Goal: Information Seeking & Learning: Learn about a topic

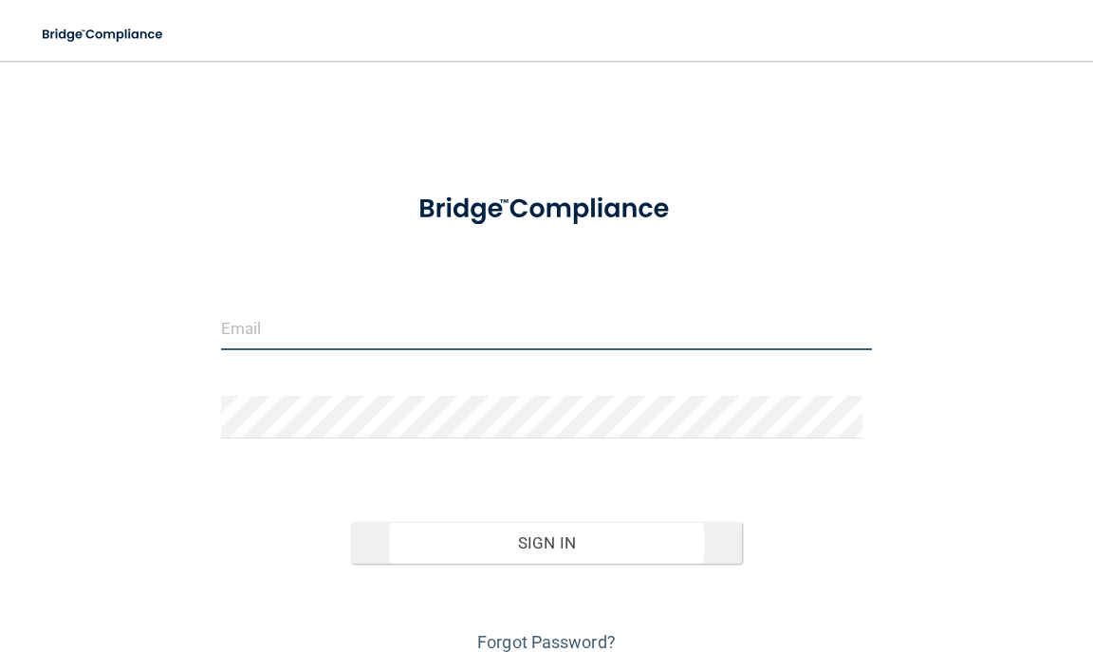
type input "Brittany_barrios@yahoo.com"
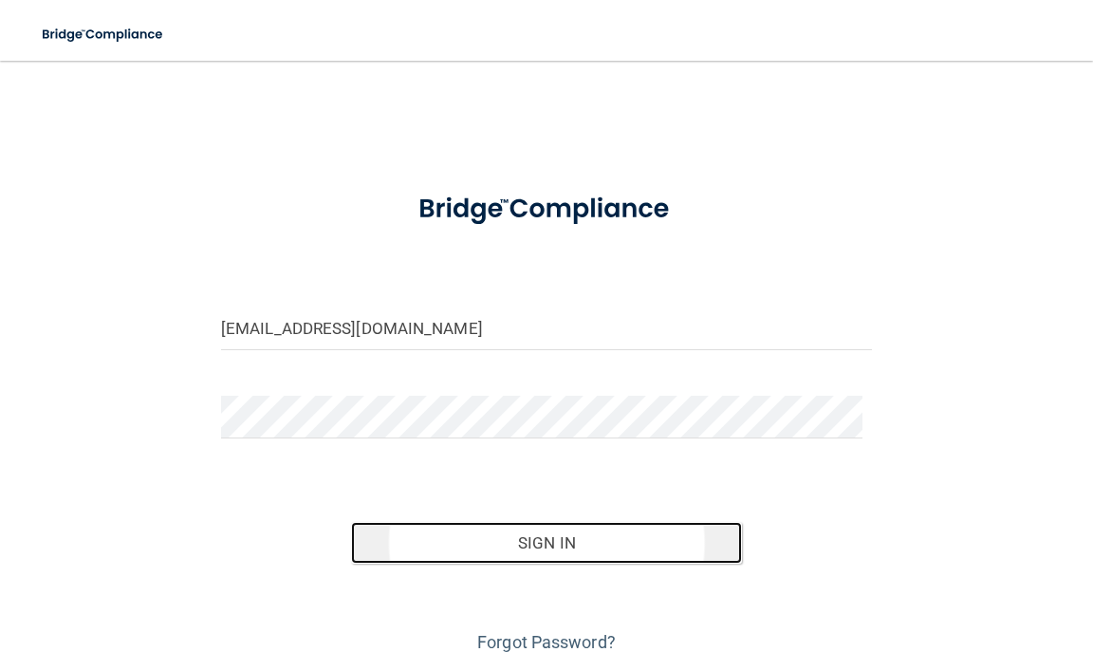
click at [450, 546] on button "Sign In" at bounding box center [546, 543] width 391 height 42
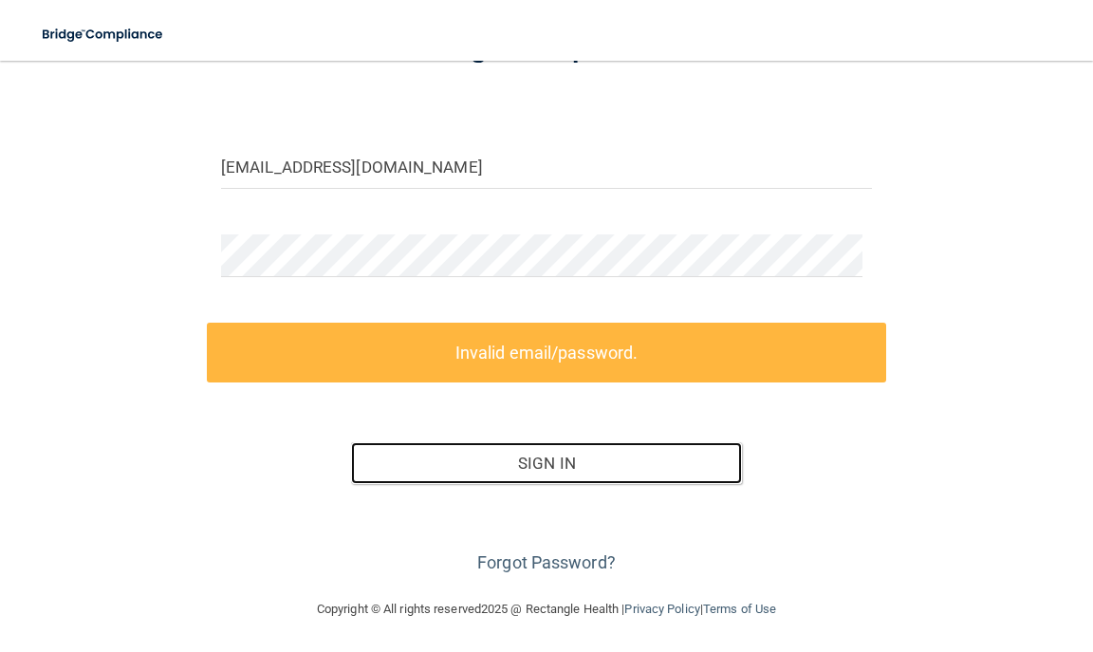
scroll to position [161, 0]
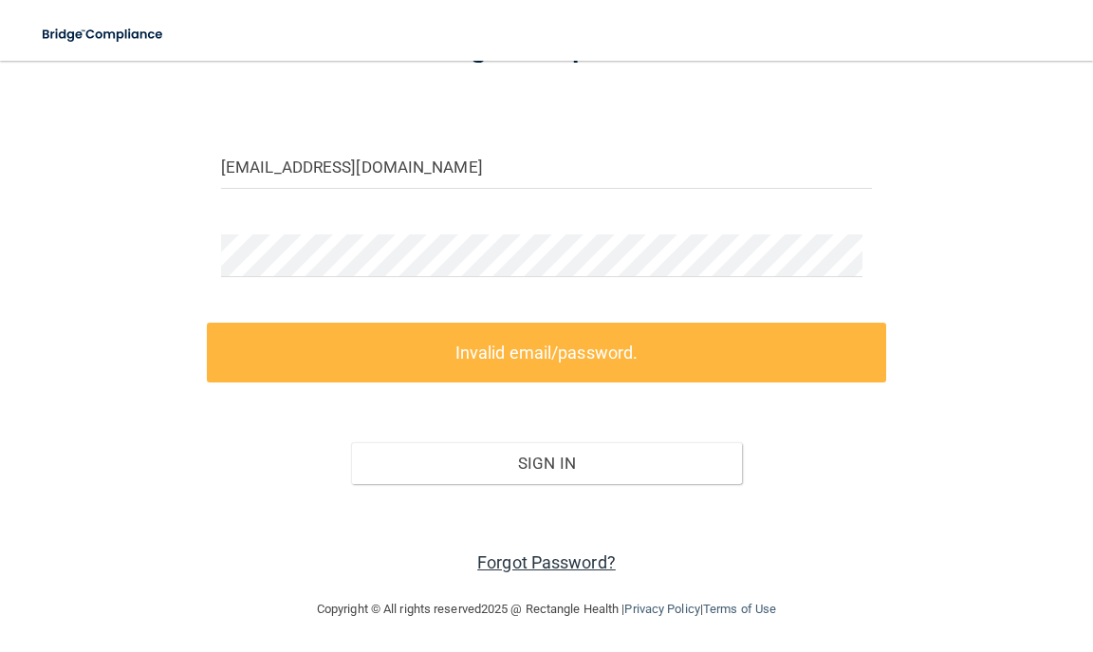
click at [513, 555] on link "Forgot Password?" at bounding box center [546, 562] width 139 height 20
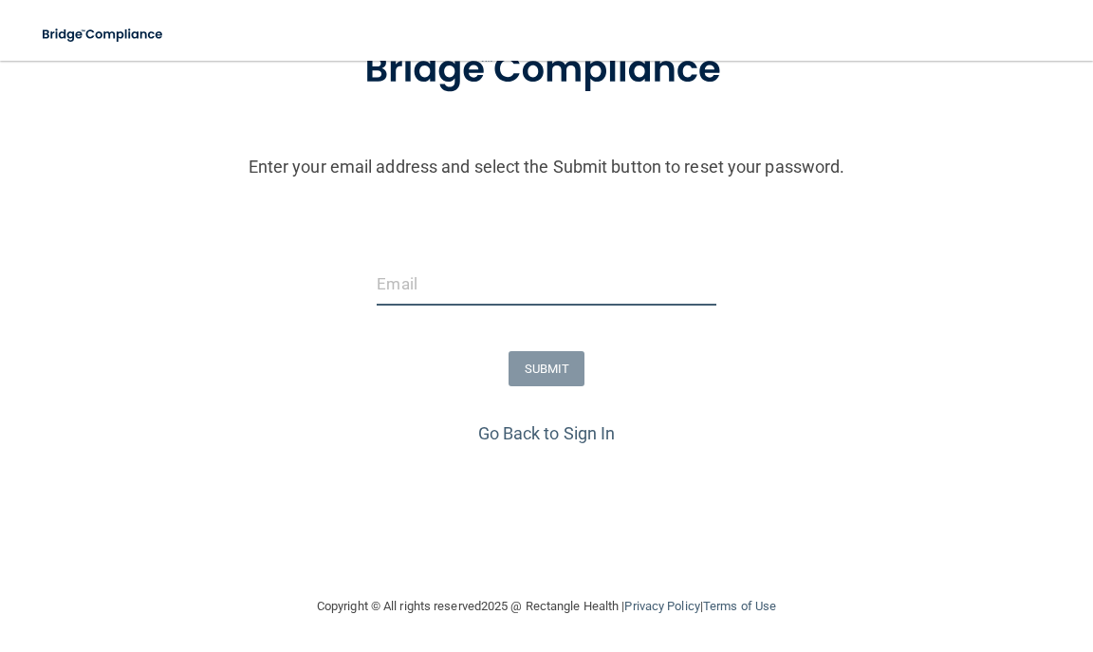
click at [519, 293] on input "email" at bounding box center [546, 284] width 339 height 43
type input "Brittany_barrios@yahoo.com"
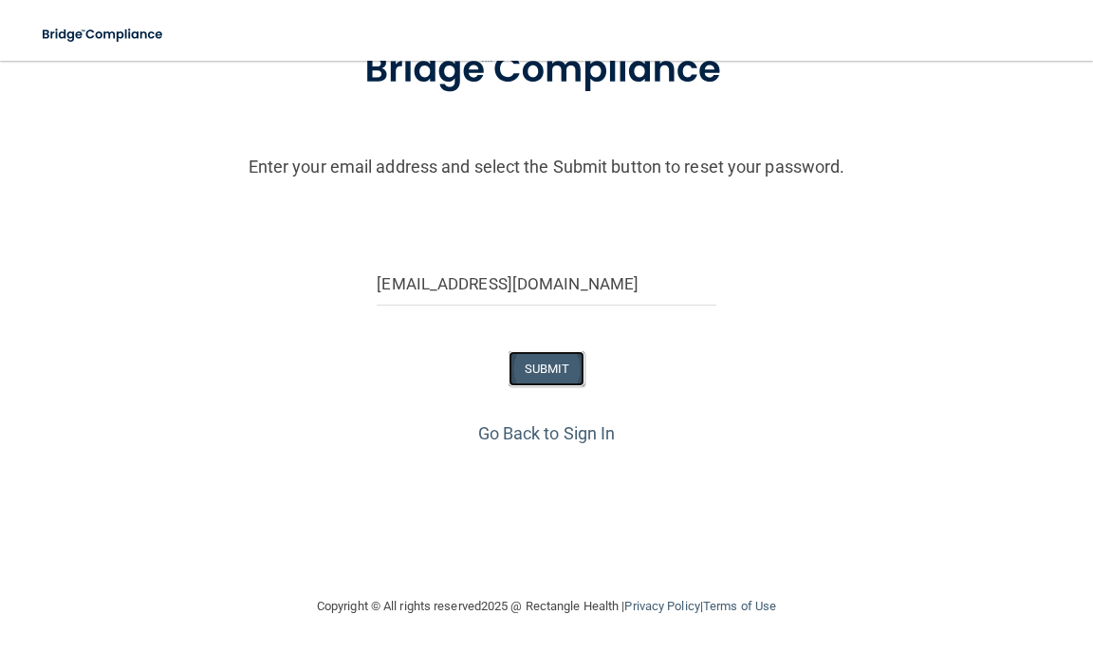
click at [537, 371] on button "SUBMIT" at bounding box center [547, 368] width 77 height 35
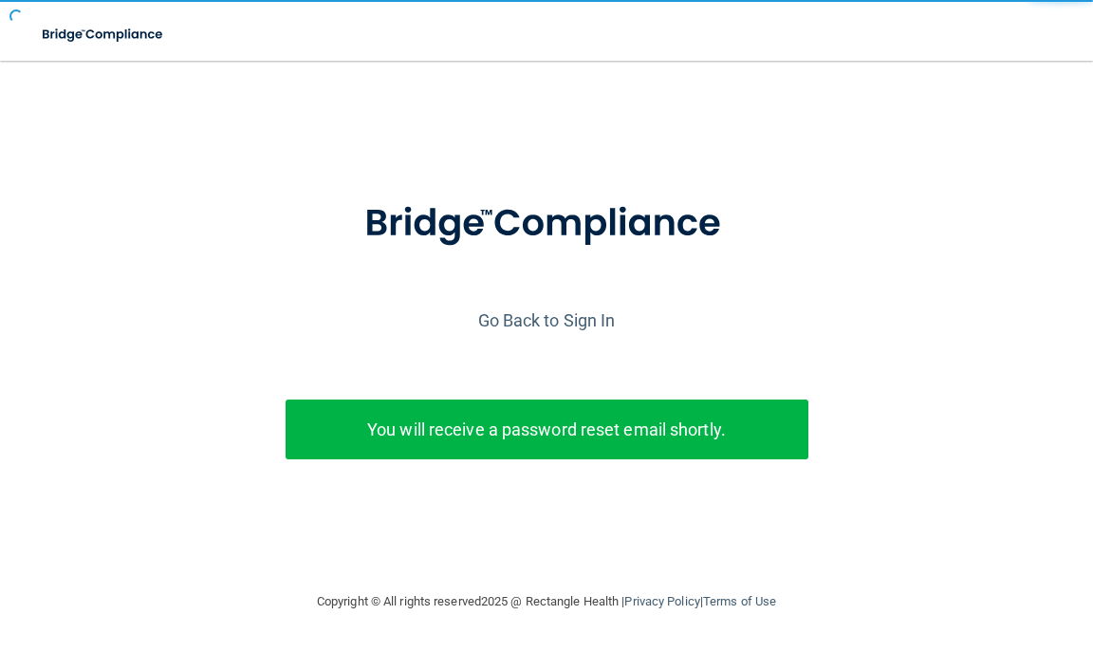
scroll to position [0, 0]
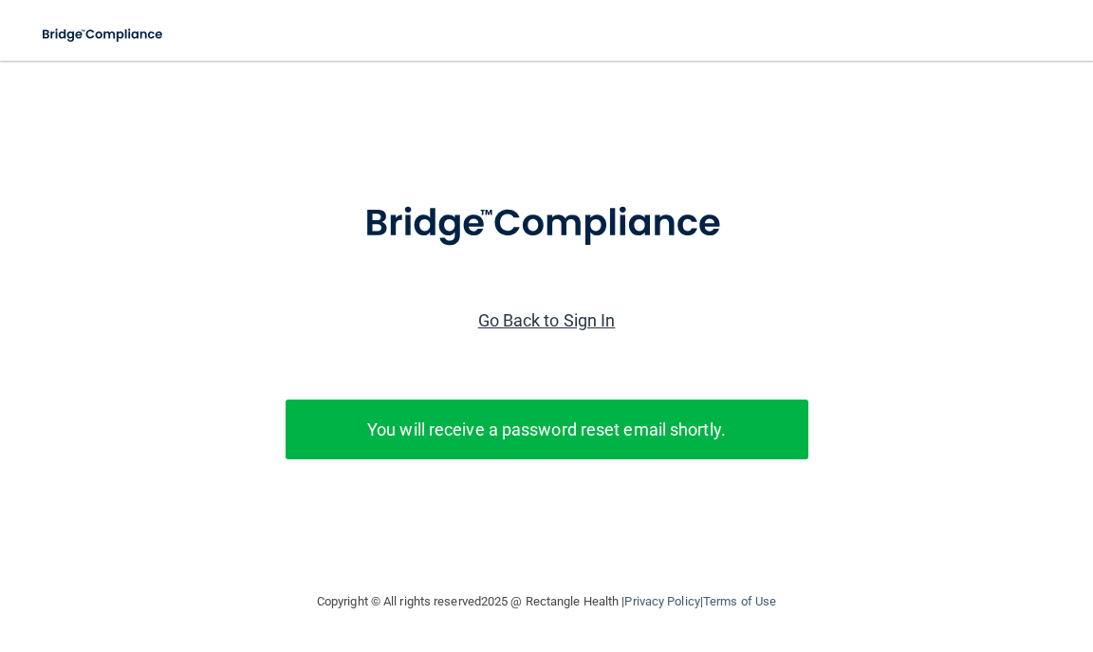
click at [549, 319] on link "Go Back to Sign In" at bounding box center [547, 320] width 138 height 20
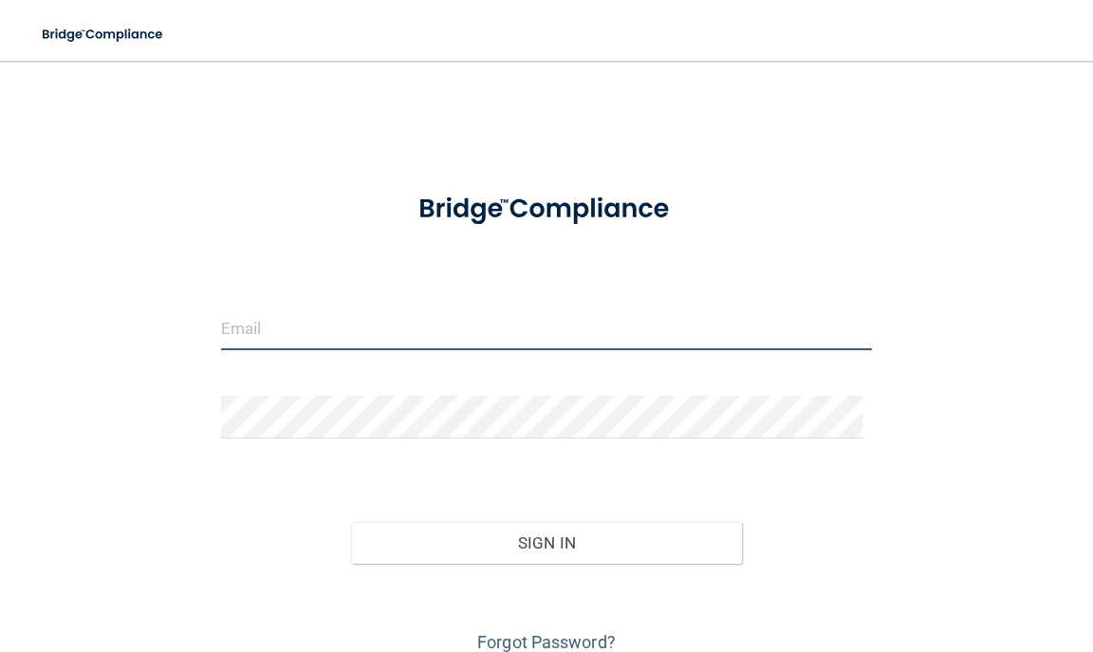
type input "Brittany_barrios@yahoo.com"
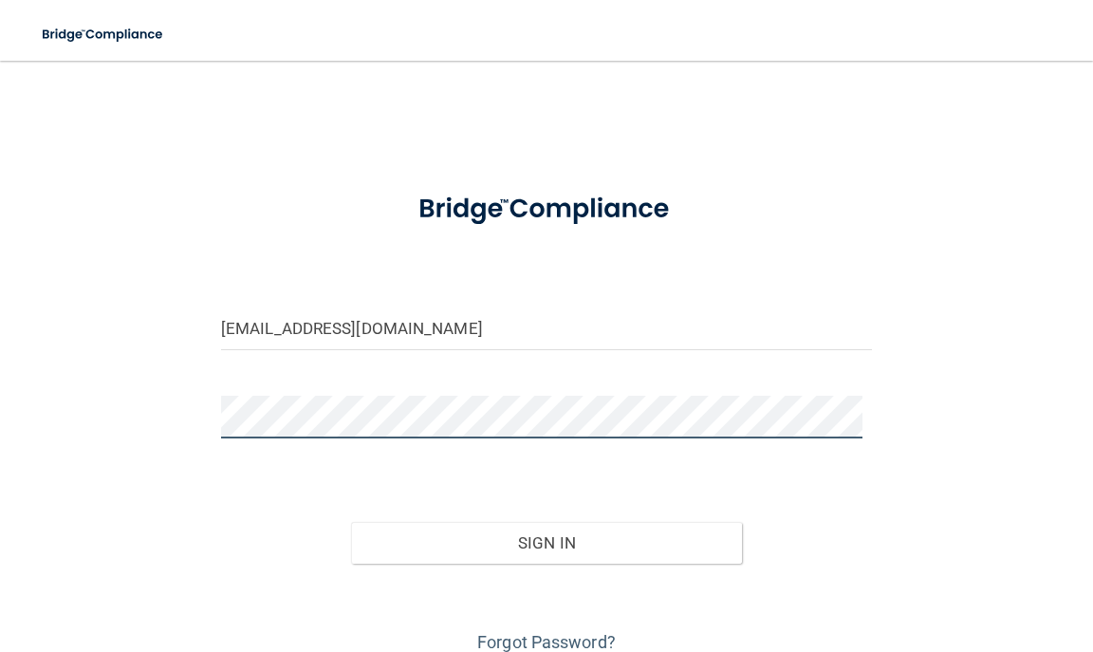
click at [351, 522] on button "Sign In" at bounding box center [546, 543] width 391 height 42
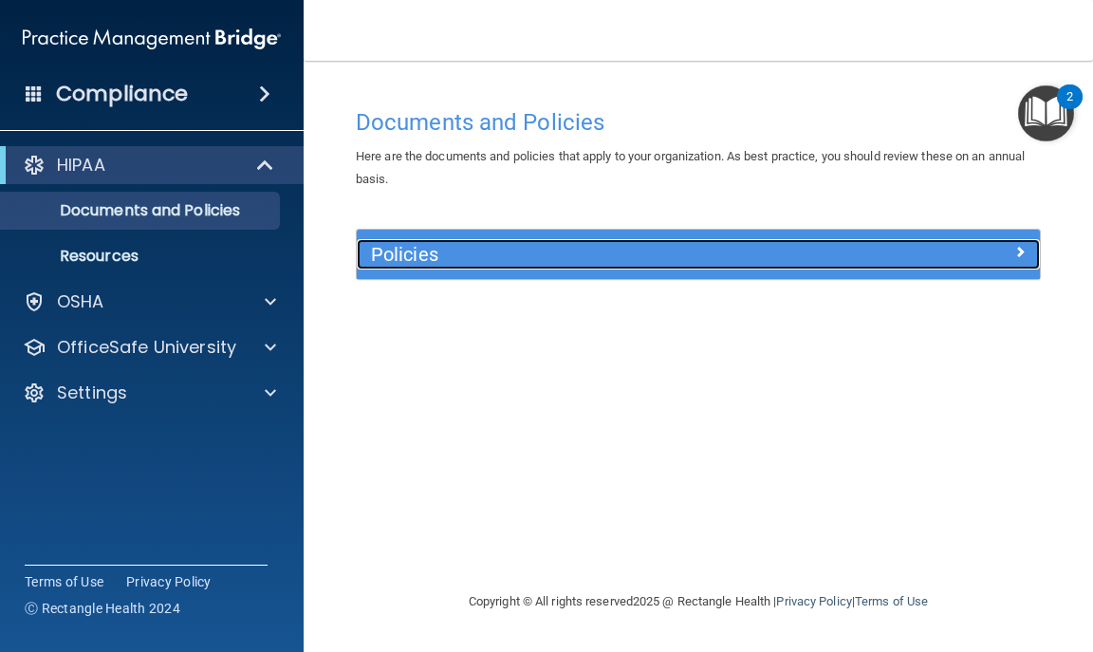
click at [406, 251] on h5 "Policies" at bounding box center [613, 254] width 484 height 21
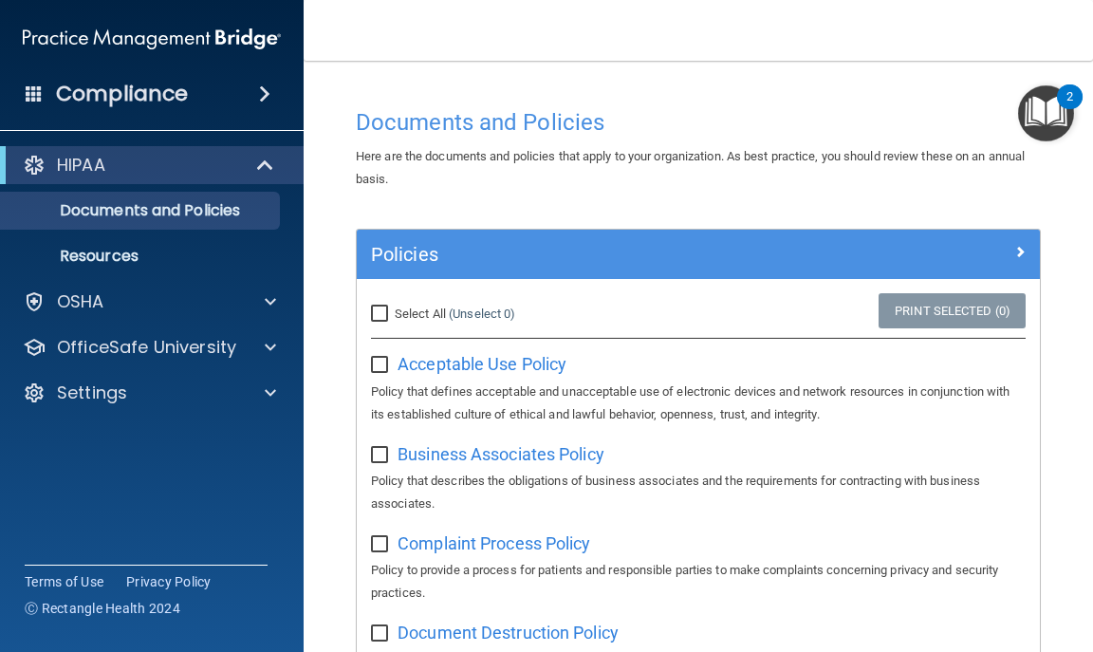
click at [382, 307] on input "Select All (Unselect 0) Unselect All" at bounding box center [382, 313] width 22 height 15
checkbox input "true"
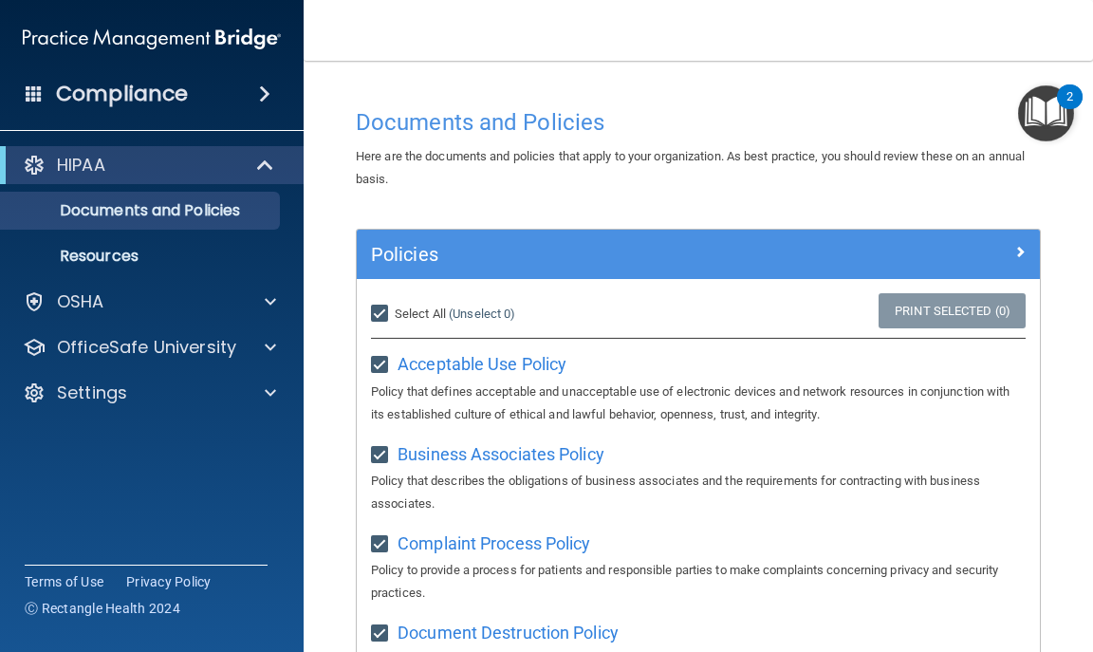
checkbox input "true"
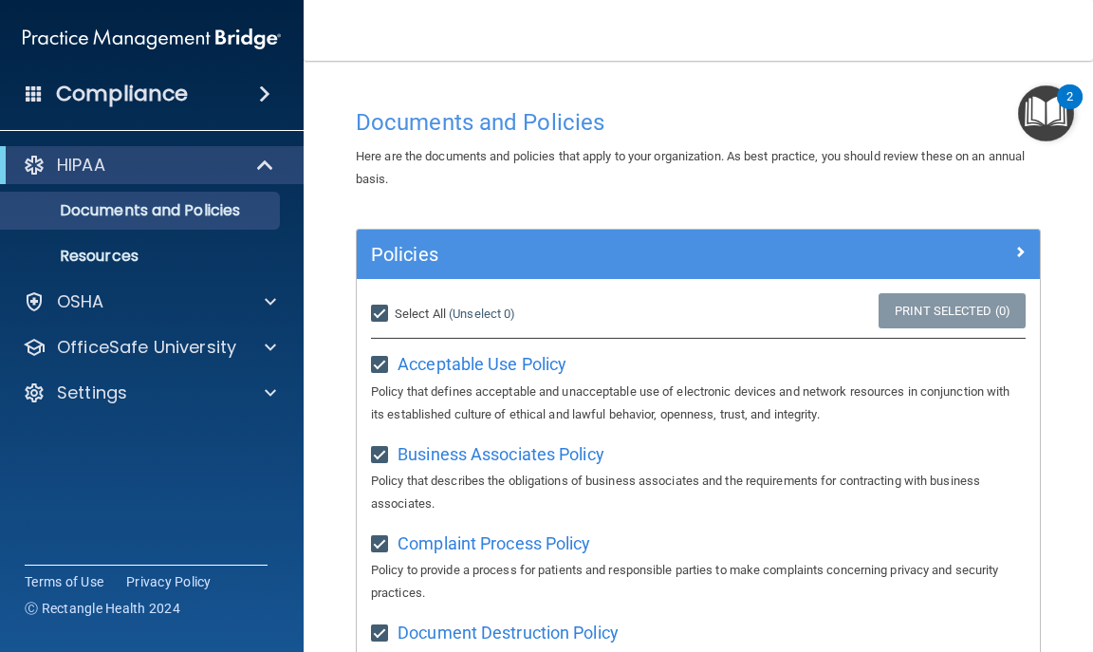
checkbox input "true"
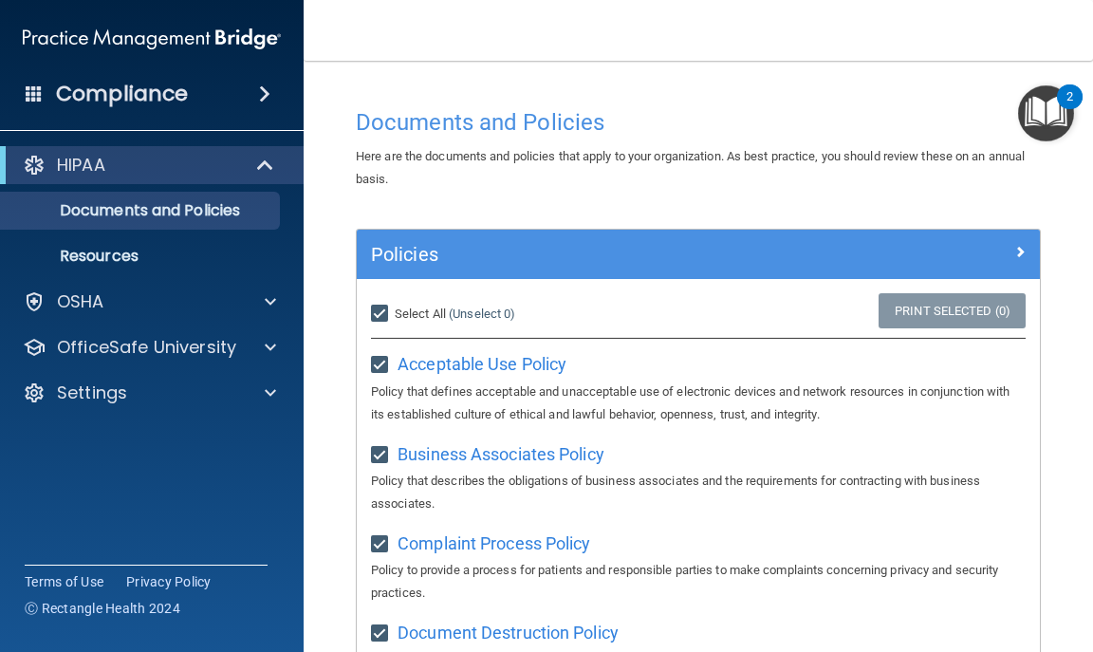
checkbox input "true"
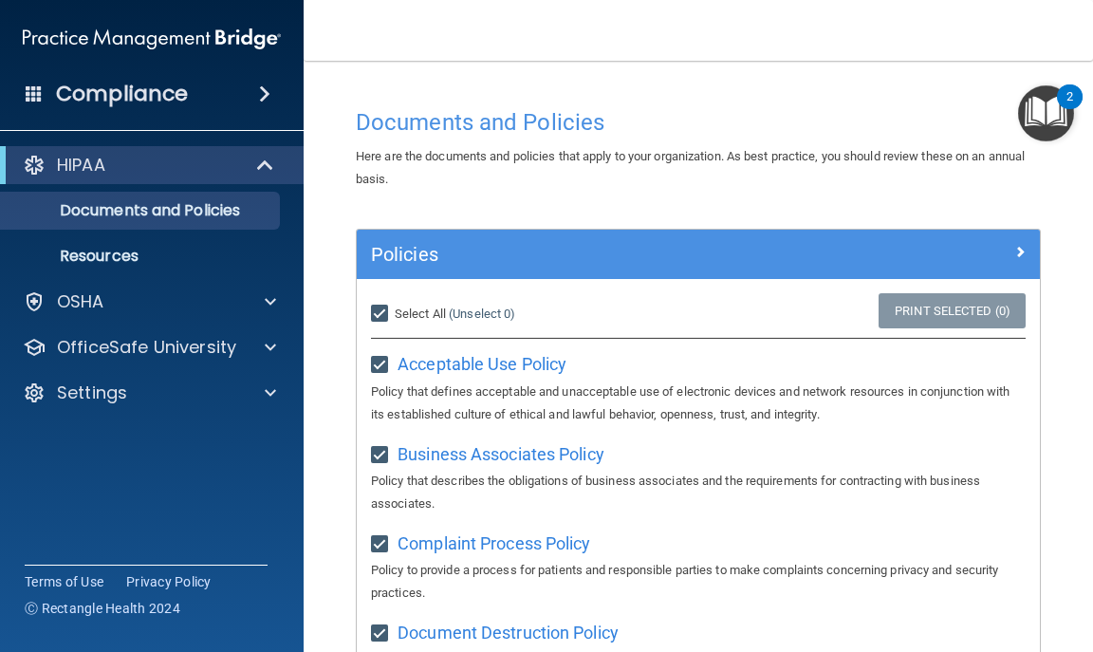
checkbox input "true"
click at [1029, 107] on img "Open Resource Center, 2 new notifications" at bounding box center [1046, 113] width 56 height 56
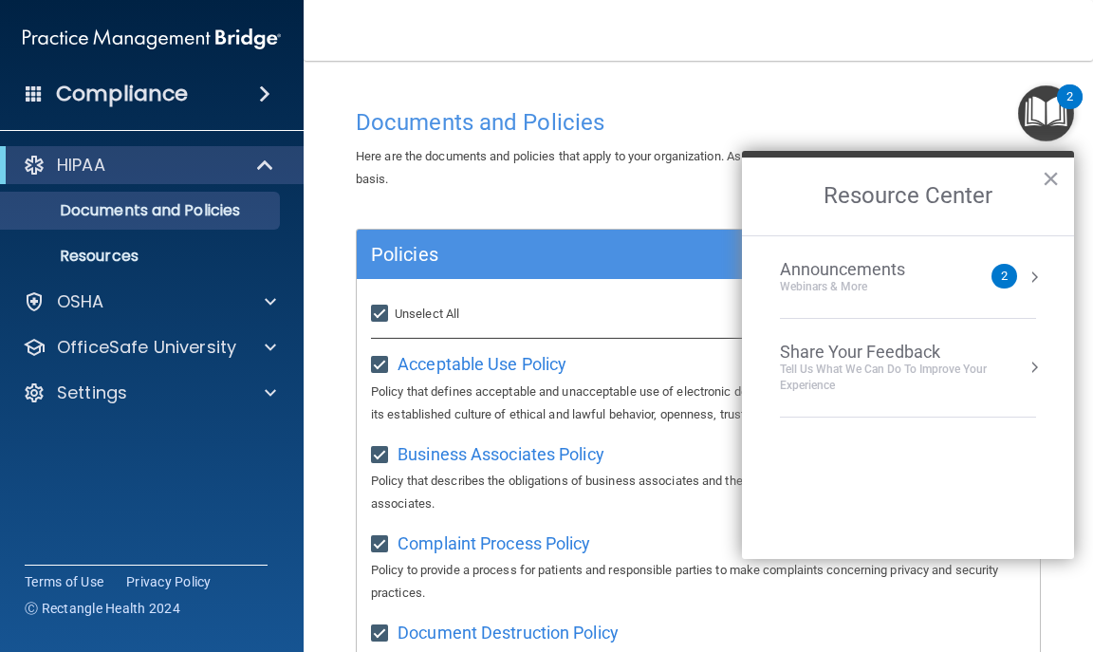
click at [858, 281] on div "Webinars & More" at bounding box center [861, 287] width 163 height 16
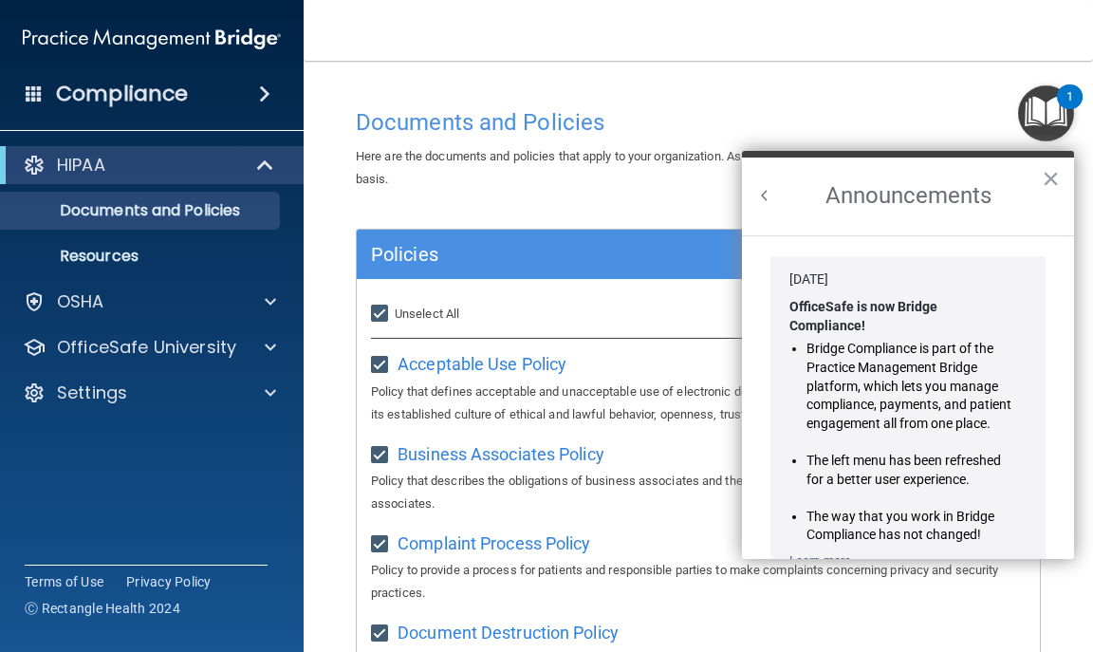
click at [1076, 313] on main "Documents and Policies Here are the documents and policies that apply to your o…" at bounding box center [698, 356] width 789 height 591
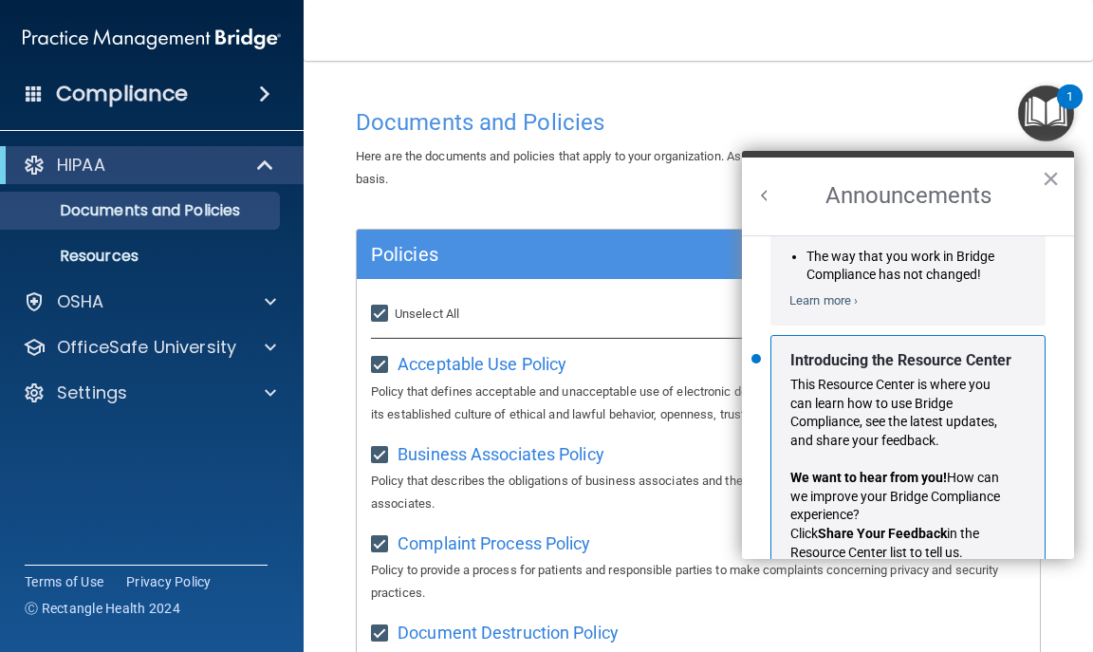
scroll to position [309, 0]
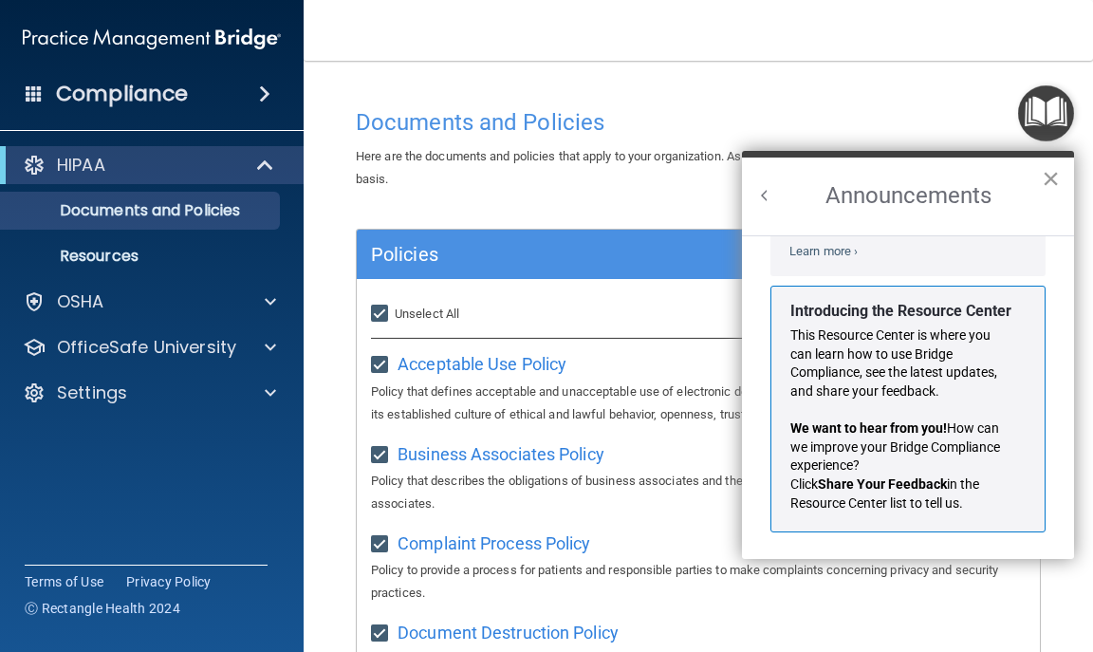
click at [1053, 178] on button "×" at bounding box center [1051, 178] width 18 height 30
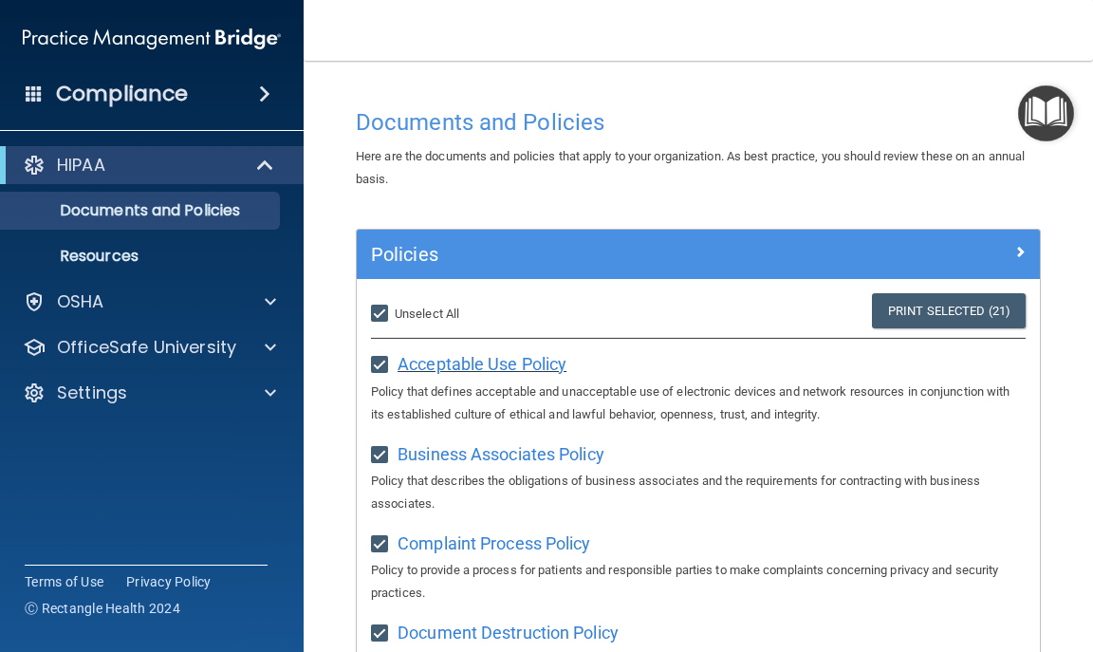
click at [431, 367] on span "Acceptable Use Policy" at bounding box center [482, 364] width 169 height 20
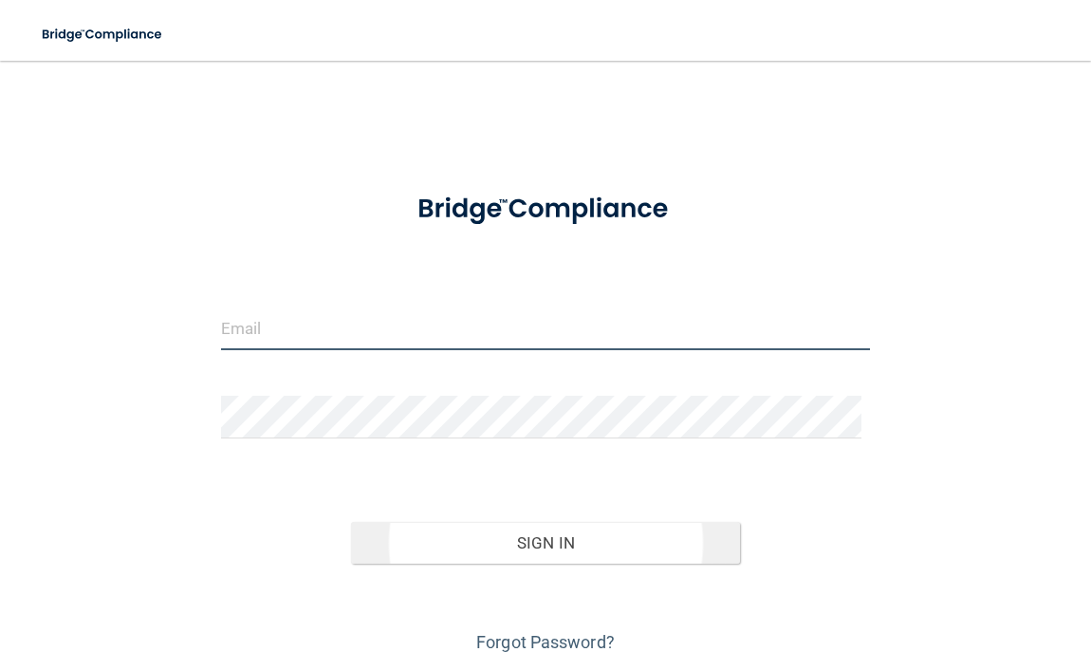
type input "[EMAIL_ADDRESS][DOMAIN_NAME]"
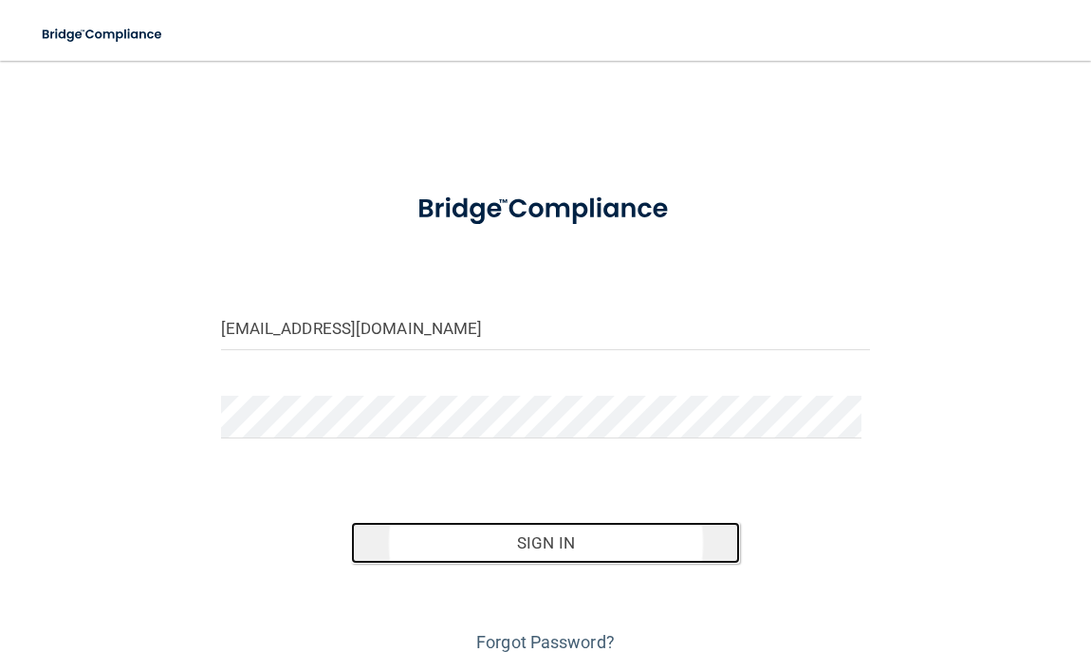
click at [389, 553] on button "Sign In" at bounding box center [546, 543] width 390 height 42
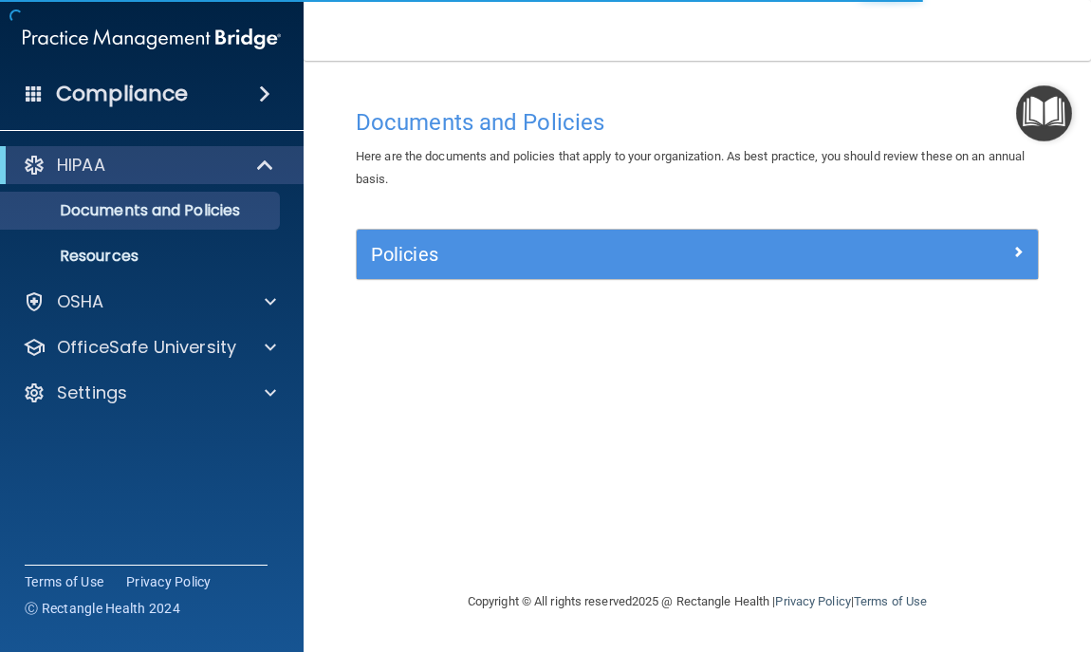
click at [77, 85] on h4 "Compliance" at bounding box center [122, 94] width 132 height 27
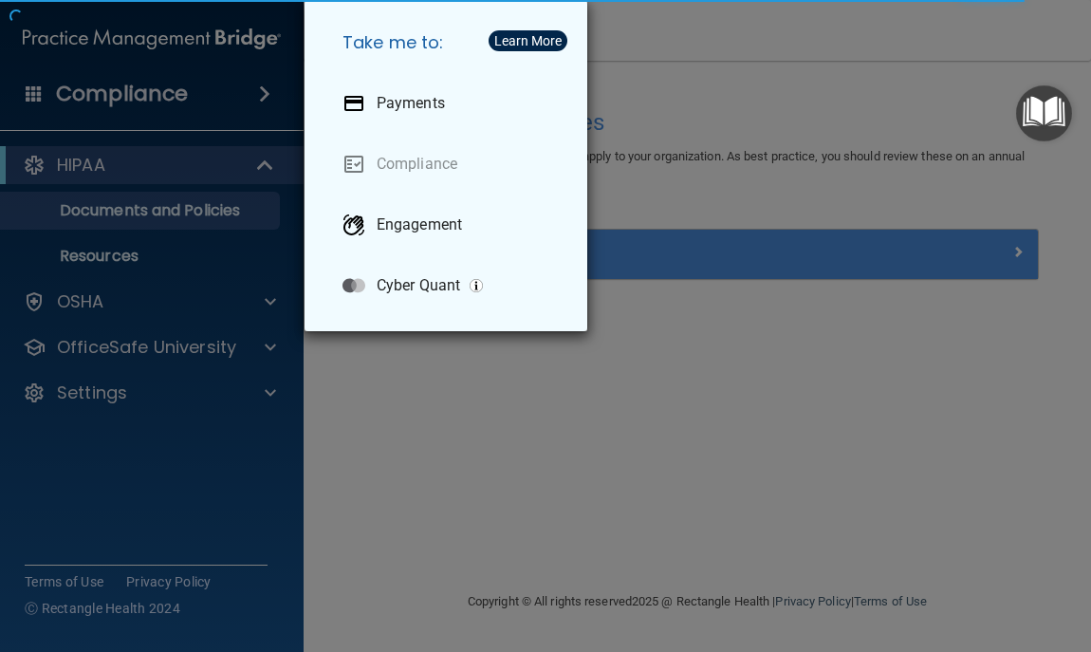
click at [377, 356] on div "Take me to: Payments Compliance Engagement Cyber Quant" at bounding box center [545, 326] width 1091 height 652
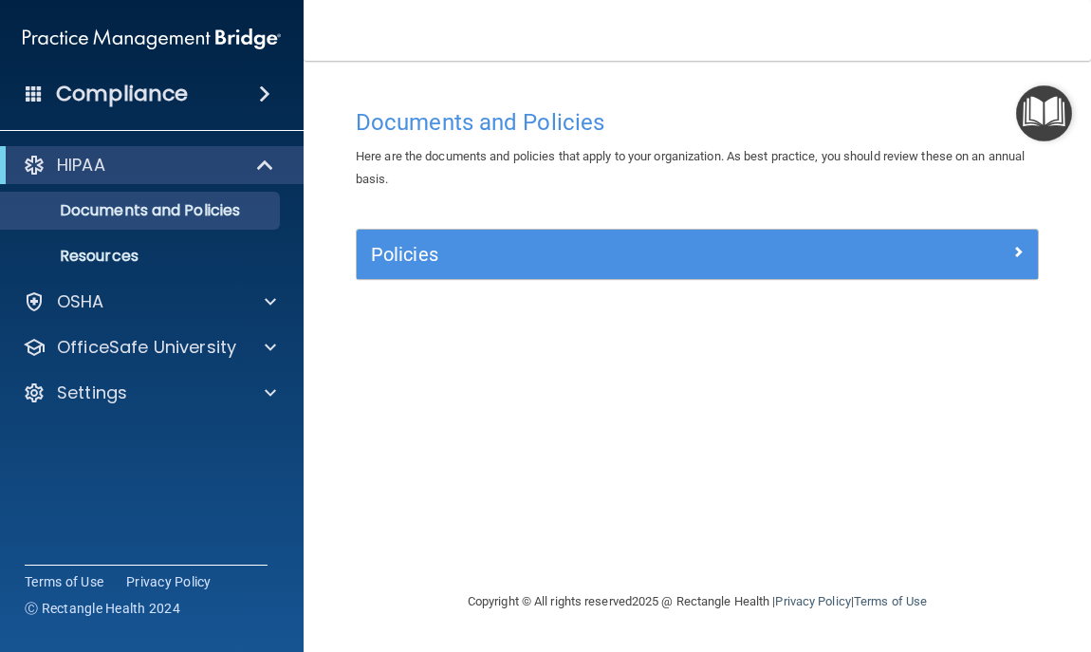
click at [40, 94] on span at bounding box center [34, 92] width 17 height 17
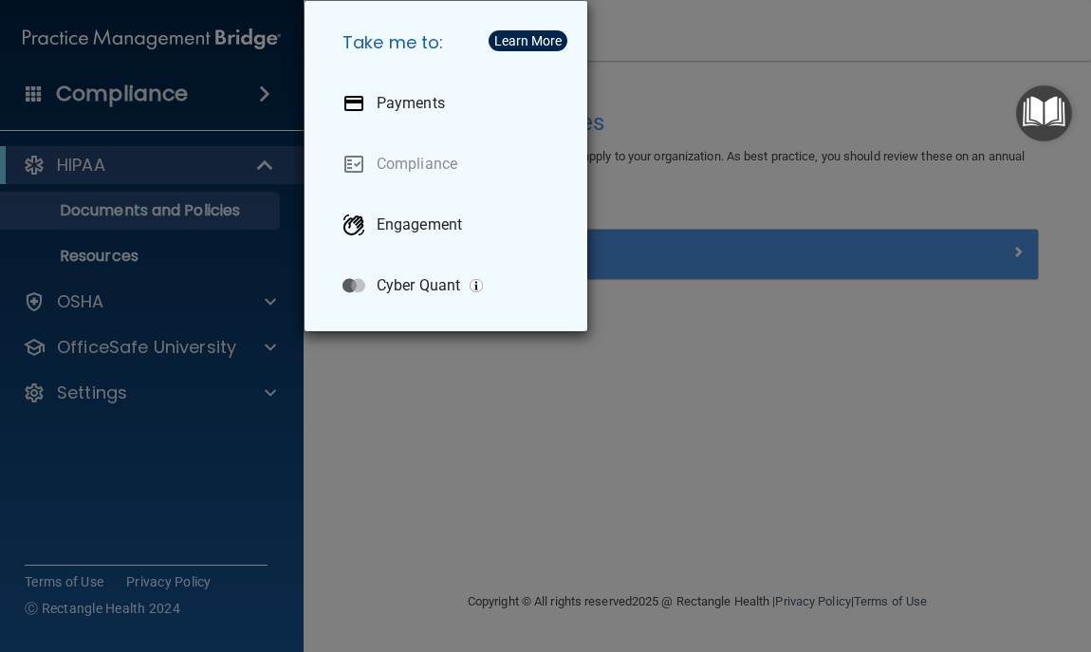
click at [550, 471] on div "Take me to: Payments Compliance Engagement Cyber Quant" at bounding box center [545, 326] width 1091 height 652
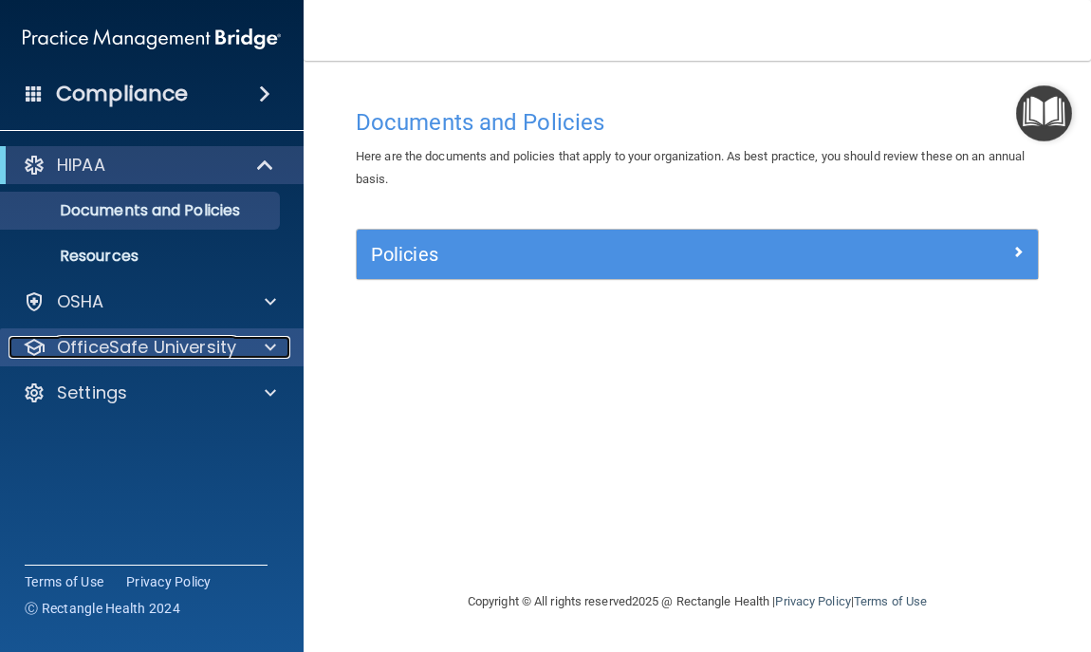
click at [126, 349] on p "OfficeSafe University" at bounding box center [146, 347] width 179 height 23
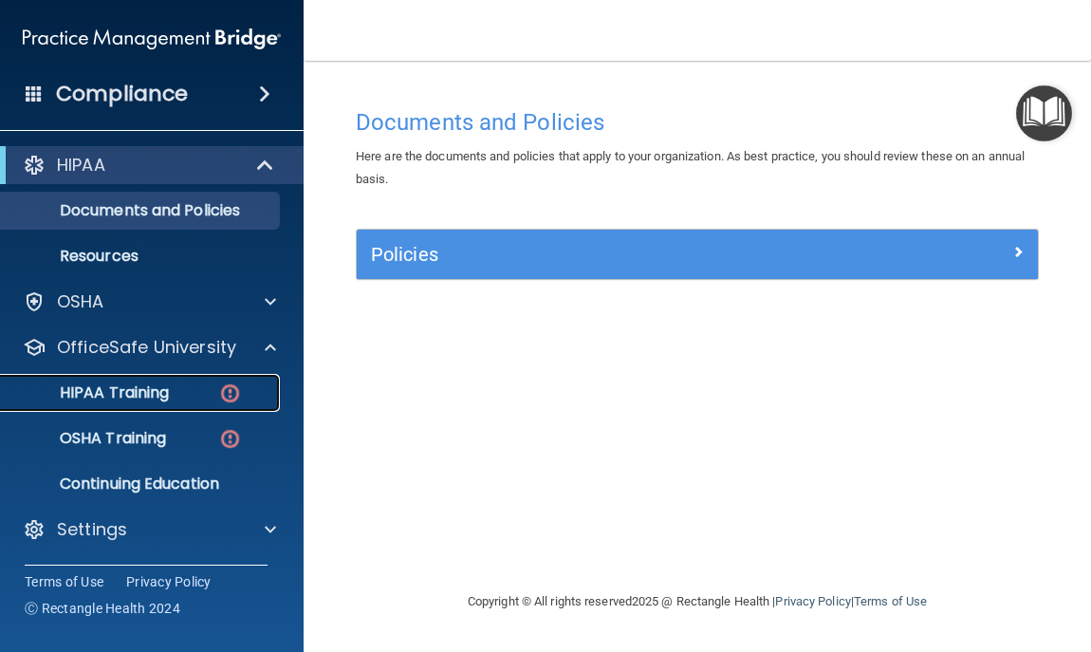
click at [236, 397] on img at bounding box center [230, 393] width 24 height 24
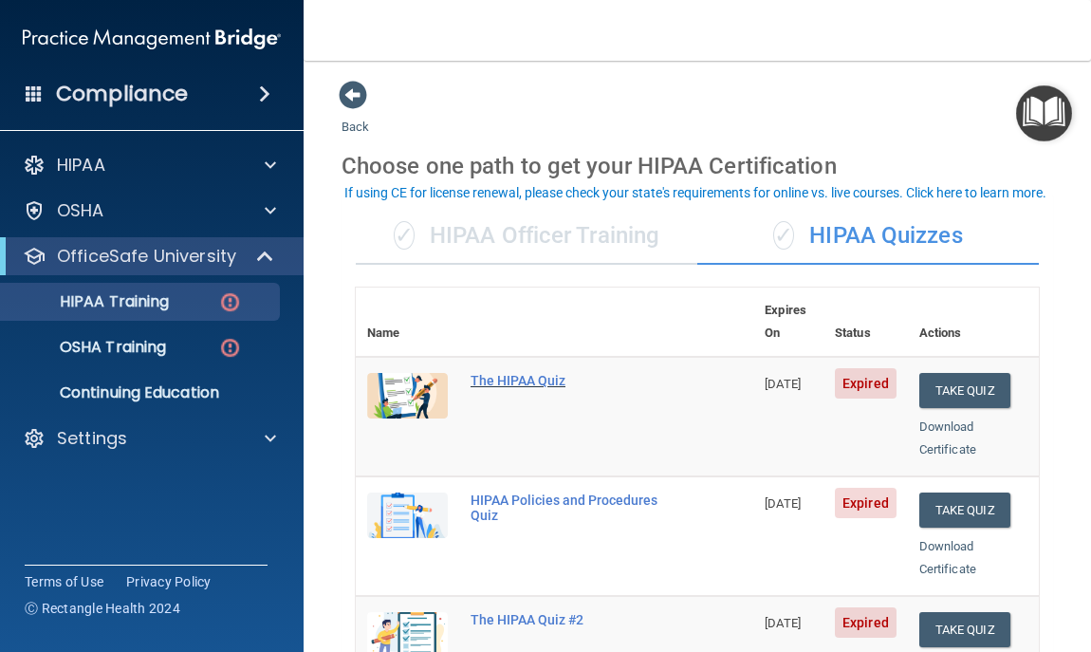
click at [531, 373] on div "The HIPAA Quiz" at bounding box center [565, 380] width 188 height 15
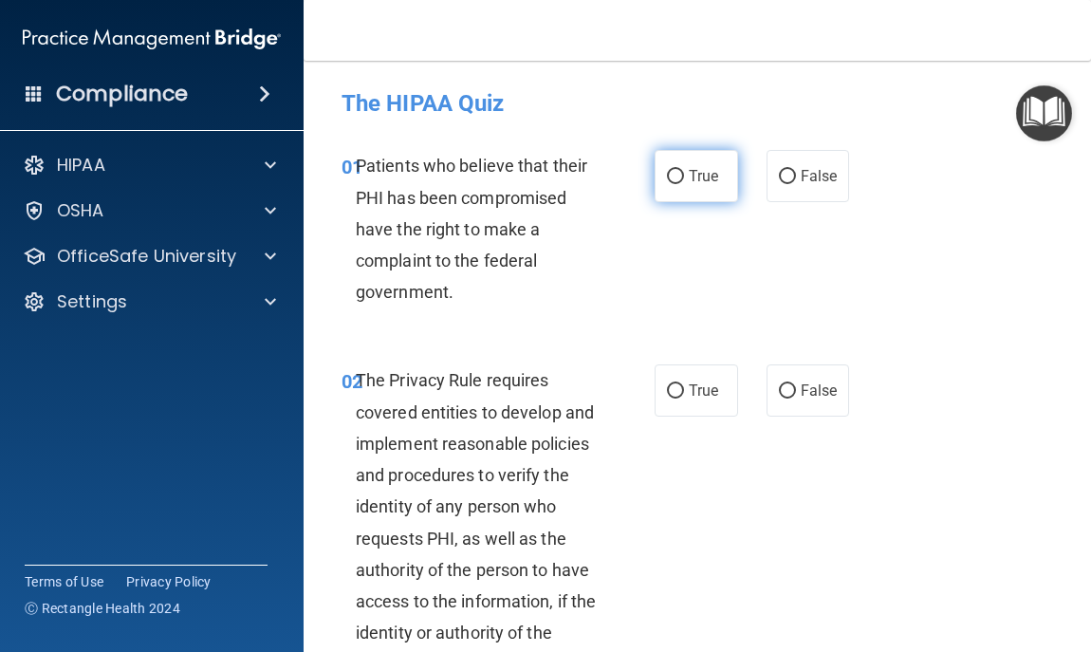
click at [670, 172] on input "True" at bounding box center [675, 177] width 17 height 14
radio input "true"
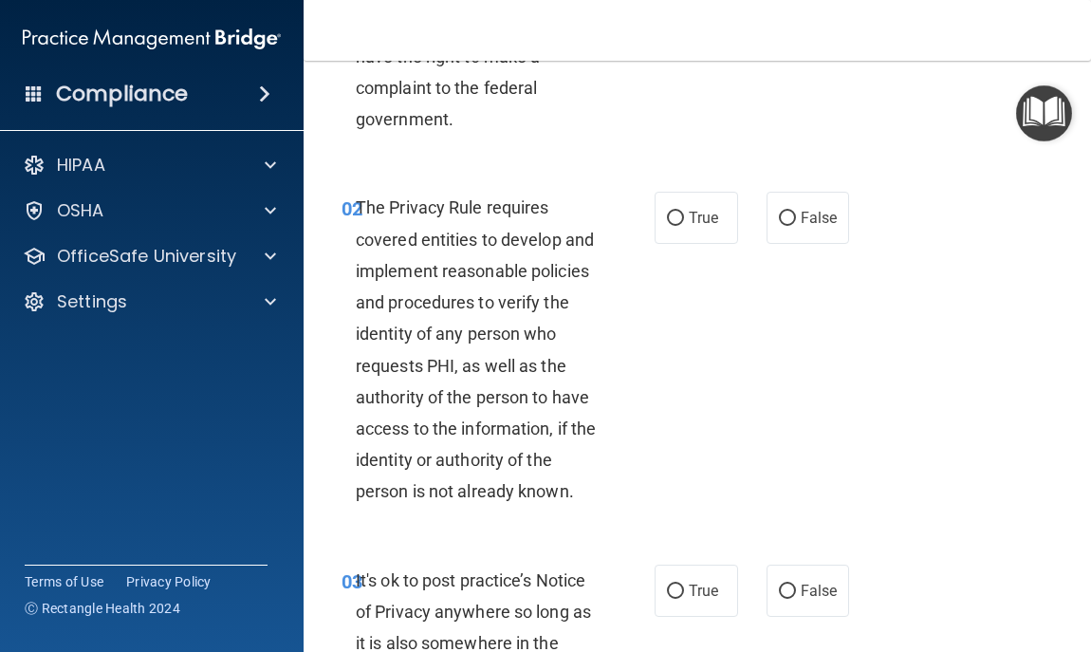
scroll to position [190, 0]
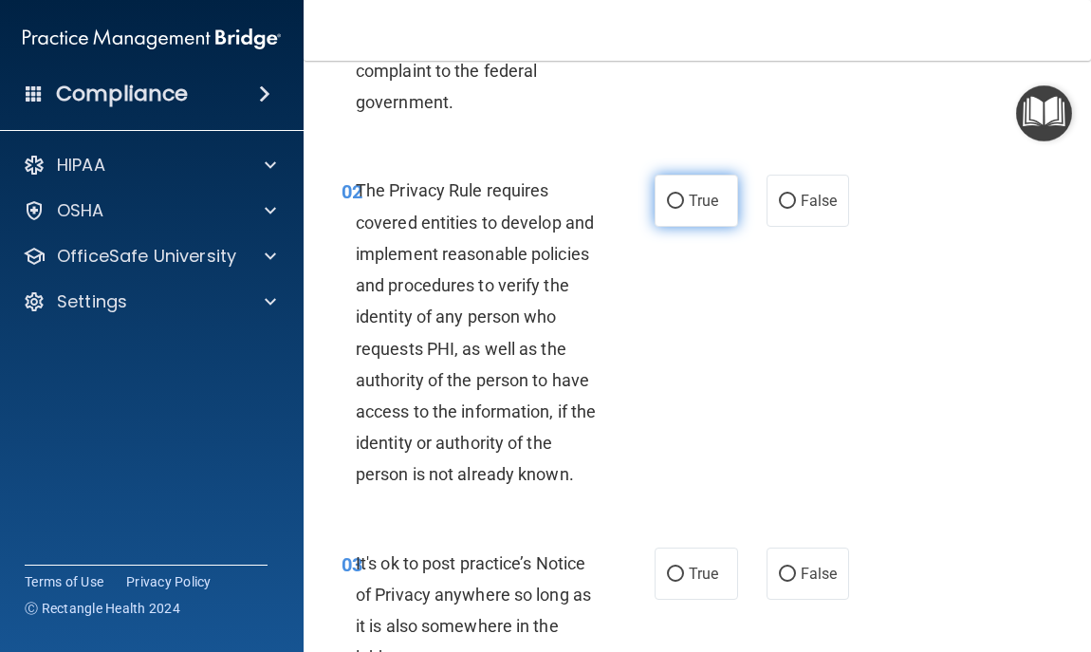
click at [702, 196] on span "True" at bounding box center [703, 201] width 29 height 18
click at [684, 196] on input "True" at bounding box center [675, 202] width 17 height 14
radio input "true"
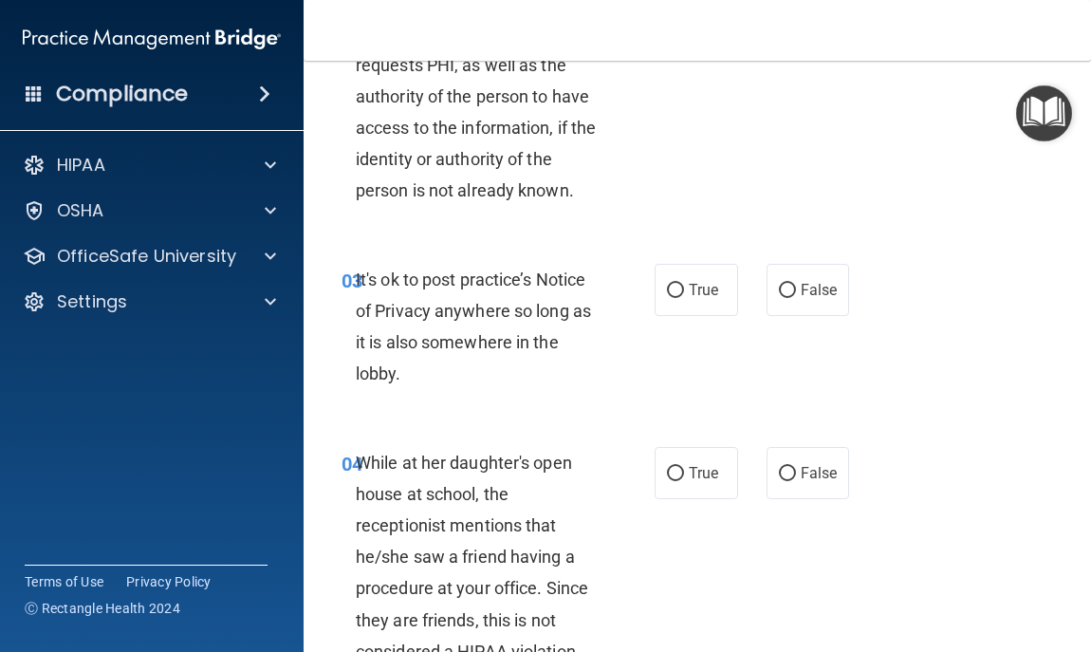
scroll to position [493, 0]
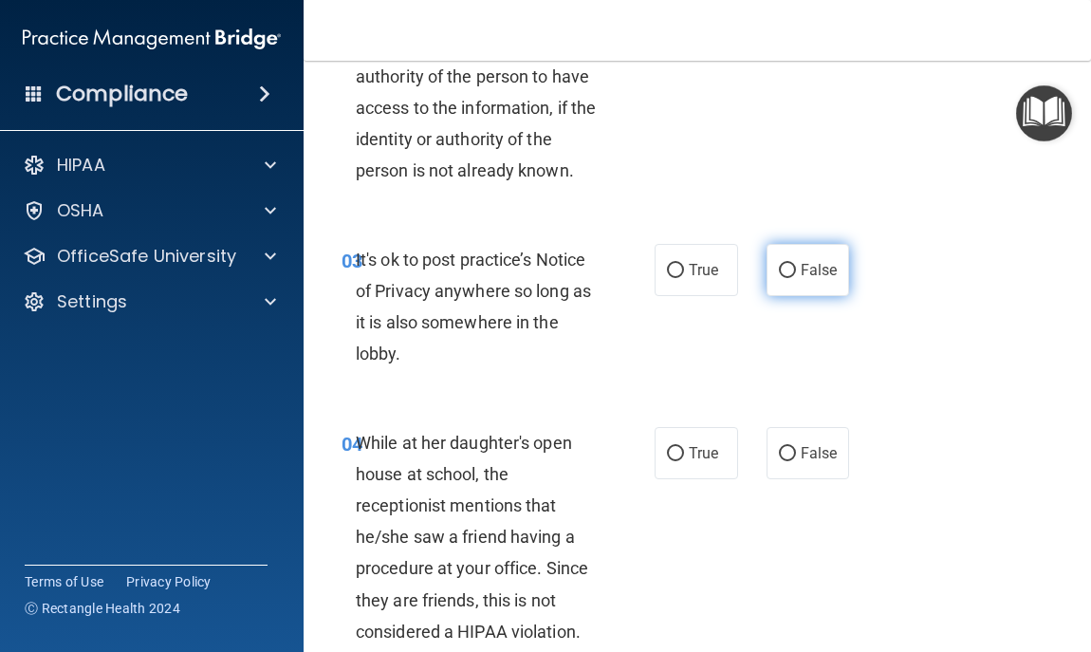
click at [786, 278] on input "False" at bounding box center [787, 271] width 17 height 14
radio input "true"
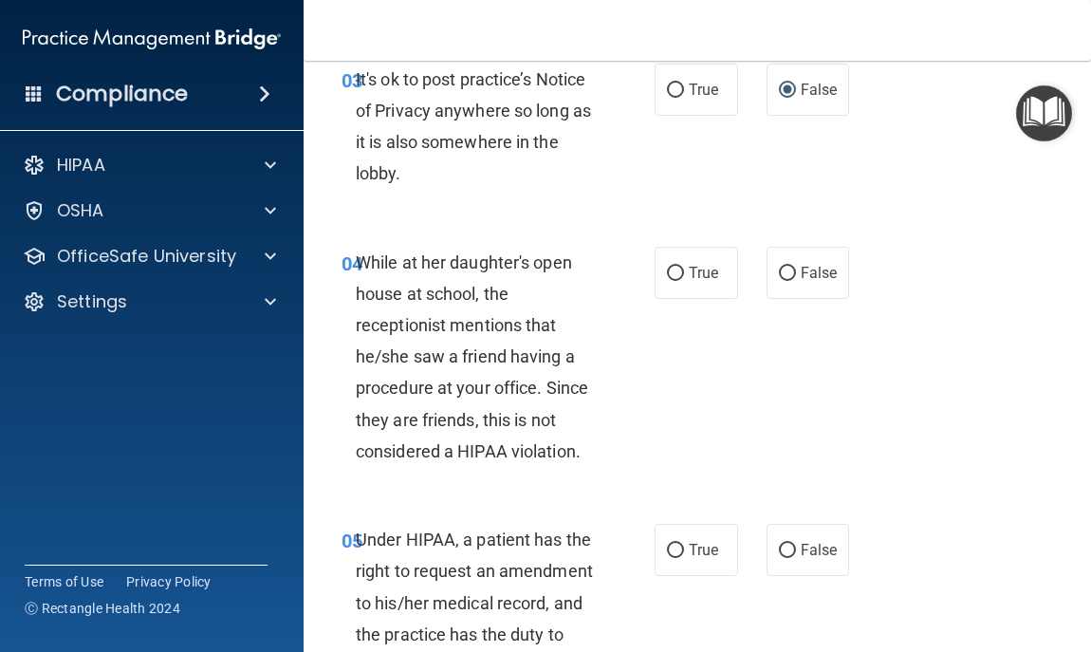
scroll to position [683, 0]
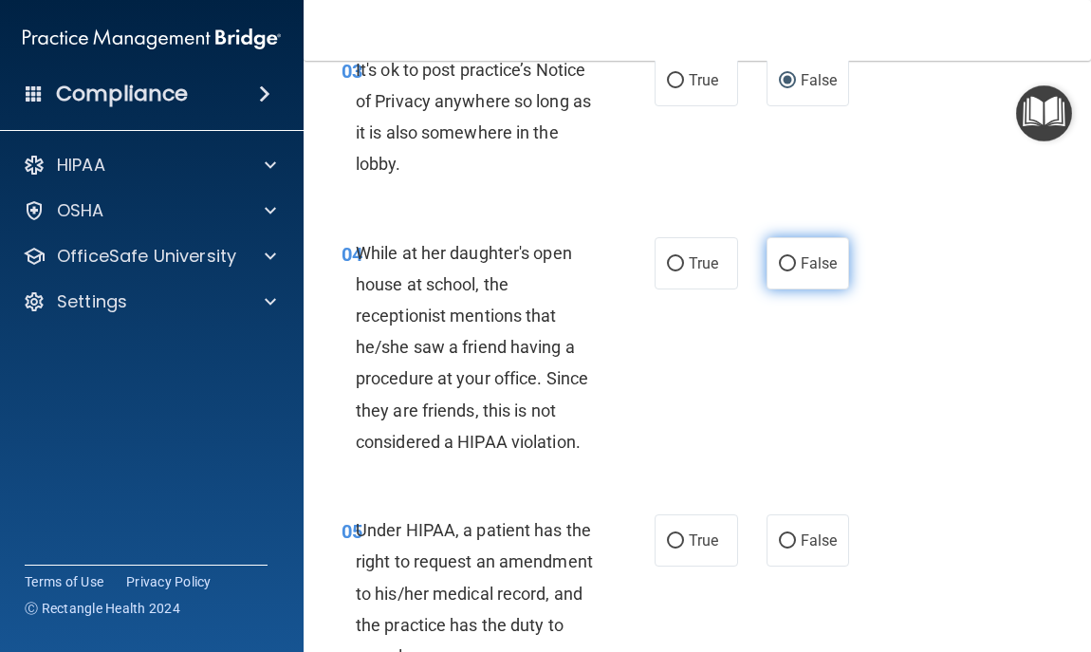
click at [808, 272] on span "False" at bounding box center [819, 263] width 37 height 18
click at [796, 271] on input "False" at bounding box center [787, 264] width 17 height 14
radio input "true"
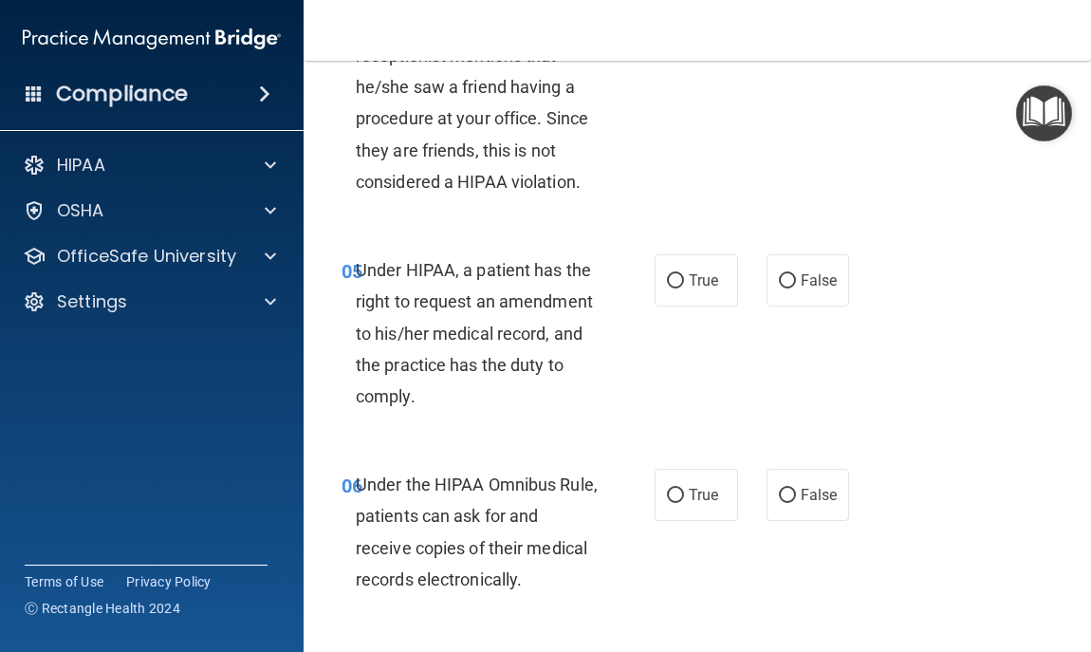
scroll to position [949, 0]
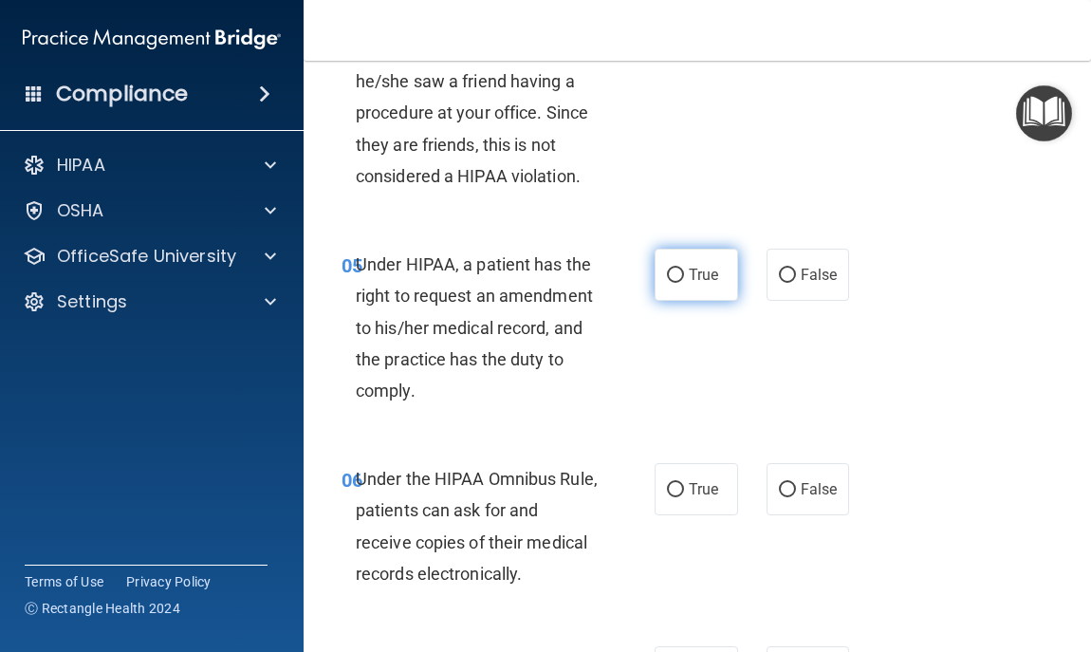
click at [689, 284] on span "True" at bounding box center [703, 275] width 29 height 18
click at [684, 283] on input "True" at bounding box center [675, 276] width 17 height 14
radio input "true"
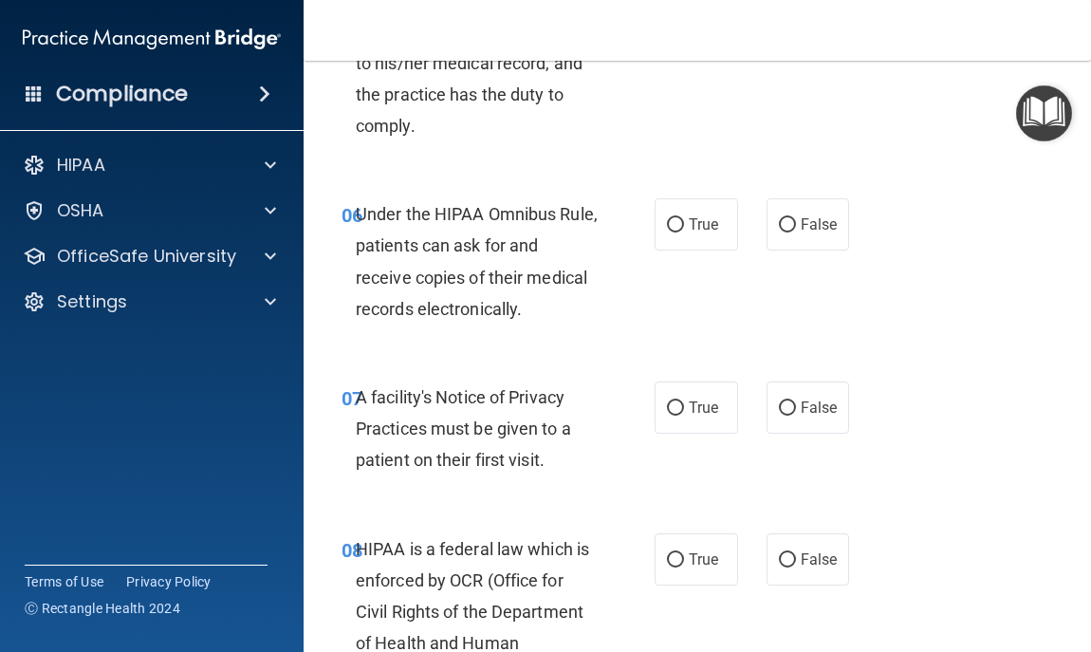
scroll to position [1214, 0]
click at [705, 230] on label "True" at bounding box center [696, 223] width 83 height 52
click at [684, 230] on input "True" at bounding box center [675, 224] width 17 height 14
radio input "true"
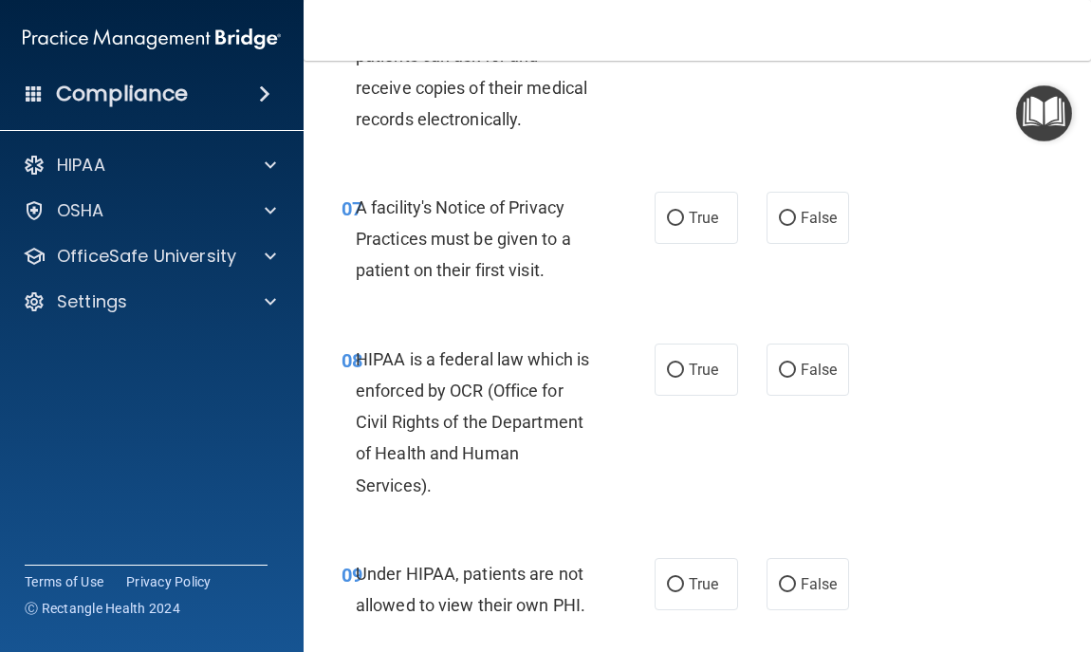
scroll to position [1404, 0]
click at [675, 225] on input "True" at bounding box center [675, 218] width 17 height 14
radio input "true"
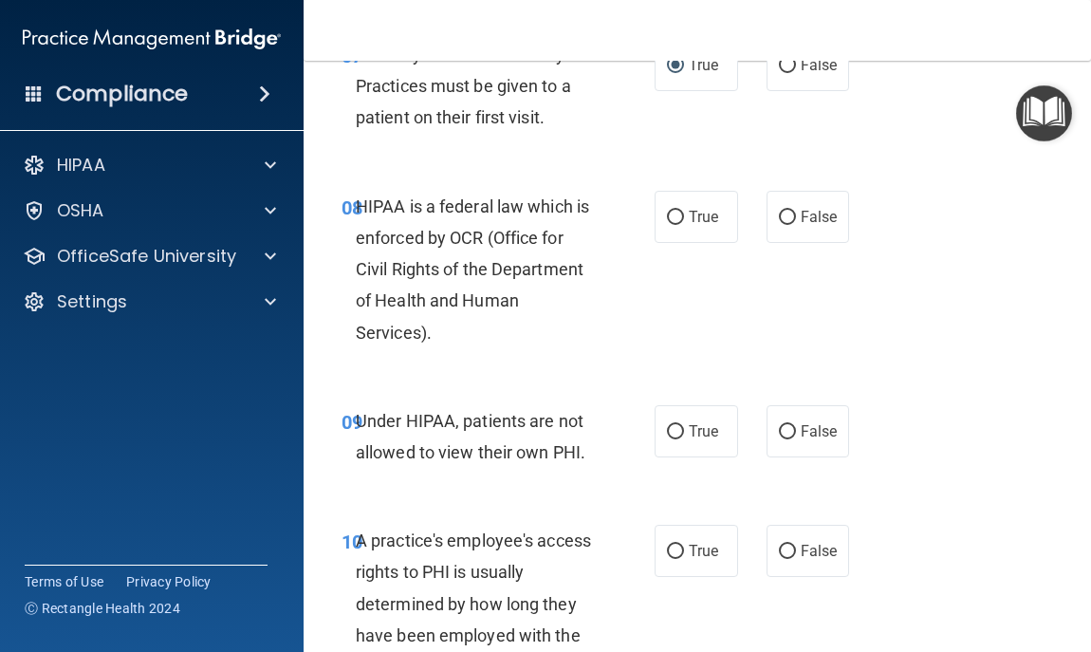
scroll to position [1594, 0]
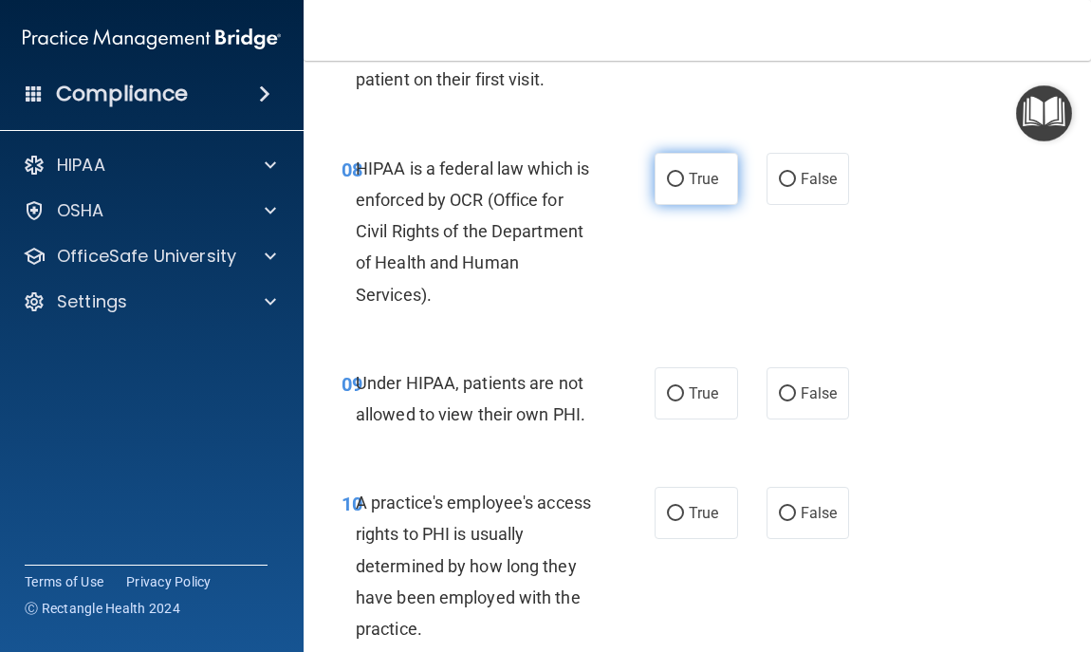
click at [673, 187] on input "True" at bounding box center [675, 180] width 17 height 14
radio input "true"
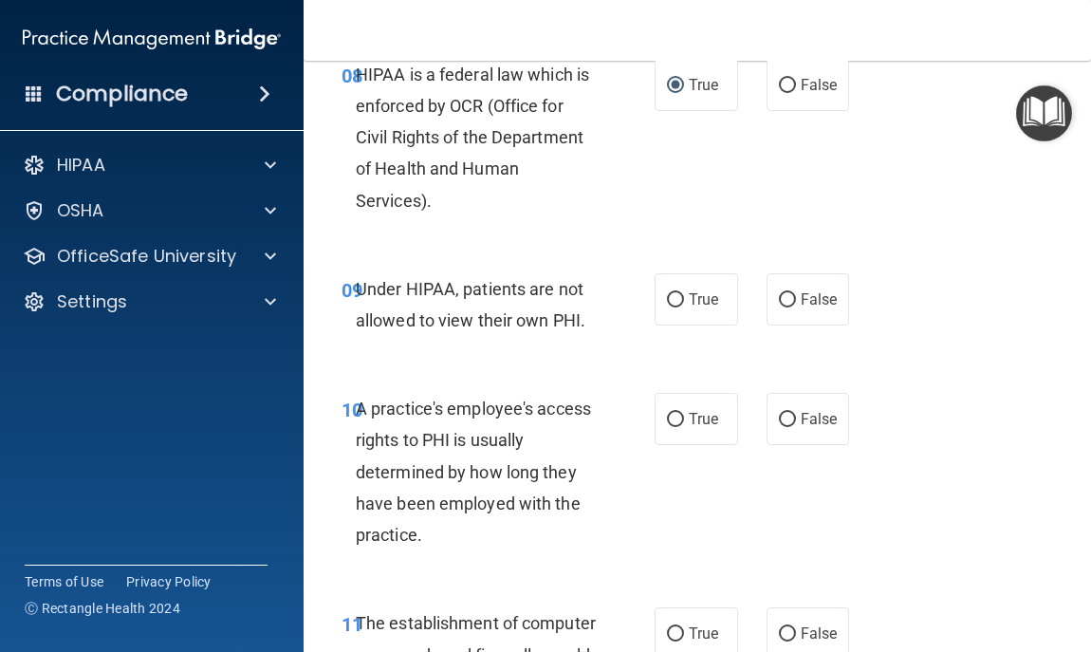
scroll to position [1708, 0]
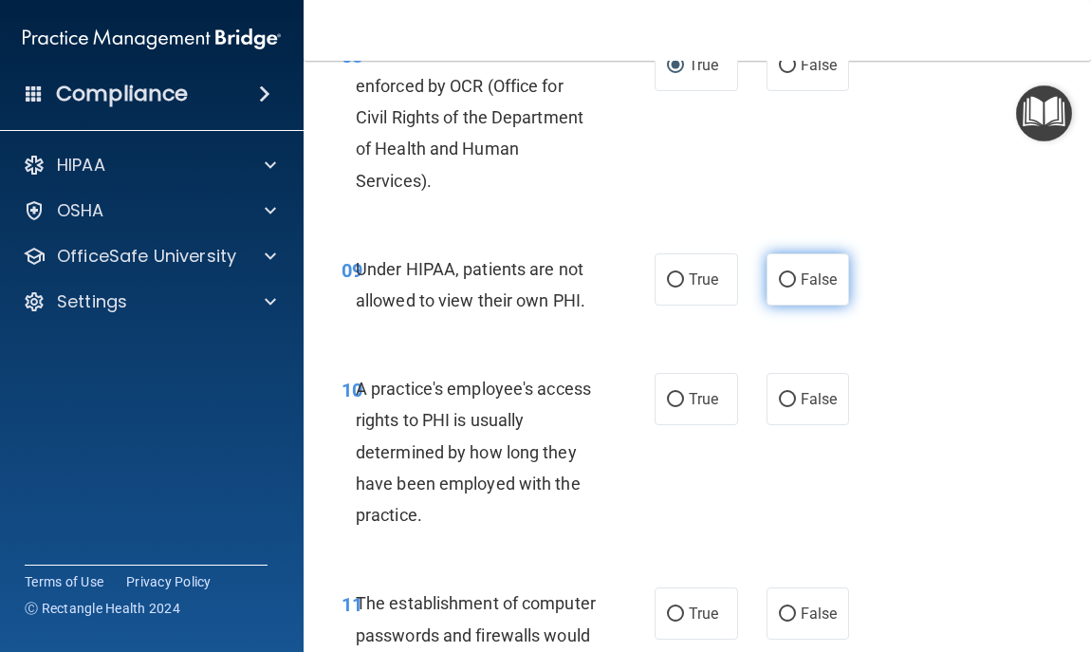
click at [784, 287] on input "False" at bounding box center [787, 280] width 17 height 14
radio input "true"
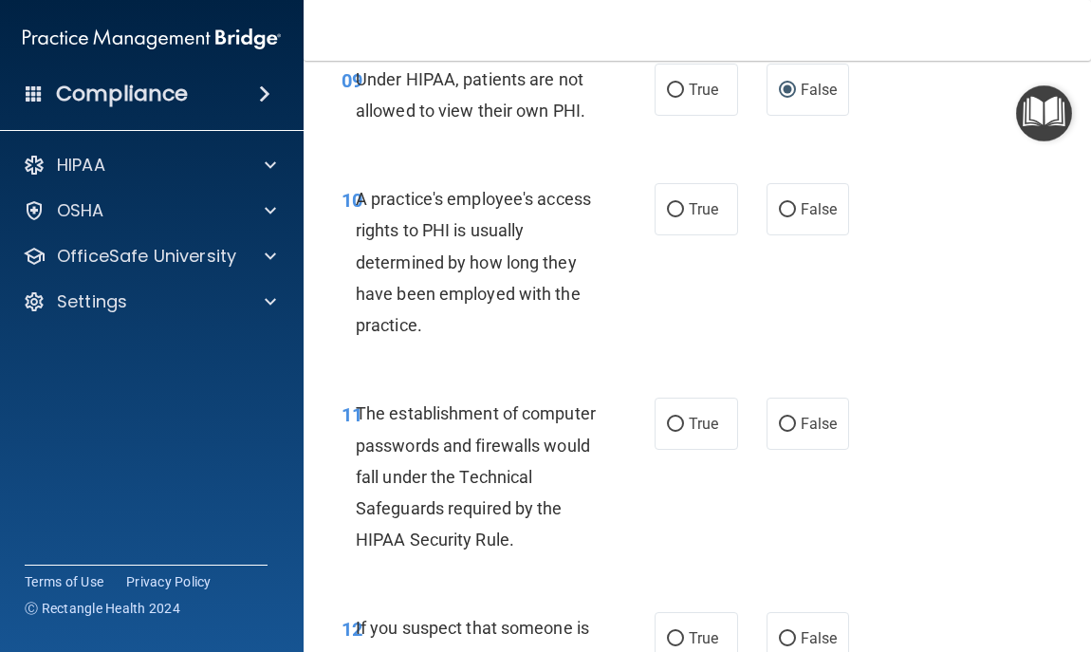
scroll to position [1936, 0]
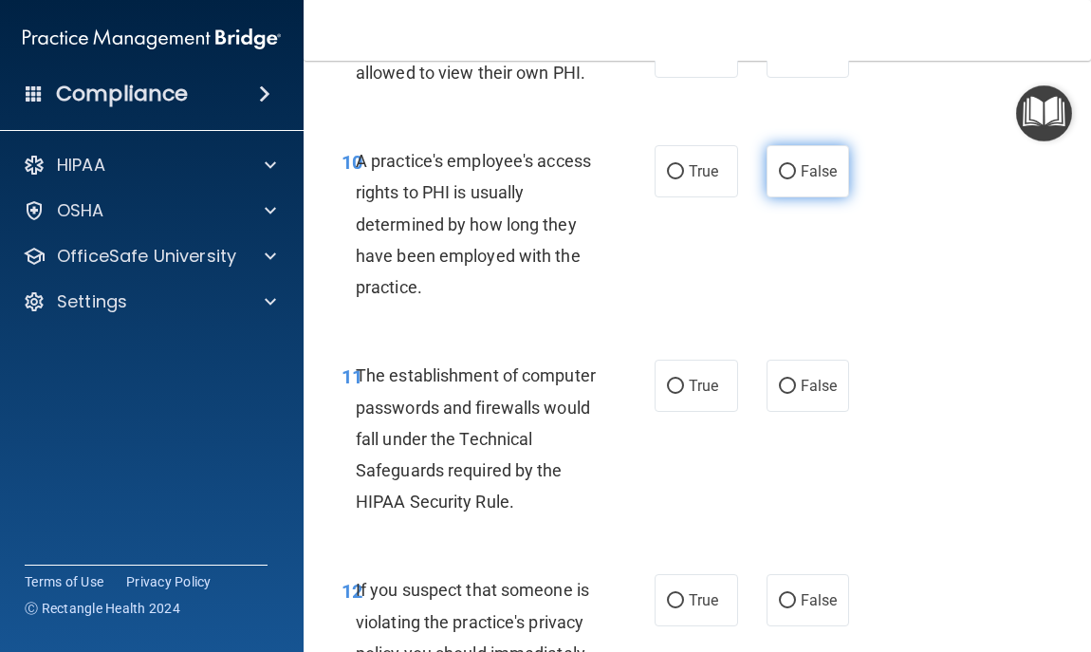
click at [770, 197] on label "False" at bounding box center [808, 171] width 83 height 52
click at [779, 179] on input "False" at bounding box center [787, 172] width 17 height 14
radio input "true"
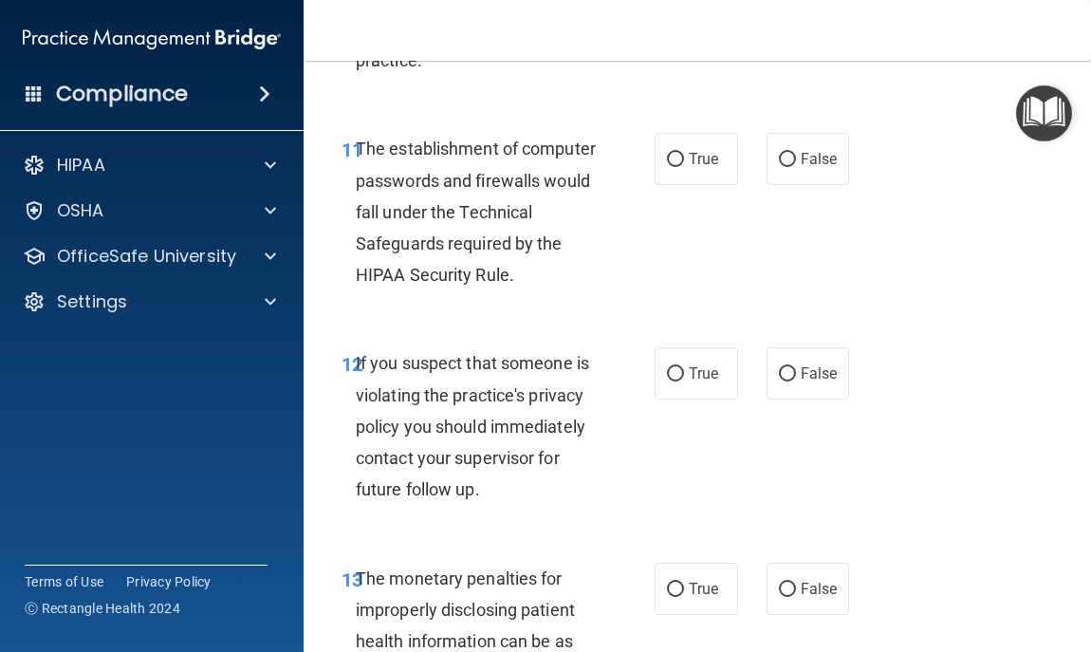
scroll to position [2163, 0]
click at [672, 166] on input "True" at bounding box center [675, 159] width 17 height 14
radio input "true"
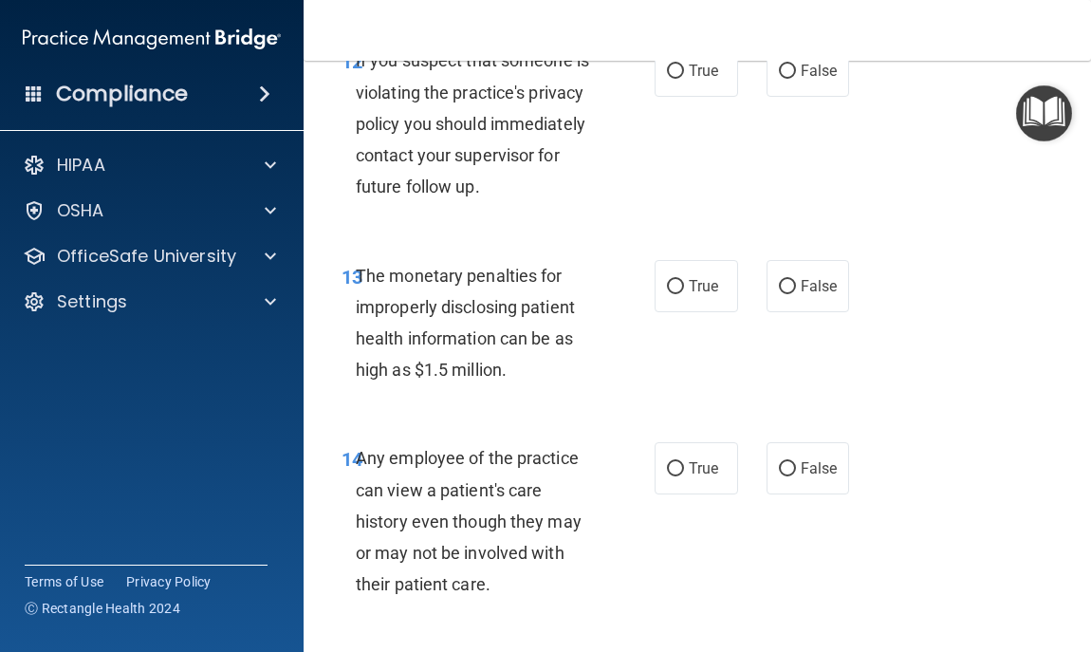
scroll to position [2467, 0]
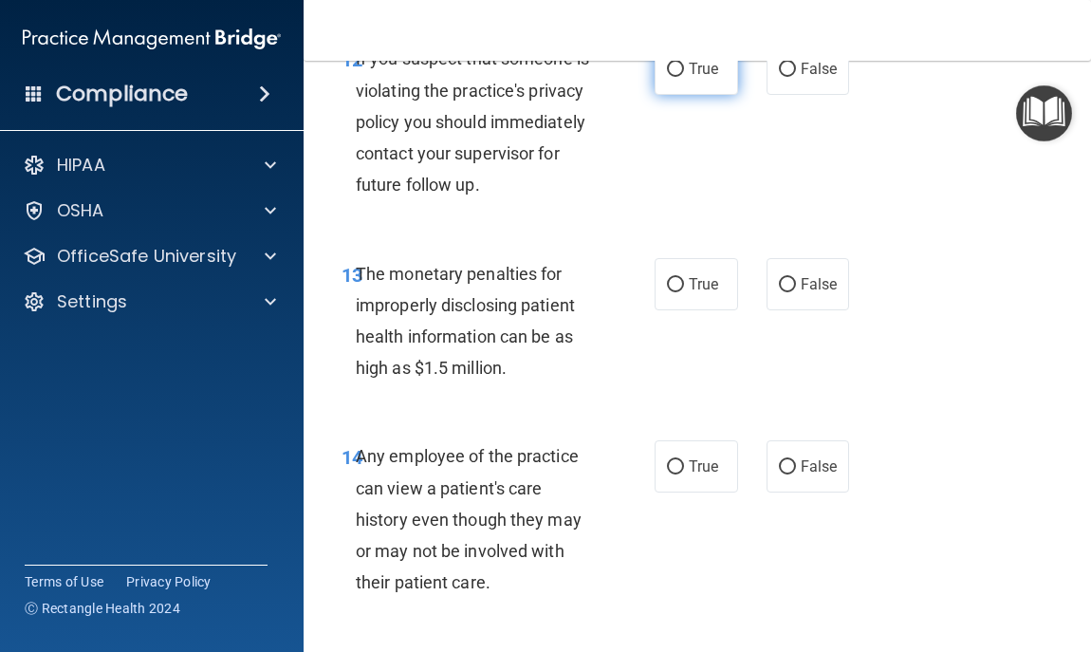
click at [695, 88] on label "True" at bounding box center [696, 69] width 83 height 52
click at [684, 77] on input "True" at bounding box center [675, 70] width 17 height 14
radio input "true"
click at [655, 310] on label "True" at bounding box center [696, 284] width 83 height 52
click at [667, 292] on input "True" at bounding box center [675, 285] width 17 height 14
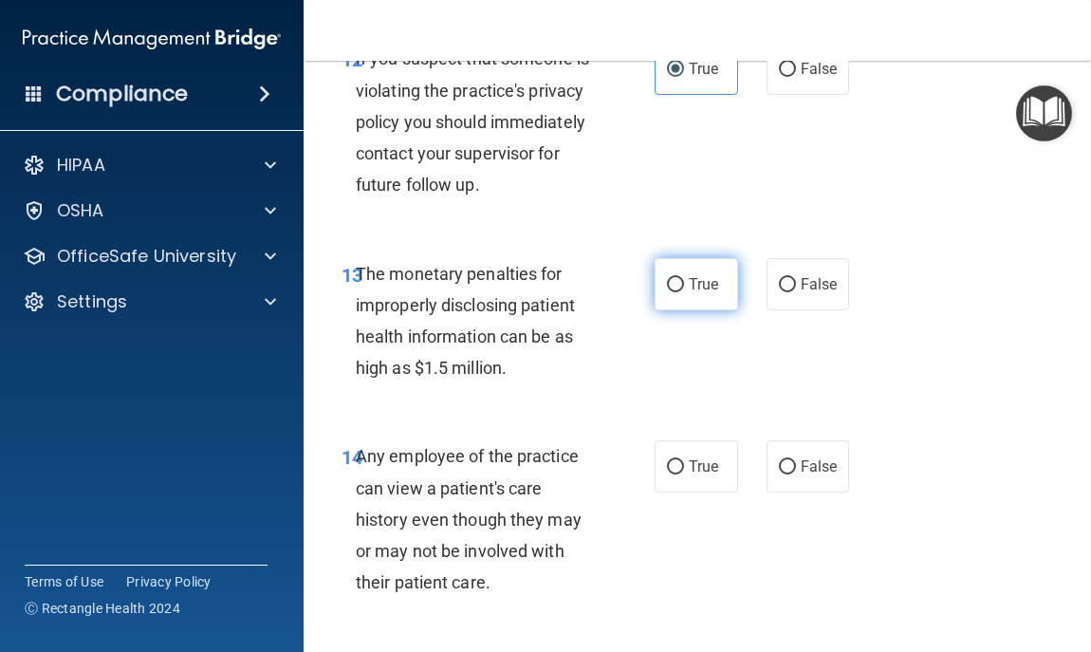
radio input "true"
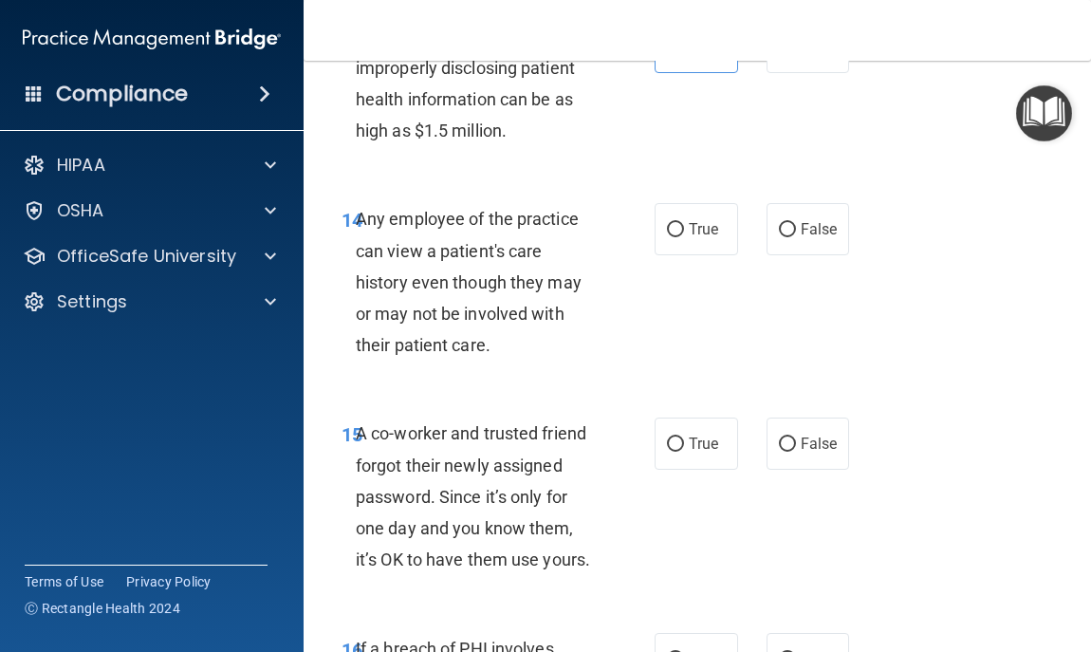
scroll to position [2733, 0]
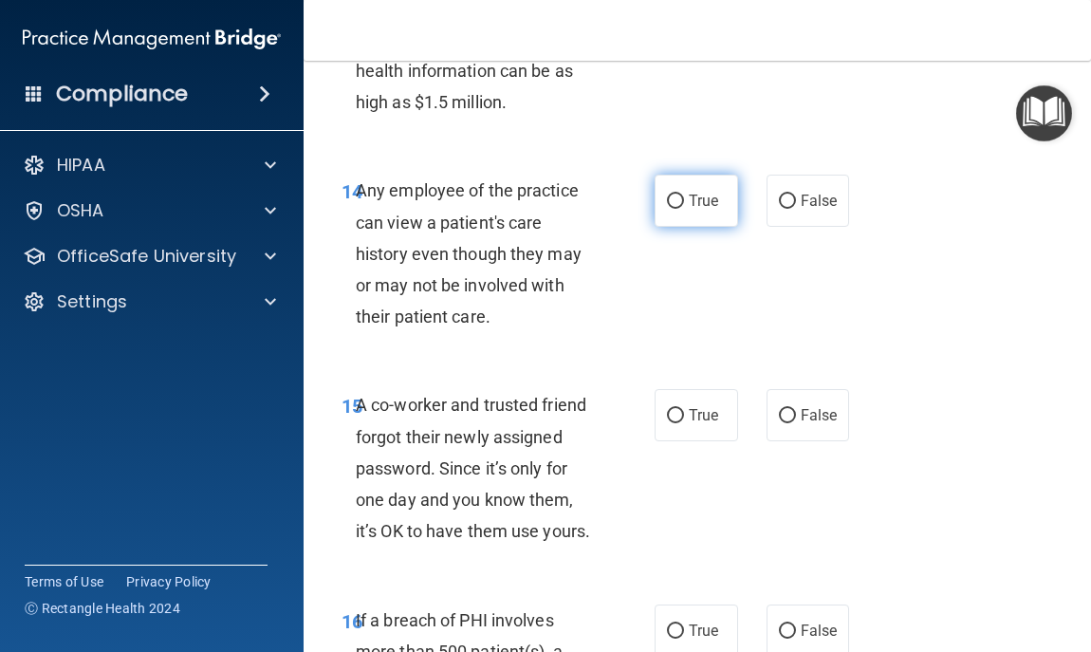
click at [689, 210] on span "True" at bounding box center [703, 201] width 29 height 18
click at [684, 209] on input "True" at bounding box center [675, 202] width 17 height 14
radio input "true"
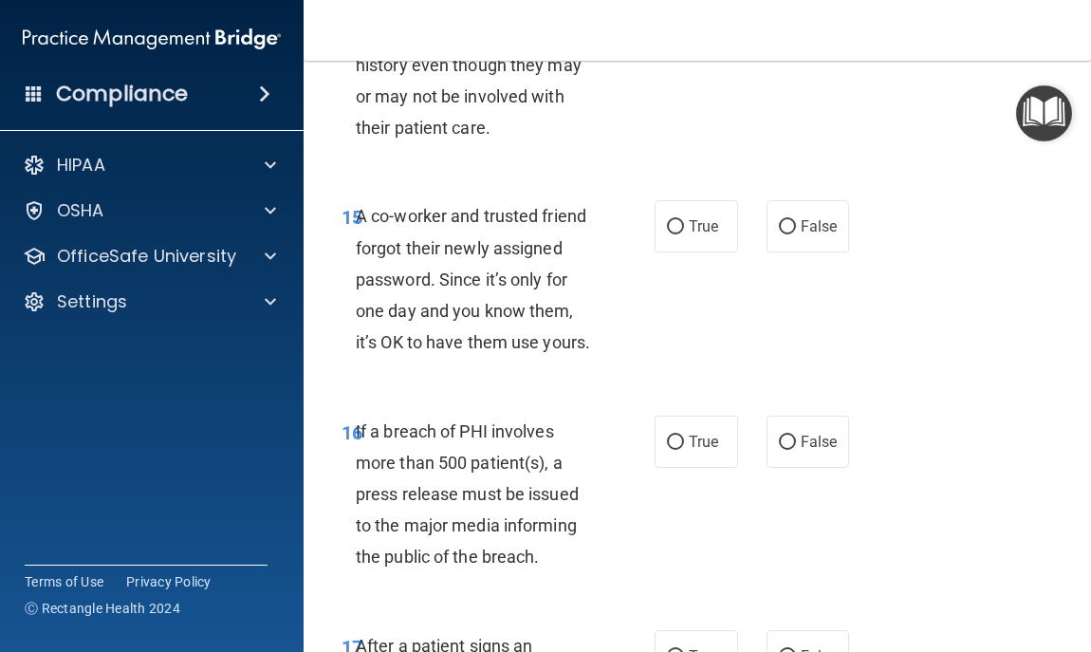
scroll to position [2922, 0]
click at [805, 234] on span "False" at bounding box center [819, 225] width 37 height 18
click at [796, 233] on input "False" at bounding box center [787, 226] width 17 height 14
radio input "true"
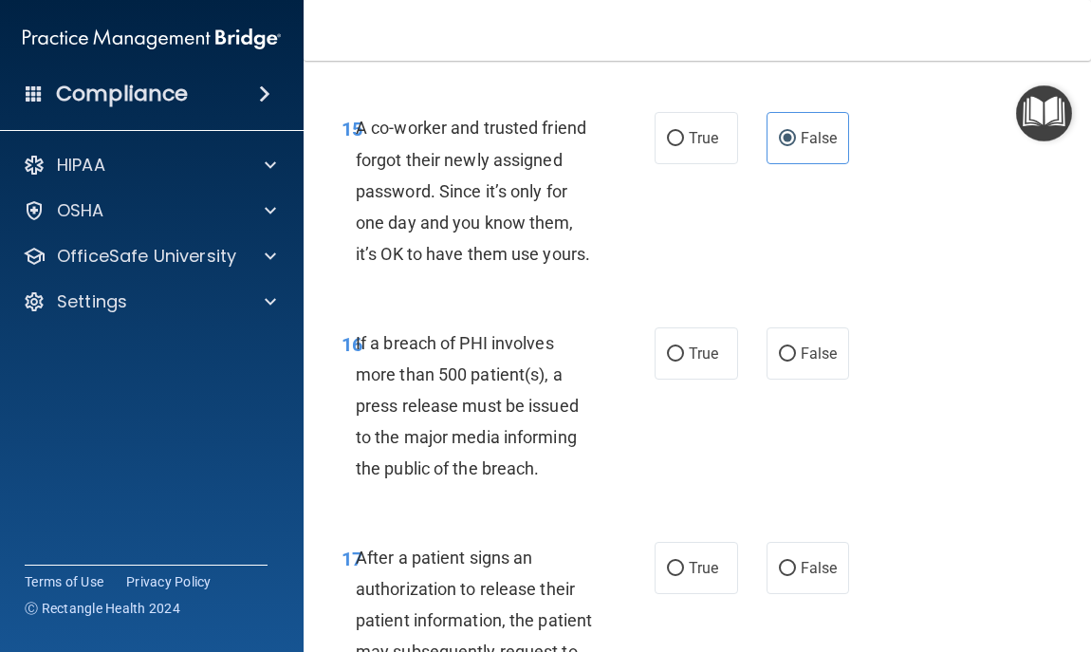
scroll to position [3036, 0]
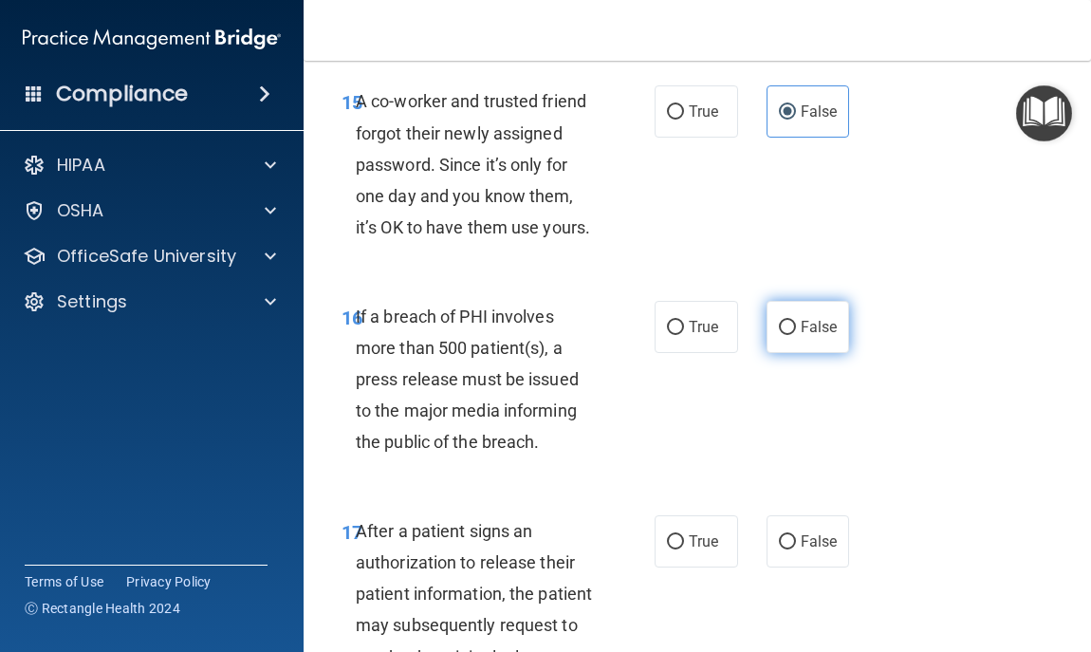
click at [805, 336] on span "False" at bounding box center [819, 327] width 37 height 18
click at [796, 335] on input "False" at bounding box center [787, 328] width 17 height 14
radio input "true"
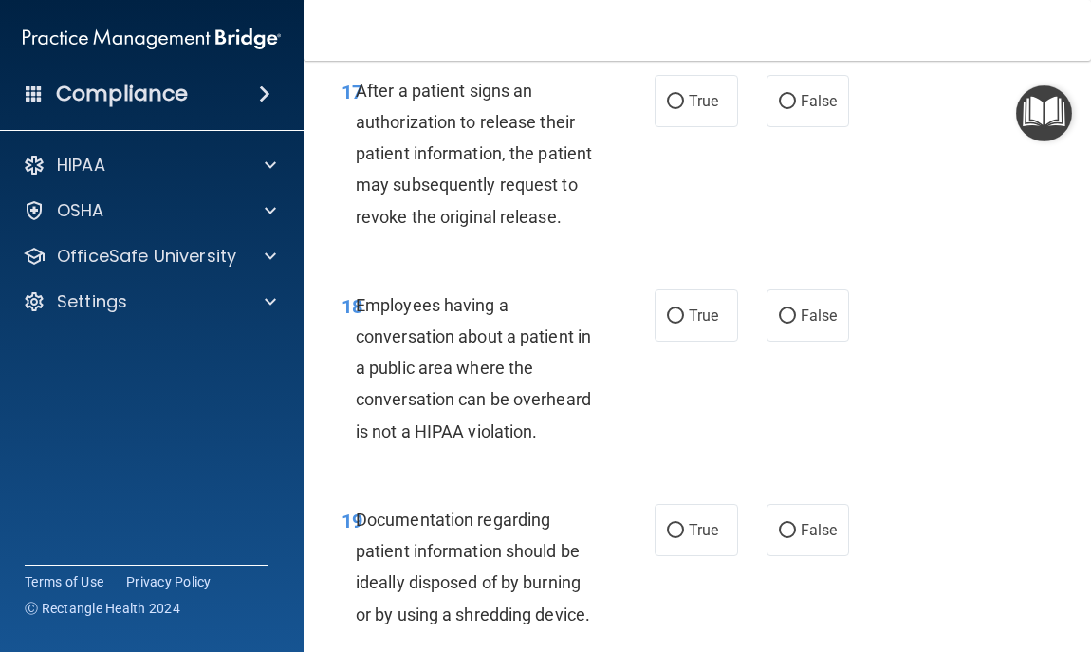
scroll to position [3492, 0]
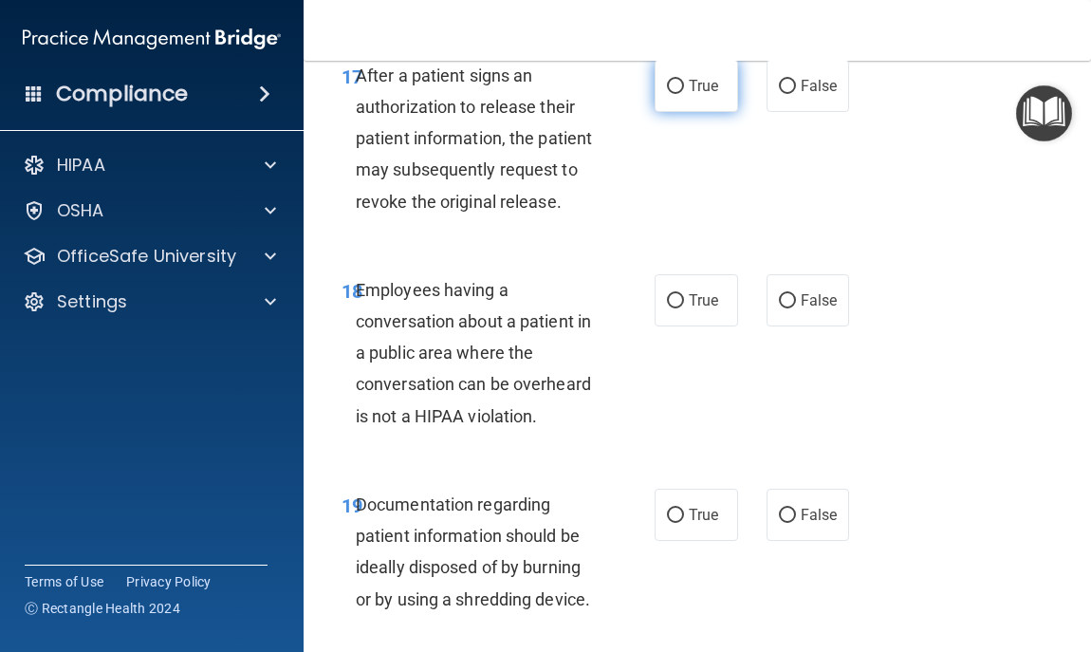
click at [682, 112] on label "True" at bounding box center [696, 86] width 83 height 52
click at [682, 94] on input "True" at bounding box center [675, 87] width 17 height 14
radio input "true"
click at [797, 326] on label "False" at bounding box center [808, 300] width 83 height 52
click at [796, 308] on input "False" at bounding box center [787, 301] width 17 height 14
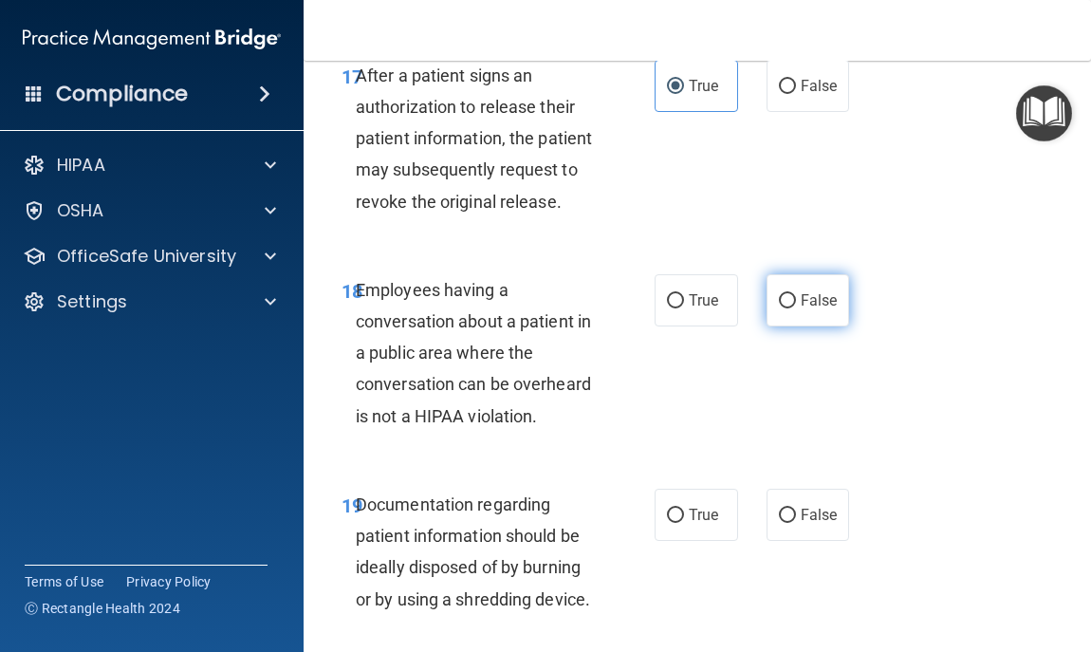
radio input "true"
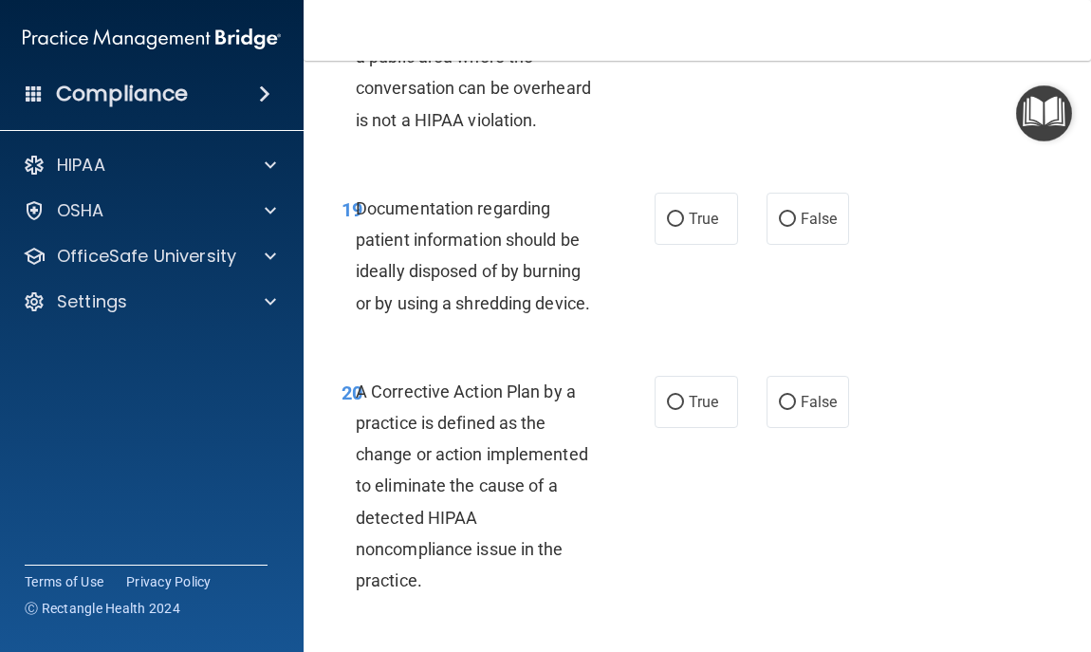
scroll to position [3833, 0]
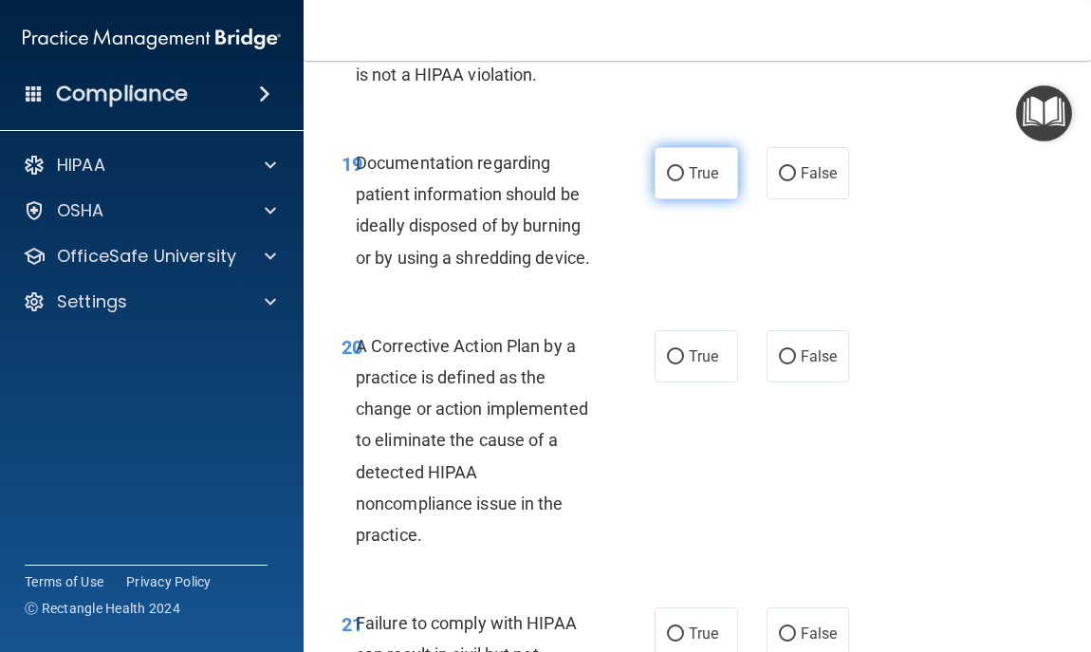
click at [696, 182] on span "True" at bounding box center [703, 173] width 29 height 18
click at [684, 181] on input "True" at bounding box center [675, 174] width 17 height 14
radio input "true"
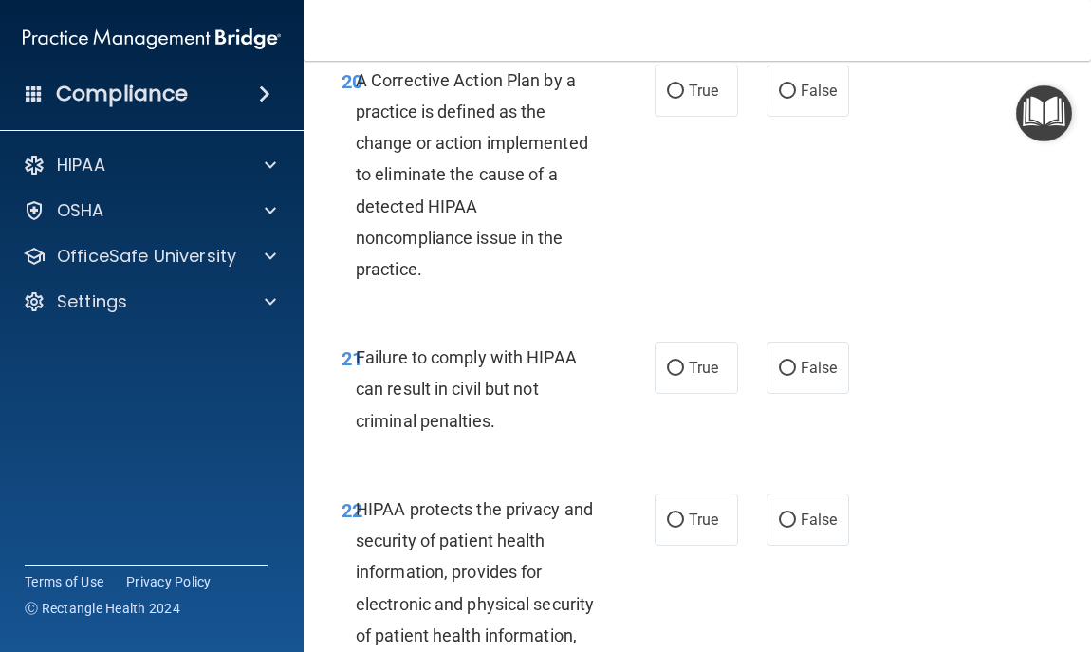
scroll to position [4137, 0]
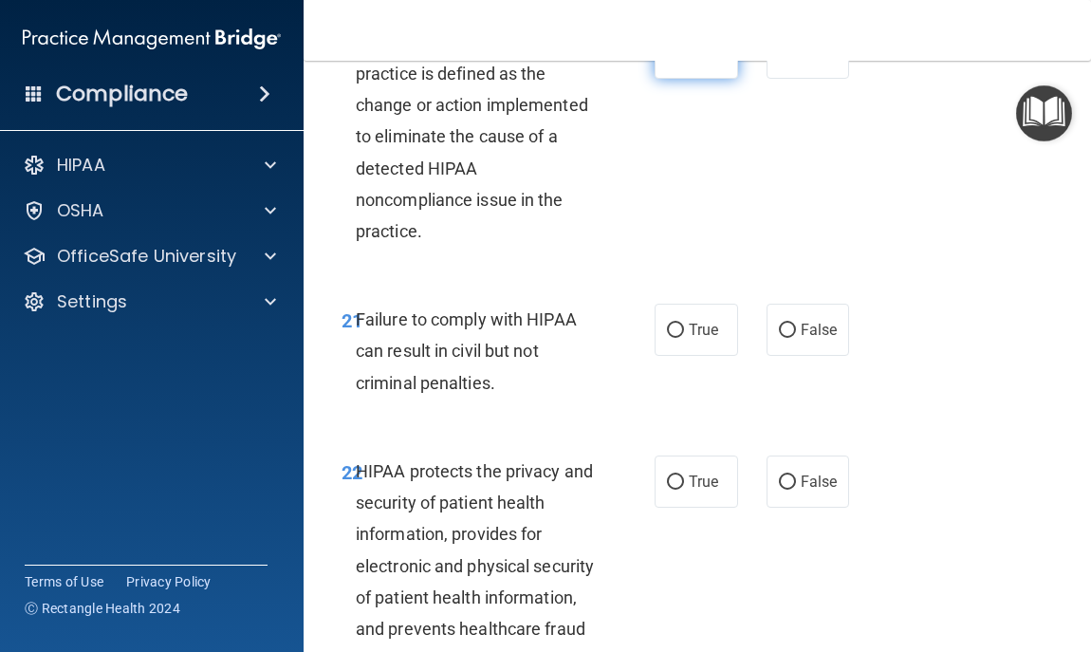
click at [689, 62] on span "True" at bounding box center [703, 53] width 29 height 18
click at [684, 61] on input "True" at bounding box center [675, 53] width 17 height 14
radio input "true"
click at [796, 356] on label "False" at bounding box center [808, 330] width 83 height 52
click at [796, 338] on input "False" at bounding box center [787, 331] width 17 height 14
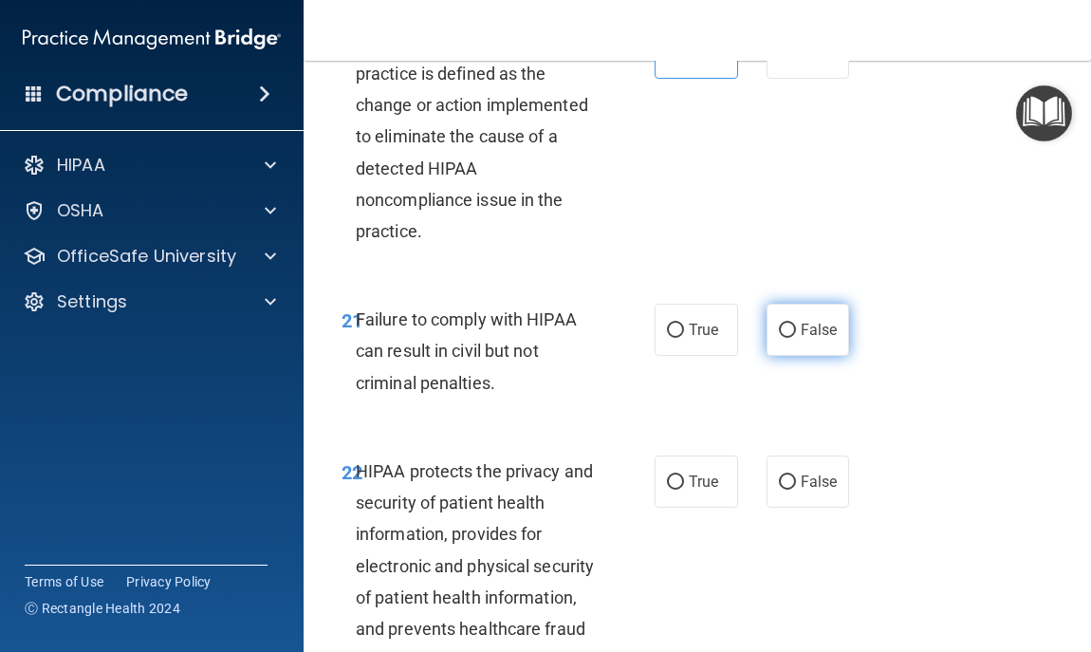
radio input "true"
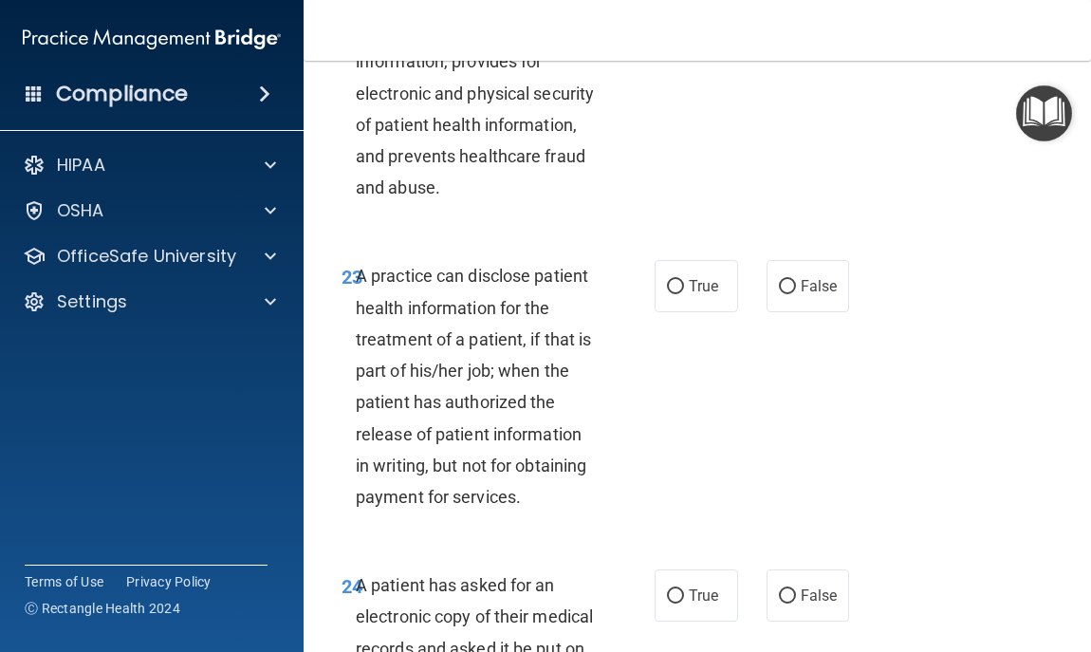
scroll to position [4630, 0]
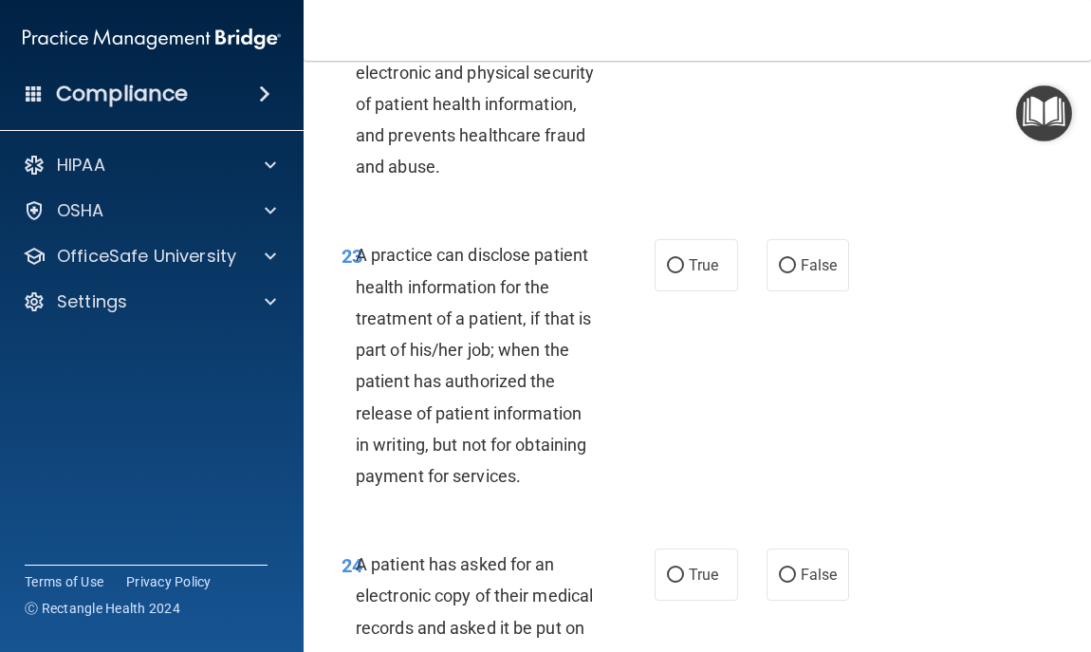
radio input "true"
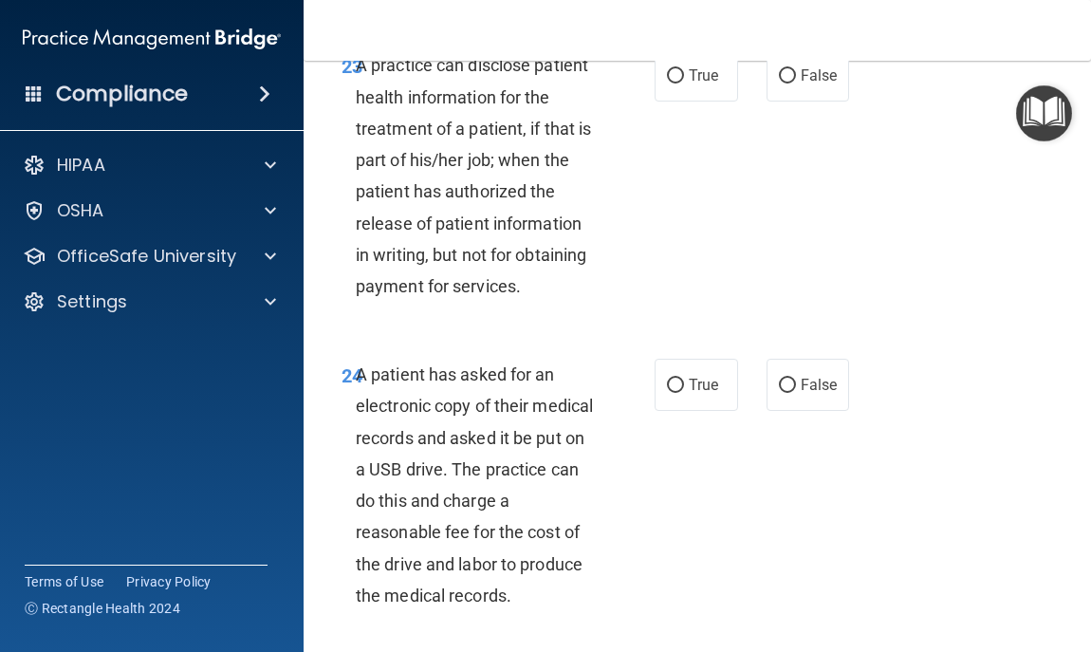
scroll to position [4858, 0]
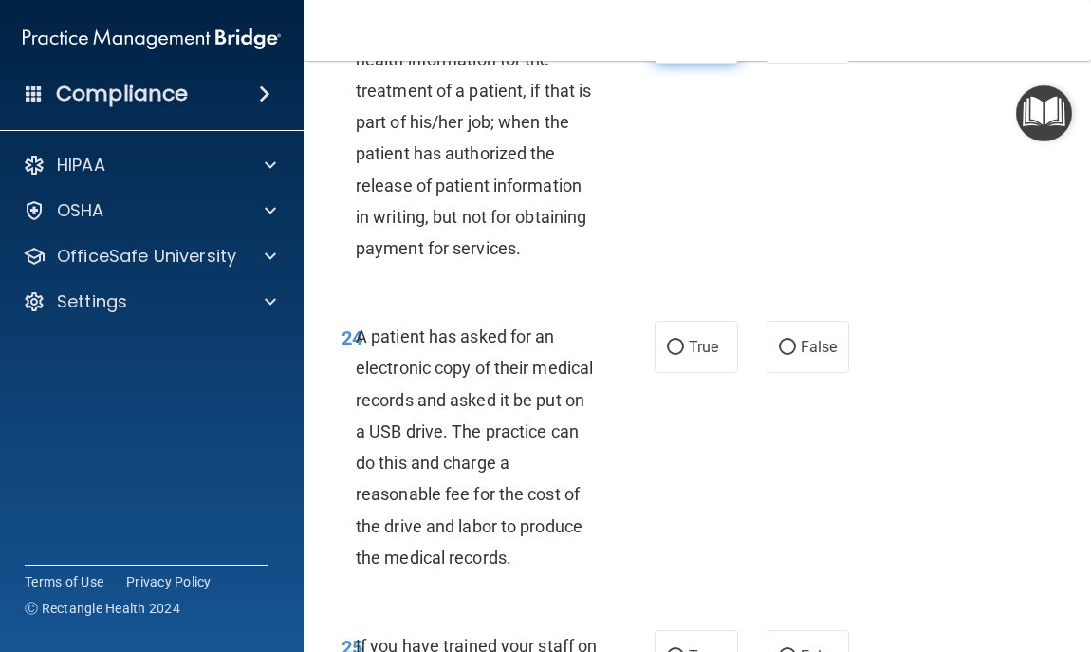
click at [689, 46] on span "True" at bounding box center [703, 37] width 29 height 18
click at [681, 46] on input "True" at bounding box center [675, 38] width 17 height 14
radio input "true"
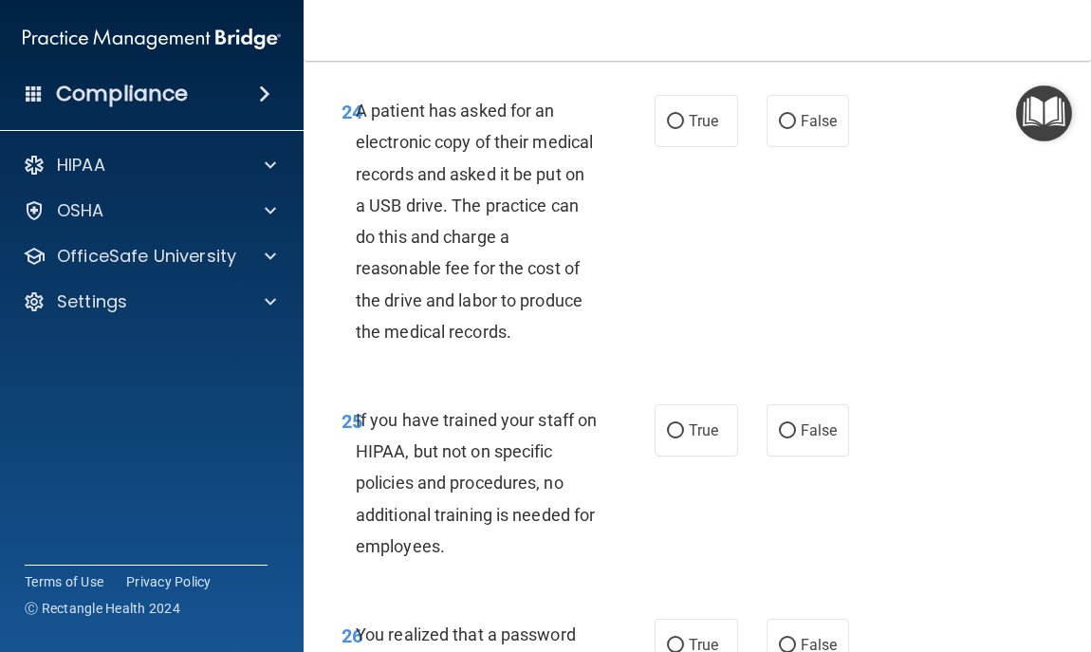
scroll to position [5086, 0]
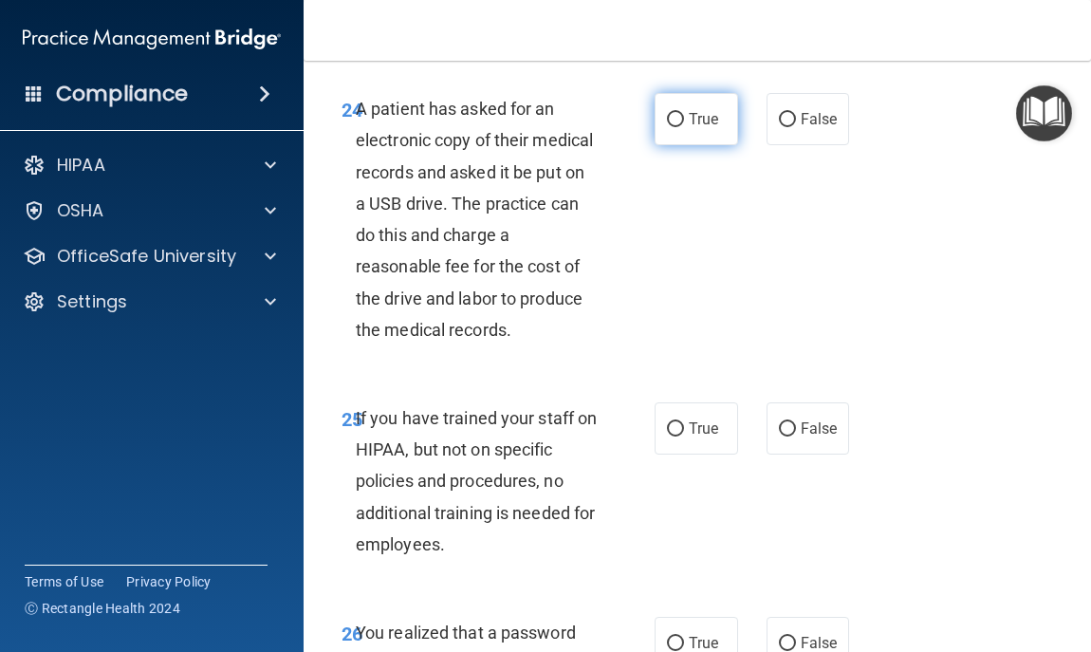
click at [689, 145] on label "True" at bounding box center [696, 119] width 83 height 52
click at [684, 127] on input "True" at bounding box center [675, 120] width 17 height 14
radio input "true"
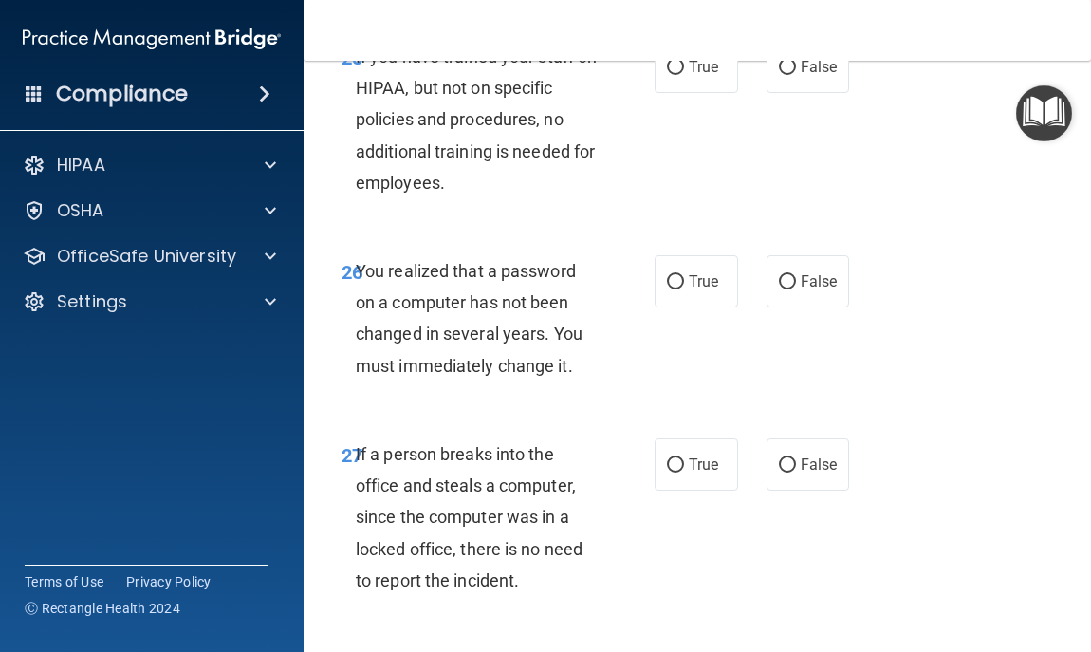
scroll to position [5465, 0]
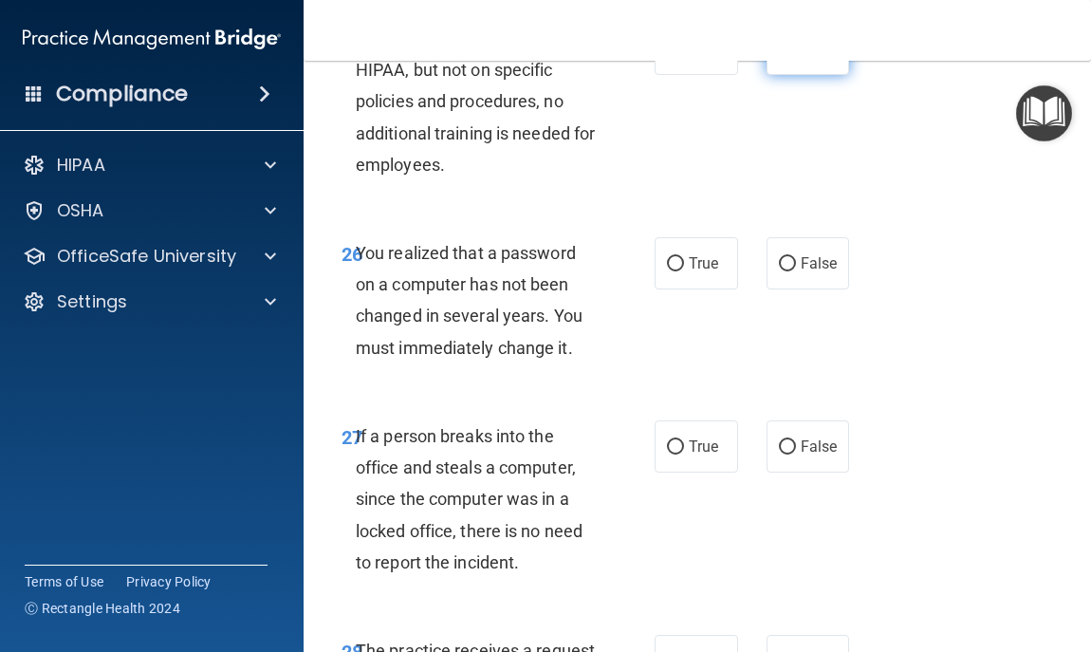
click at [807, 75] on label "False" at bounding box center [808, 49] width 83 height 52
click at [796, 57] on input "False" at bounding box center [787, 50] width 17 height 14
radio input "true"
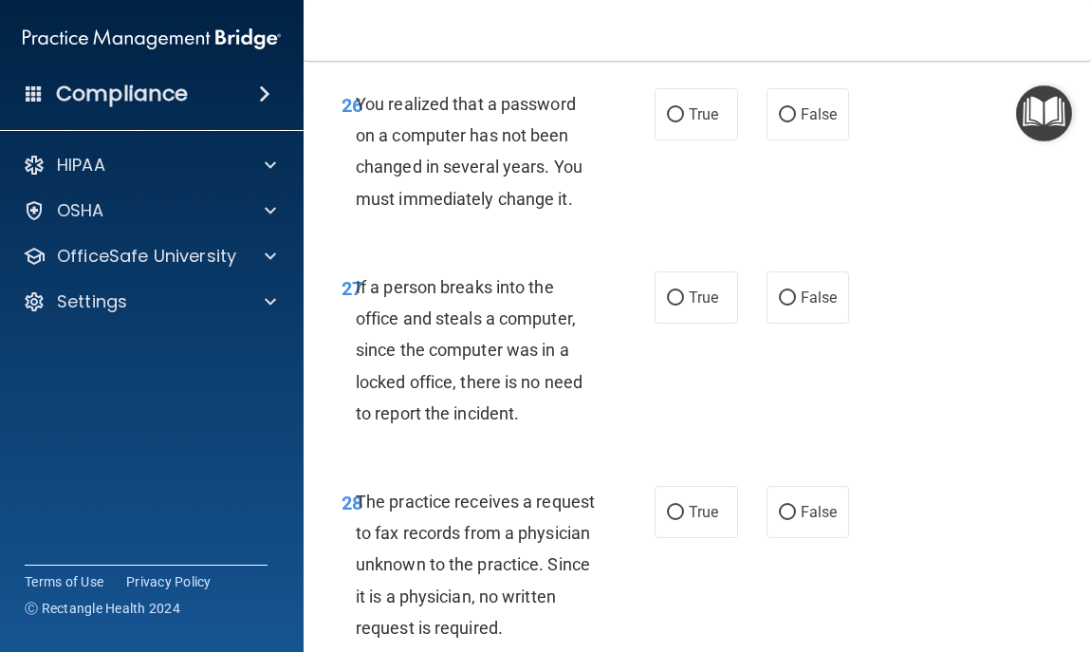
scroll to position [5655, 0]
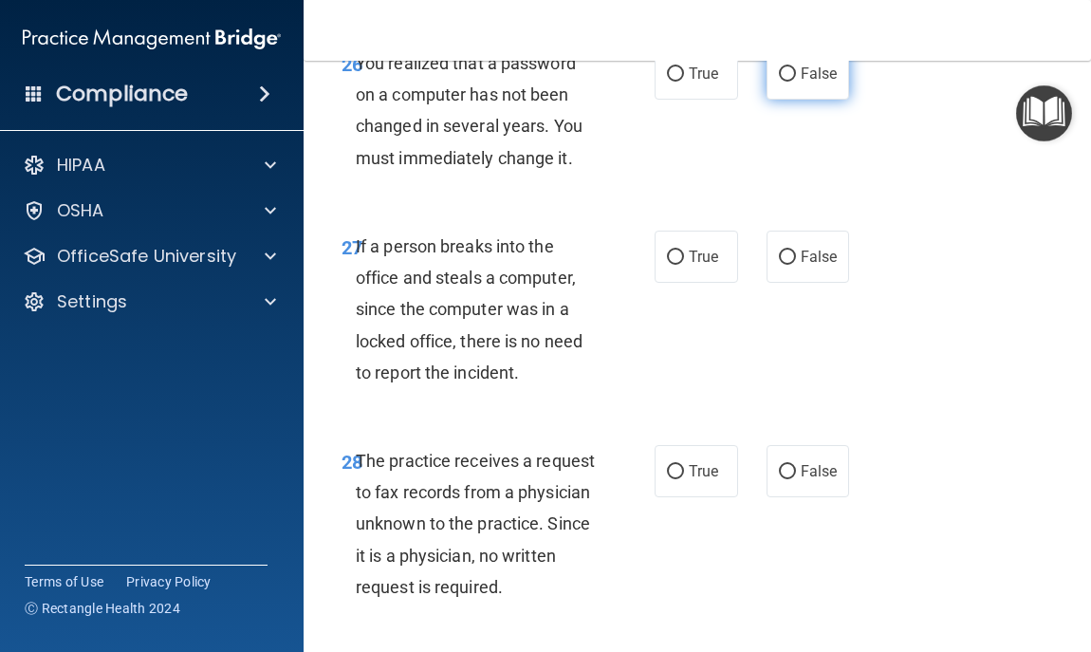
click at [782, 82] on input "False" at bounding box center [787, 74] width 17 height 14
radio input "true"
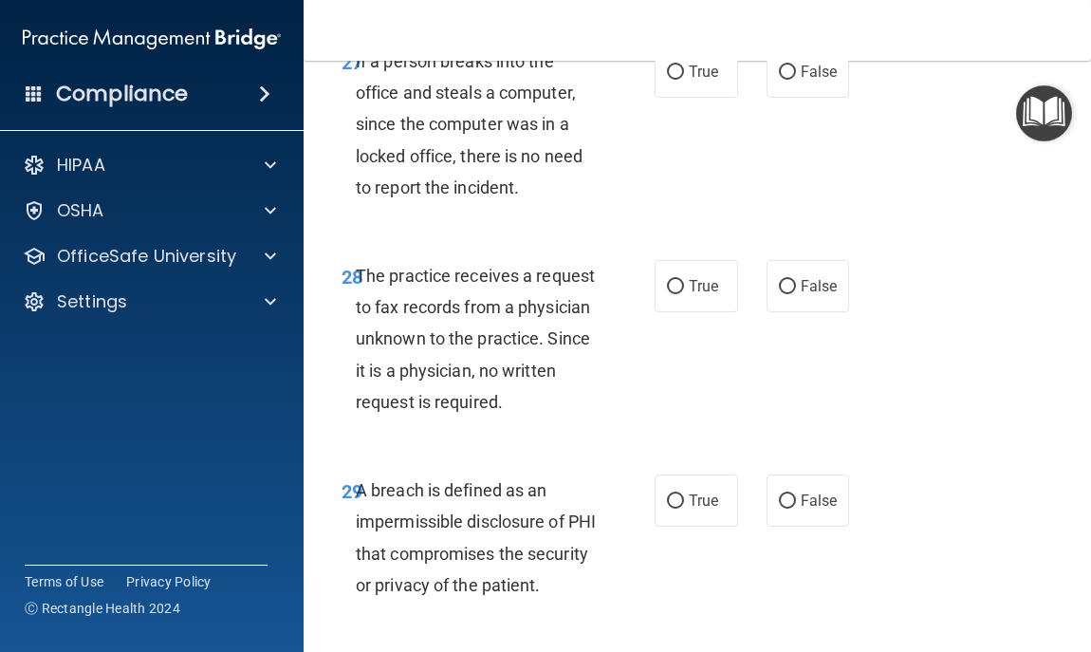
scroll to position [5845, 0]
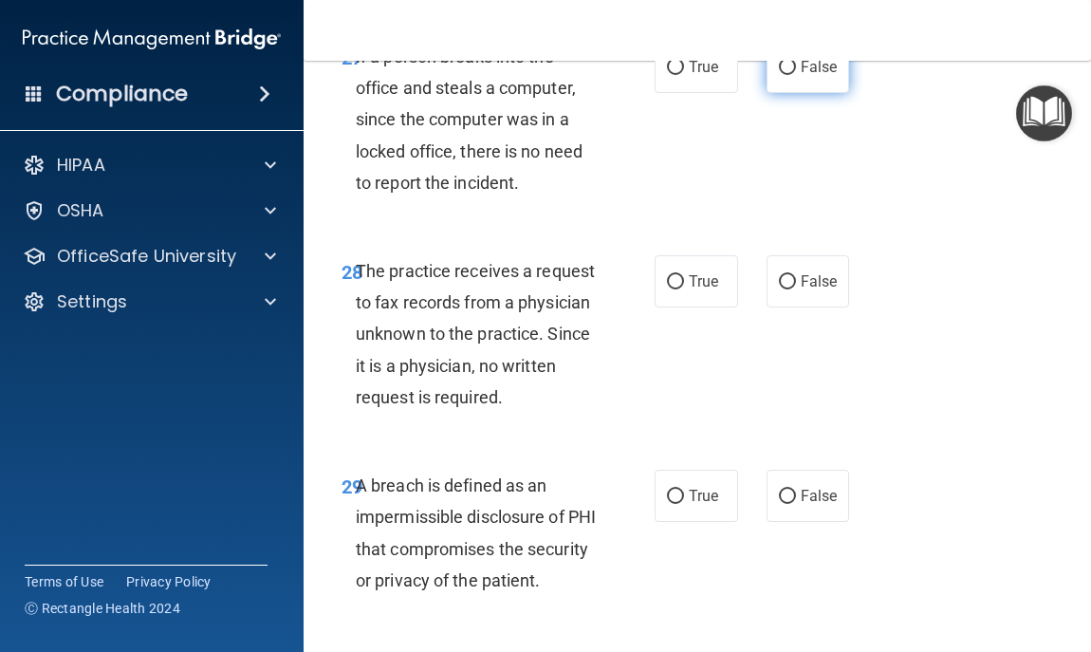
click at [781, 75] on input "False" at bounding box center [787, 68] width 17 height 14
radio input "true"
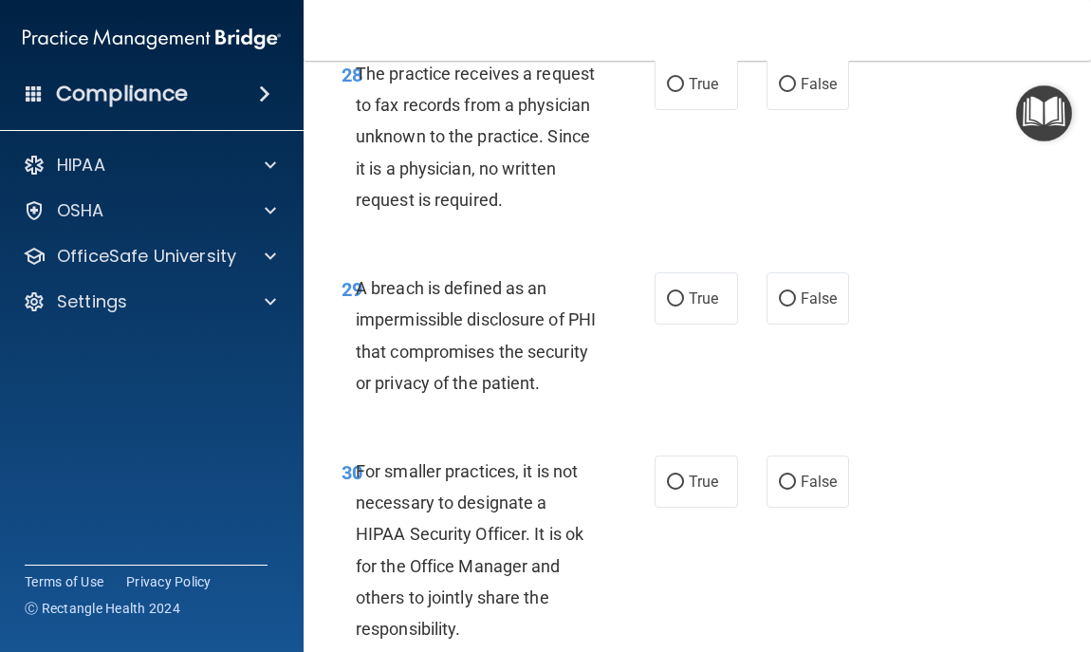
scroll to position [6072, 0]
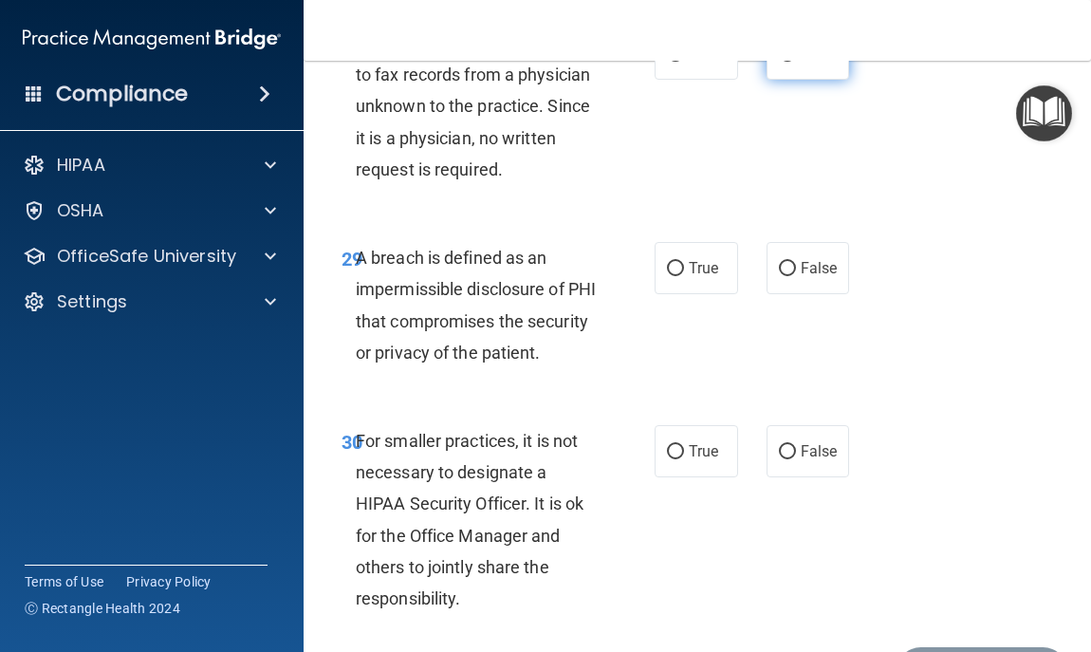
click at [786, 62] on input "False" at bounding box center [787, 54] width 17 height 14
radio input "true"
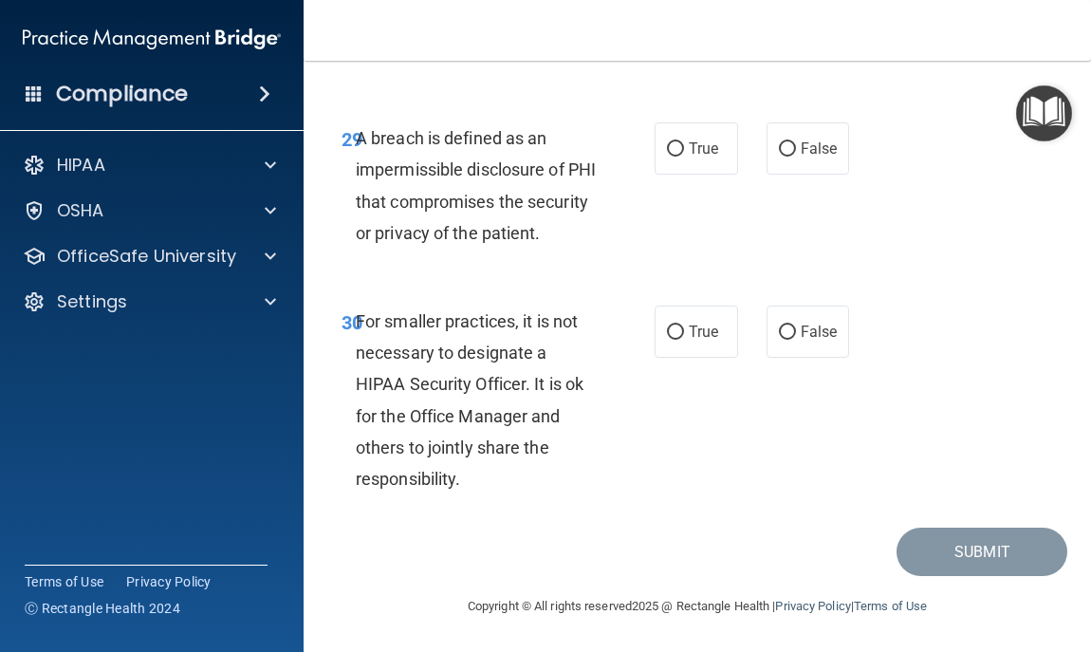
scroll to position [6376, 0]
click at [697, 134] on label "True" at bounding box center [696, 148] width 83 height 52
click at [684, 142] on input "True" at bounding box center [675, 149] width 17 height 14
radio input "true"
click at [782, 346] on label "False" at bounding box center [808, 332] width 83 height 52
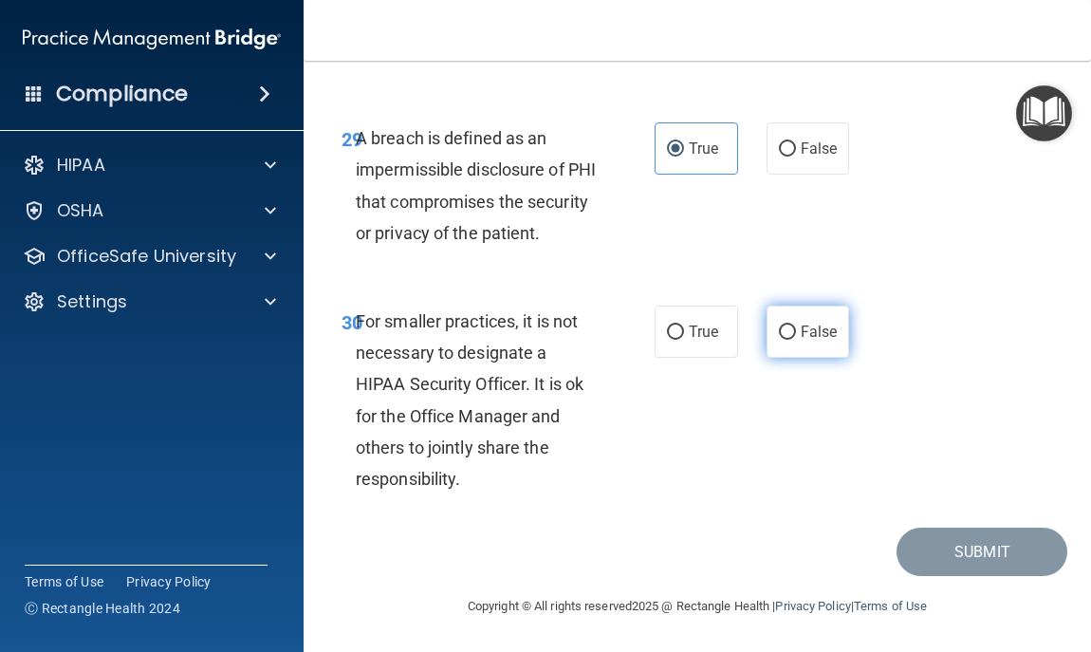
click at [782, 340] on input "False" at bounding box center [787, 332] width 17 height 14
radio input "true"
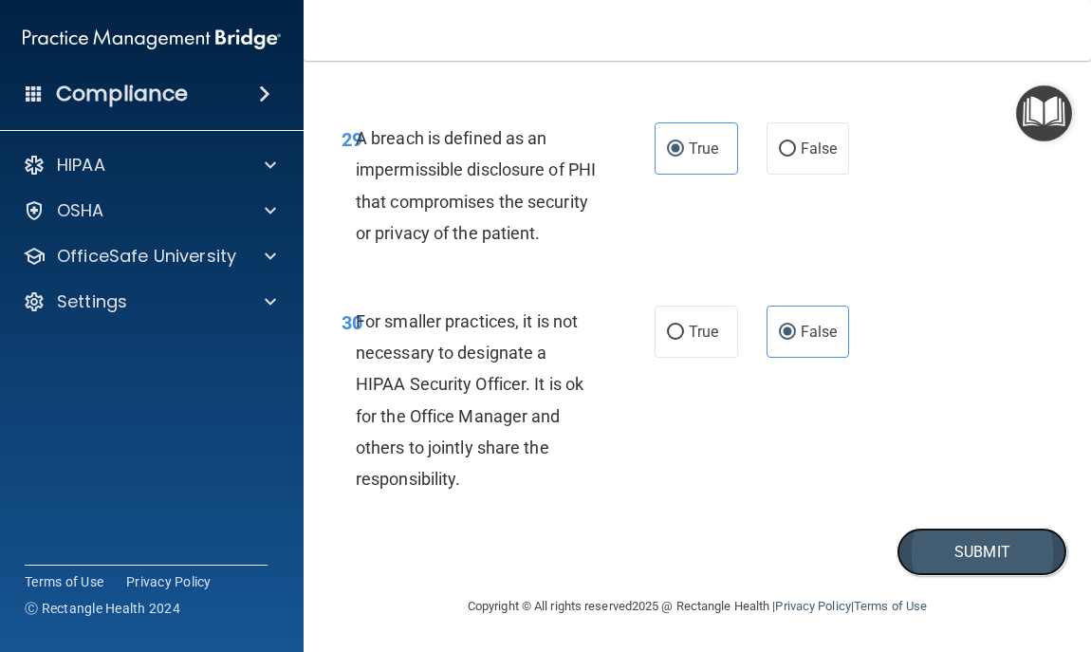
click at [941, 555] on button "Submit" at bounding box center [982, 552] width 171 height 48
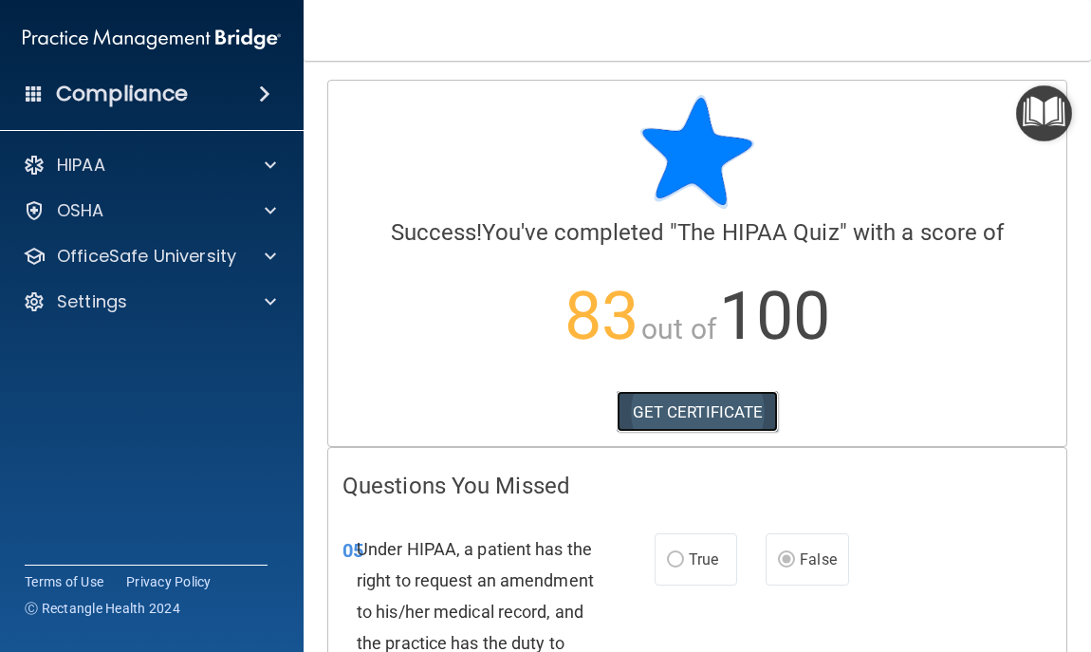
click at [676, 412] on link "GET CERTIFICATE" at bounding box center [698, 412] width 162 height 42
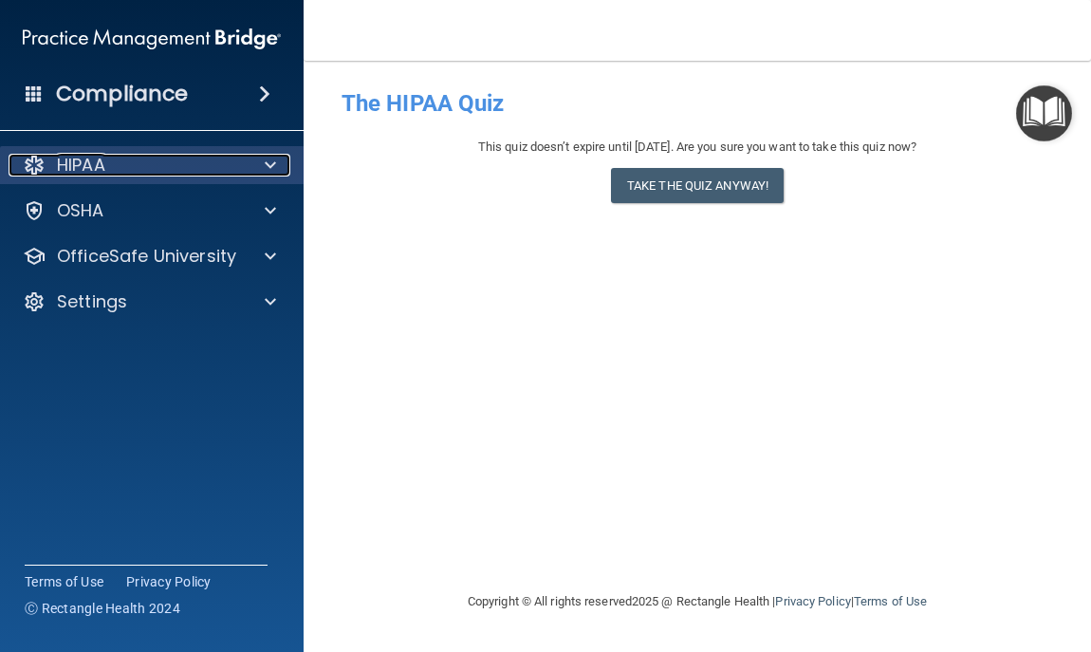
click at [156, 161] on div "HIPAA" at bounding box center [126, 165] width 235 height 23
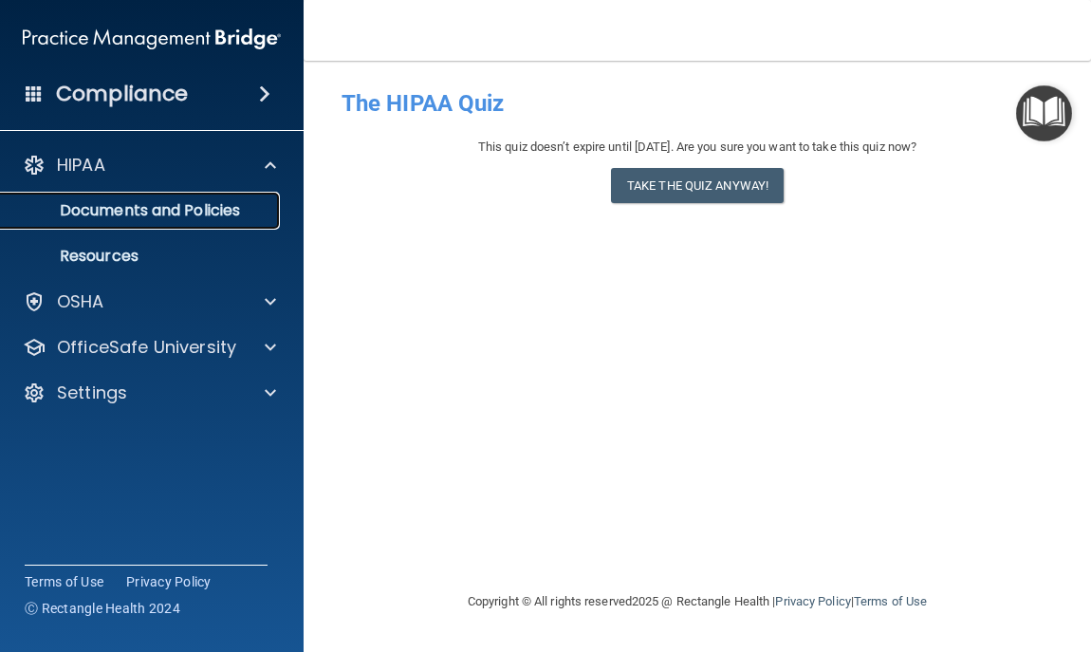
click at [184, 211] on p "Documents and Policies" at bounding box center [141, 210] width 259 height 19
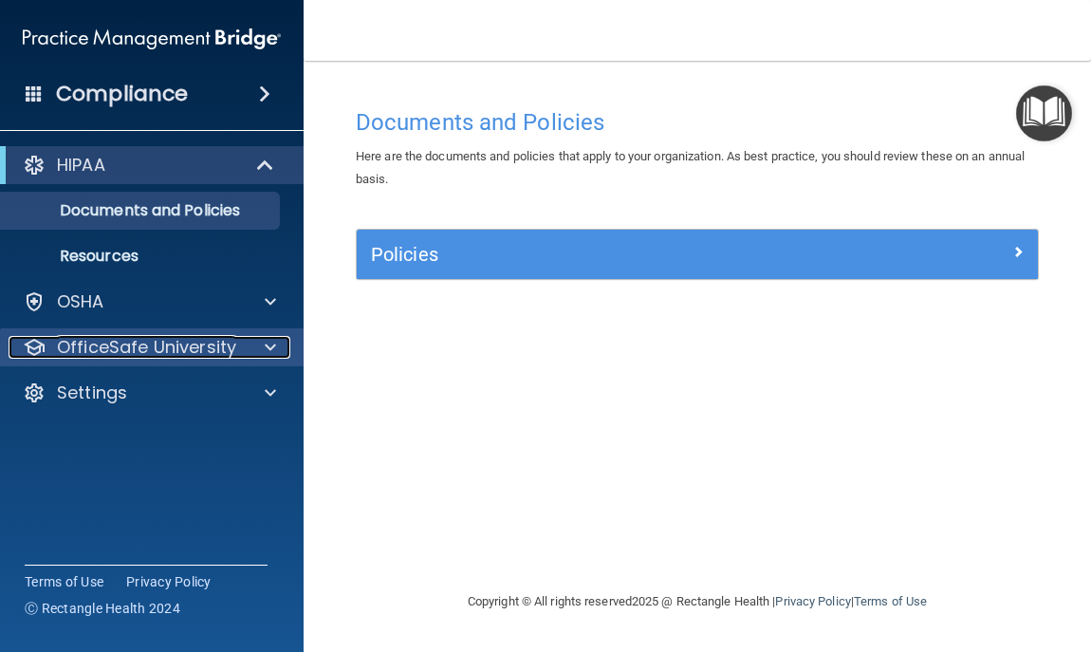
click at [148, 353] on p "OfficeSafe University" at bounding box center [146, 347] width 179 height 23
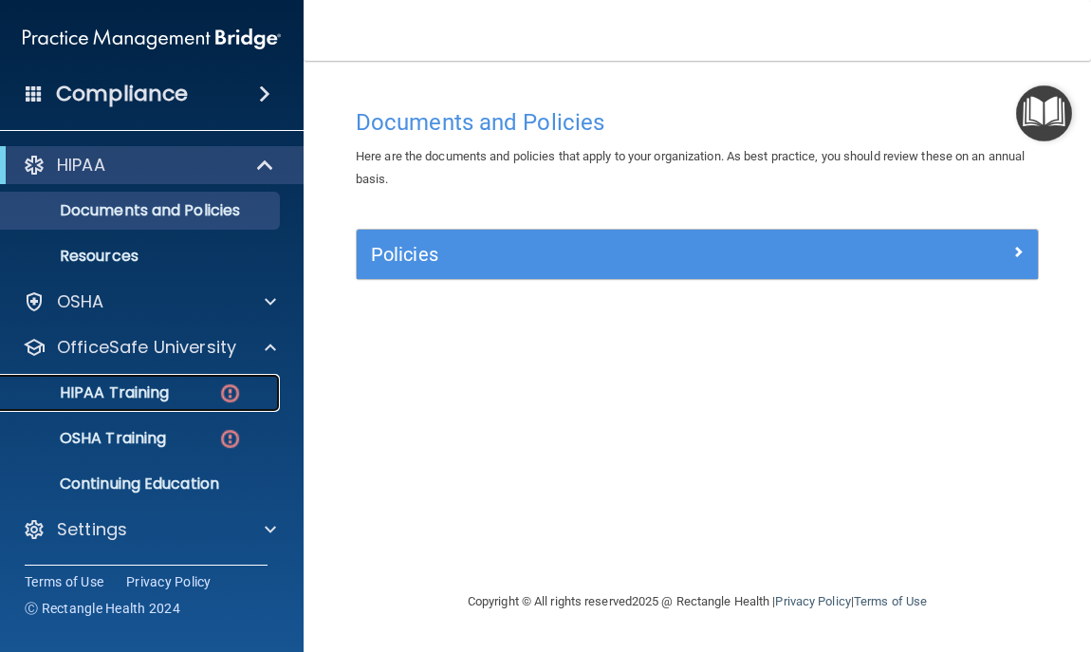
click at [148, 396] on p "HIPAA Training" at bounding box center [90, 392] width 157 height 19
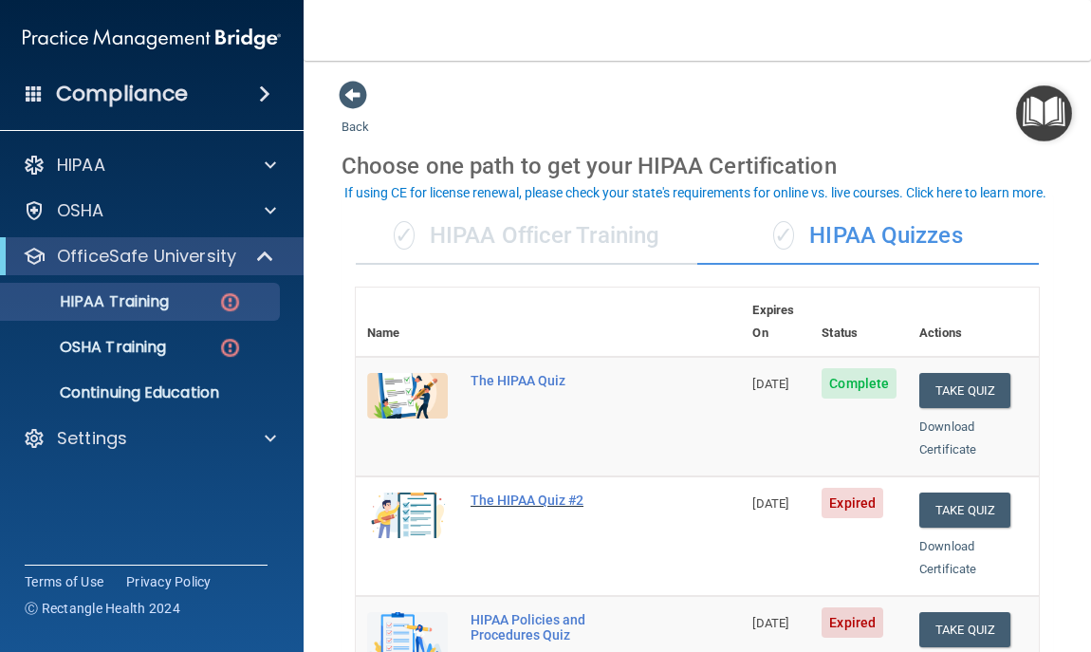
click at [552, 492] on div "The HIPAA Quiz #2" at bounding box center [559, 499] width 176 height 15
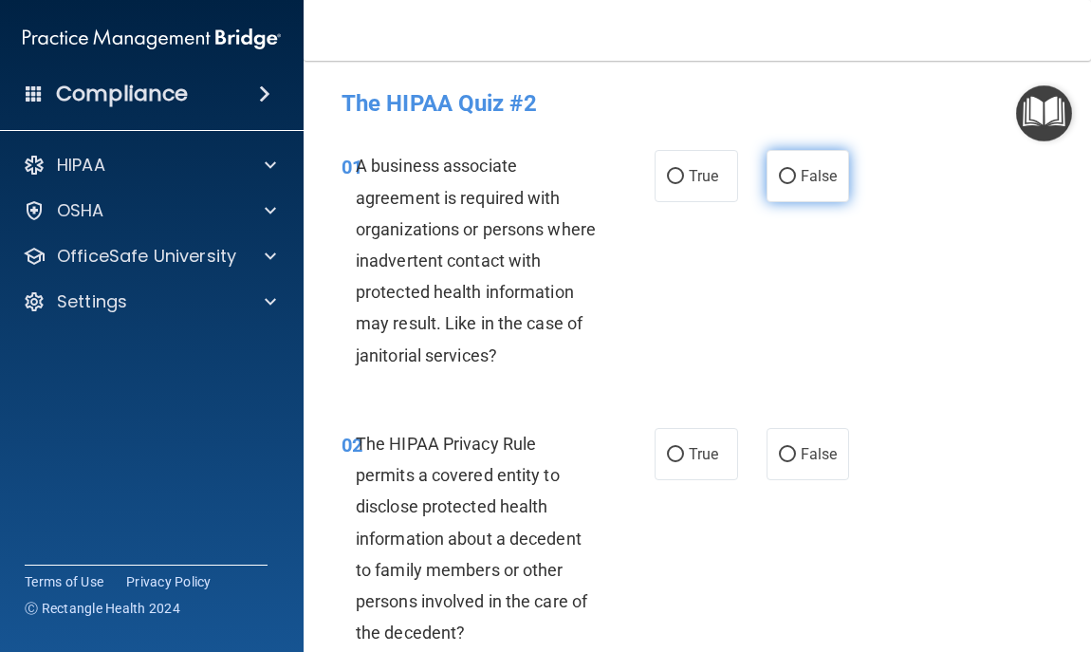
click at [801, 176] on span "False" at bounding box center [819, 176] width 37 height 18
click at [796, 176] on input "False" at bounding box center [787, 177] width 17 height 14
radio input "true"
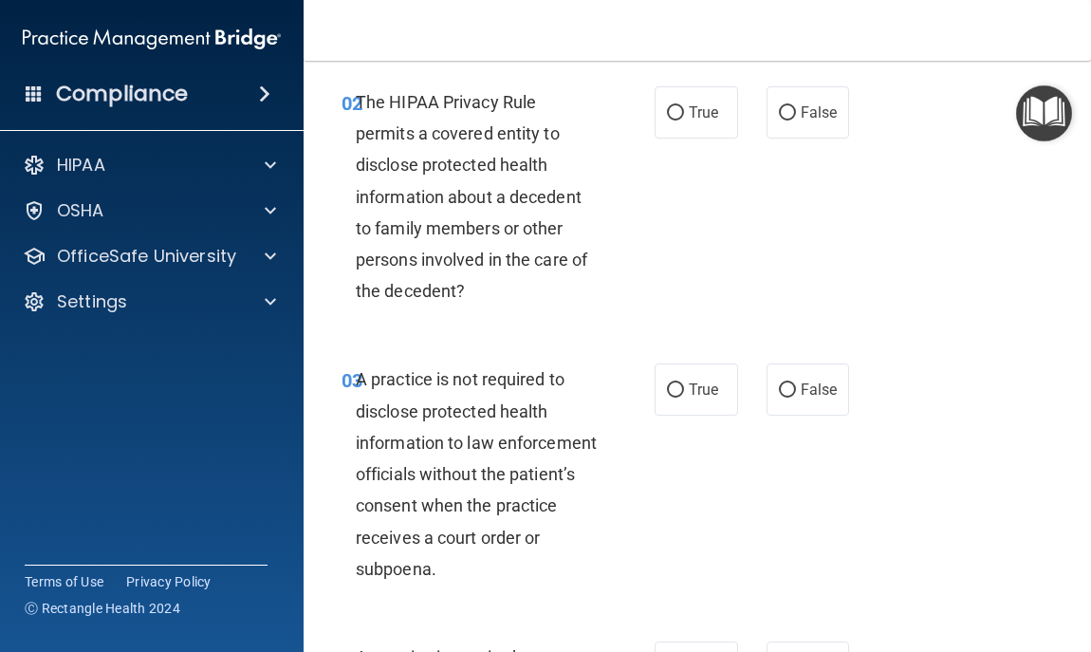
scroll to position [380, 0]
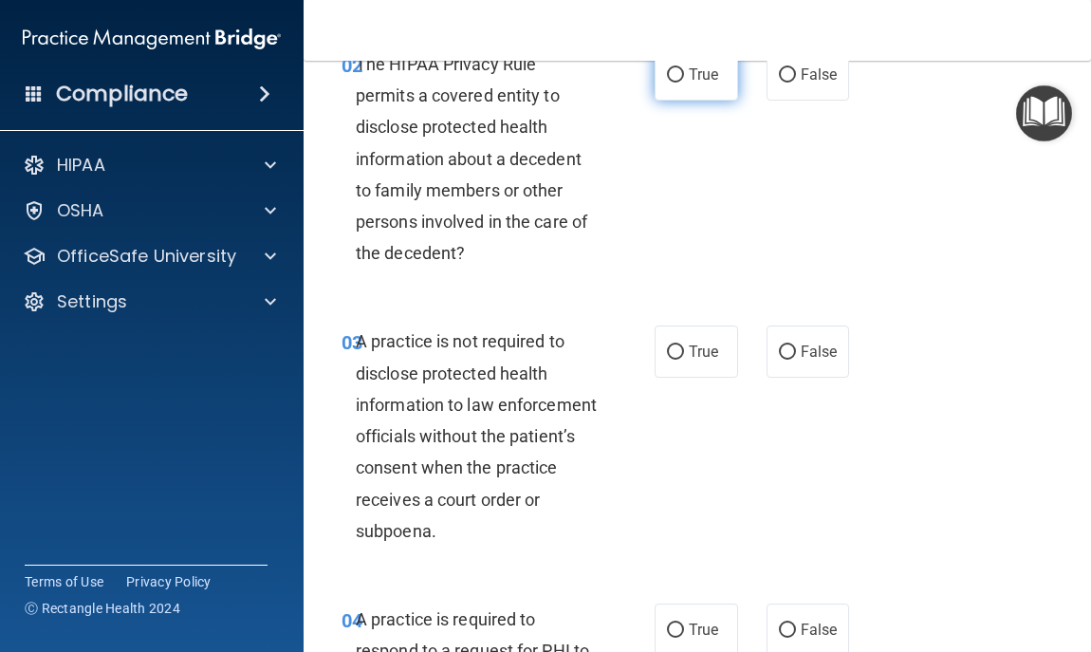
click at [689, 75] on span "True" at bounding box center [703, 74] width 29 height 18
click at [681, 75] on input "True" at bounding box center [675, 75] width 17 height 14
radio input "true"
click at [803, 354] on span "False" at bounding box center [819, 352] width 37 height 18
click at [796, 354] on input "False" at bounding box center [787, 352] width 17 height 14
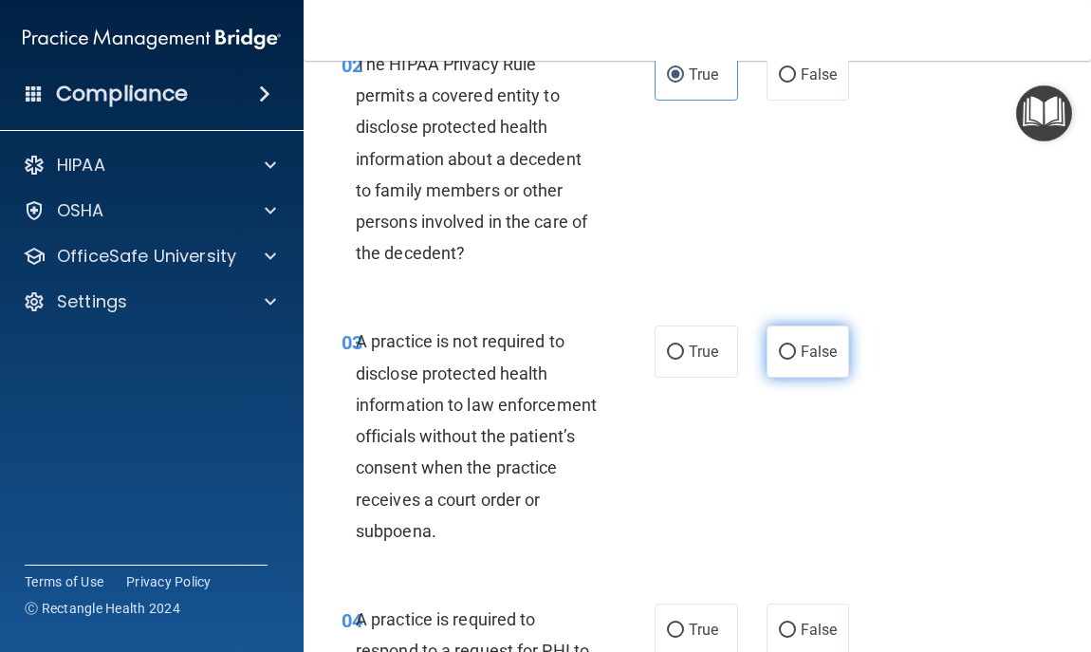
radio input "true"
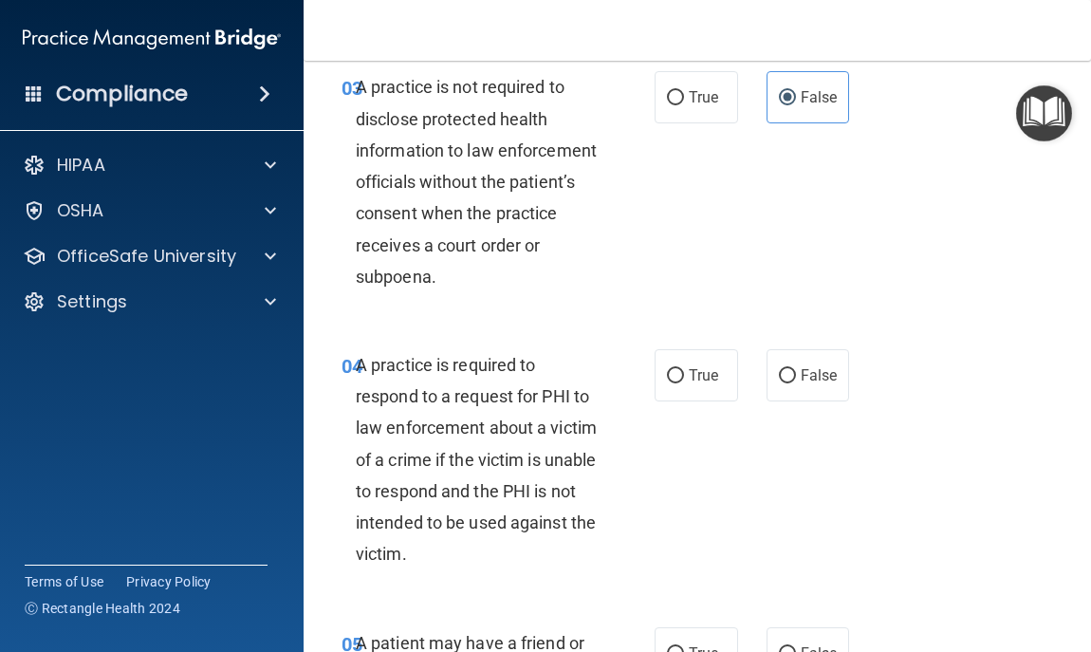
scroll to position [645, 0]
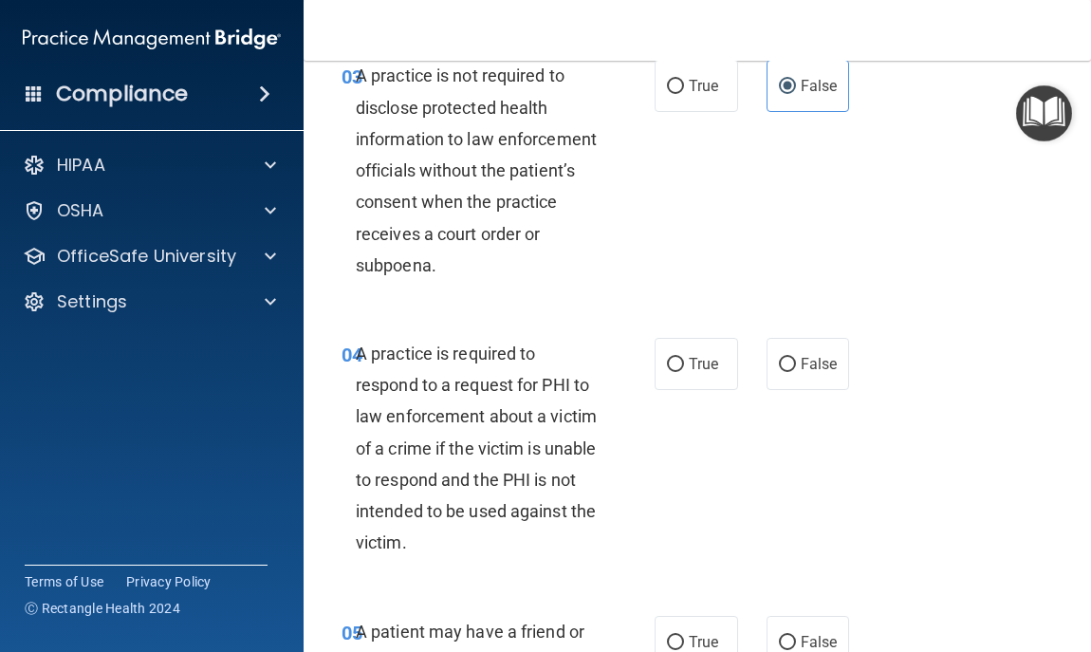
click at [931, 458] on div "04 A practice is required to respond to a request for PHI to law enforcement ab…" at bounding box center [697, 453] width 740 height 278
click at [689, 362] on span "True" at bounding box center [703, 364] width 29 height 18
click at [684, 362] on input "True" at bounding box center [675, 365] width 17 height 14
radio input "true"
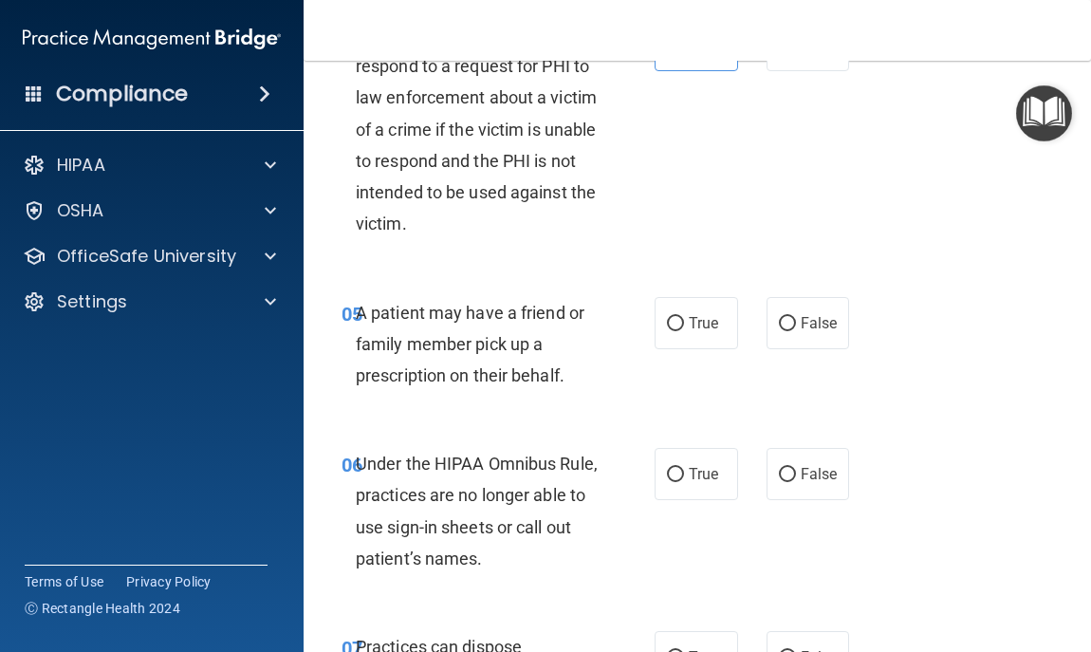
scroll to position [1027, 0]
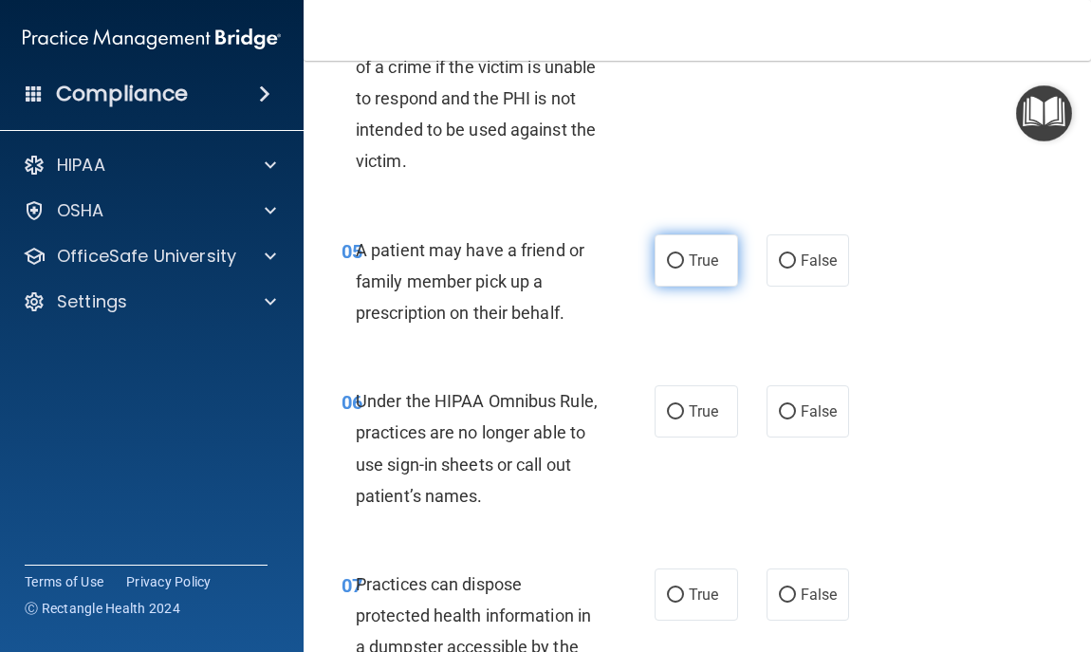
click at [703, 265] on span "True" at bounding box center [703, 260] width 29 height 18
click at [684, 265] on input "True" at bounding box center [675, 261] width 17 height 14
radio input "true"
click at [695, 415] on span "True" at bounding box center [703, 411] width 29 height 18
click at [684, 415] on input "True" at bounding box center [675, 412] width 17 height 14
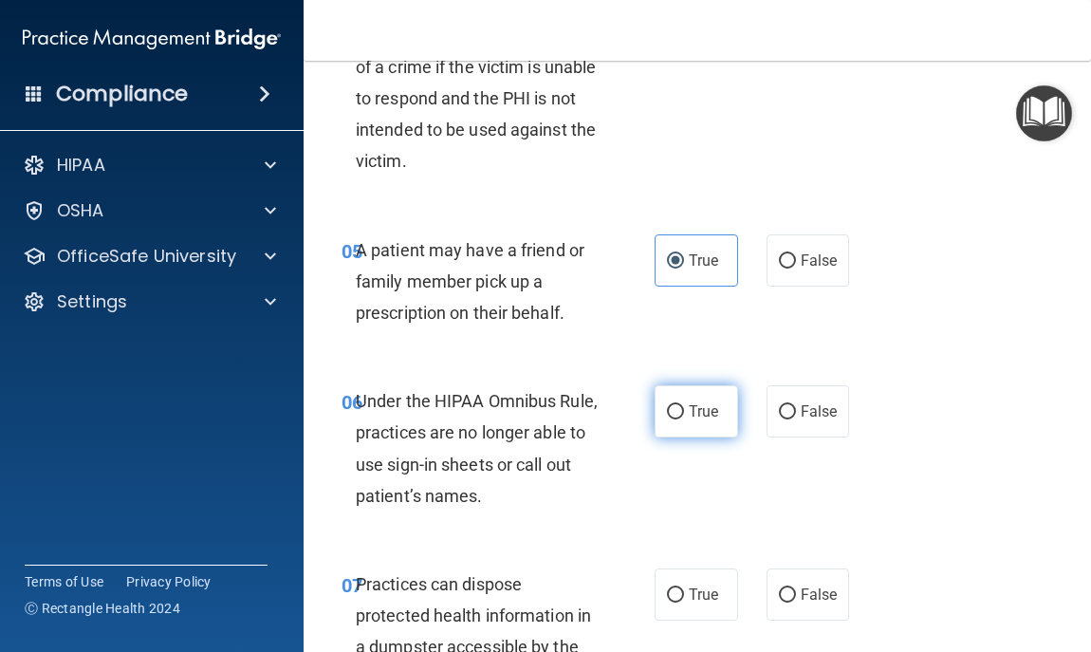
radio input "true"
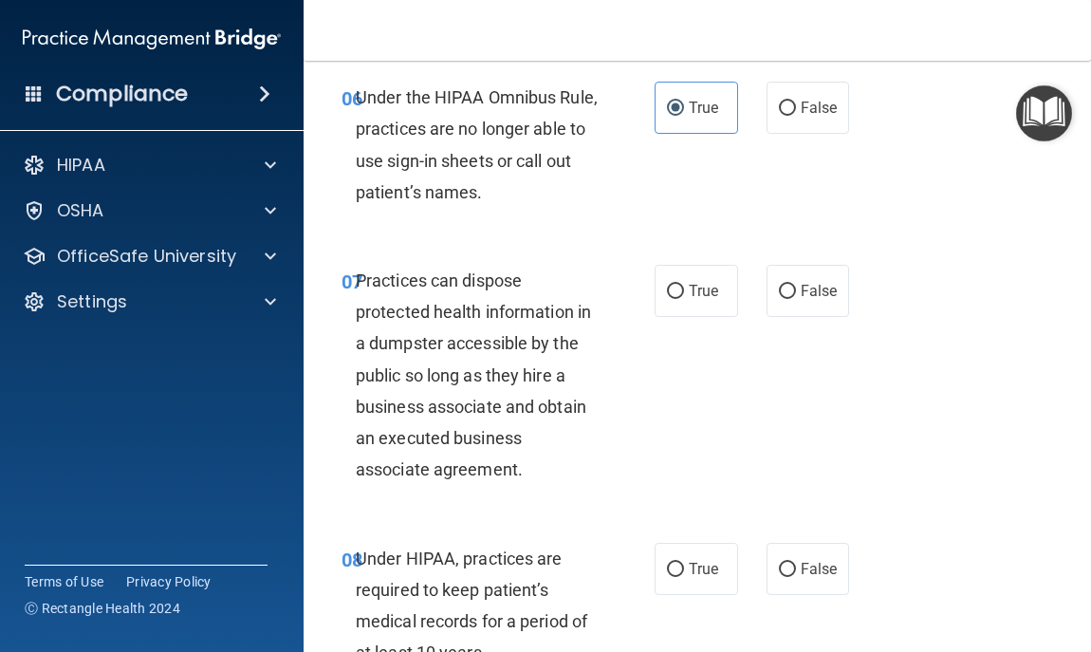
scroll to position [1368, 0]
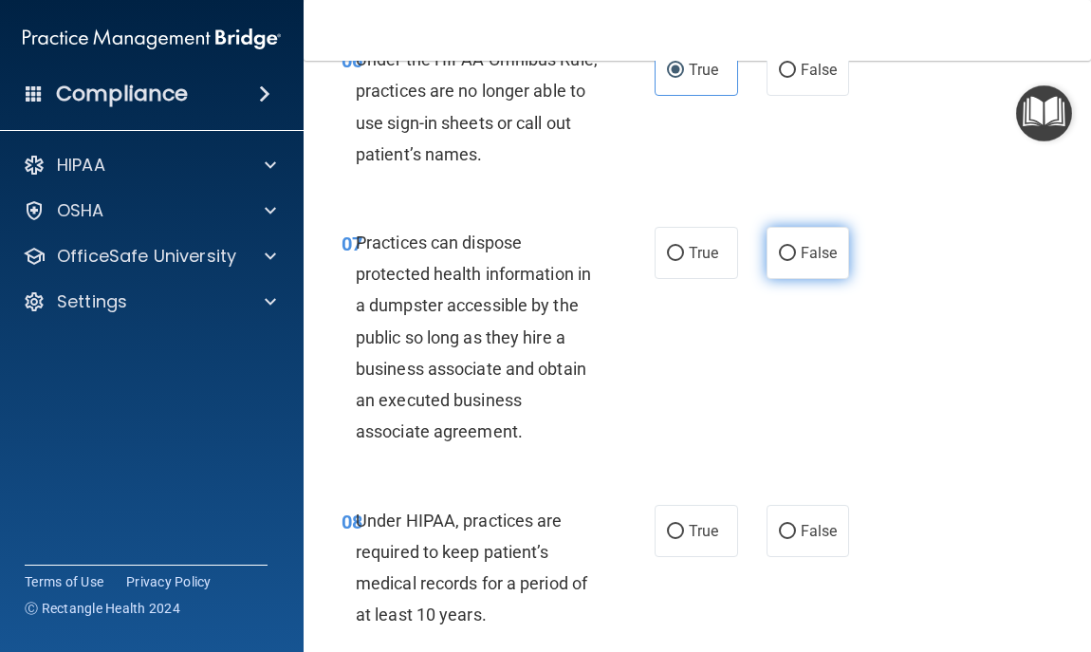
click at [801, 255] on span "False" at bounding box center [819, 253] width 37 height 18
click at [795, 255] on input "False" at bounding box center [787, 254] width 17 height 14
radio input "true"
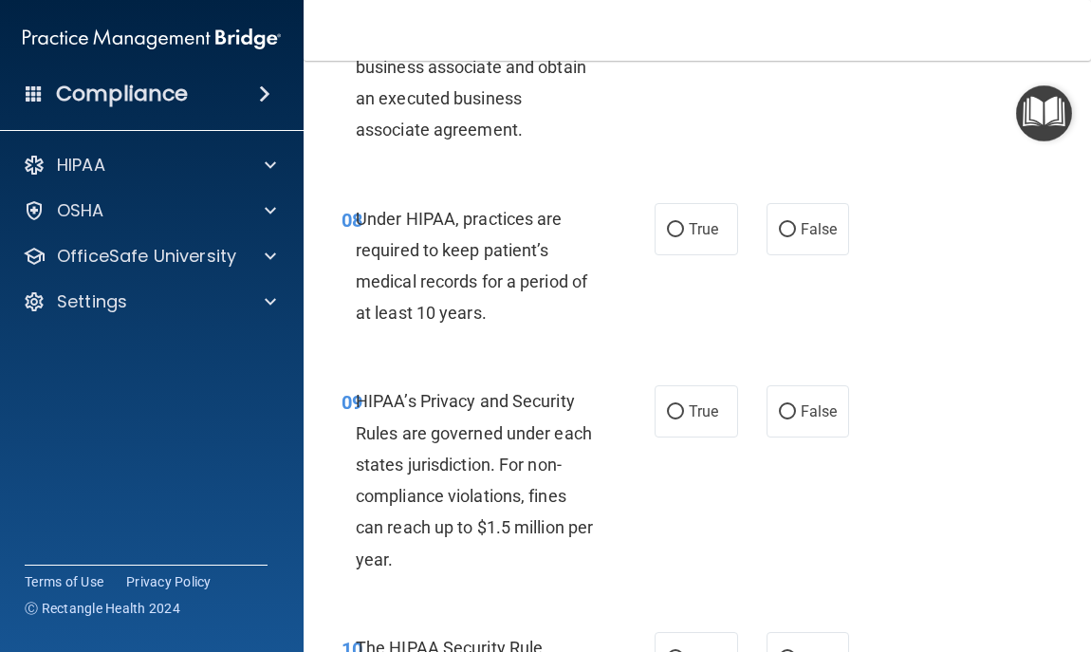
scroll to position [1710, 0]
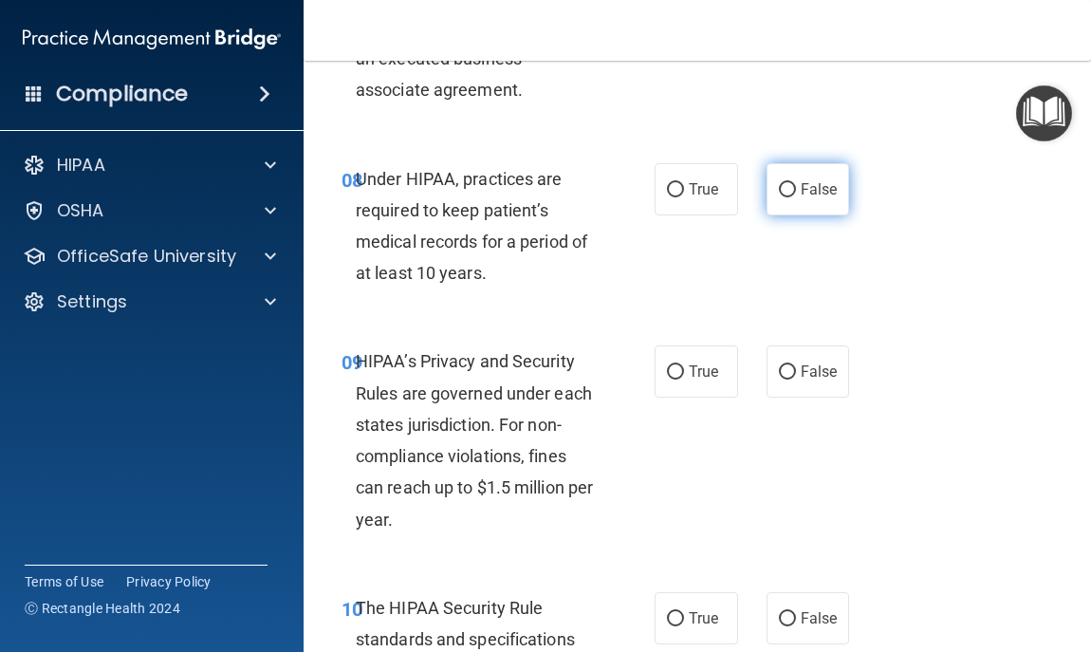
click at [808, 176] on label "False" at bounding box center [808, 189] width 83 height 52
click at [796, 183] on input "False" at bounding box center [787, 190] width 17 height 14
radio input "true"
click at [808, 176] on label "False" at bounding box center [808, 189] width 83 height 52
click at [796, 183] on input "False" at bounding box center [787, 190] width 17 height 14
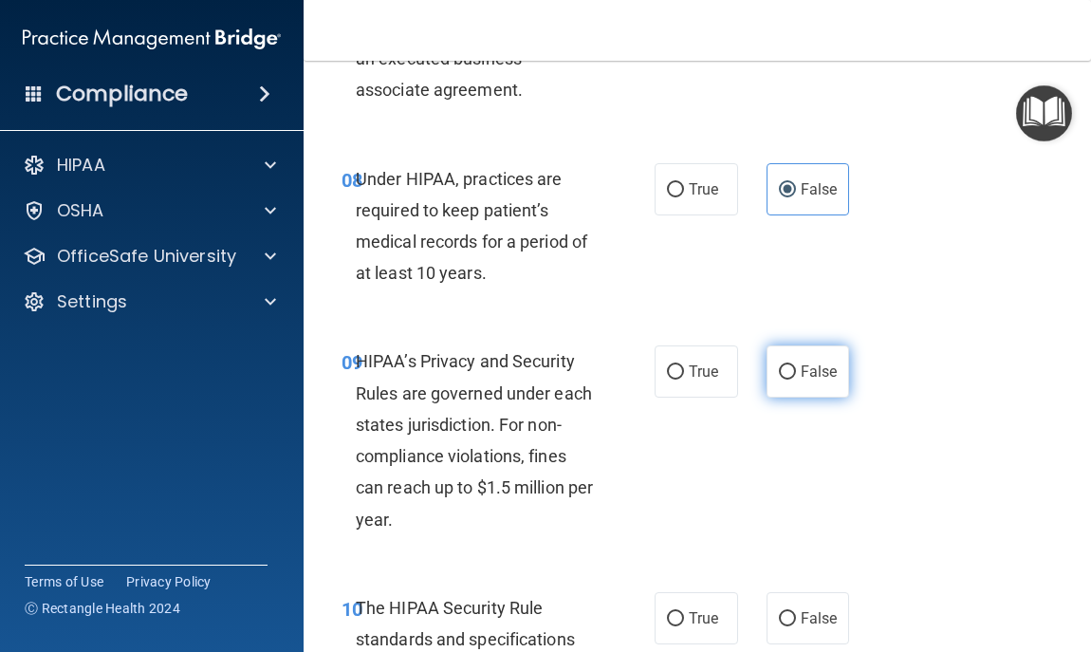
click at [784, 373] on input "False" at bounding box center [787, 372] width 17 height 14
radio input "true"
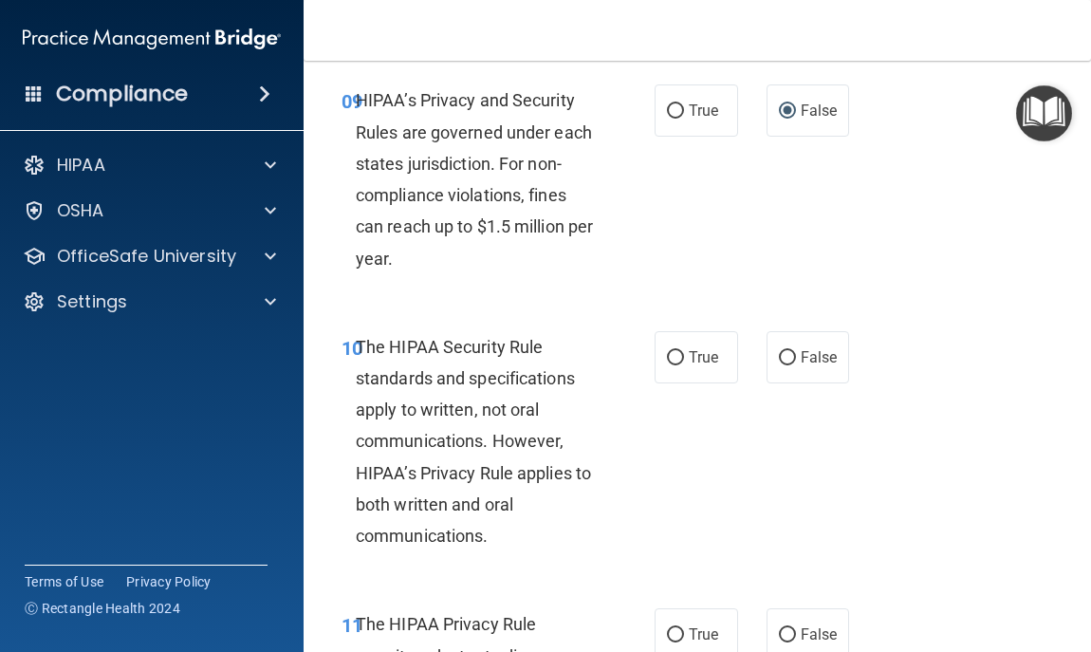
scroll to position [1975, 0]
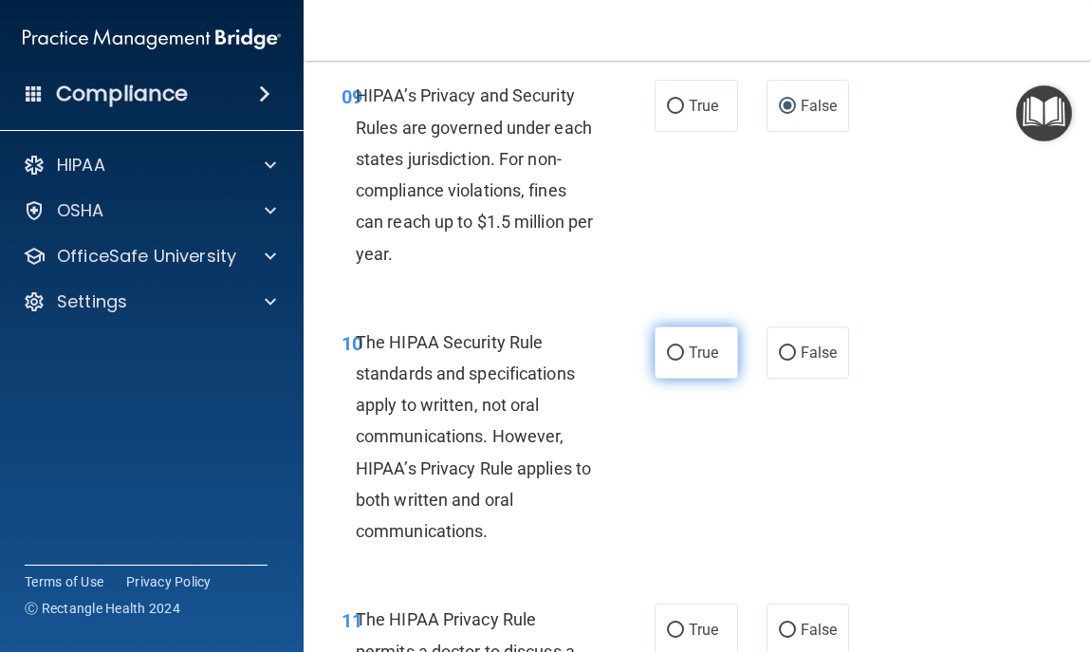
click at [689, 352] on span "True" at bounding box center [703, 352] width 29 height 18
click at [684, 352] on input "True" at bounding box center [675, 353] width 17 height 14
radio input "true"
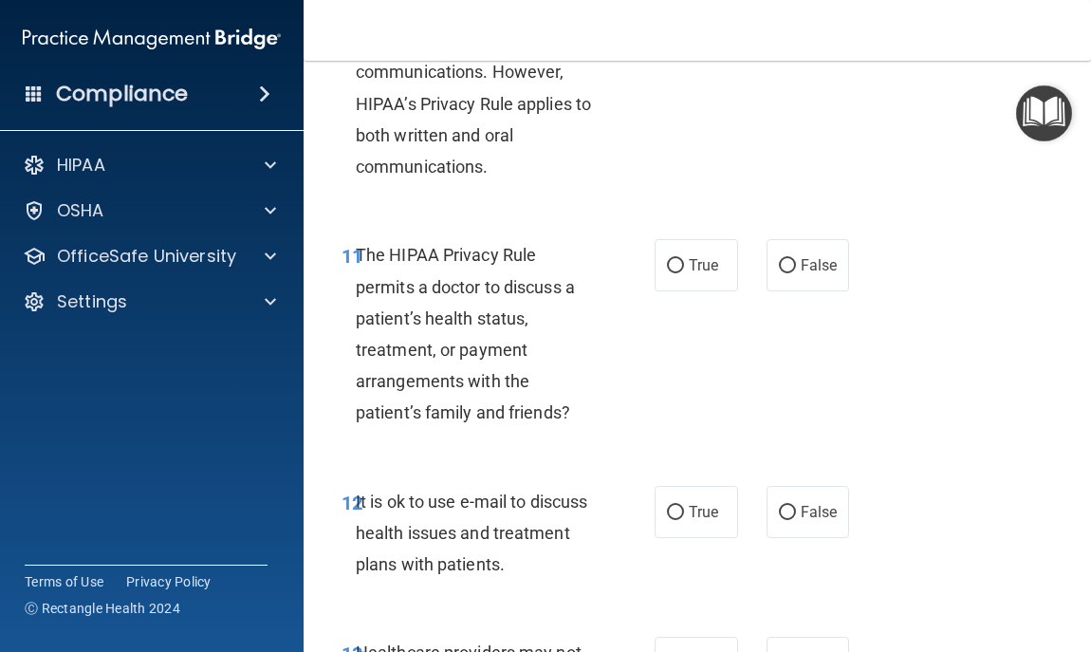
scroll to position [2355, 0]
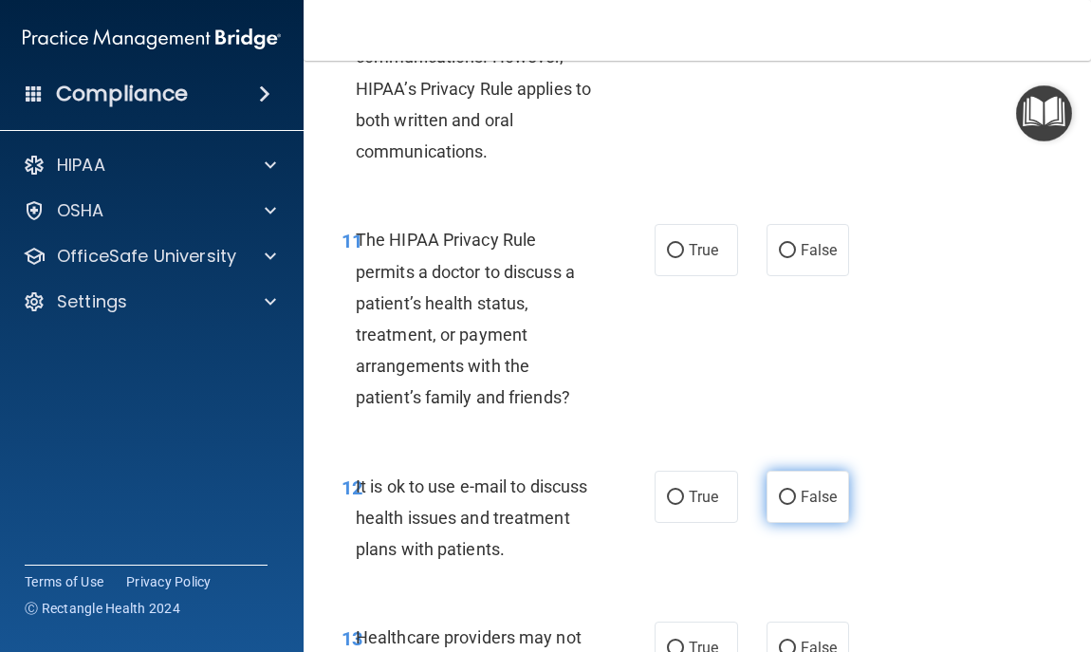
click at [790, 474] on label "False" at bounding box center [808, 497] width 83 height 52
click at [790, 491] on input "False" at bounding box center [787, 498] width 17 height 14
radio input "true"
click at [827, 257] on label "False" at bounding box center [808, 250] width 83 height 52
click at [796, 257] on input "False" at bounding box center [787, 251] width 17 height 14
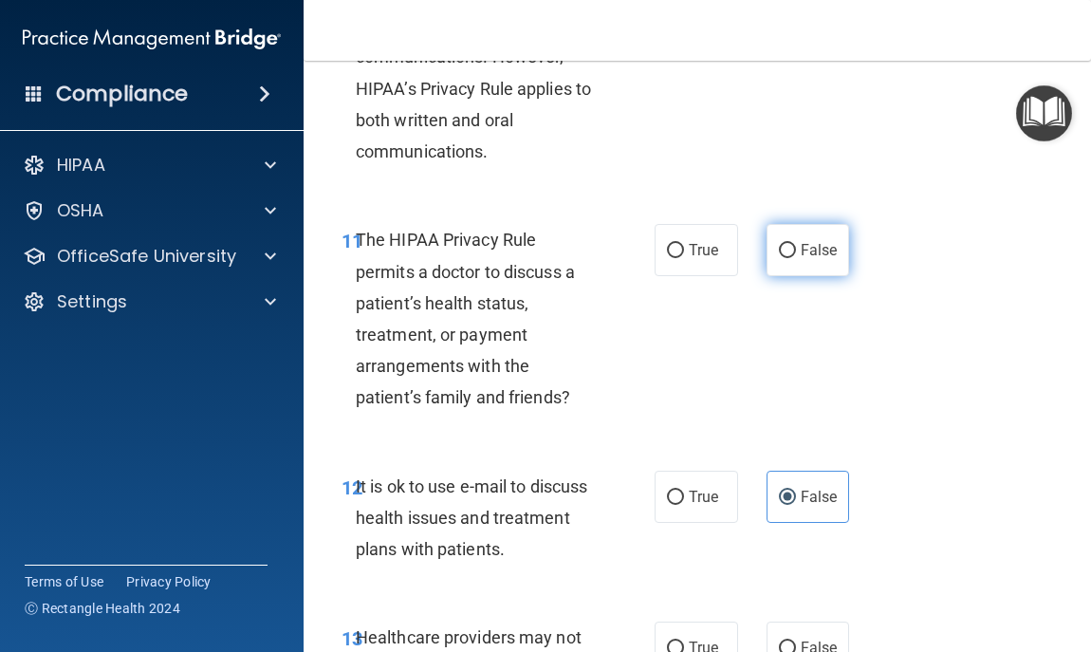
radio input "true"
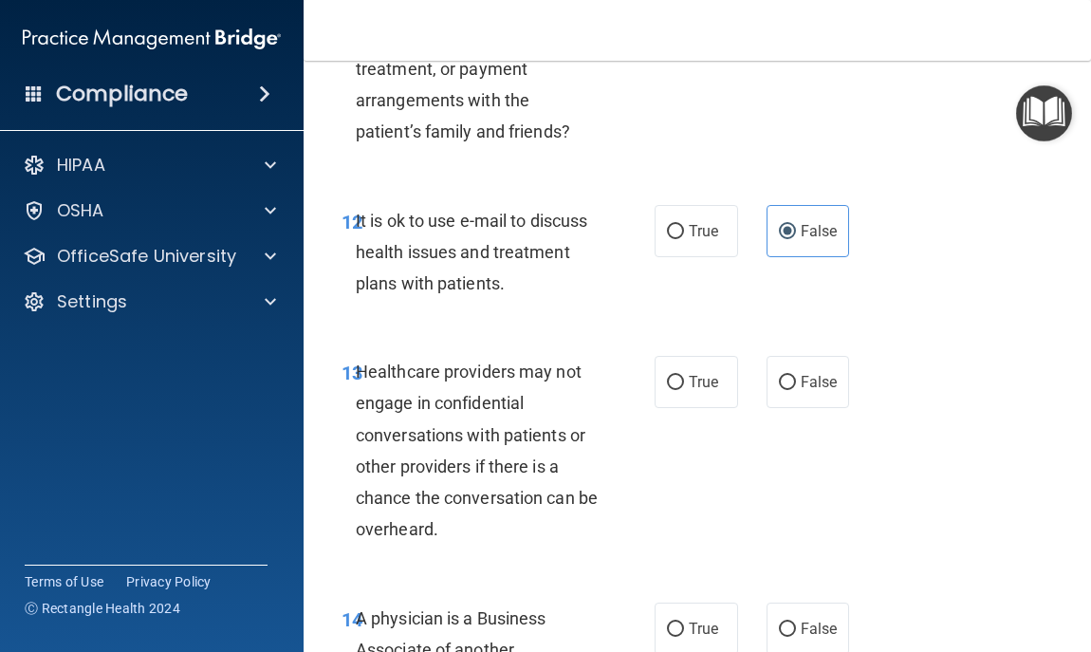
scroll to position [2621, 0]
click at [711, 240] on label "True" at bounding box center [696, 231] width 83 height 52
click at [684, 239] on input "True" at bounding box center [675, 232] width 17 height 14
radio input "true"
radio input "false"
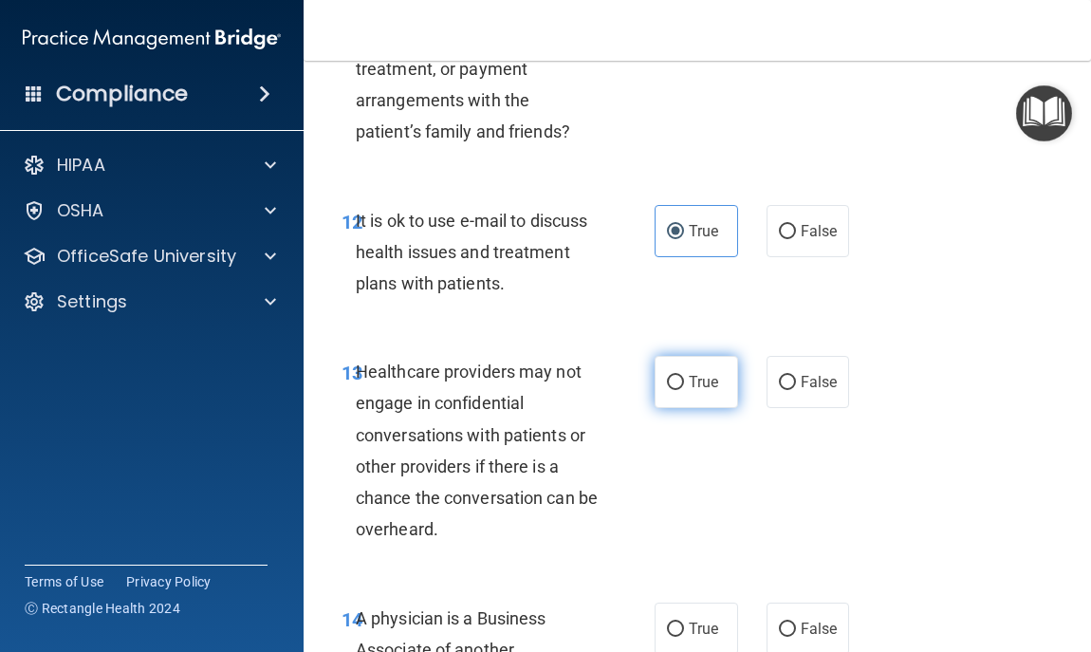
click at [671, 382] on input "True" at bounding box center [675, 383] width 17 height 14
radio input "true"
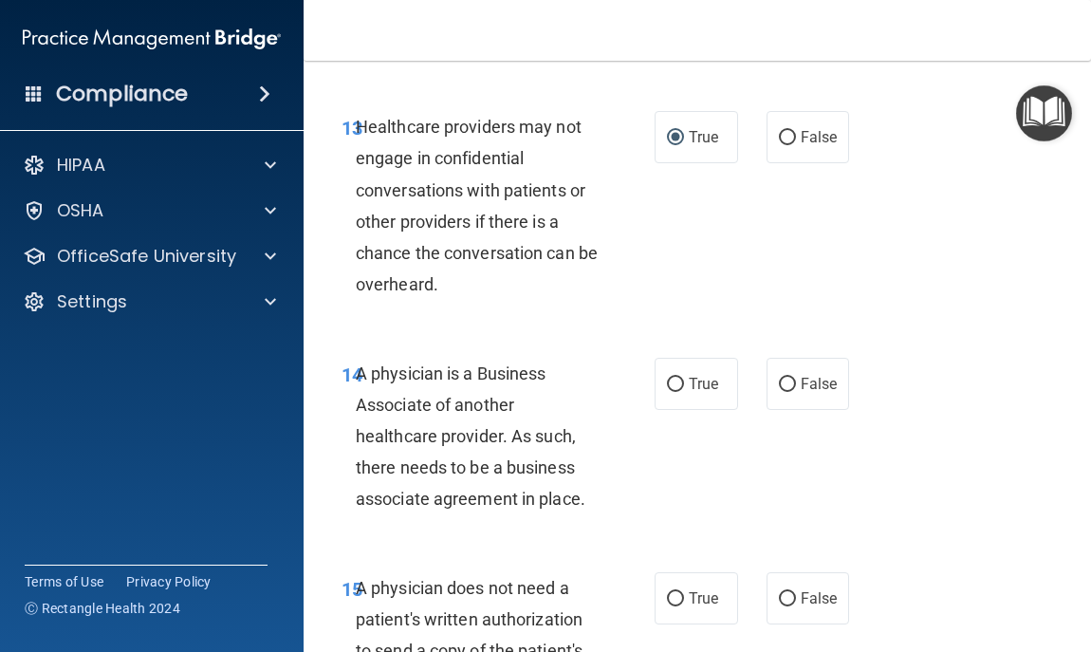
scroll to position [2886, 0]
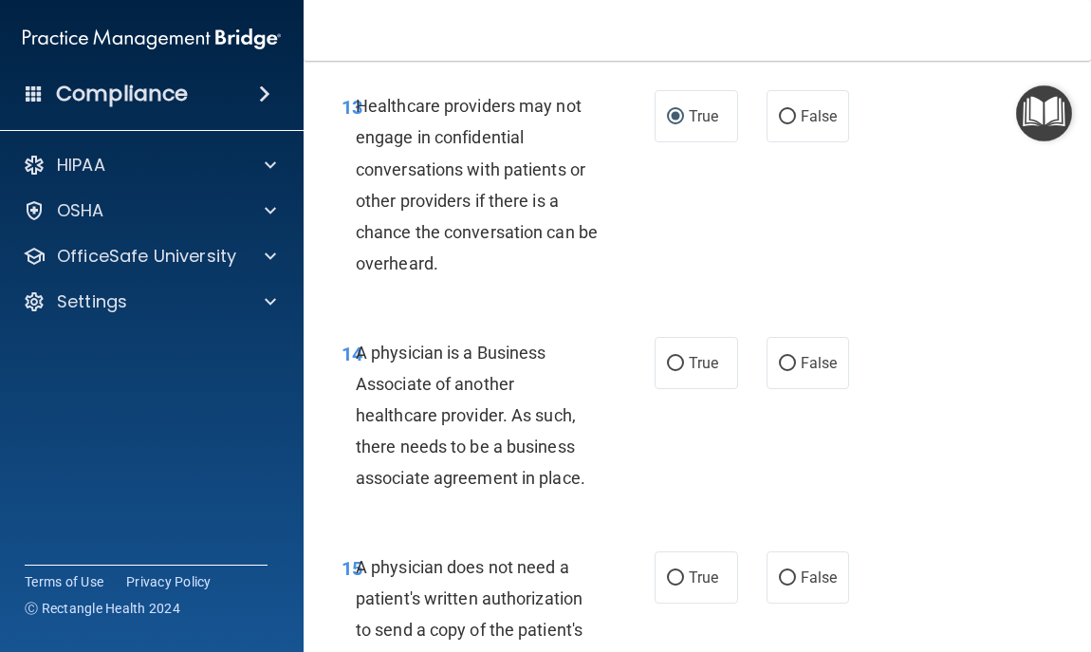
click at [643, 377] on div "14 A physician is a Business Associate of another healthcare provider. As such,…" at bounding box center [498, 420] width 370 height 167
click at [659, 377] on label "True" at bounding box center [696, 363] width 83 height 52
click at [667, 371] on input "True" at bounding box center [675, 364] width 17 height 14
radio input "true"
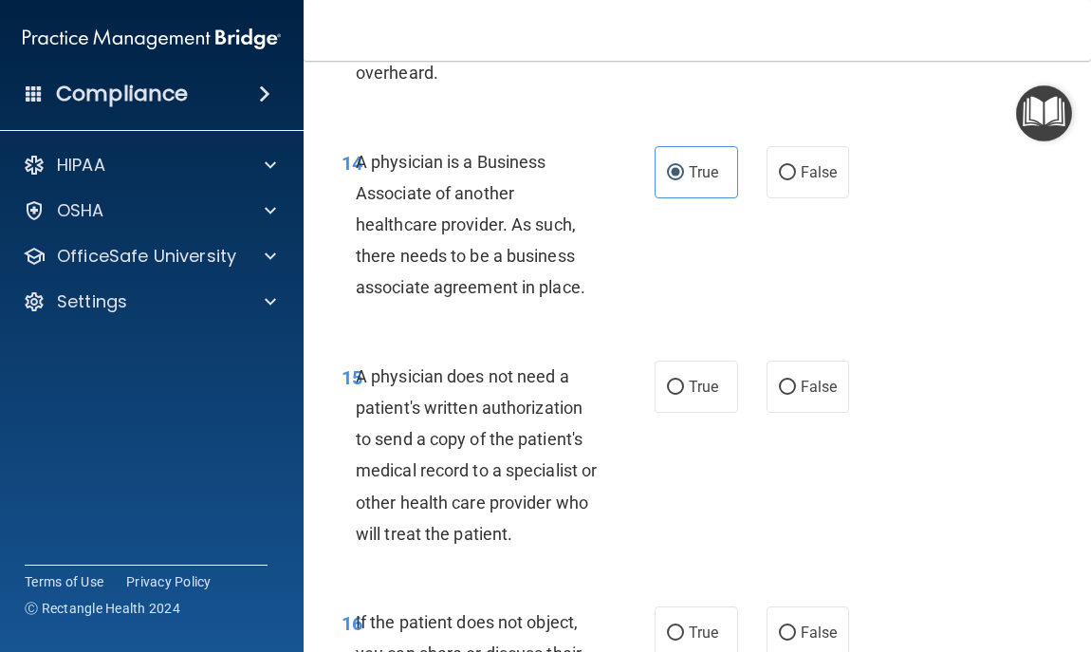
scroll to position [3034, 0]
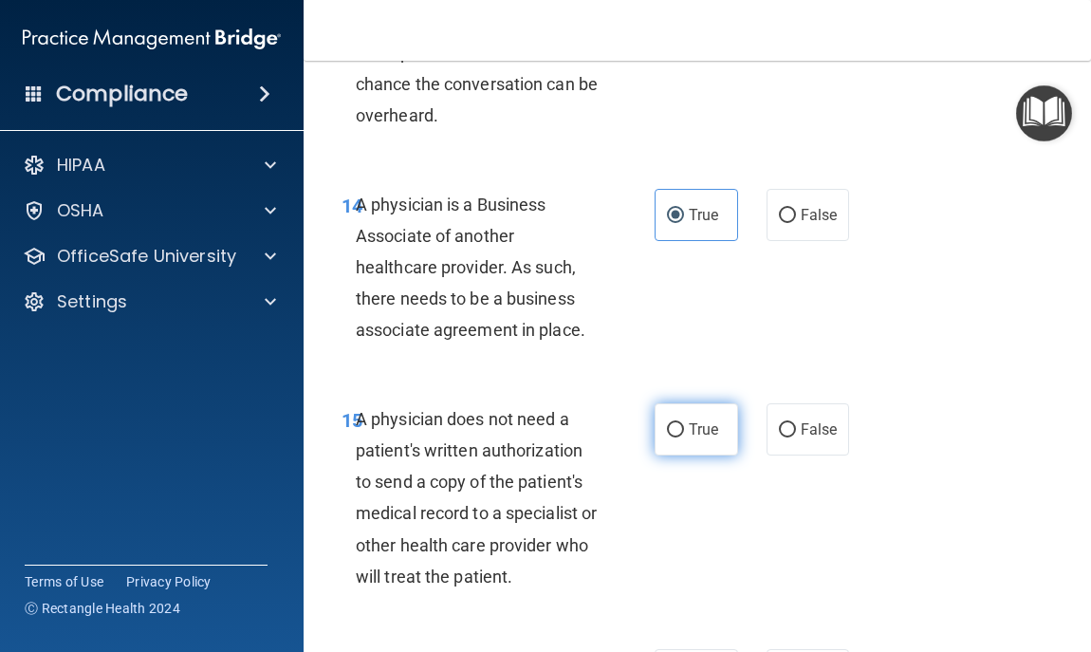
click at [679, 432] on label "True" at bounding box center [696, 429] width 83 height 52
click at [679, 432] on input "True" at bounding box center [675, 430] width 17 height 14
radio input "true"
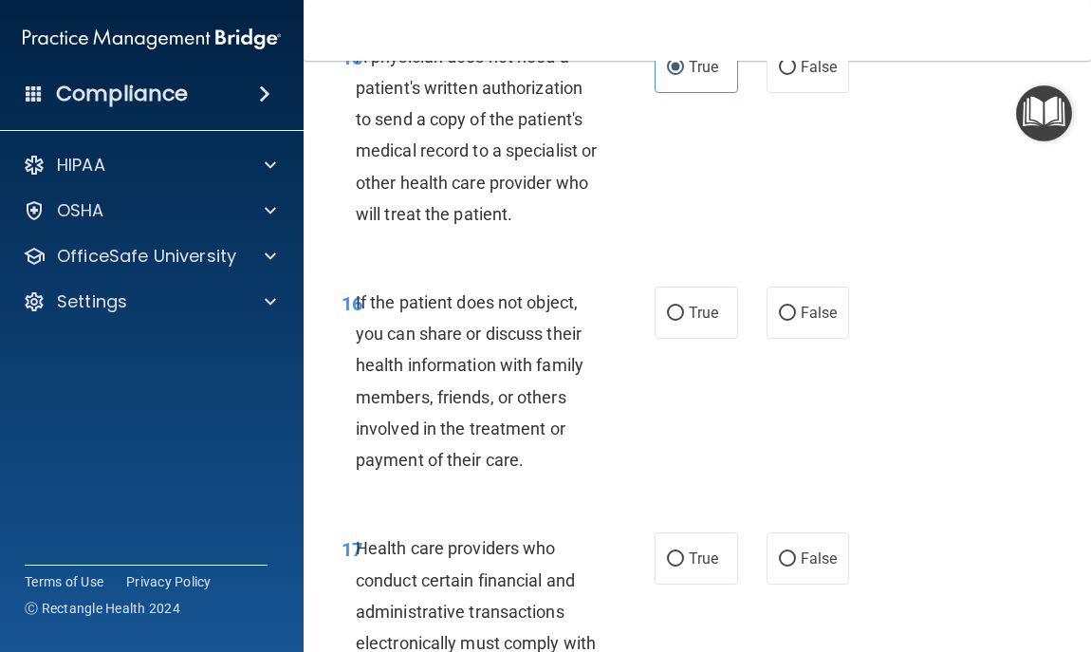
scroll to position [3414, 0]
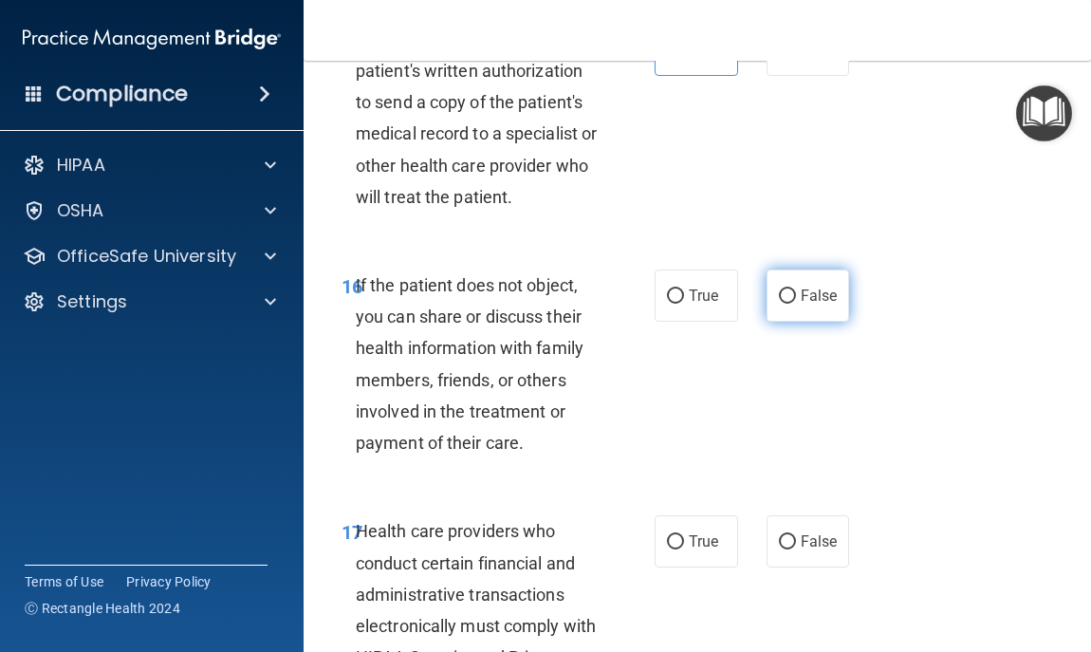
click at [801, 303] on span "False" at bounding box center [819, 296] width 37 height 18
click at [794, 303] on input "False" at bounding box center [787, 296] width 17 height 14
radio input "true"
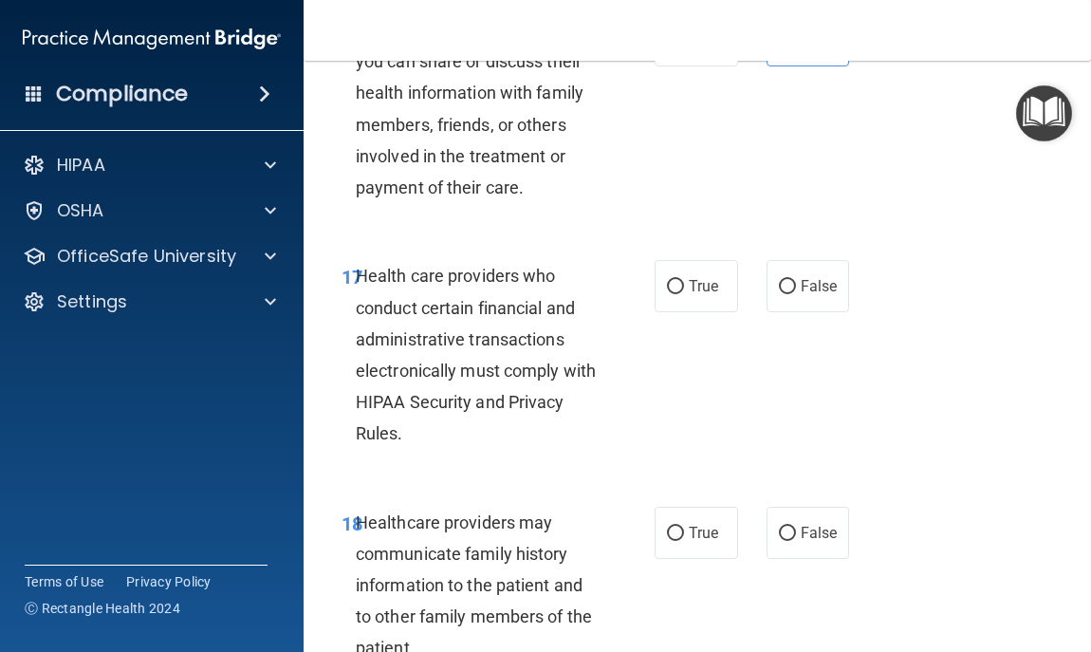
scroll to position [3680, 0]
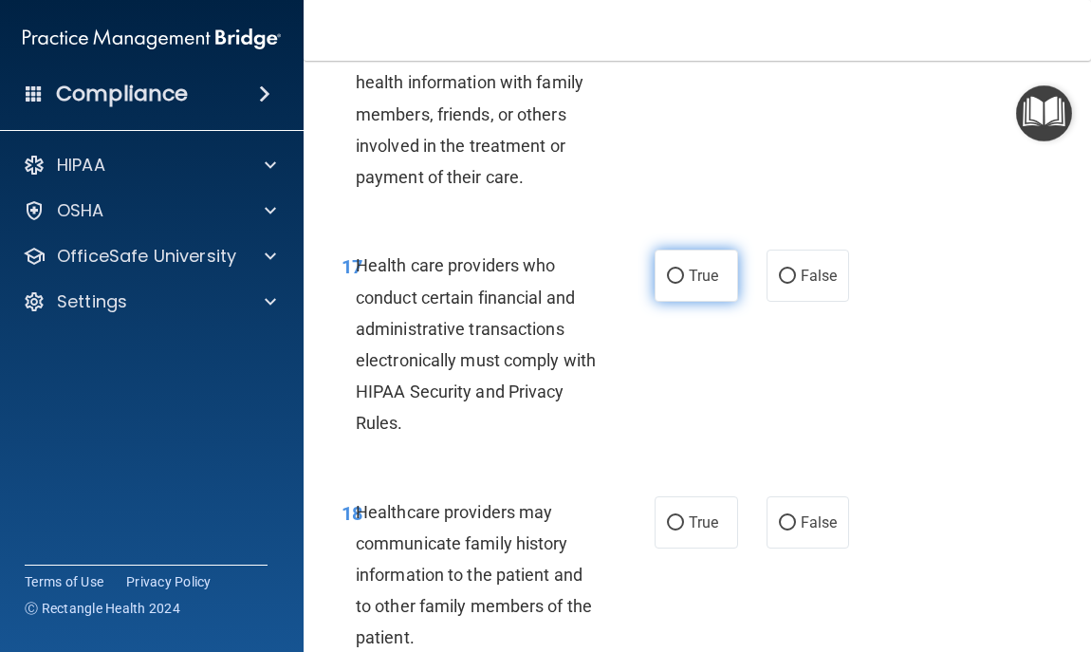
click at [695, 292] on label "True" at bounding box center [696, 276] width 83 height 52
click at [684, 284] on input "True" at bounding box center [675, 276] width 17 height 14
radio input "true"
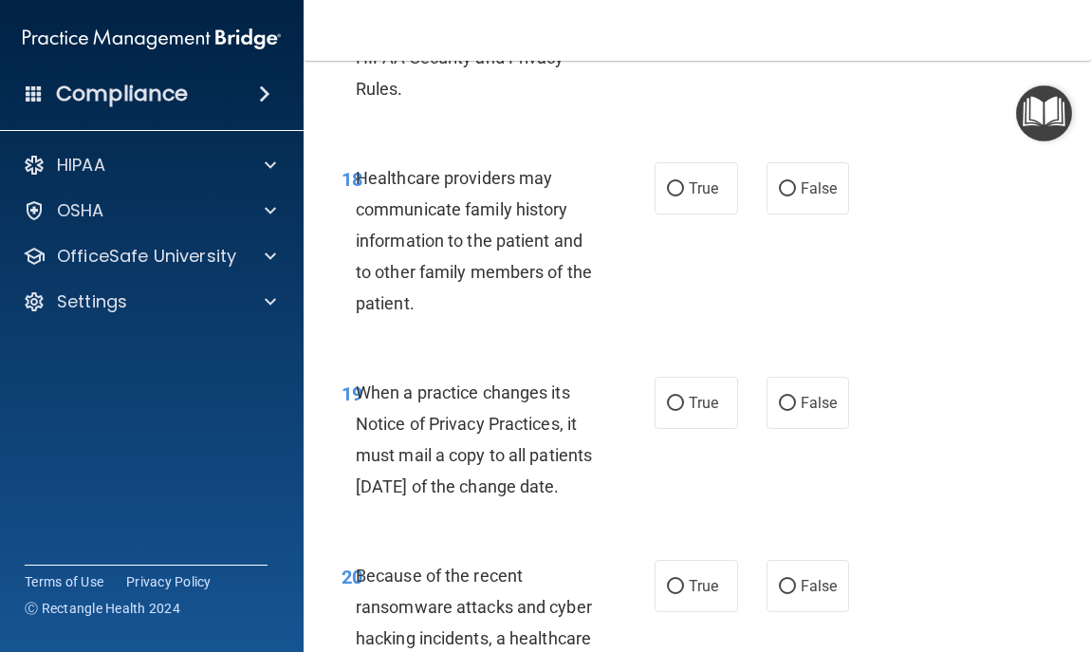
scroll to position [4021, 0]
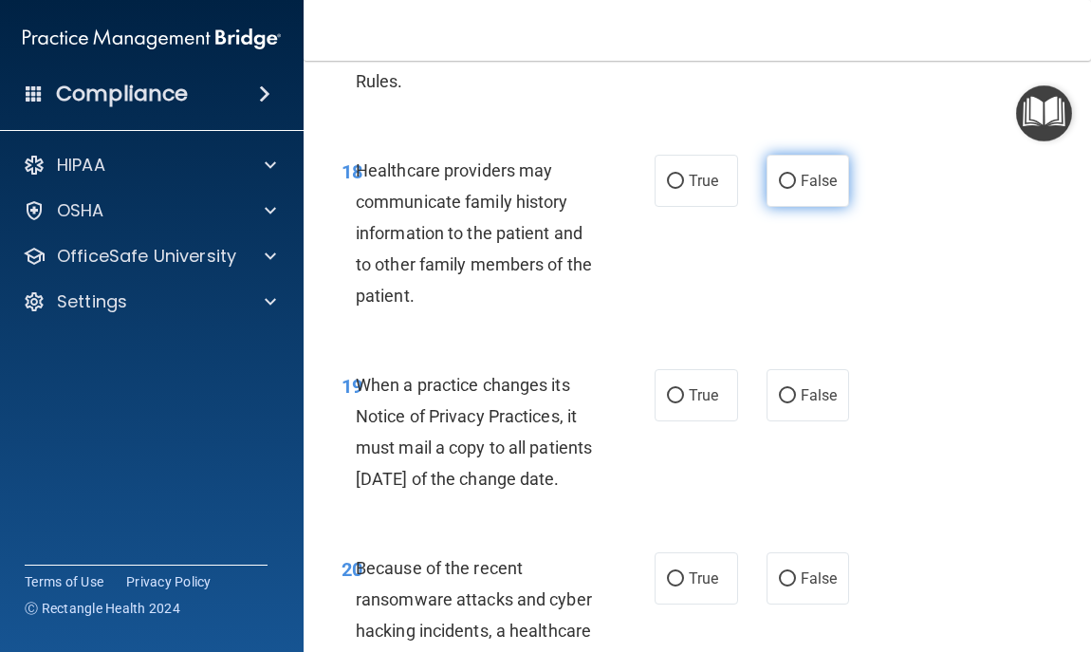
click at [786, 188] on label "False" at bounding box center [808, 181] width 83 height 52
click at [786, 188] on input "False" at bounding box center [787, 182] width 17 height 14
radio input "true"
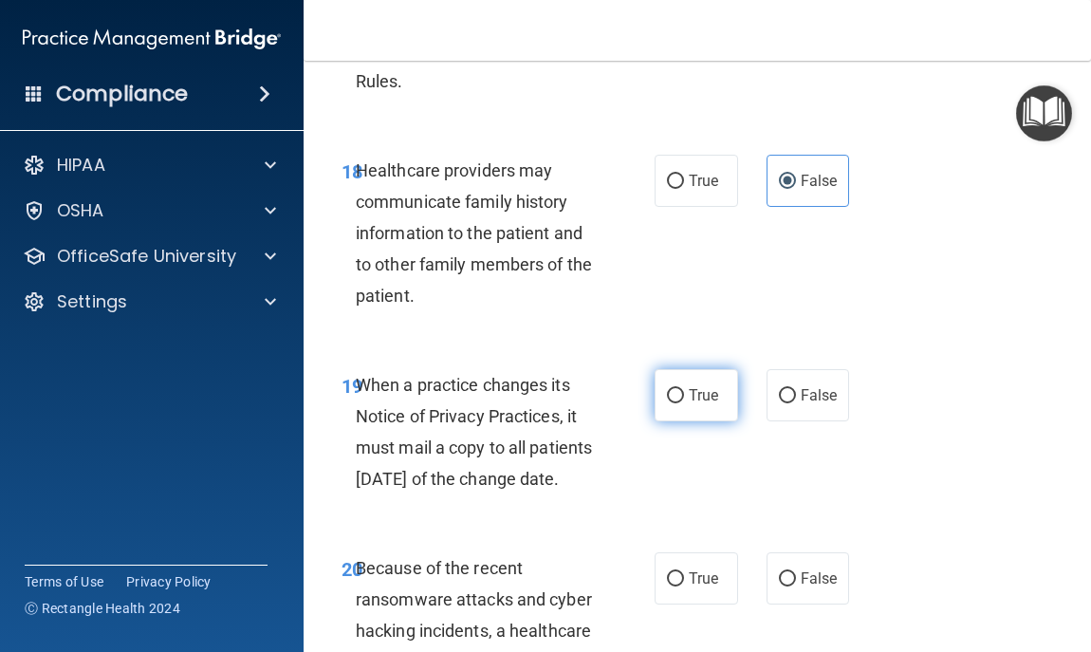
click at [689, 393] on span "True" at bounding box center [703, 395] width 29 height 18
click at [684, 393] on input "True" at bounding box center [675, 396] width 17 height 14
radio input "true"
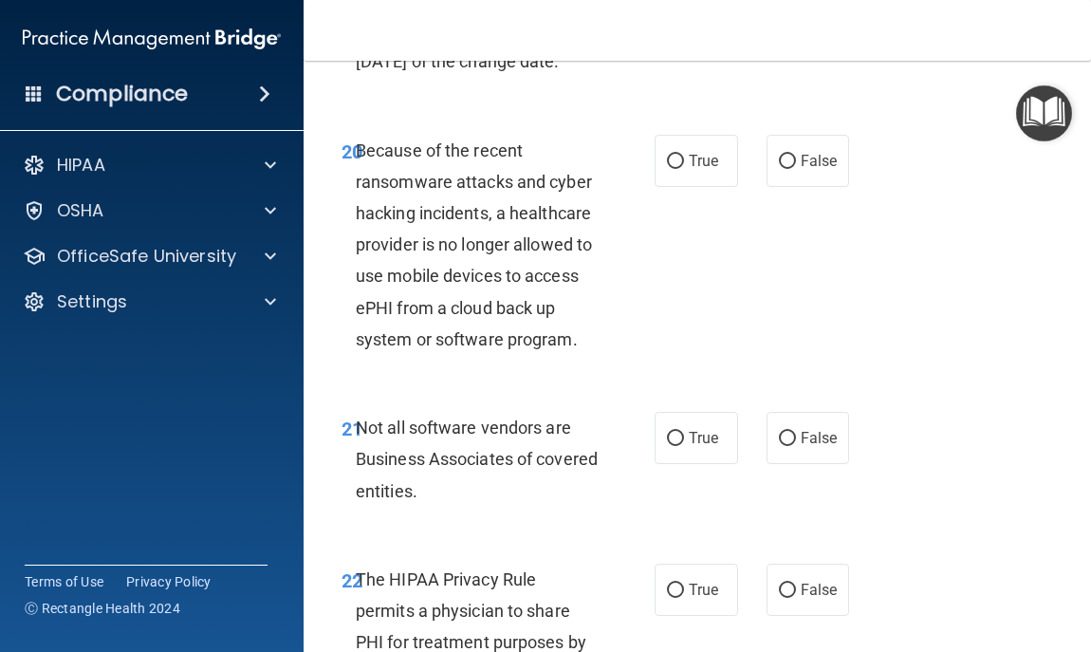
scroll to position [4477, 0]
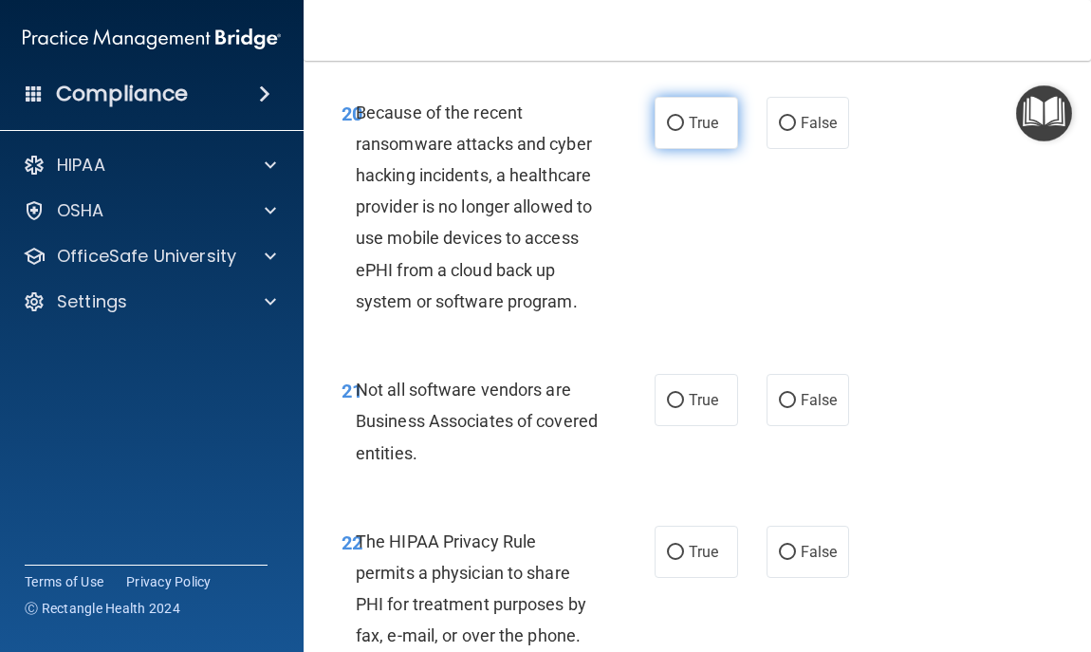
click at [689, 132] on span "True" at bounding box center [703, 123] width 29 height 18
click at [684, 131] on input "True" at bounding box center [675, 124] width 17 height 14
radio input "true"
click at [697, 409] on span "True" at bounding box center [703, 400] width 29 height 18
click at [684, 408] on input "True" at bounding box center [675, 401] width 17 height 14
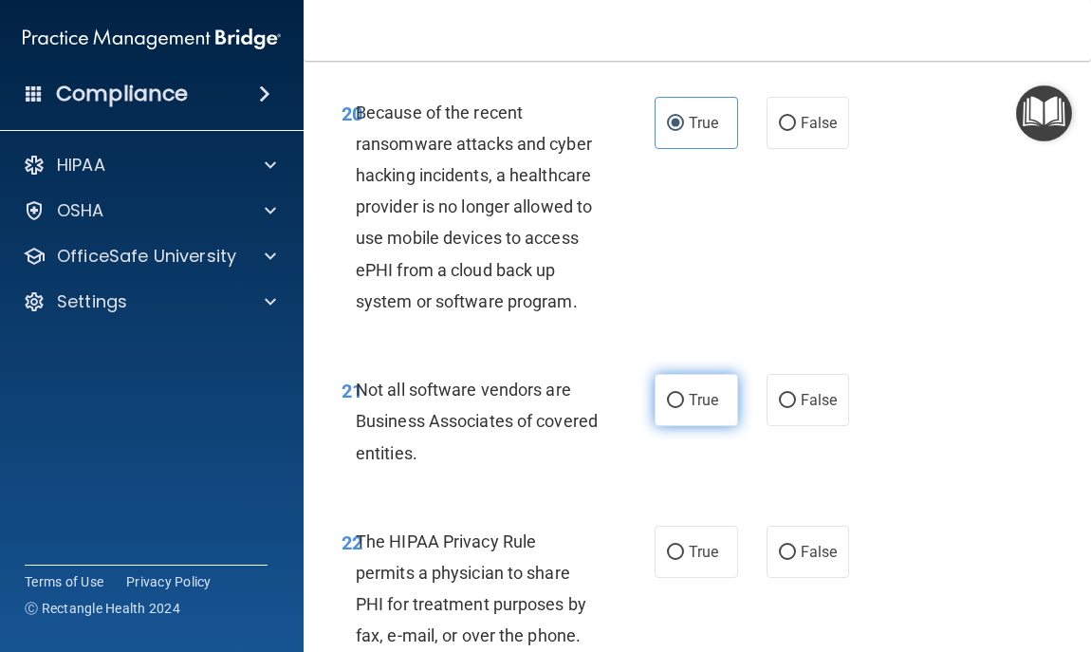
radio input "true"
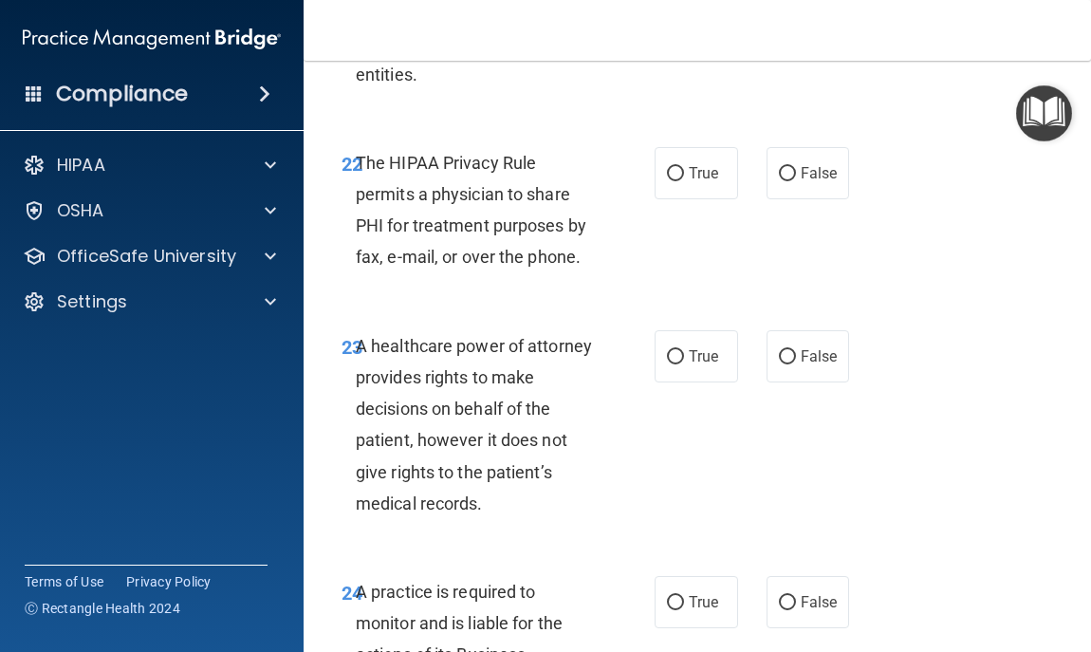
scroll to position [4894, 0]
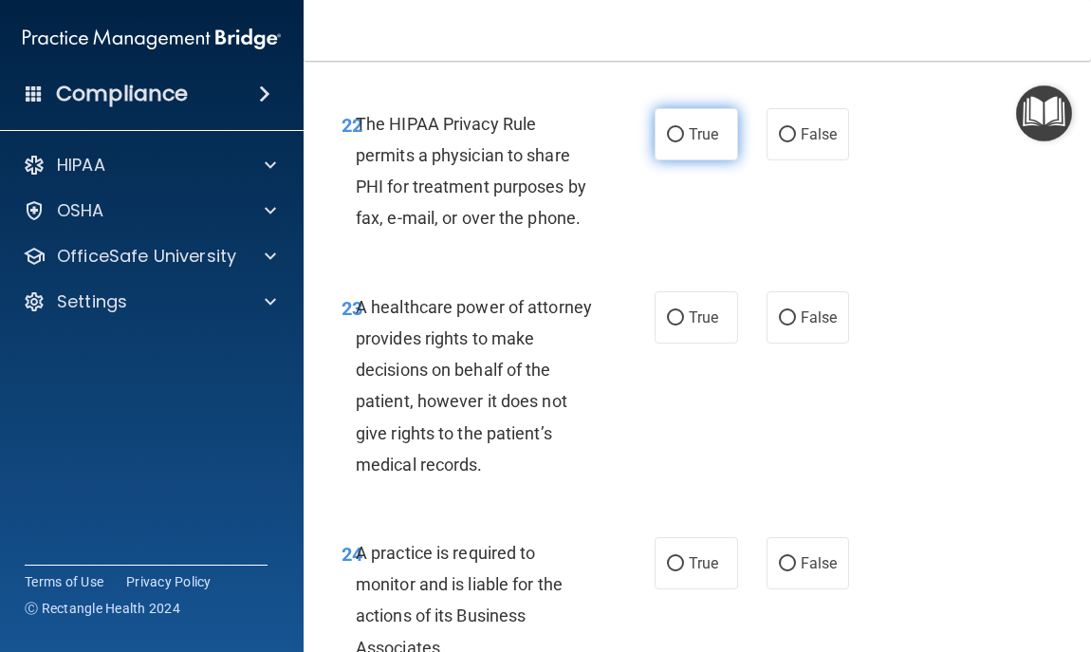
click at [677, 160] on label "True" at bounding box center [696, 134] width 83 height 52
click at [677, 142] on input "True" at bounding box center [675, 135] width 17 height 14
radio input "true"
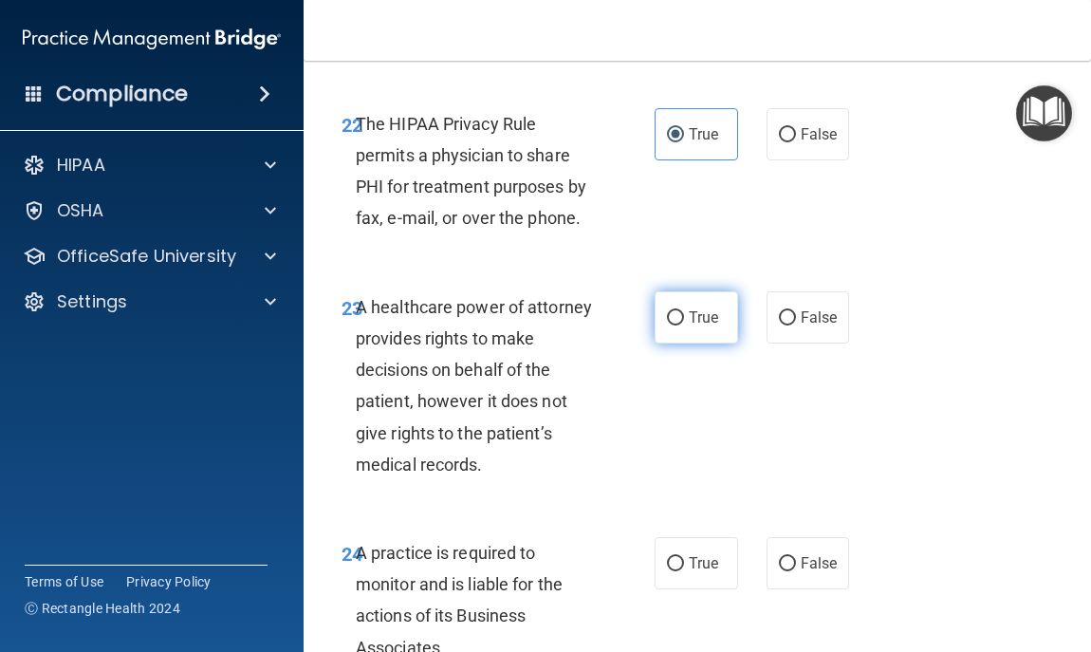
click at [700, 343] on label "True" at bounding box center [696, 317] width 83 height 52
click at [684, 325] on input "True" at bounding box center [675, 318] width 17 height 14
radio input "true"
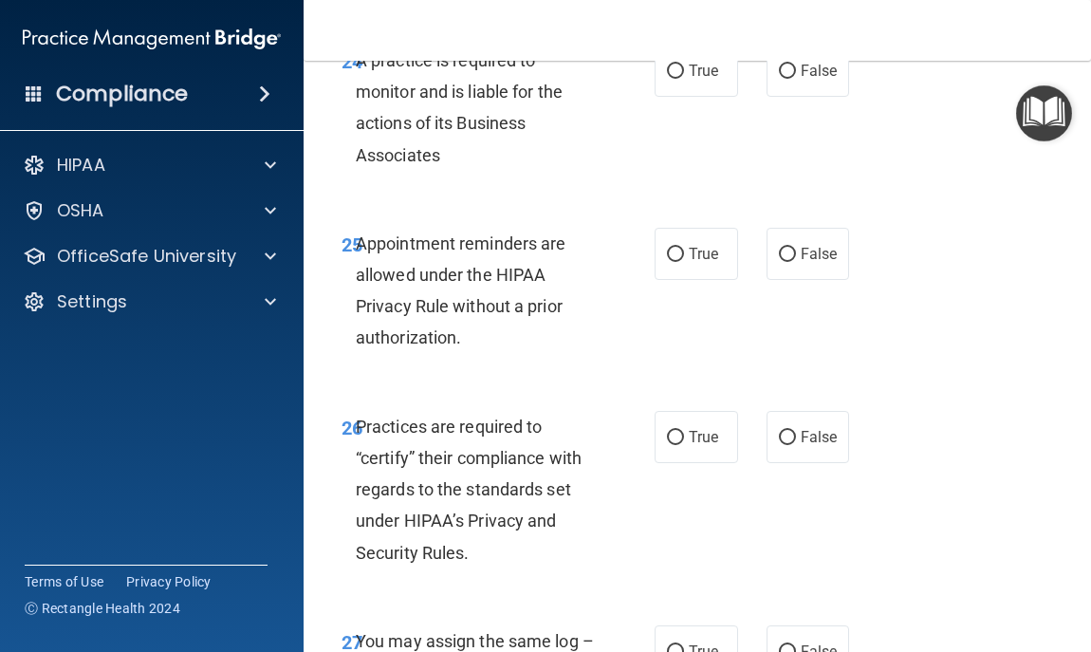
scroll to position [5387, 0]
click at [682, 96] on label "True" at bounding box center [696, 70] width 83 height 52
click at [682, 78] on input "True" at bounding box center [675, 71] width 17 height 14
radio input "true"
click at [727, 279] on label "True" at bounding box center [696, 253] width 83 height 52
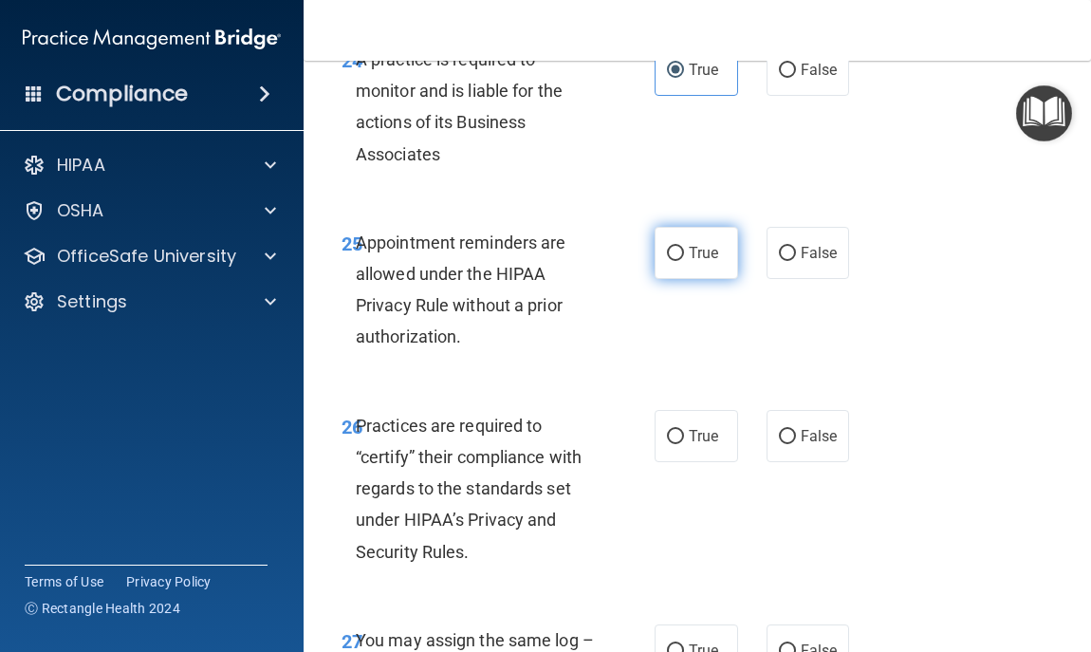
click at [684, 261] on input "True" at bounding box center [675, 254] width 17 height 14
radio input "true"
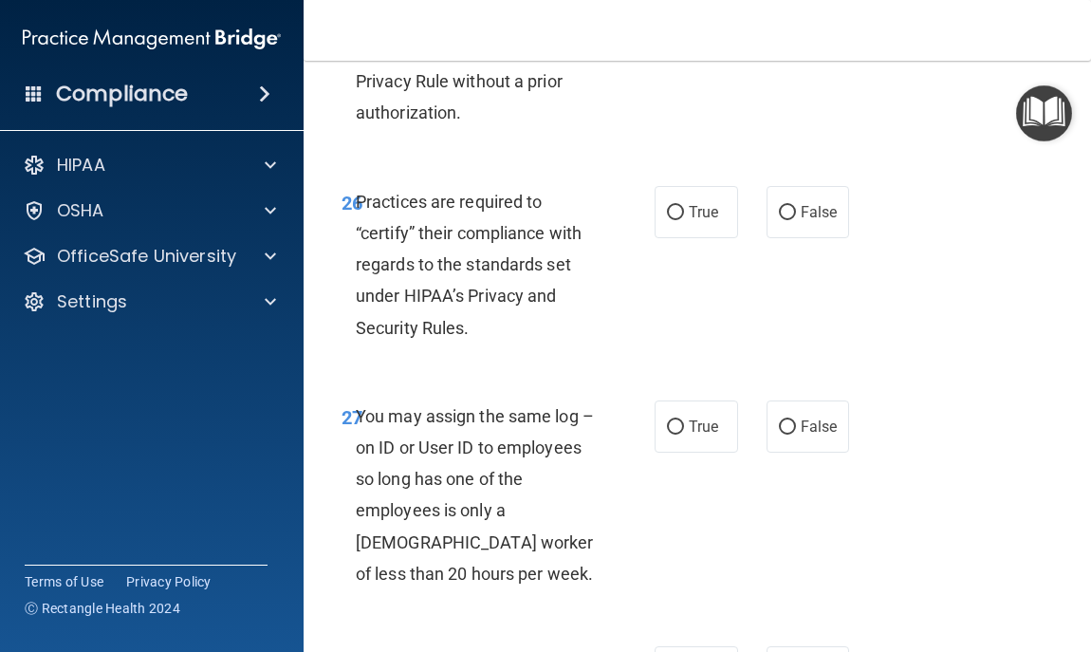
scroll to position [5615, 0]
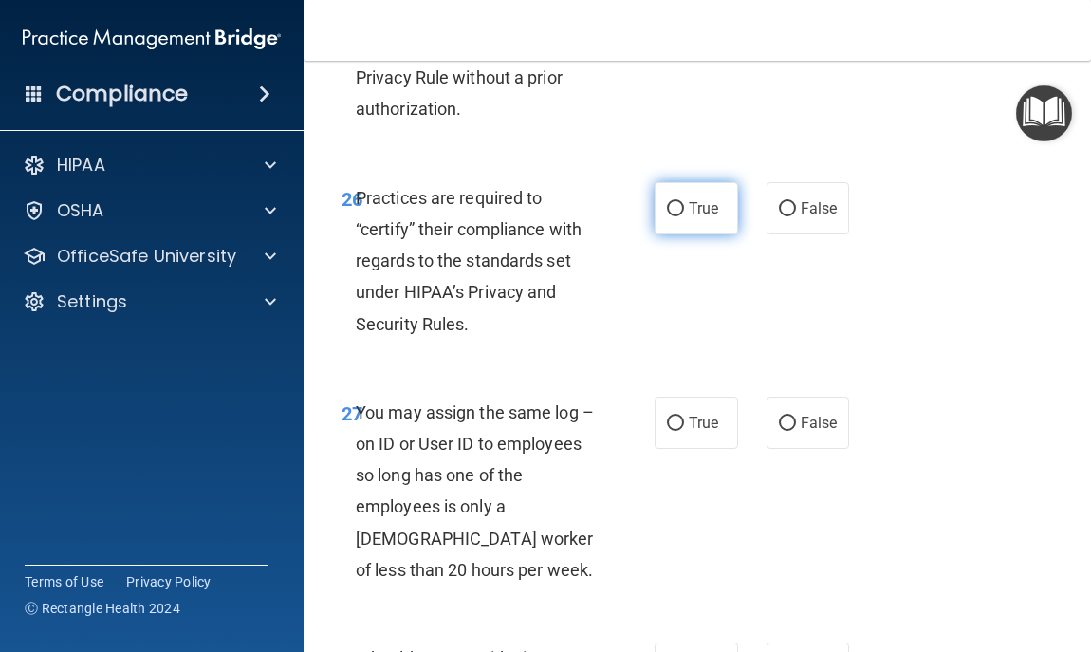
click at [694, 217] on span "True" at bounding box center [703, 208] width 29 height 18
click at [684, 216] on input "True" at bounding box center [675, 209] width 17 height 14
radio input "true"
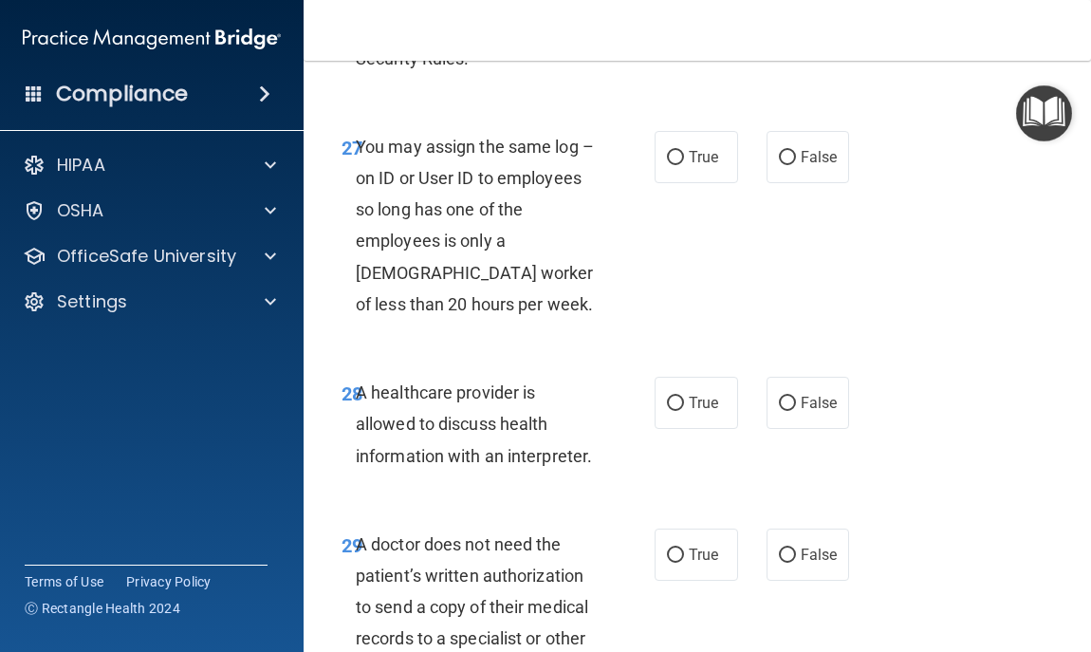
scroll to position [5881, 0]
click at [806, 183] on label "False" at bounding box center [808, 157] width 83 height 52
click at [796, 165] on input "False" at bounding box center [787, 158] width 17 height 14
radio input "true"
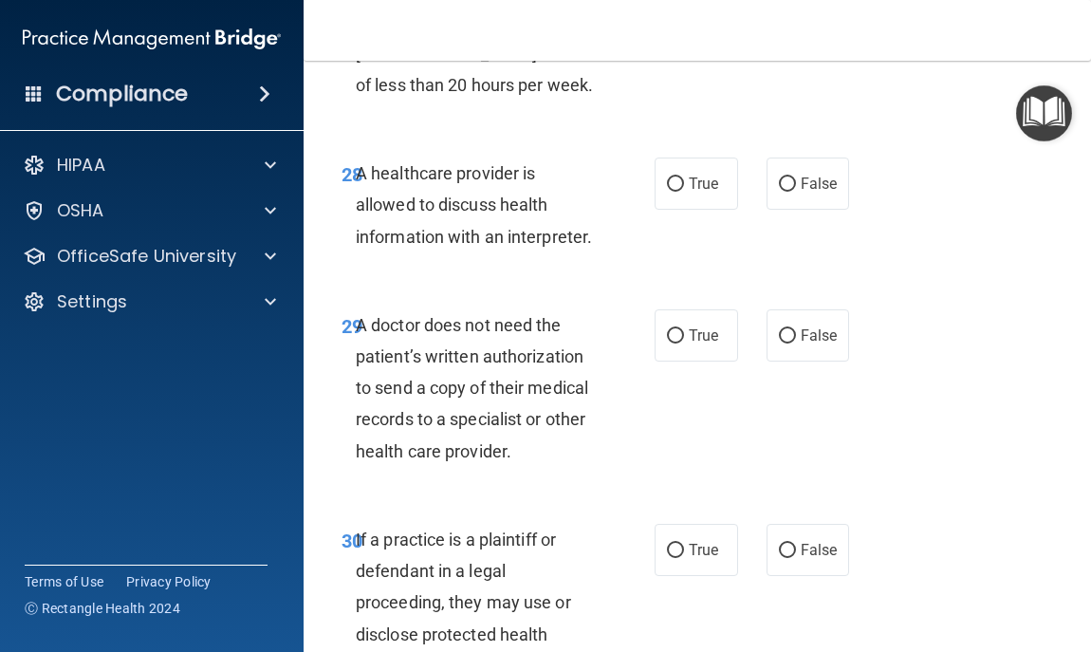
scroll to position [6109, 0]
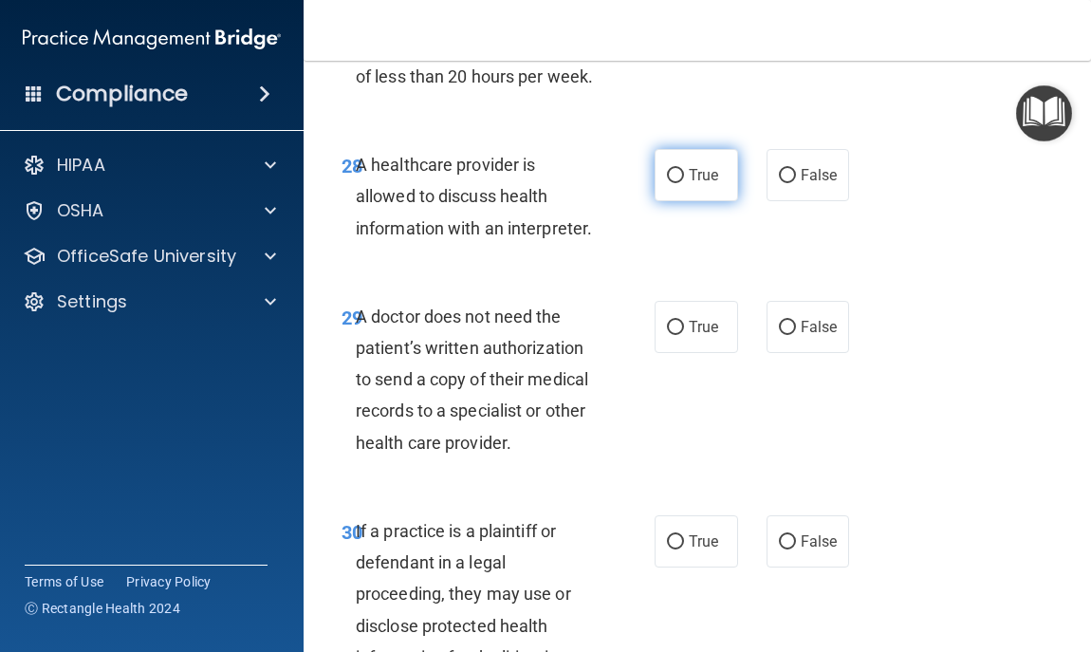
click at [700, 184] on span "True" at bounding box center [703, 175] width 29 height 18
click at [684, 183] on input "True" at bounding box center [675, 176] width 17 height 14
radio input "true"
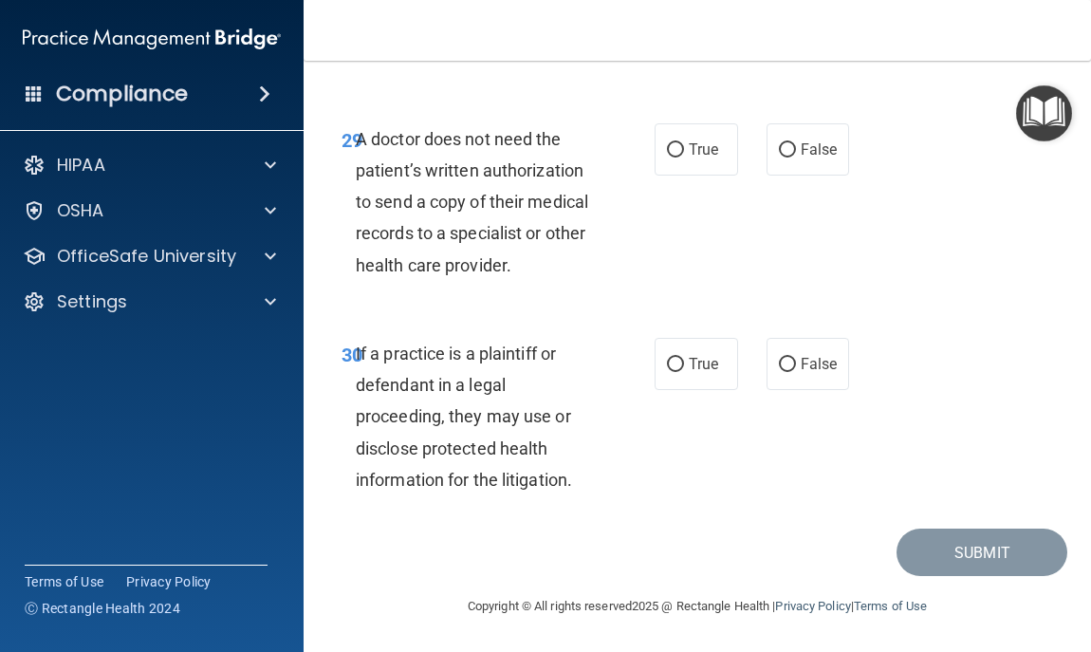
scroll to position [6336, 0]
click at [689, 176] on label "True" at bounding box center [696, 149] width 83 height 52
click at [684, 158] on input "True" at bounding box center [675, 150] width 17 height 14
radio input "true"
click at [775, 390] on label "False" at bounding box center [808, 364] width 83 height 52
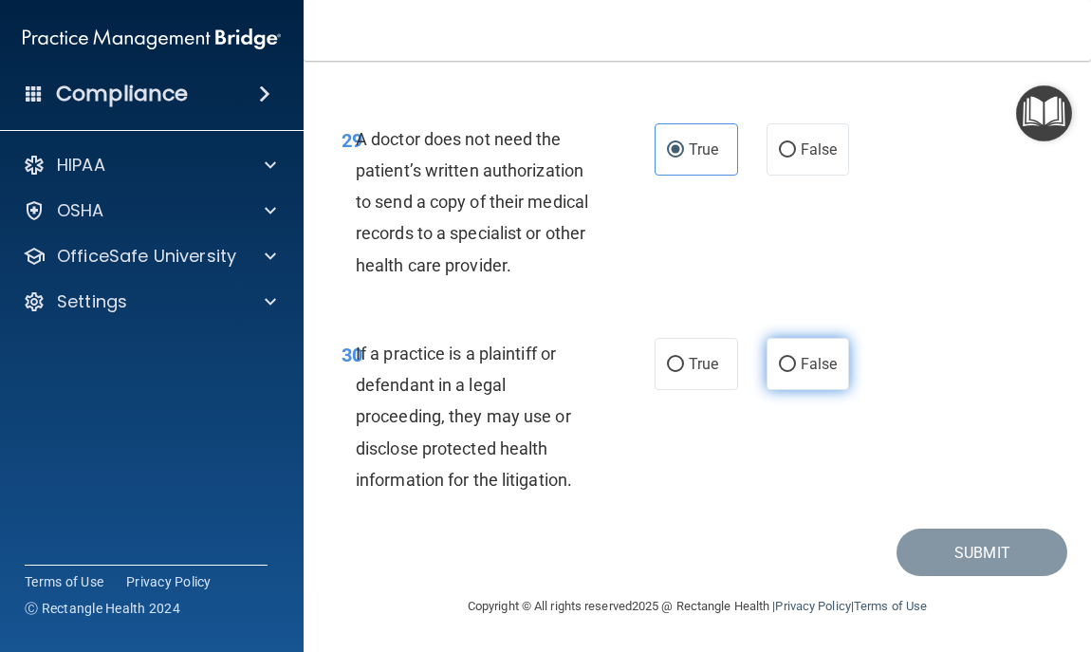
click at [779, 372] on input "False" at bounding box center [787, 365] width 17 height 14
radio input "true"
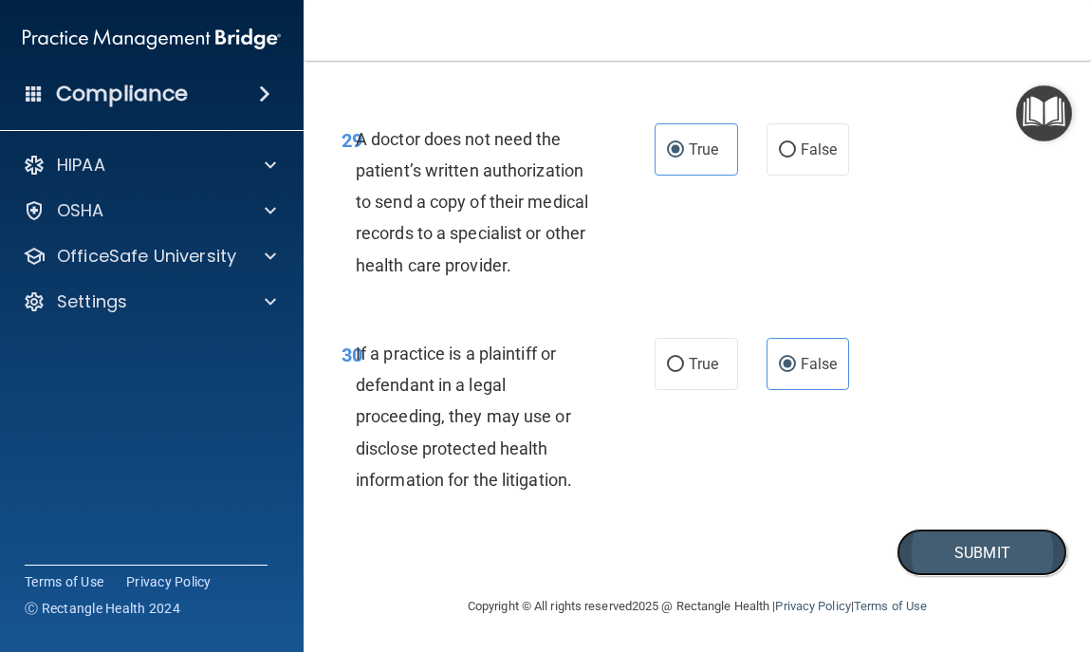
click at [939, 577] on button "Submit" at bounding box center [982, 552] width 171 height 48
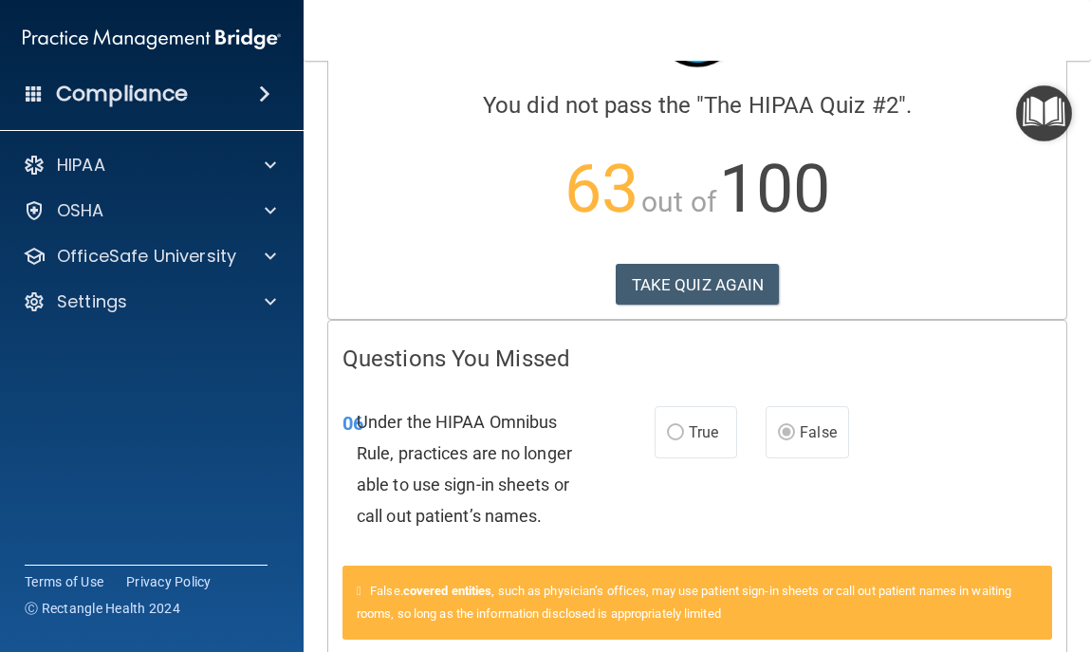
scroll to position [152, 0]
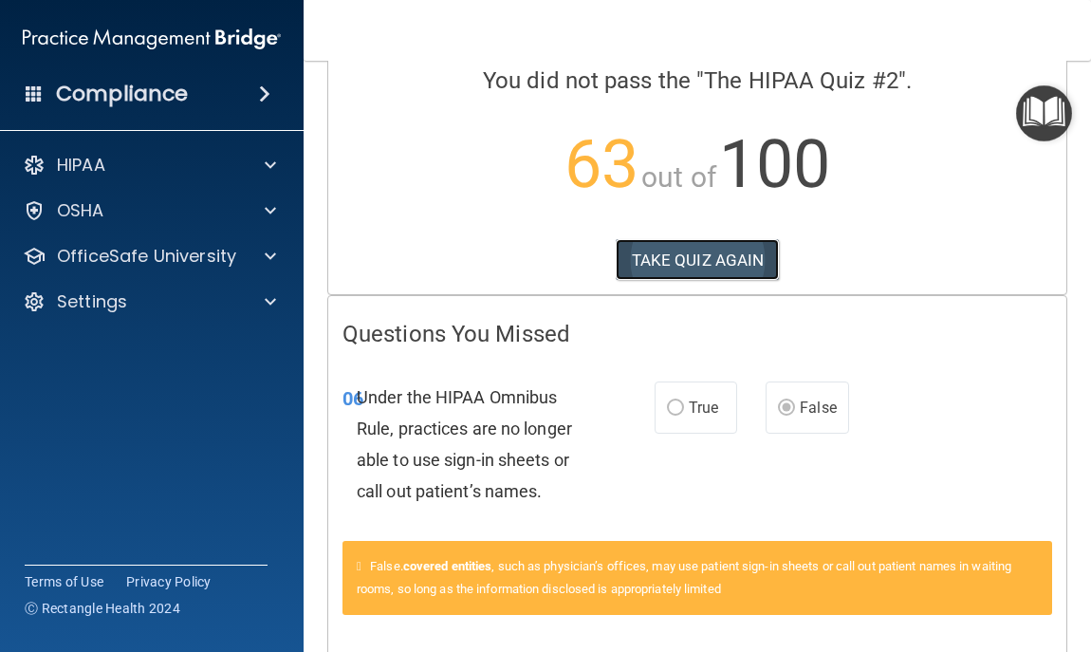
click at [731, 266] on button "TAKE QUIZ AGAIN" at bounding box center [698, 260] width 164 height 42
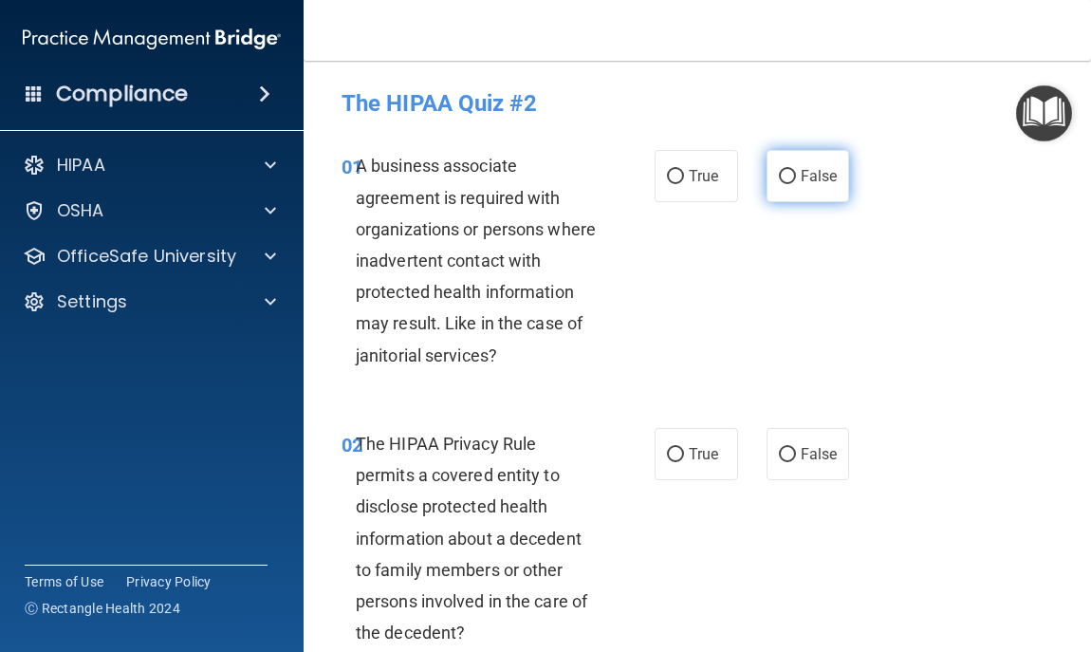
click at [786, 195] on label "False" at bounding box center [808, 176] width 83 height 52
click at [786, 184] on input "False" at bounding box center [787, 177] width 17 height 14
radio input "true"
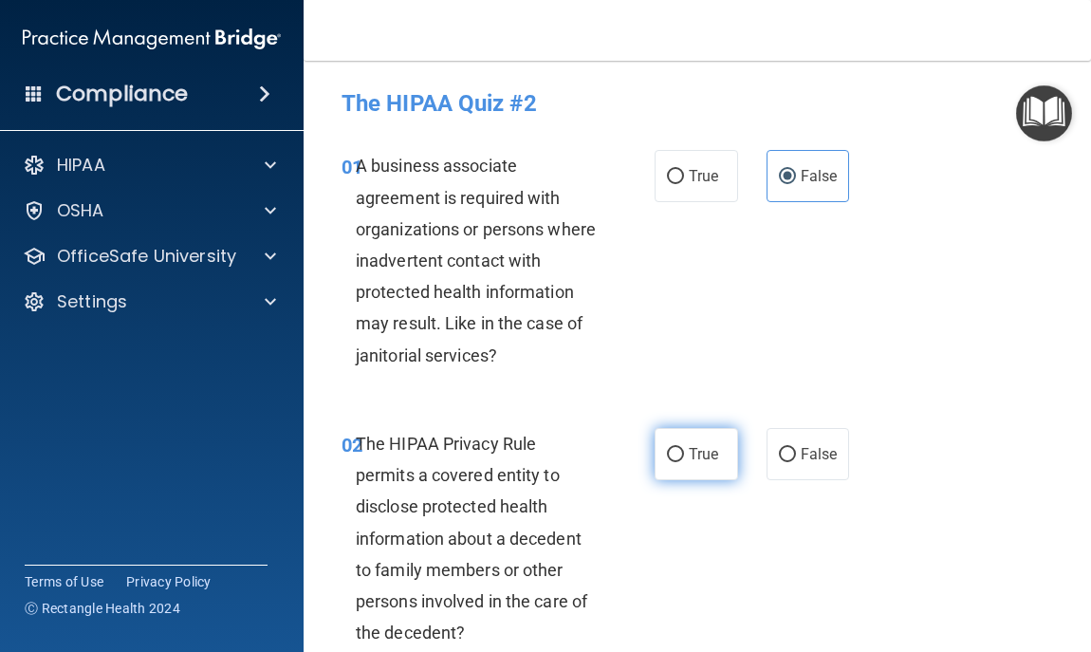
click at [683, 465] on label "True" at bounding box center [696, 454] width 83 height 52
click at [683, 462] on input "True" at bounding box center [675, 455] width 17 height 14
radio input "true"
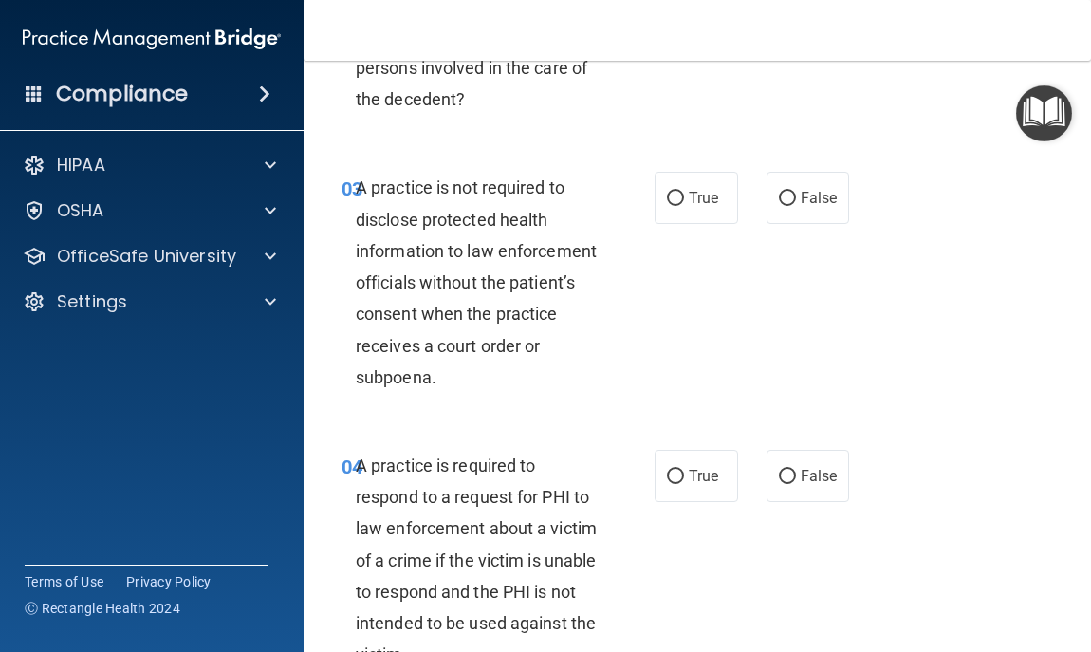
scroll to position [569, 0]
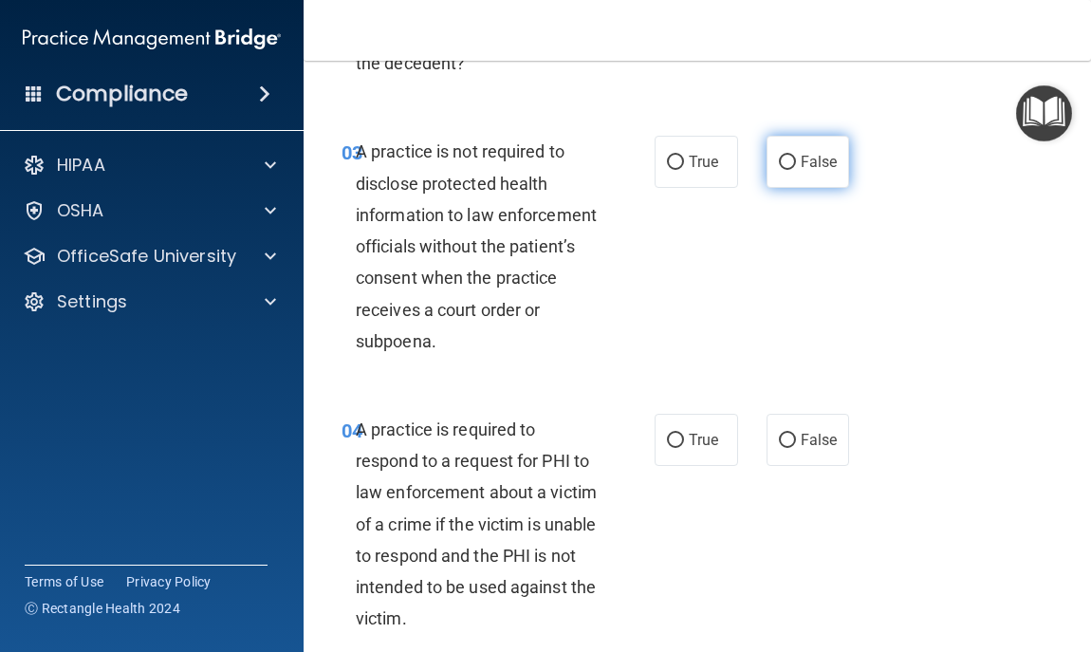
click at [789, 159] on label "False" at bounding box center [808, 162] width 83 height 52
click at [789, 159] on input "False" at bounding box center [787, 163] width 17 height 14
radio input "true"
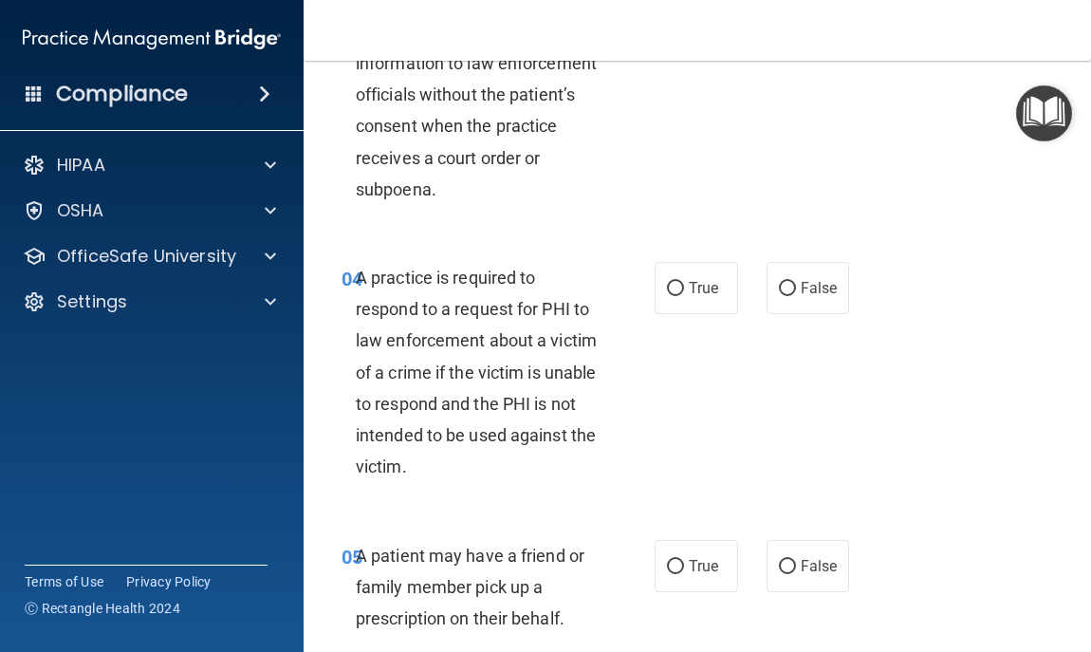
scroll to position [759, 0]
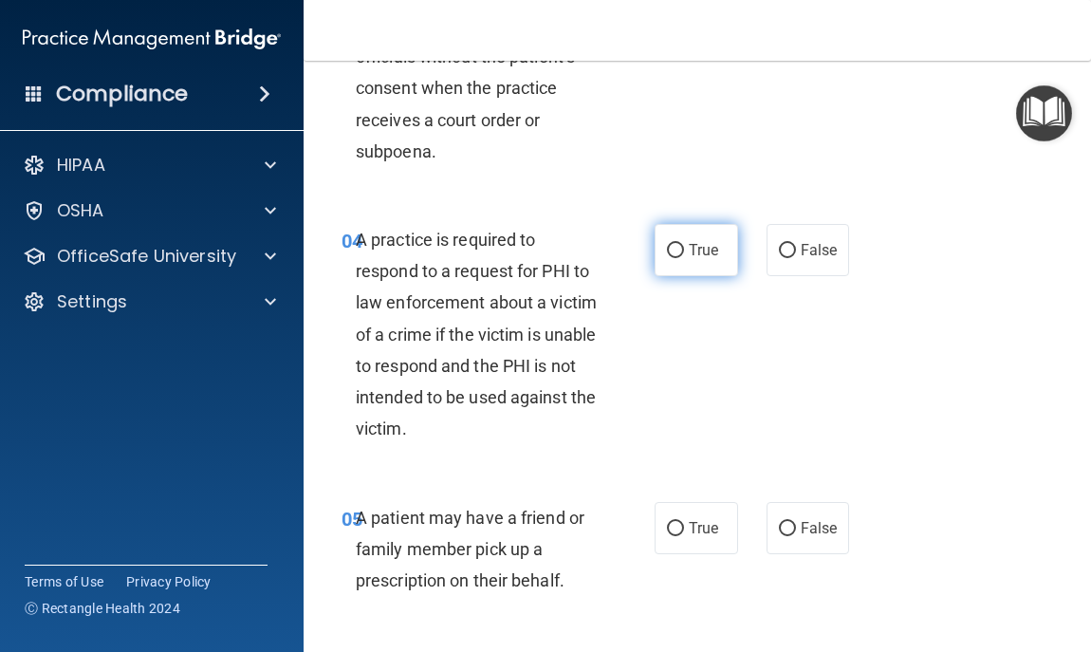
click at [667, 254] on input "True" at bounding box center [675, 251] width 17 height 14
radio input "true"
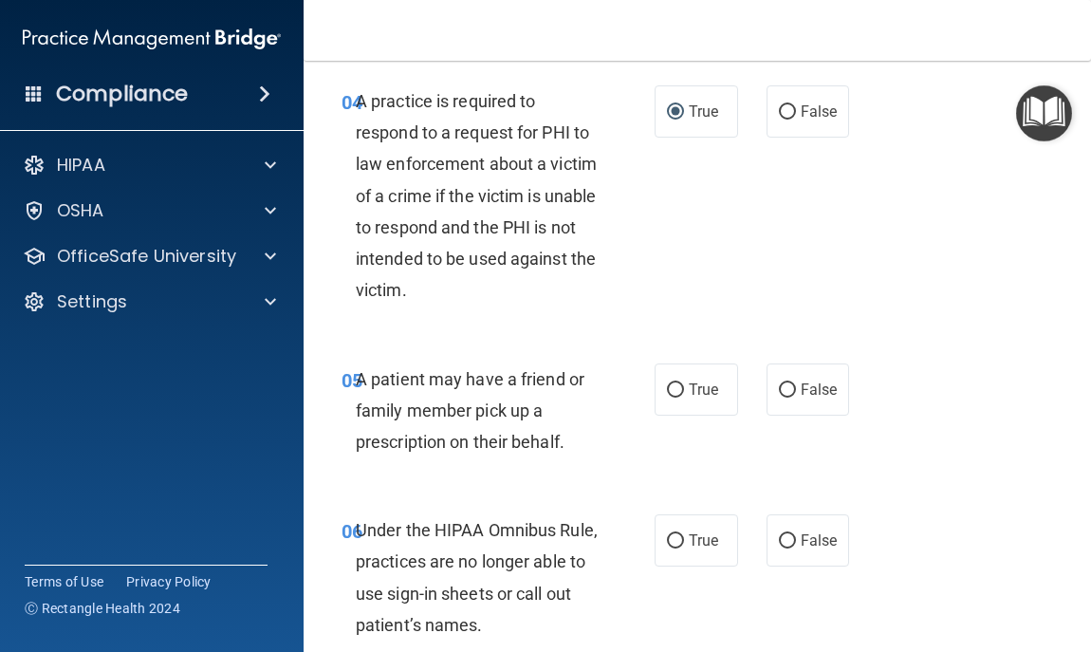
scroll to position [911, 0]
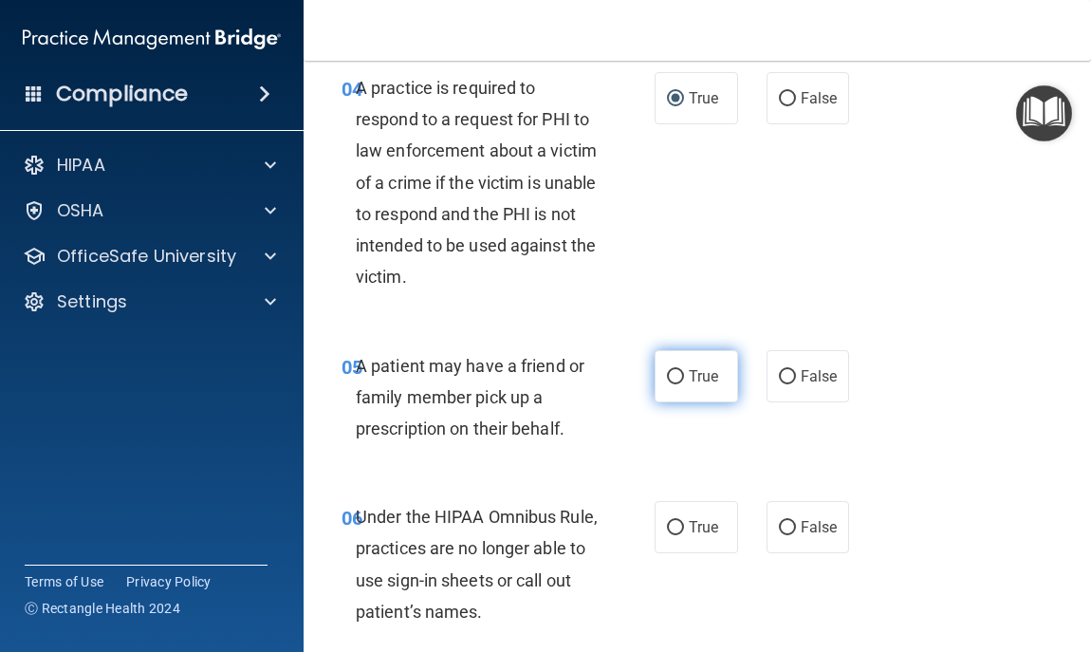
click at [685, 388] on label "True" at bounding box center [696, 376] width 83 height 52
click at [684, 384] on input "True" at bounding box center [675, 377] width 17 height 14
radio input "true"
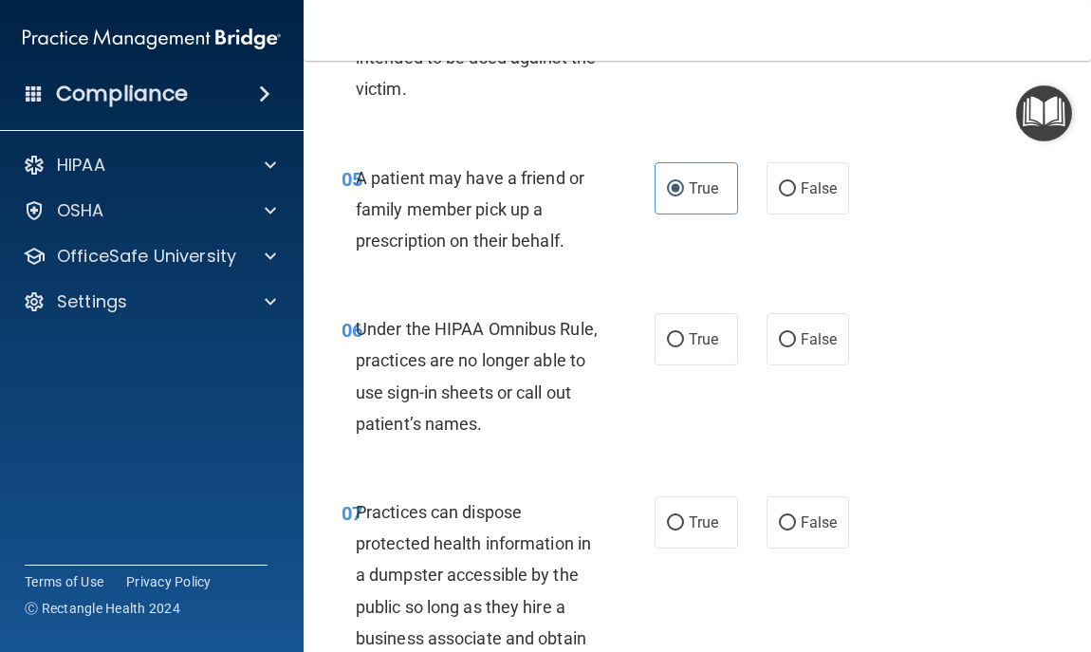
scroll to position [1139, 0]
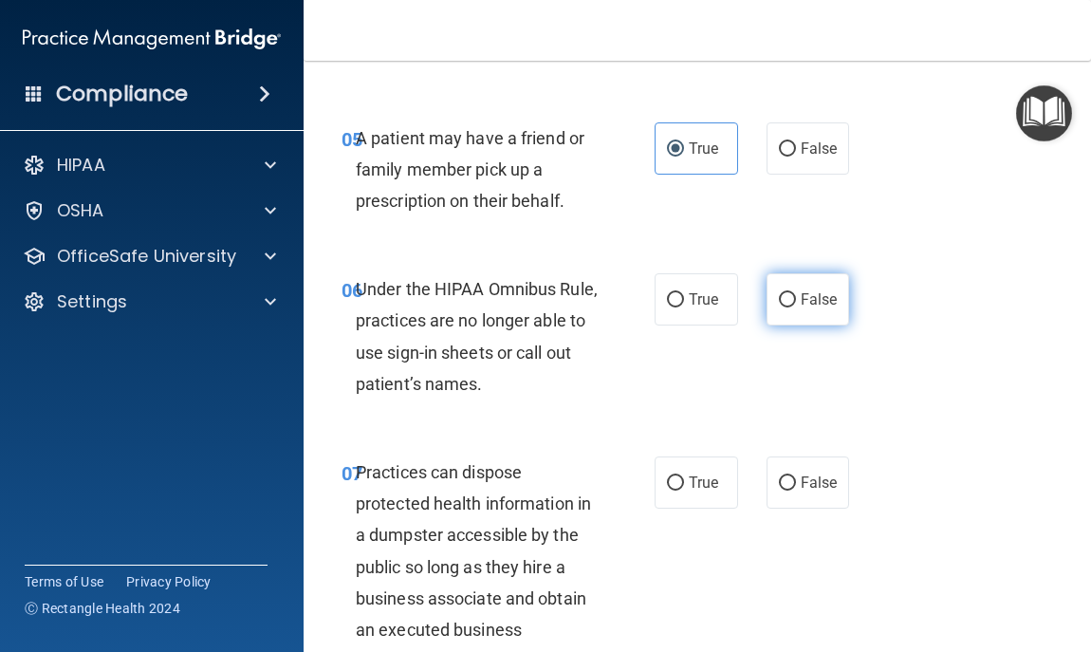
click at [781, 298] on input "False" at bounding box center [787, 300] width 17 height 14
radio input "true"
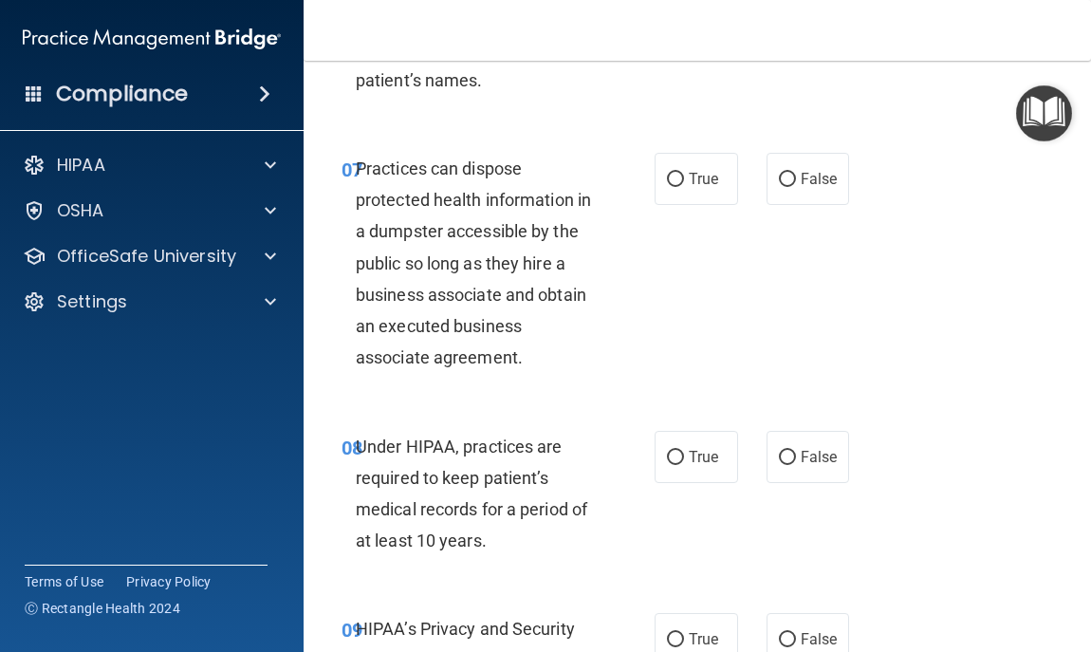
scroll to position [1480, 0]
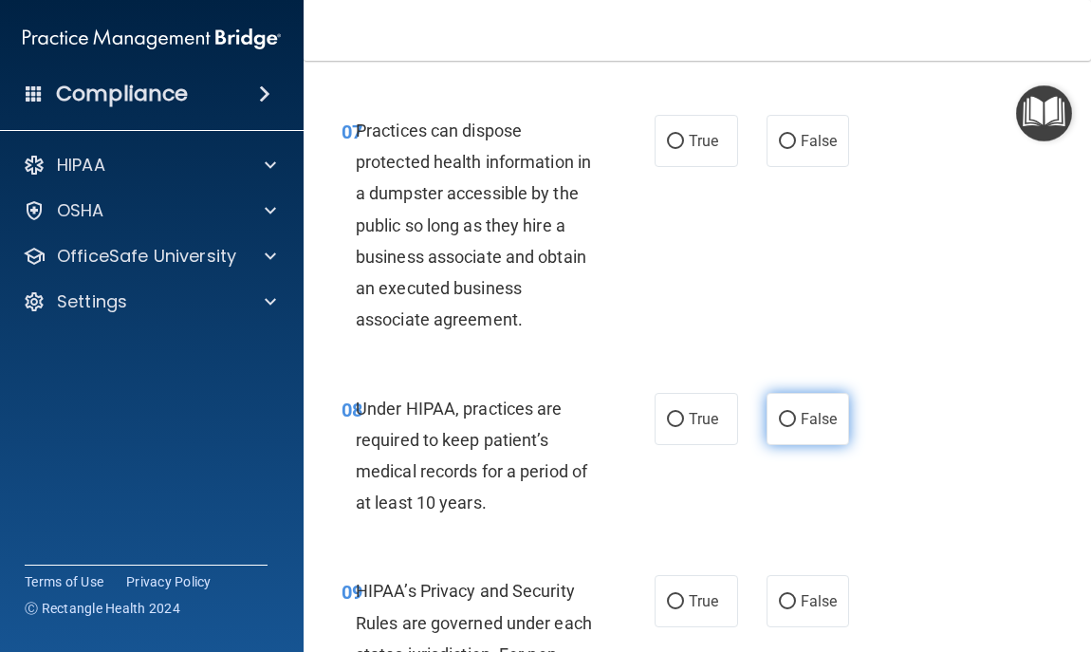
click at [806, 415] on span "False" at bounding box center [819, 419] width 37 height 18
click at [796, 415] on input "False" at bounding box center [787, 420] width 17 height 14
radio input "true"
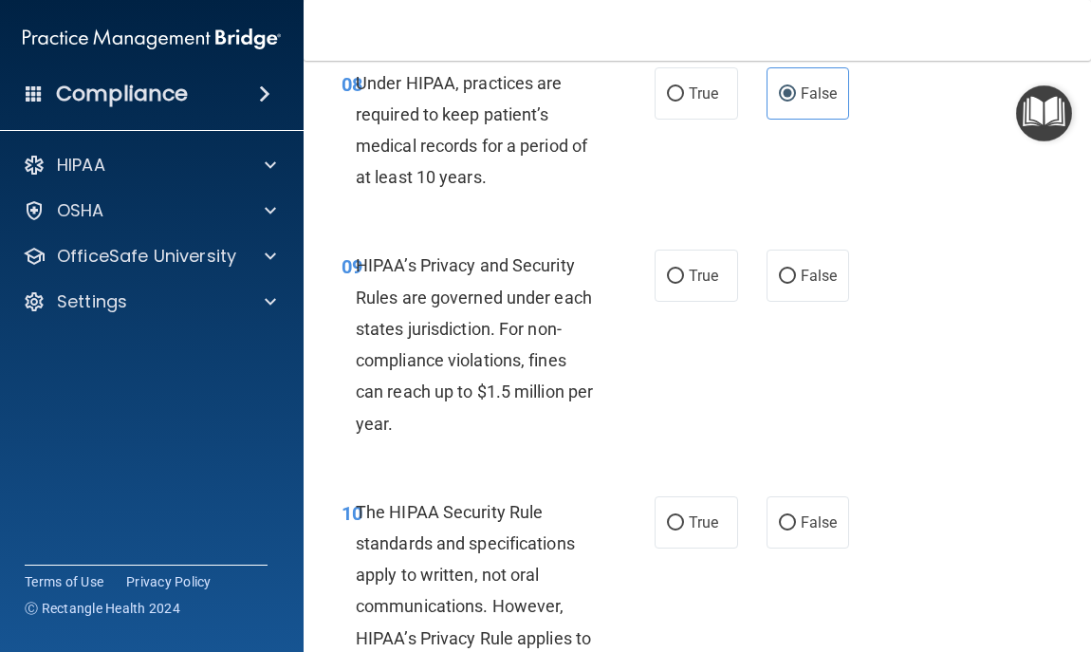
scroll to position [1822, 0]
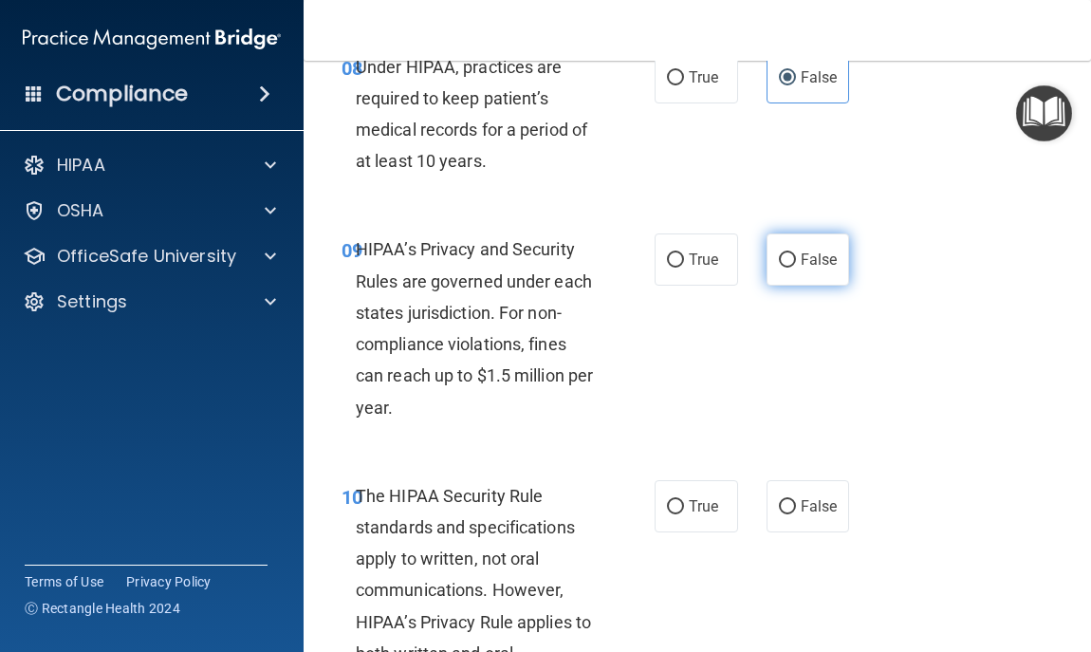
click at [801, 265] on span "False" at bounding box center [819, 259] width 37 height 18
click at [792, 265] on input "False" at bounding box center [787, 260] width 17 height 14
radio input "true"
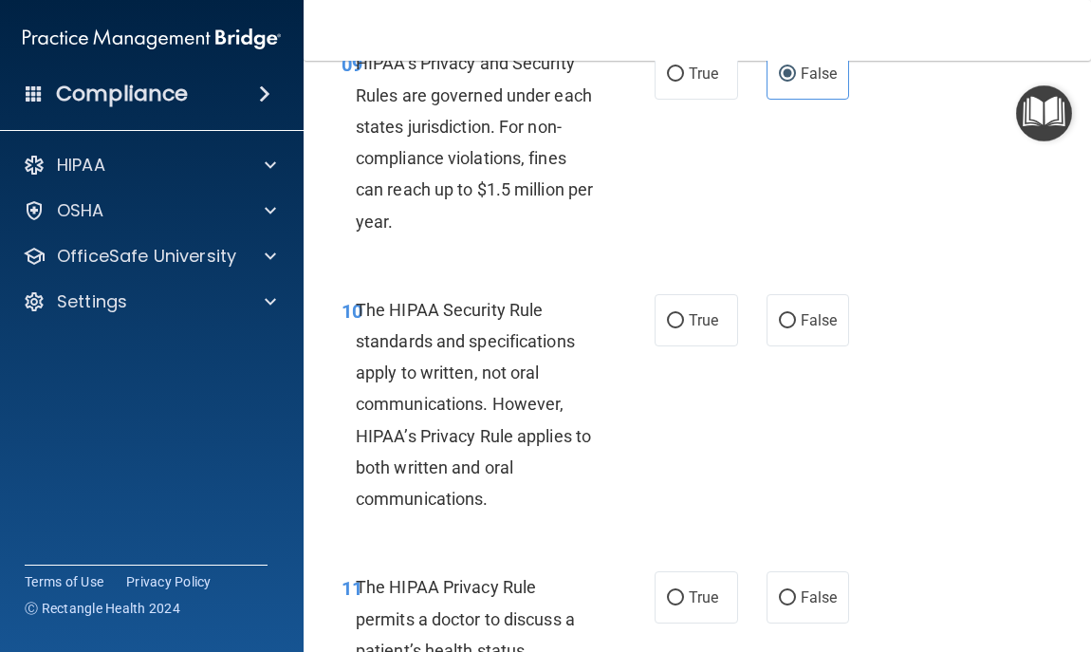
scroll to position [2049, 0]
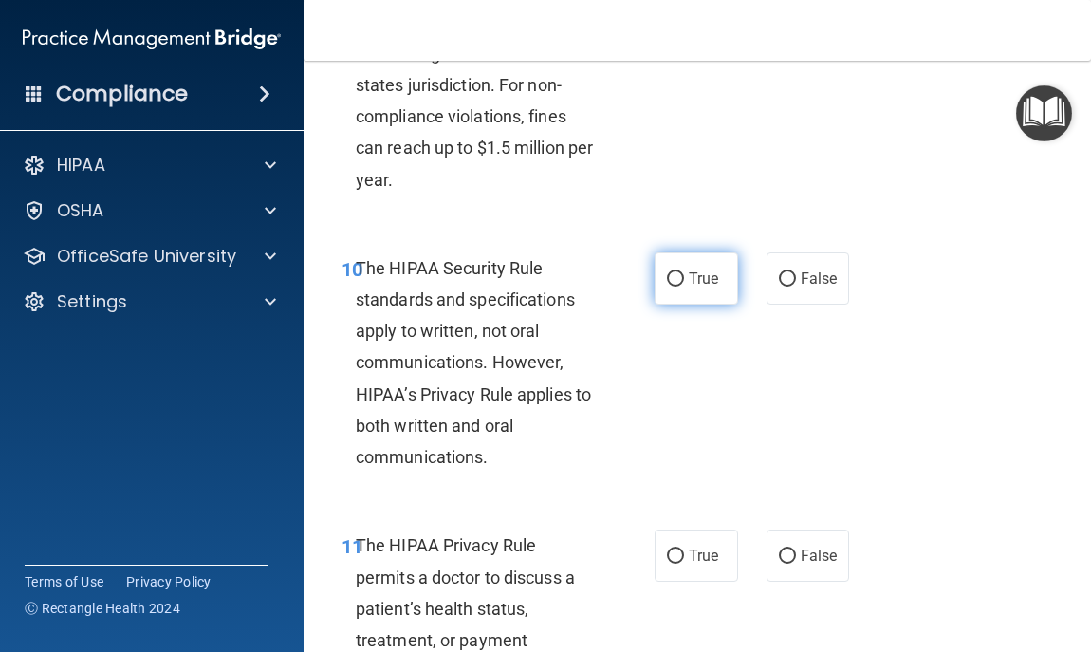
click at [689, 278] on span "True" at bounding box center [703, 278] width 29 height 18
click at [681, 278] on input "True" at bounding box center [675, 279] width 17 height 14
radio input "true"
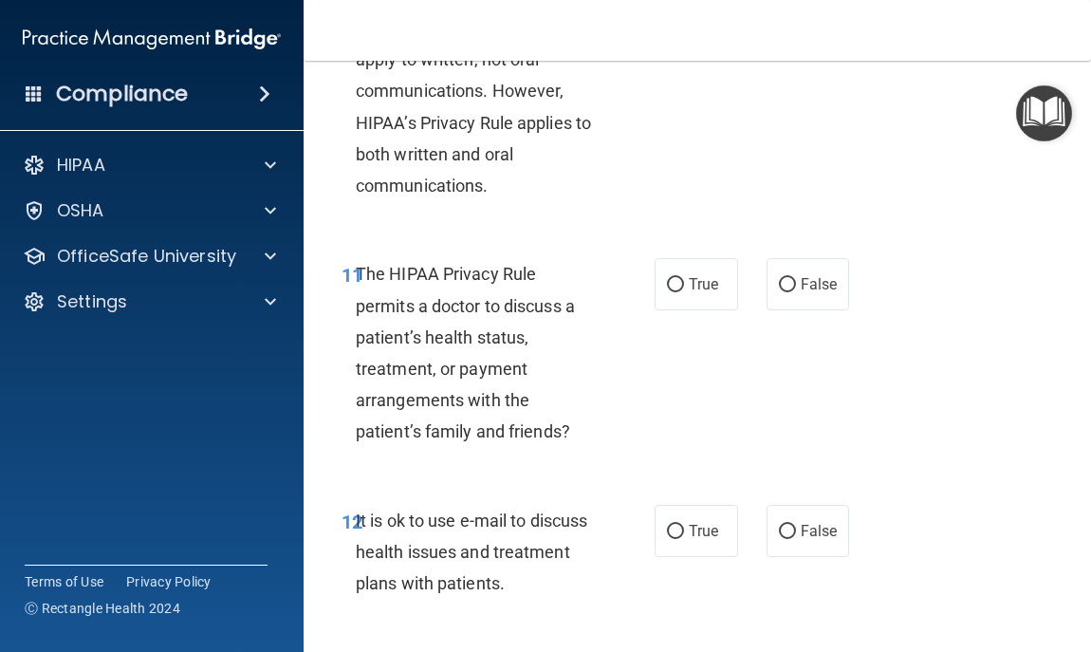
scroll to position [2353, 0]
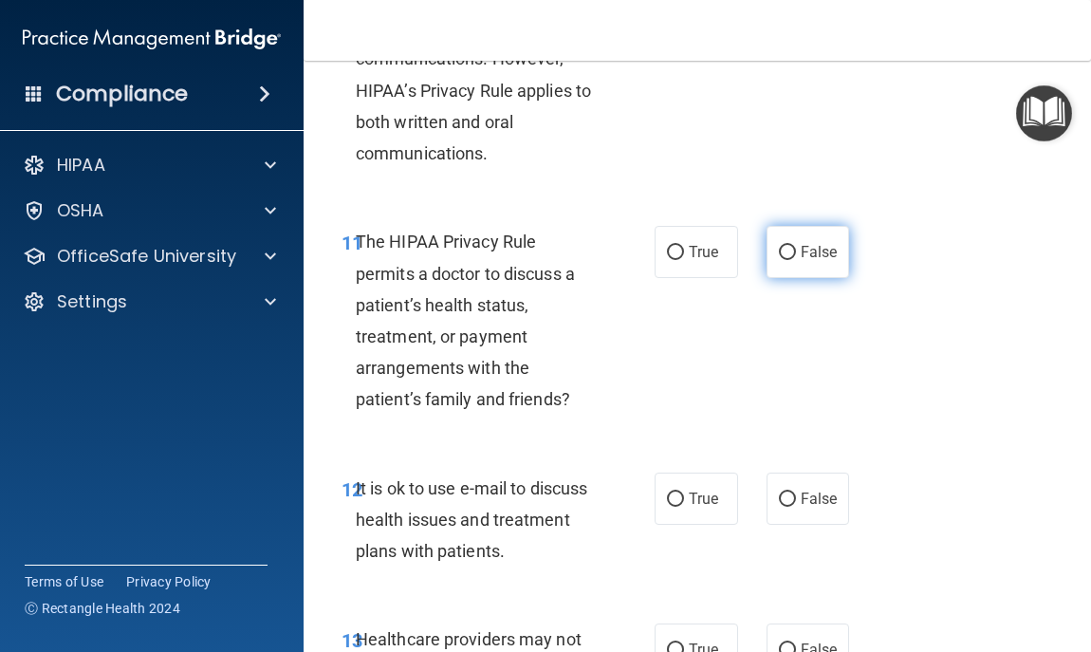
click at [815, 235] on label "False" at bounding box center [808, 252] width 83 height 52
click at [796, 246] on input "False" at bounding box center [787, 253] width 17 height 14
radio input "true"
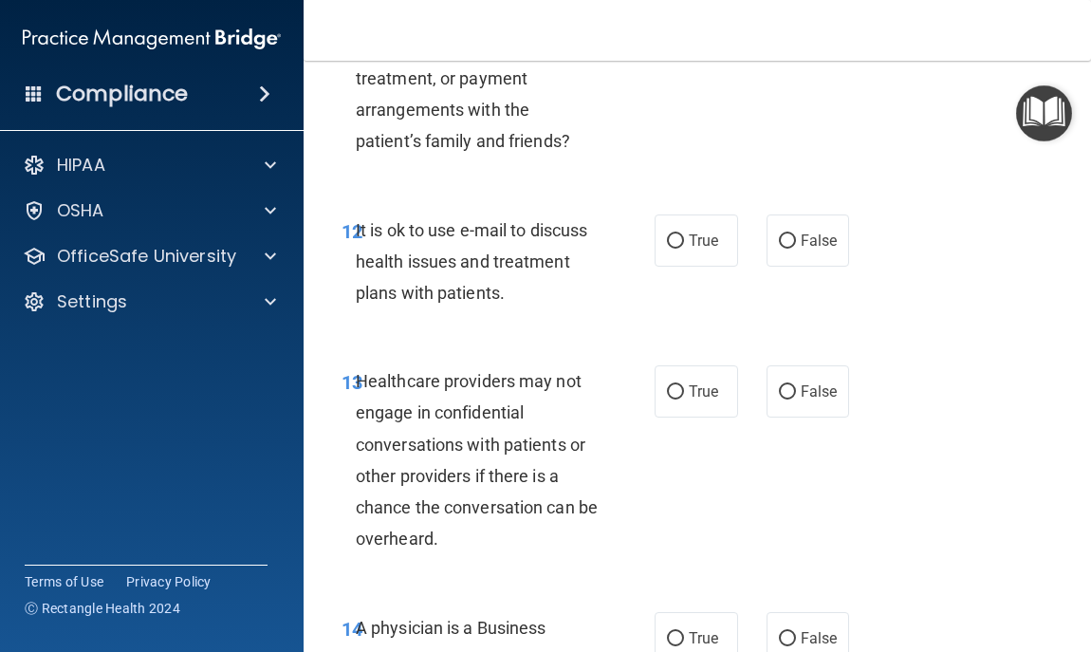
scroll to position [2619, 0]
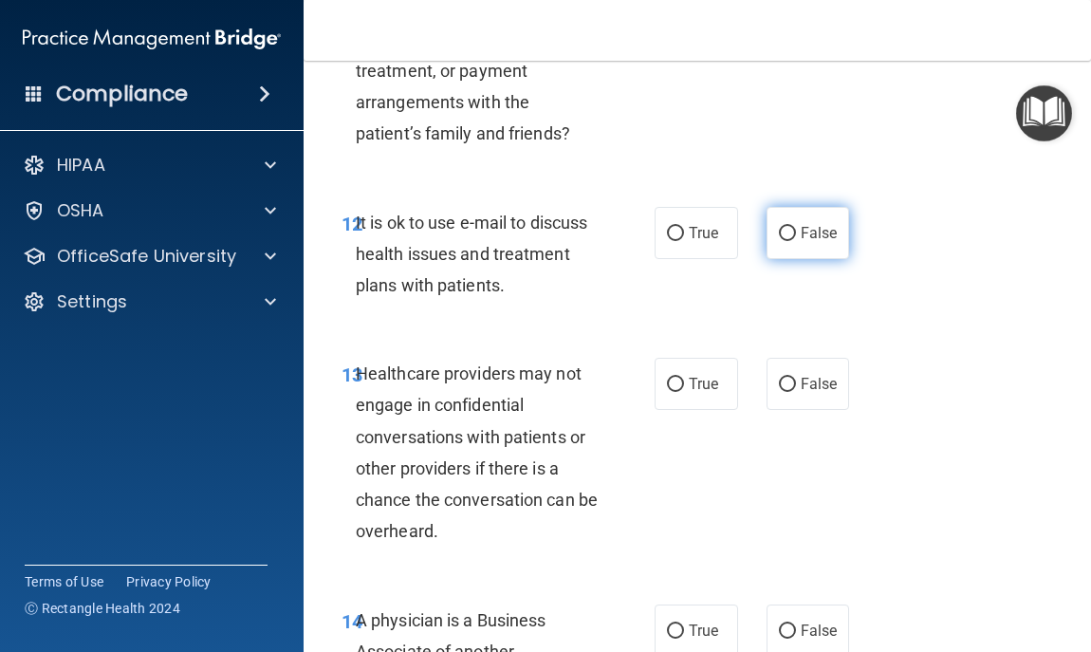
click at [807, 238] on span "False" at bounding box center [819, 233] width 37 height 18
click at [796, 238] on input "False" at bounding box center [787, 234] width 17 height 14
radio input "true"
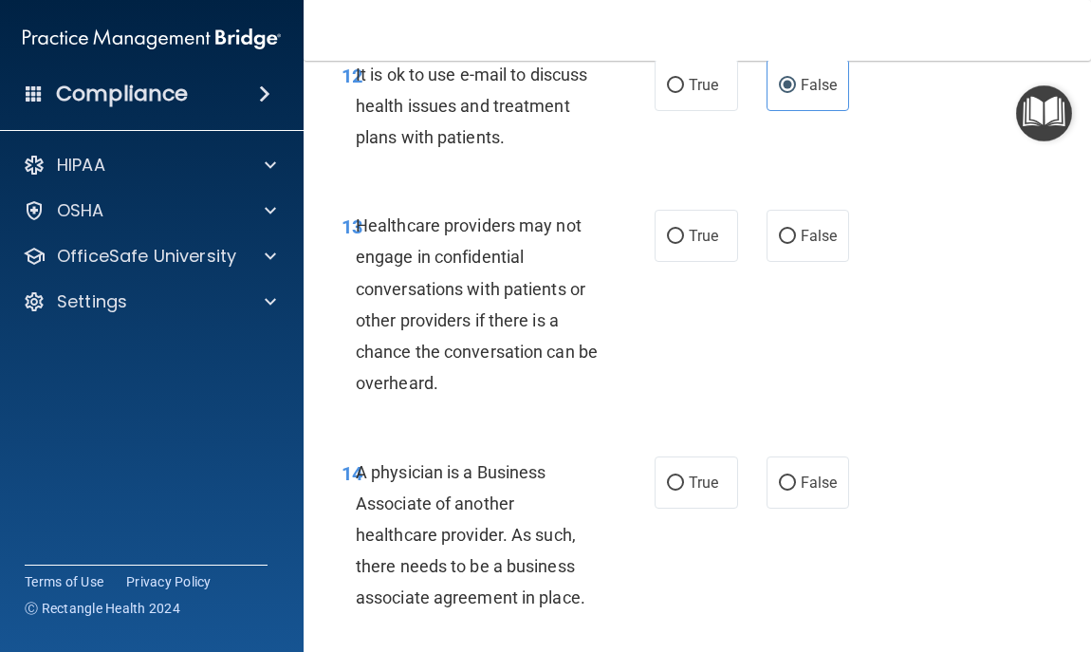
scroll to position [2809, 0]
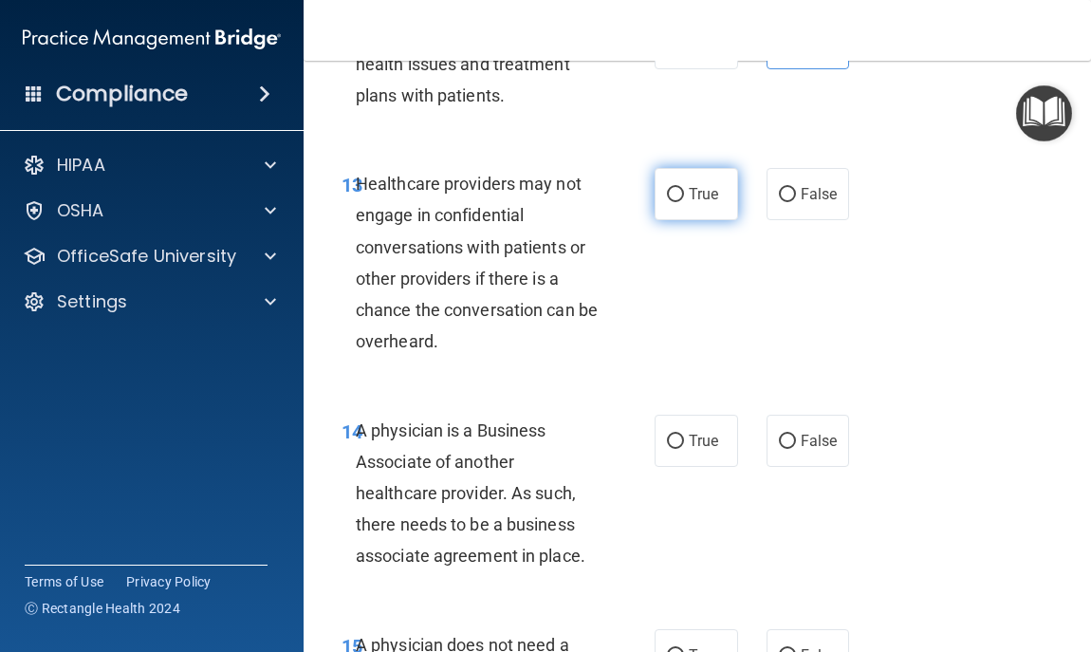
click at [677, 180] on label "True" at bounding box center [696, 194] width 83 height 52
click at [677, 188] on input "True" at bounding box center [675, 195] width 17 height 14
radio input "true"
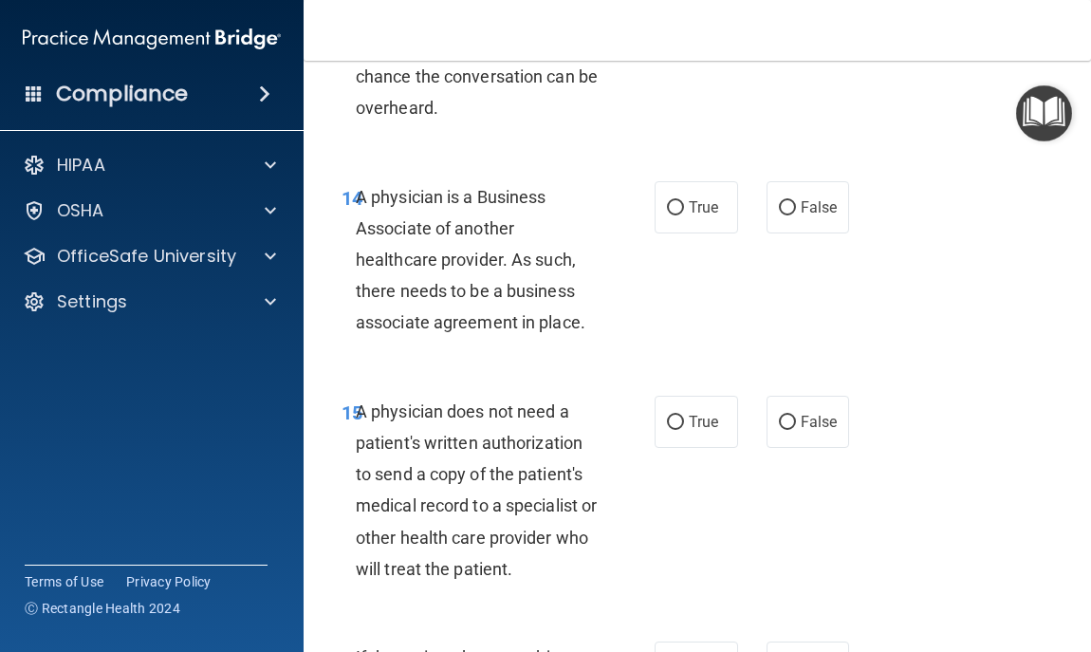
scroll to position [3074, 0]
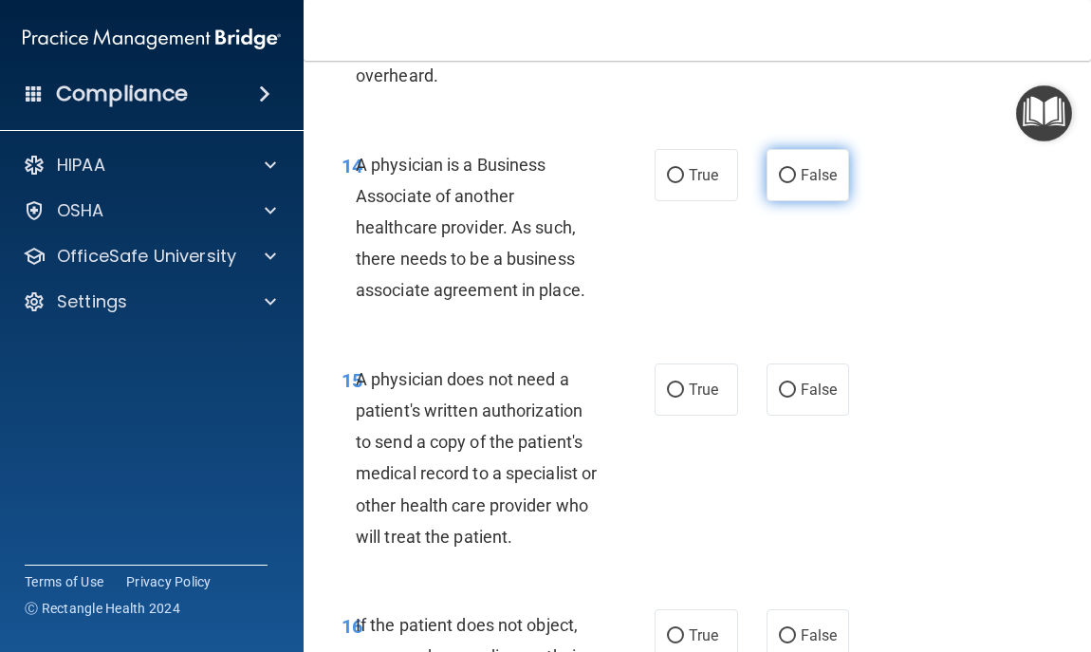
click at [825, 181] on span "False" at bounding box center [819, 175] width 37 height 18
click at [796, 181] on input "False" at bounding box center [787, 176] width 17 height 14
radio input "true"
click at [801, 390] on span "False" at bounding box center [819, 389] width 37 height 18
click at [796, 390] on input "False" at bounding box center [787, 390] width 17 height 14
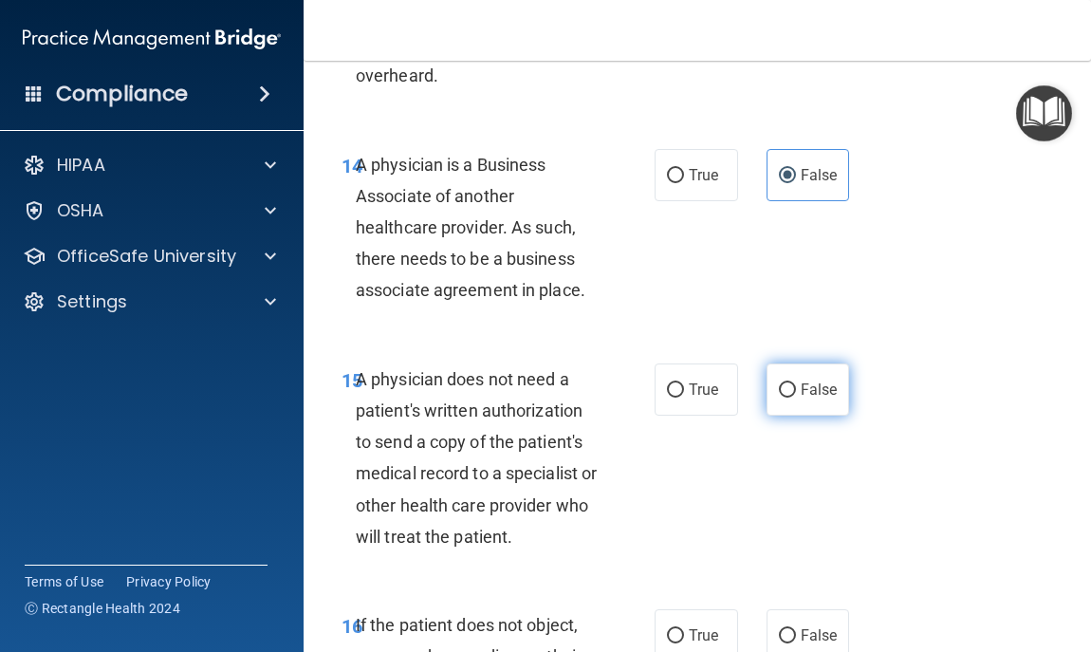
radio input "true"
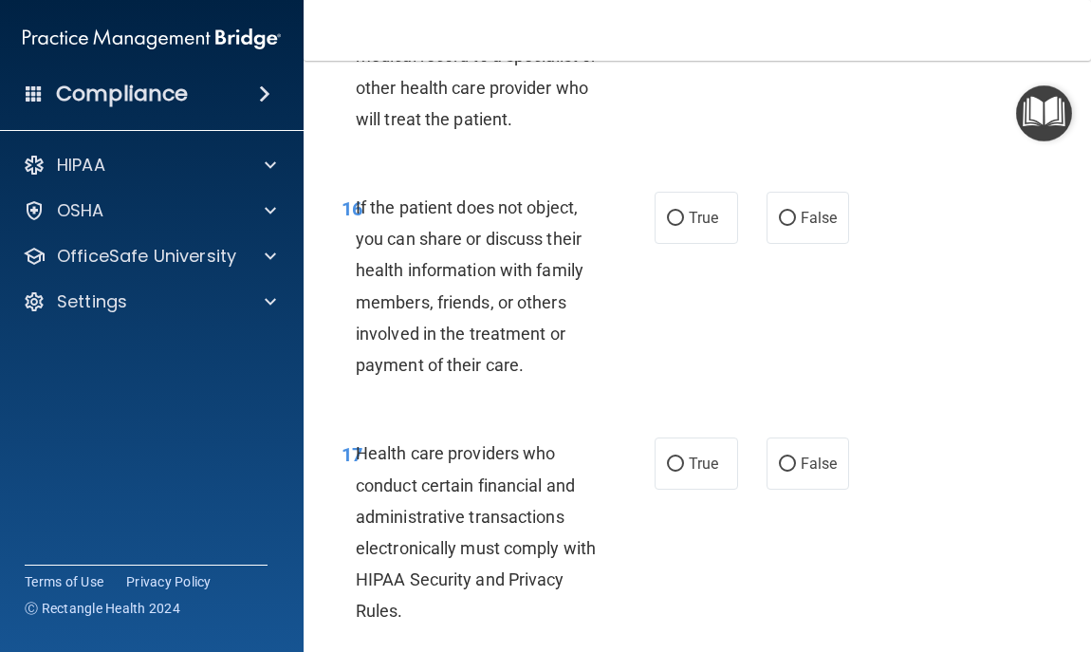
scroll to position [3530, 0]
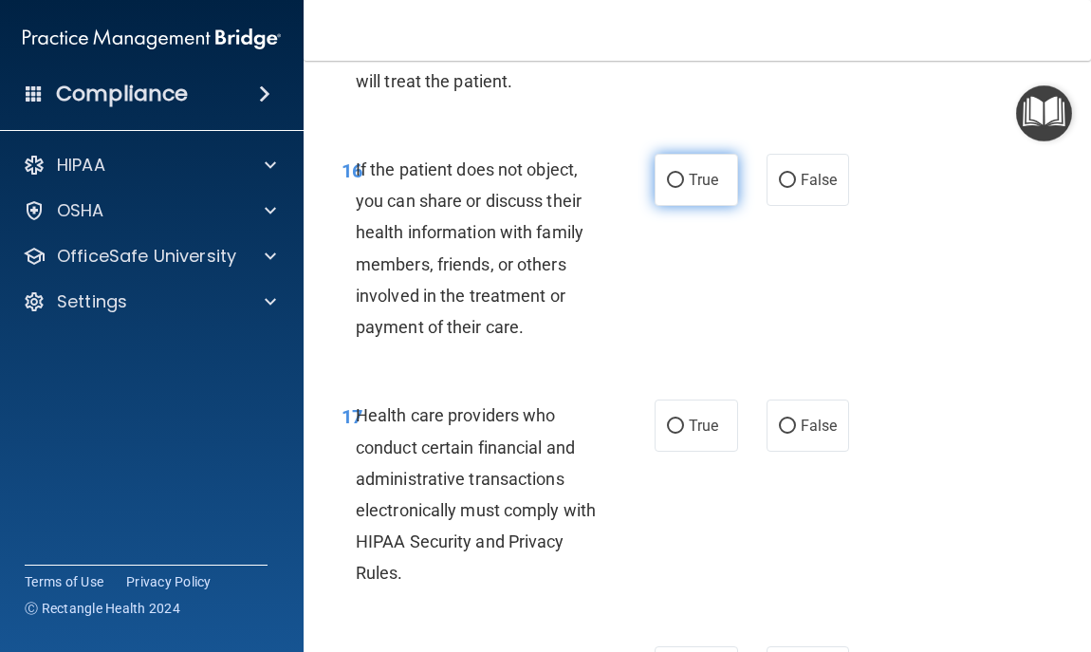
click at [689, 181] on span "True" at bounding box center [703, 180] width 29 height 18
click at [683, 181] on input "True" at bounding box center [675, 181] width 17 height 14
radio input "true"
click at [790, 427] on label "False" at bounding box center [808, 425] width 83 height 52
click at [790, 427] on input "False" at bounding box center [787, 426] width 17 height 14
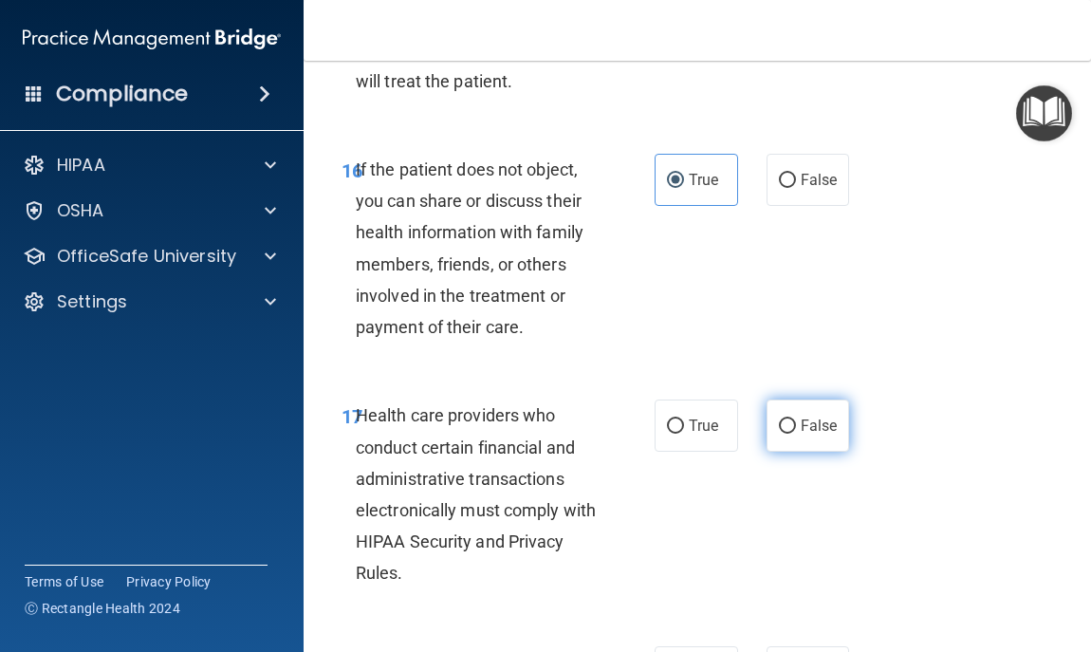
radio input "true"
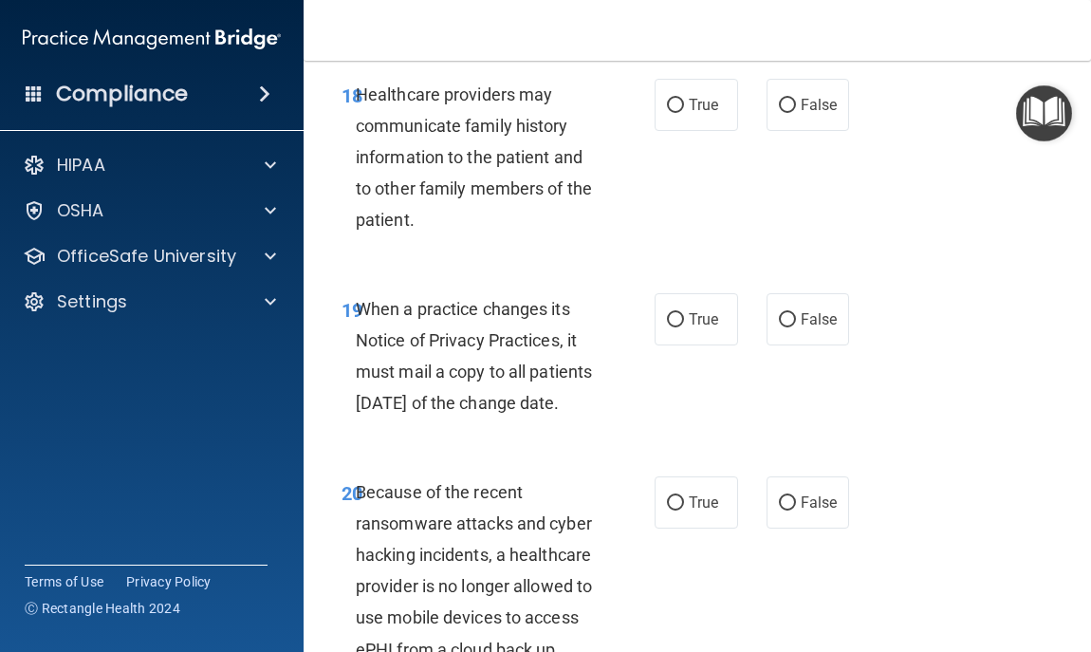
scroll to position [4099, 0]
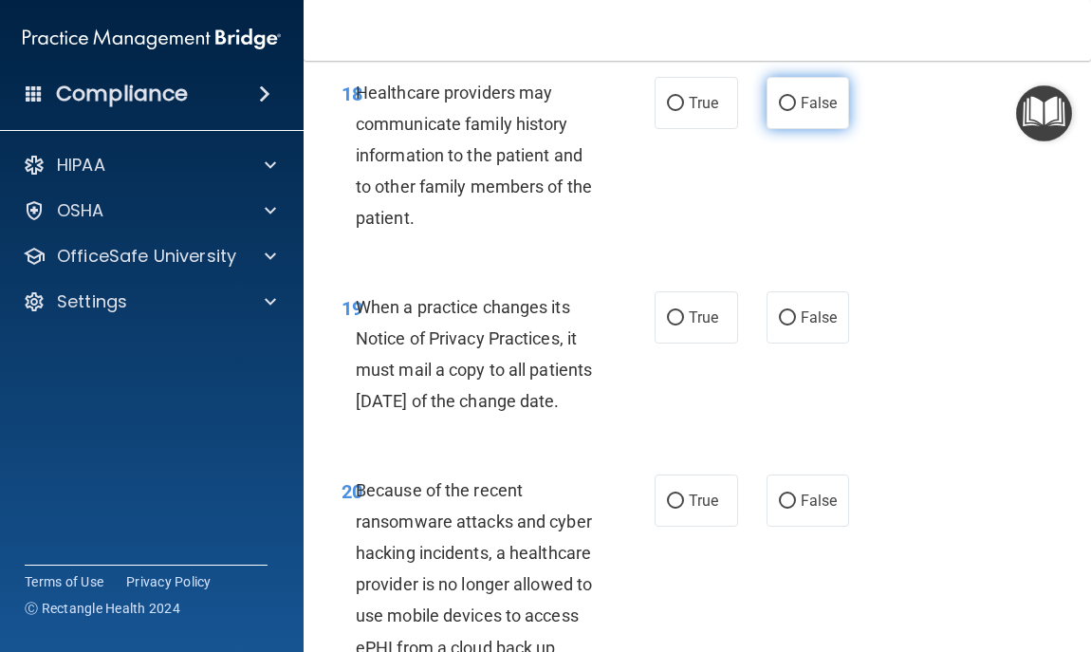
click at [812, 88] on label "False" at bounding box center [808, 103] width 83 height 52
click at [796, 97] on input "False" at bounding box center [787, 104] width 17 height 14
radio input "true"
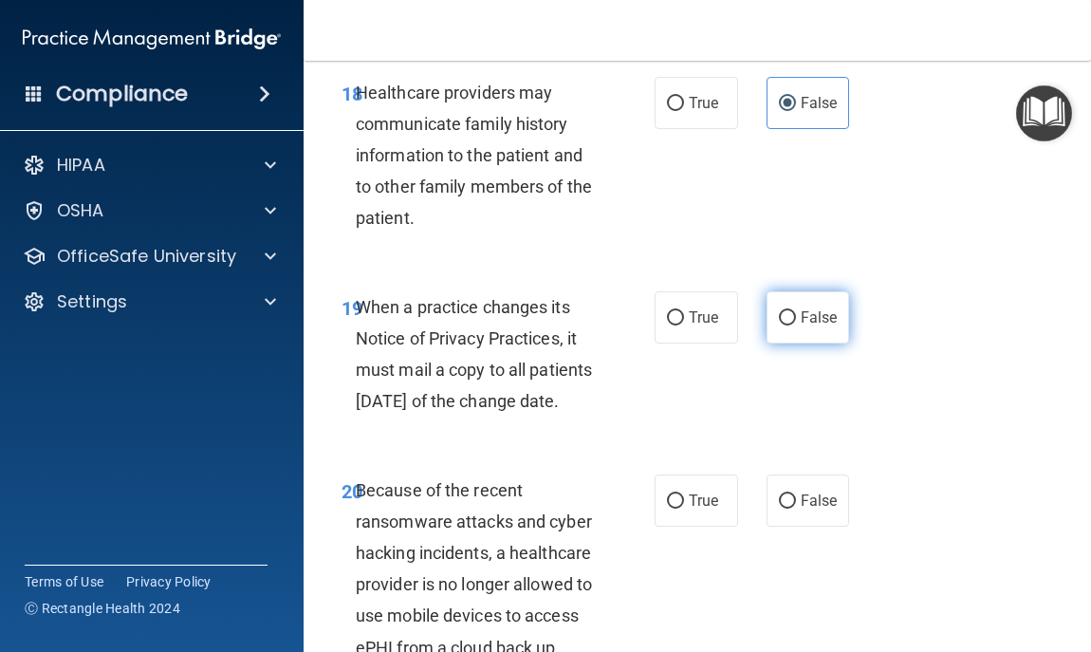
click at [788, 335] on label "False" at bounding box center [808, 317] width 83 height 52
click at [788, 325] on input "False" at bounding box center [787, 318] width 17 height 14
radio input "true"
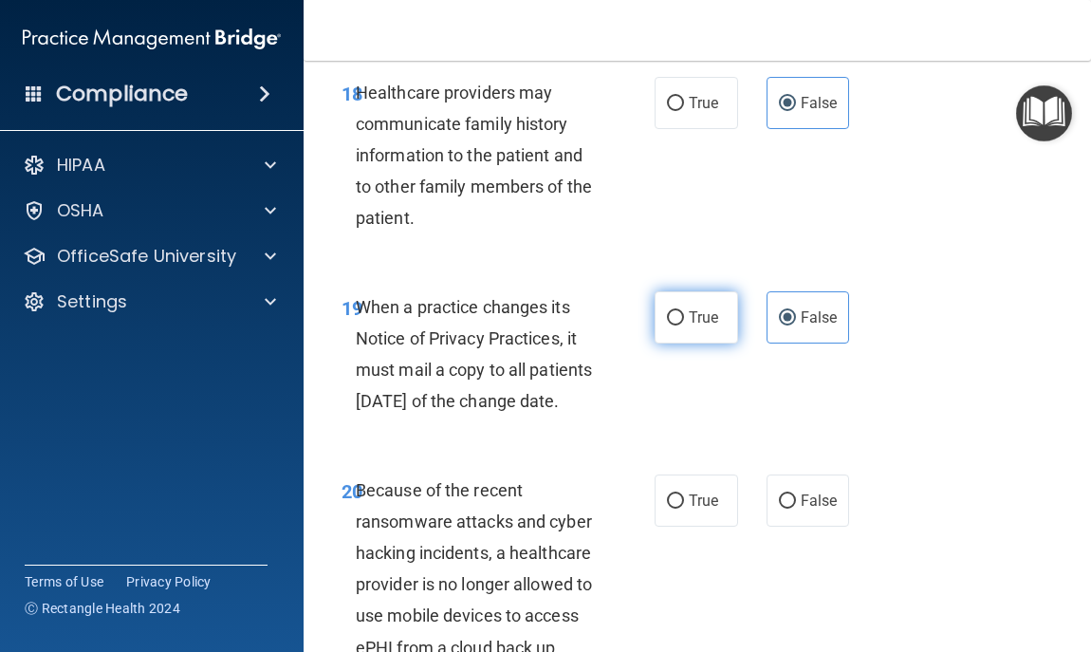
click at [667, 316] on input "True" at bounding box center [675, 318] width 17 height 14
radio input "true"
radio input "false"
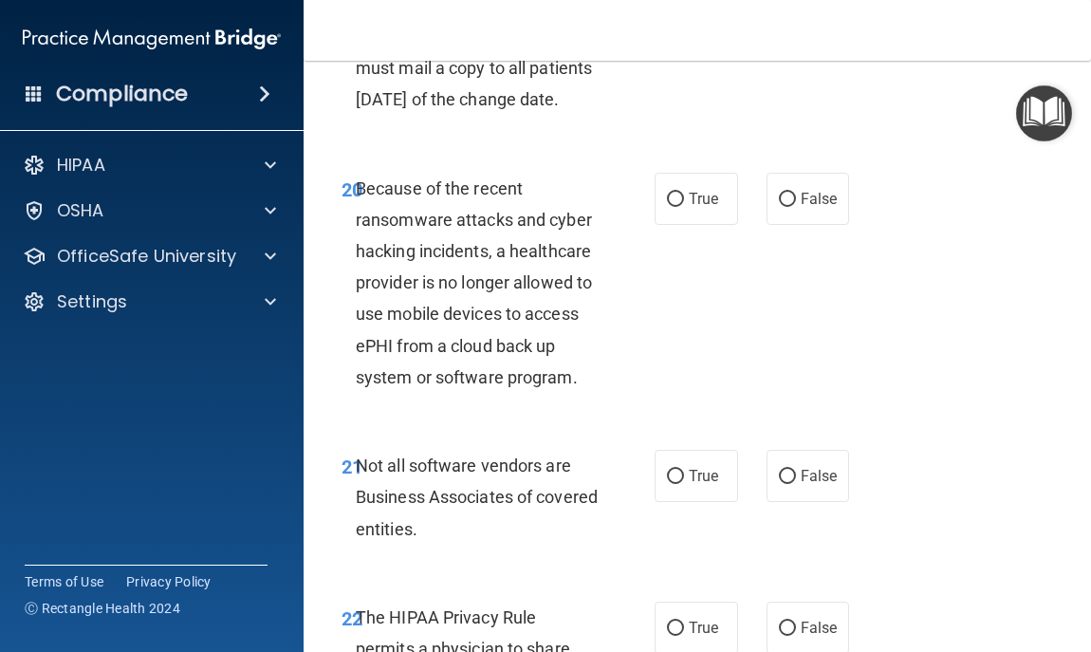
scroll to position [4403, 0]
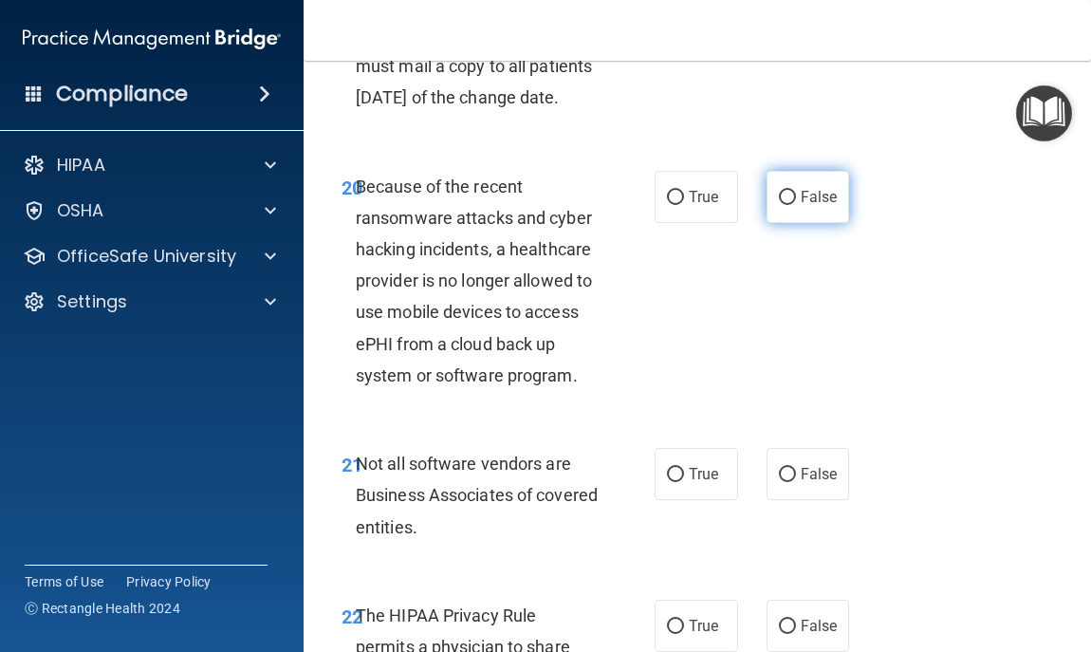
click at [801, 206] on span "False" at bounding box center [819, 197] width 37 height 18
click at [794, 205] on input "False" at bounding box center [787, 198] width 17 height 14
radio input "true"
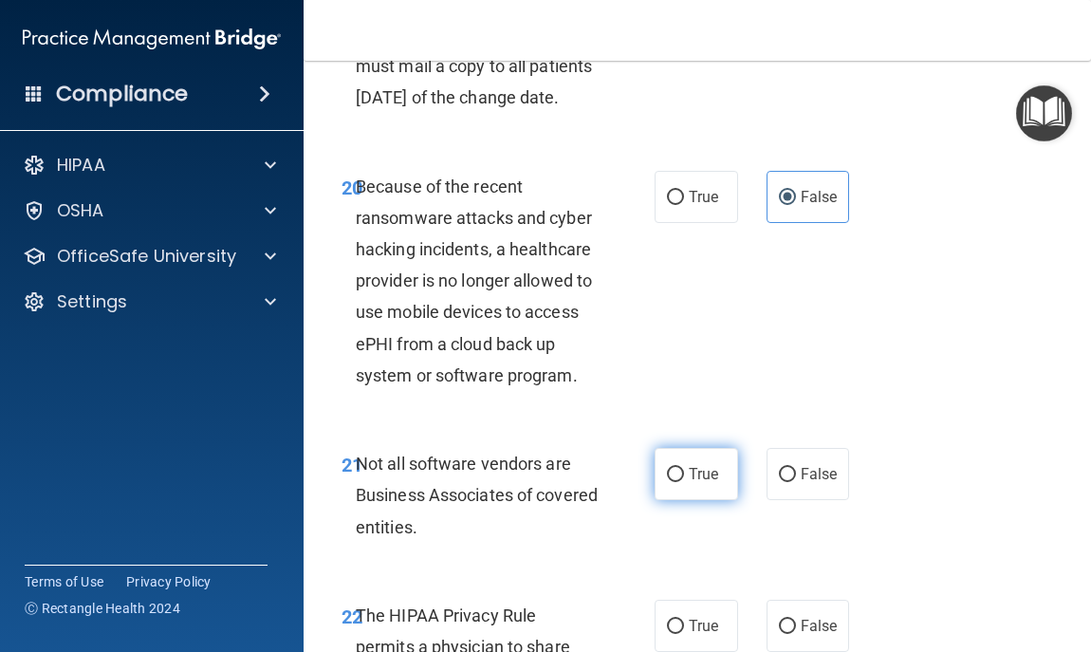
click at [677, 500] on label "True" at bounding box center [696, 474] width 83 height 52
click at [677, 482] on input "True" at bounding box center [675, 475] width 17 height 14
radio input "true"
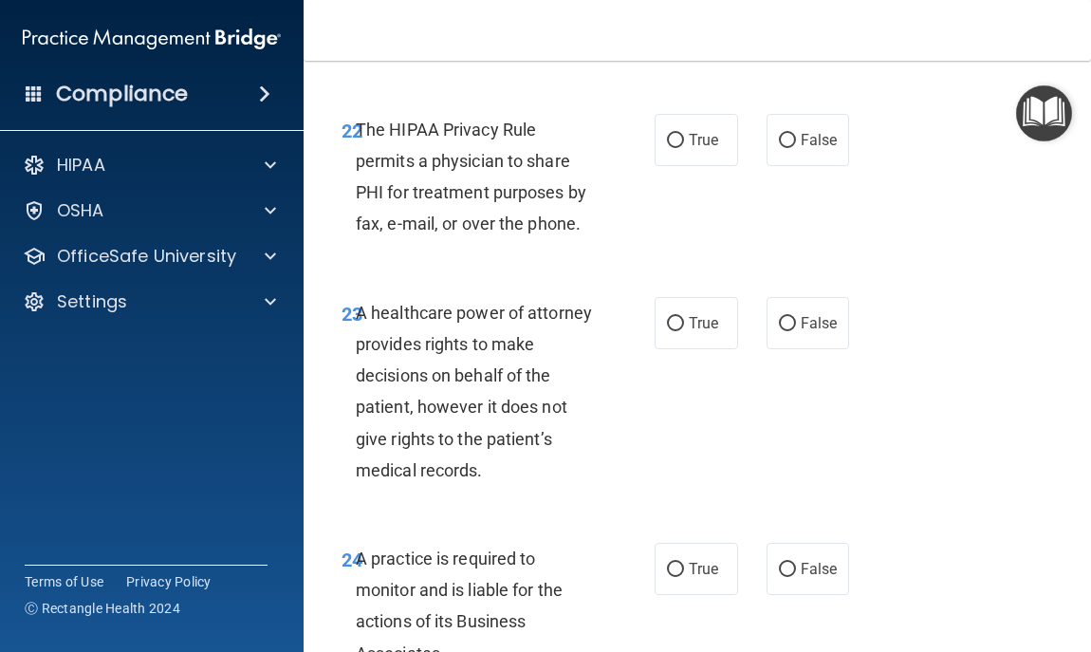
scroll to position [4896, 0]
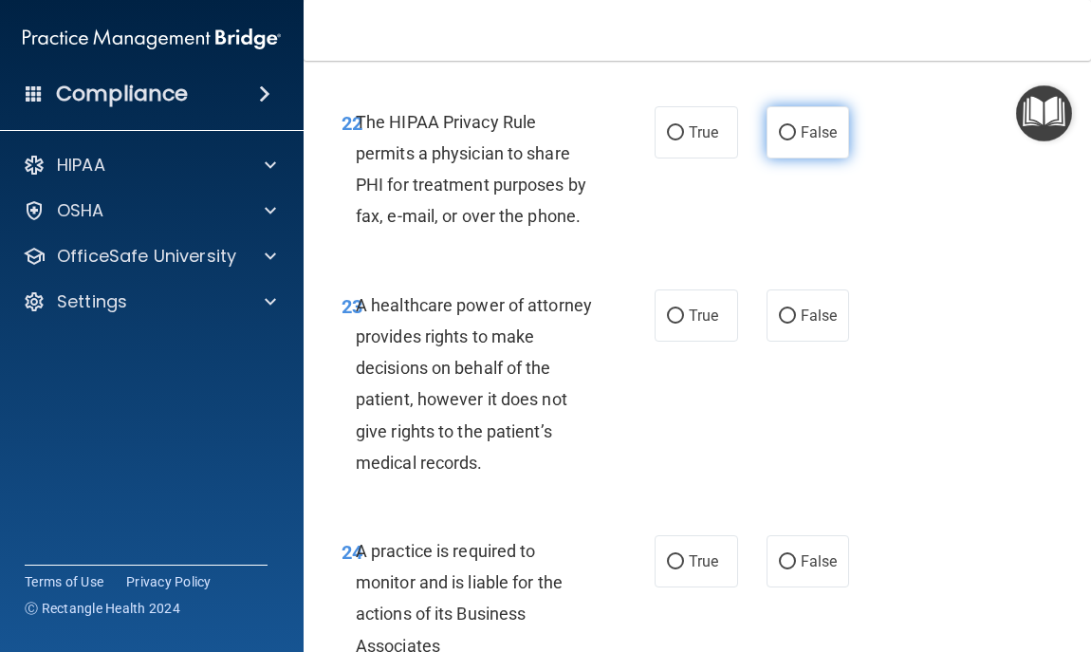
click at [779, 140] on input "False" at bounding box center [787, 133] width 17 height 14
radio input "true"
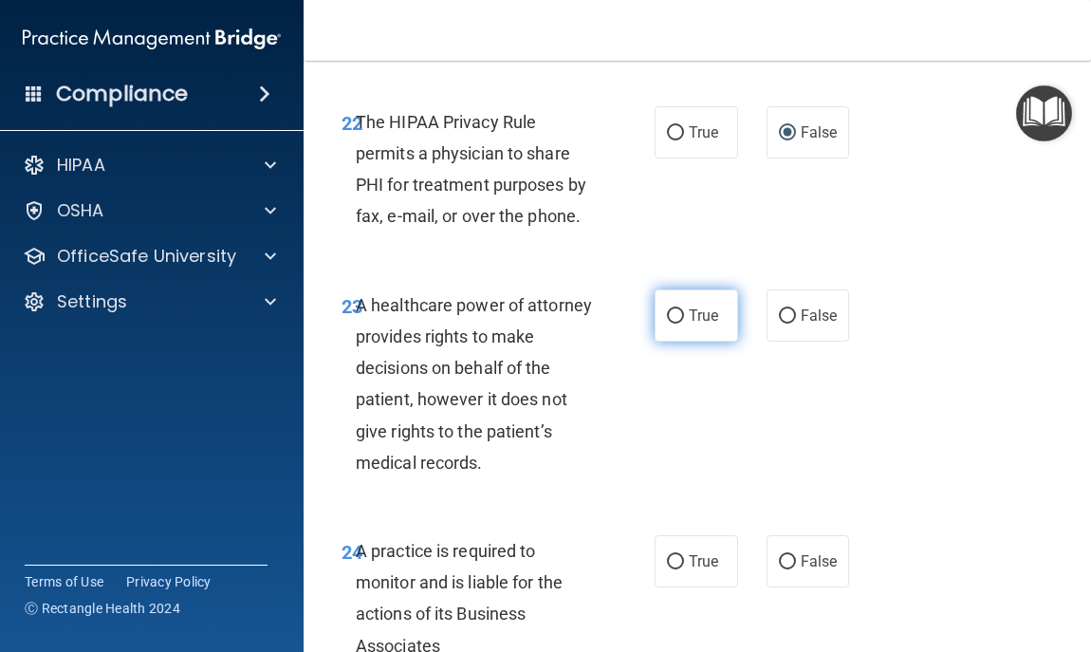
click at [698, 324] on span "True" at bounding box center [703, 315] width 29 height 18
click at [684, 324] on input "True" at bounding box center [675, 316] width 17 height 14
radio input "true"
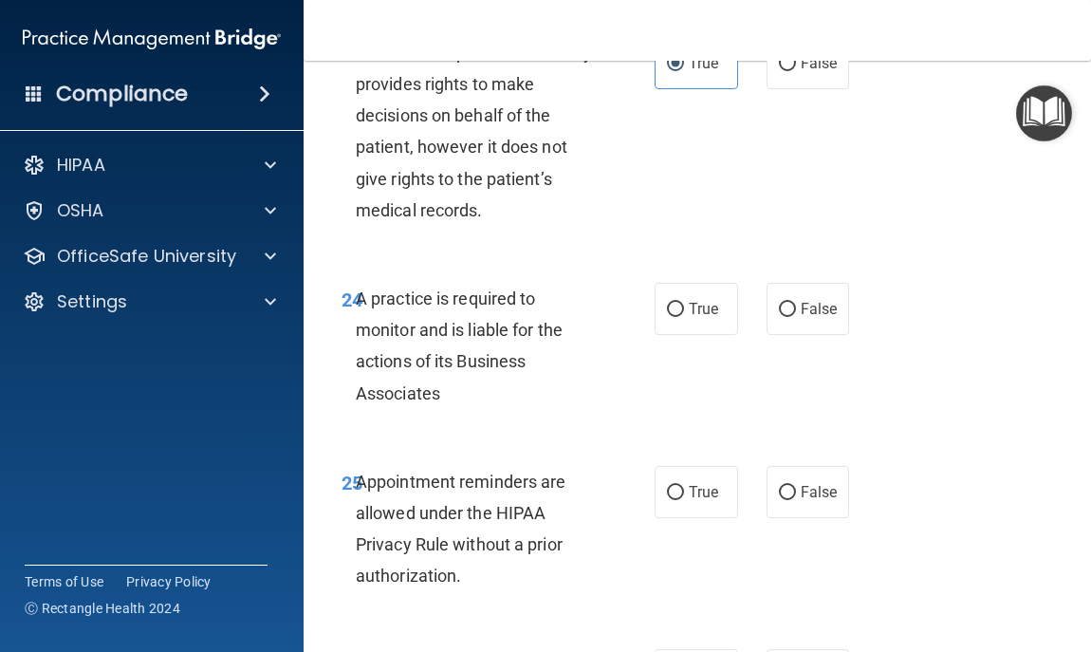
scroll to position [5200, 0]
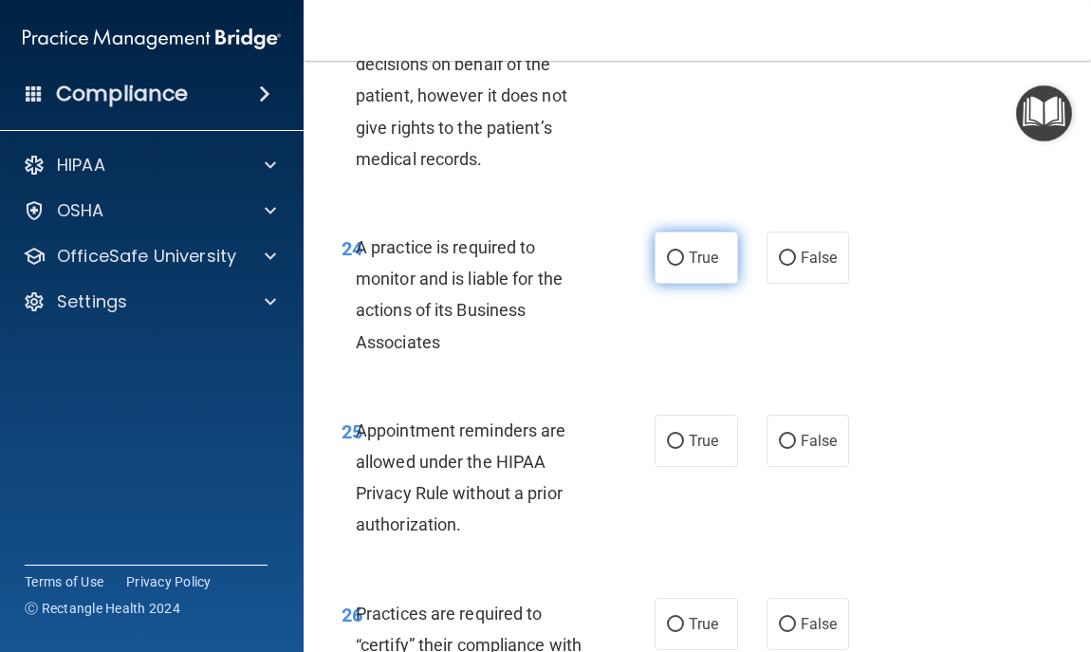
click at [683, 284] on label "True" at bounding box center [696, 258] width 83 height 52
click at [683, 266] on input "True" at bounding box center [675, 258] width 17 height 14
radio input "true"
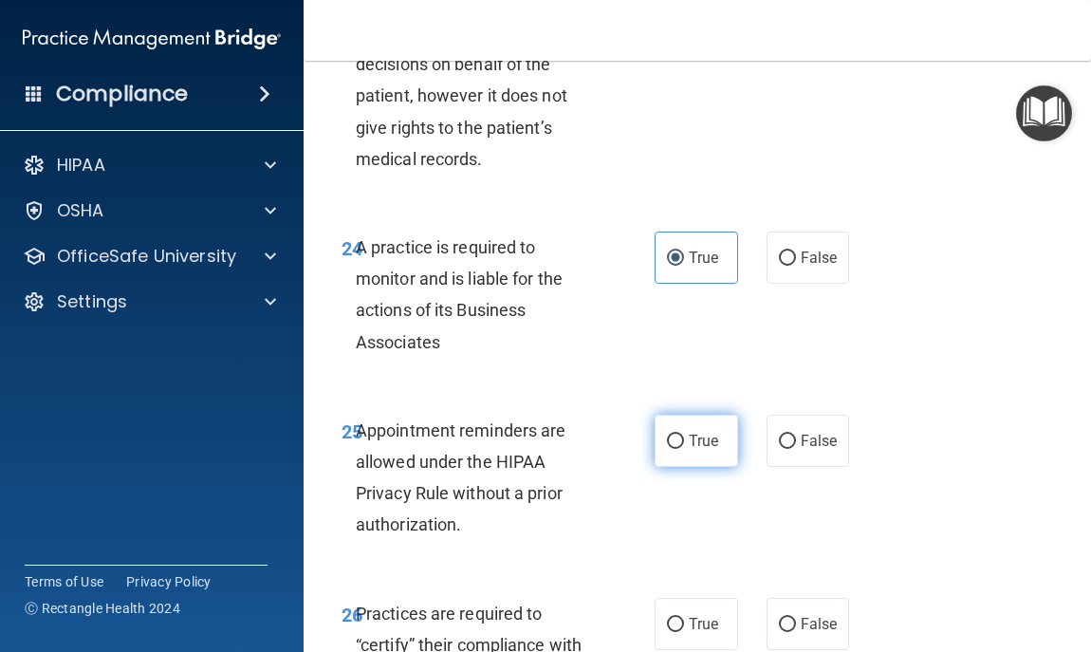
click at [713, 467] on label "True" at bounding box center [696, 441] width 83 height 52
click at [684, 449] on input "True" at bounding box center [675, 442] width 17 height 14
radio input "true"
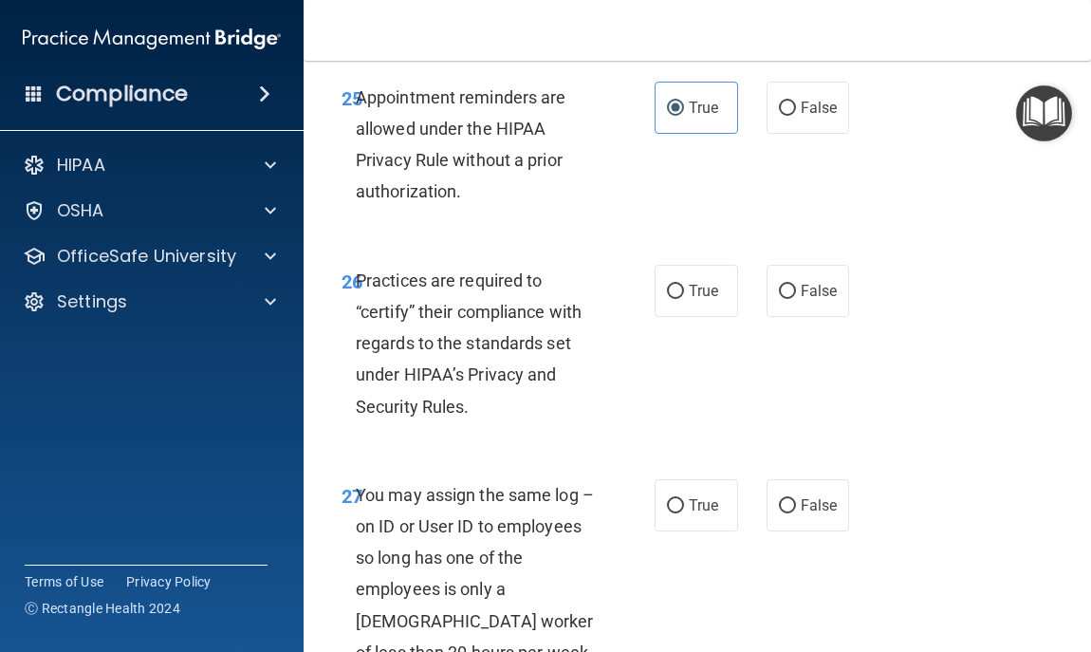
scroll to position [5579, 0]
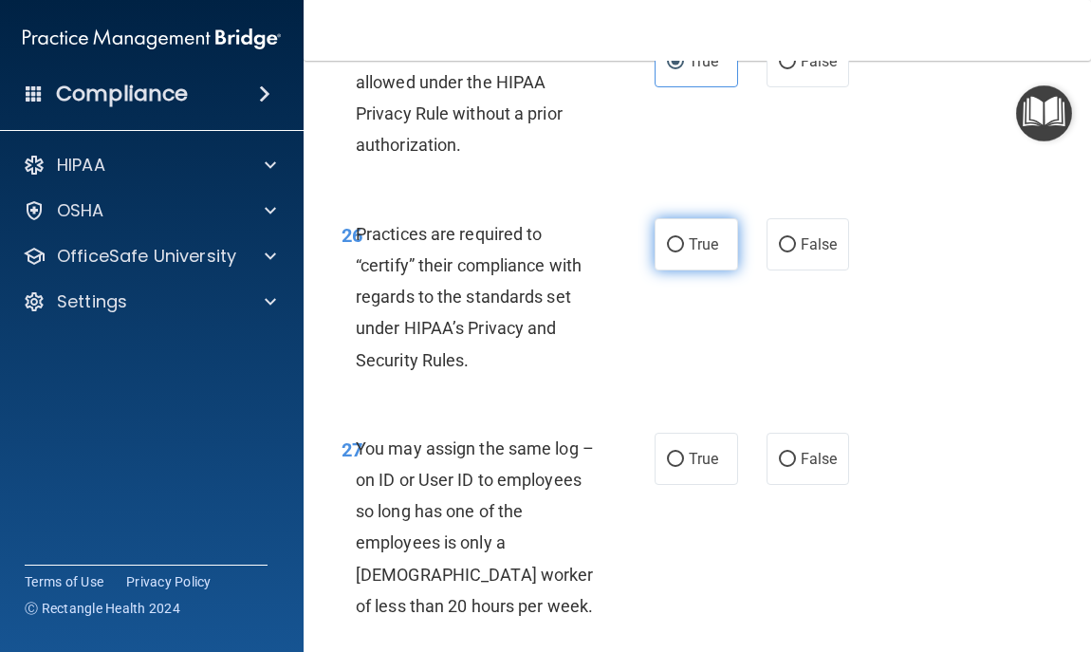
click at [689, 253] on span "True" at bounding box center [703, 244] width 29 height 18
click at [684, 252] on input "True" at bounding box center [675, 245] width 17 height 14
radio input "true"
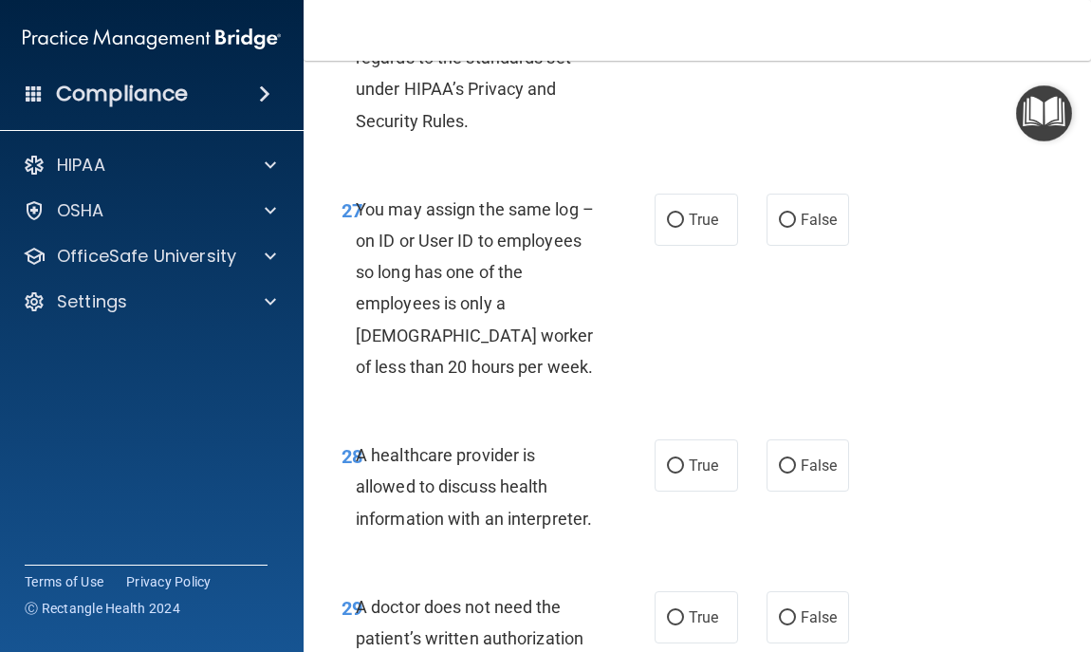
scroll to position [5845, 0]
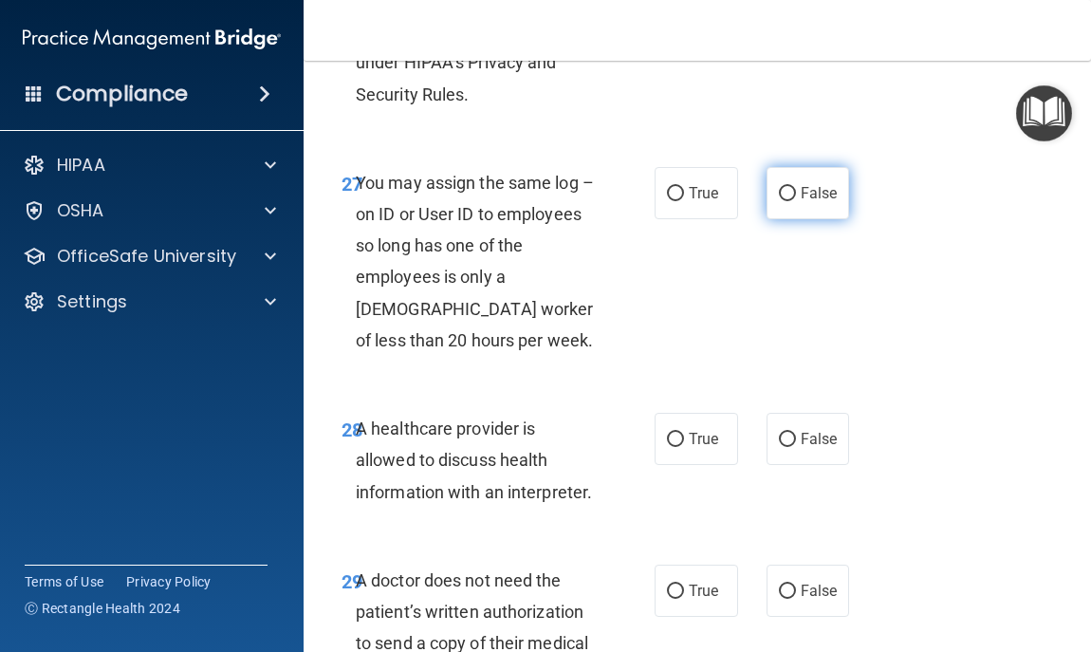
click at [814, 202] on span "False" at bounding box center [819, 193] width 37 height 18
click at [796, 201] on input "False" at bounding box center [787, 194] width 17 height 14
radio input "true"
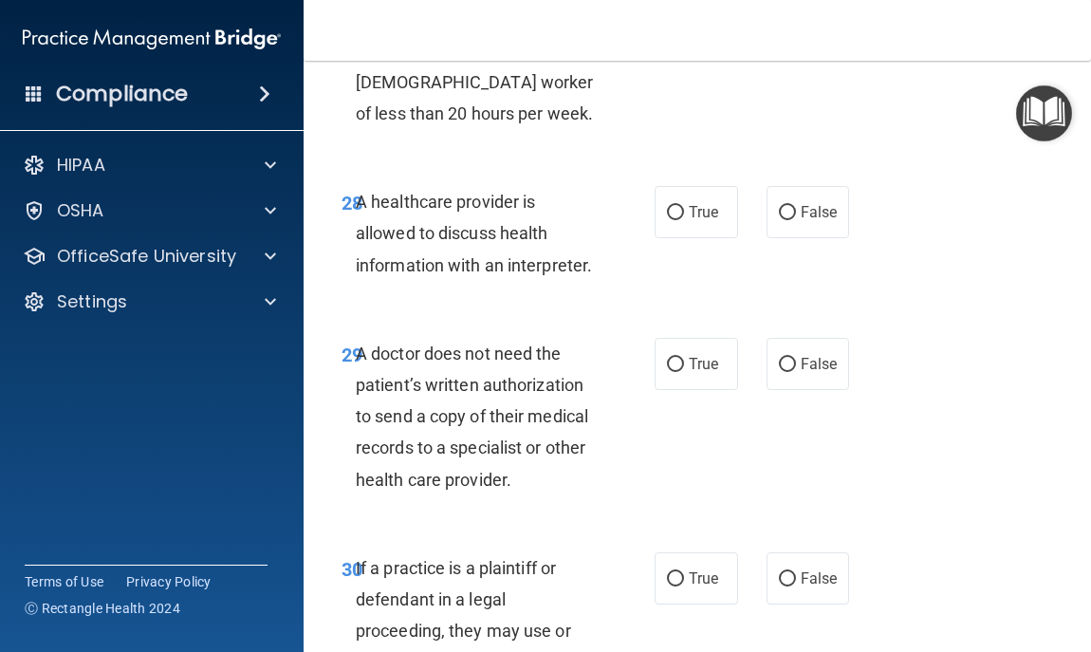
scroll to position [6072, 0]
click at [781, 237] on label "False" at bounding box center [808, 211] width 83 height 52
click at [781, 219] on input "False" at bounding box center [787, 212] width 17 height 14
radio input "true"
click at [680, 237] on label "True" at bounding box center [696, 211] width 83 height 52
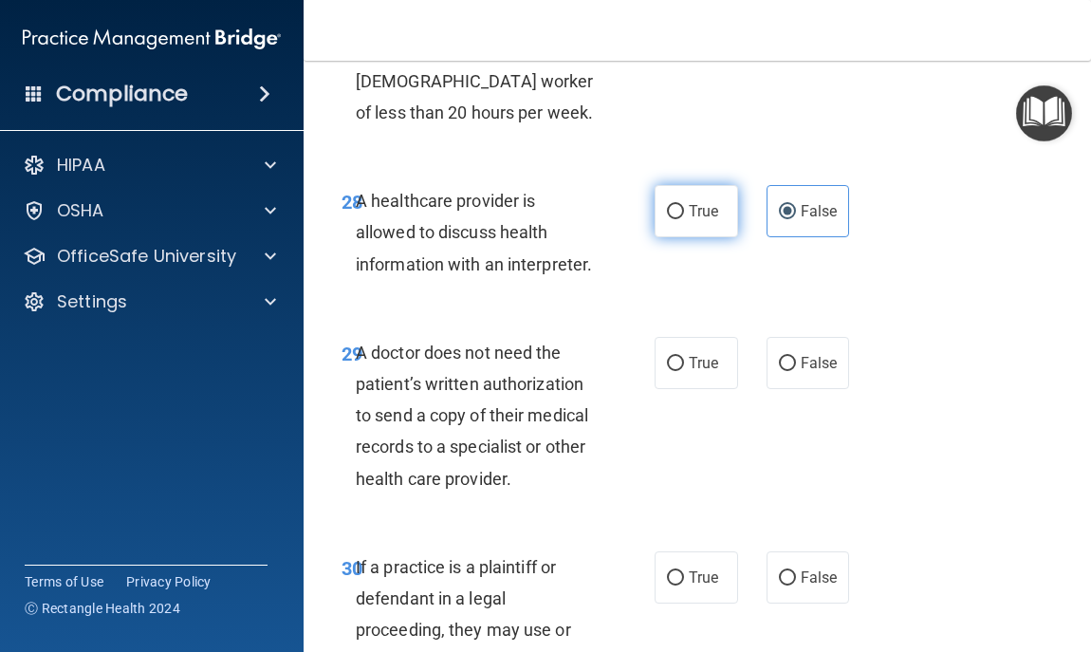
click at [680, 219] on input "True" at bounding box center [675, 212] width 17 height 14
radio input "true"
radio input "false"
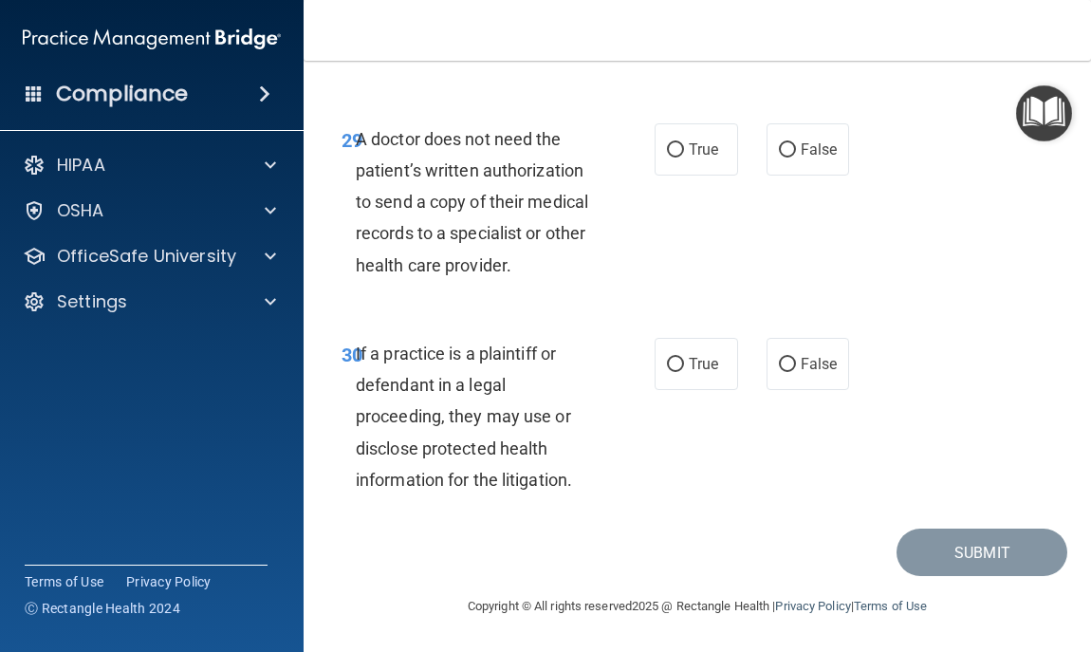
scroll to position [6376, 0]
click at [698, 158] on span "True" at bounding box center [703, 149] width 29 height 18
click at [684, 158] on input "True" at bounding box center [675, 150] width 17 height 14
radio input "true"
click at [711, 341] on div "30 If a practice is a plaintiff or defendant in a legal proceeding, they may us…" at bounding box center [697, 421] width 740 height 214
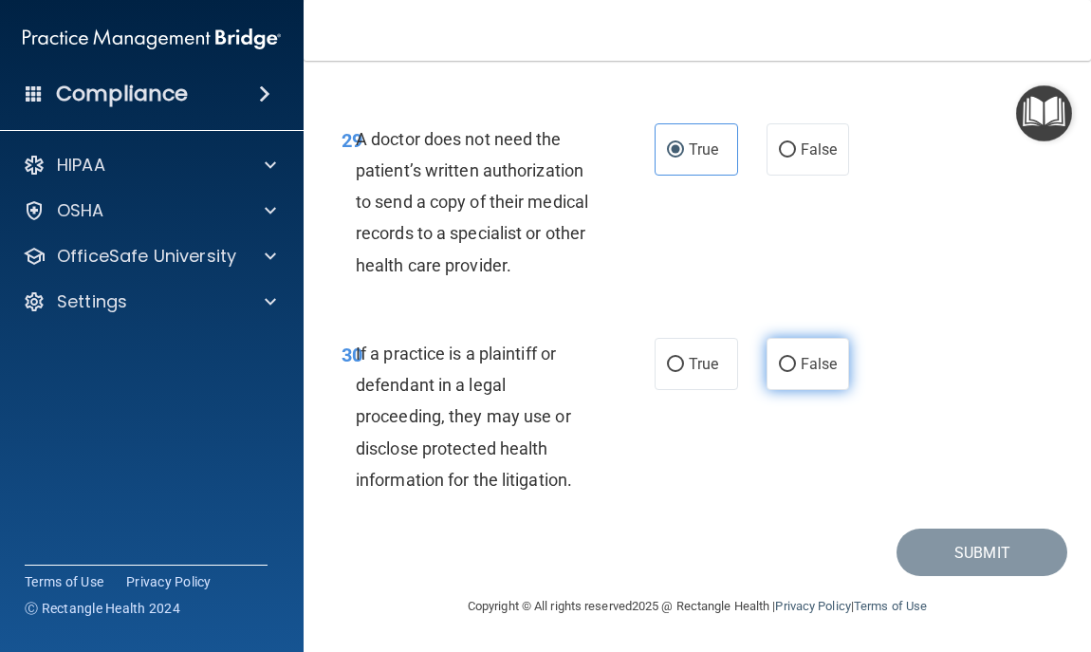
click at [803, 365] on span "False" at bounding box center [819, 364] width 37 height 18
click at [796, 365] on input "False" at bounding box center [787, 365] width 17 height 14
radio input "true"
click at [899, 406] on div "30 If a practice is a plaintiff or defendant in a legal proceeding, they may us…" at bounding box center [697, 421] width 740 height 214
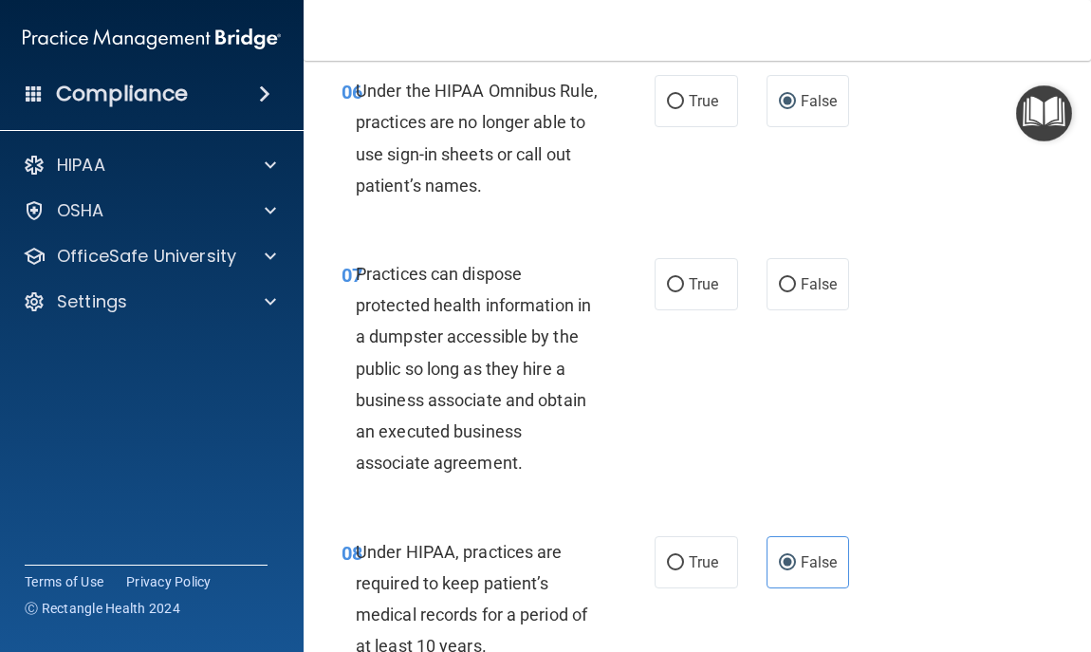
scroll to position [1345, 0]
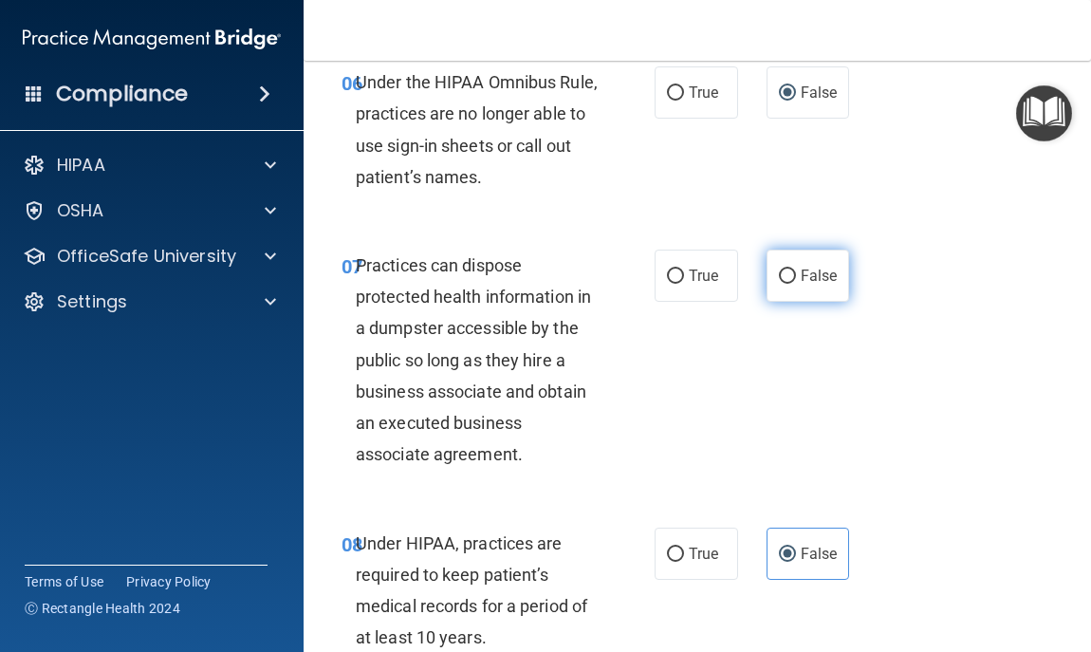
click at [806, 270] on span "False" at bounding box center [819, 276] width 37 height 18
click at [796, 270] on input "False" at bounding box center [787, 276] width 17 height 14
radio input "true"
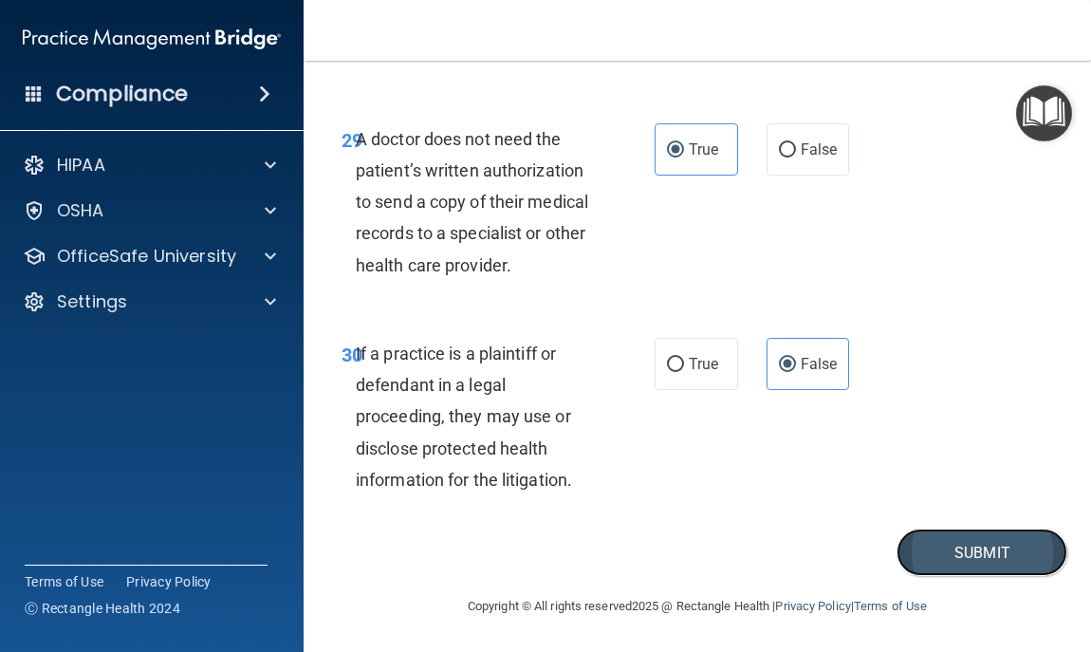
click at [1007, 554] on button "Submit" at bounding box center [982, 552] width 171 height 48
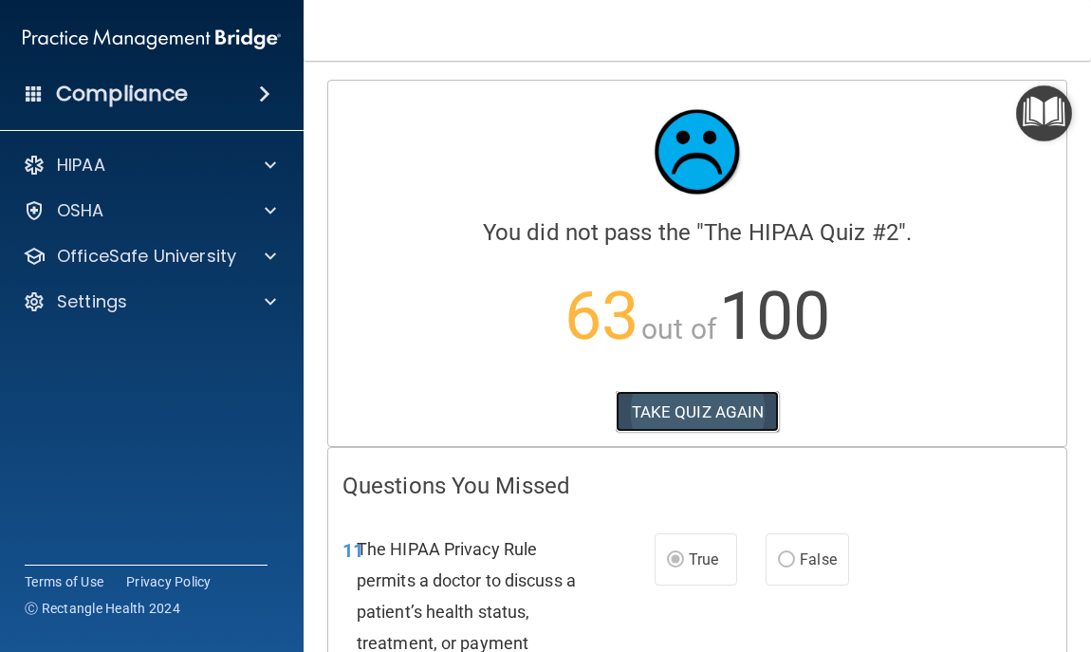
click at [698, 407] on button "TAKE QUIZ AGAIN" at bounding box center [698, 412] width 164 height 42
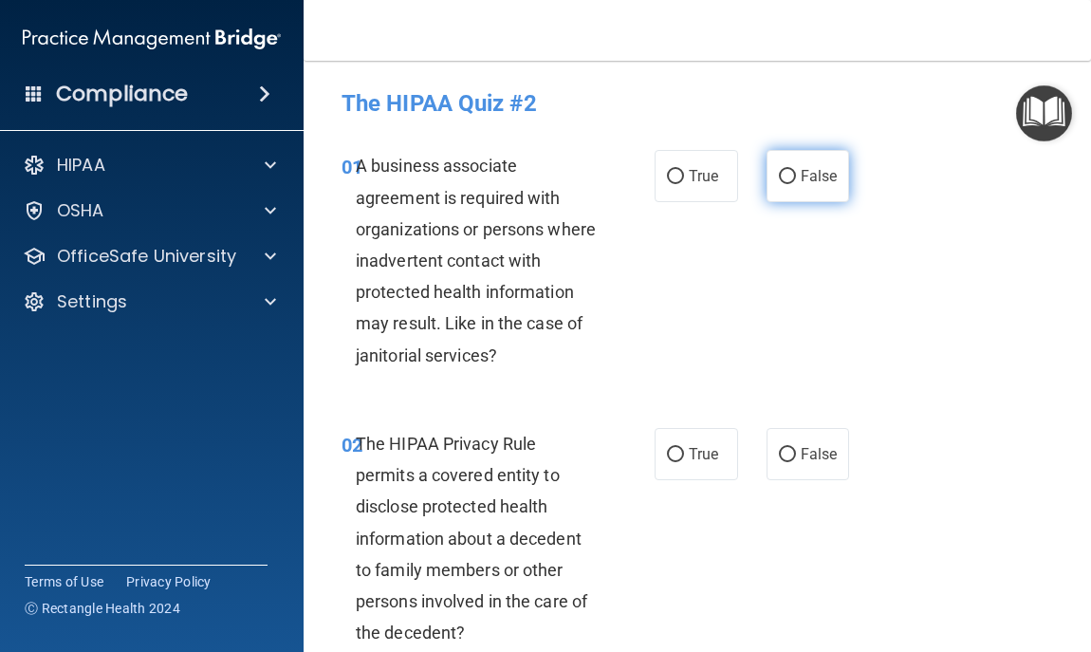
click at [817, 172] on span "False" at bounding box center [819, 176] width 37 height 18
click at [796, 172] on input "False" at bounding box center [787, 177] width 17 height 14
radio input "true"
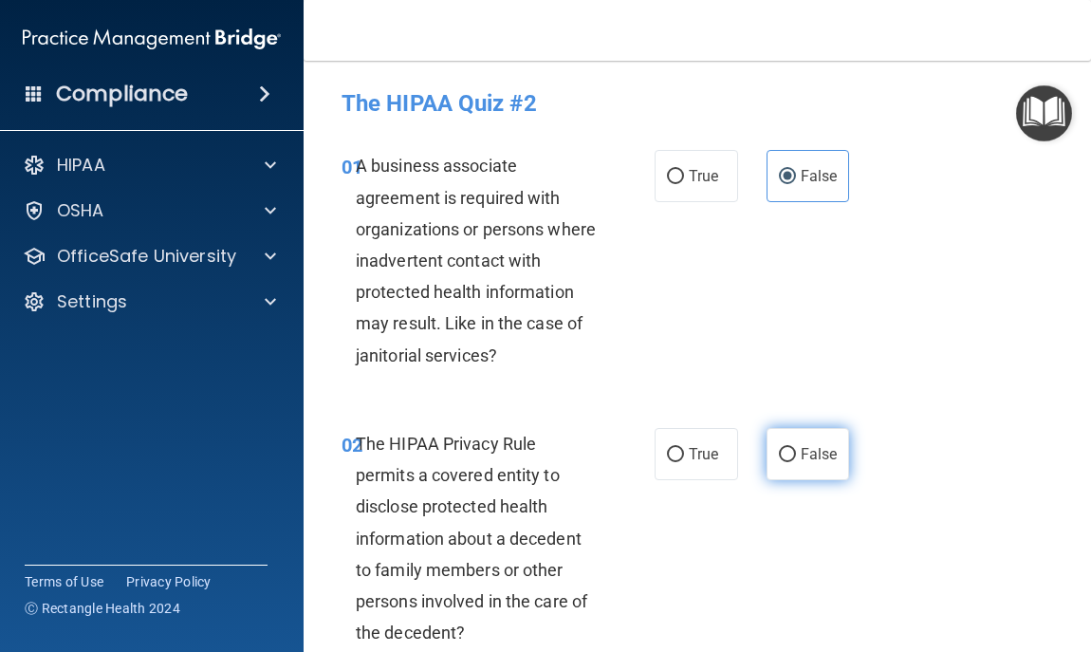
click at [780, 443] on label "False" at bounding box center [808, 454] width 83 height 52
click at [780, 448] on input "False" at bounding box center [787, 455] width 17 height 14
radio input "true"
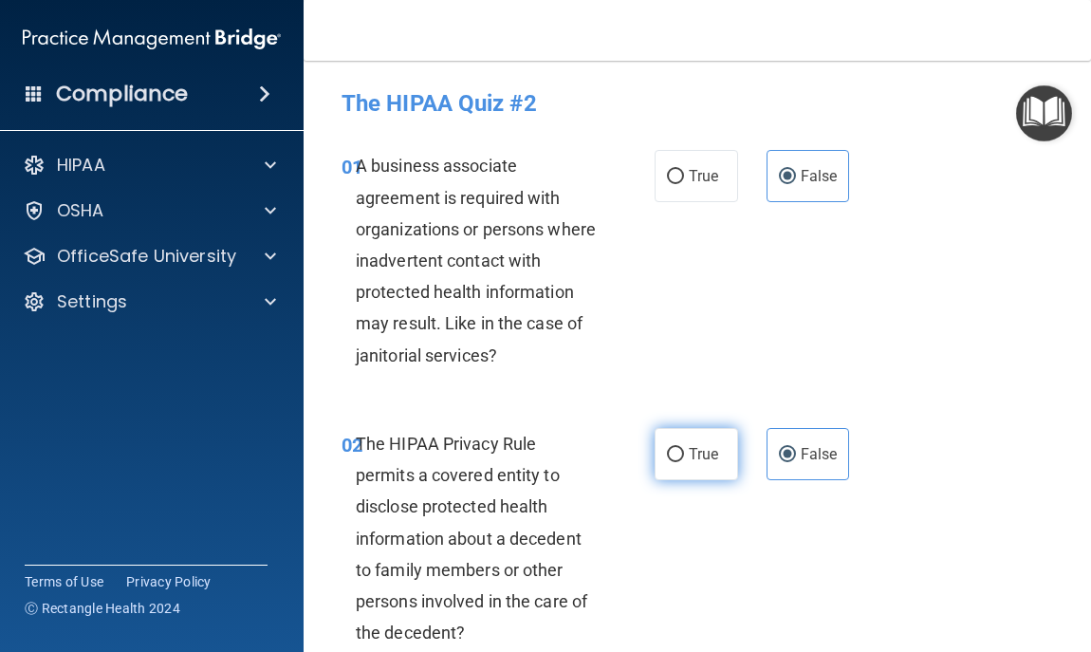
click at [728, 451] on label "True" at bounding box center [696, 454] width 83 height 52
click at [684, 451] on input "True" at bounding box center [675, 455] width 17 height 14
radio input "true"
radio input "false"
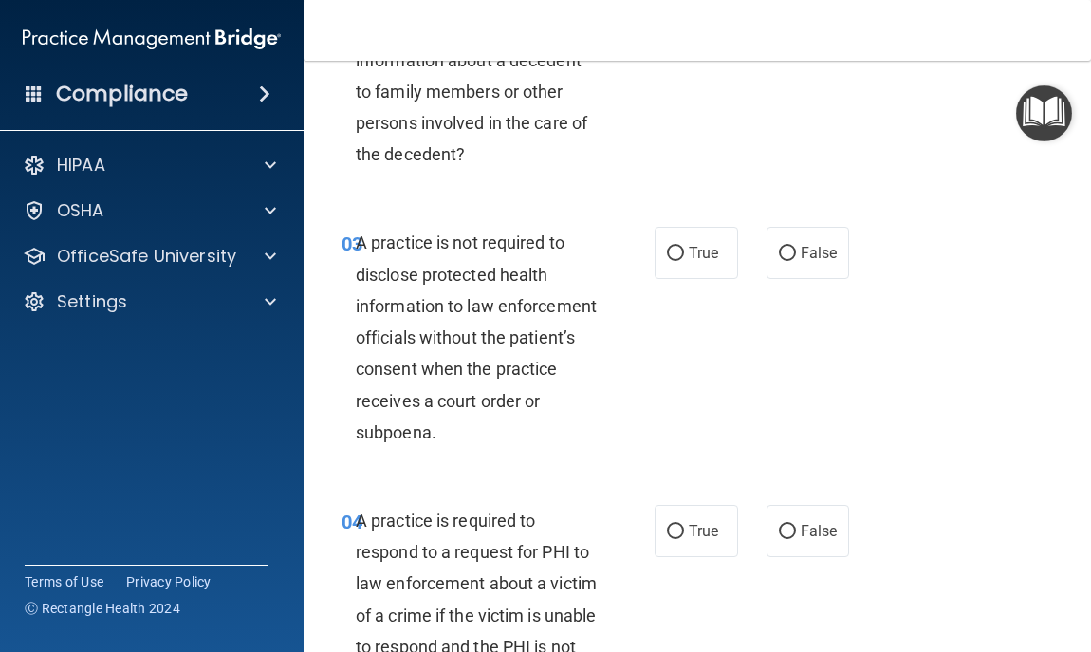
scroll to position [493, 0]
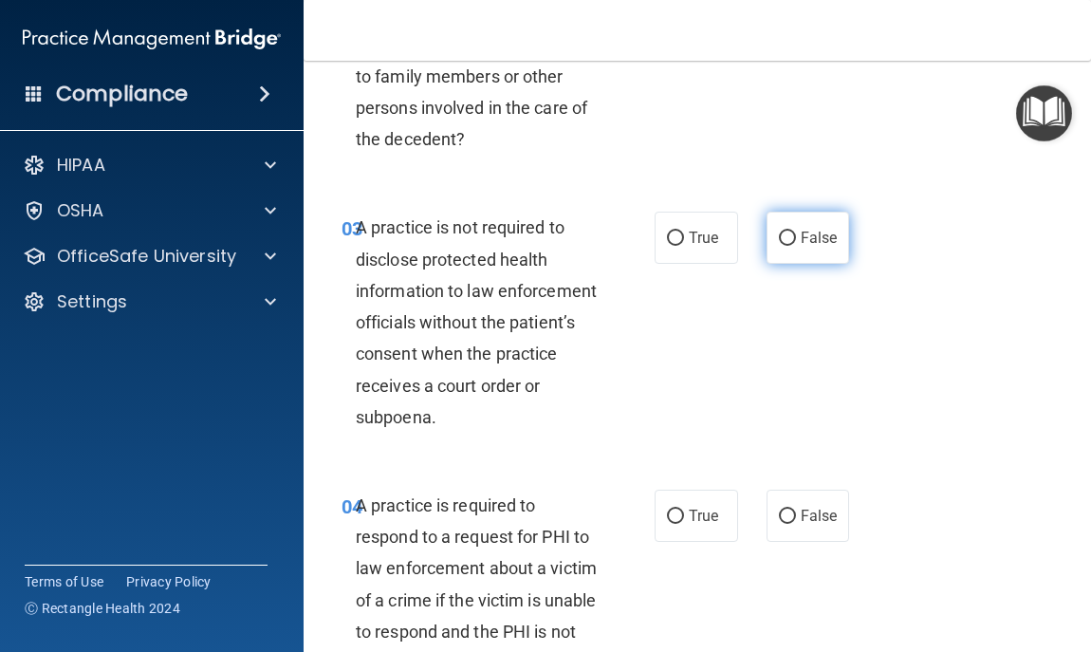
click at [808, 223] on label "False" at bounding box center [808, 238] width 83 height 52
click at [796, 232] on input "False" at bounding box center [787, 239] width 17 height 14
radio input "true"
click at [678, 515] on label "True" at bounding box center [696, 516] width 83 height 52
click at [678, 515] on input "True" at bounding box center [675, 517] width 17 height 14
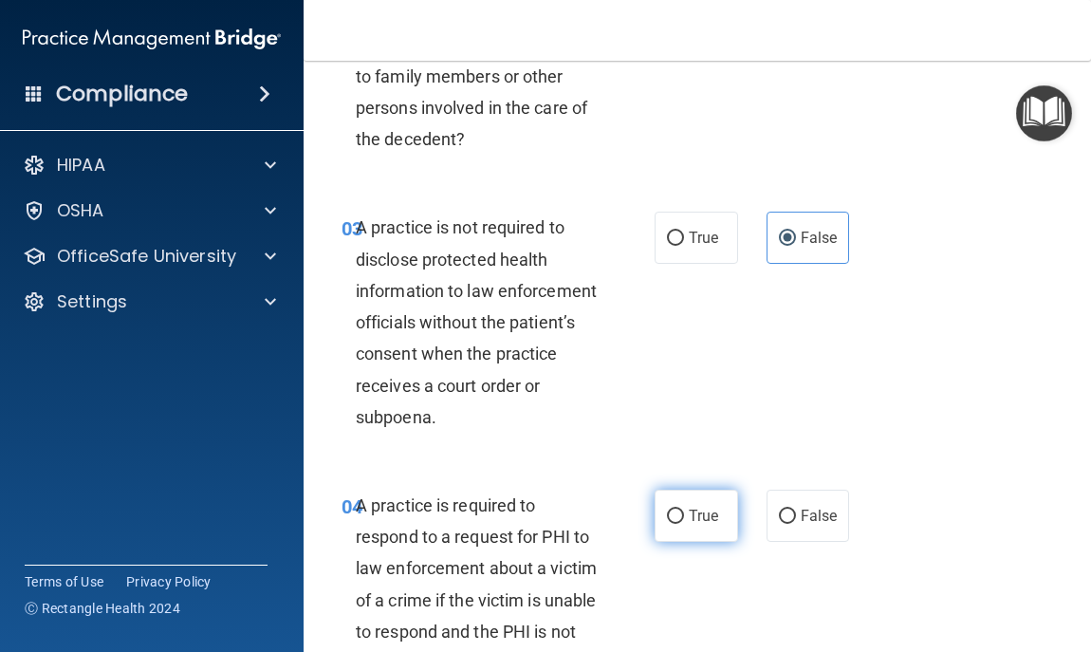
radio input "true"
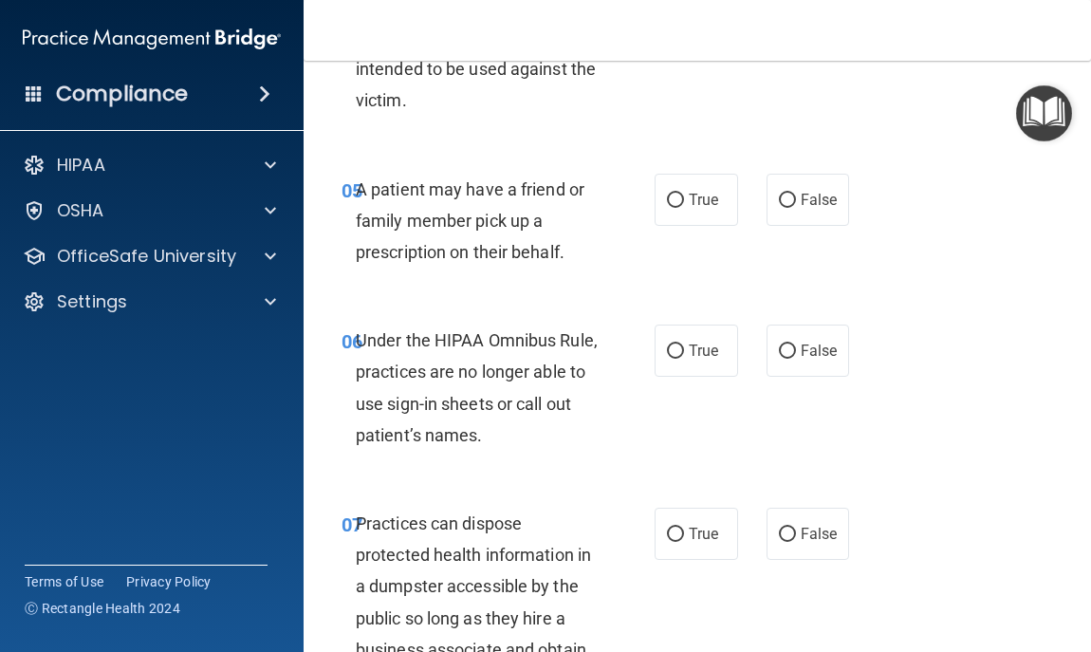
scroll to position [1101, 0]
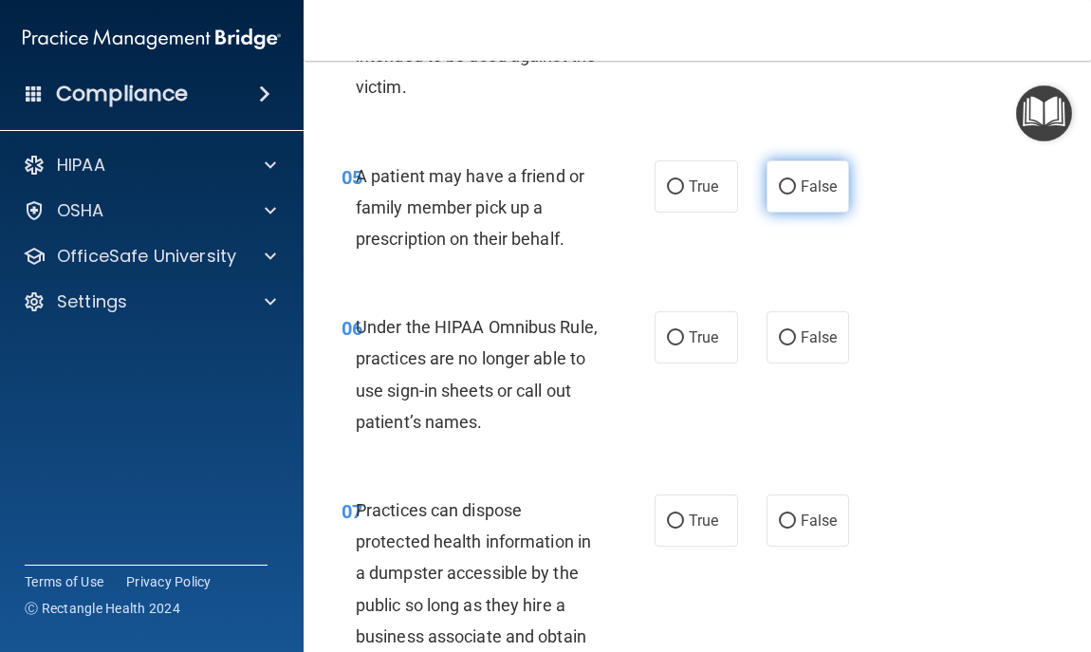
click at [801, 193] on span "False" at bounding box center [819, 186] width 37 height 18
click at [795, 193] on input "False" at bounding box center [787, 187] width 17 height 14
radio input "true"
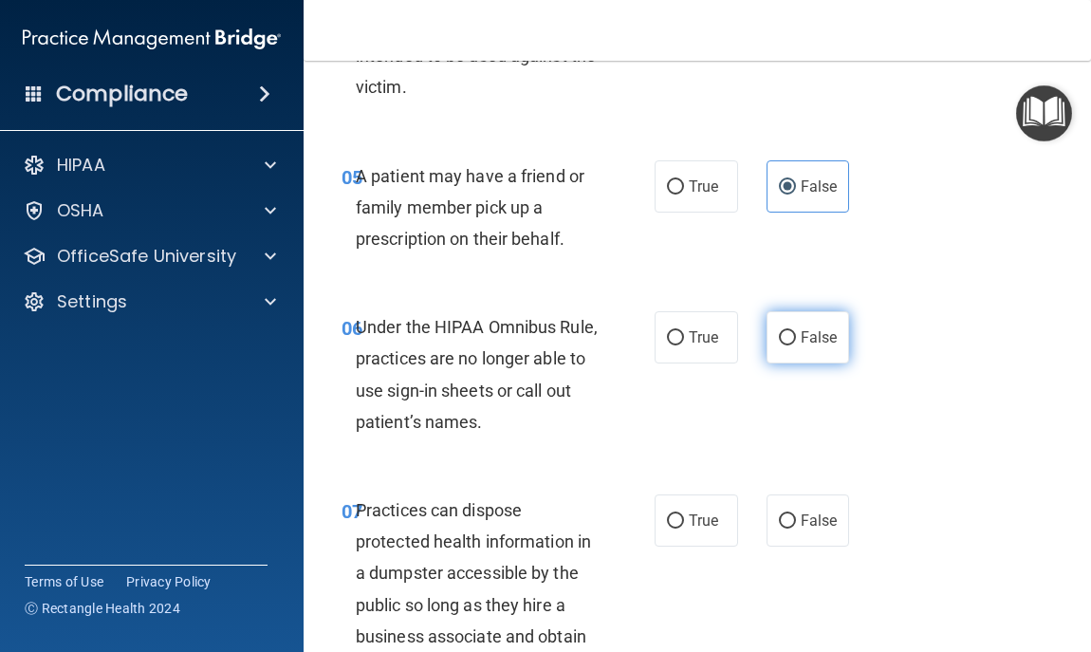
click at [788, 331] on label "False" at bounding box center [808, 337] width 83 height 52
click at [788, 331] on input "False" at bounding box center [787, 338] width 17 height 14
radio input "true"
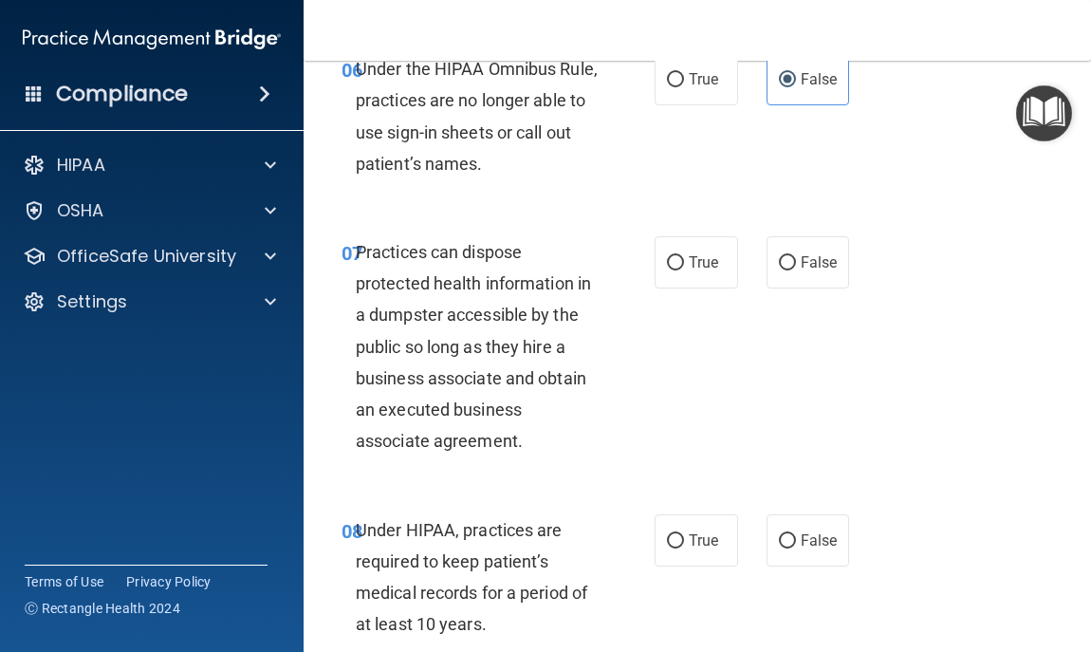
scroll to position [1404, 0]
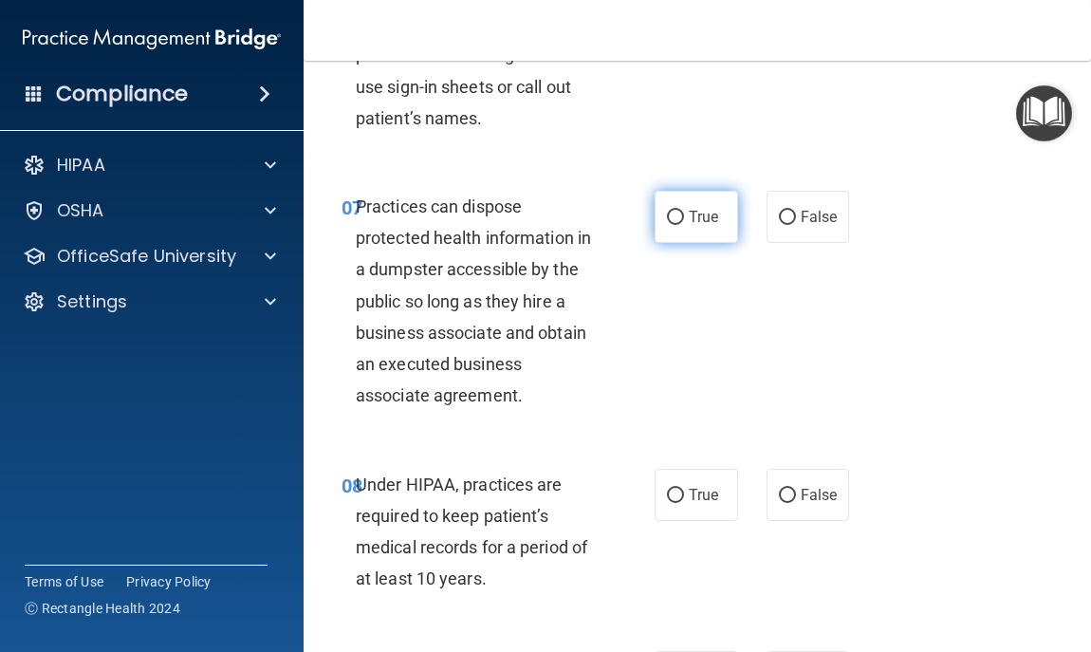
click at [694, 225] on span "True" at bounding box center [703, 217] width 29 height 18
click at [684, 225] on input "True" at bounding box center [675, 218] width 17 height 14
radio input "true"
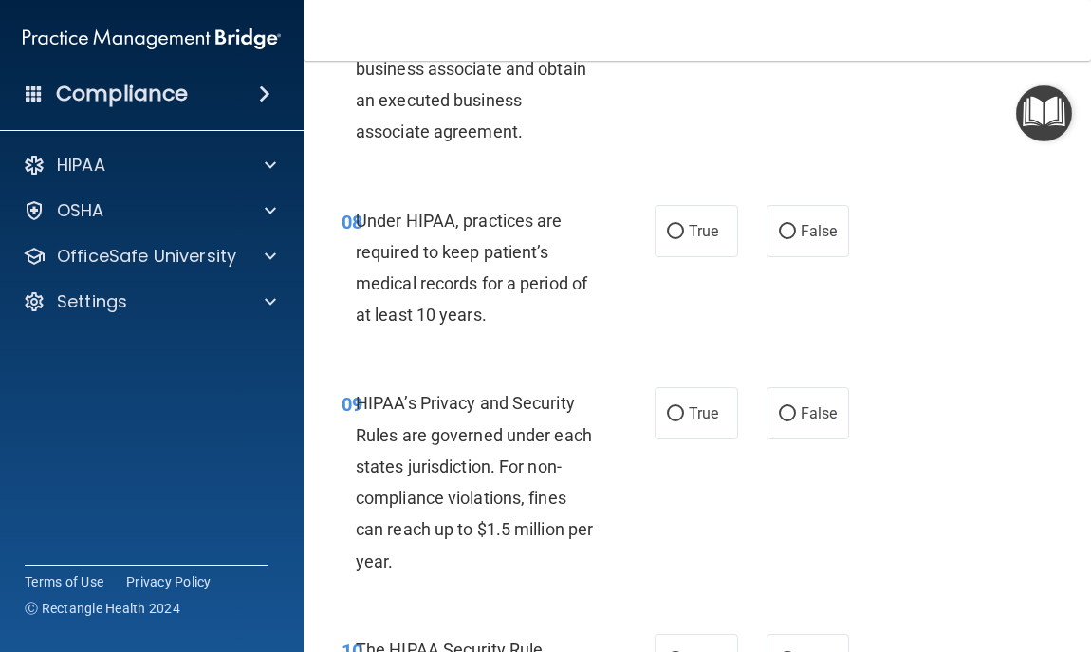
scroll to position [1670, 0]
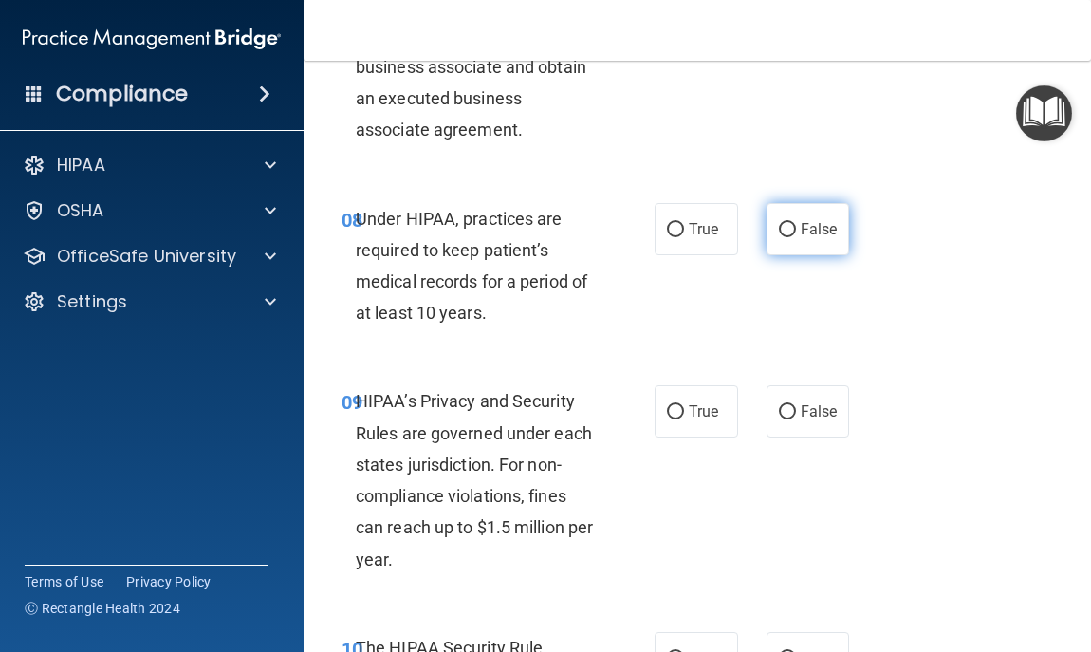
click at [806, 233] on span "False" at bounding box center [819, 229] width 37 height 18
click at [796, 233] on input "False" at bounding box center [787, 230] width 17 height 14
radio input "true"
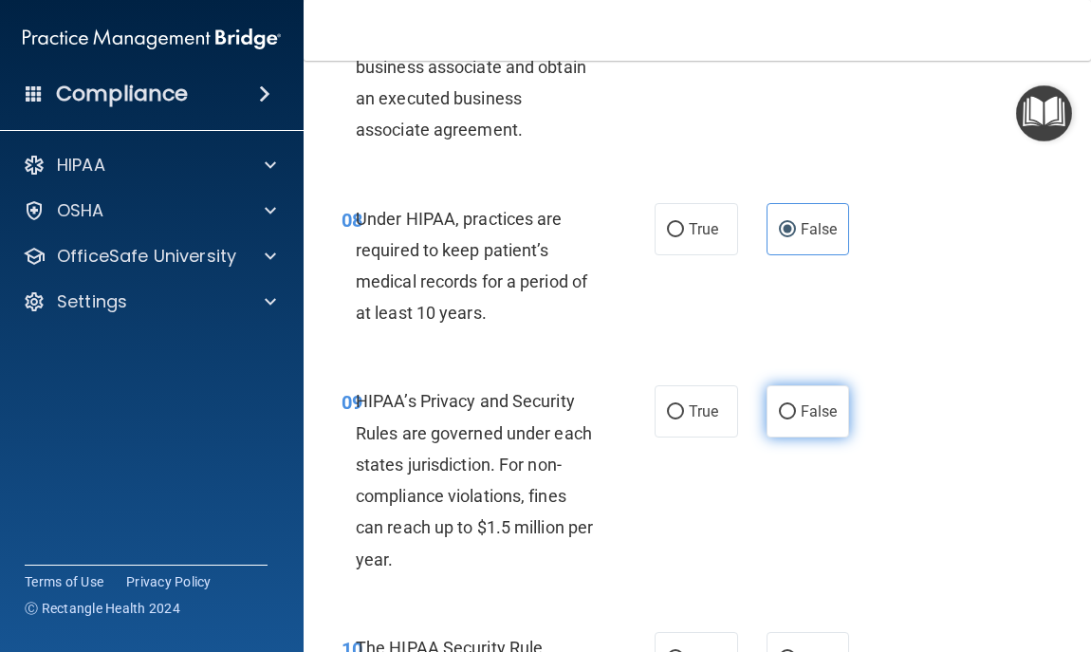
click at [806, 418] on span "False" at bounding box center [819, 411] width 37 height 18
click at [796, 418] on input "False" at bounding box center [787, 412] width 17 height 14
radio input "true"
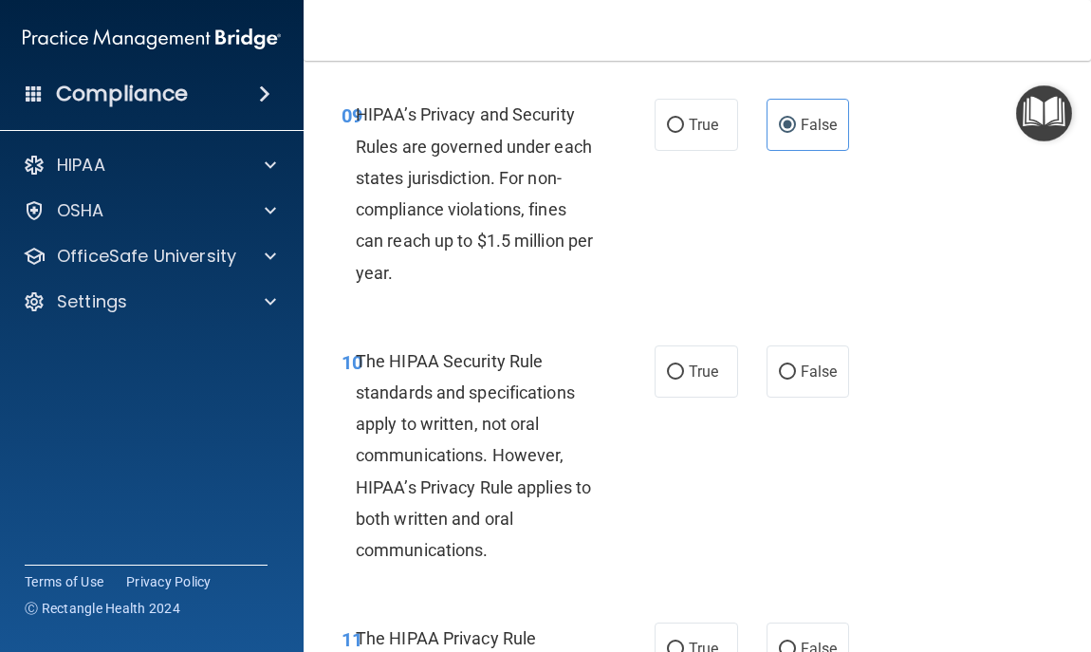
scroll to position [2012, 0]
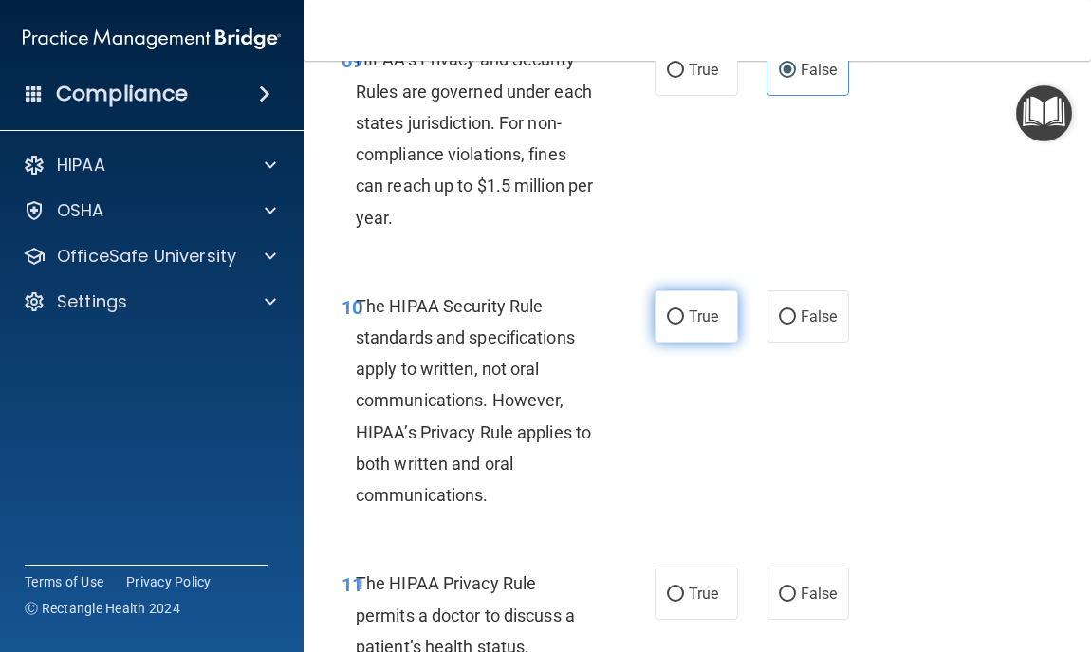
click at [709, 329] on label "True" at bounding box center [696, 316] width 83 height 52
click at [684, 324] on input "True" at bounding box center [675, 317] width 17 height 14
radio input "true"
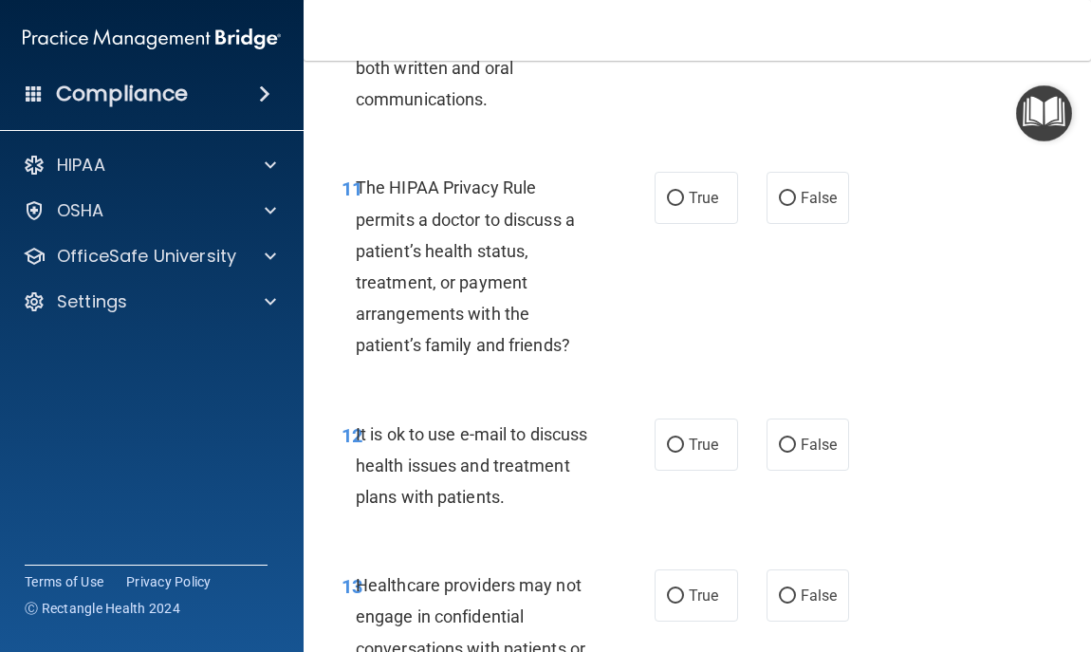
scroll to position [2429, 0]
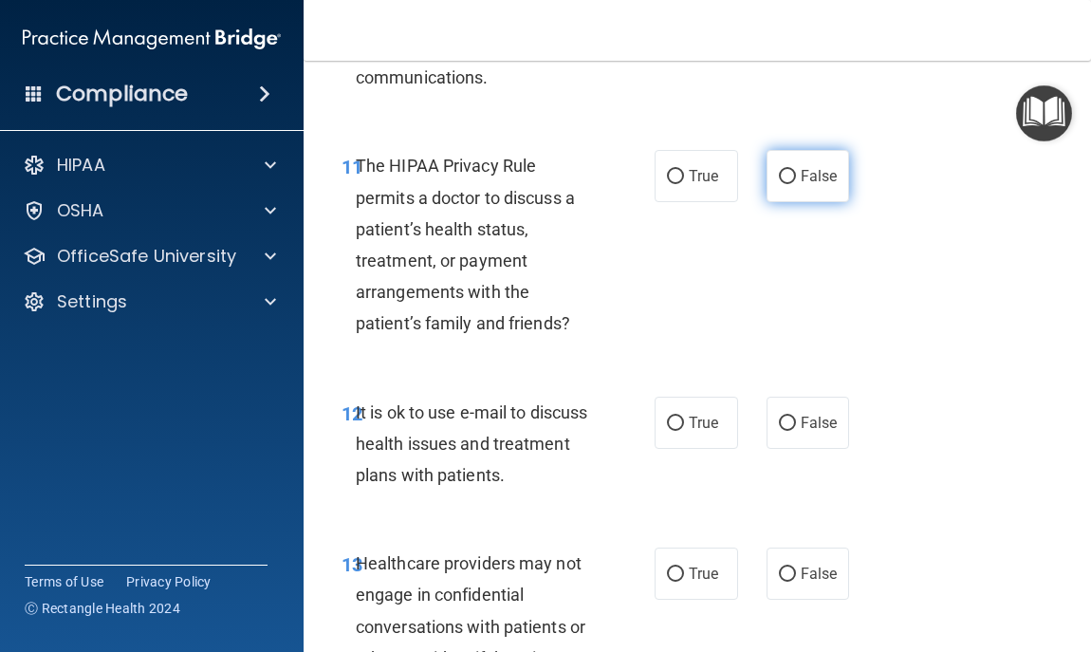
click at [820, 151] on label "False" at bounding box center [808, 176] width 83 height 52
click at [796, 170] on input "False" at bounding box center [787, 177] width 17 height 14
radio input "true"
click at [788, 430] on label "False" at bounding box center [808, 423] width 83 height 52
click at [788, 430] on input "False" at bounding box center [787, 424] width 17 height 14
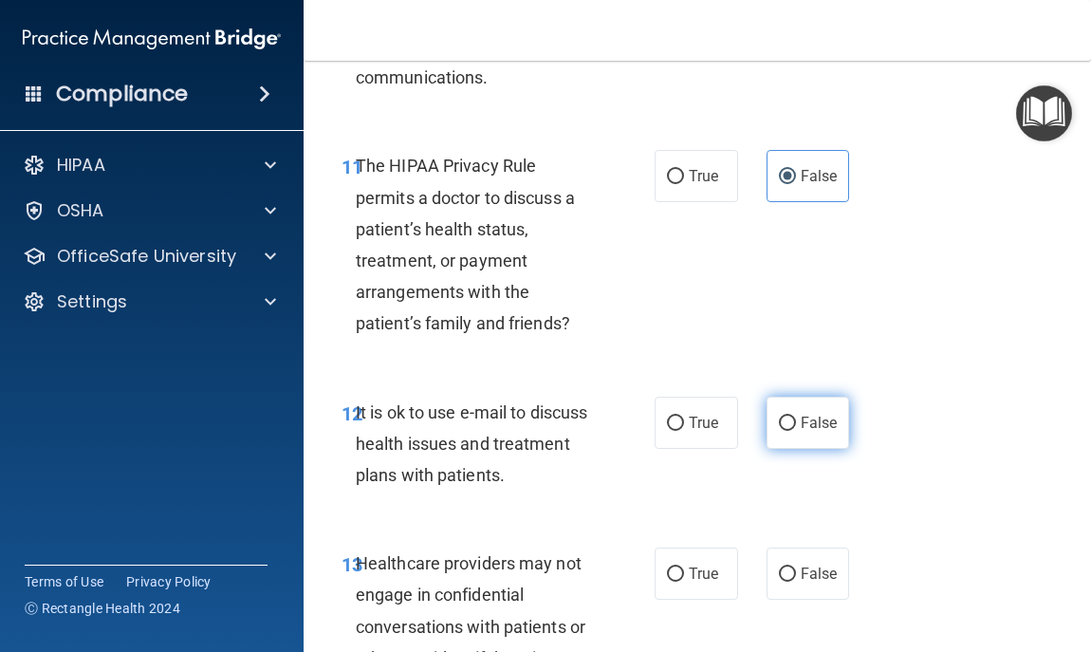
radio input "true"
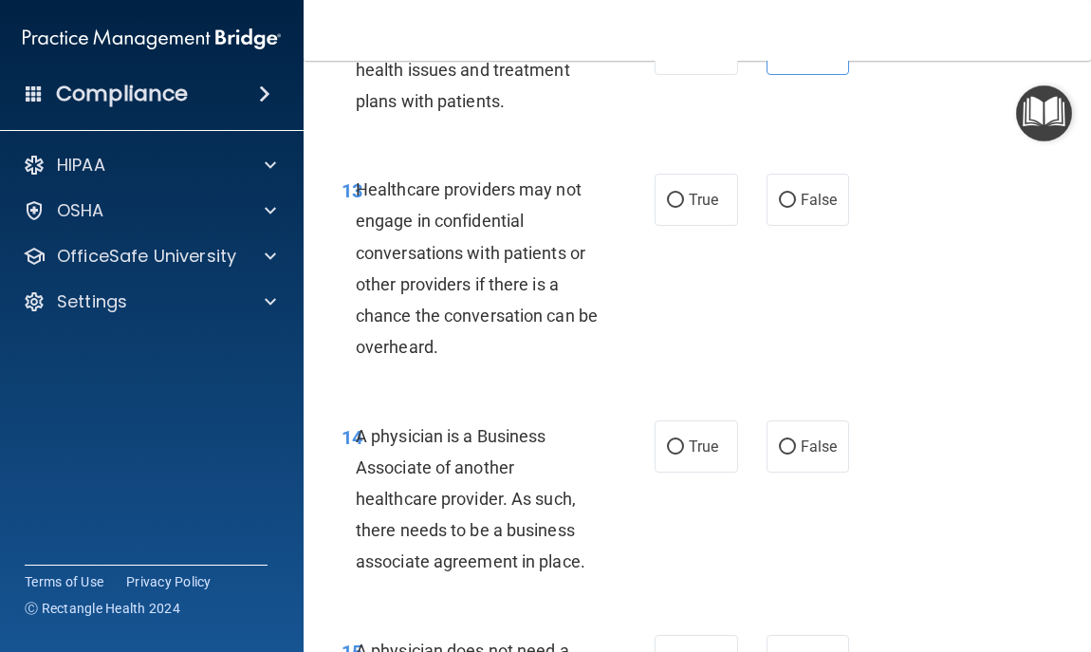
scroll to position [2809, 0]
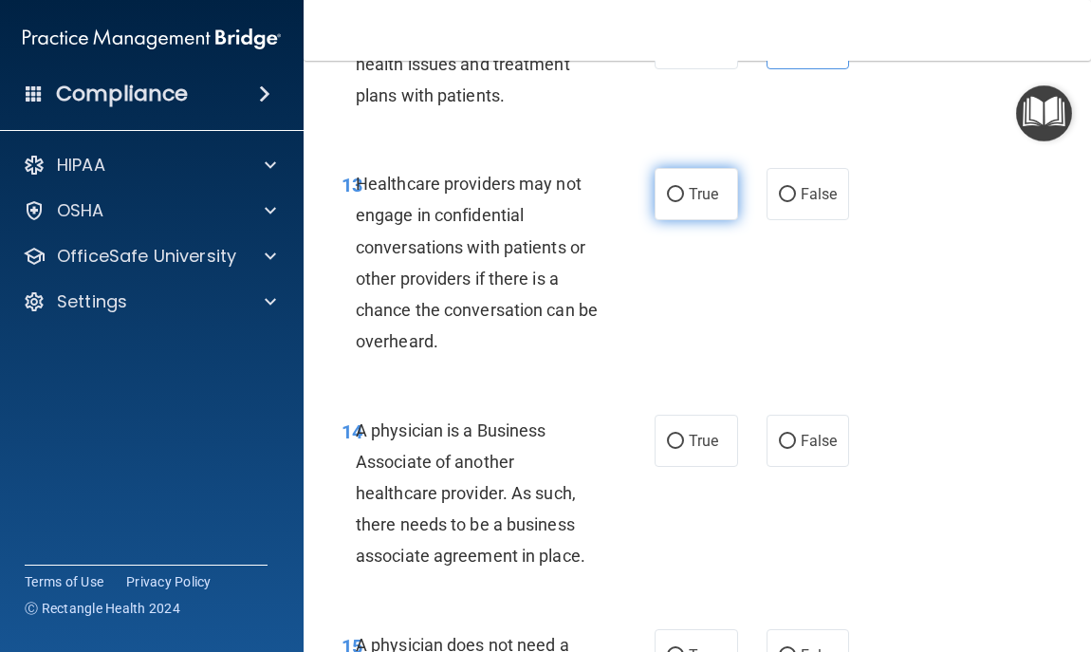
click at [666, 181] on label "True" at bounding box center [696, 194] width 83 height 52
click at [667, 188] on input "True" at bounding box center [675, 195] width 17 height 14
radio input "true"
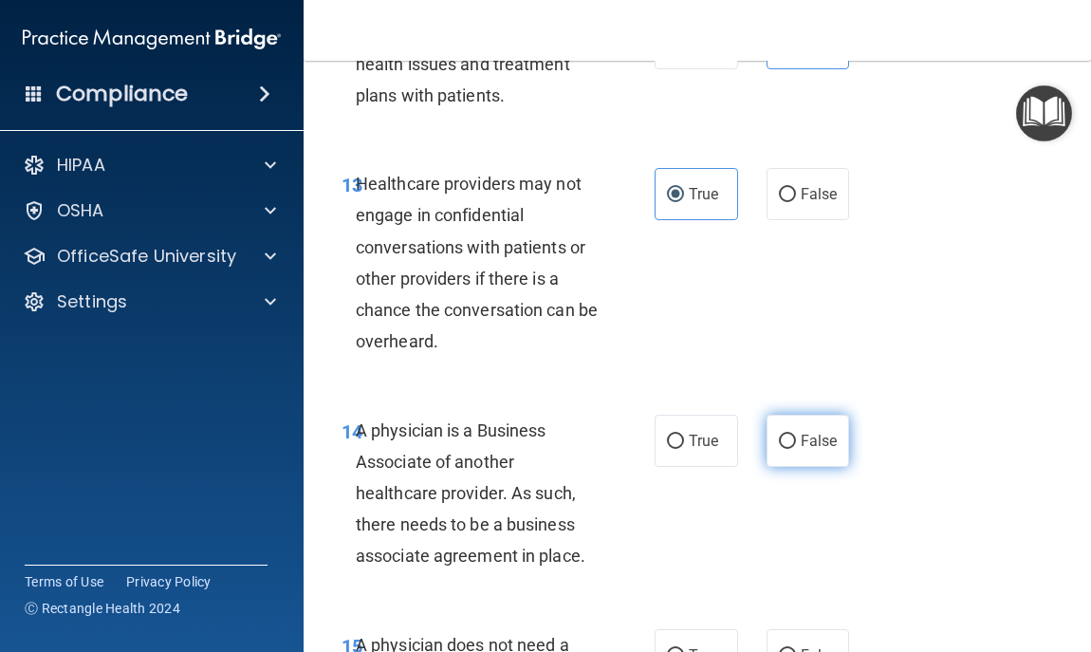
click at [801, 446] on span "False" at bounding box center [819, 441] width 37 height 18
click at [791, 446] on input "False" at bounding box center [787, 442] width 17 height 14
radio input "true"
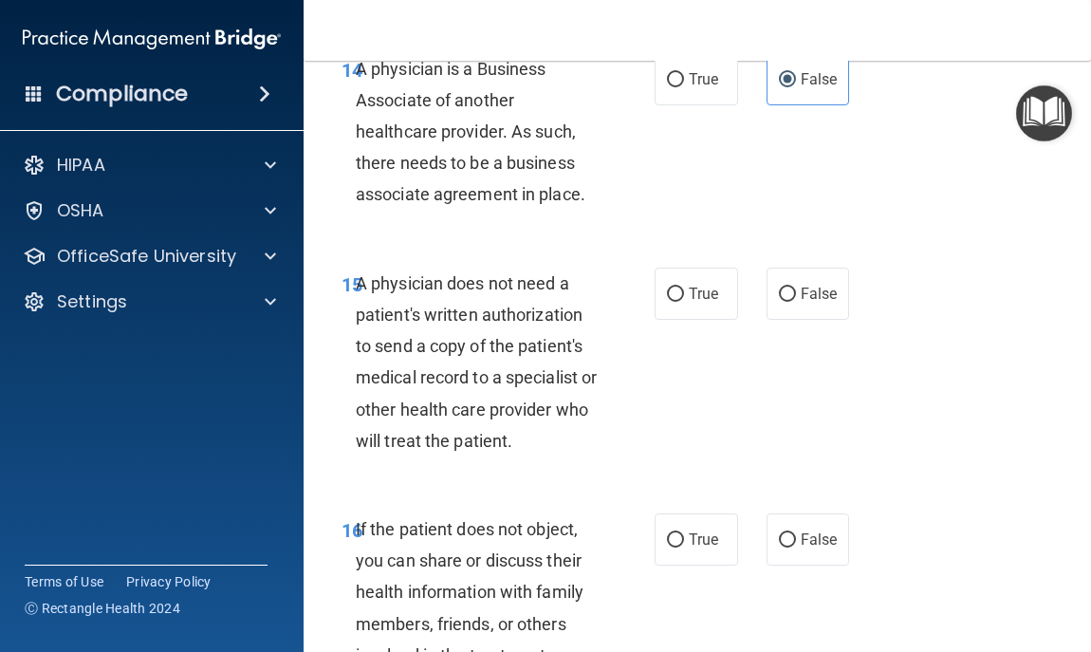
scroll to position [3188, 0]
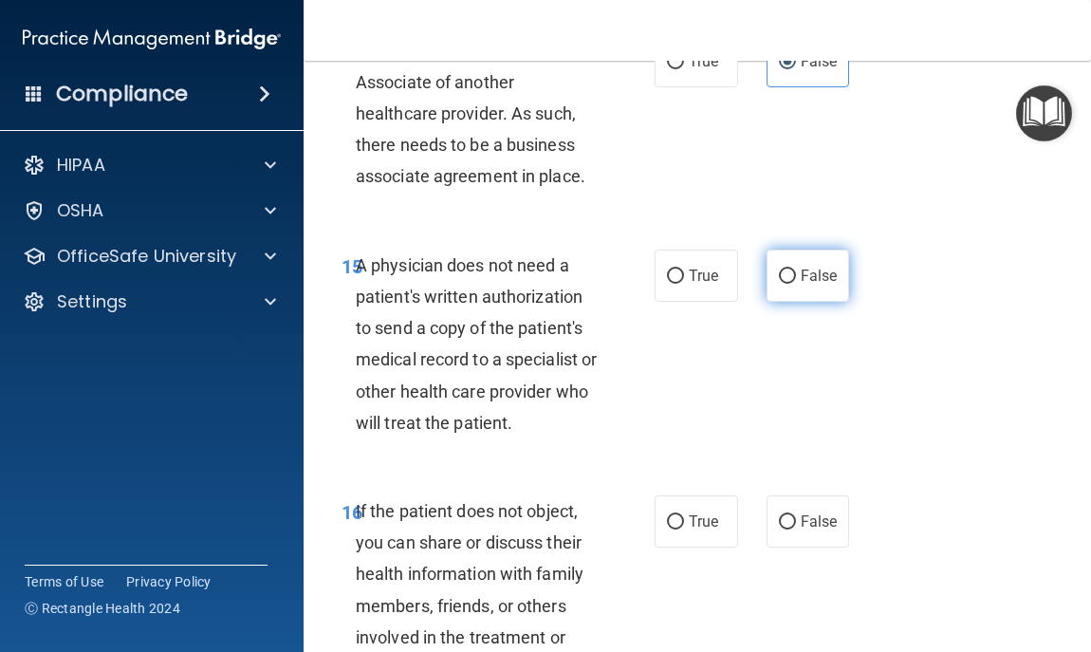
click at [793, 251] on label "False" at bounding box center [808, 276] width 83 height 52
click at [793, 269] on input "False" at bounding box center [787, 276] width 17 height 14
radio input "true"
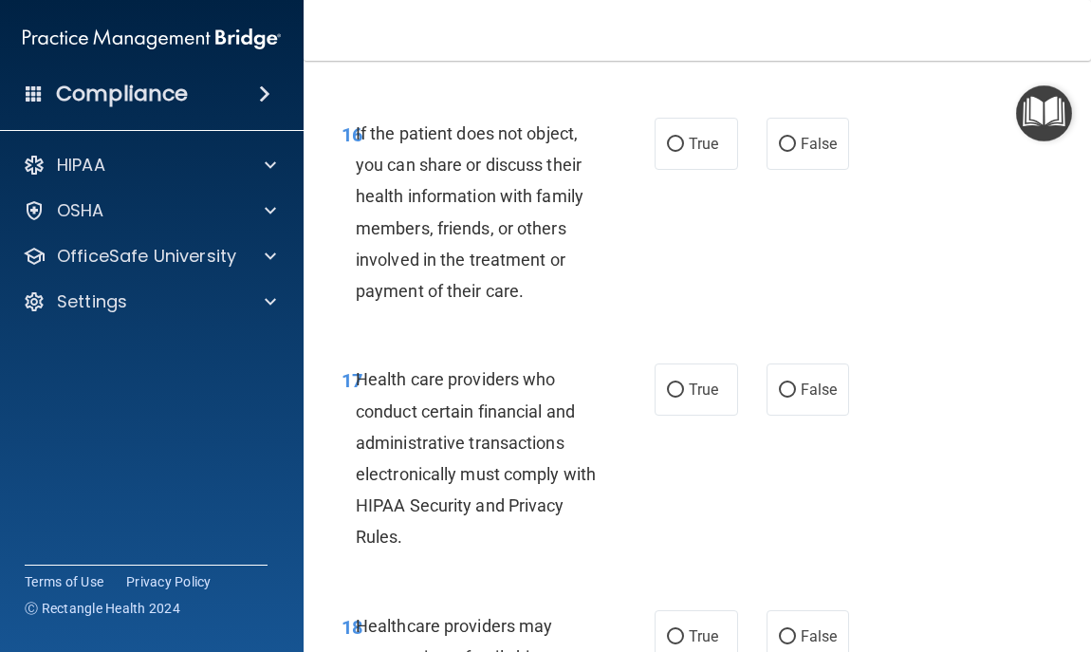
scroll to position [3568, 0]
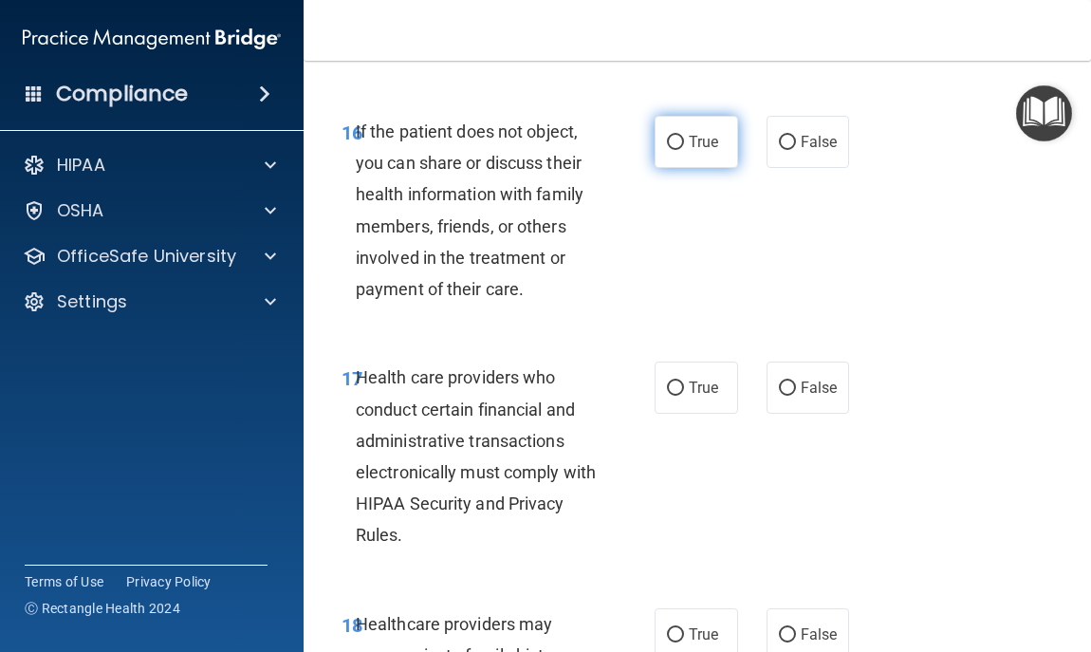
click at [705, 143] on span "True" at bounding box center [703, 142] width 29 height 18
click at [684, 143] on input "True" at bounding box center [675, 143] width 17 height 14
radio input "true"
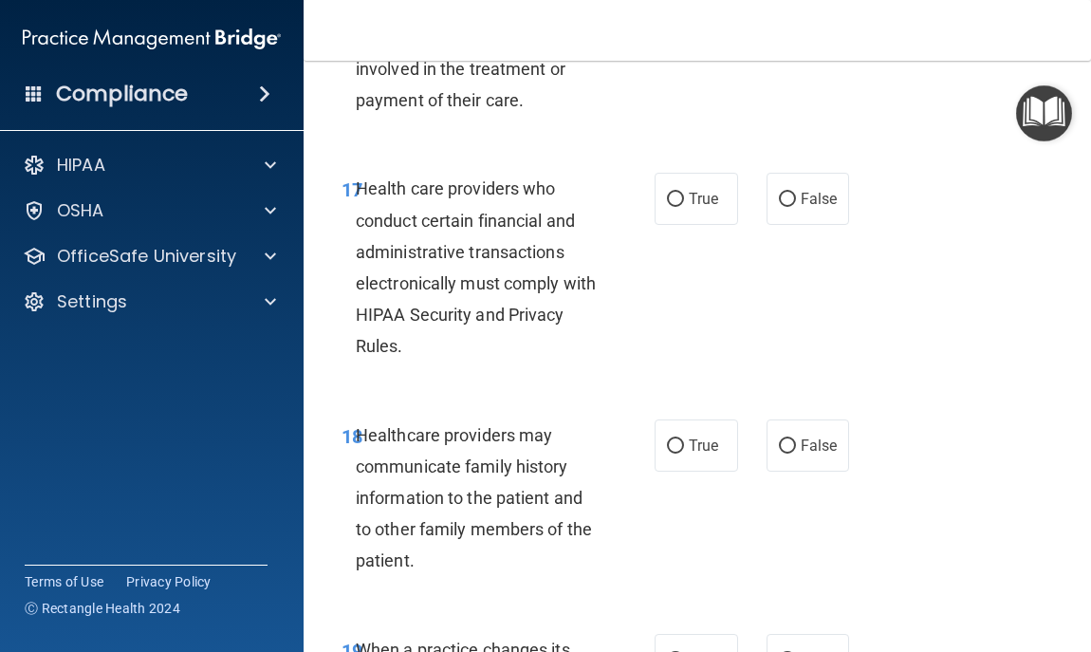
scroll to position [3757, 0]
click at [799, 215] on label "False" at bounding box center [808, 198] width 83 height 52
click at [796, 206] on input "False" at bounding box center [787, 199] width 17 height 14
radio input "true"
click at [803, 444] on span "False" at bounding box center [819, 445] width 37 height 18
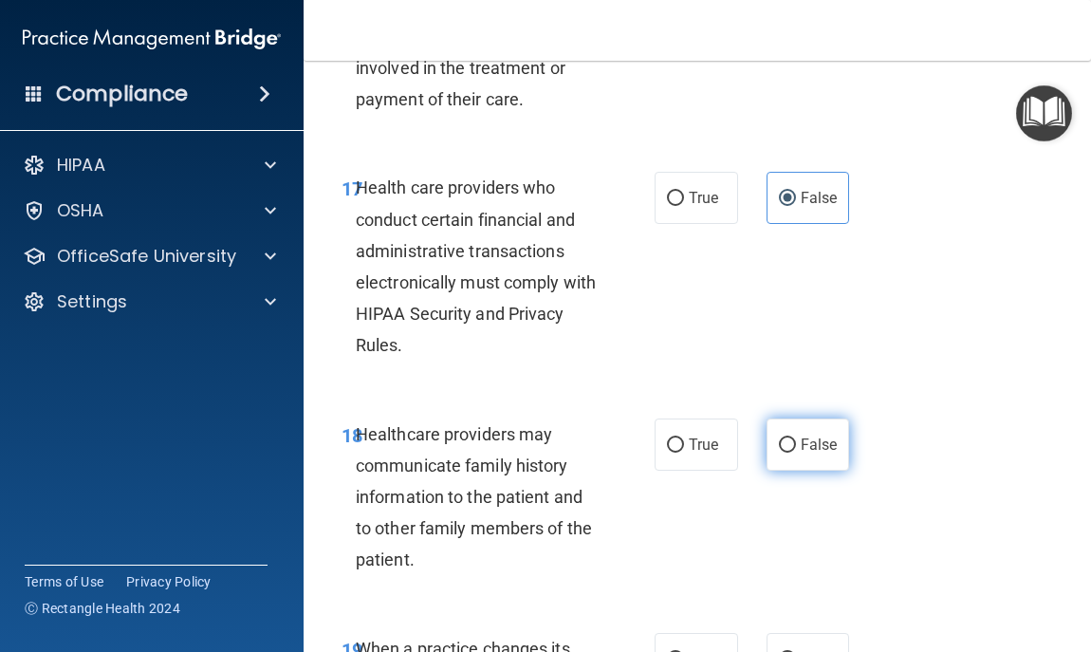
click at [796, 444] on input "False" at bounding box center [787, 445] width 17 height 14
radio input "true"
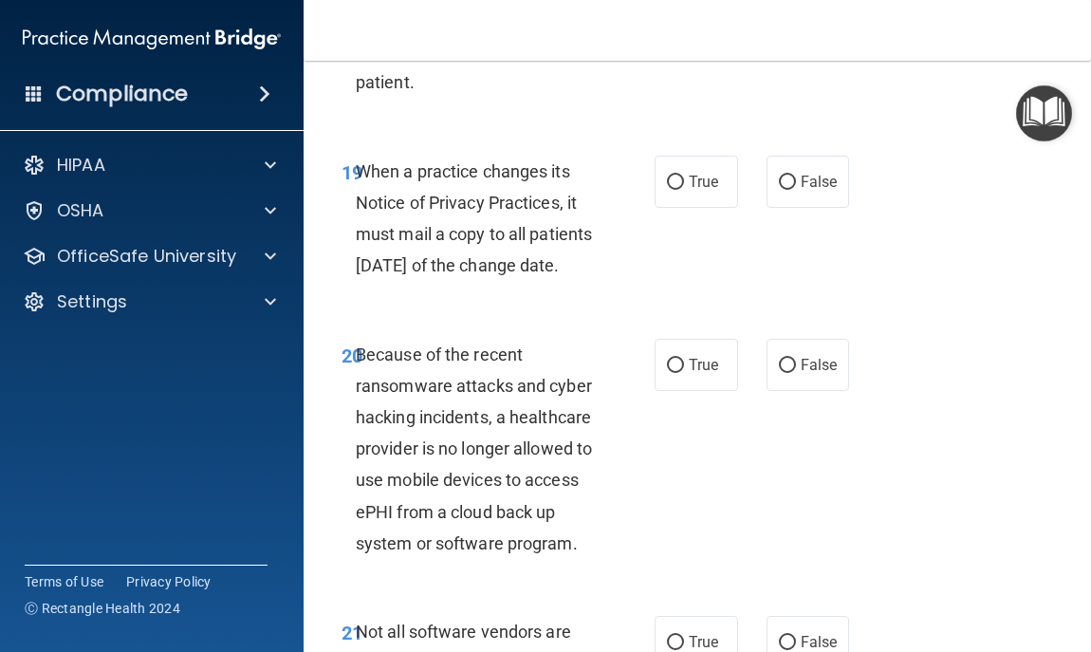
scroll to position [4251, 0]
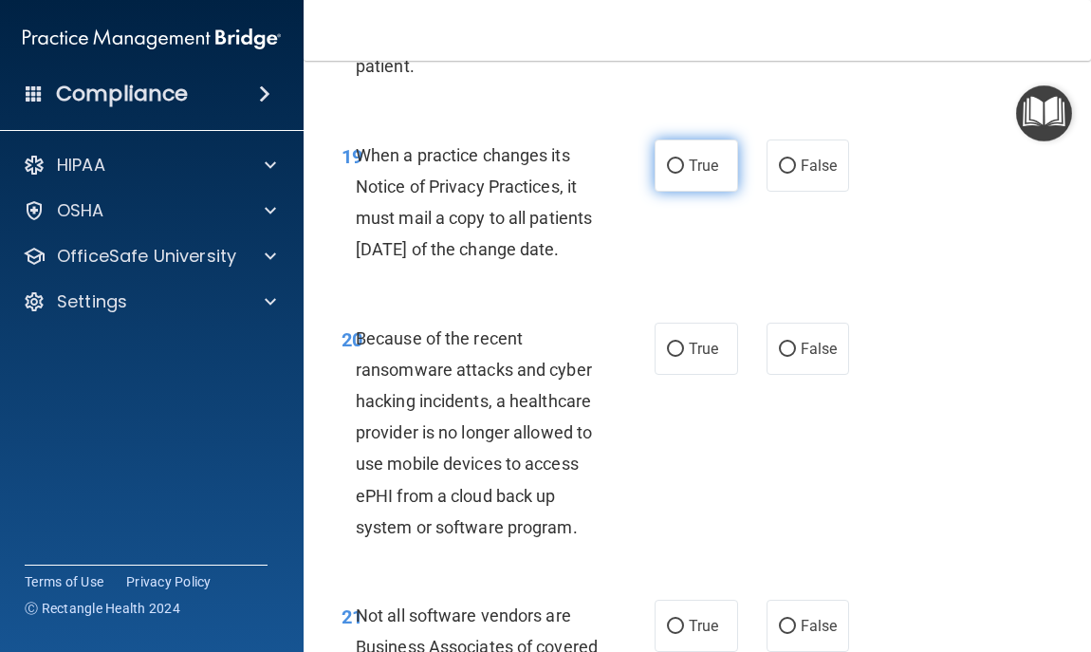
click at [689, 170] on span "True" at bounding box center [703, 166] width 29 height 18
click at [681, 170] on input "True" at bounding box center [675, 166] width 17 height 14
radio input "true"
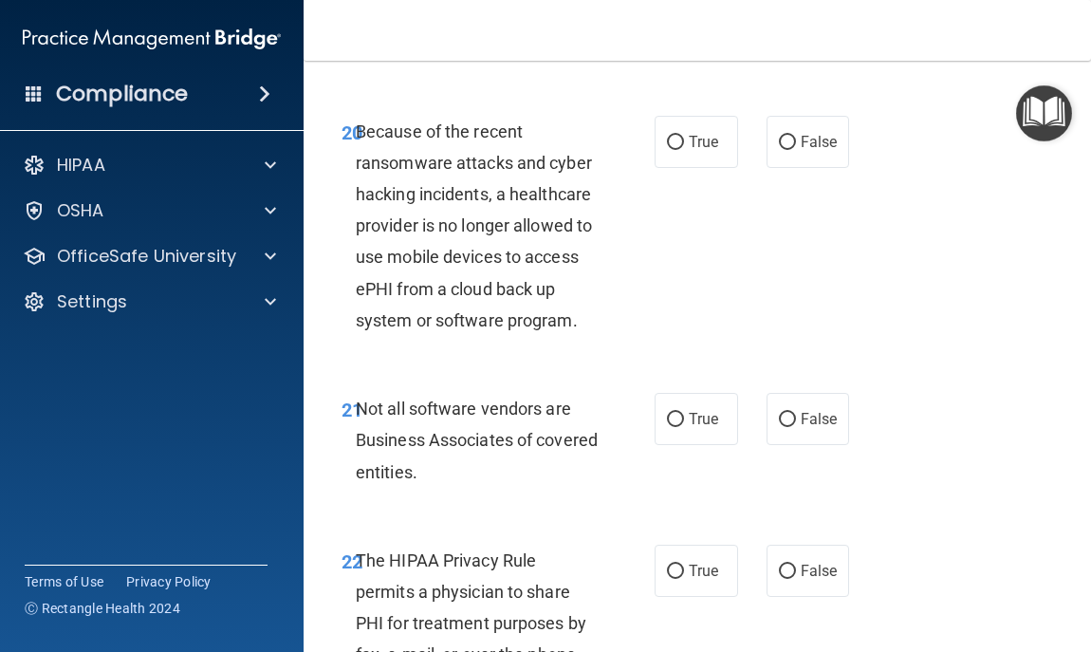
scroll to position [4478, 0]
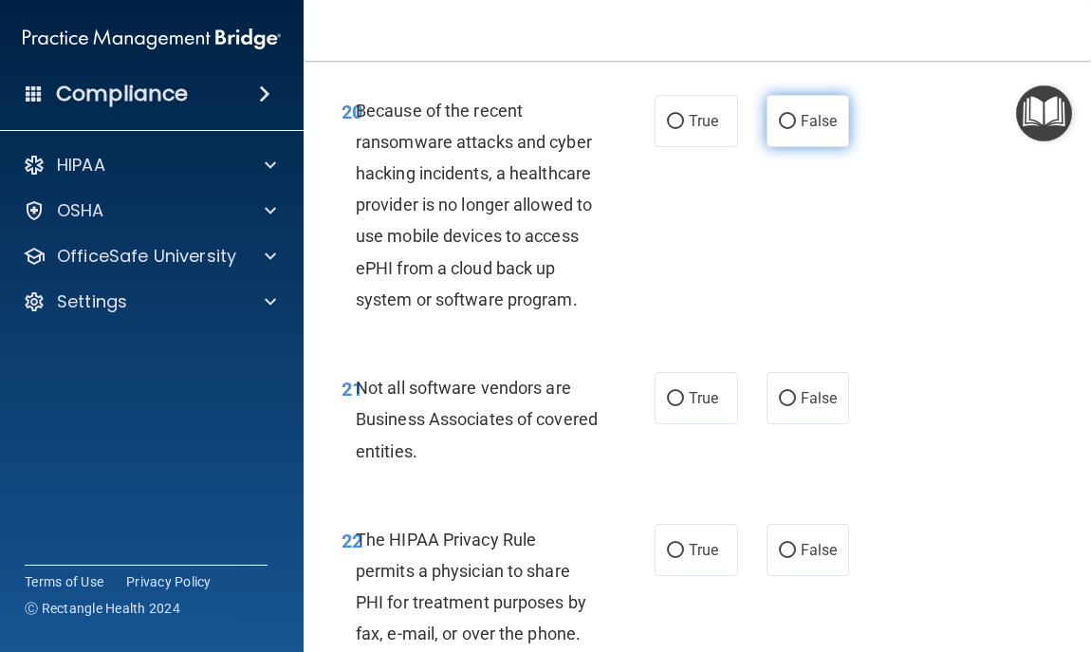
click at [786, 147] on label "False" at bounding box center [808, 121] width 83 height 52
click at [786, 129] on input "False" at bounding box center [787, 122] width 17 height 14
radio input "true"
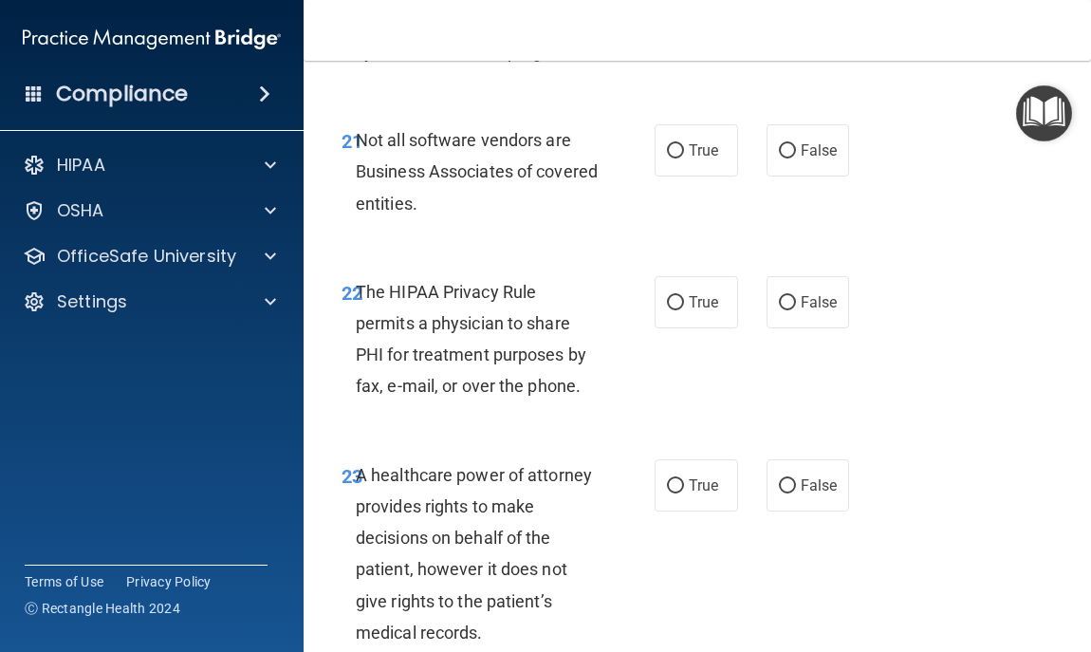
scroll to position [4744, 0]
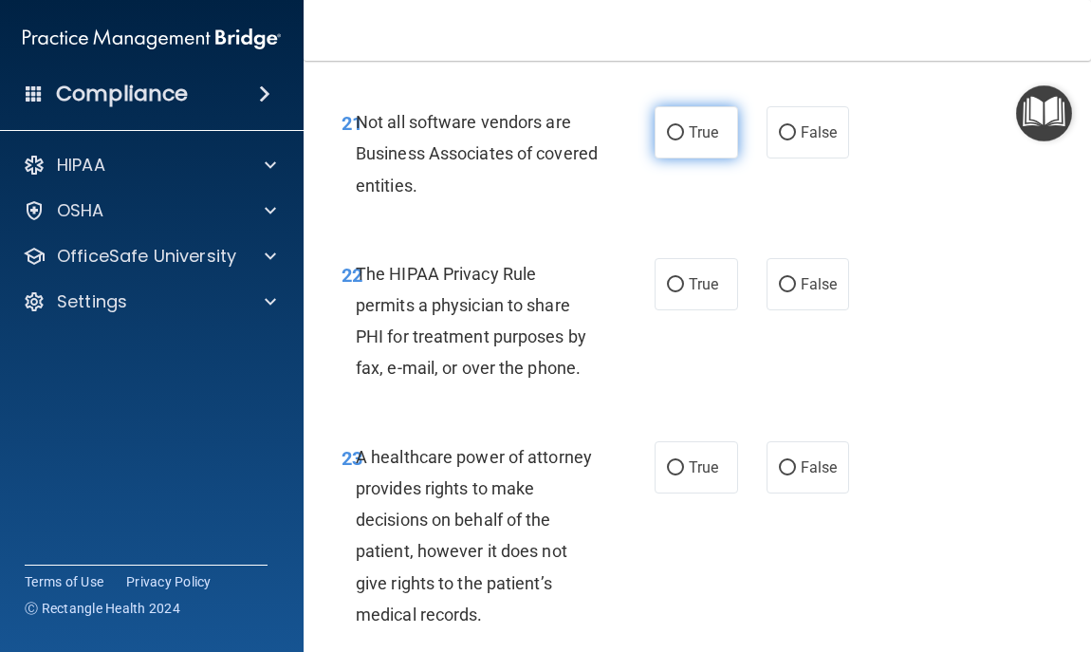
click at [667, 140] on input "True" at bounding box center [675, 133] width 17 height 14
radio input "true"
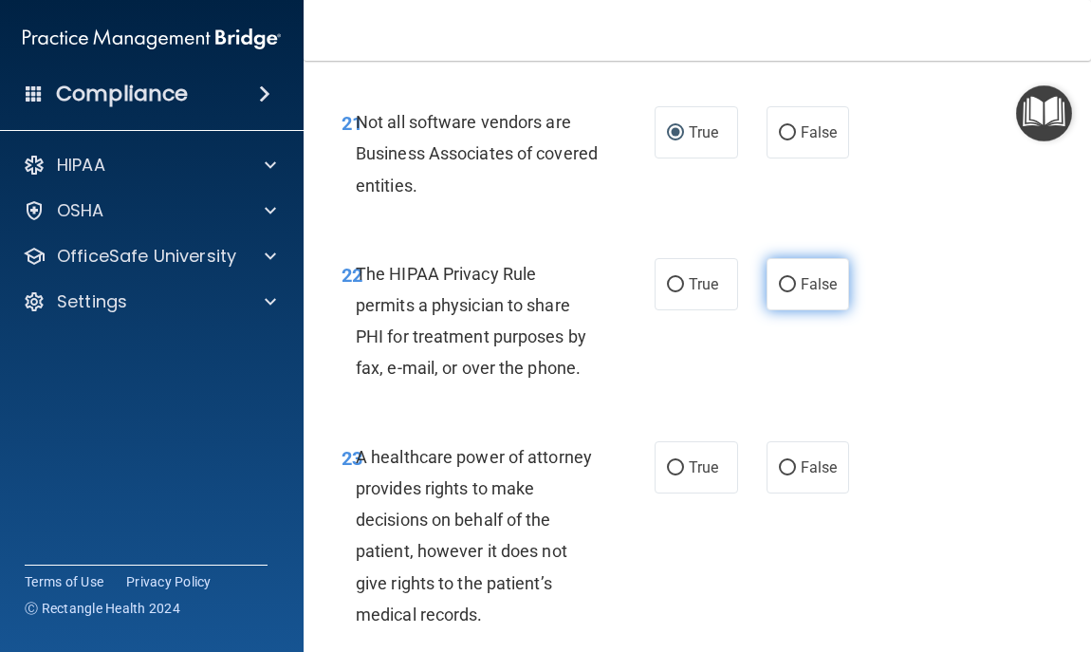
click at [791, 310] on label "False" at bounding box center [808, 284] width 83 height 52
click at [791, 292] on input "False" at bounding box center [787, 285] width 17 height 14
radio input "true"
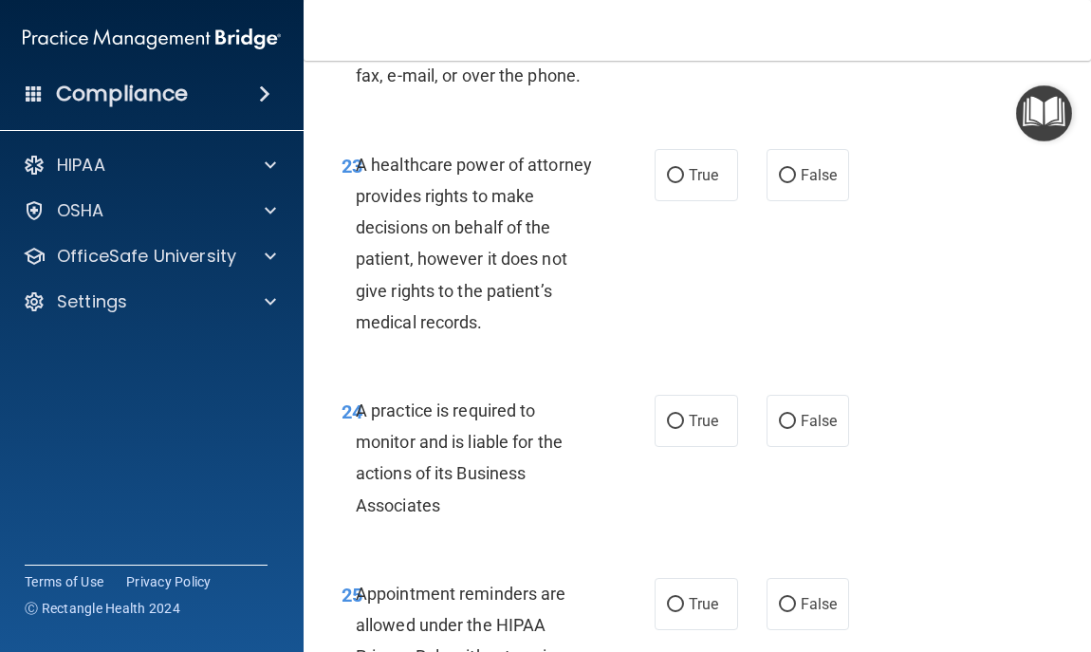
scroll to position [5048, 0]
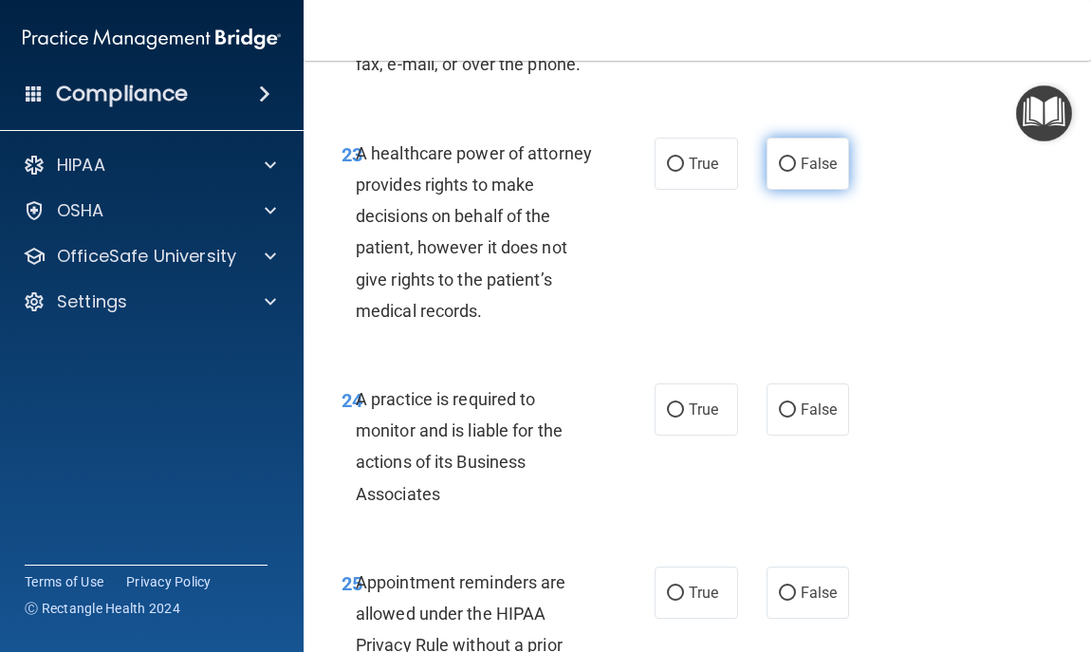
click at [797, 190] on label "False" at bounding box center [808, 164] width 83 height 52
click at [796, 172] on input "False" at bounding box center [787, 165] width 17 height 14
radio input "true"
click at [725, 436] on label "True" at bounding box center [696, 409] width 83 height 52
click at [684, 417] on input "True" at bounding box center [675, 410] width 17 height 14
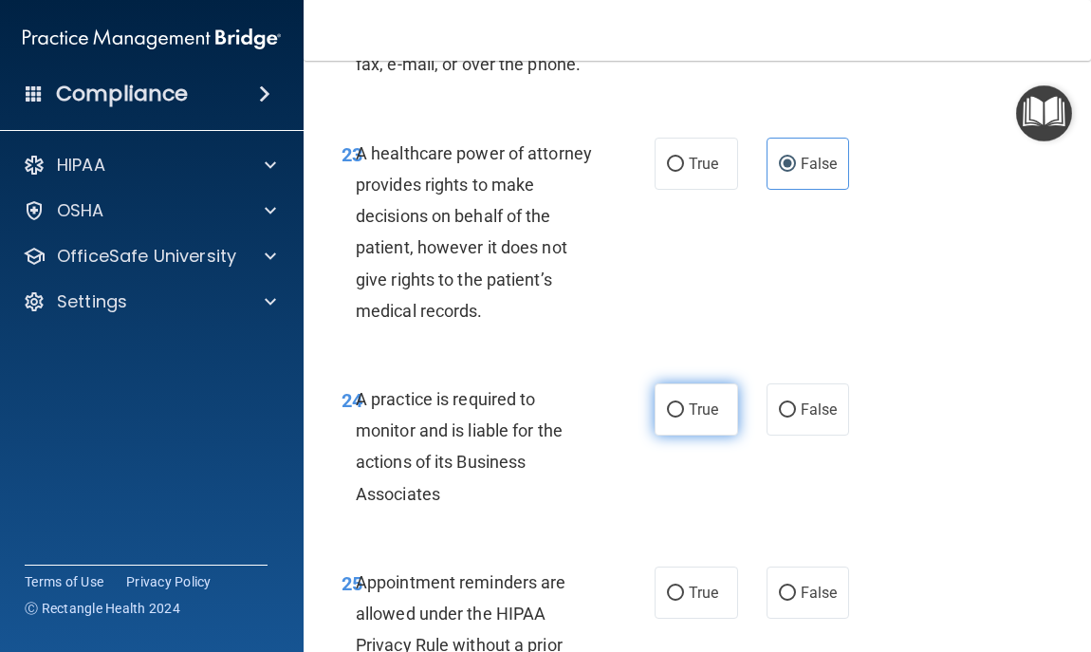
radio input "true"
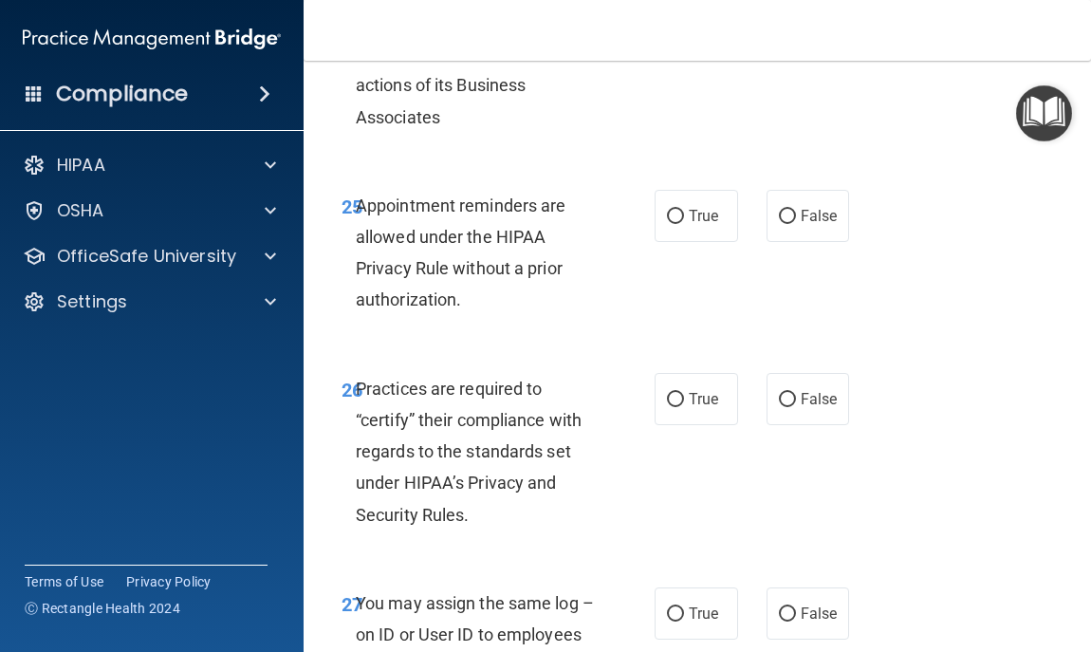
scroll to position [5427, 0]
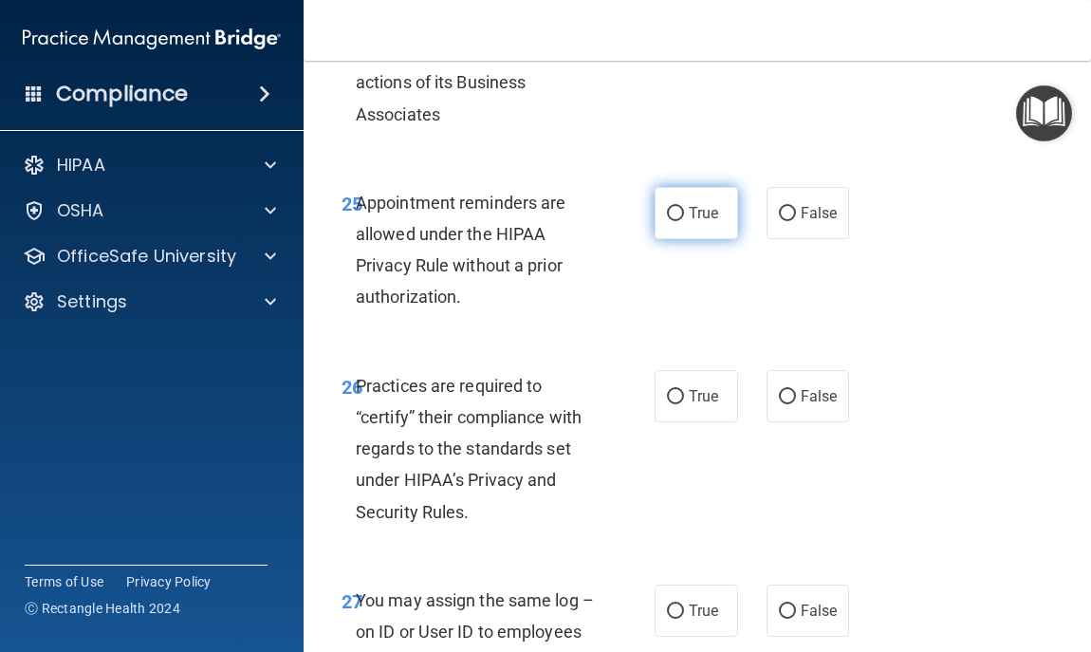
click at [676, 221] on input "True" at bounding box center [675, 214] width 17 height 14
radio input "true"
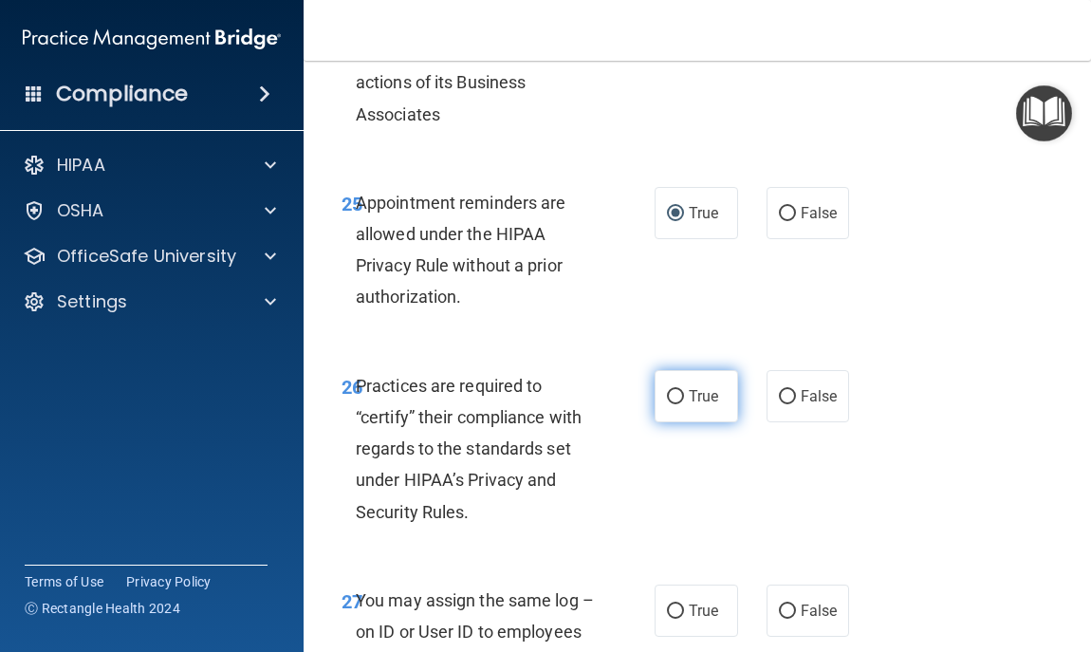
click at [701, 405] on span "True" at bounding box center [703, 396] width 29 height 18
click at [684, 404] on input "True" at bounding box center [675, 397] width 17 height 14
radio input "true"
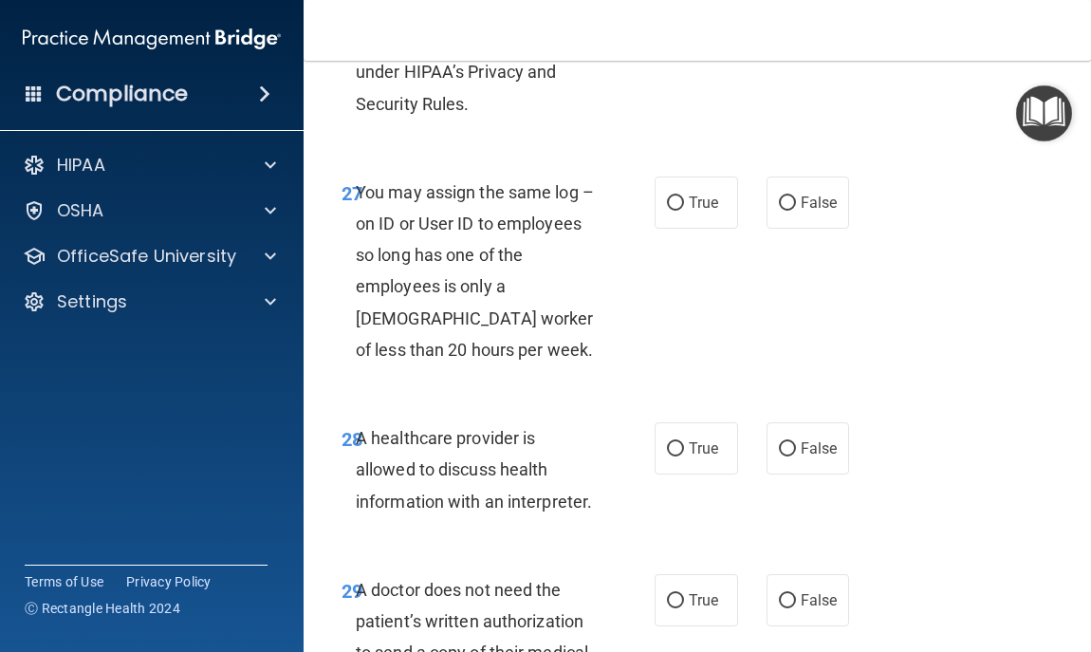
scroll to position [5845, 0]
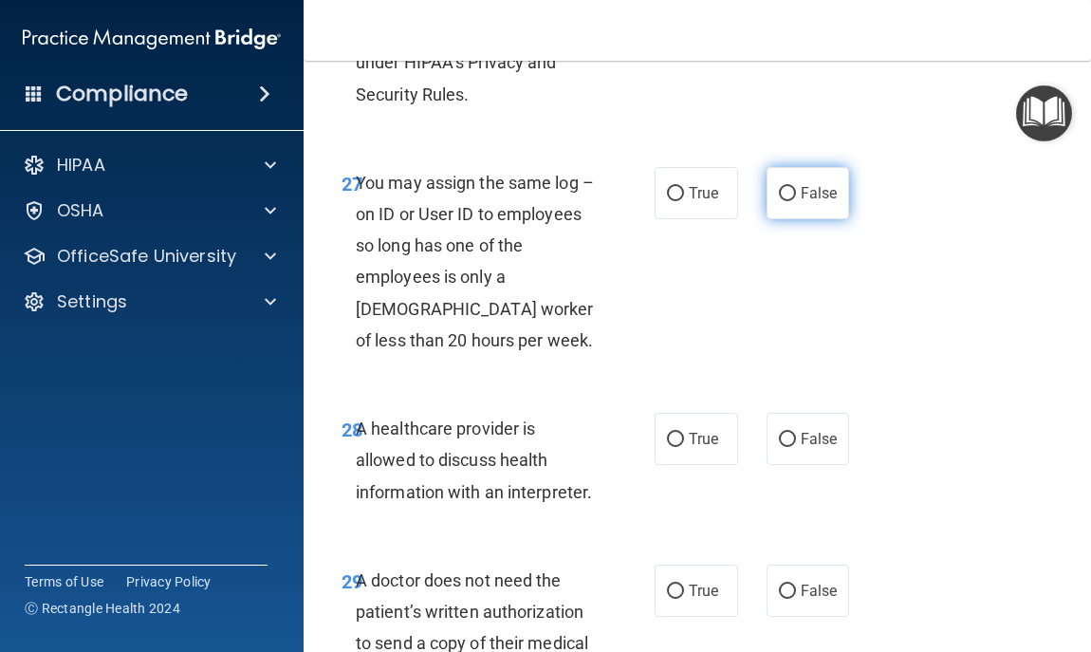
click at [806, 202] on span "False" at bounding box center [819, 193] width 37 height 18
click at [796, 201] on input "False" at bounding box center [787, 194] width 17 height 14
radio input "true"
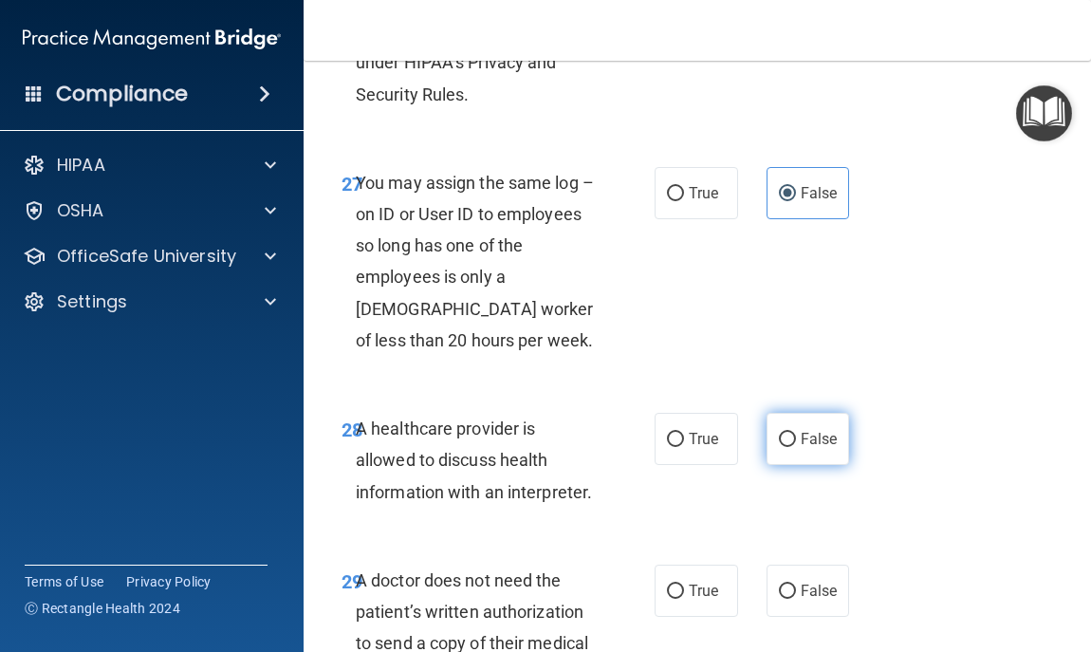
click at [807, 448] on span "False" at bounding box center [819, 439] width 37 height 18
click at [796, 447] on input "False" at bounding box center [787, 440] width 17 height 14
radio input "true"
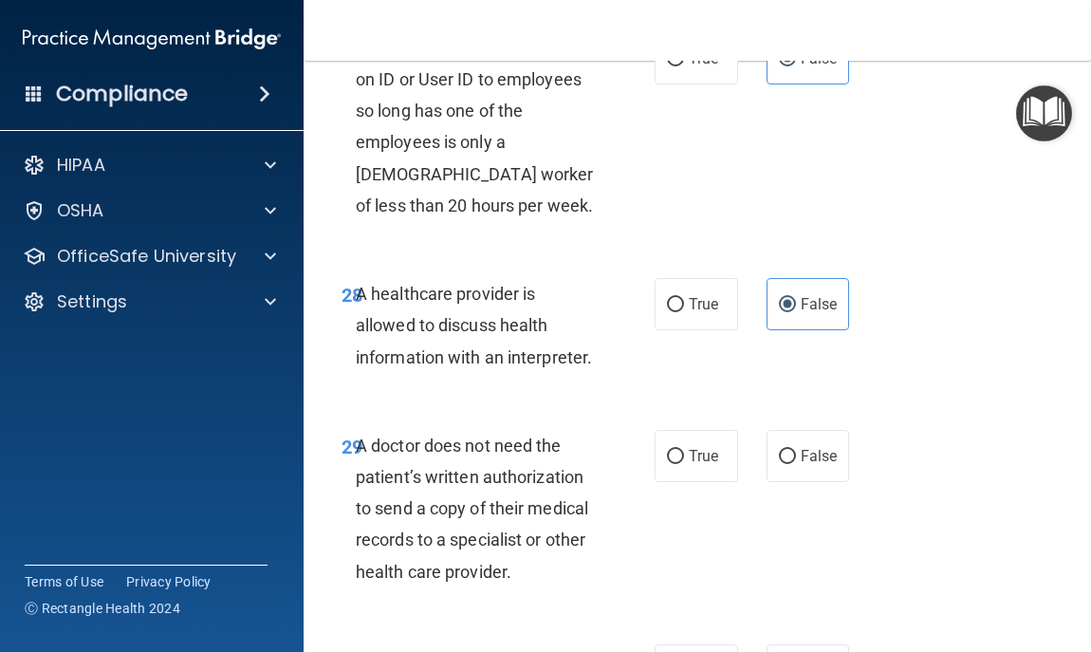
scroll to position [5997, 0]
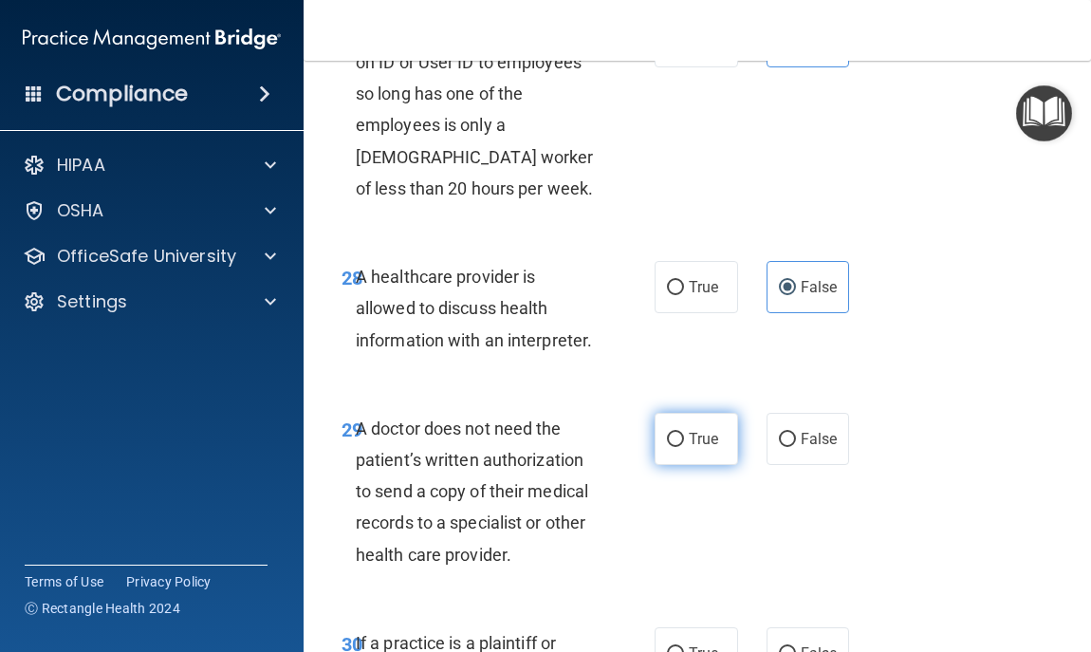
click at [681, 465] on label "True" at bounding box center [696, 439] width 83 height 52
click at [681, 447] on input "True" at bounding box center [675, 440] width 17 height 14
radio input "true"
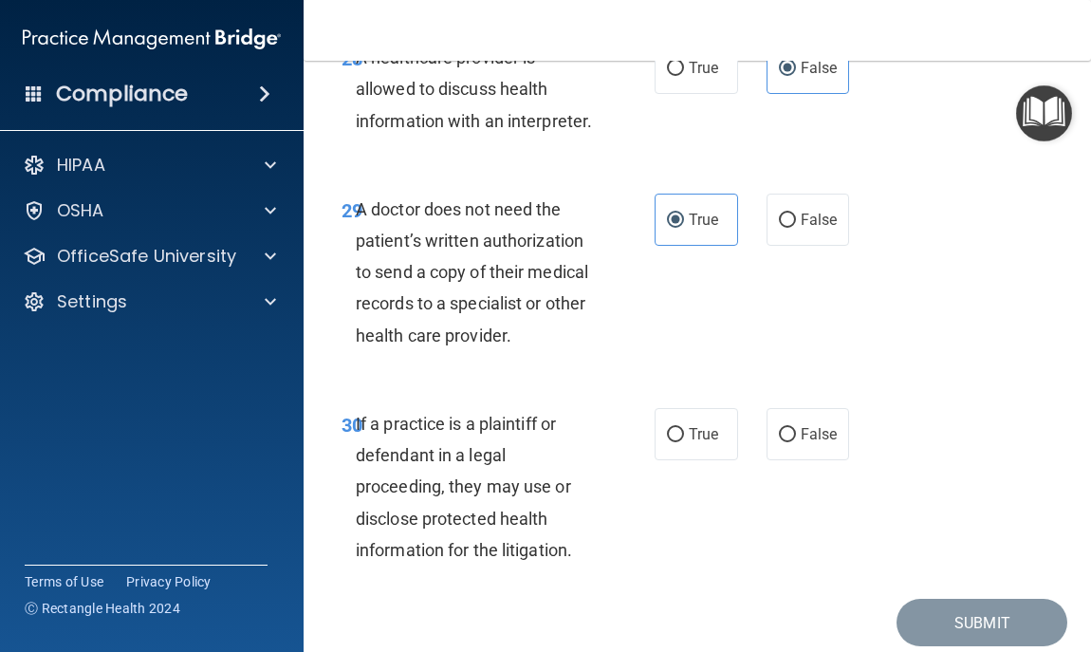
scroll to position [6224, 0]
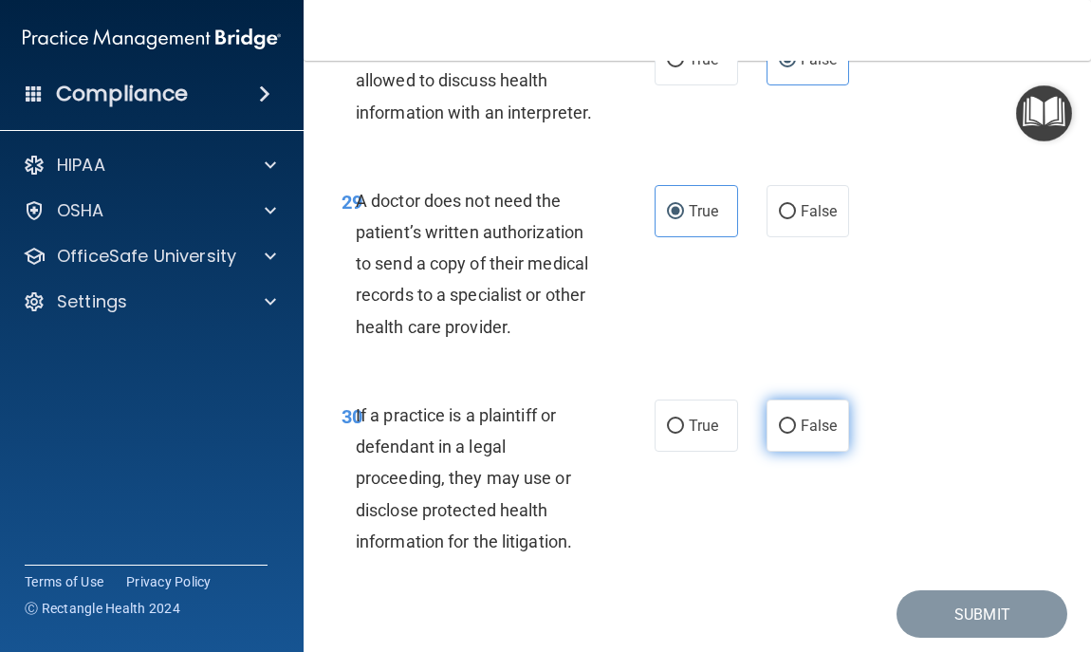
click at [801, 435] on span "False" at bounding box center [819, 426] width 37 height 18
click at [793, 434] on input "False" at bounding box center [787, 426] width 17 height 14
radio input "true"
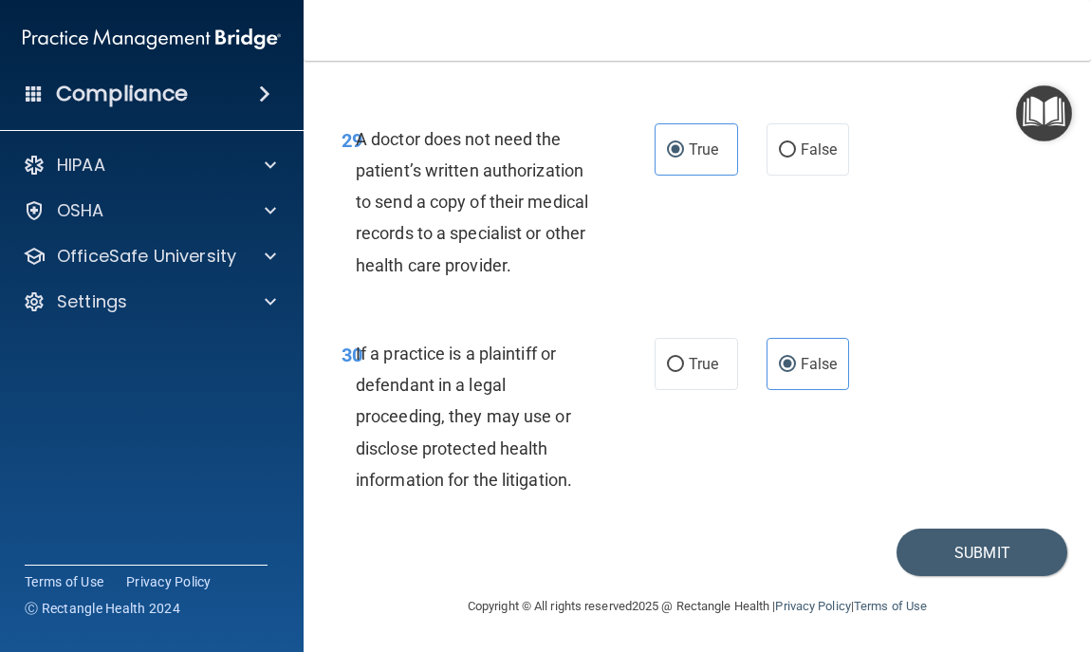
scroll to position [6376, 0]
click at [977, 568] on button "Submit" at bounding box center [982, 552] width 171 height 48
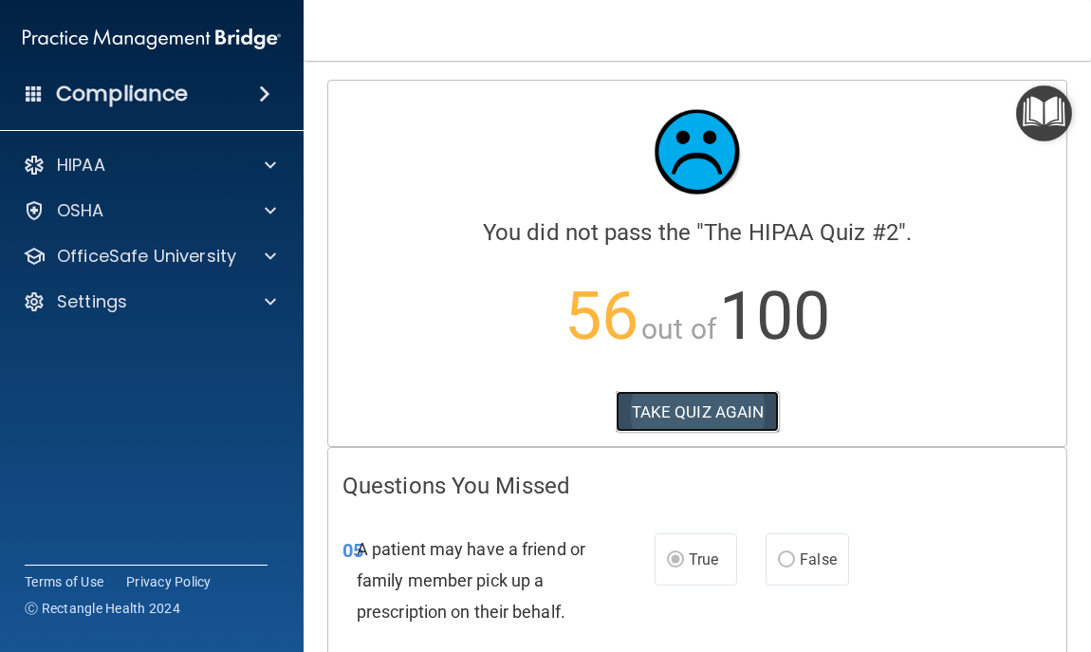
click at [723, 393] on button "TAKE QUIZ AGAIN" at bounding box center [698, 412] width 164 height 42
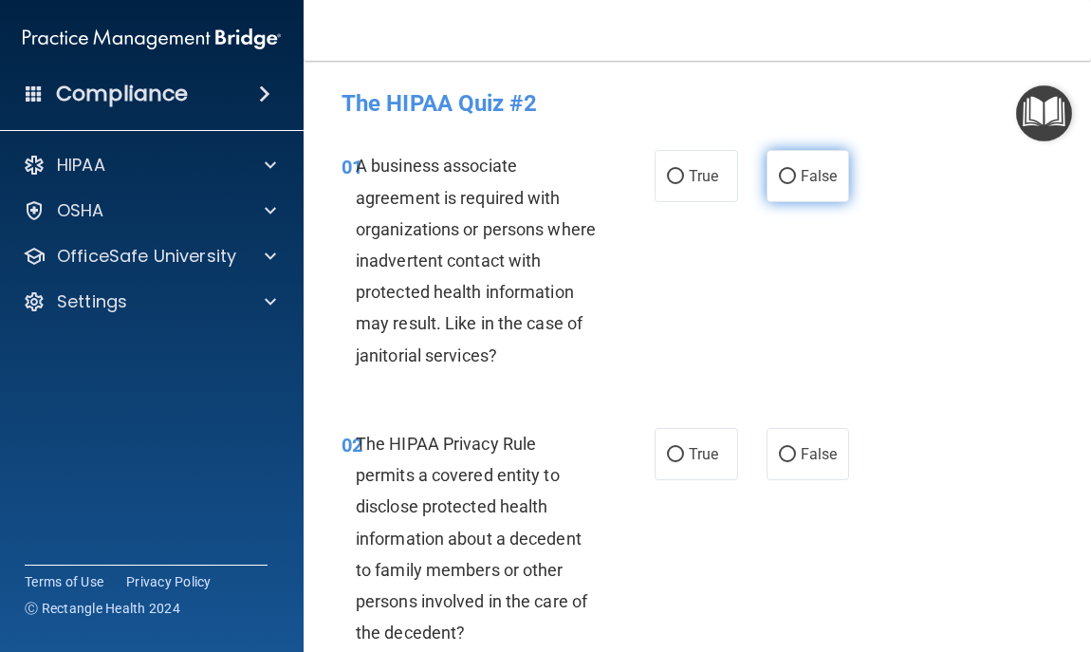
click at [806, 168] on span "False" at bounding box center [819, 176] width 37 height 18
click at [796, 170] on input "False" at bounding box center [787, 177] width 17 height 14
radio input "true"
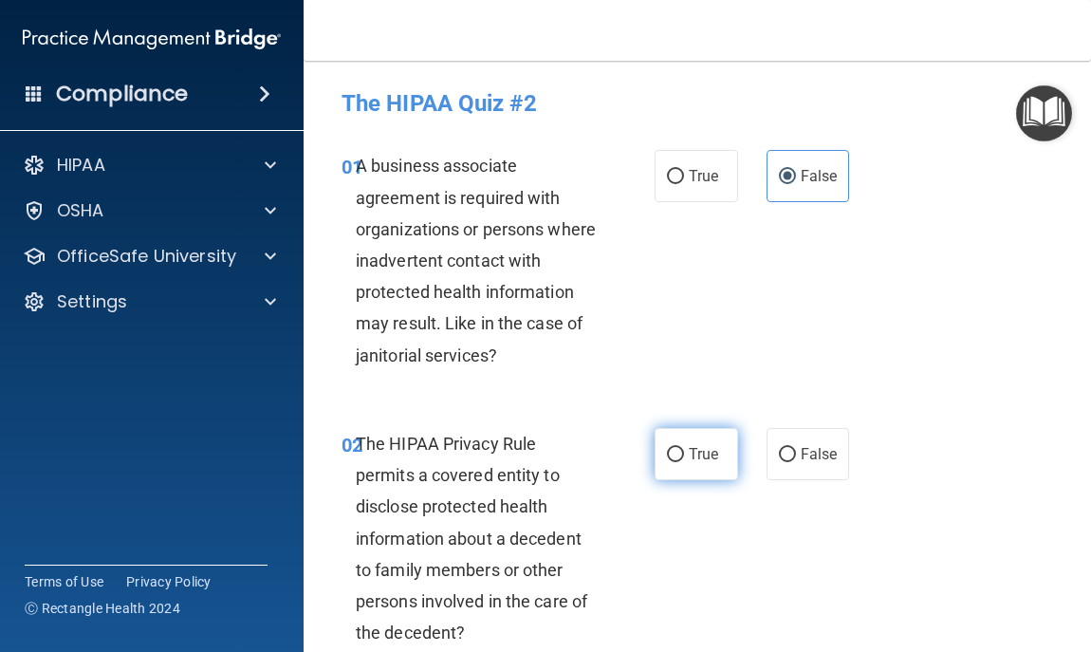
click at [697, 445] on span "True" at bounding box center [703, 454] width 29 height 18
click at [684, 448] on input "True" at bounding box center [675, 455] width 17 height 14
radio input "true"
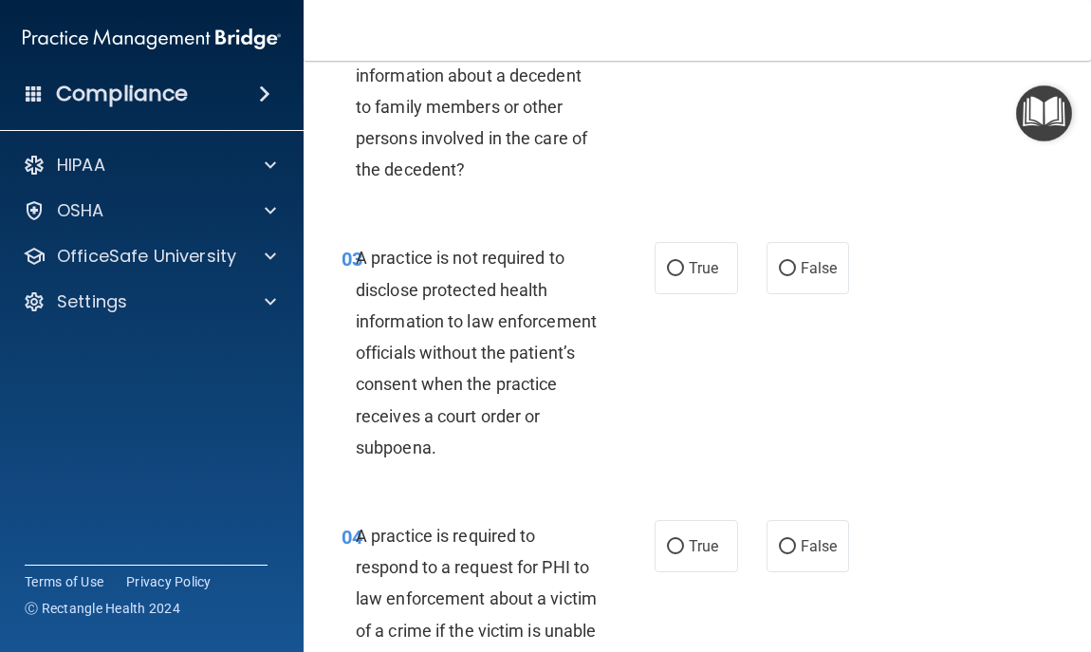
scroll to position [493, 0]
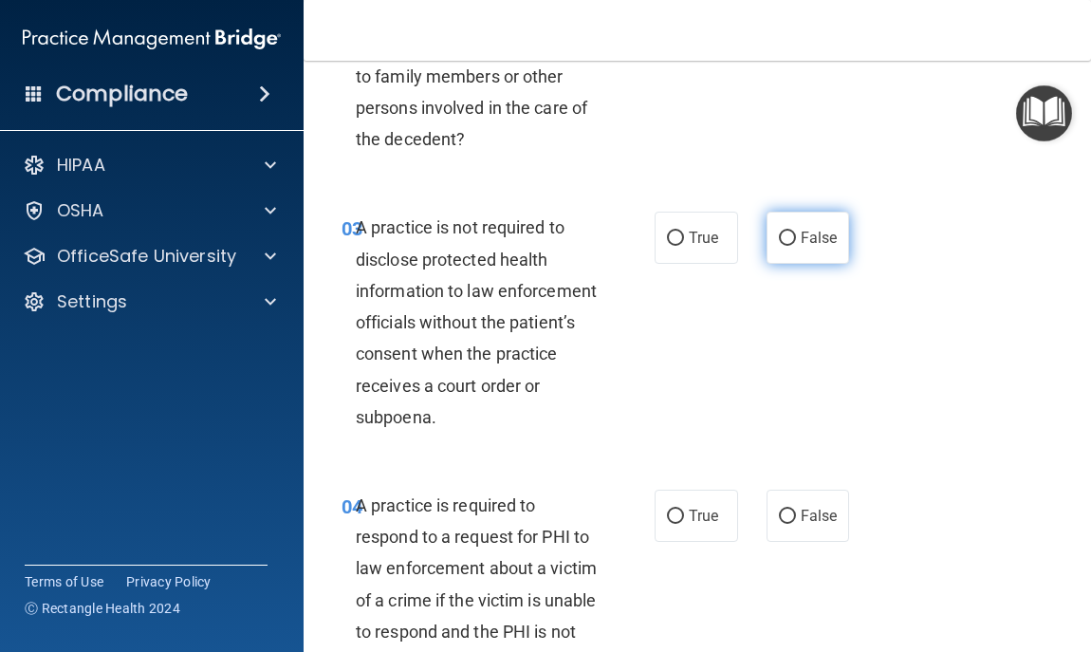
click at [789, 218] on label "False" at bounding box center [808, 238] width 83 height 52
click at [789, 232] on input "False" at bounding box center [787, 239] width 17 height 14
radio input "true"
click at [667, 519] on input "True" at bounding box center [675, 517] width 17 height 14
radio input "true"
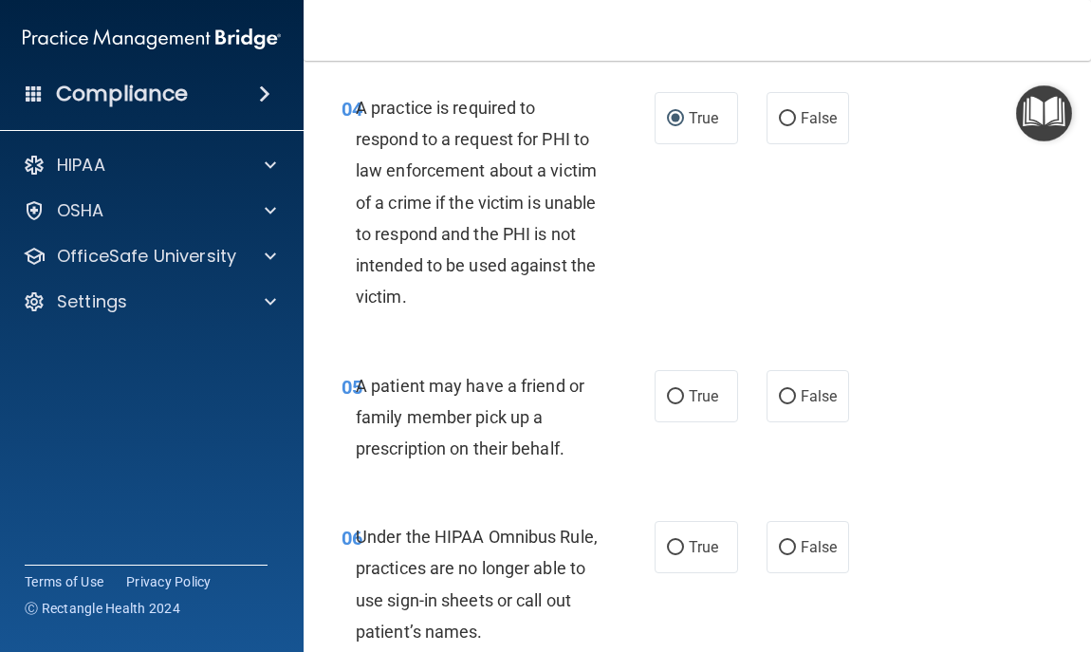
scroll to position [911, 0]
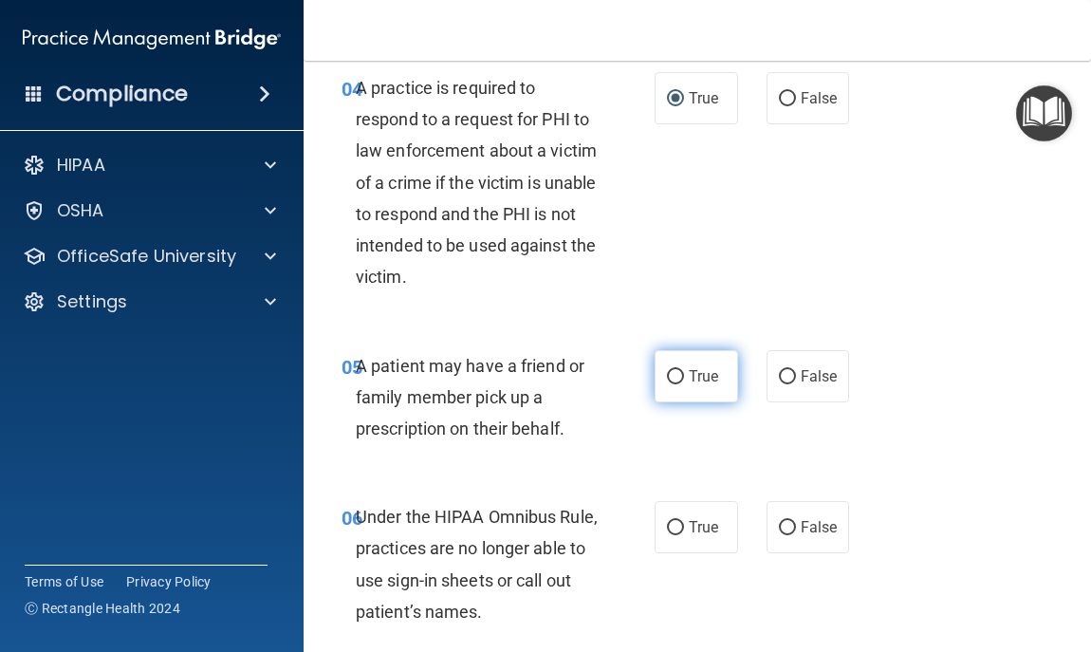
click at [697, 389] on label "True" at bounding box center [696, 376] width 83 height 52
click at [684, 384] on input "True" at bounding box center [675, 377] width 17 height 14
radio input "true"
click at [826, 530] on span "False" at bounding box center [819, 527] width 37 height 18
click at [796, 530] on input "False" at bounding box center [787, 528] width 17 height 14
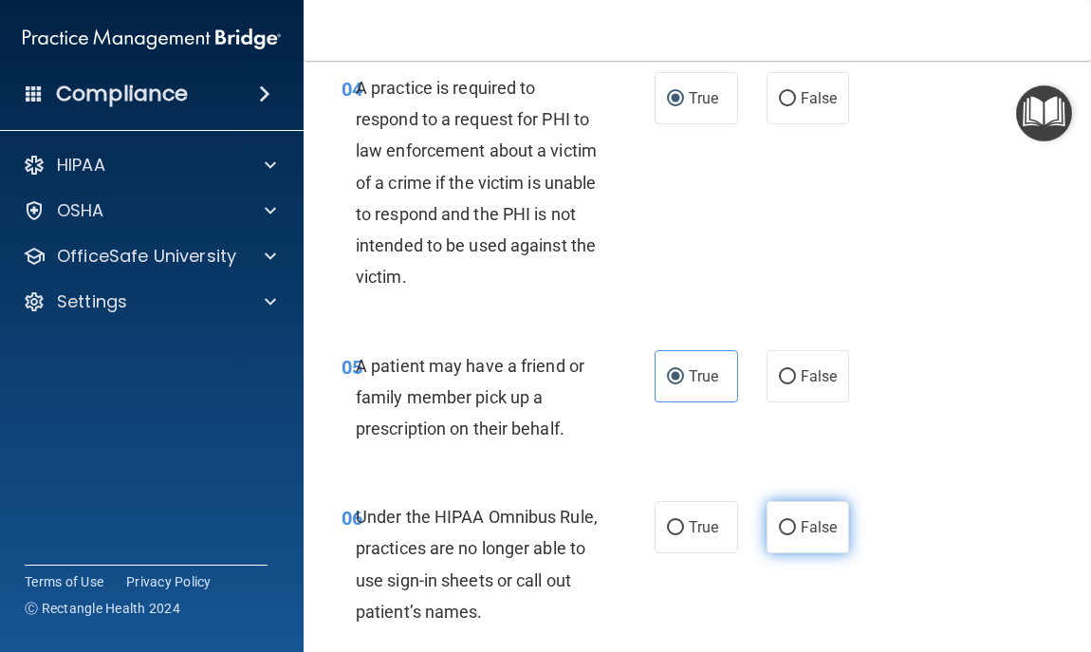
radio input "true"
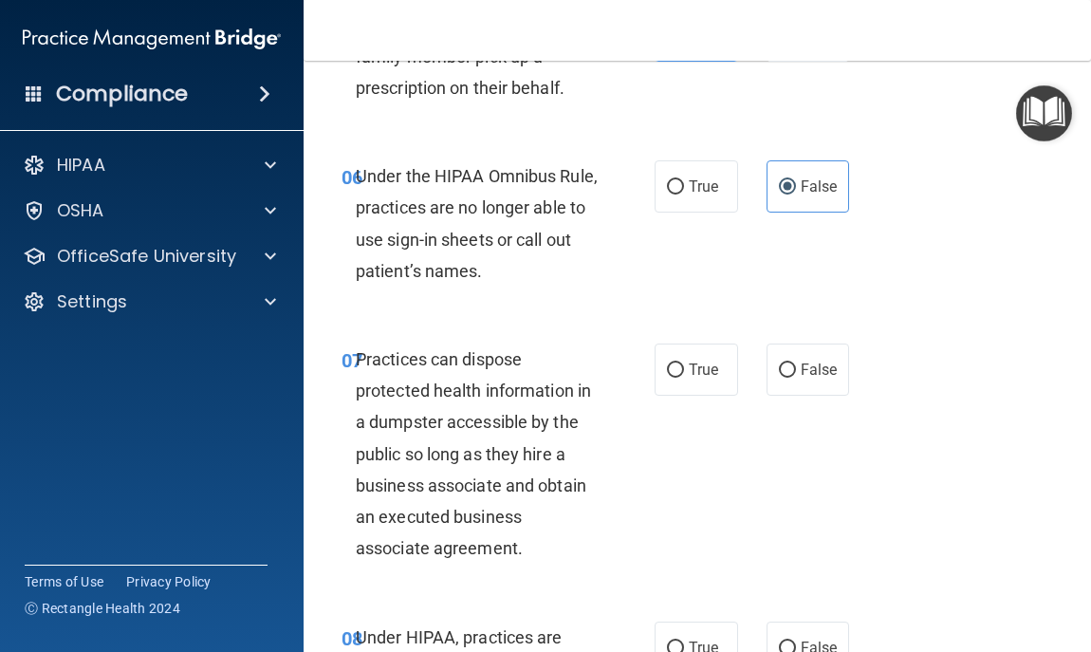
scroll to position [1252, 0]
click at [805, 371] on span "False" at bounding box center [819, 369] width 37 height 18
click at [796, 371] on input "False" at bounding box center [787, 369] width 17 height 14
radio input "true"
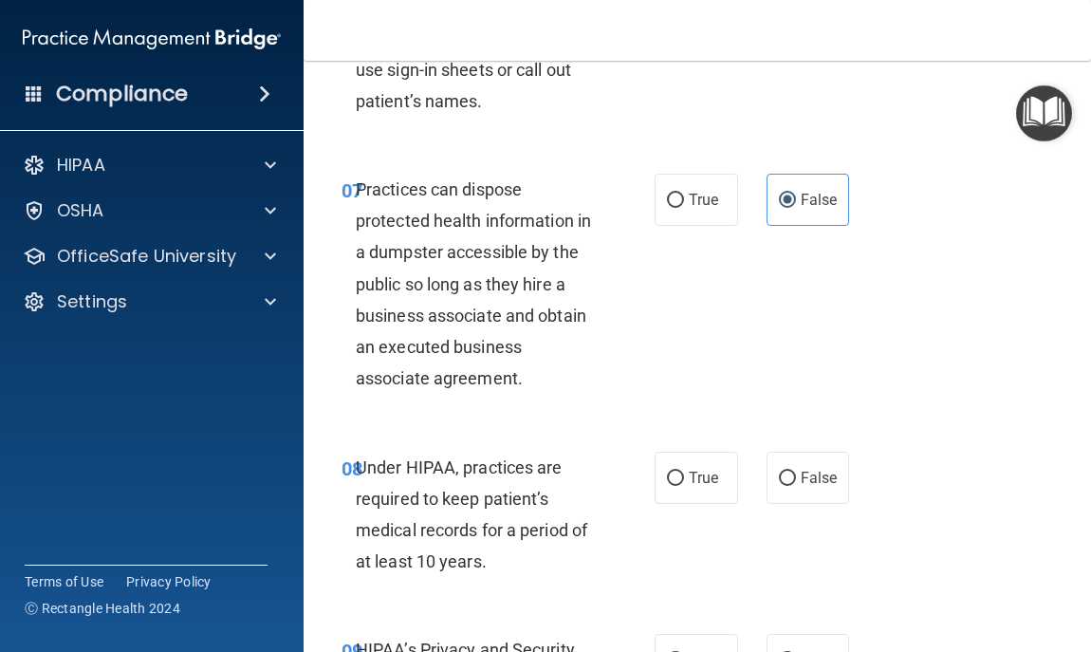
scroll to position [1480, 0]
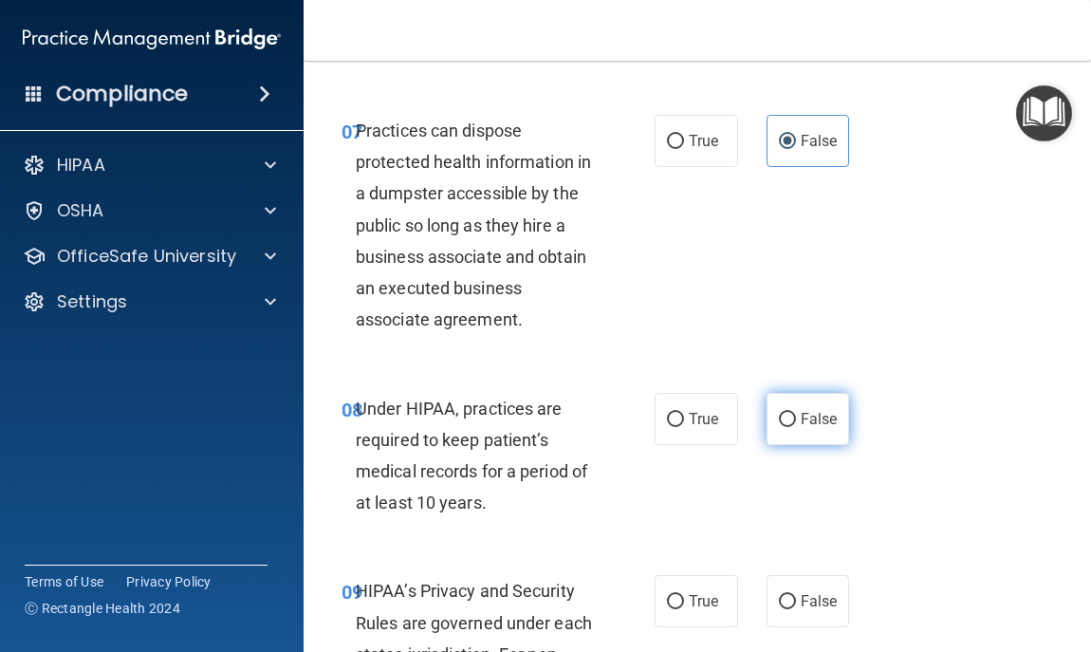
click at [828, 422] on label "False" at bounding box center [808, 419] width 83 height 52
click at [796, 422] on input "False" at bounding box center [787, 420] width 17 height 14
radio input "true"
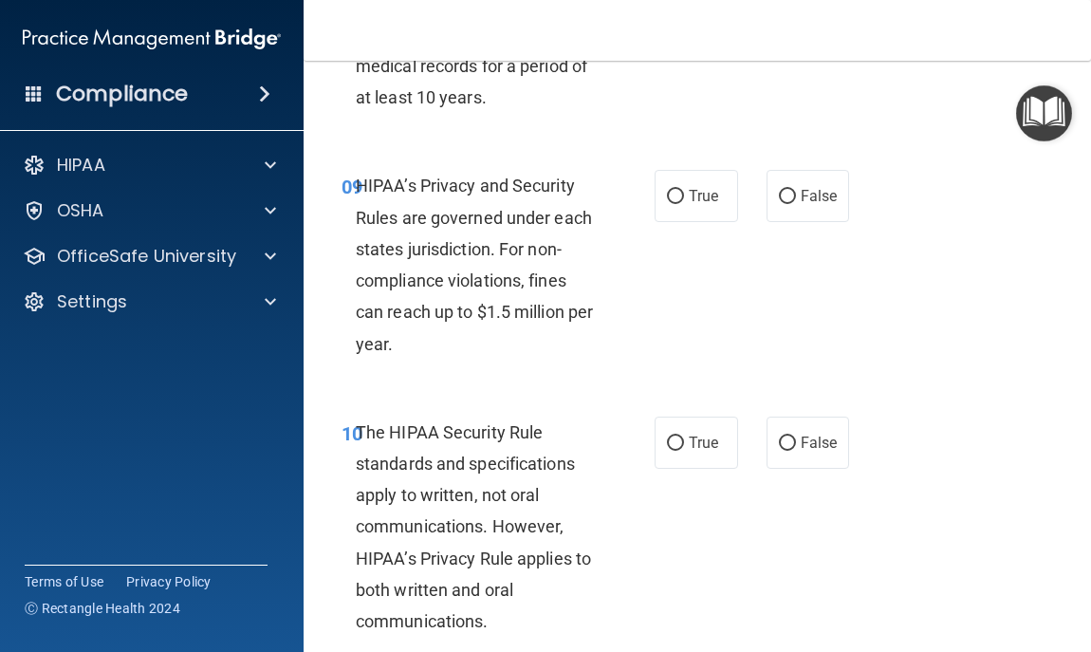
scroll to position [1898, 0]
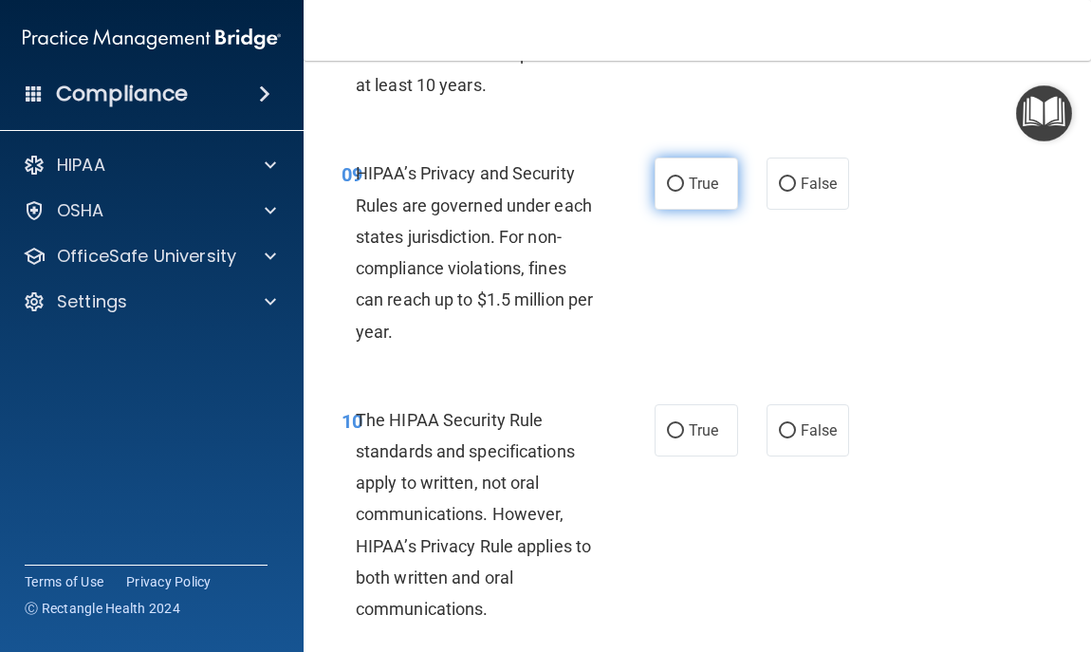
click at [672, 184] on input "True" at bounding box center [675, 184] width 17 height 14
radio input "true"
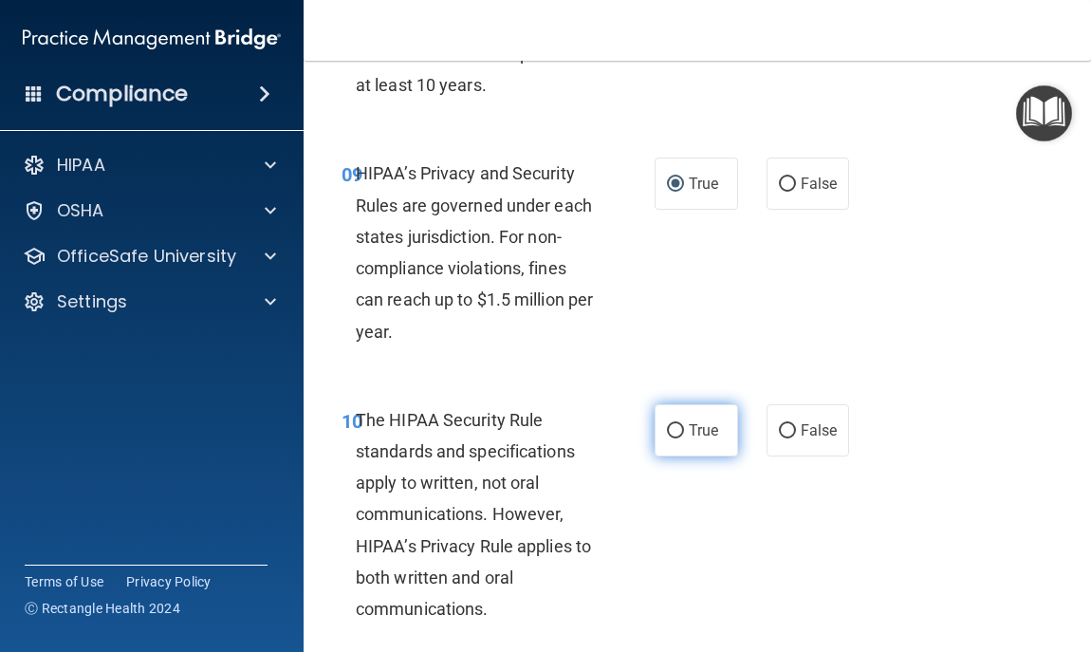
click at [677, 429] on label "True" at bounding box center [696, 430] width 83 height 52
click at [677, 429] on input "True" at bounding box center [675, 431] width 17 height 14
radio input "true"
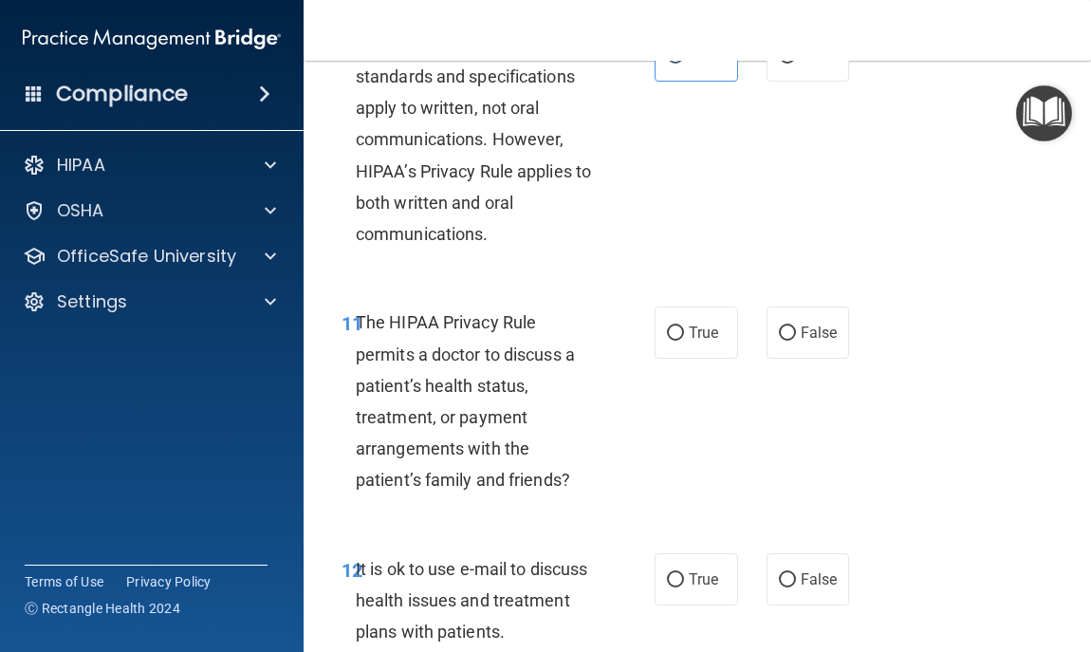
scroll to position [2277, 0]
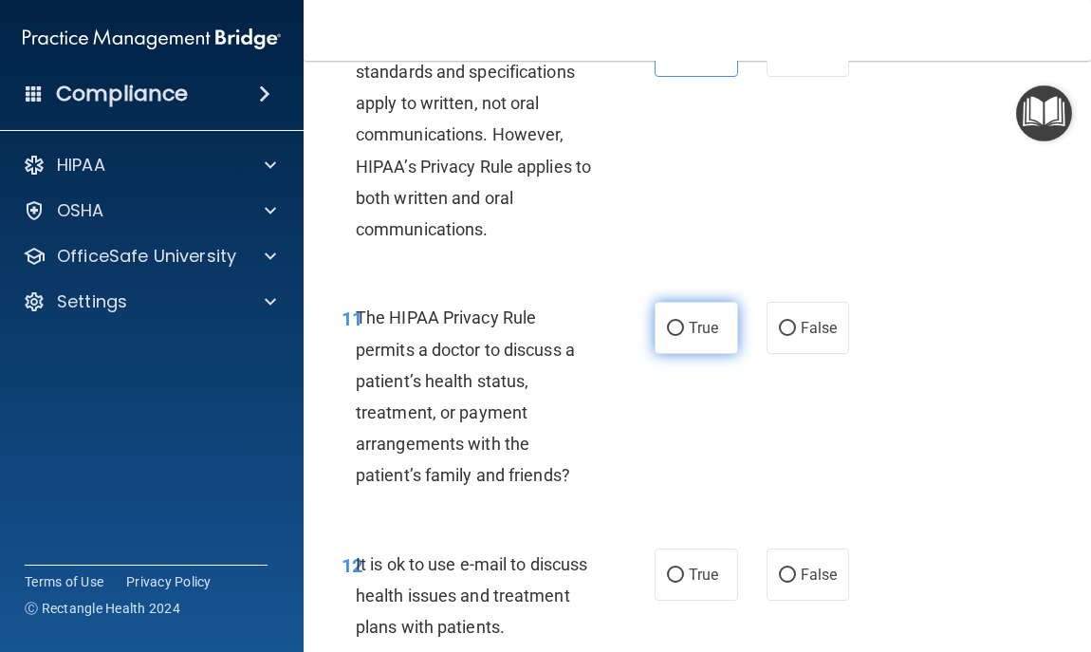
click at [663, 318] on label "True" at bounding box center [696, 328] width 83 height 52
click at [667, 322] on input "True" at bounding box center [675, 329] width 17 height 14
radio input "true"
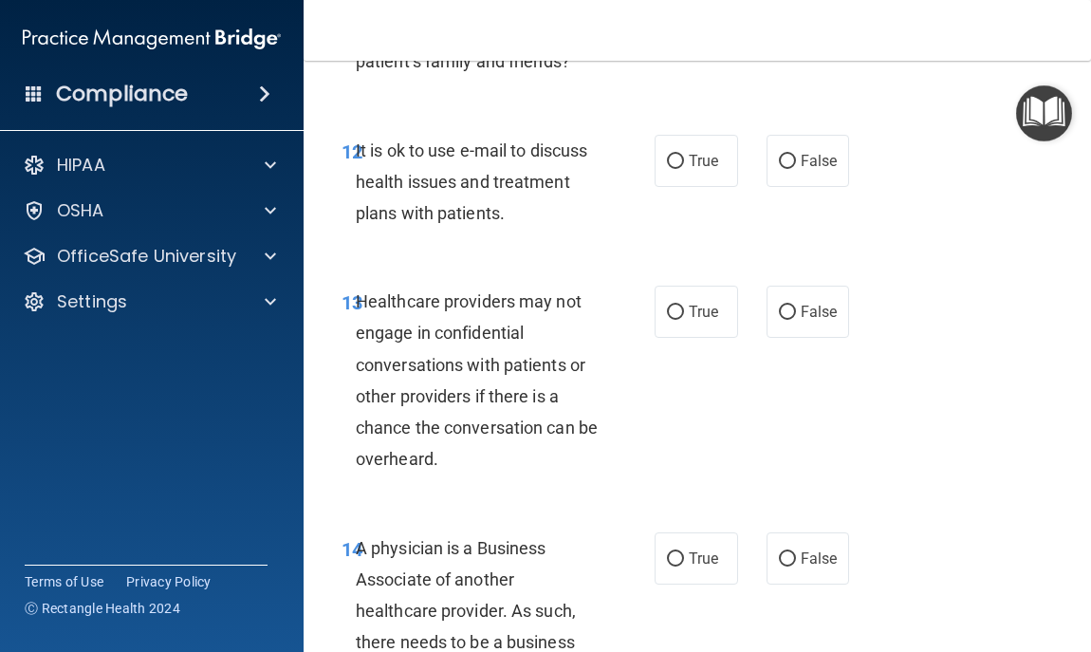
scroll to position [2695, 0]
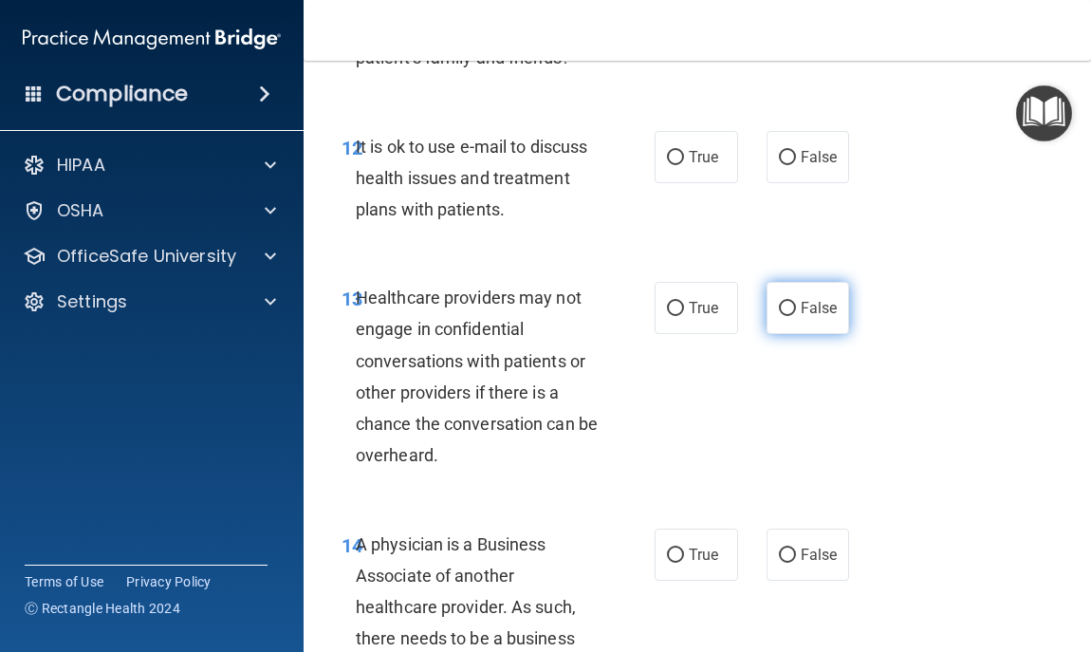
click at [779, 320] on label "False" at bounding box center [808, 308] width 83 height 52
click at [779, 316] on input "False" at bounding box center [787, 309] width 17 height 14
radio input "true"
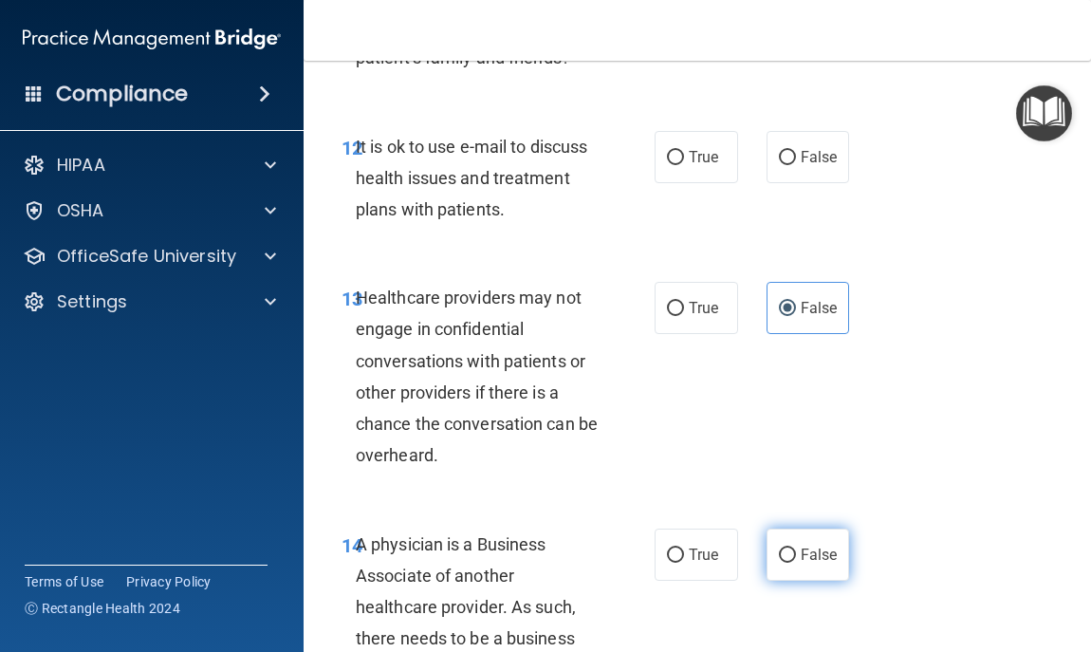
click at [818, 558] on span "False" at bounding box center [819, 555] width 37 height 18
click at [796, 558] on input "False" at bounding box center [787, 555] width 17 height 14
radio input "true"
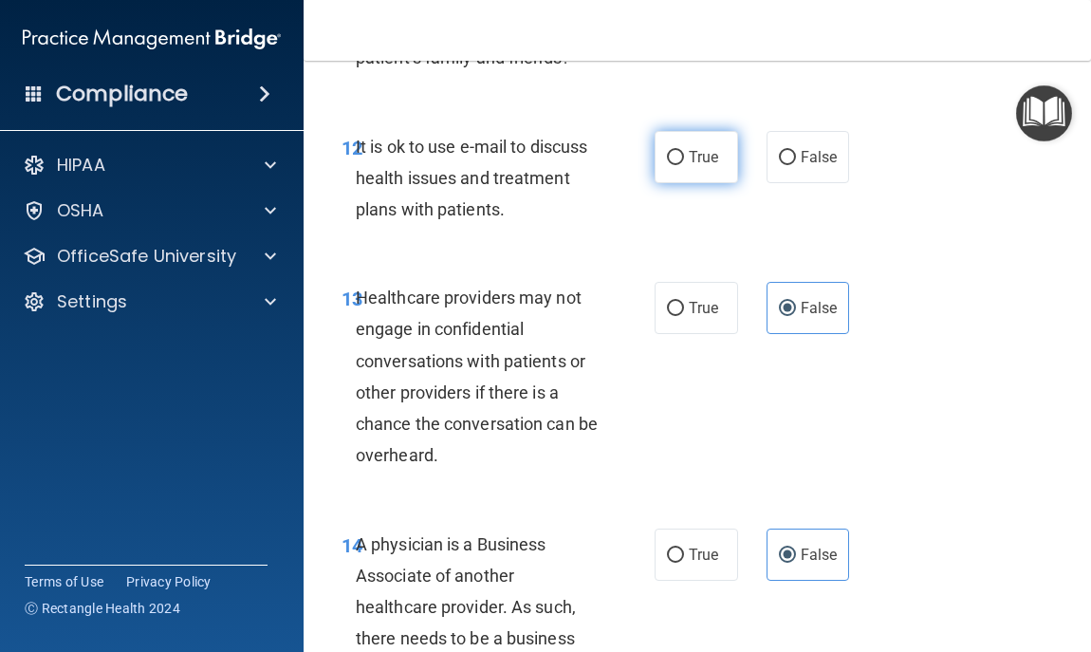
click at [664, 166] on label "True" at bounding box center [696, 157] width 83 height 52
click at [667, 165] on input "True" at bounding box center [675, 158] width 17 height 14
radio input "true"
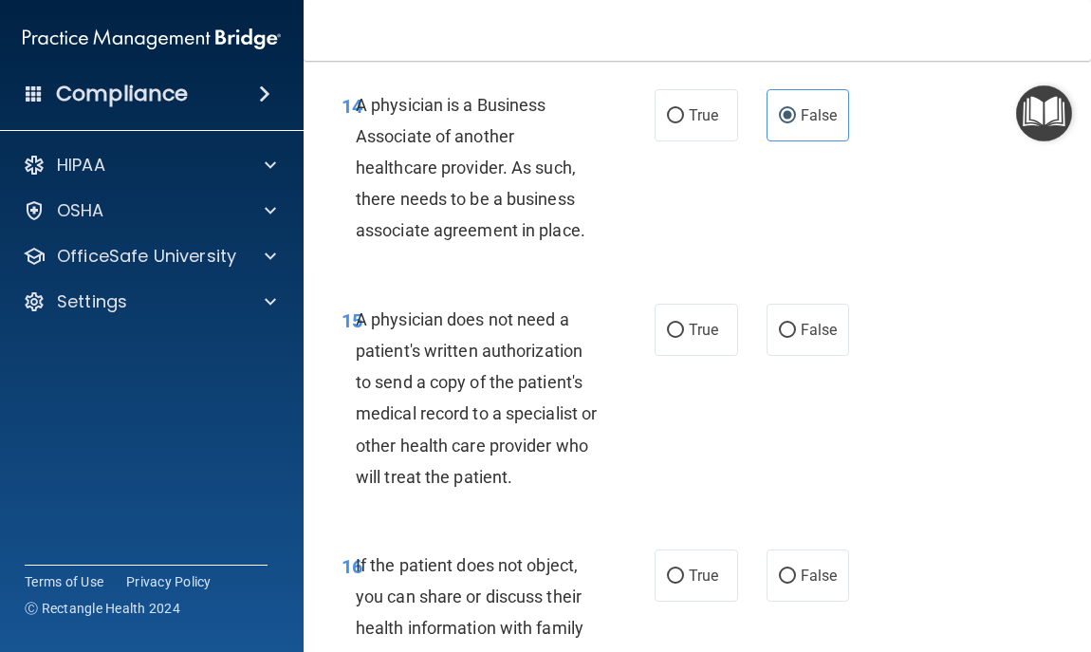
scroll to position [3150, 0]
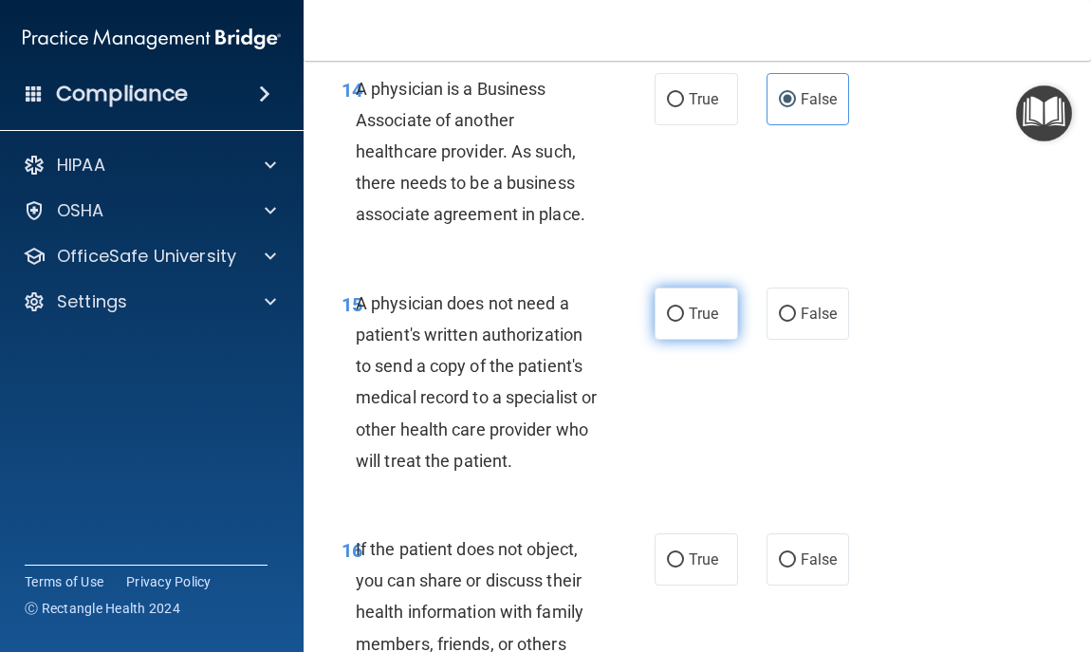
click at [689, 326] on label "True" at bounding box center [696, 313] width 83 height 52
click at [684, 322] on input "True" at bounding box center [675, 314] width 17 height 14
radio input "true"
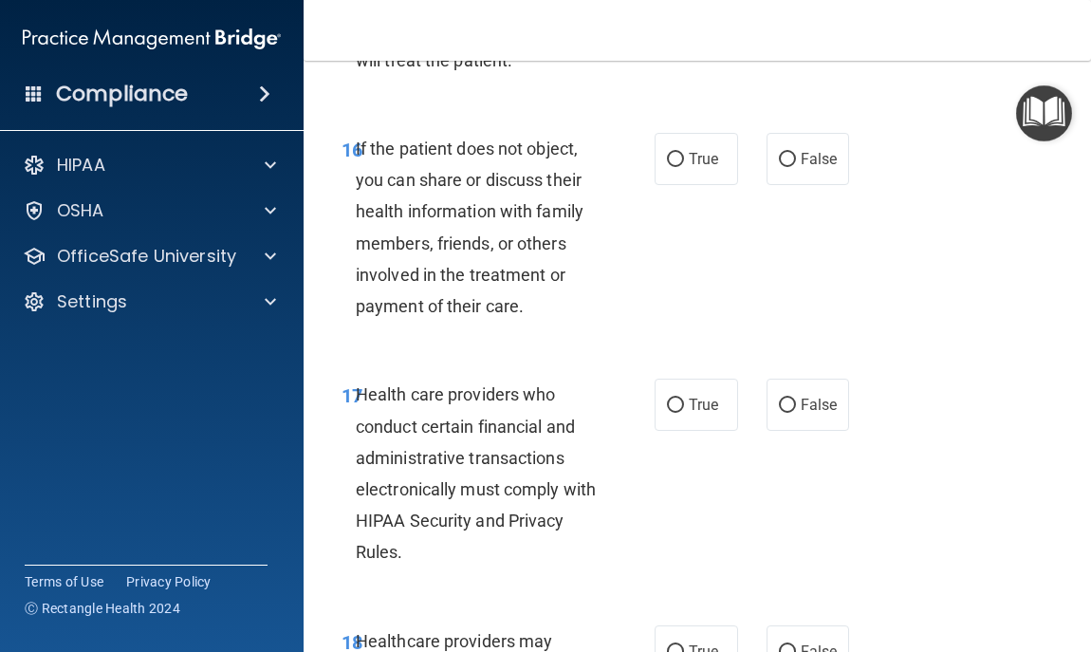
scroll to position [3568, 0]
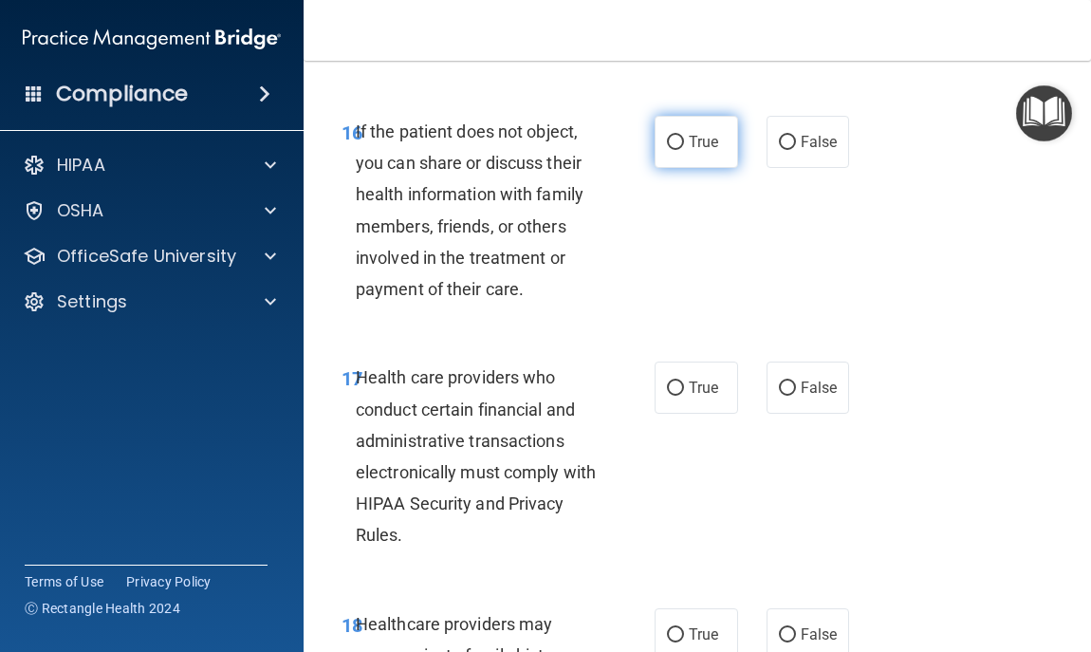
click at [687, 131] on label "True" at bounding box center [696, 142] width 83 height 52
click at [684, 136] on input "True" at bounding box center [675, 143] width 17 height 14
radio input "true"
click at [686, 403] on label "True" at bounding box center [696, 388] width 83 height 52
click at [684, 396] on input "True" at bounding box center [675, 388] width 17 height 14
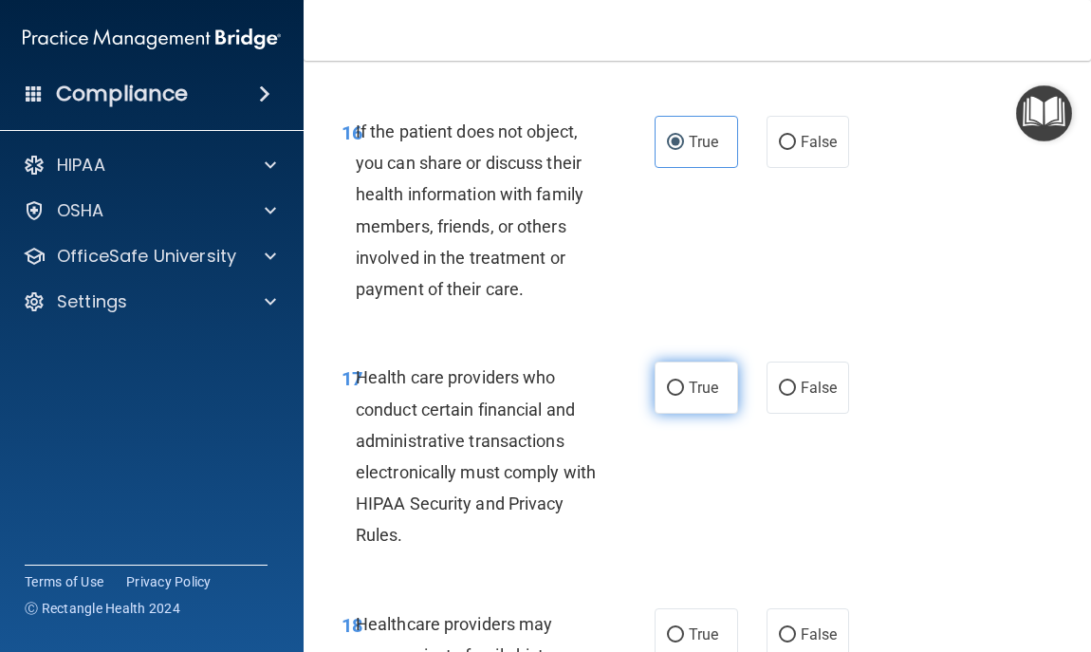
radio input "true"
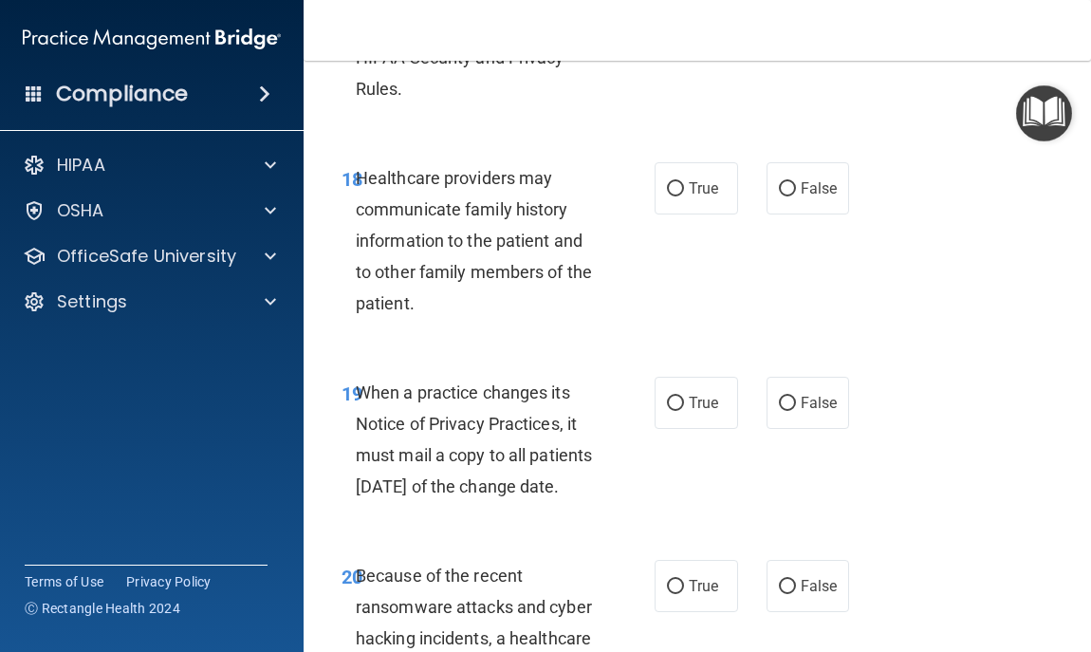
scroll to position [4023, 0]
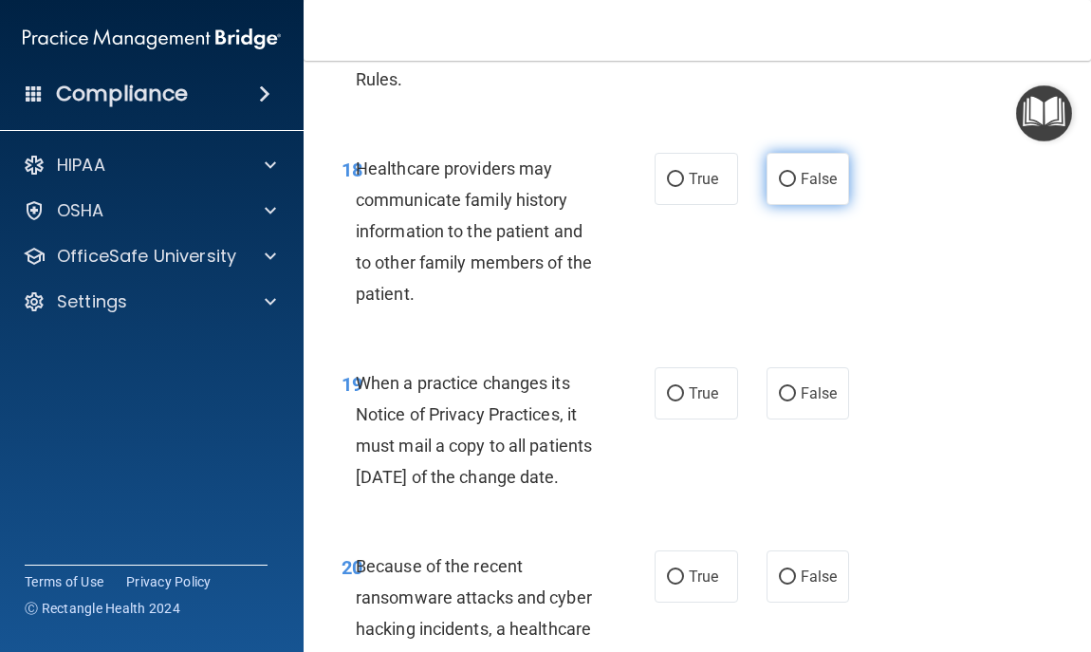
click at [820, 195] on label "False" at bounding box center [808, 179] width 83 height 52
click at [796, 187] on input "False" at bounding box center [787, 180] width 17 height 14
radio input "true"
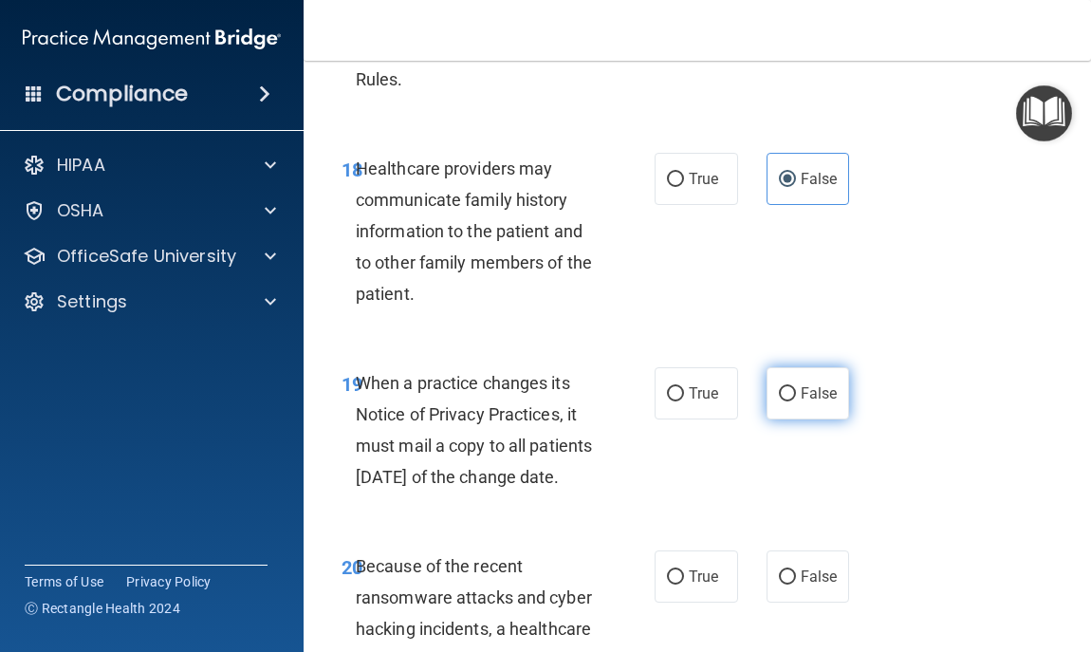
click at [806, 384] on span "False" at bounding box center [819, 393] width 37 height 18
click at [796, 387] on input "False" at bounding box center [787, 394] width 17 height 14
radio input "true"
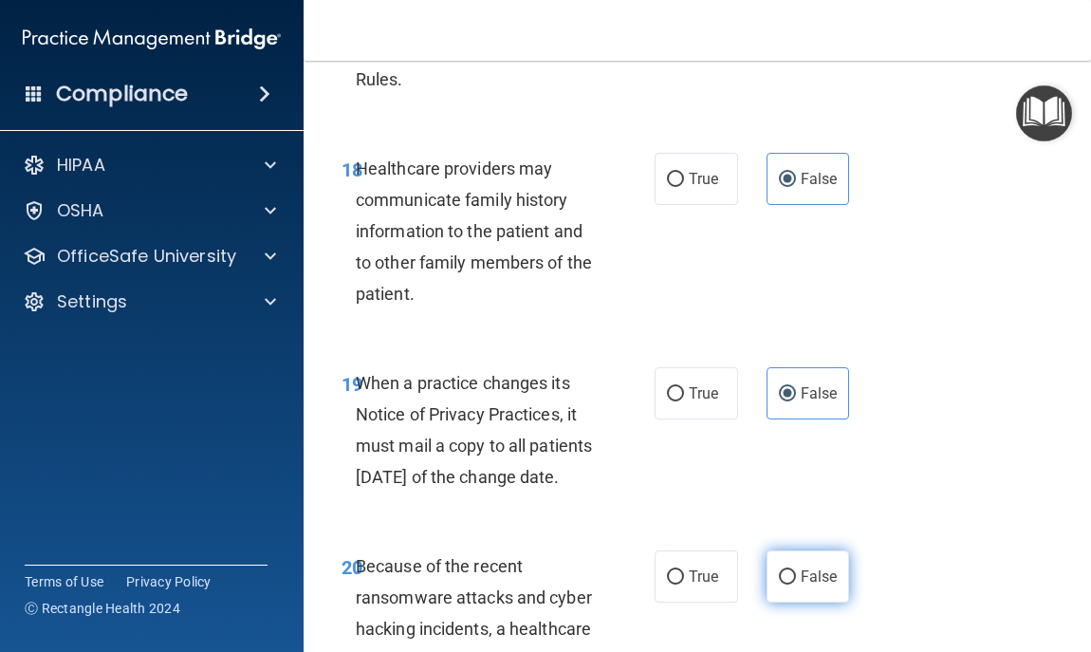
click at [800, 603] on label "False" at bounding box center [808, 576] width 83 height 52
click at [796, 584] on input "False" at bounding box center [787, 577] width 17 height 14
radio input "true"
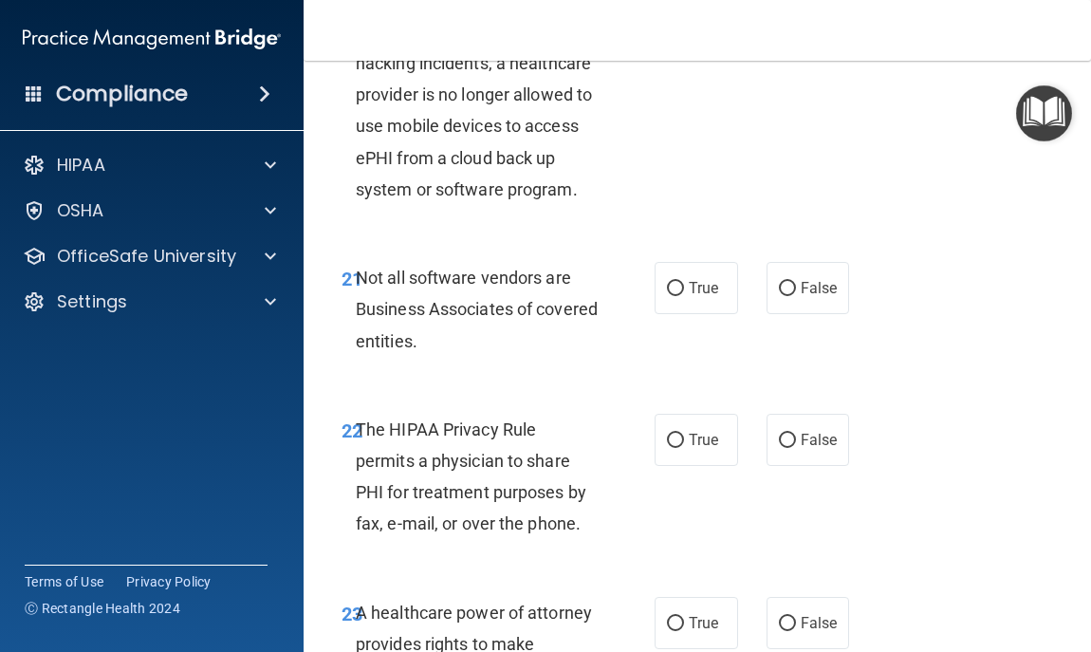
scroll to position [4630, 0]
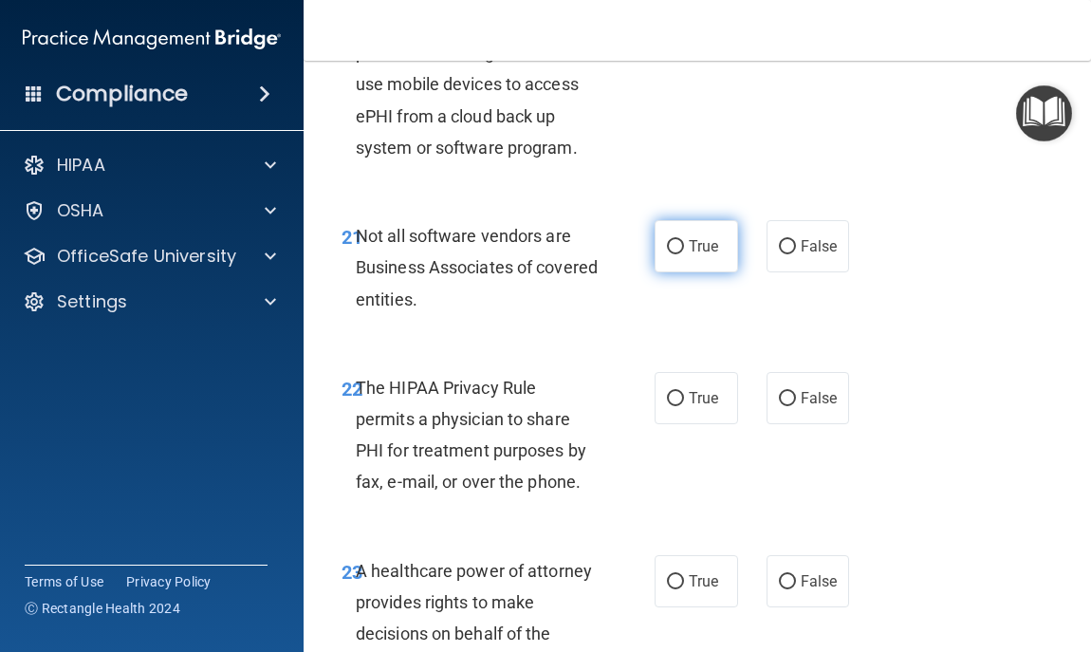
click at [693, 272] on label "True" at bounding box center [696, 246] width 83 height 52
click at [684, 254] on input "True" at bounding box center [675, 247] width 17 height 14
radio input "true"
click at [677, 424] on label "True" at bounding box center [696, 398] width 83 height 52
click at [677, 406] on input "True" at bounding box center [675, 399] width 17 height 14
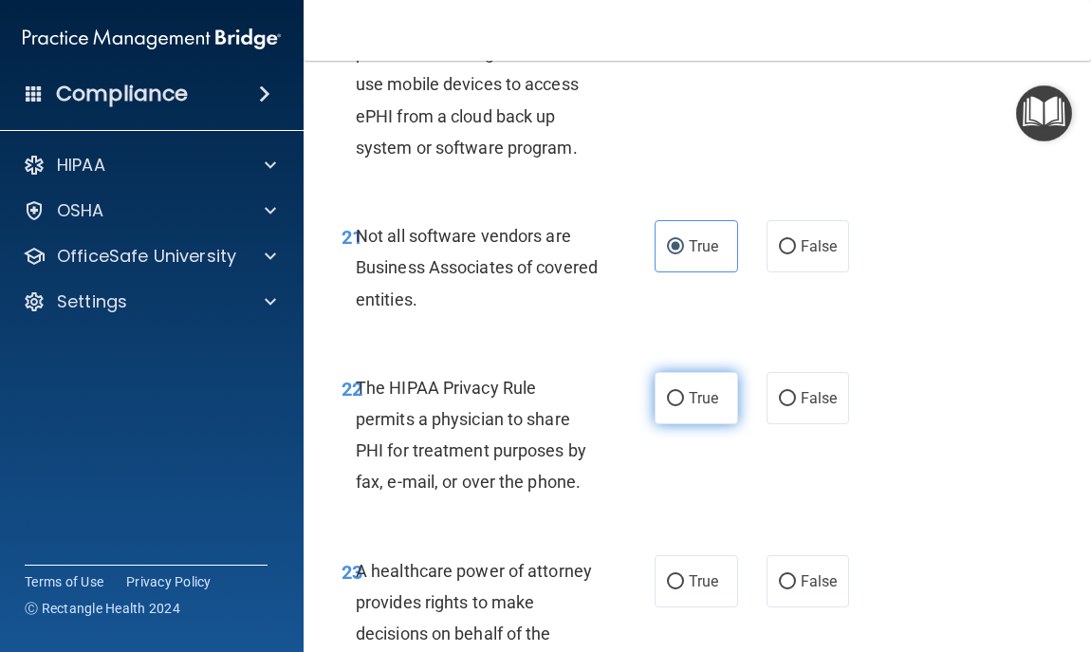
radio input "true"
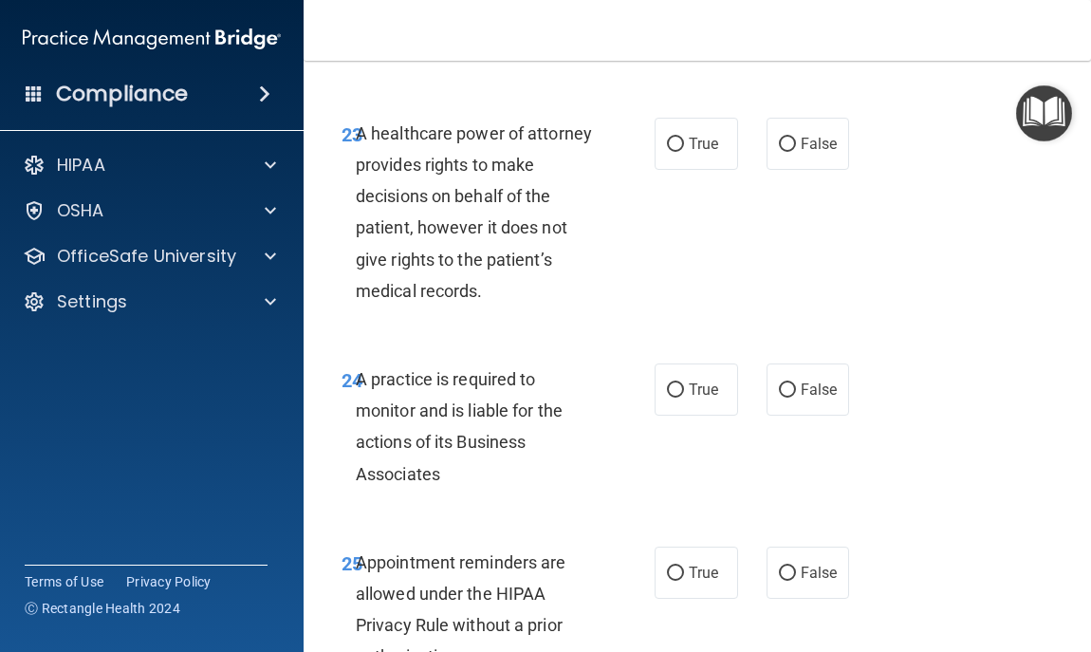
scroll to position [5086, 0]
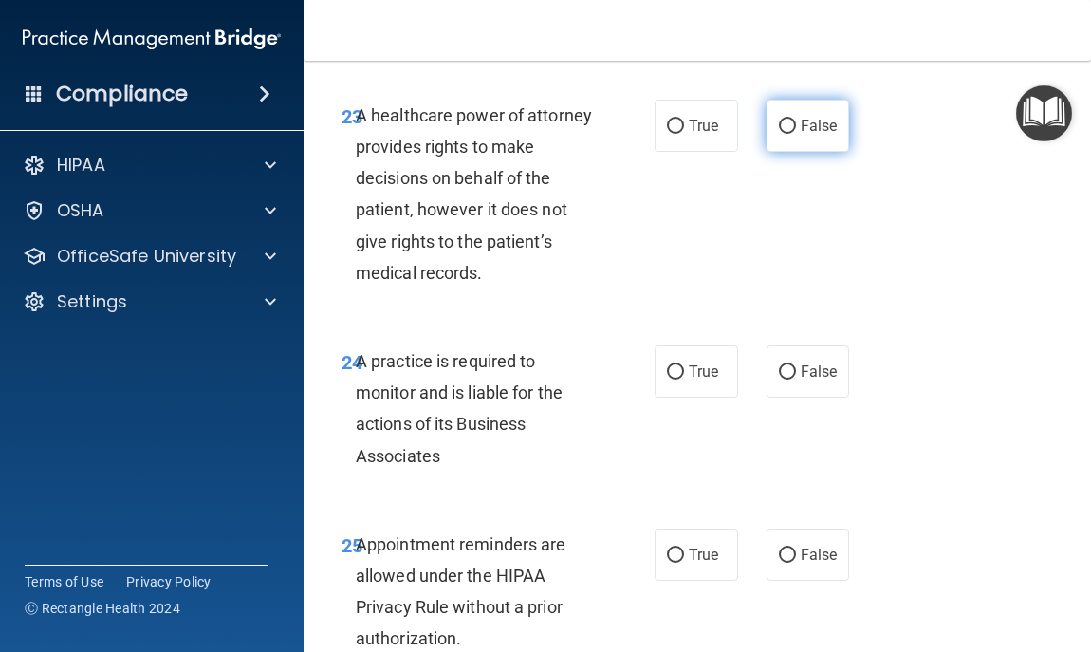
click at [835, 152] on label "False" at bounding box center [808, 126] width 83 height 52
click at [796, 134] on input "False" at bounding box center [787, 127] width 17 height 14
radio input "true"
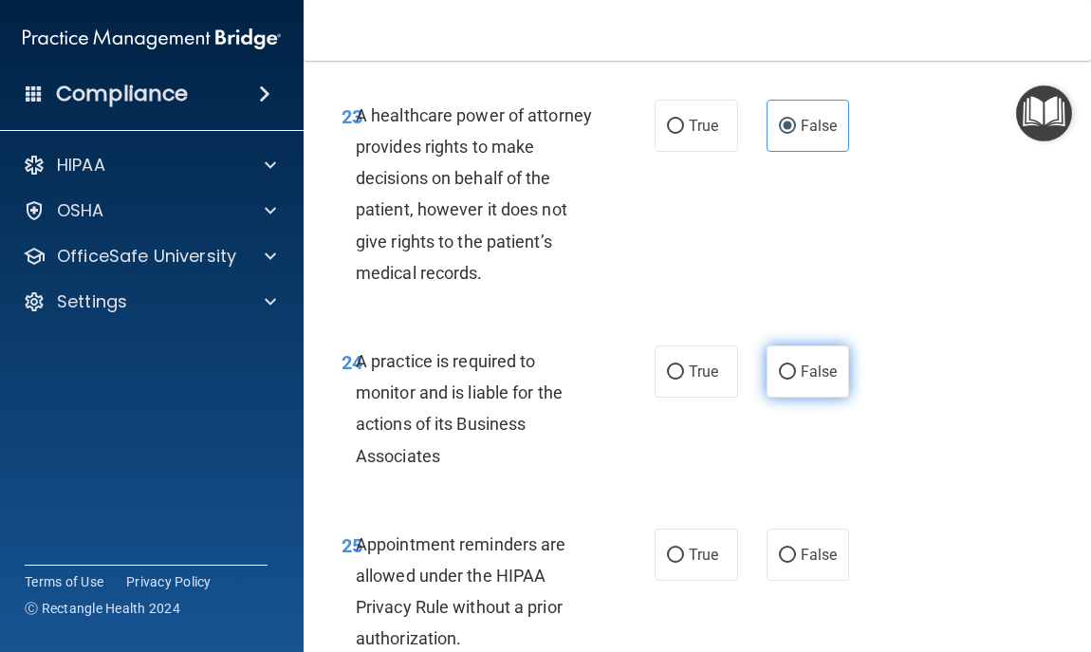
click at [808, 380] on span "False" at bounding box center [819, 371] width 37 height 18
click at [796, 380] on input "False" at bounding box center [787, 372] width 17 height 14
radio input "true"
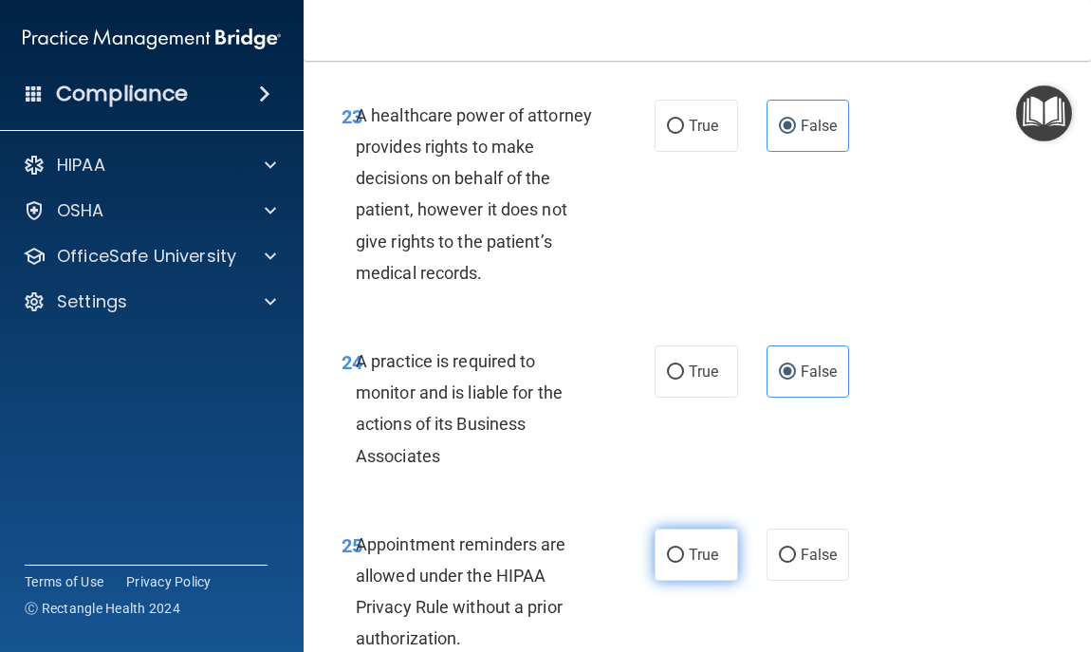
click at [717, 581] on label "True" at bounding box center [696, 554] width 83 height 52
click at [684, 563] on input "True" at bounding box center [675, 555] width 17 height 14
radio input "true"
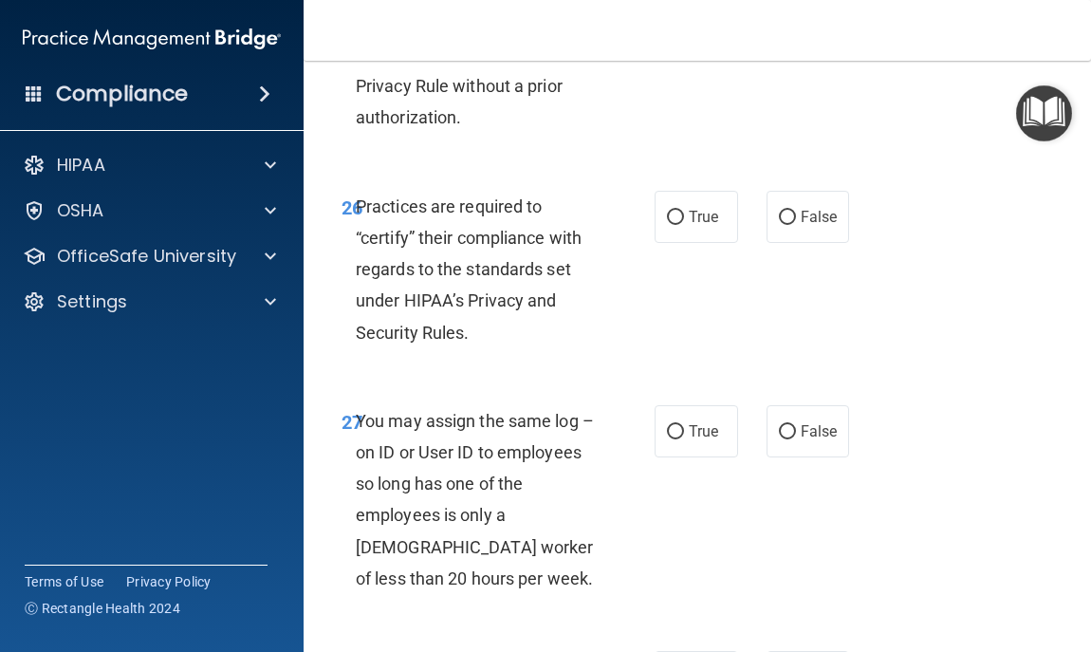
scroll to position [5655, 0]
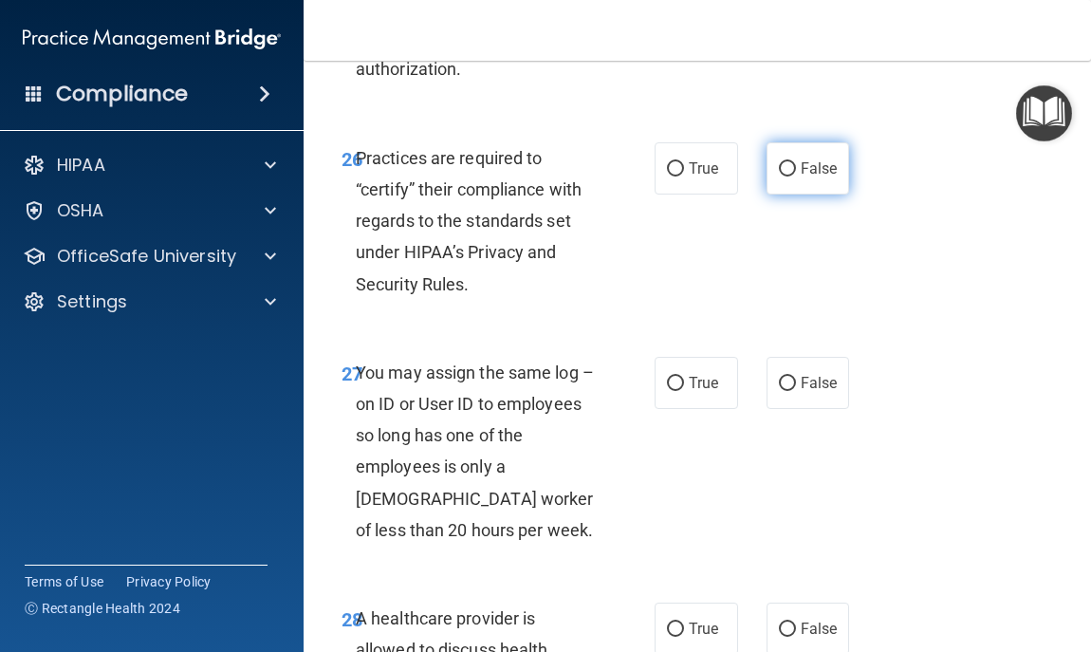
click at [815, 177] on span "False" at bounding box center [819, 168] width 37 height 18
click at [796, 176] on input "False" at bounding box center [787, 169] width 17 height 14
radio input "true"
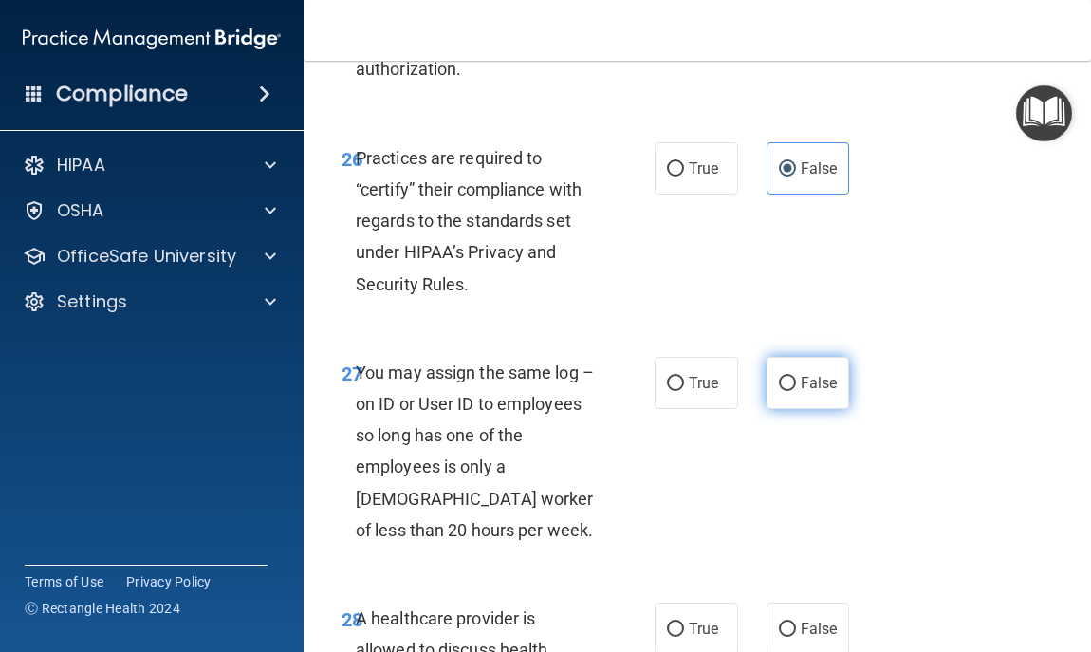
click at [805, 409] on label "False" at bounding box center [808, 383] width 83 height 52
click at [796, 391] on input "False" at bounding box center [787, 384] width 17 height 14
radio input "true"
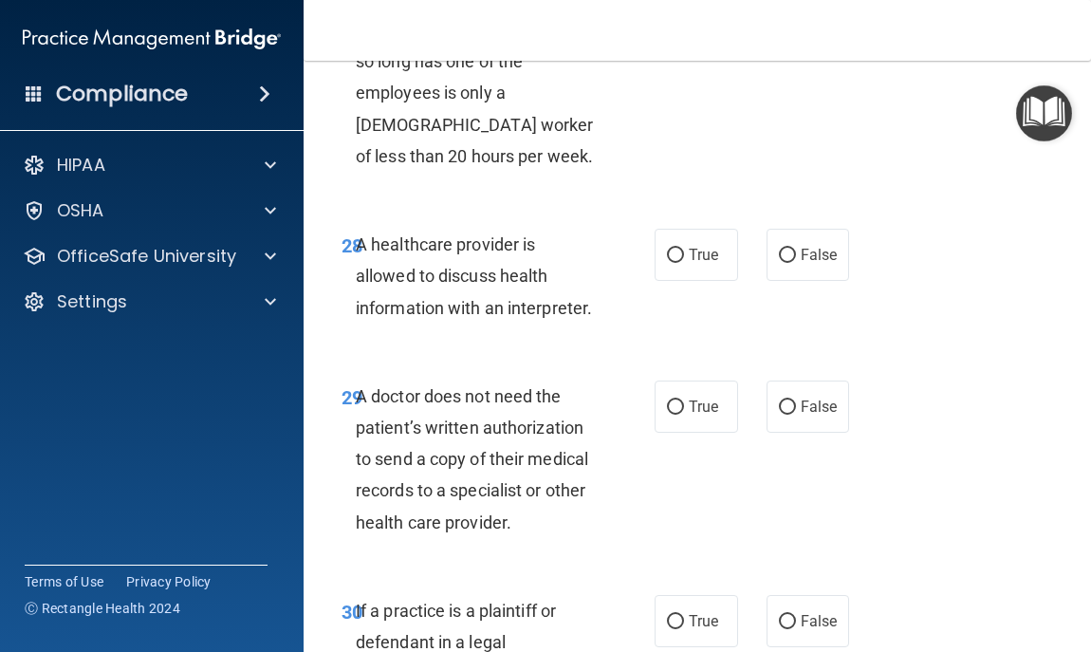
scroll to position [6072, 0]
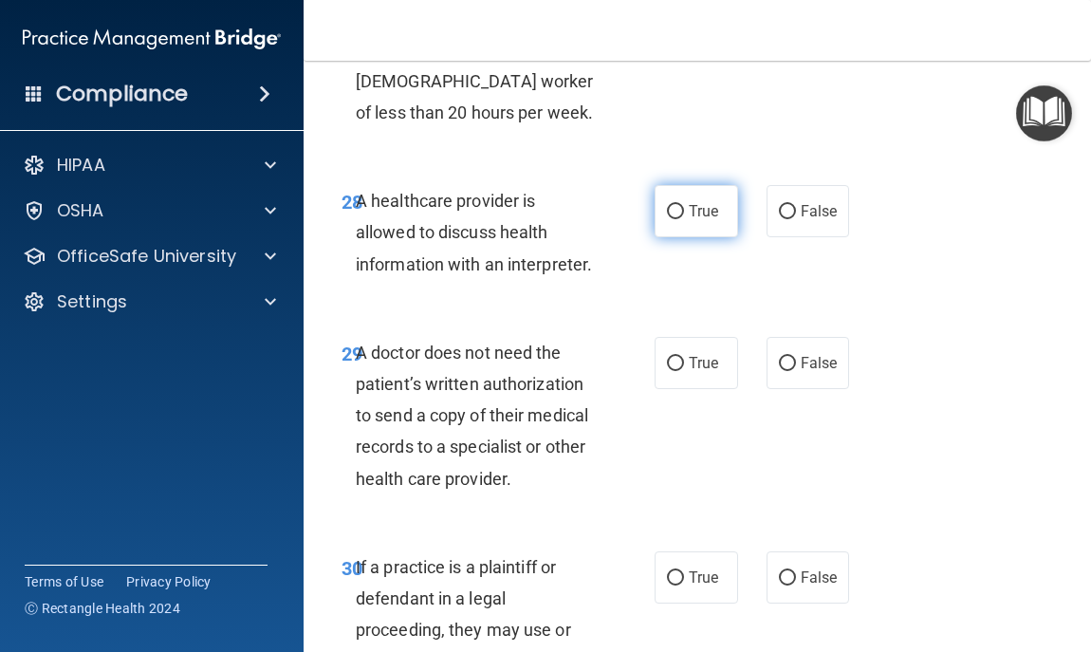
click at [672, 219] on input "True" at bounding box center [675, 212] width 17 height 14
radio input "true"
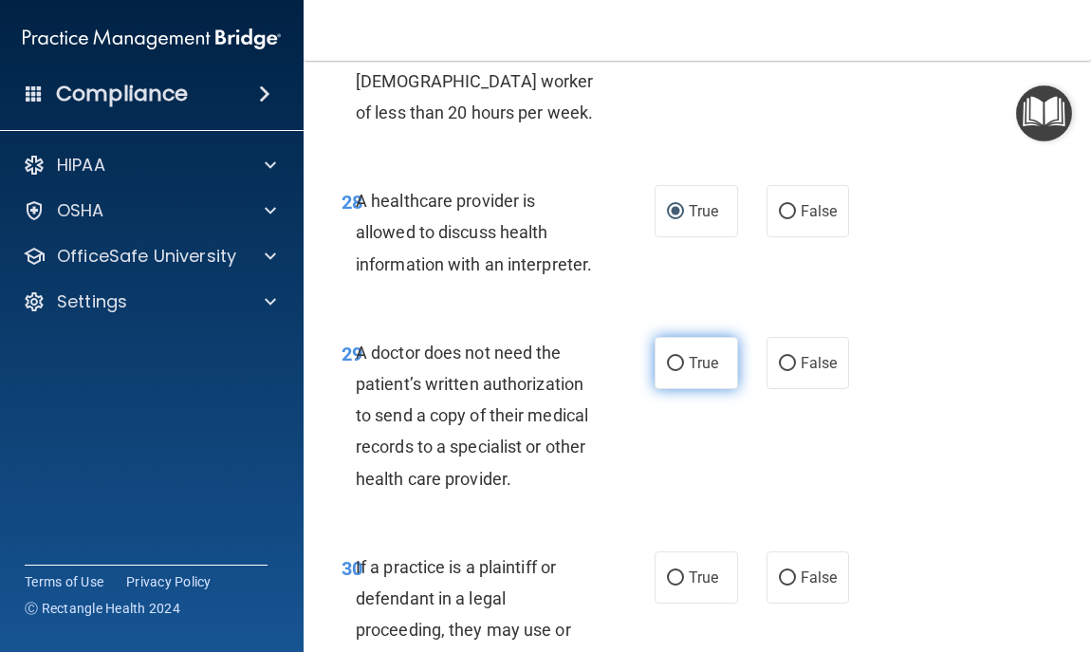
click at [693, 372] on span "True" at bounding box center [703, 363] width 29 height 18
click at [684, 371] on input "True" at bounding box center [675, 364] width 17 height 14
radio input "true"
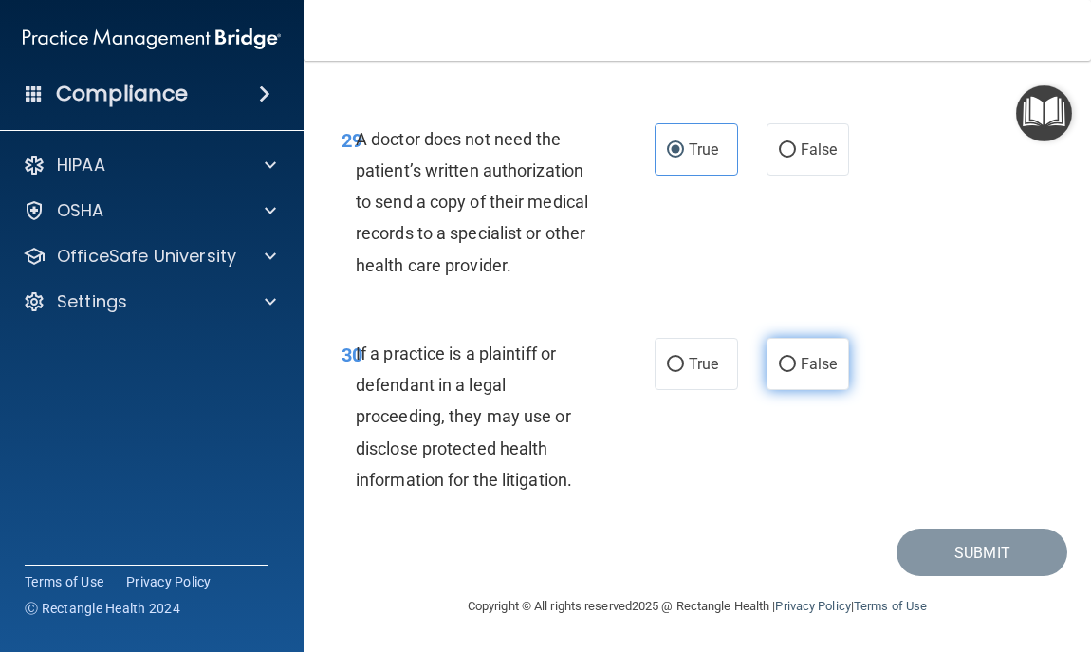
scroll to position [6300, 0]
click at [677, 390] on label "True" at bounding box center [696, 364] width 83 height 52
click at [677, 372] on input "True" at bounding box center [675, 365] width 17 height 14
radio input "true"
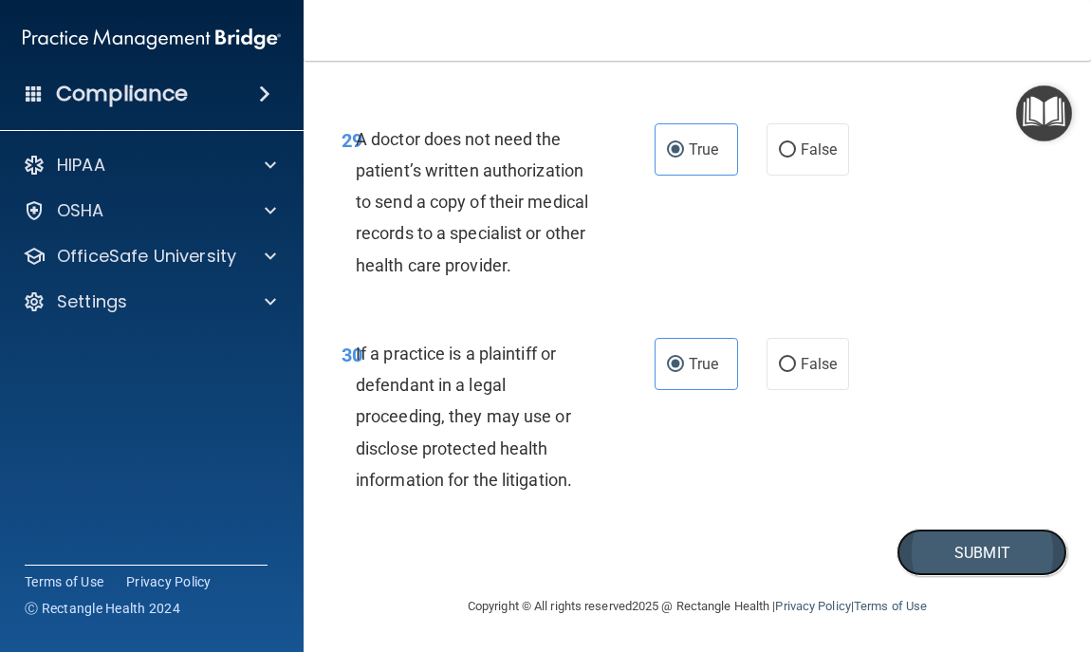
click at [962, 577] on button "Submit" at bounding box center [982, 552] width 171 height 48
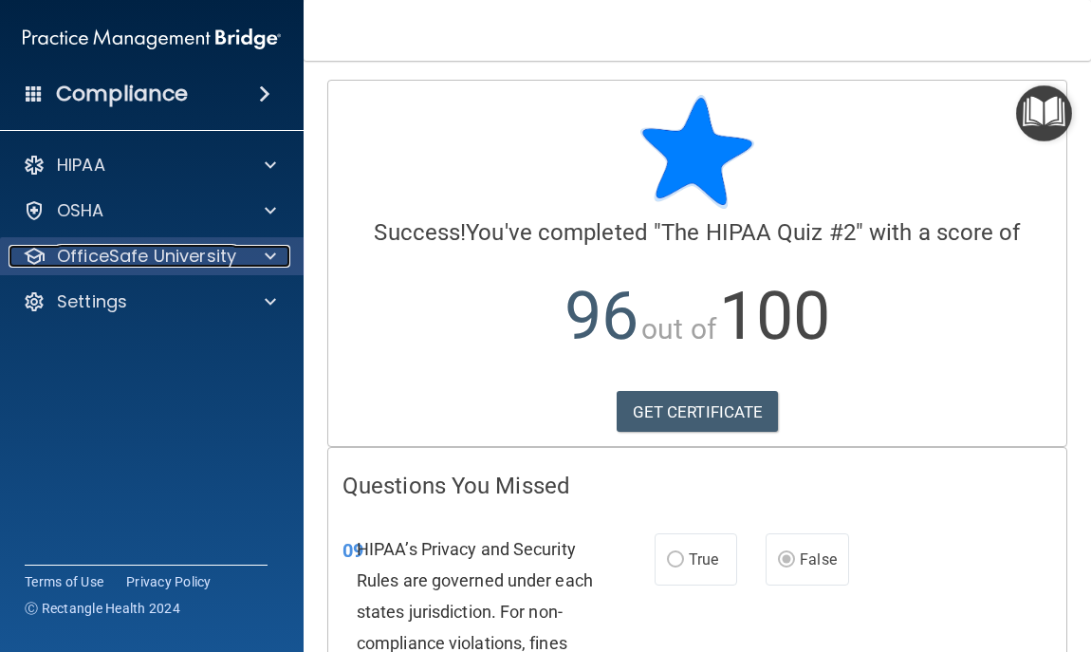
click at [125, 260] on p "OfficeSafe University" at bounding box center [146, 256] width 179 height 23
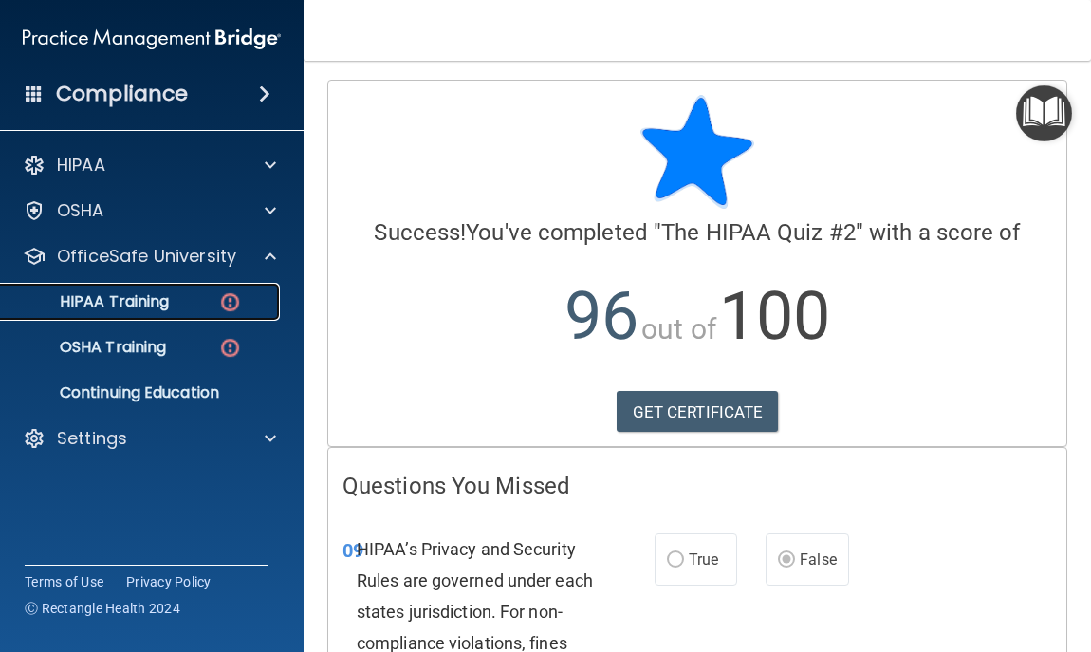
click at [120, 297] on p "HIPAA Training" at bounding box center [90, 301] width 157 height 19
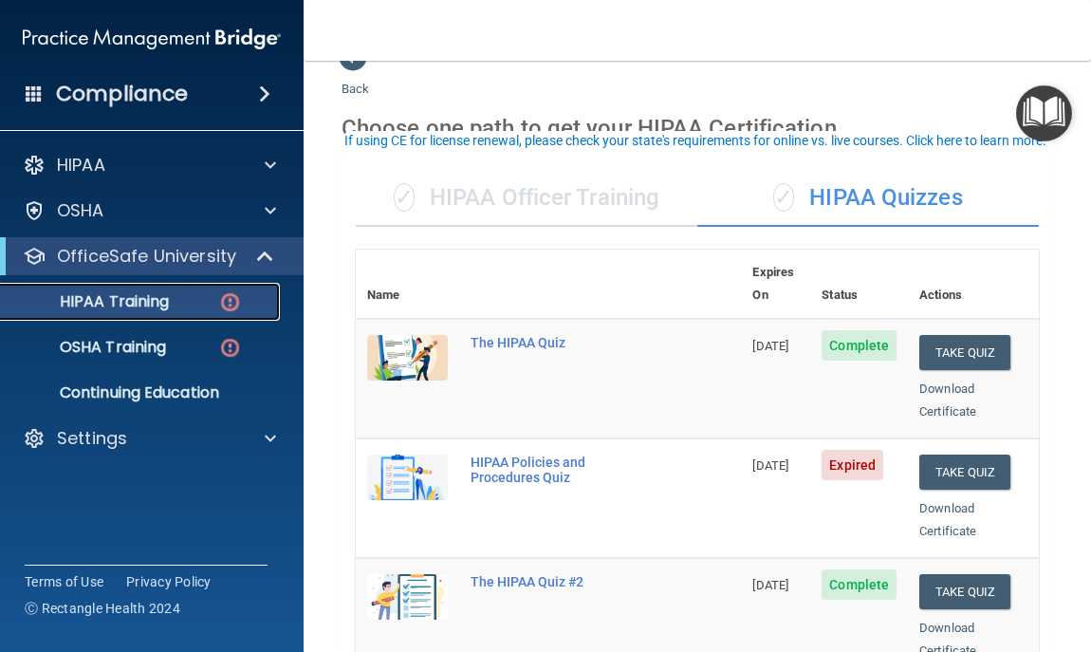
scroll to position [76, 0]
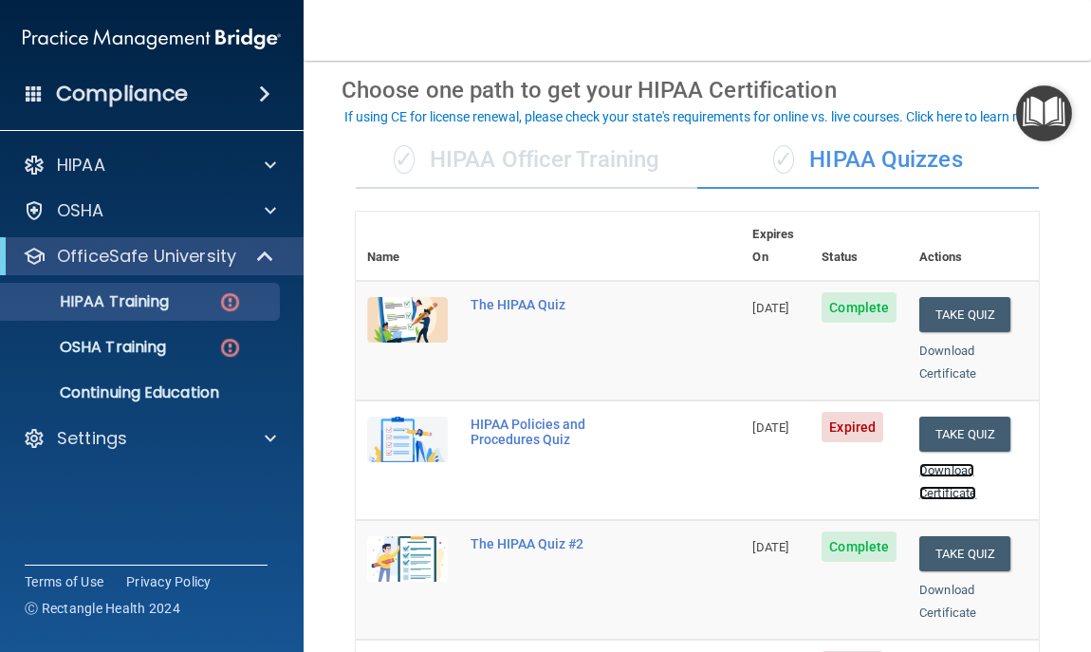
click at [943, 464] on link "Download Certificate" at bounding box center [947, 481] width 57 height 37
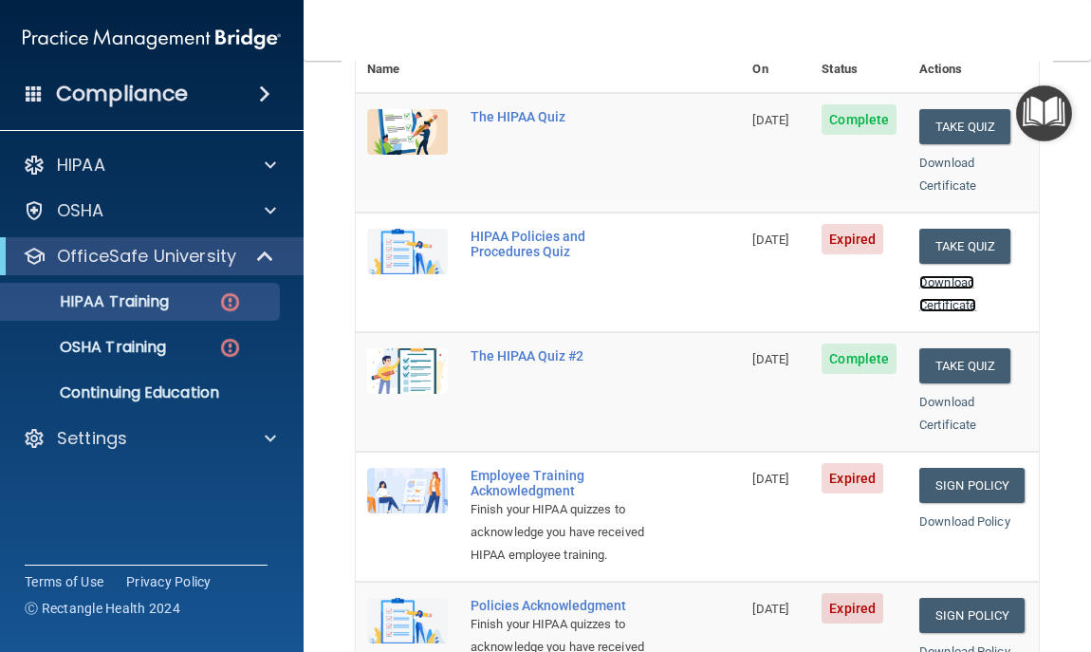
scroll to position [304, 0]
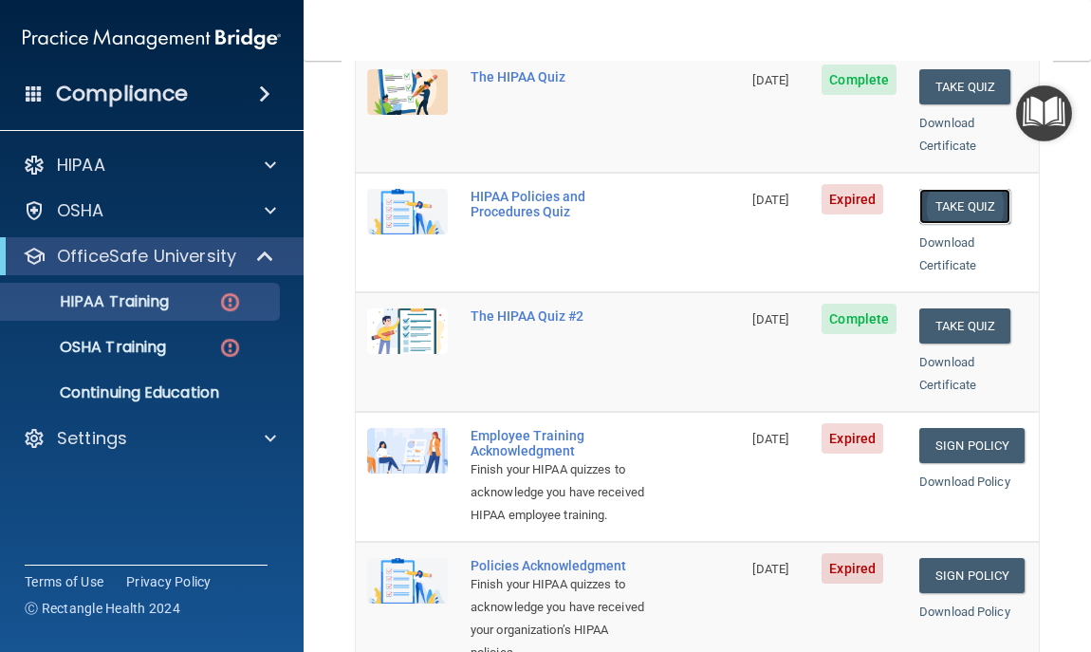
click at [941, 189] on button "Take Quiz" at bounding box center [964, 206] width 91 height 35
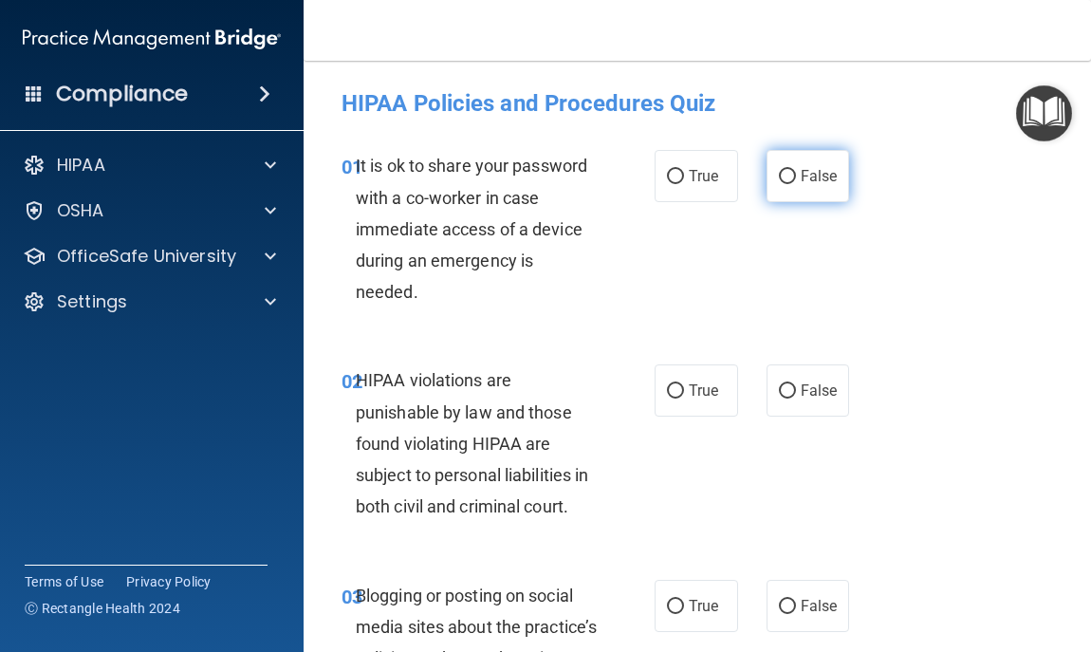
click at [788, 181] on label "False" at bounding box center [808, 176] width 83 height 52
click at [788, 181] on input "False" at bounding box center [787, 177] width 17 height 14
radio input "true"
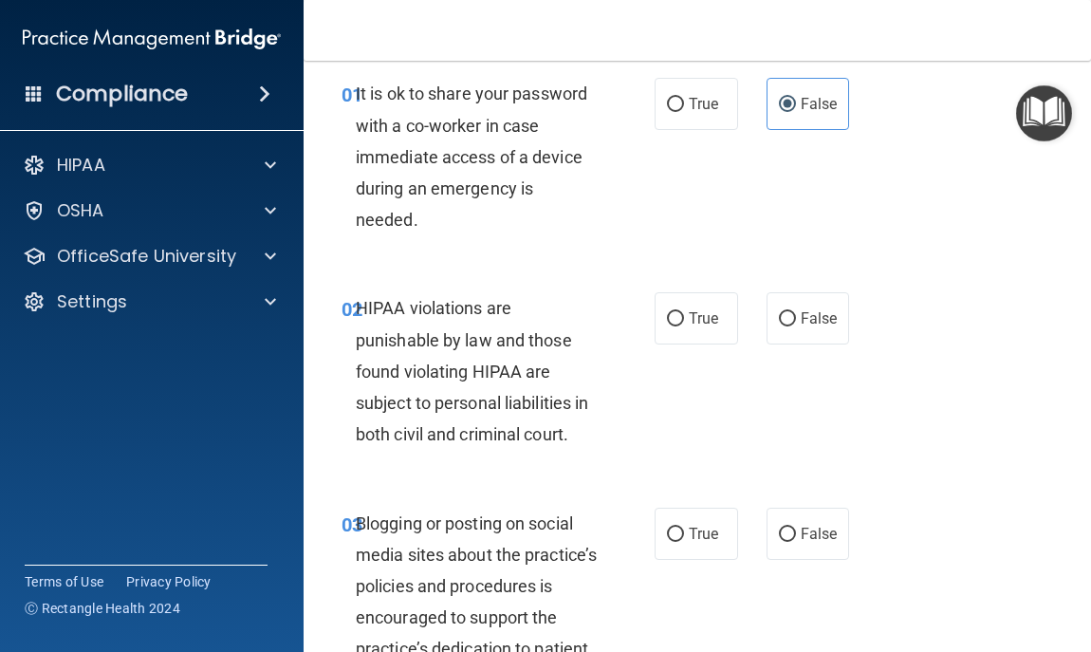
scroll to position [76, 0]
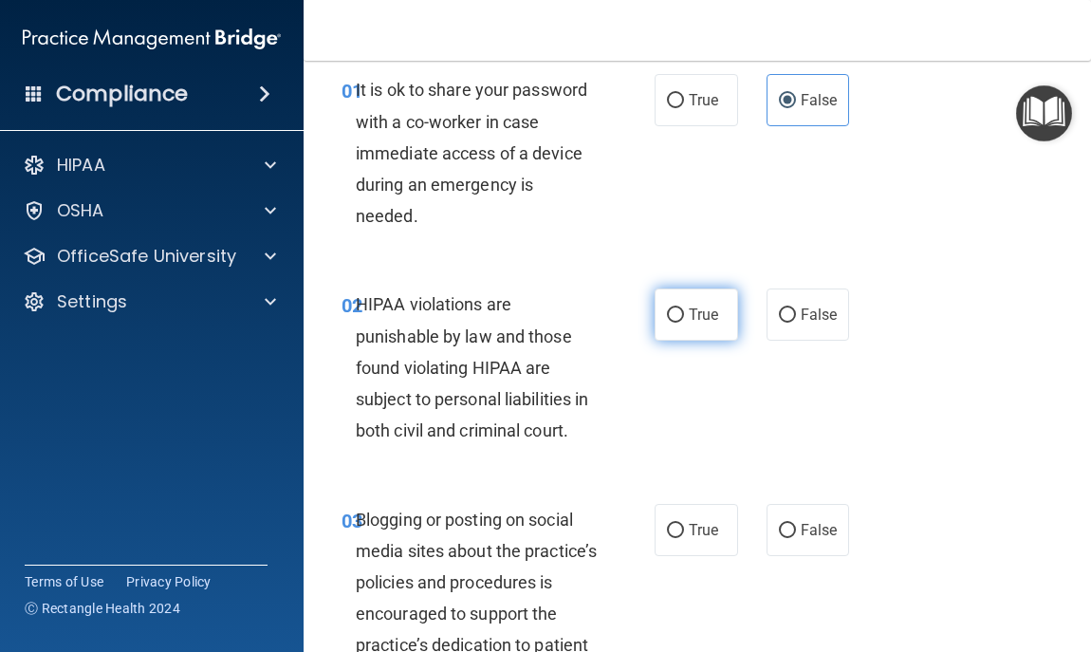
click at [702, 304] on label "True" at bounding box center [696, 314] width 83 height 52
click at [684, 308] on input "True" at bounding box center [675, 315] width 17 height 14
radio input "true"
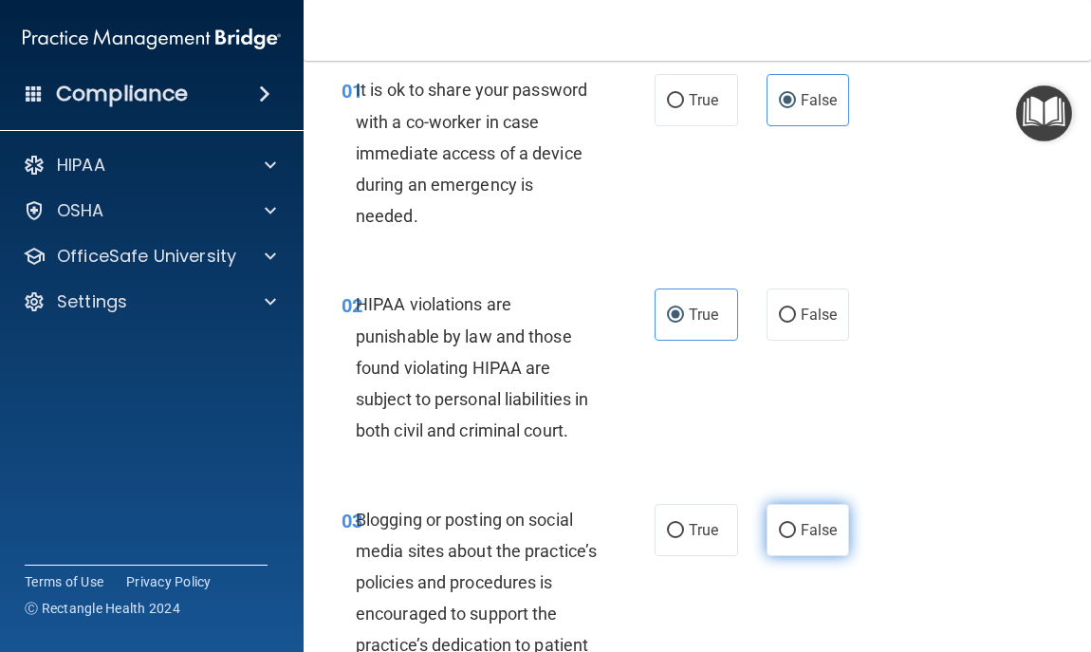
click at [783, 532] on input "False" at bounding box center [787, 531] width 17 height 14
radio input "true"
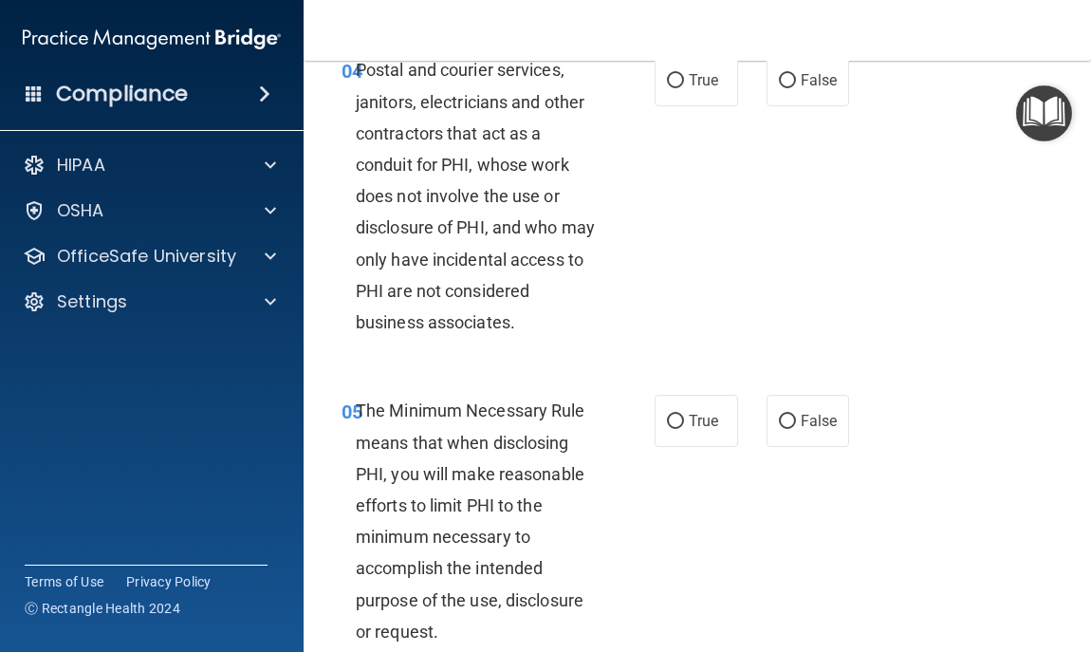
scroll to position [835, 0]
click at [689, 88] on span "True" at bounding box center [703, 79] width 29 height 18
click at [684, 87] on input "True" at bounding box center [675, 80] width 17 height 14
radio input "true"
click at [682, 446] on label "True" at bounding box center [696, 420] width 83 height 52
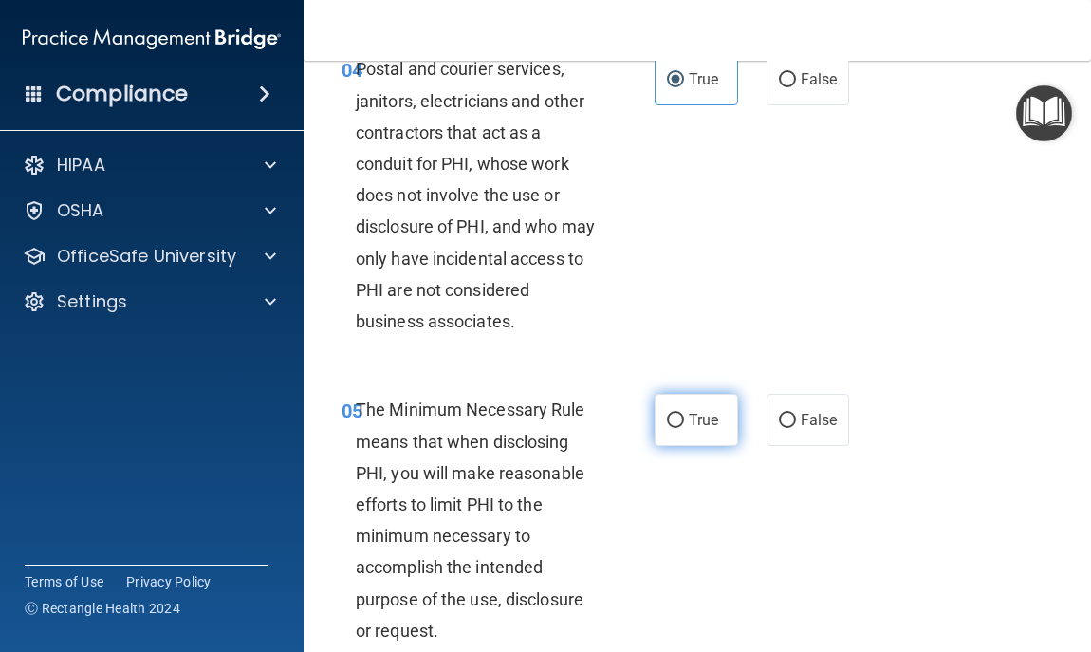
click at [682, 428] on input "True" at bounding box center [675, 421] width 17 height 14
radio input "true"
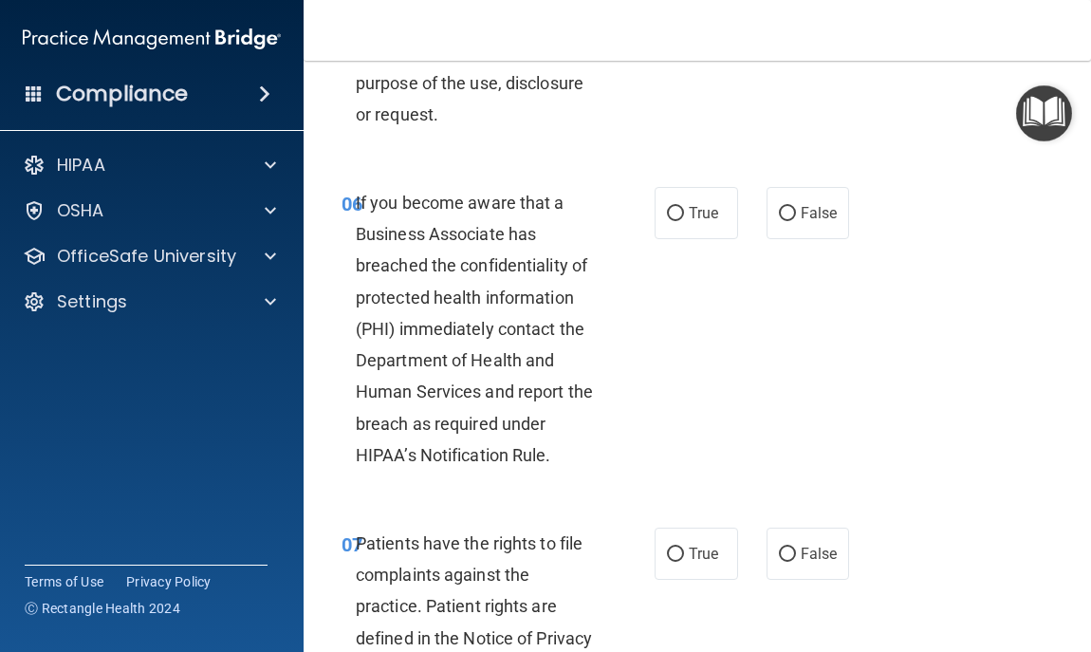
scroll to position [1366, 0]
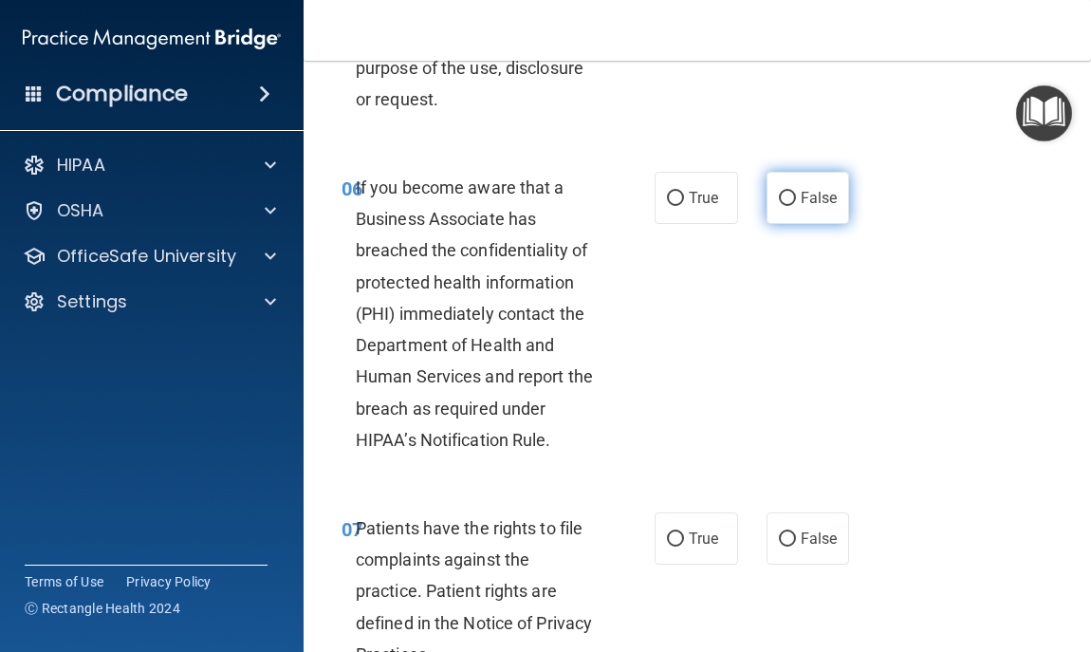
click at [787, 224] on label "False" at bounding box center [808, 198] width 83 height 52
click at [787, 206] on input "False" at bounding box center [787, 199] width 17 height 14
radio input "true"
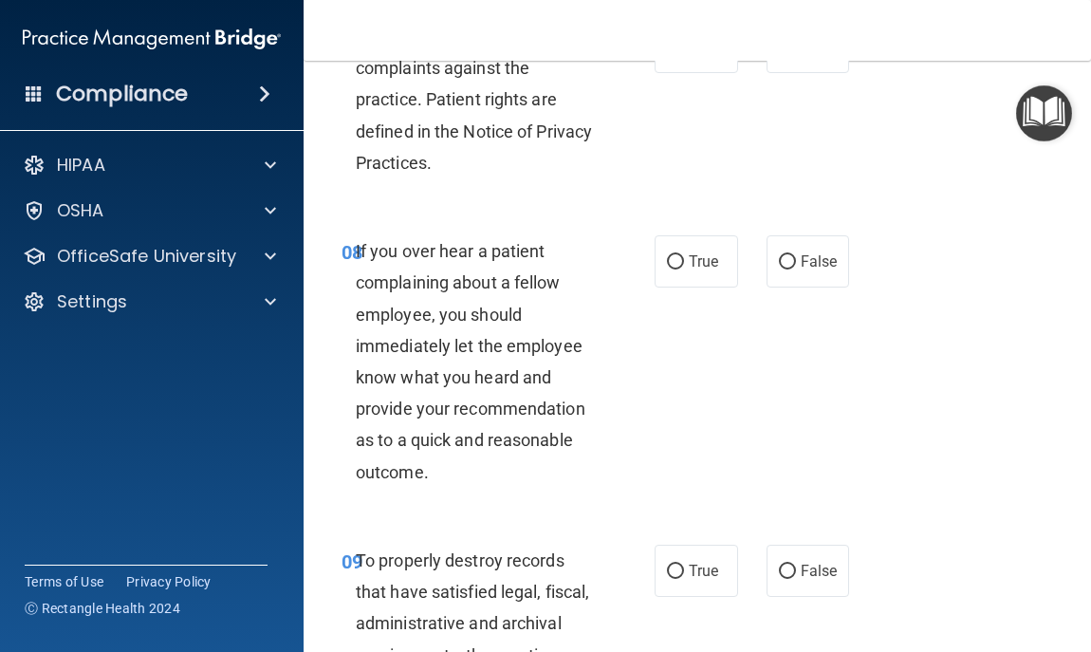
scroll to position [1860, 0]
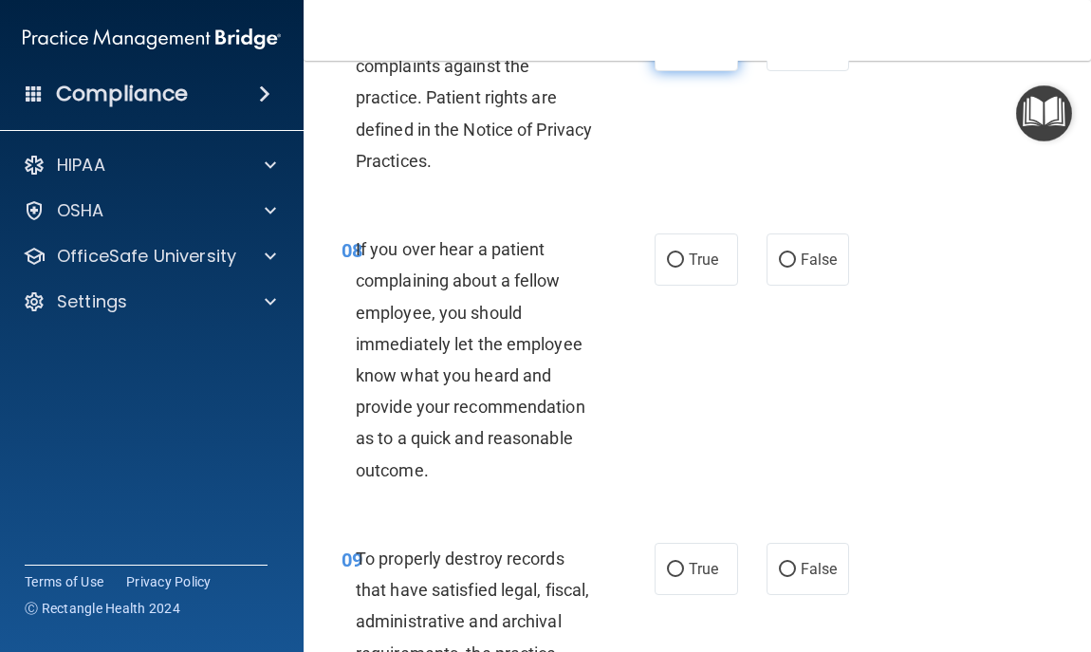
click at [689, 54] on span "True" at bounding box center [703, 45] width 29 height 18
click at [681, 53] on input "True" at bounding box center [675, 46] width 17 height 14
radio input "true"
click at [771, 286] on label "False" at bounding box center [808, 259] width 83 height 52
click at [779, 268] on input "False" at bounding box center [787, 260] width 17 height 14
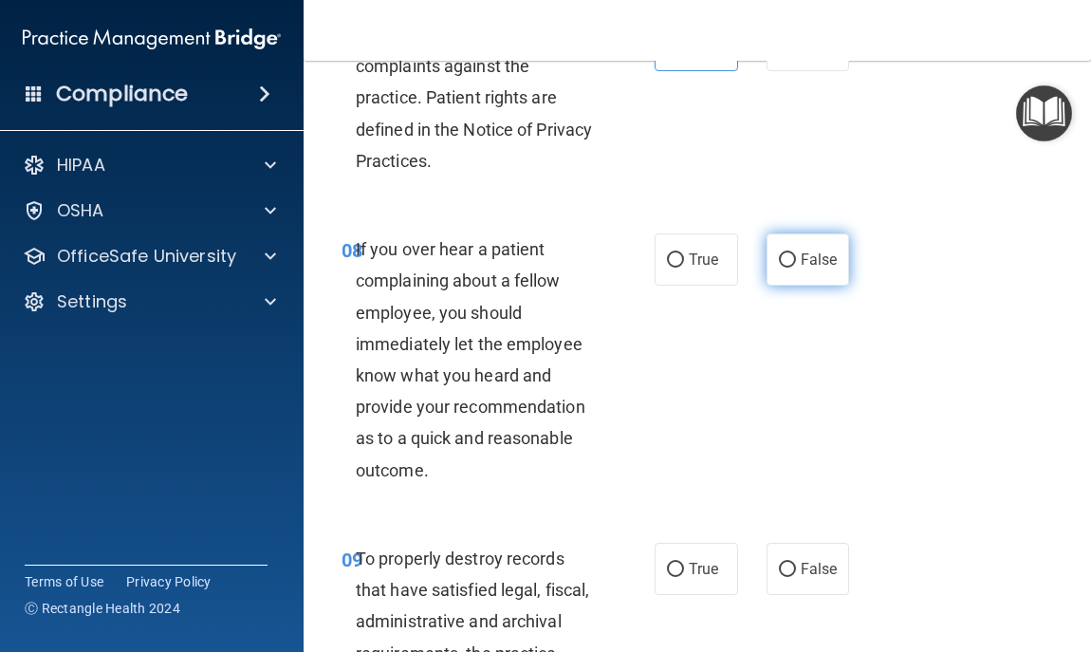
radio input "true"
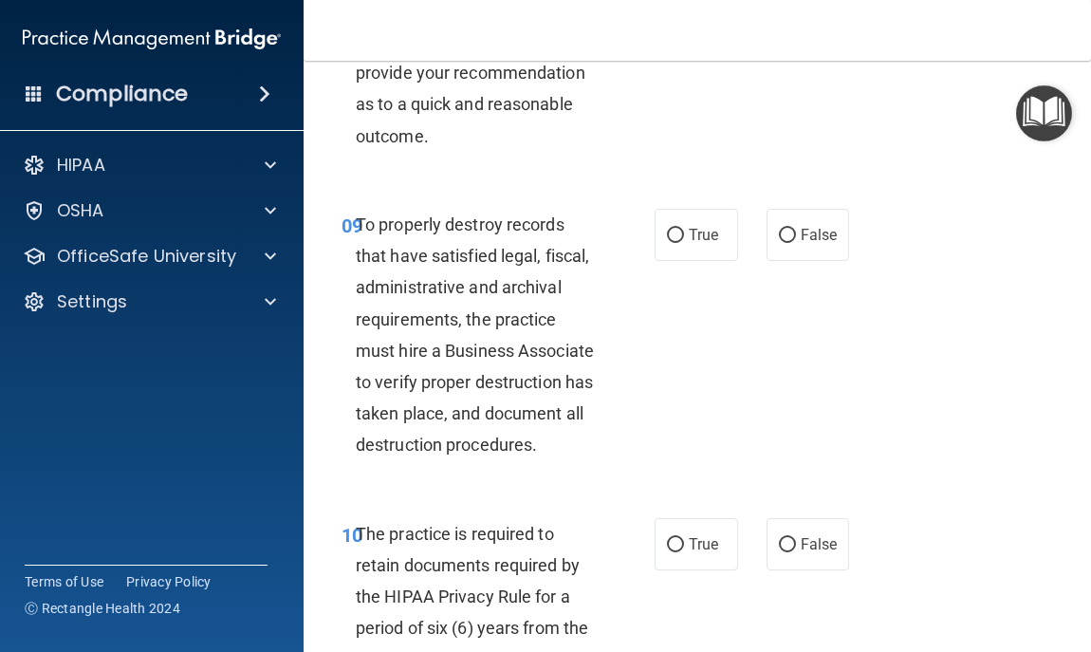
scroll to position [2201, 0]
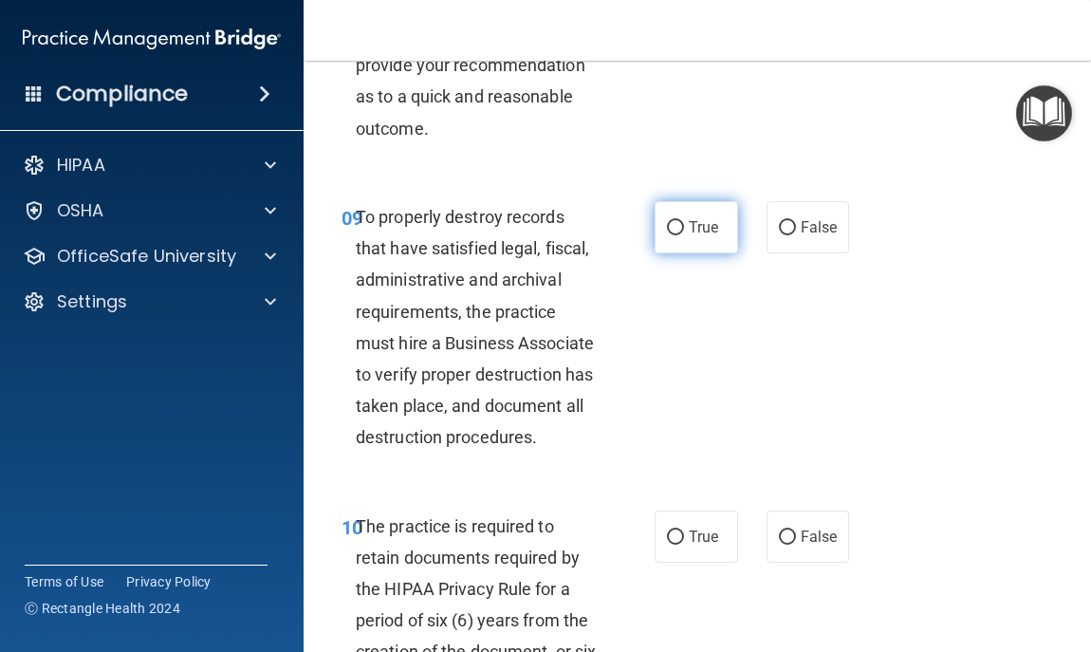
click at [667, 235] on input "True" at bounding box center [675, 228] width 17 height 14
radio input "true"
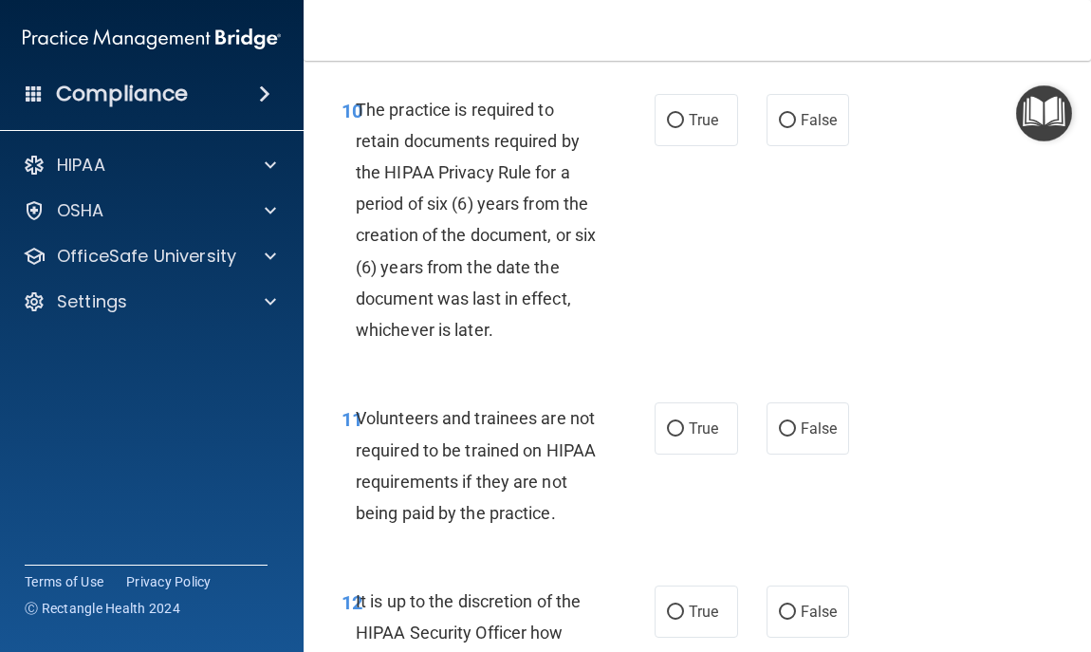
scroll to position [2619, 0]
click at [672, 145] on label "True" at bounding box center [696, 119] width 83 height 52
click at [672, 127] on input "True" at bounding box center [675, 120] width 17 height 14
radio input "true"
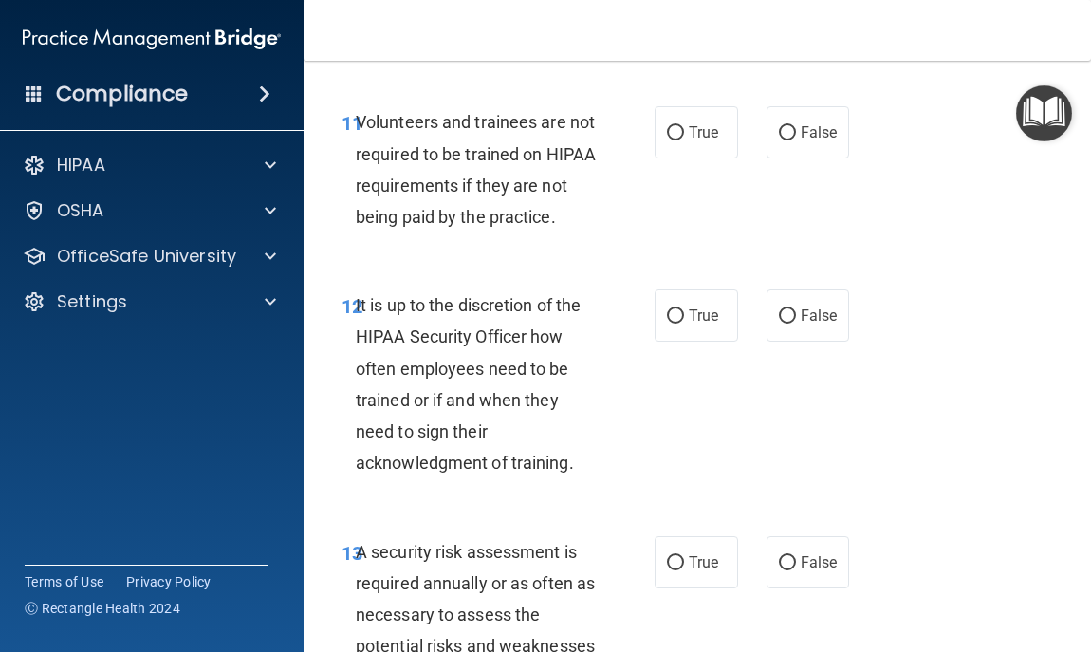
scroll to position [2922, 0]
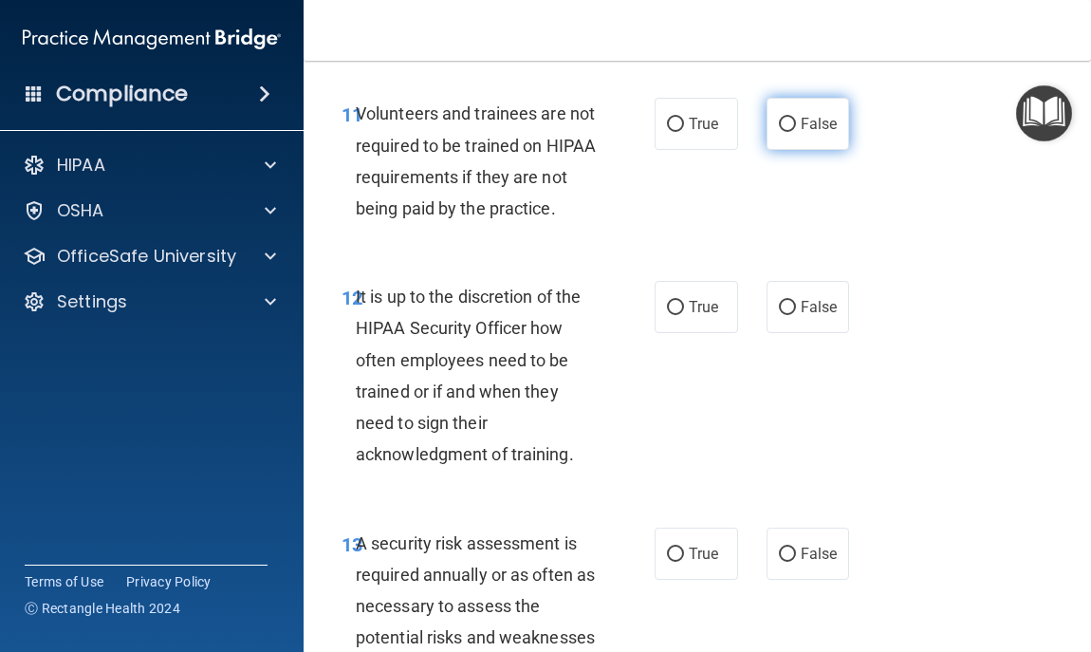
click at [801, 133] on span "False" at bounding box center [819, 124] width 37 height 18
click at [796, 132] on input "False" at bounding box center [787, 125] width 17 height 14
radio input "true"
click at [804, 316] on span "False" at bounding box center [819, 307] width 37 height 18
click at [796, 315] on input "False" at bounding box center [787, 308] width 17 height 14
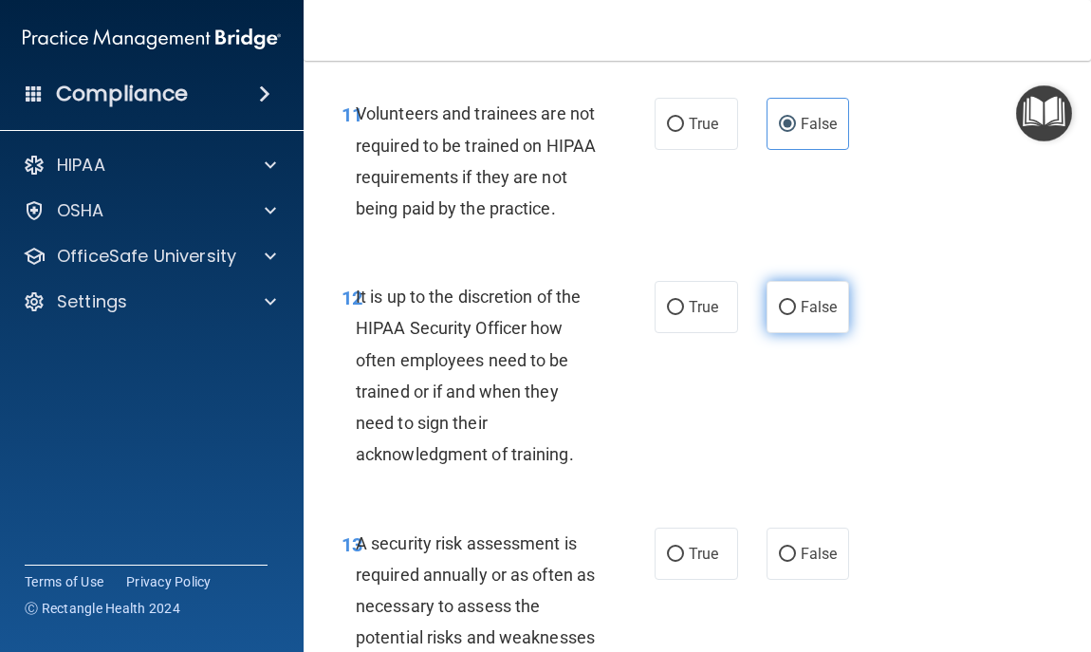
radio input "true"
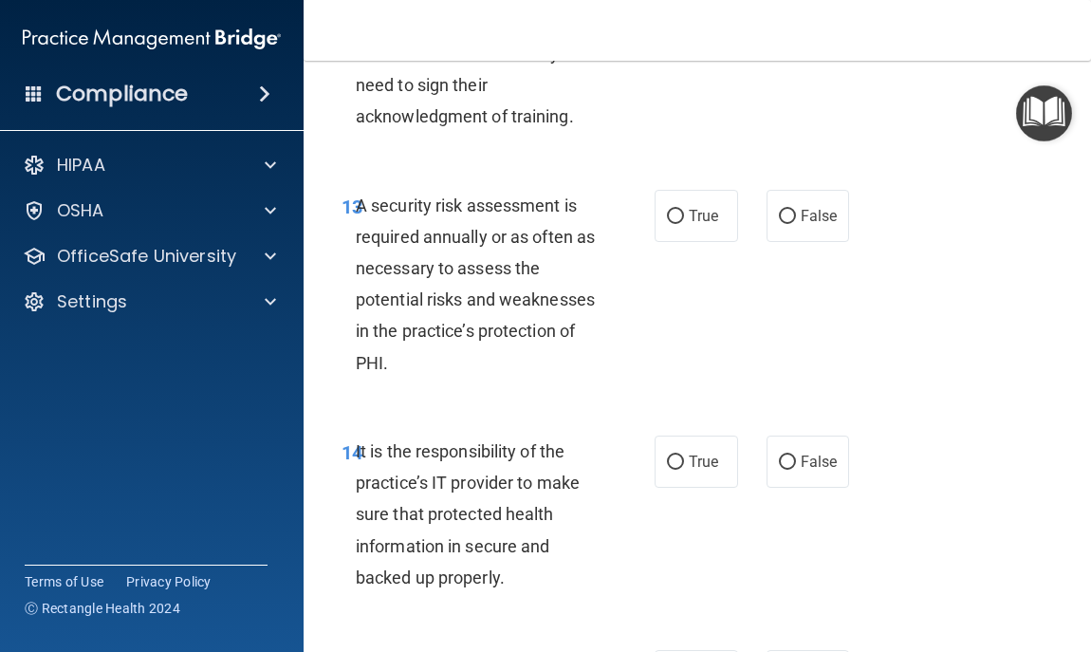
scroll to position [3264, 0]
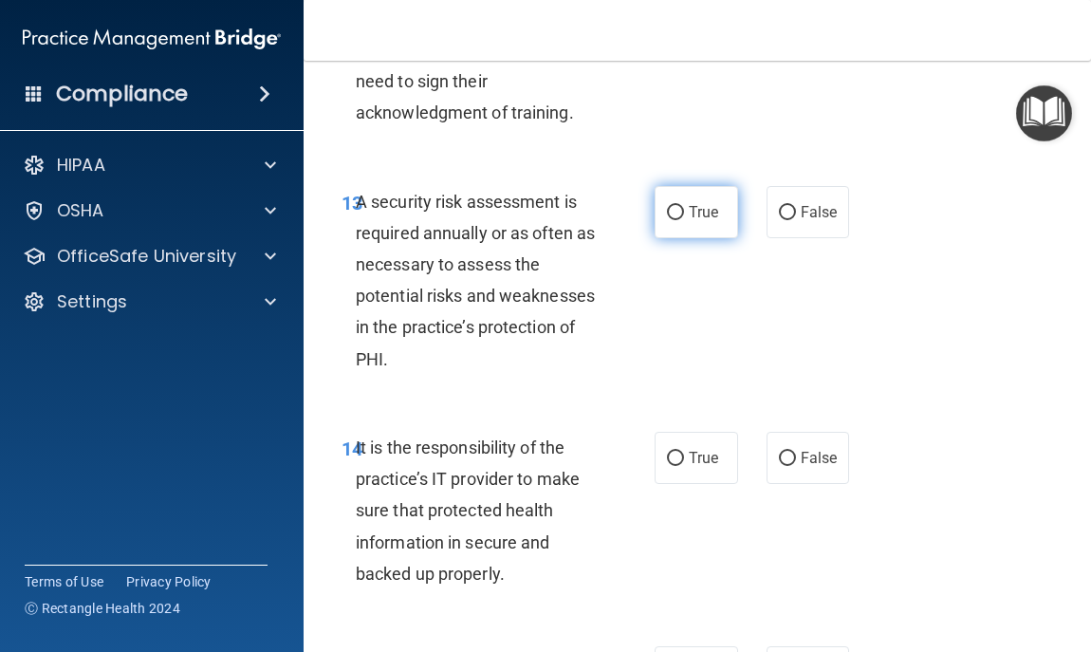
click at [700, 221] on span "True" at bounding box center [703, 212] width 29 height 18
click at [684, 220] on input "True" at bounding box center [675, 213] width 17 height 14
radio input "true"
click at [801, 467] on span "False" at bounding box center [819, 458] width 37 height 18
click at [796, 466] on input "False" at bounding box center [787, 459] width 17 height 14
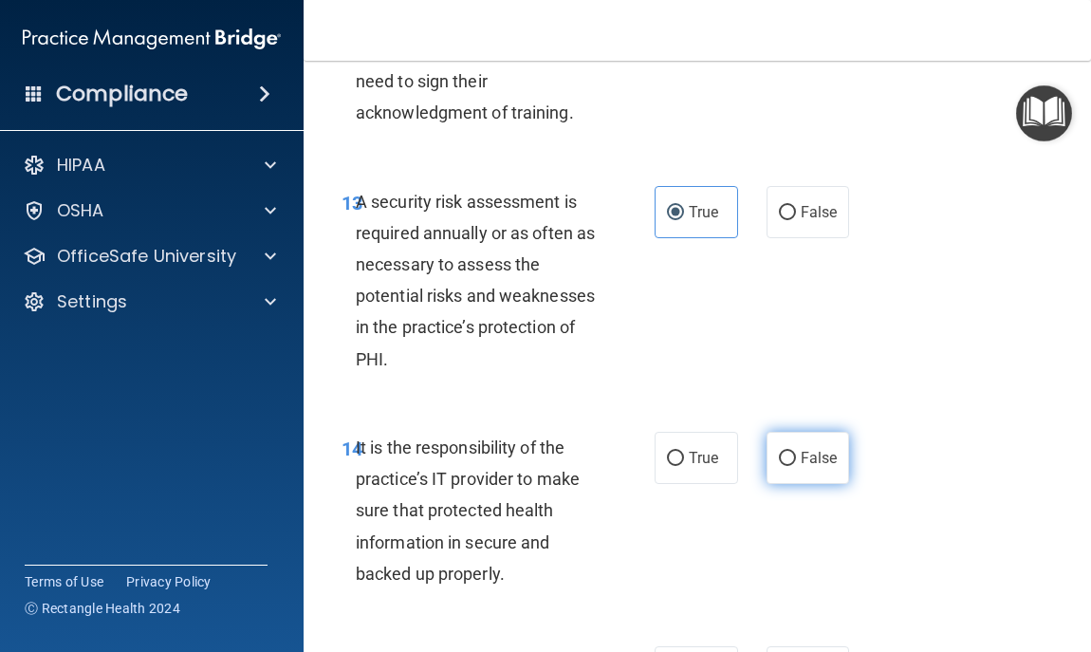
radio input "true"
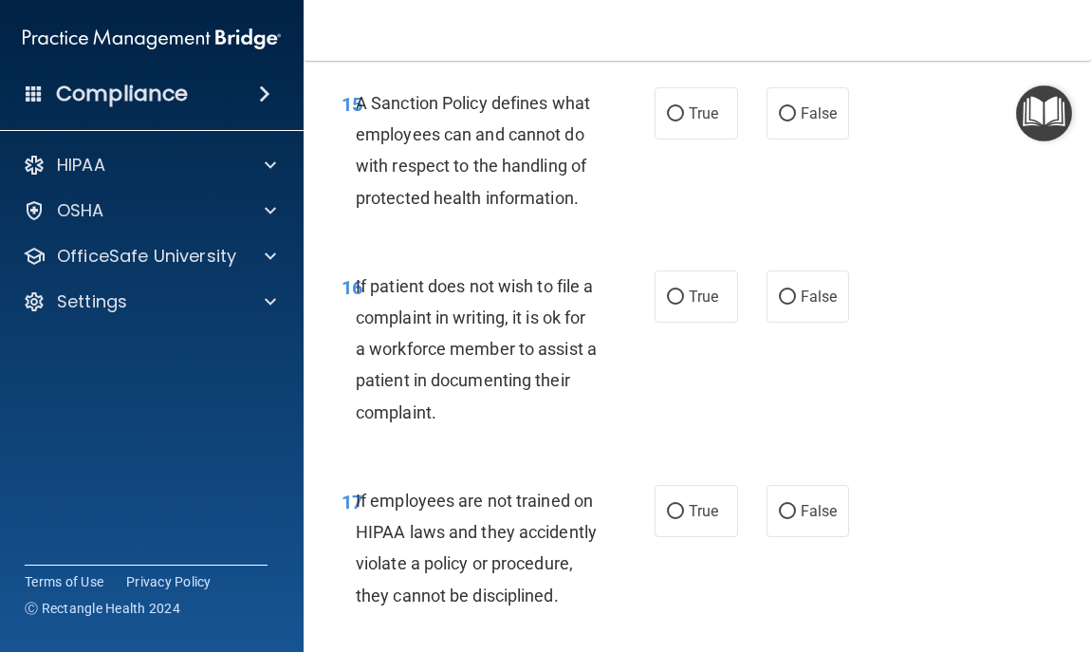
scroll to position [3833, 0]
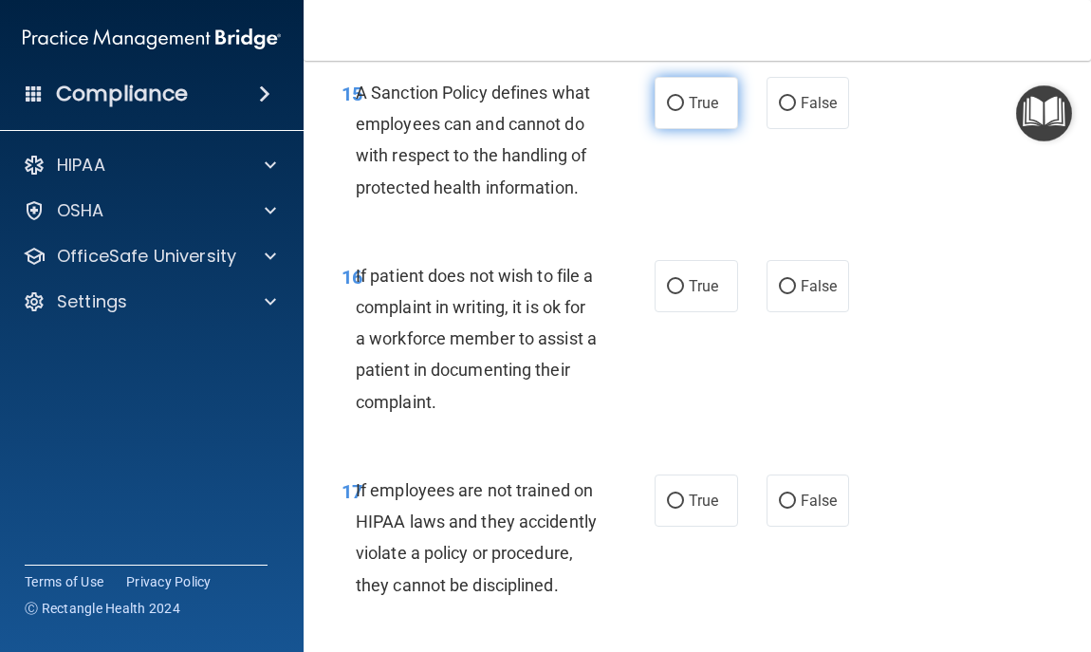
click at [700, 129] on label "True" at bounding box center [696, 103] width 83 height 52
click at [684, 111] on input "True" at bounding box center [675, 104] width 17 height 14
radio input "true"
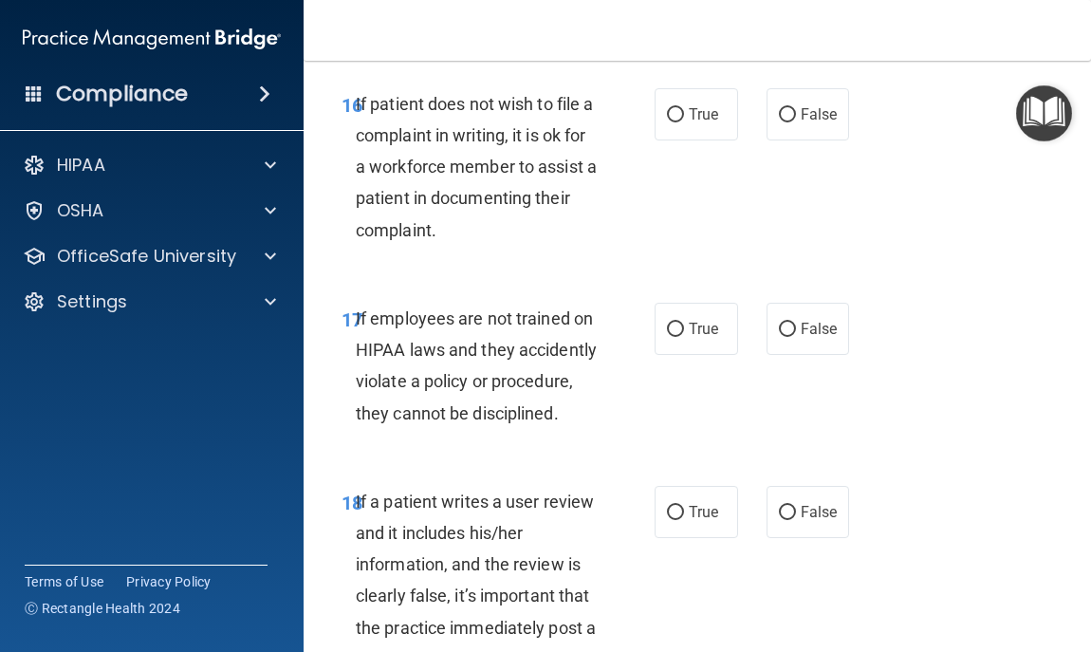
scroll to position [4023, 0]
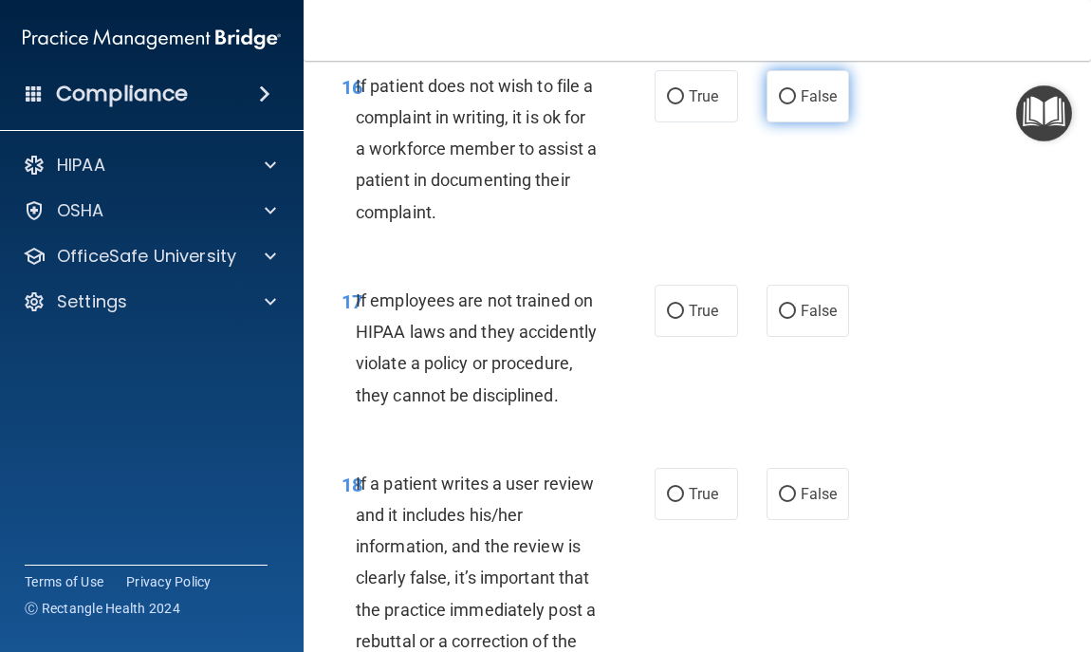
click at [805, 105] on span "False" at bounding box center [819, 96] width 37 height 18
click at [796, 104] on input "False" at bounding box center [787, 97] width 17 height 14
radio input "true"
click at [691, 320] on span "True" at bounding box center [703, 311] width 29 height 18
click at [684, 319] on input "True" at bounding box center [675, 312] width 17 height 14
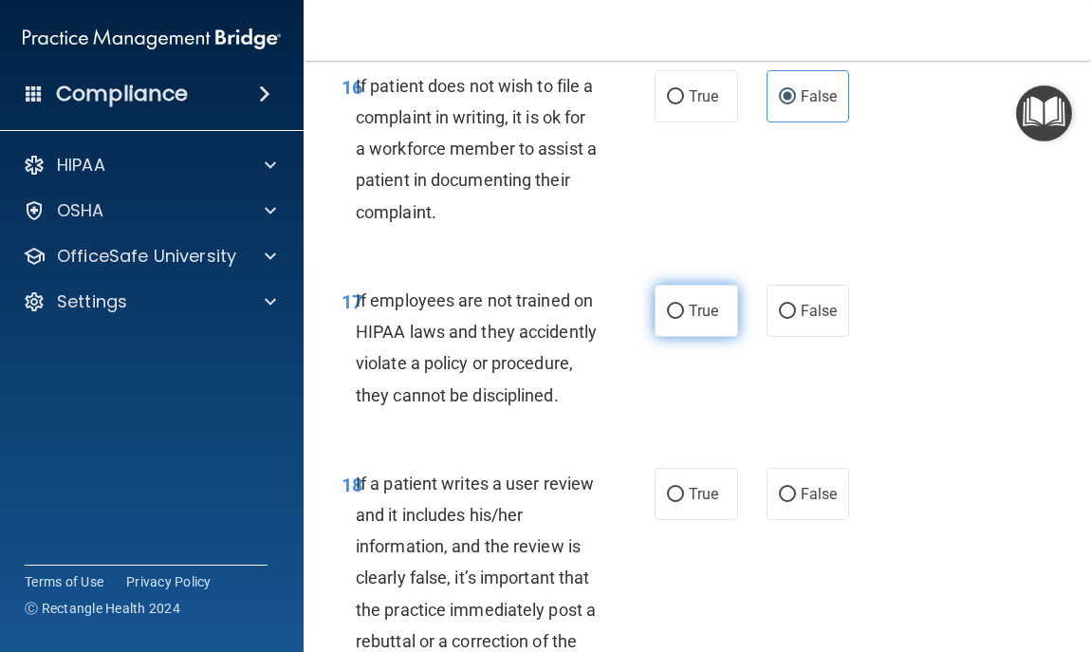
radio input "true"
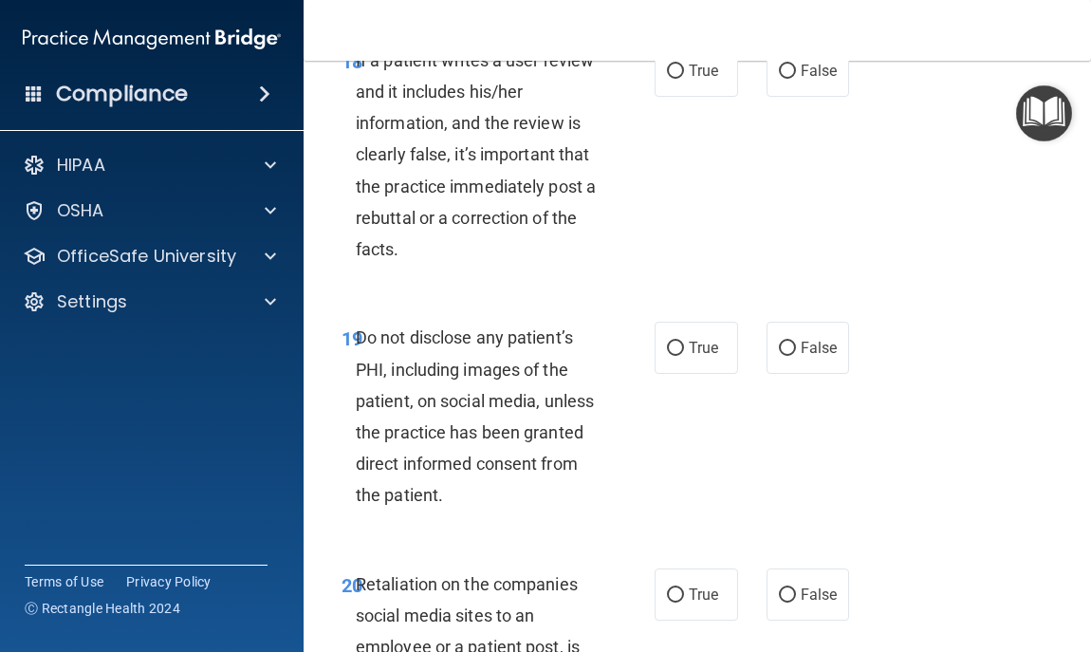
scroll to position [4478, 0]
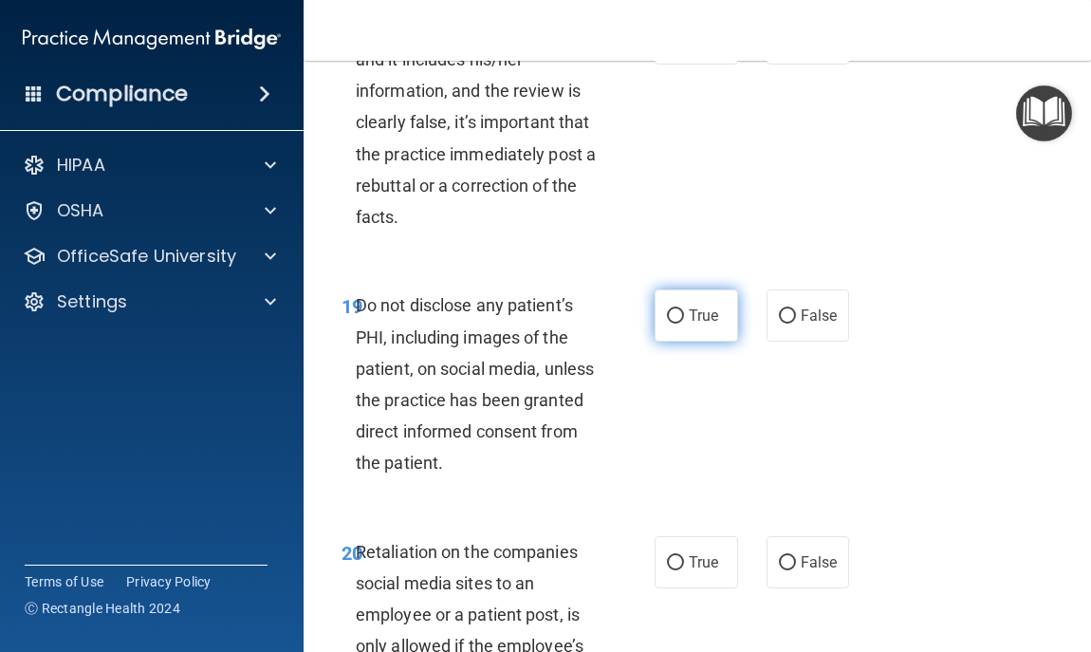
click at [702, 324] on span "True" at bounding box center [703, 315] width 29 height 18
click at [684, 324] on input "True" at bounding box center [675, 316] width 17 height 14
radio input "true"
click at [801, 47] on span "False" at bounding box center [819, 38] width 37 height 18
click at [796, 46] on input "False" at bounding box center [787, 39] width 17 height 14
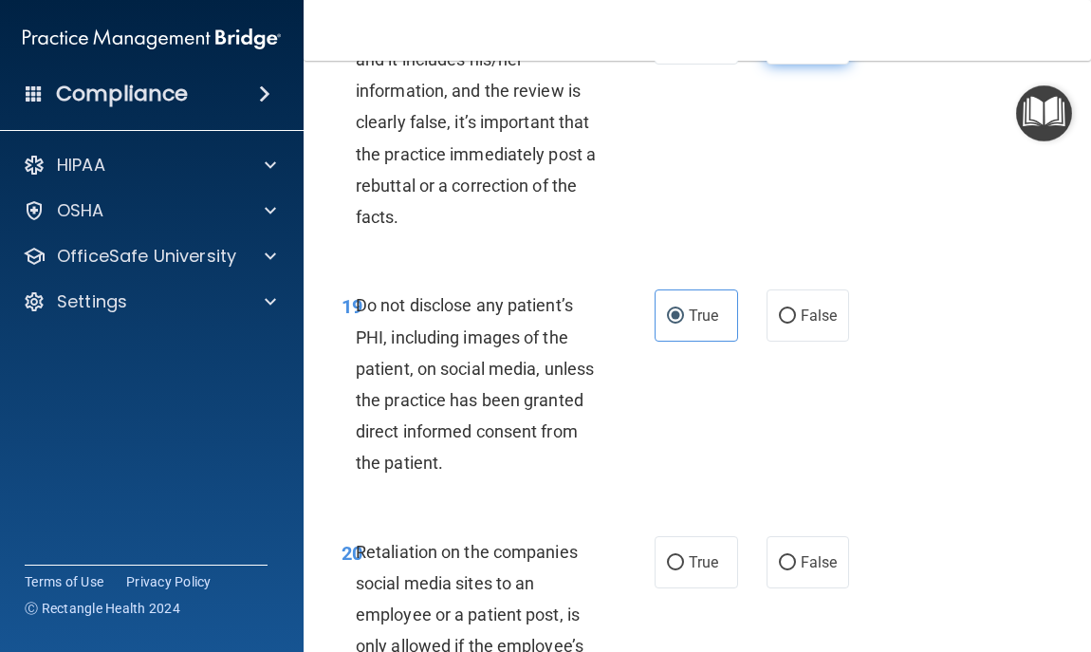
radio input "true"
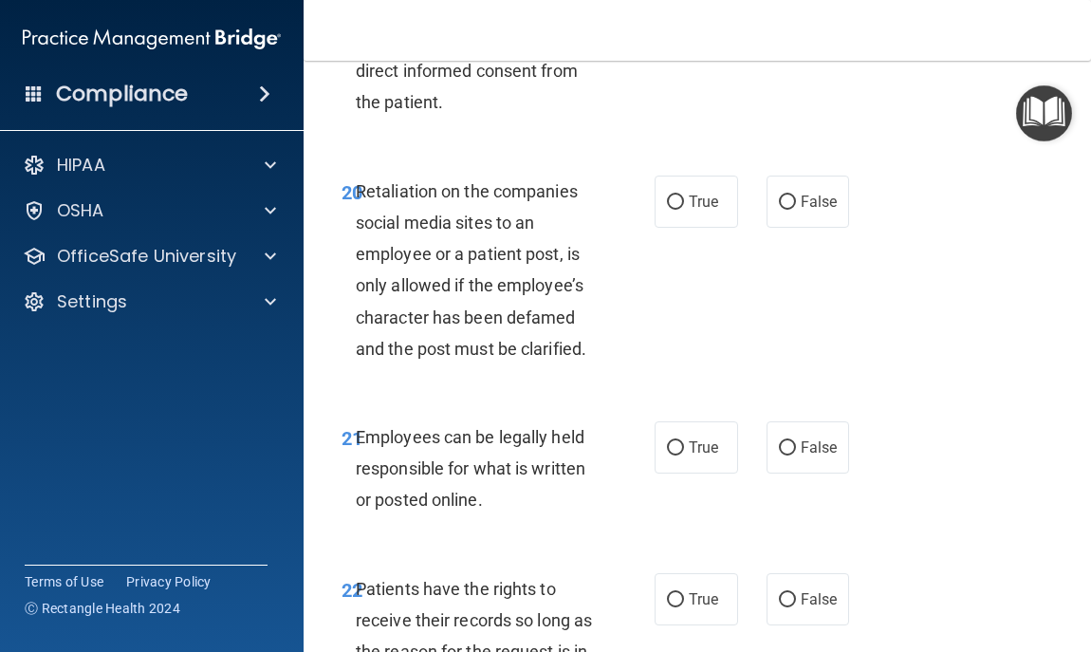
scroll to position [4820, 0]
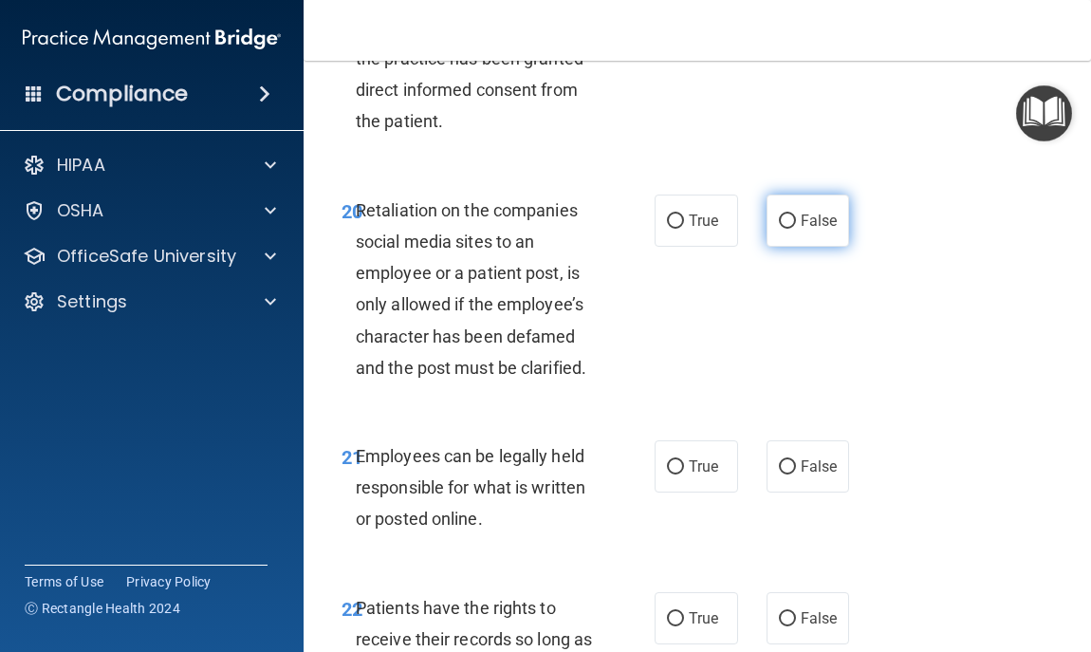
click at [802, 230] on span "False" at bounding box center [819, 221] width 37 height 18
click at [796, 229] on input "False" at bounding box center [787, 221] width 17 height 14
radio input "true"
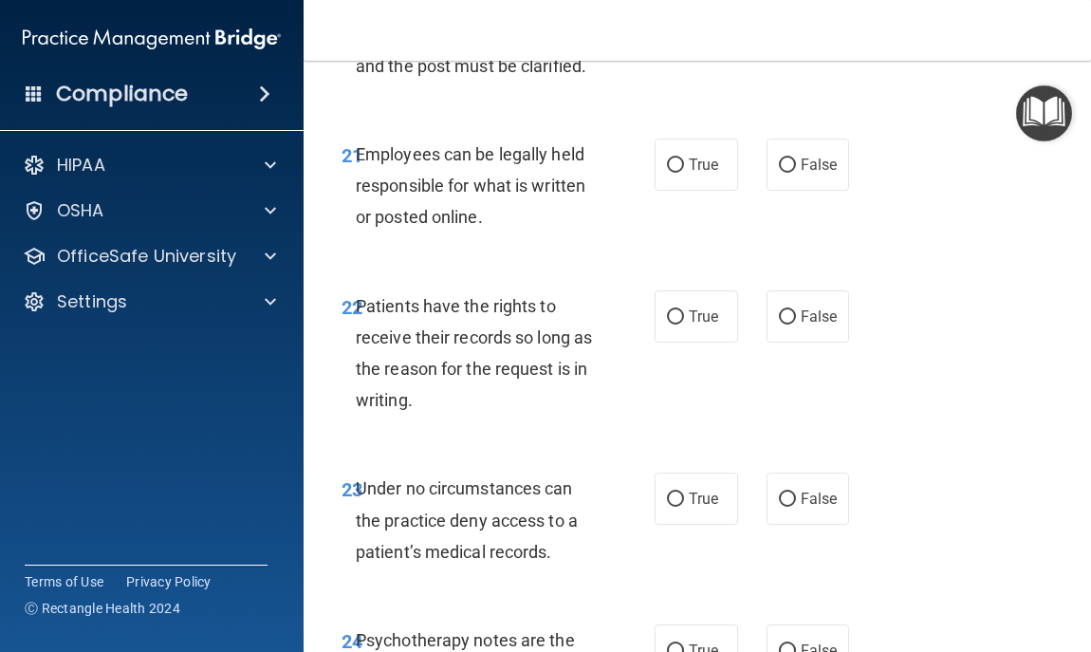
scroll to position [5124, 0]
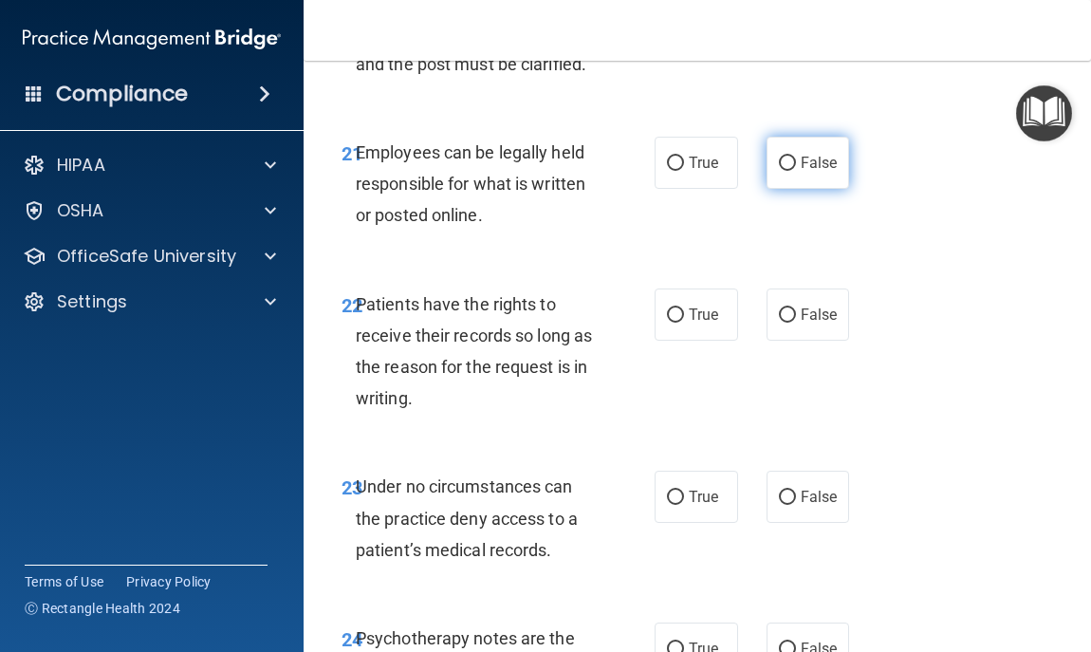
click at [806, 172] on span "False" at bounding box center [819, 163] width 37 height 18
click at [796, 171] on input "False" at bounding box center [787, 164] width 17 height 14
radio input "true"
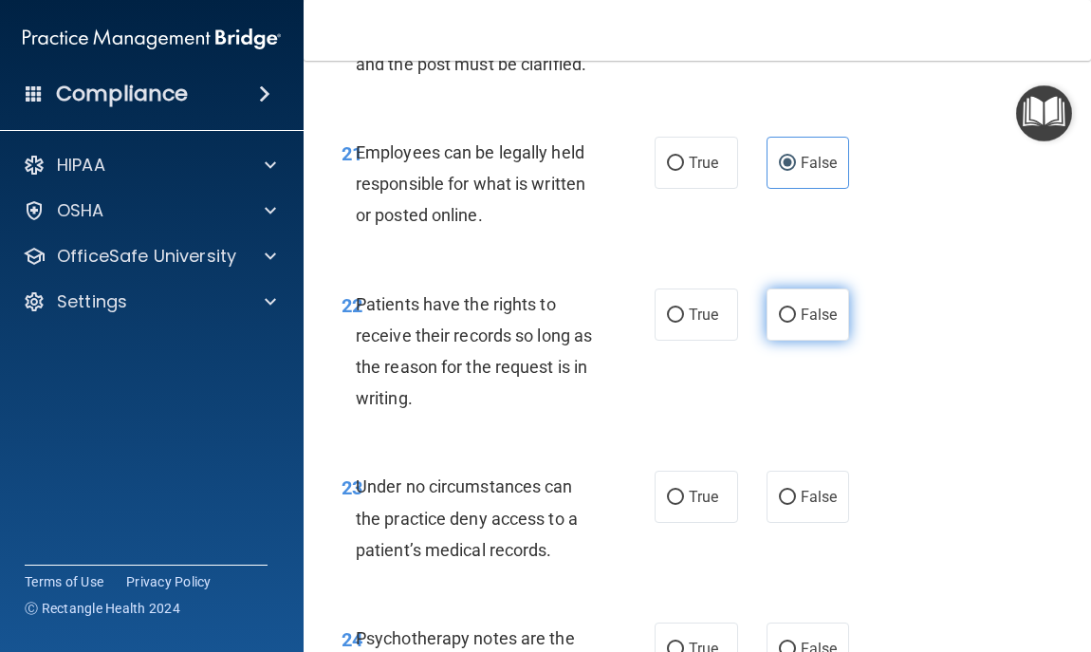
click at [802, 324] on span "False" at bounding box center [819, 315] width 37 height 18
click at [796, 323] on input "False" at bounding box center [787, 315] width 17 height 14
radio input "true"
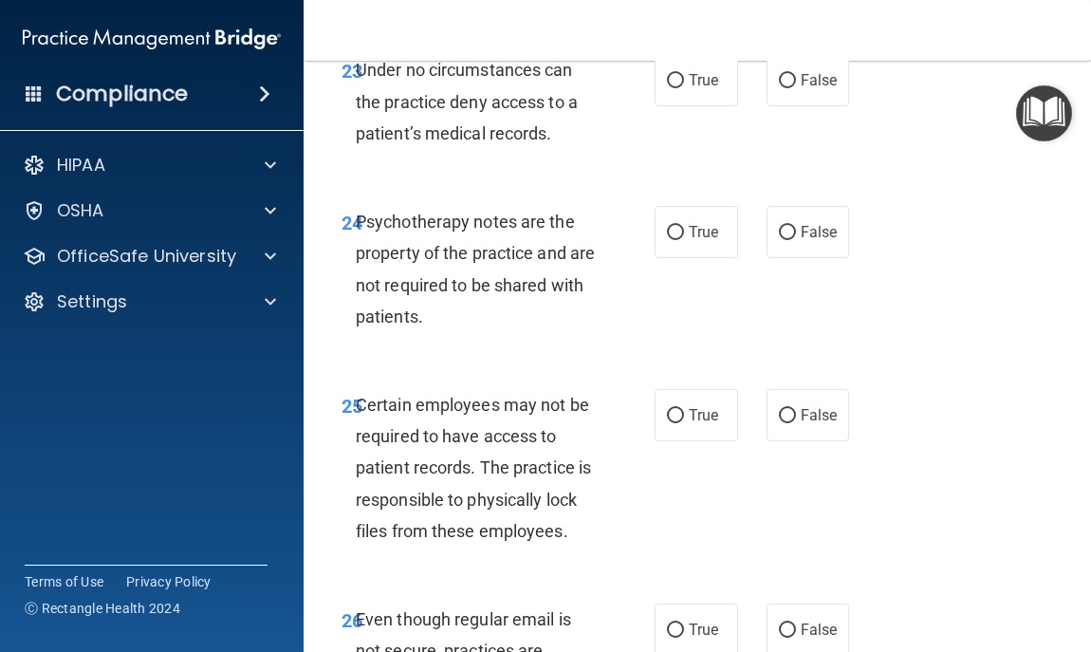
scroll to position [5541, 0]
click at [795, 105] on label "False" at bounding box center [808, 79] width 83 height 52
click at [795, 87] on input "False" at bounding box center [787, 80] width 17 height 14
radio input "true"
click at [707, 257] on label "True" at bounding box center [696, 231] width 83 height 52
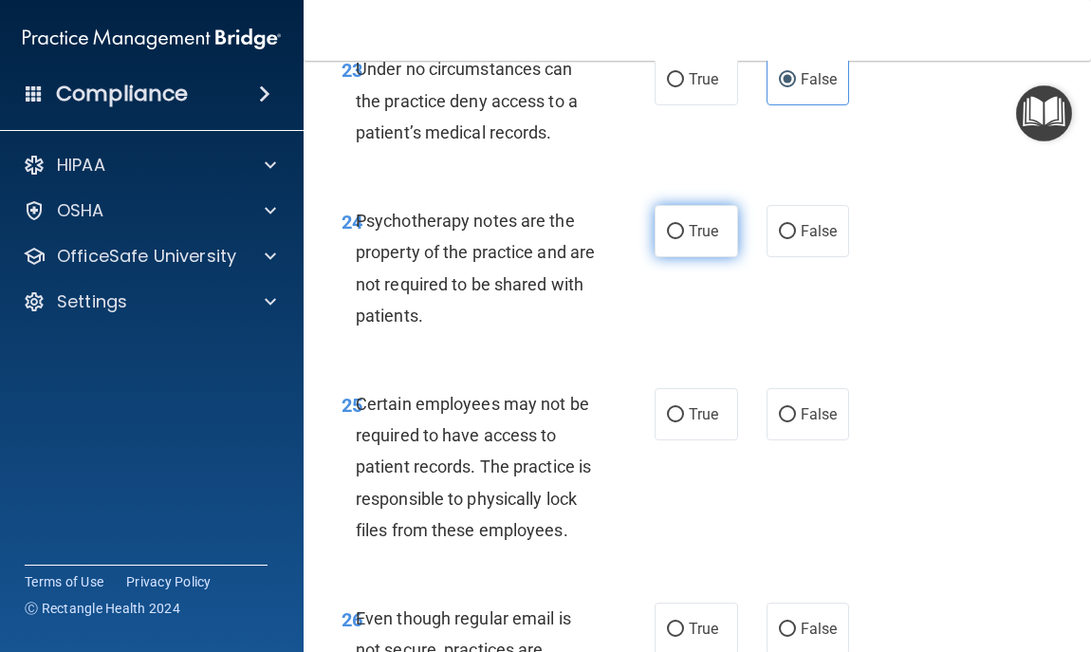
click at [684, 239] on input "True" at bounding box center [675, 232] width 17 height 14
radio input "true"
click at [703, 423] on span "True" at bounding box center [703, 414] width 29 height 18
click at [684, 422] on input "True" at bounding box center [675, 415] width 17 height 14
radio input "true"
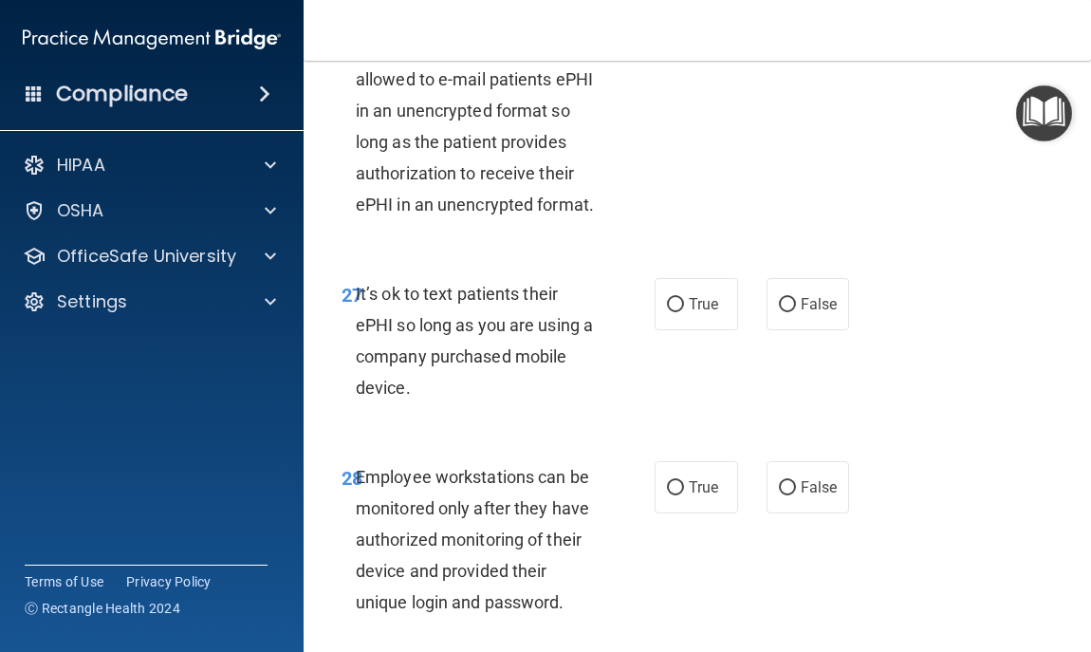
scroll to position [6148, 0]
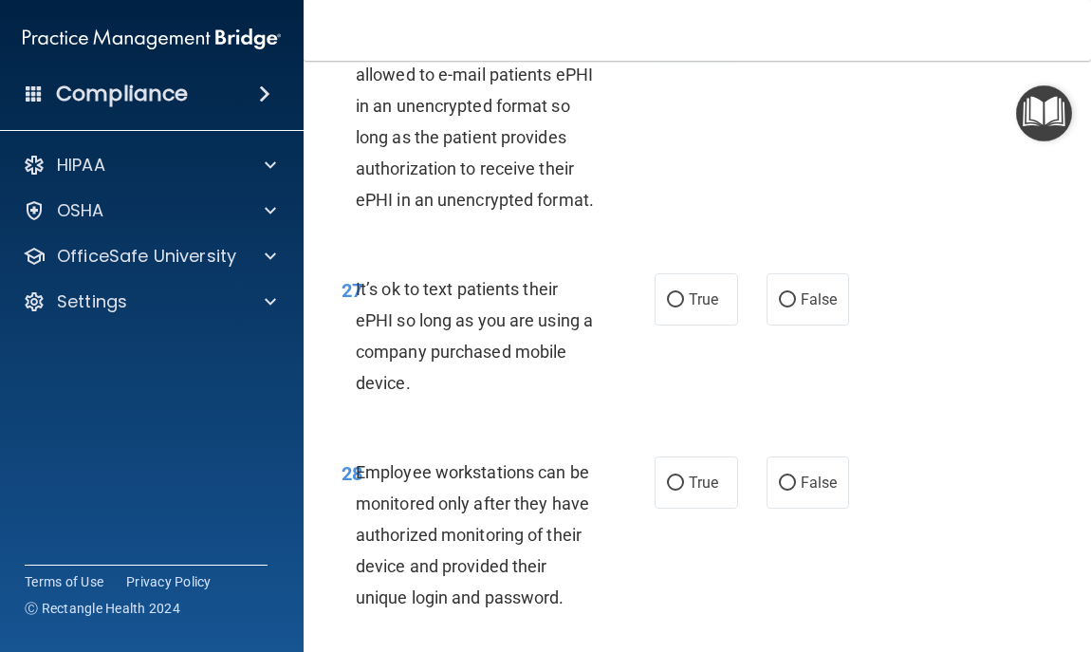
click at [713, 47] on label "True" at bounding box center [696, 21] width 83 height 52
click at [684, 29] on input "True" at bounding box center [675, 22] width 17 height 14
radio input "true"
click at [814, 325] on label "False" at bounding box center [808, 299] width 83 height 52
click at [796, 307] on input "False" at bounding box center [787, 300] width 17 height 14
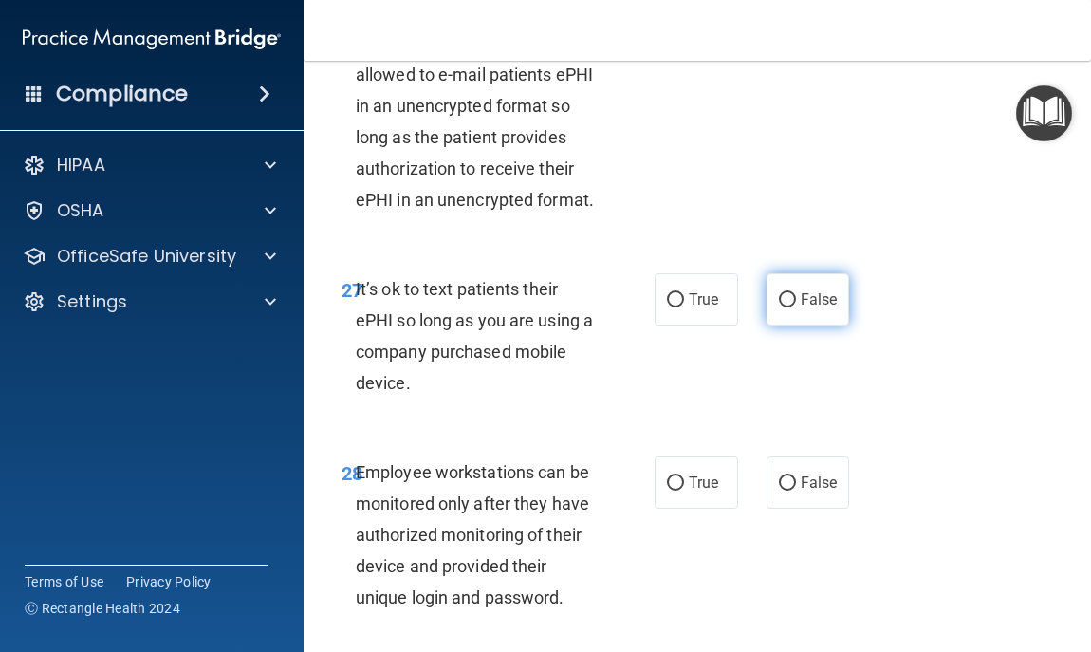
radio input "true"
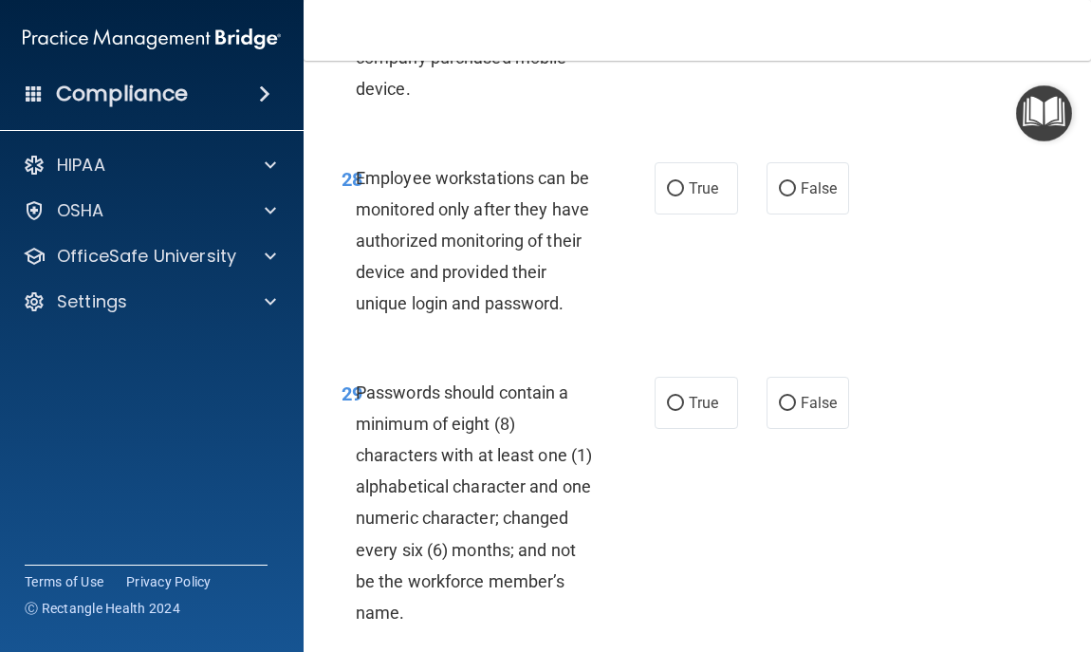
scroll to position [6490, 0]
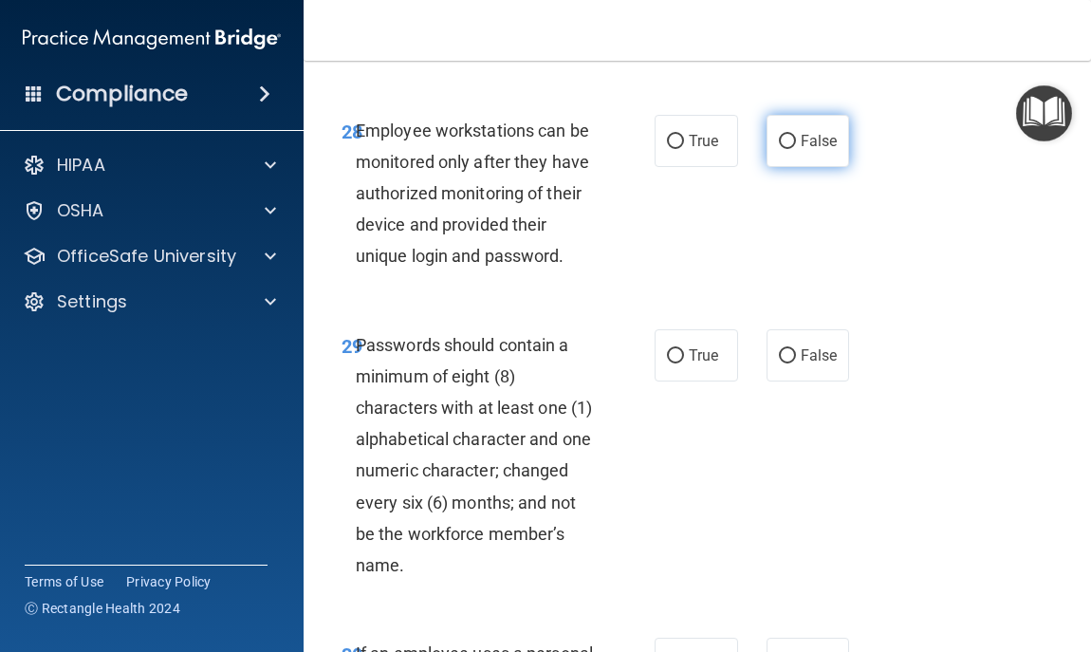
click at [812, 150] on span "False" at bounding box center [819, 141] width 37 height 18
click at [796, 149] on input "False" at bounding box center [787, 142] width 17 height 14
radio input "true"
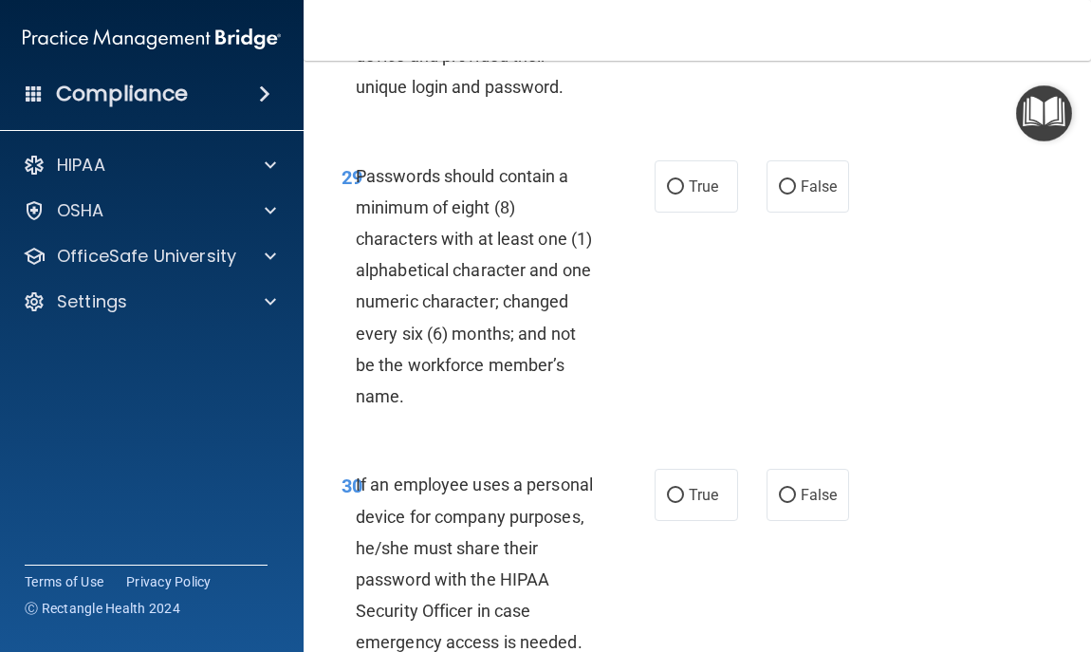
scroll to position [6680, 0]
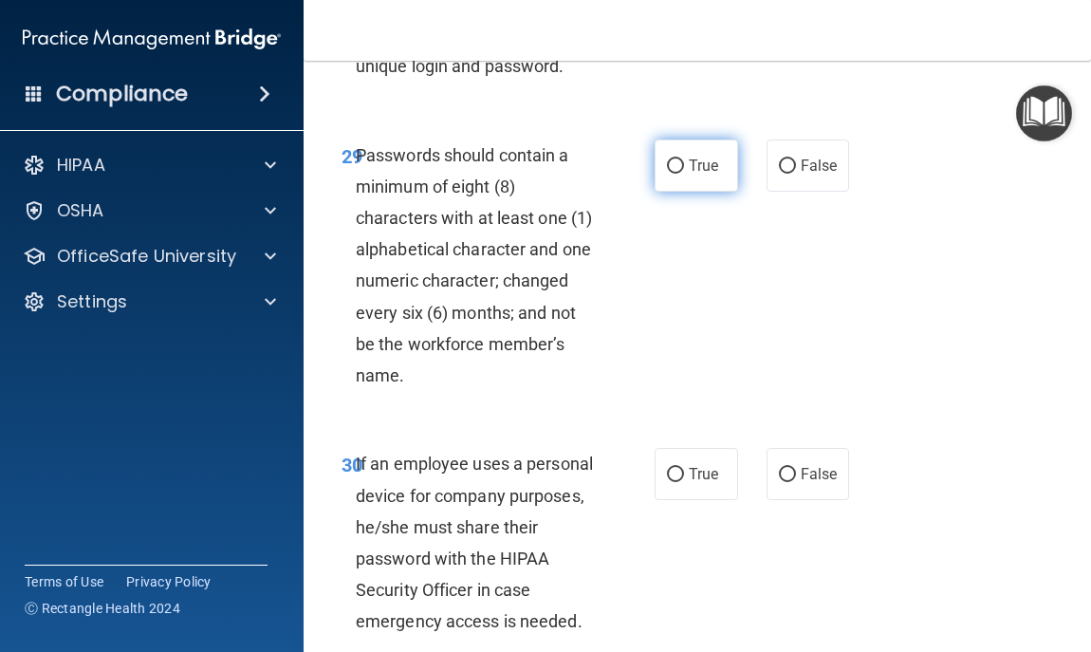
click at [699, 175] on span "True" at bounding box center [703, 166] width 29 height 18
click at [684, 174] on input "True" at bounding box center [675, 166] width 17 height 14
radio input "true"
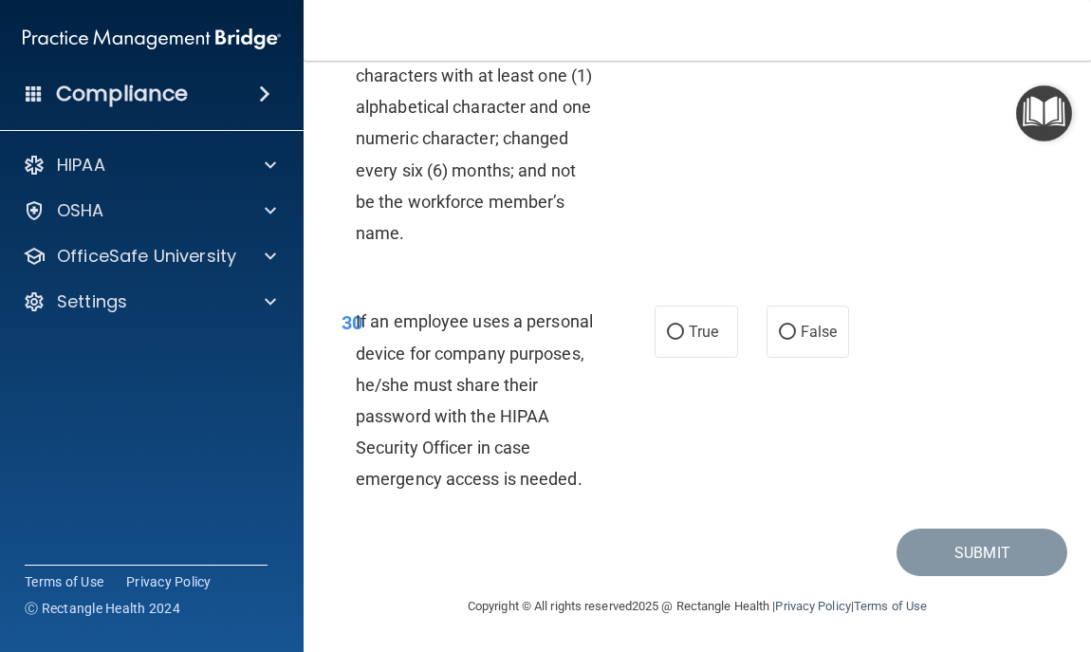
scroll to position [6869, 0]
click at [814, 358] on label "False" at bounding box center [808, 332] width 83 height 52
click at [796, 340] on input "False" at bounding box center [787, 332] width 17 height 14
radio input "true"
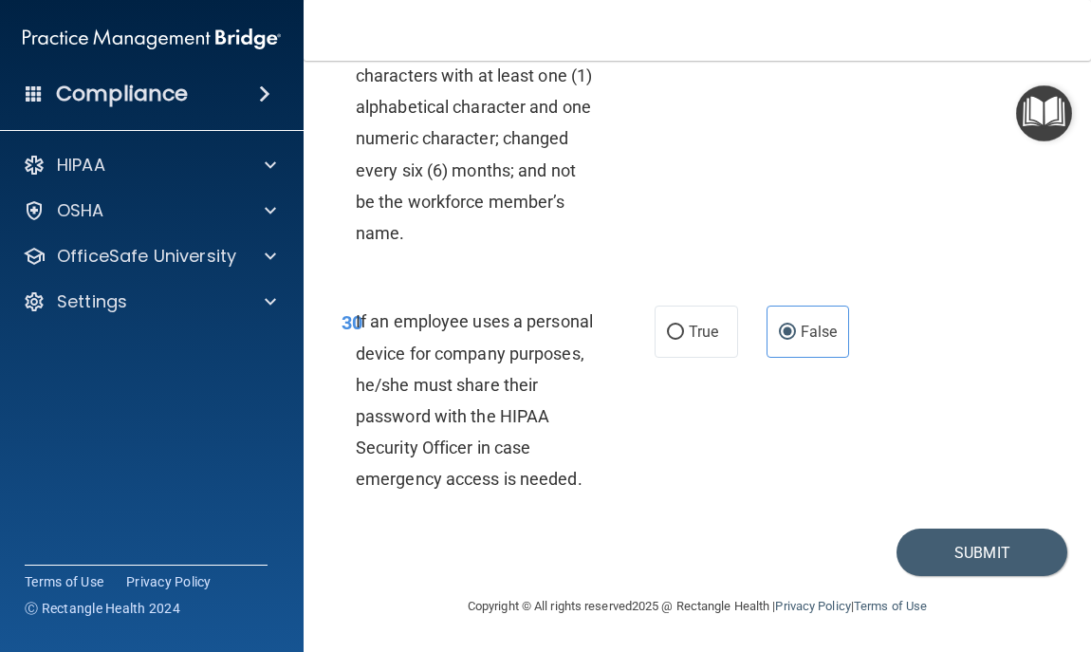
scroll to position [7042, 0]
click at [1002, 557] on button "Submit" at bounding box center [982, 552] width 171 height 48
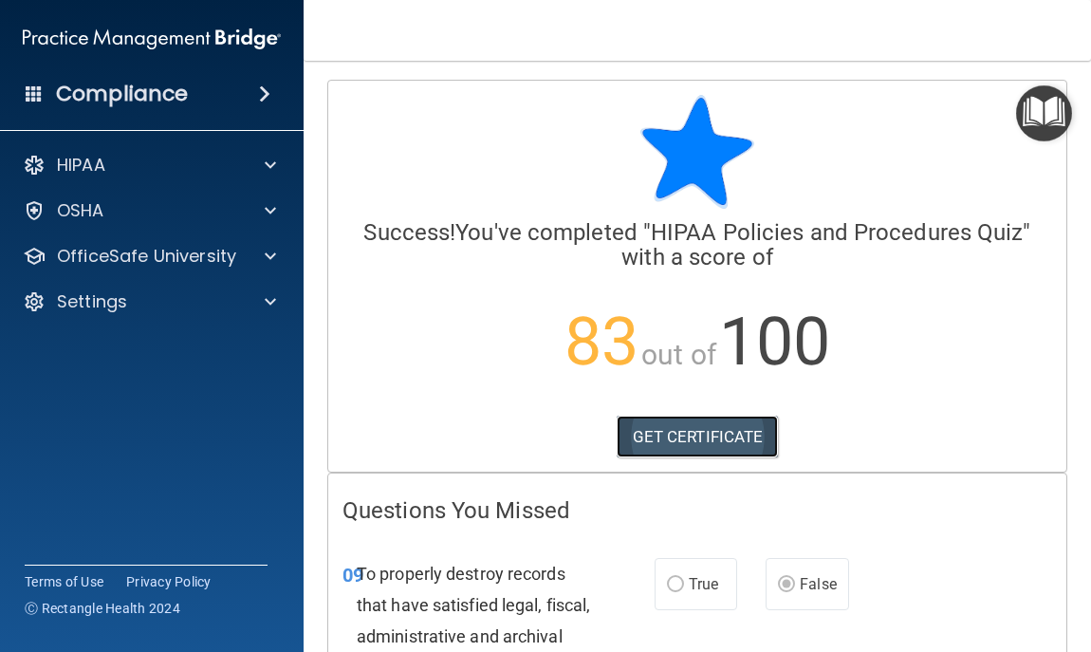
click at [759, 434] on link "GET CERTIFICATE" at bounding box center [698, 437] width 162 height 42
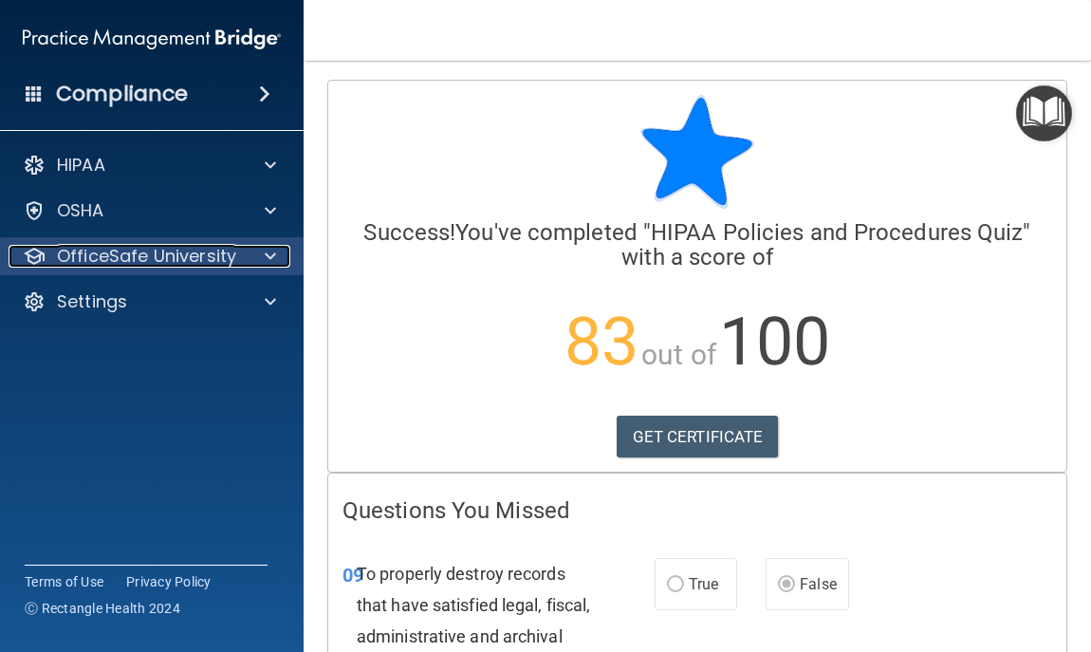
click at [108, 264] on p "OfficeSafe University" at bounding box center [146, 256] width 179 height 23
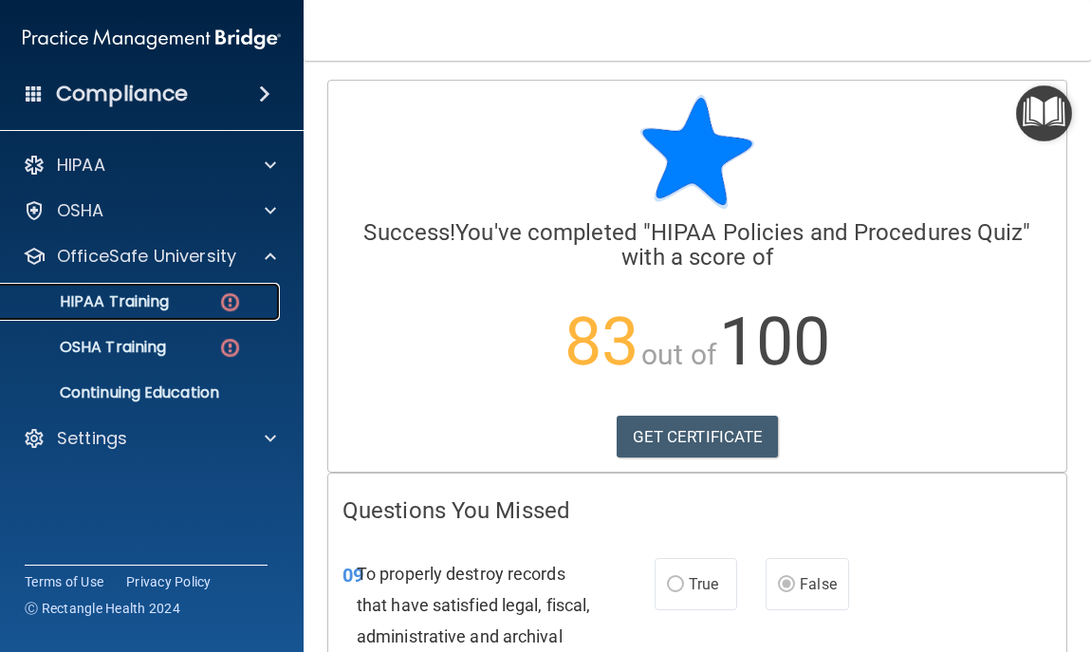
click at [191, 297] on div "HIPAA Training" at bounding box center [141, 301] width 259 height 19
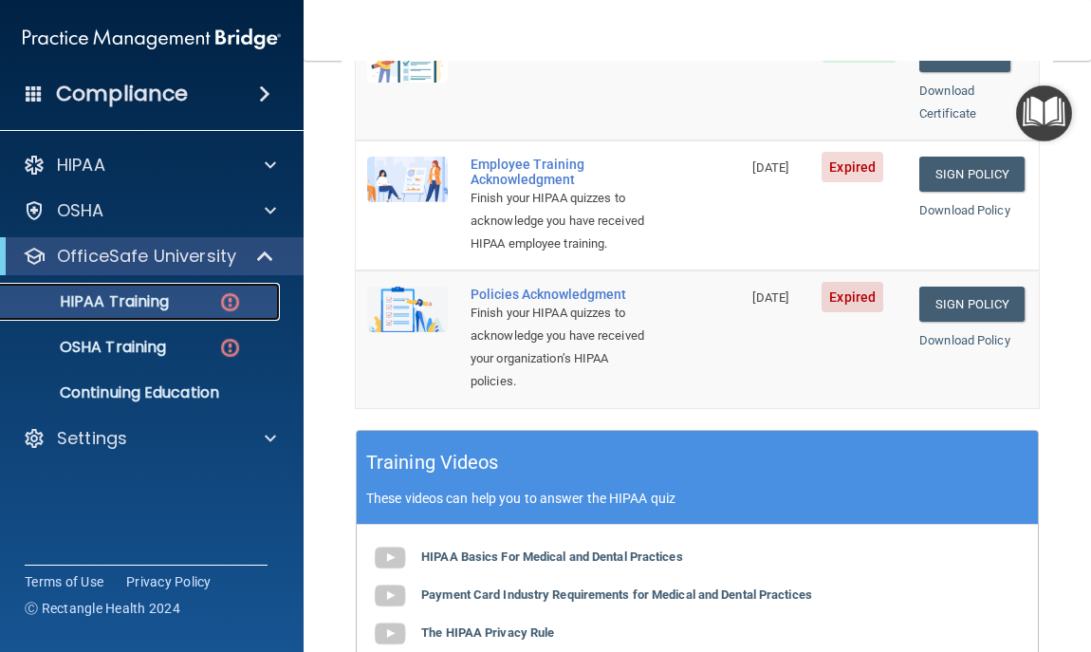
scroll to position [583, 0]
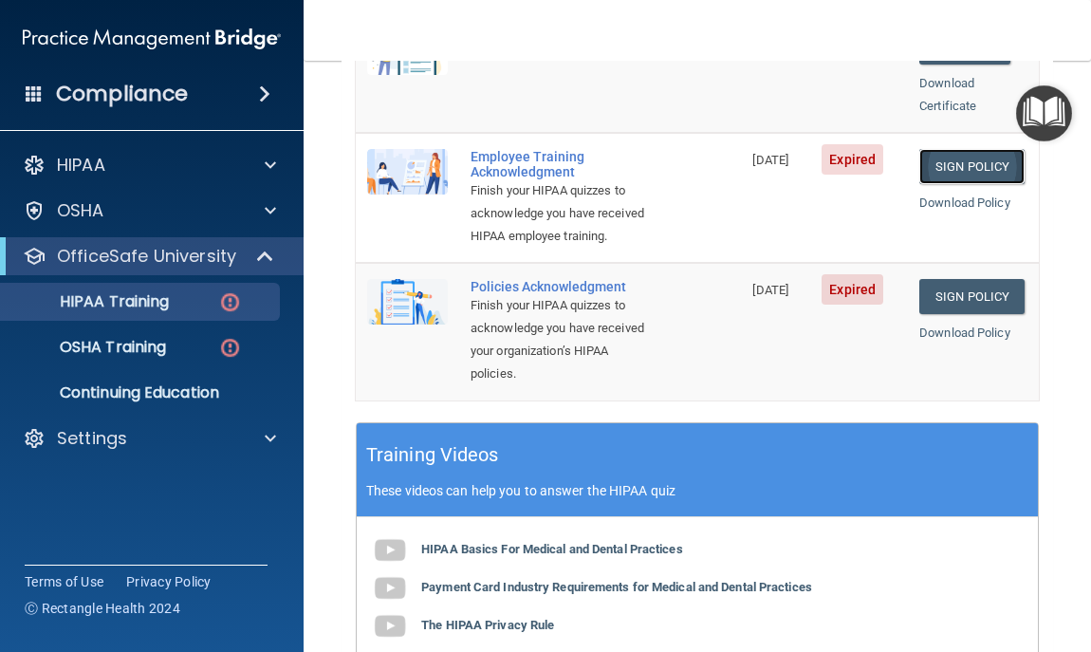
click at [965, 149] on link "Sign Policy" at bounding box center [971, 166] width 105 height 35
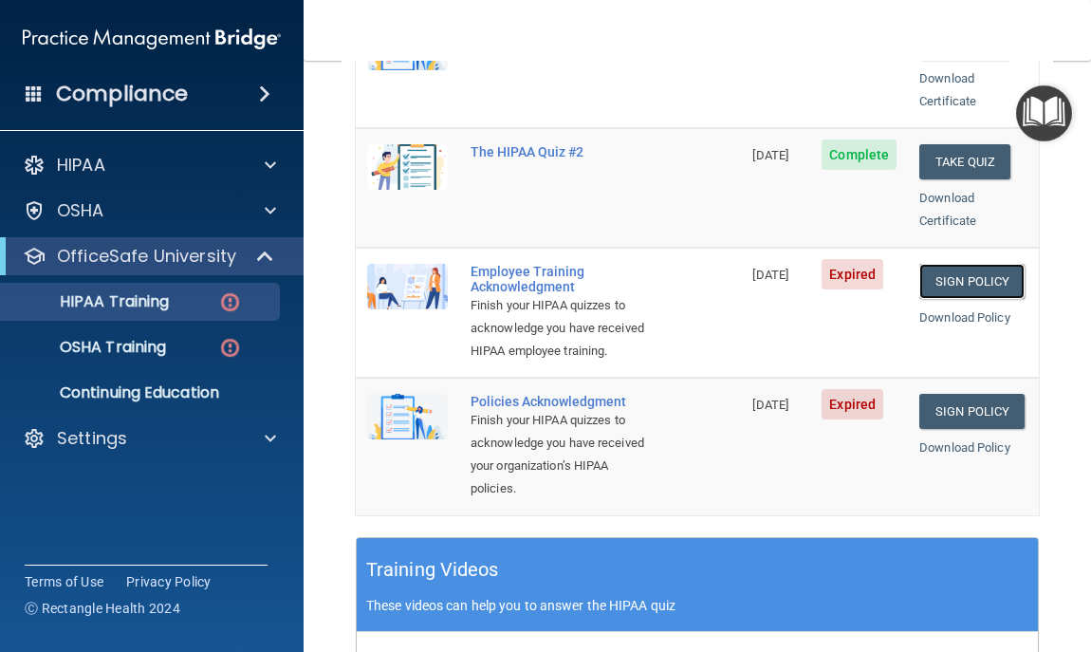
scroll to position [454, 0]
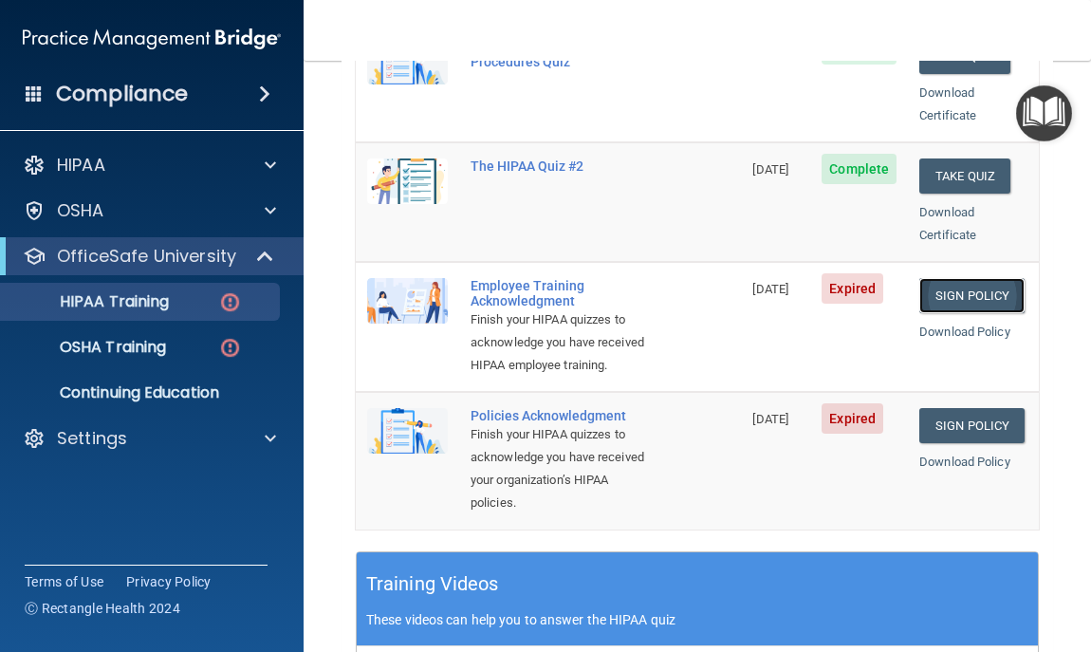
click at [943, 278] on link "Sign Policy" at bounding box center [971, 295] width 105 height 35
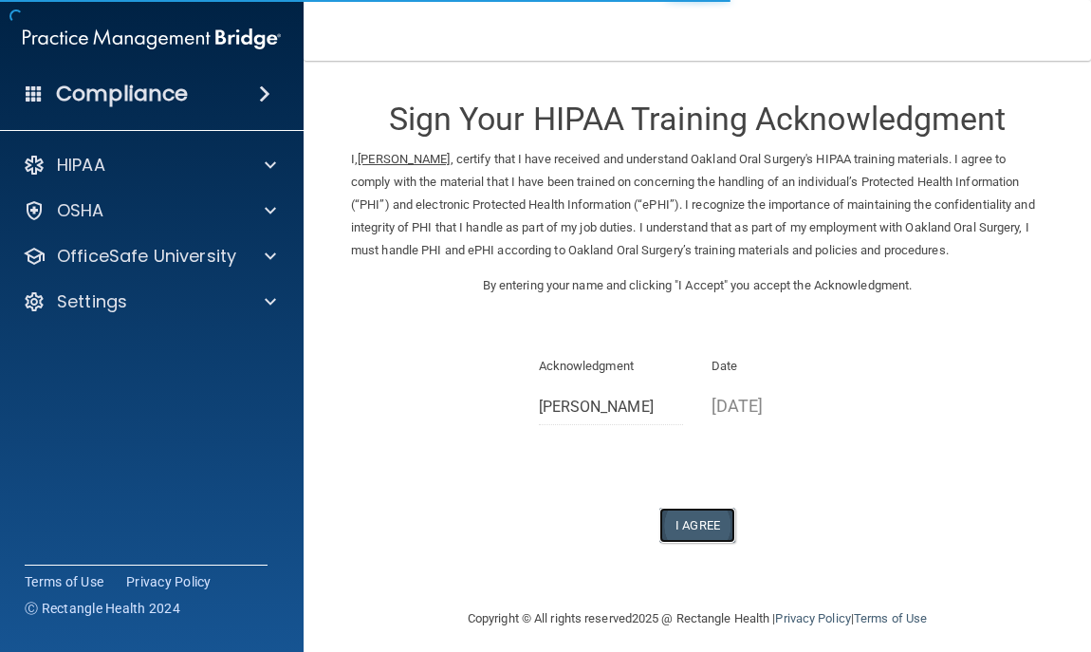
click at [667, 515] on button "I Agree" at bounding box center [697, 525] width 76 height 35
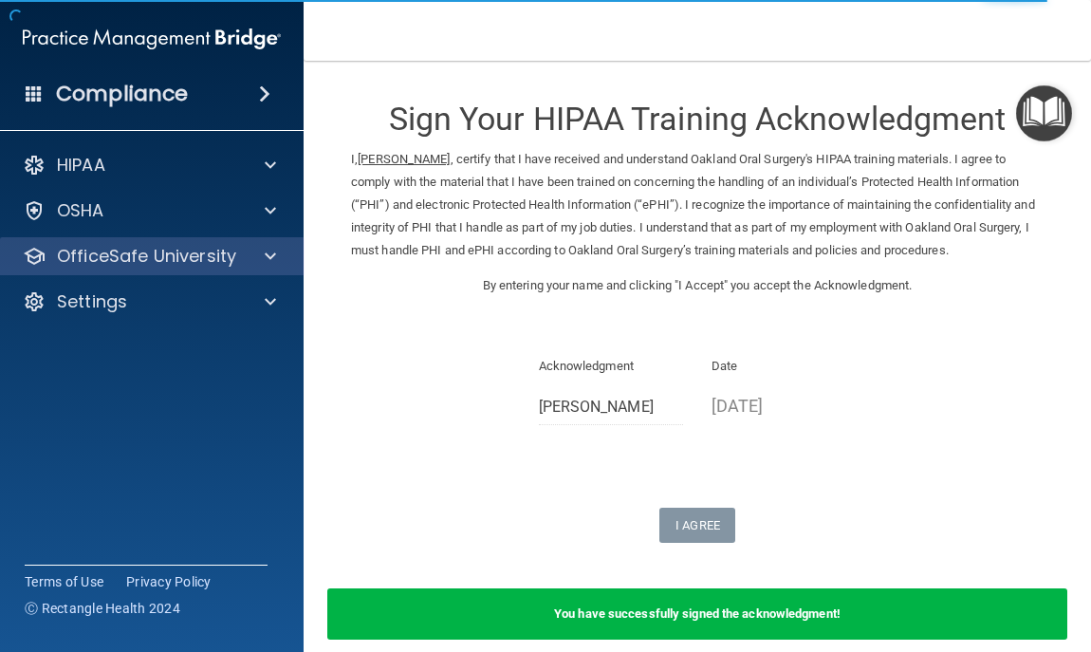
click at [121, 270] on div "OfficeSafe University" at bounding box center [152, 256] width 305 height 38
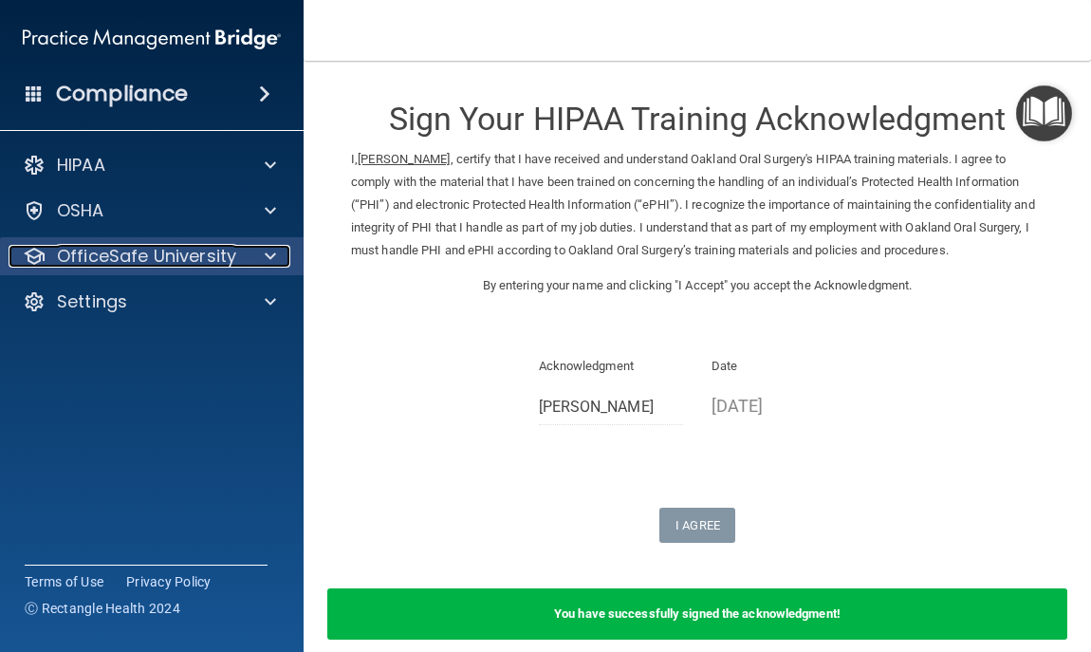
click at [254, 246] on div at bounding box center [267, 256] width 47 height 23
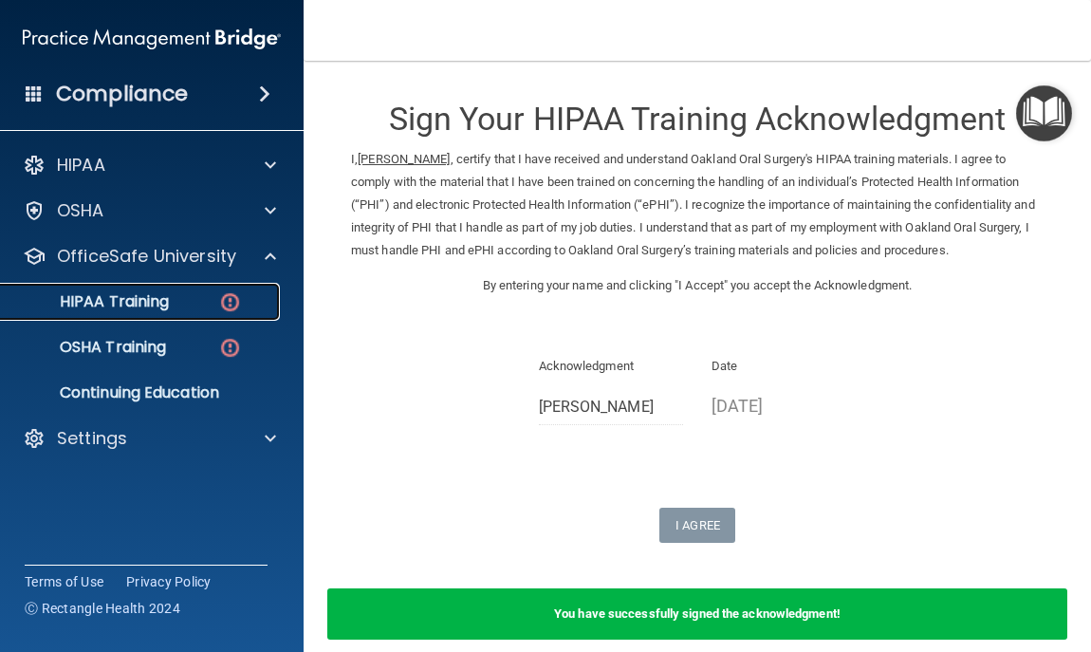
click at [204, 302] on div "HIPAA Training" at bounding box center [141, 301] width 259 height 19
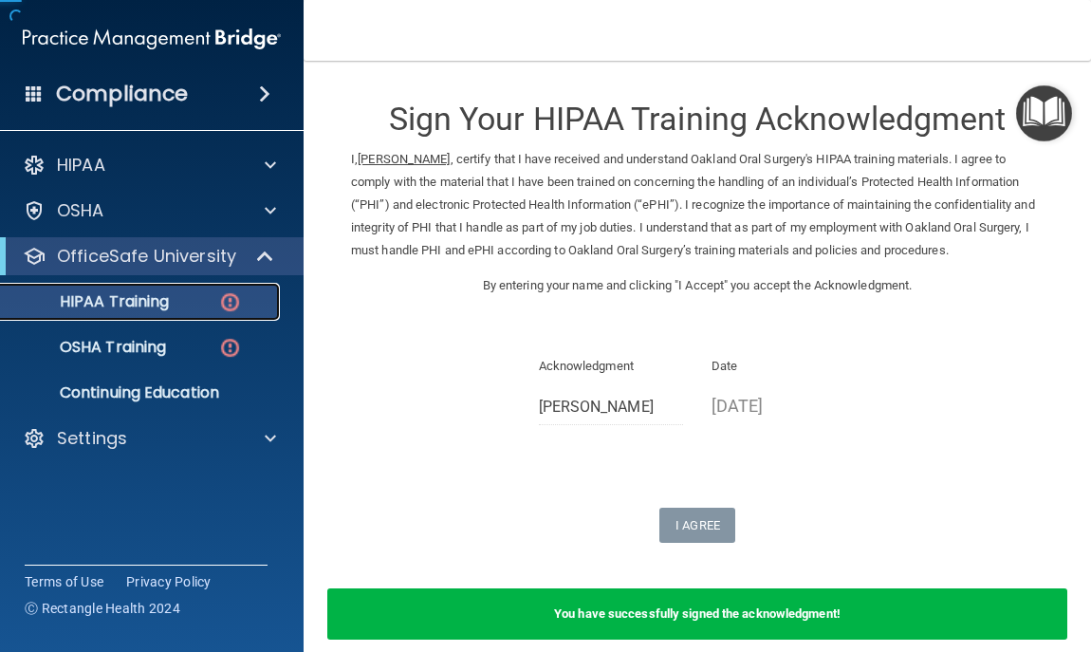
click at [204, 302] on div "HIPAA Training" at bounding box center [141, 301] width 259 height 19
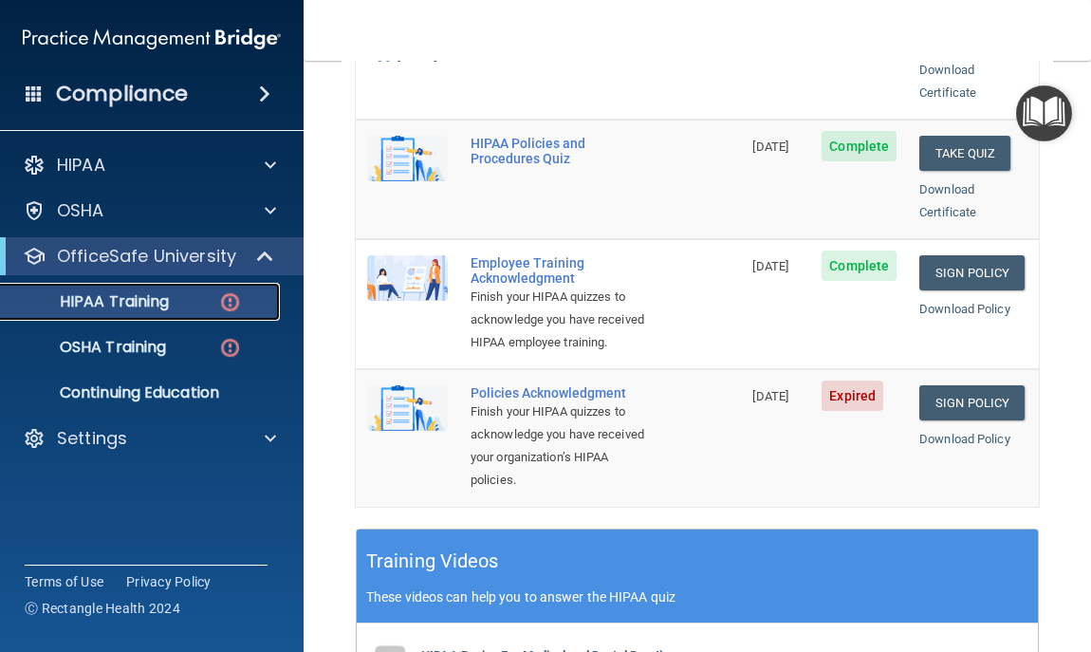
scroll to position [487, 0]
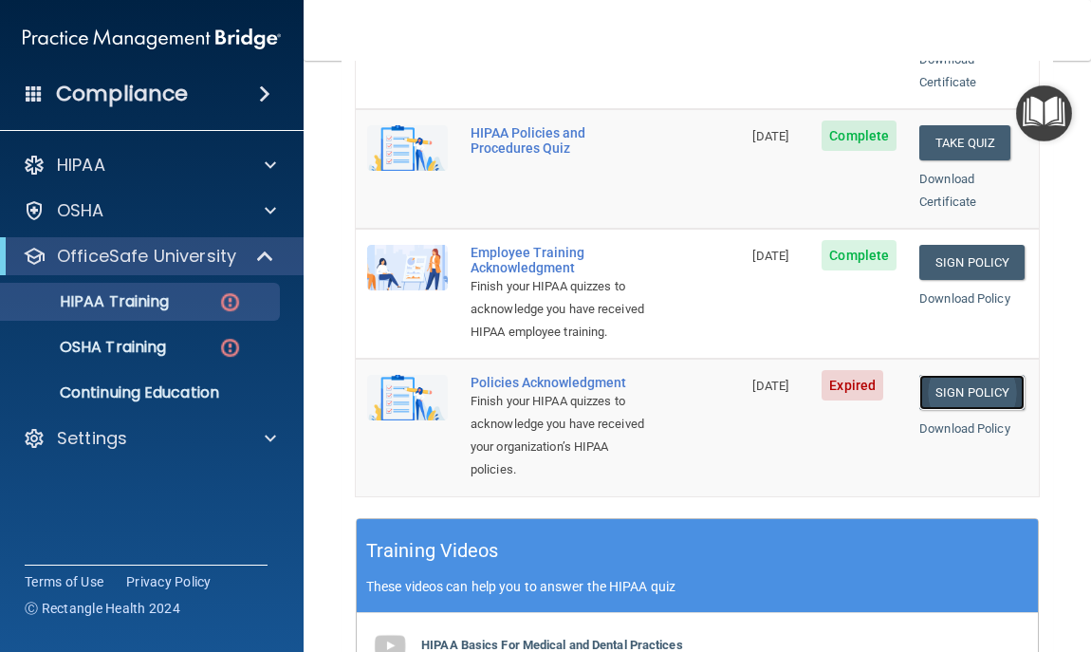
click at [975, 387] on link "Sign Policy" at bounding box center [971, 392] width 105 height 35
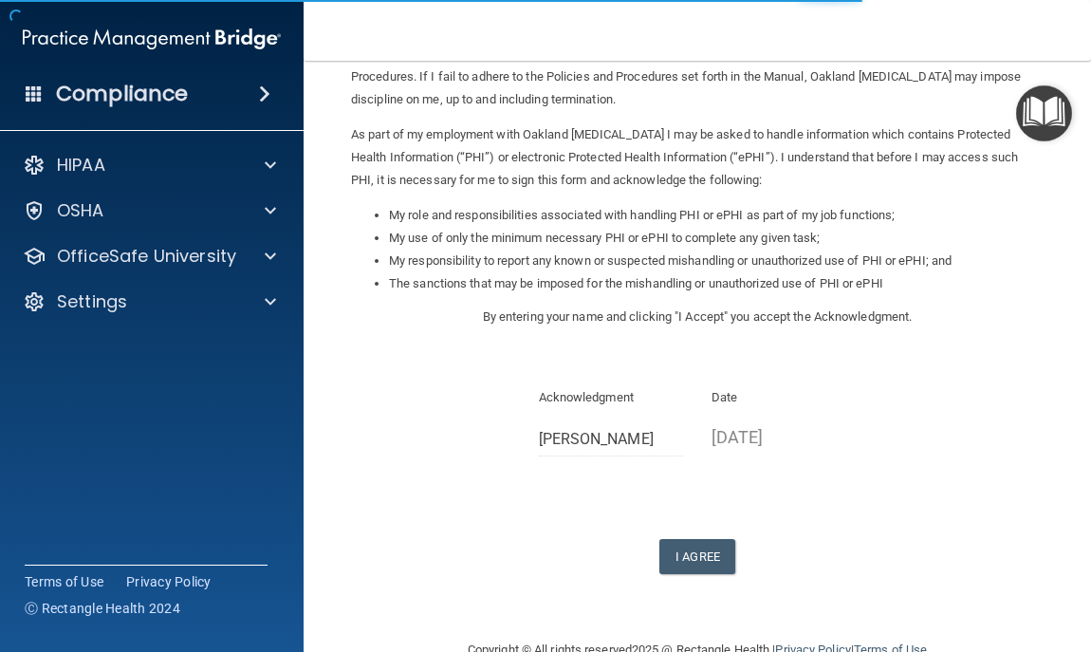
scroll to position [188, 0]
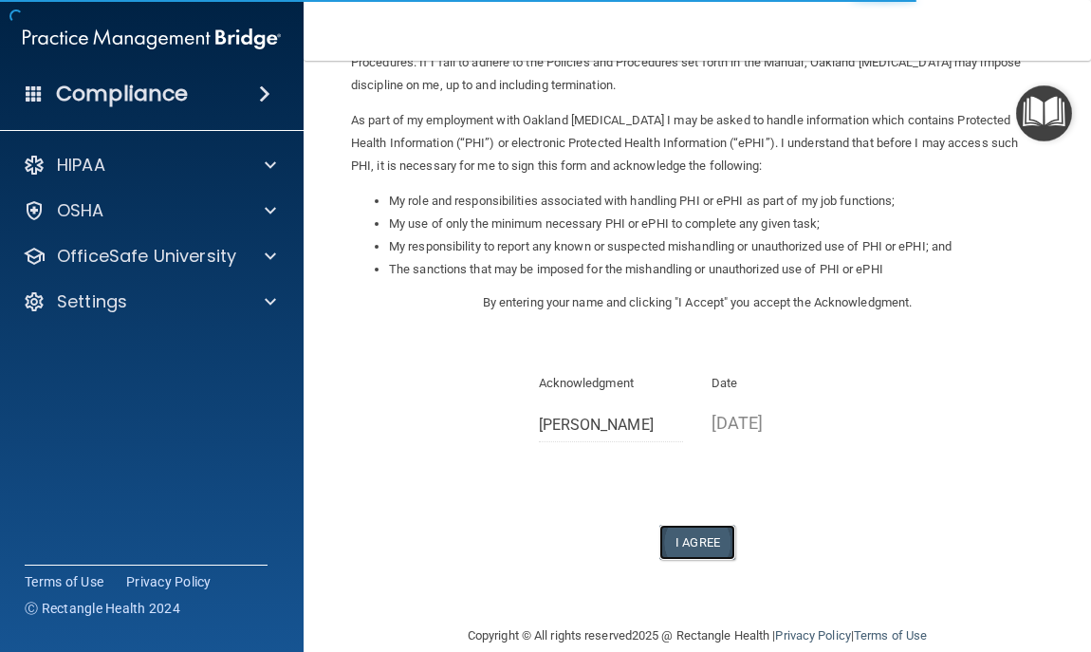
click at [703, 536] on button "I Agree" at bounding box center [697, 542] width 76 height 35
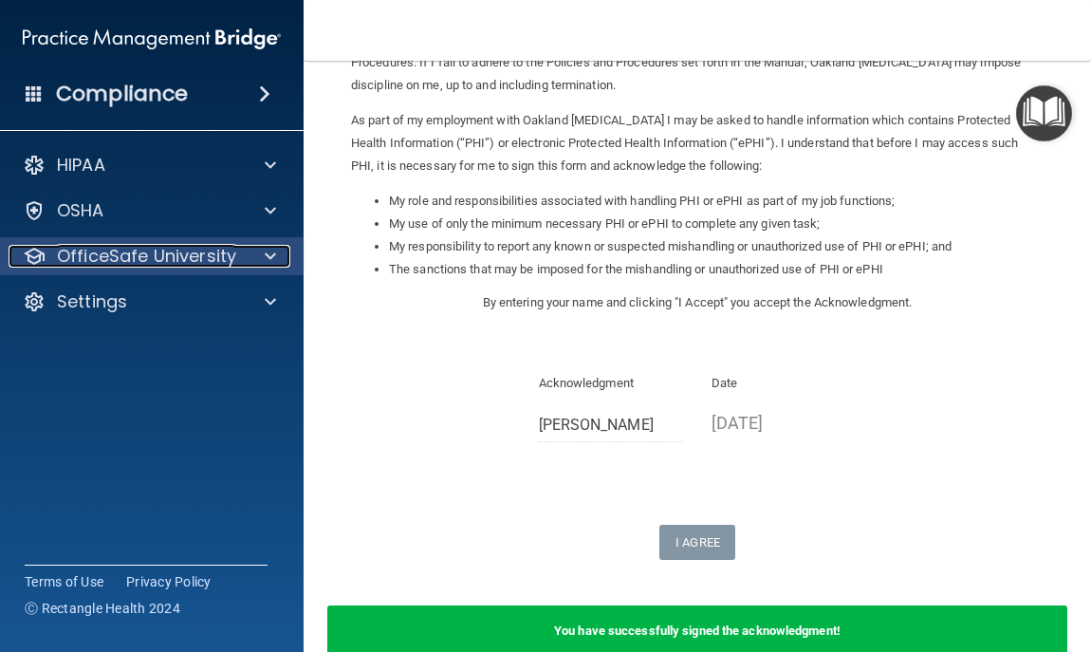
click at [188, 257] on p "OfficeSafe University" at bounding box center [146, 256] width 179 height 23
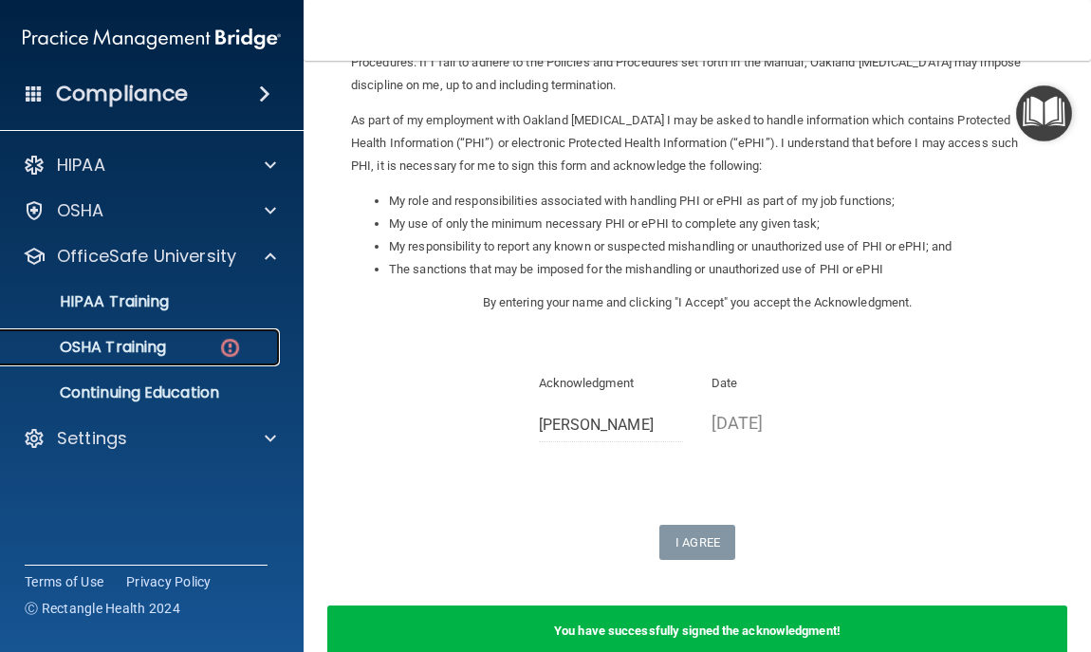
click at [148, 346] on p "OSHA Training" at bounding box center [89, 347] width 154 height 19
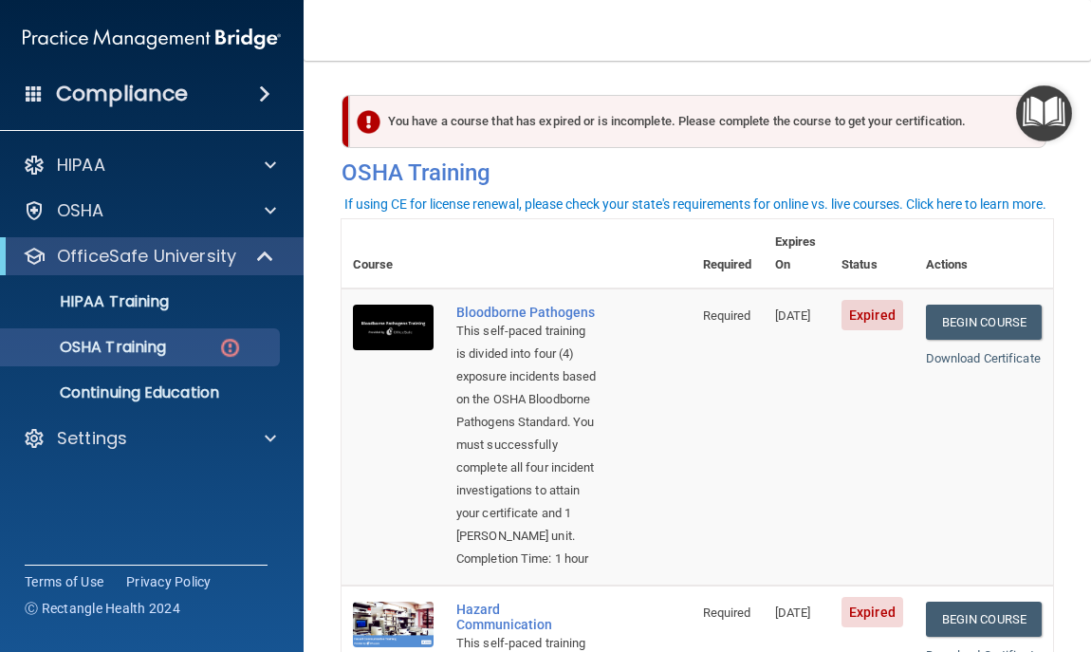
click at [1007, 347] on div "Download Certificate" at bounding box center [984, 358] width 116 height 23
click at [1069, 346] on main "You have a course that has expired or is incomplete. Please complete the course…" at bounding box center [698, 356] width 788 height 591
click at [936, 305] on link "Begin Course" at bounding box center [984, 322] width 116 height 35
click at [964, 305] on link "Begin Course" at bounding box center [984, 322] width 116 height 35
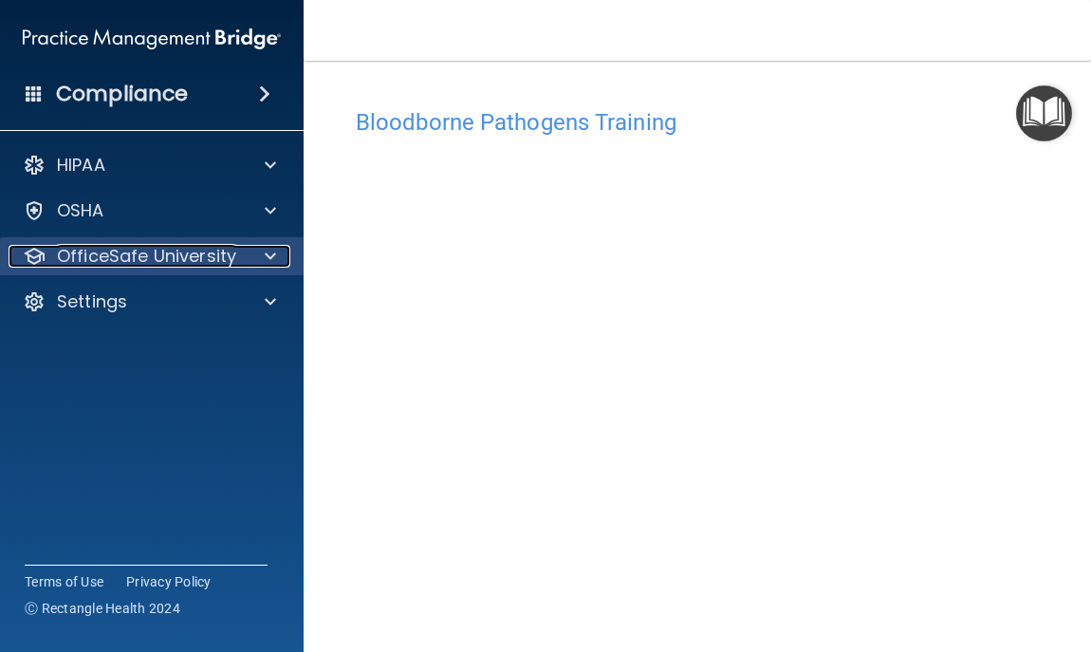
click at [211, 261] on p "OfficeSafe University" at bounding box center [146, 256] width 179 height 23
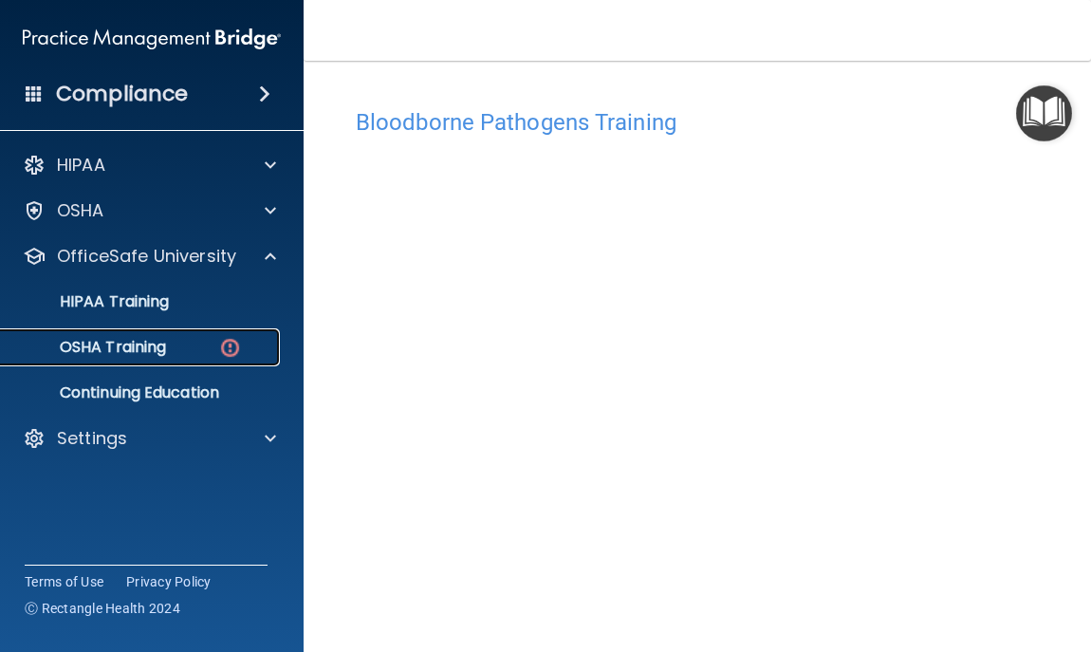
click at [161, 356] on p "OSHA Training" at bounding box center [89, 347] width 154 height 19
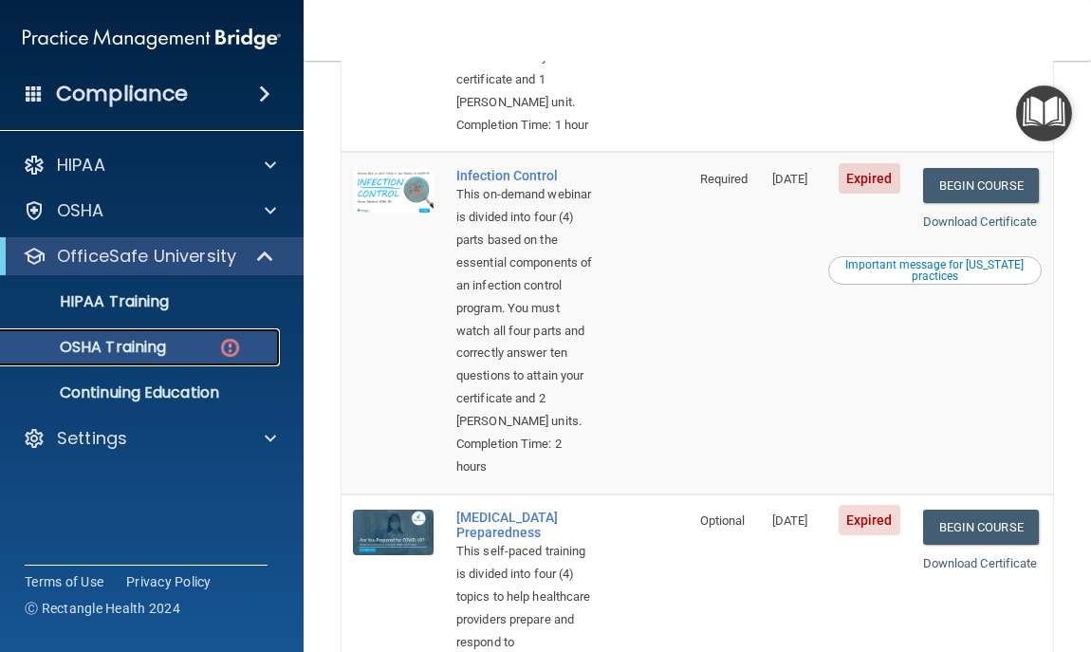
scroll to position [839, 0]
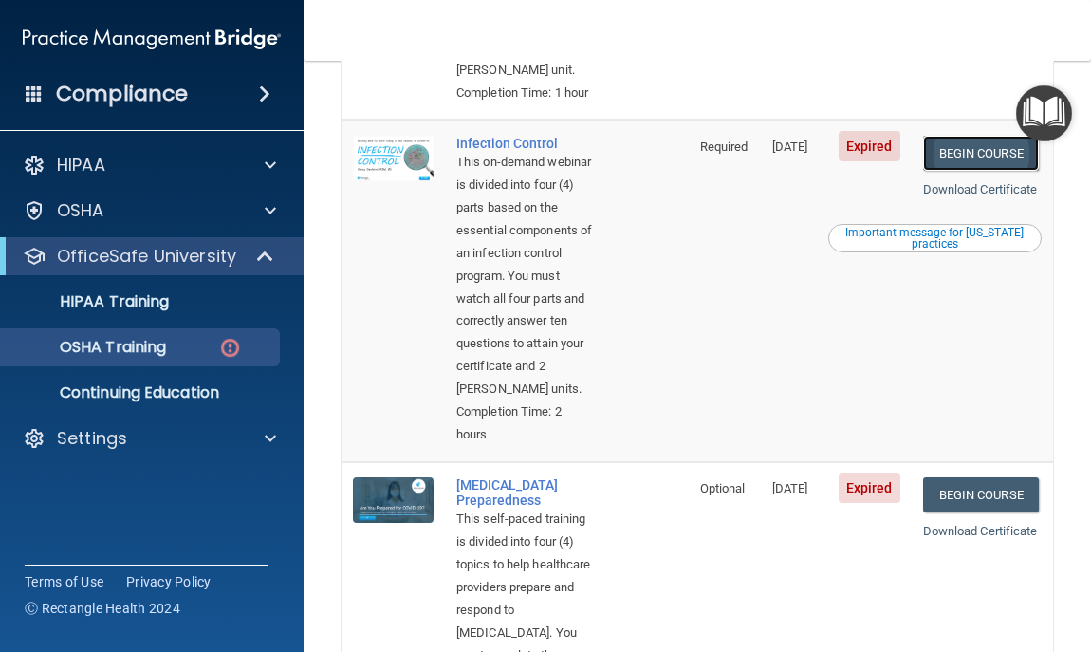
click at [964, 171] on link "Begin Course" at bounding box center [981, 153] width 116 height 35
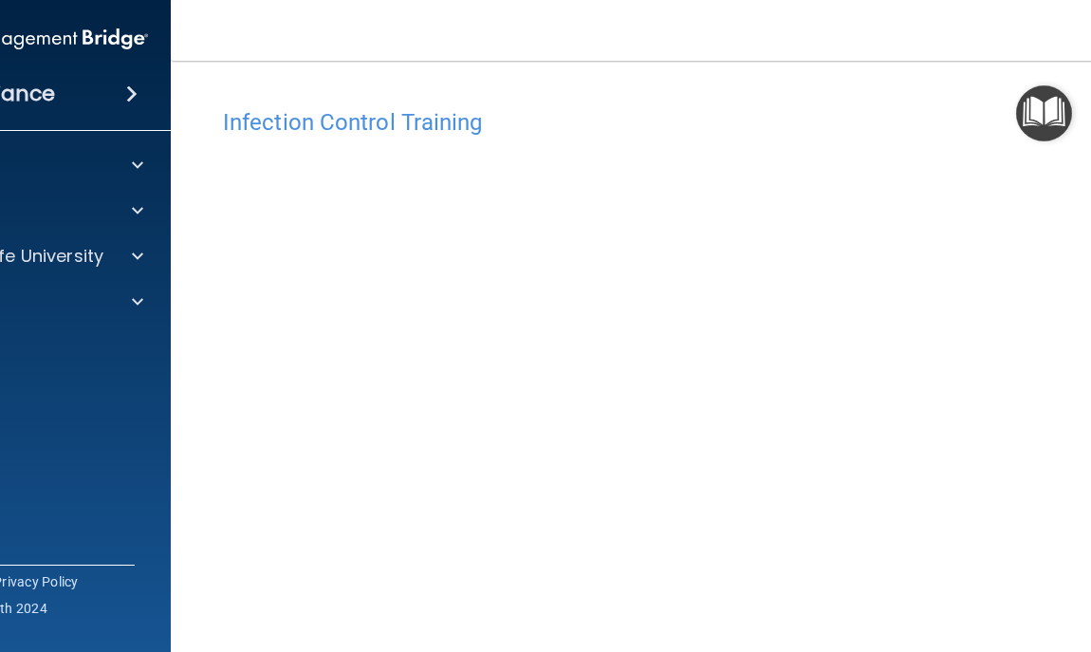
scroll to position [160, 0]
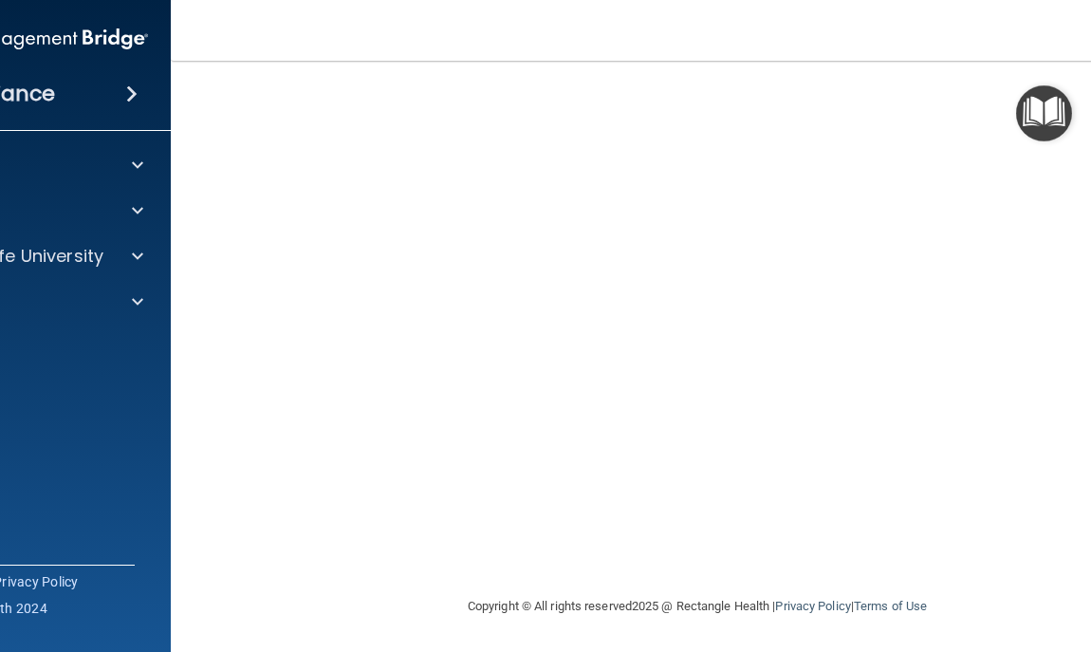
drag, startPoint x: 845, startPoint y: 46, endPoint x: 837, endPoint y: 3, distance: 43.5
click at [837, 3] on nav "Toggle navigation [PERSON_NAME] [EMAIL_ADDRESS][DOMAIN_NAME] Manage My Enterpri…" at bounding box center [697, 30] width 1053 height 61
drag, startPoint x: 194, startPoint y: 321, endPoint x: 204, endPoint y: 312, distance: 13.5
click at [204, 312] on main "Infection Control Training This course doesn’t expire until [DATE]. Are you sur…" at bounding box center [697, 356] width 1053 height 591
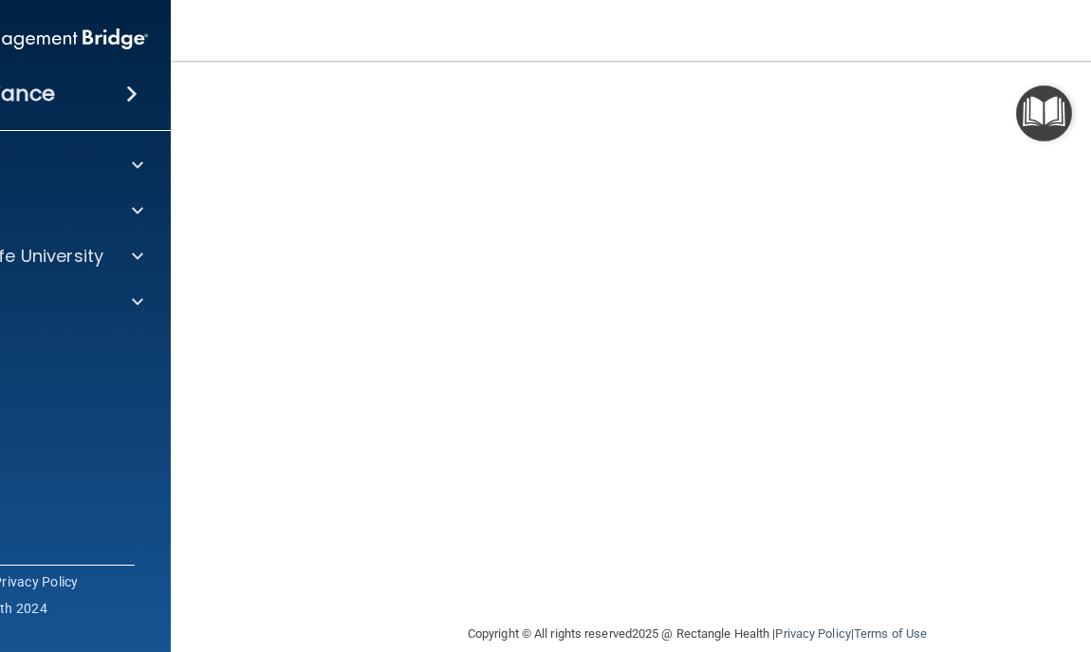
scroll to position [139, 0]
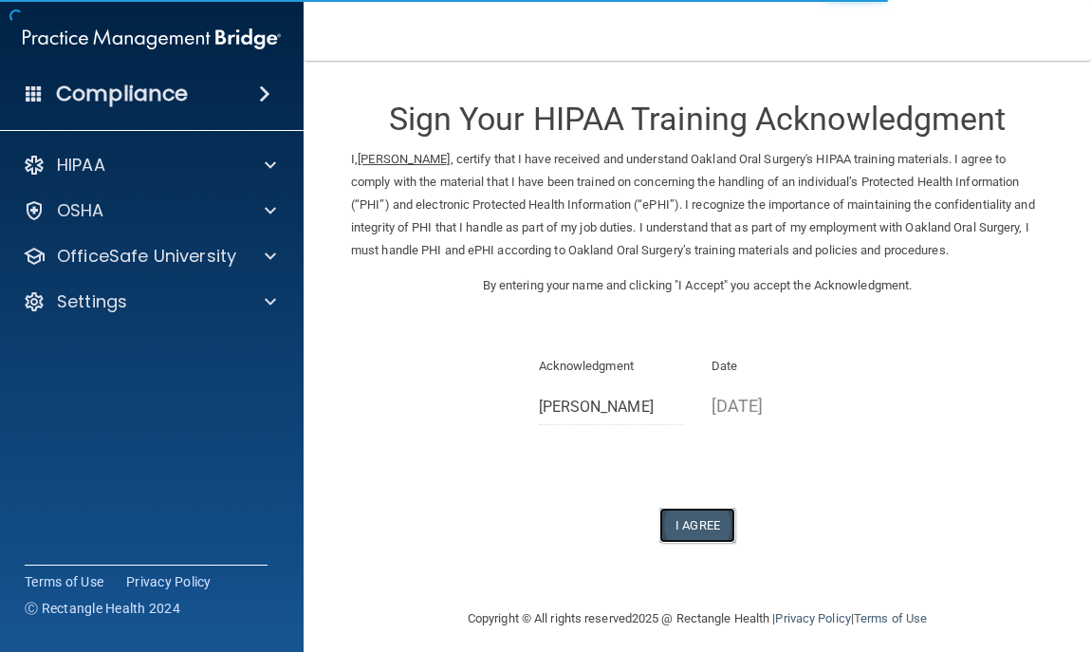
click at [696, 525] on button "I Agree" at bounding box center [697, 525] width 76 height 35
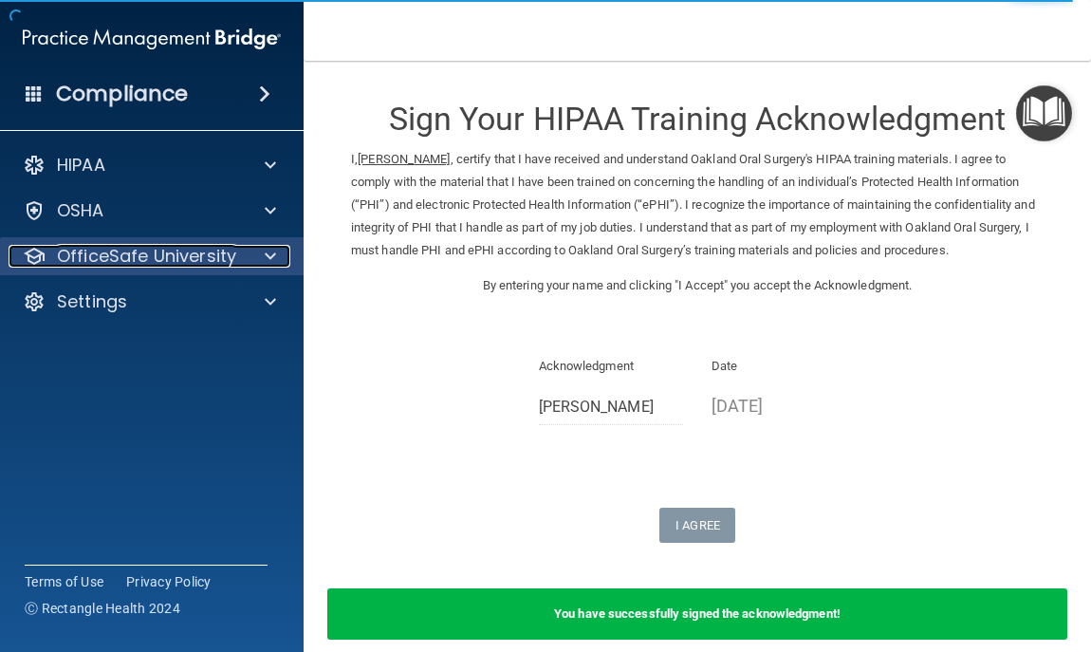
click at [203, 250] on p "OfficeSafe University" at bounding box center [146, 256] width 179 height 23
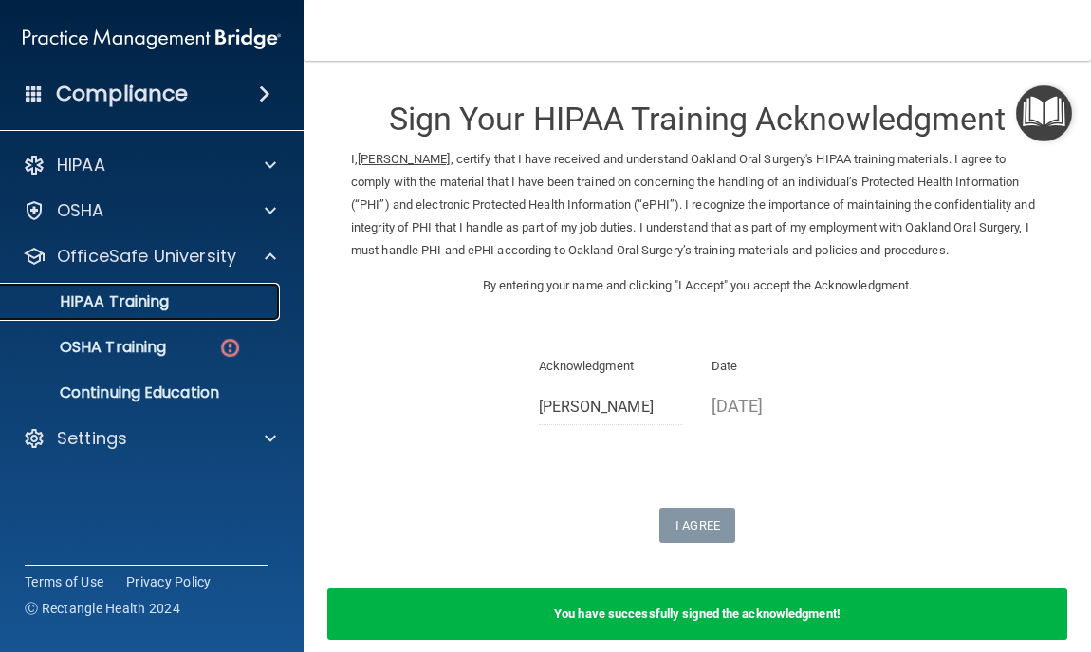
click at [191, 316] on link "HIPAA Training" at bounding box center [130, 302] width 299 height 38
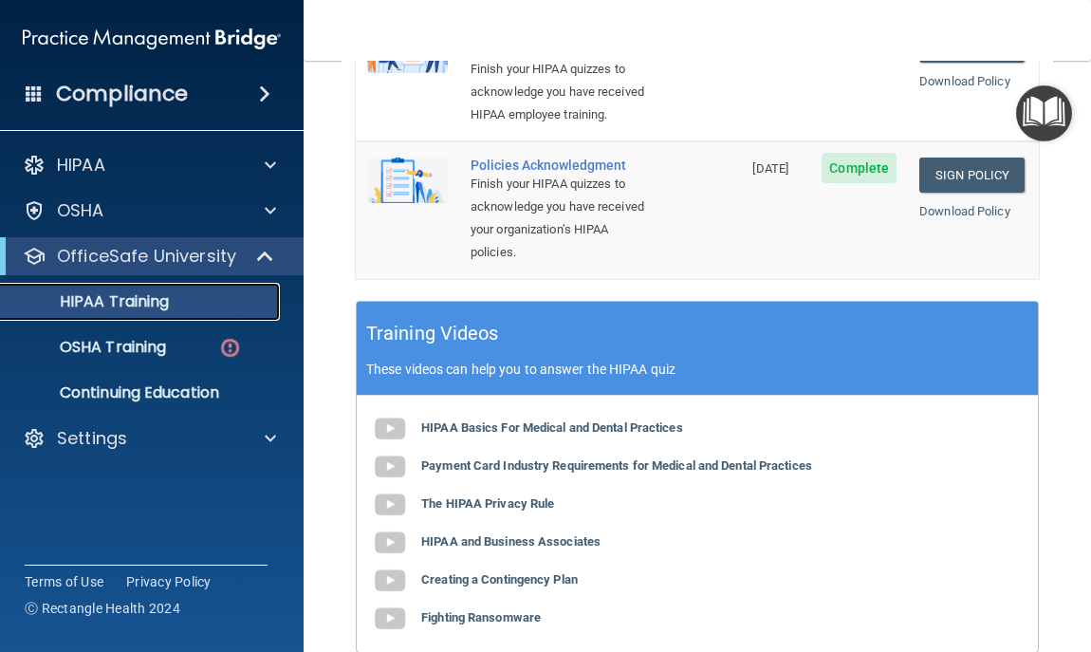
scroll to position [709, 0]
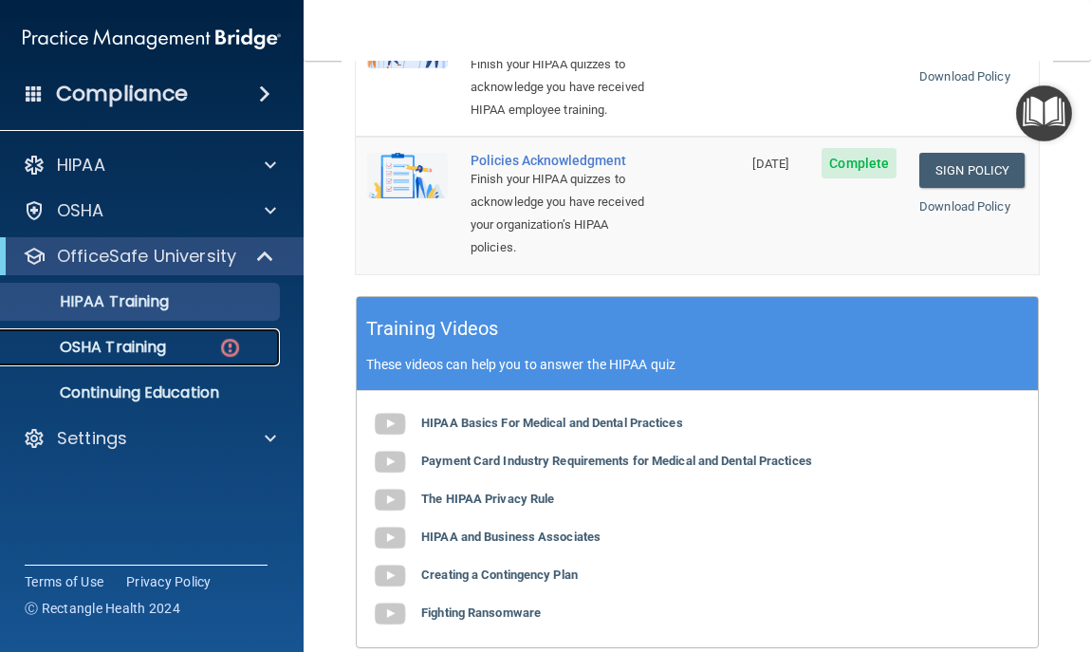
click at [139, 343] on p "OSHA Training" at bounding box center [89, 347] width 154 height 19
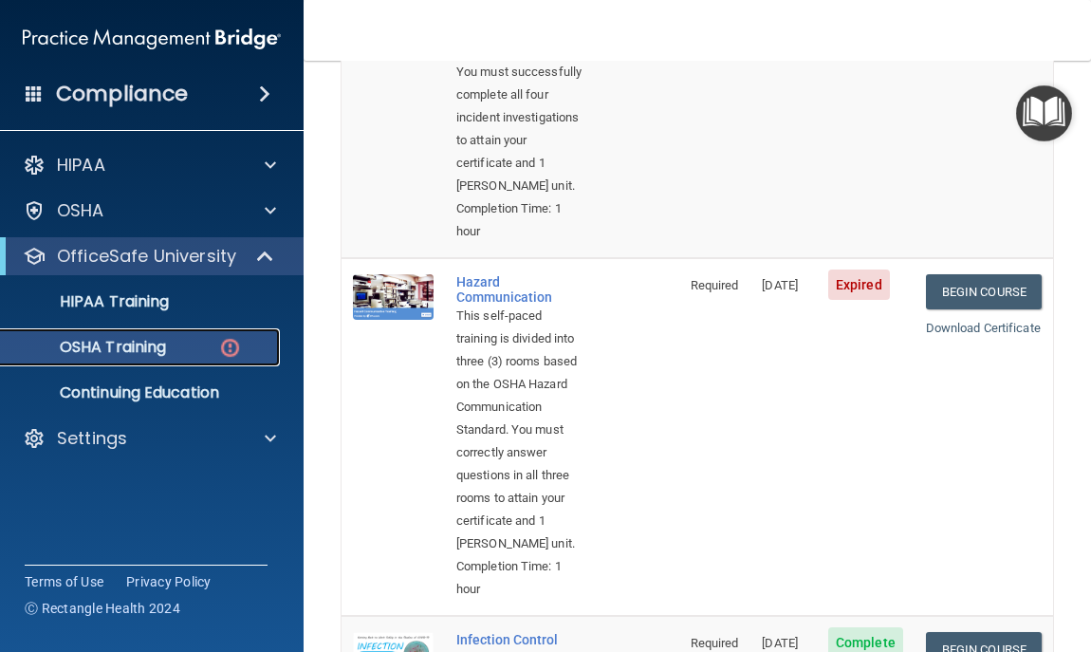
scroll to position [345, 0]
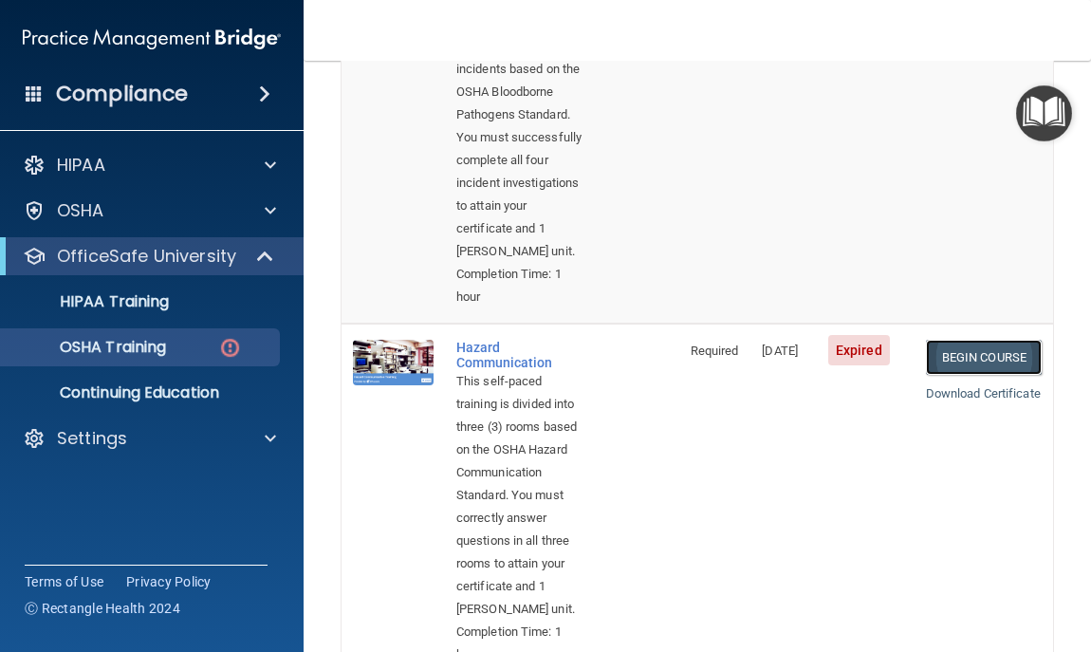
click at [966, 375] on link "Begin Course" at bounding box center [984, 357] width 116 height 35
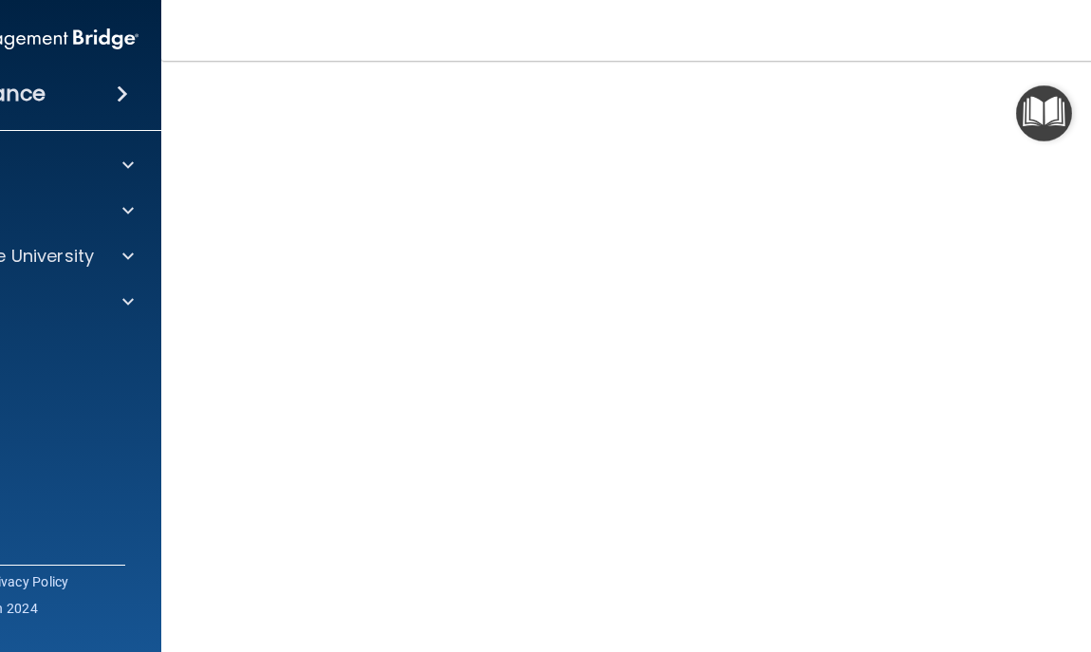
scroll to position [203, 0]
click at [172, 49] on nav "Toggle navigation Brittany Barrios brittany_barrios@yahoo.com Manage My Enterpr…" at bounding box center [697, 30] width 1072 height 61
drag, startPoint x: 998, startPoint y: 43, endPoint x: 742, endPoint y: 58, distance: 256.6
click at [742, 58] on nav "Toggle navigation Brittany Barrios brittany_barrios@yahoo.com Manage My Enterpr…" at bounding box center [697, 30] width 1072 height 61
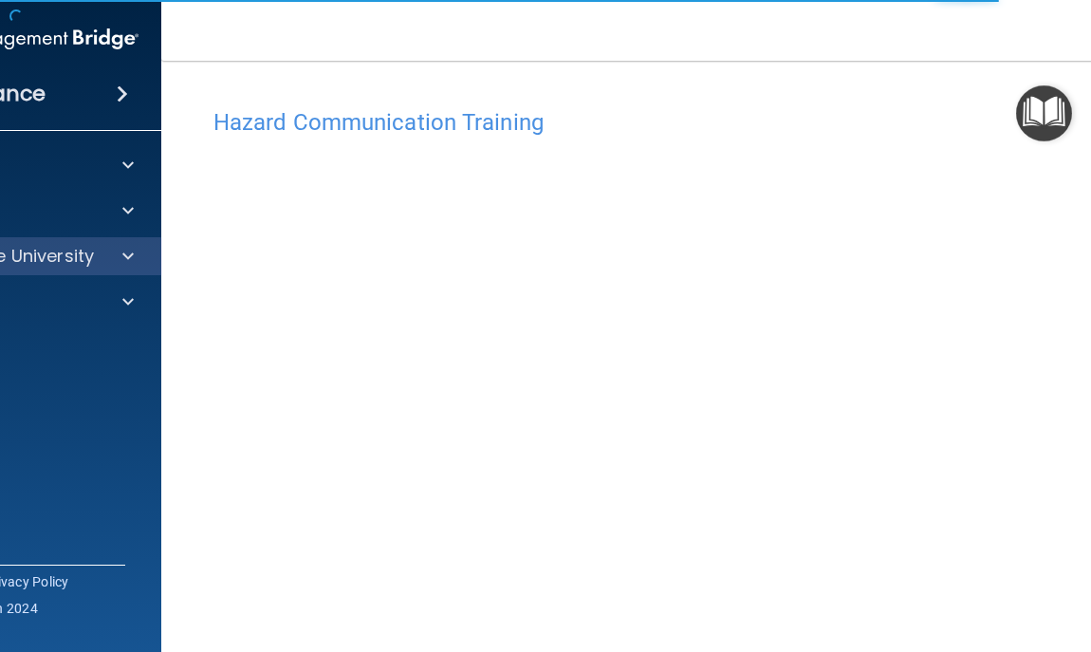
scroll to position [61, 0]
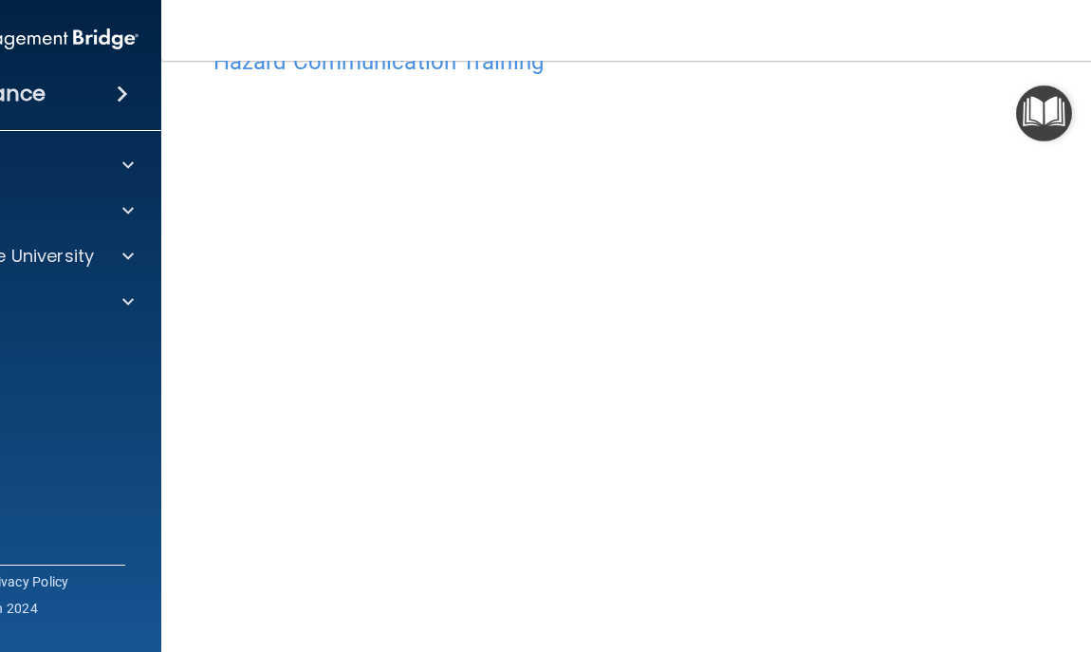
drag, startPoint x: 97, startPoint y: 434, endPoint x: 110, endPoint y: 335, distance: 99.6
click at [110, 335] on div "Compliance HIPAA Documents and Policies Report an Incident Business Associates …" at bounding box center [10, 326] width 304 height 652
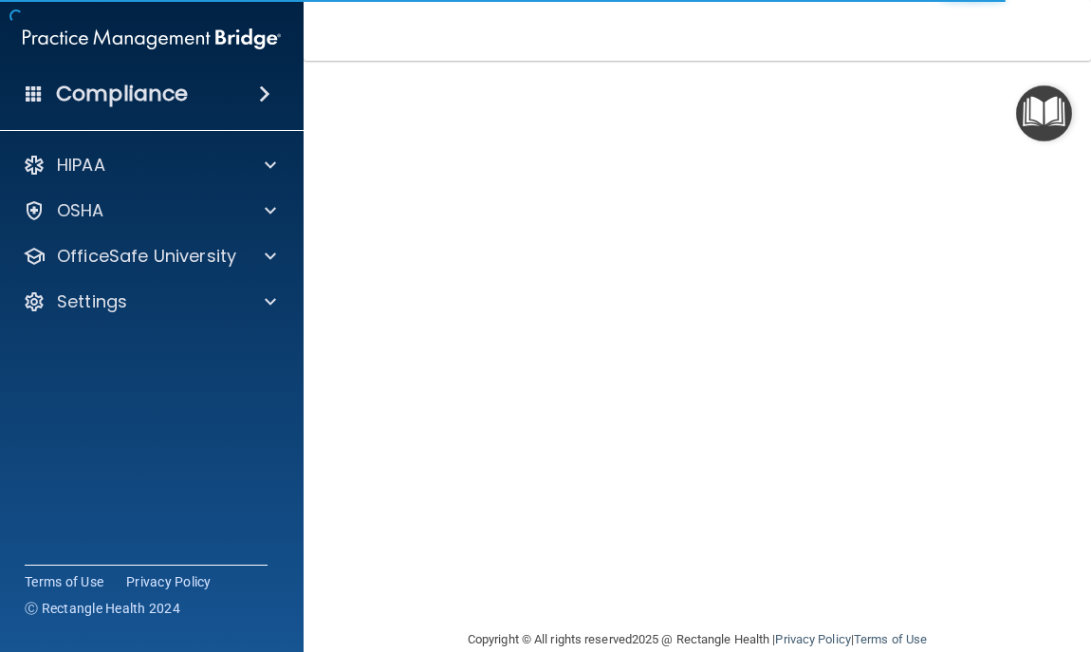
scroll to position [160, 0]
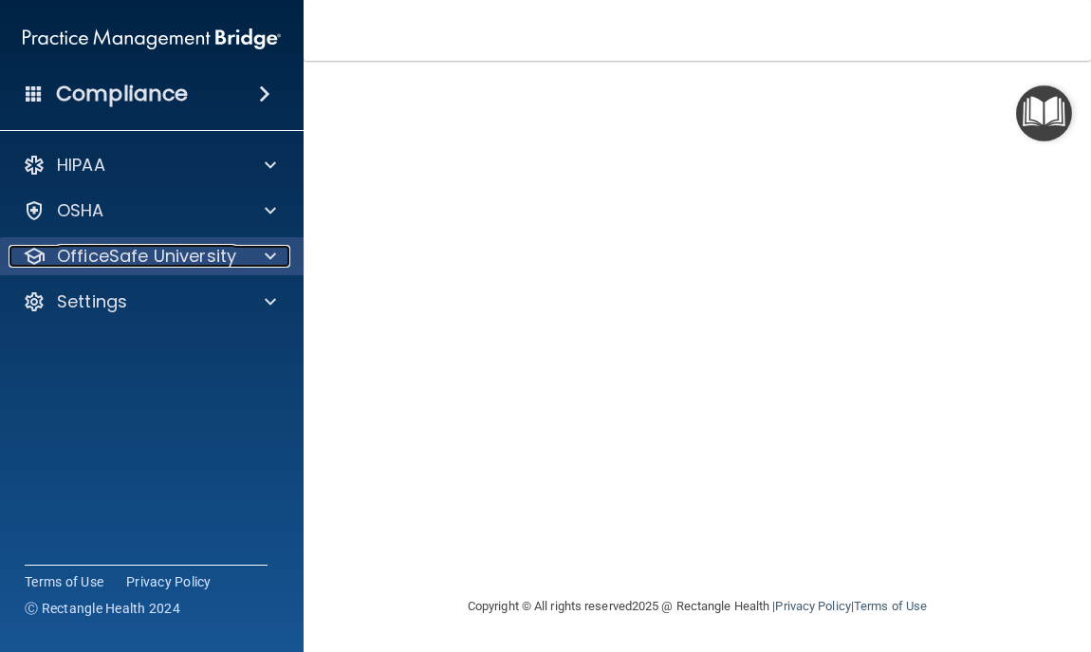
click at [226, 259] on p "OfficeSafe University" at bounding box center [146, 256] width 179 height 23
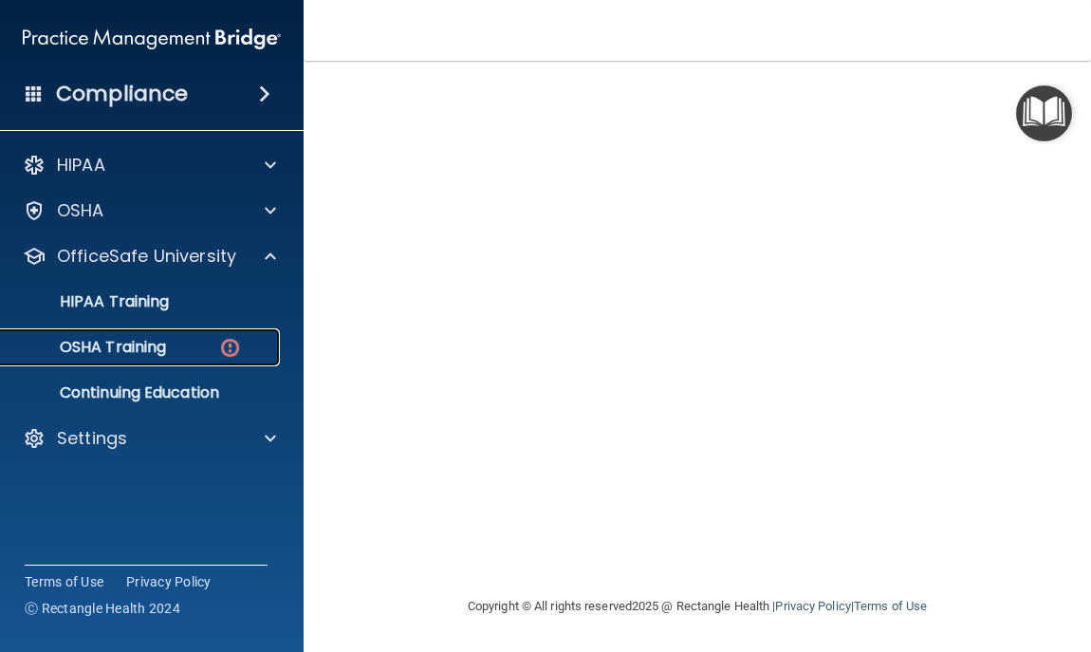
click at [199, 345] on div "OSHA Training" at bounding box center [141, 347] width 259 height 19
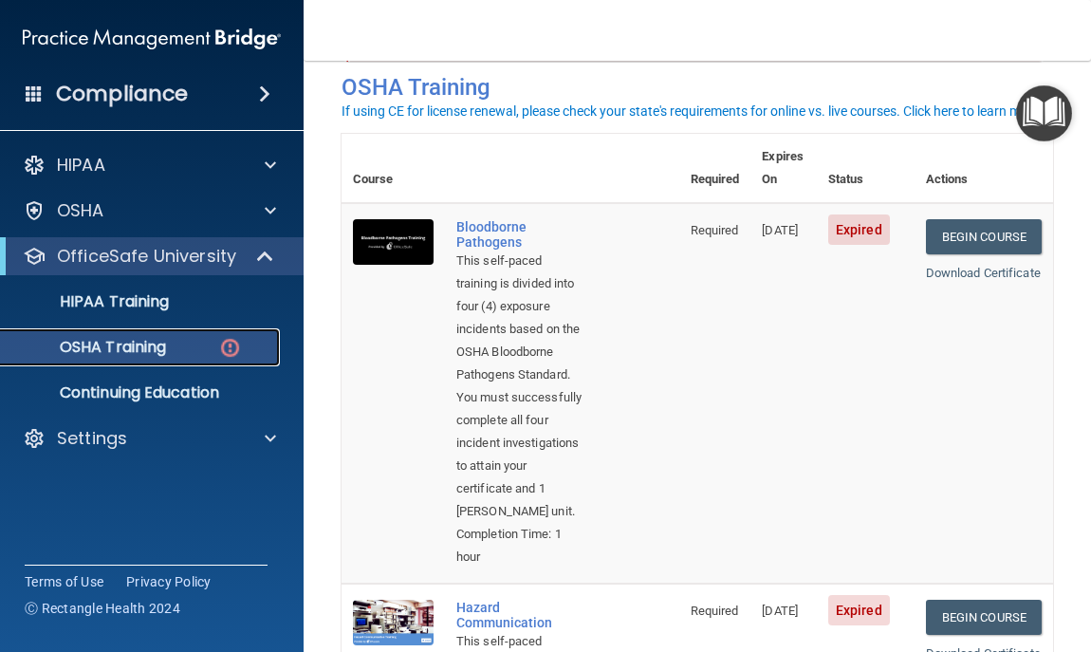
scroll to position [95, 0]
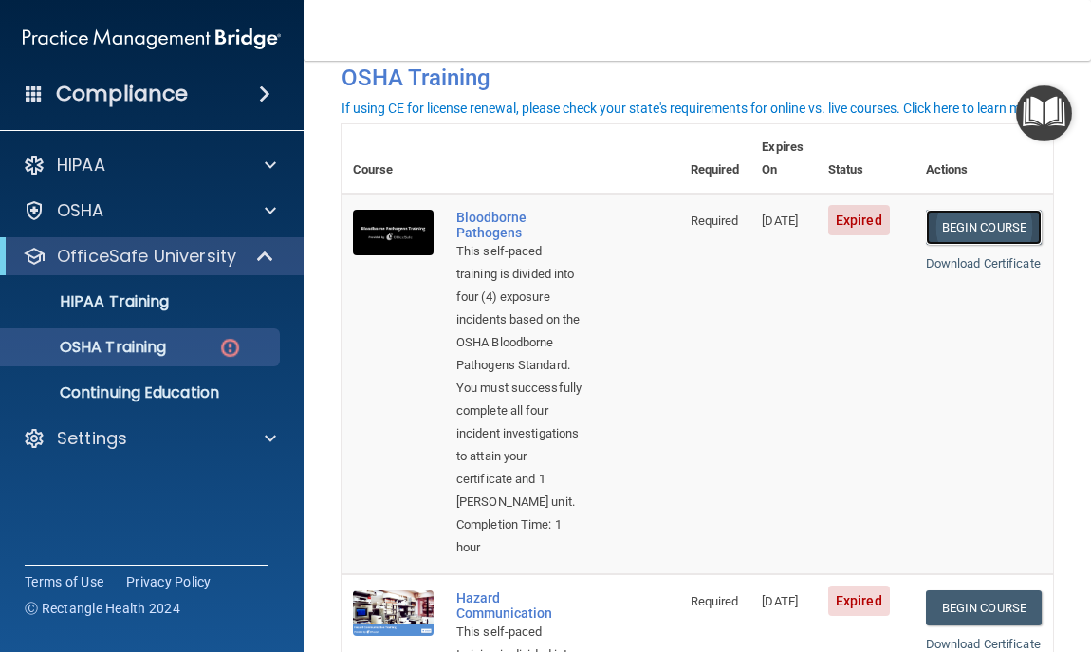
click at [974, 210] on link "Begin Course" at bounding box center [984, 227] width 116 height 35
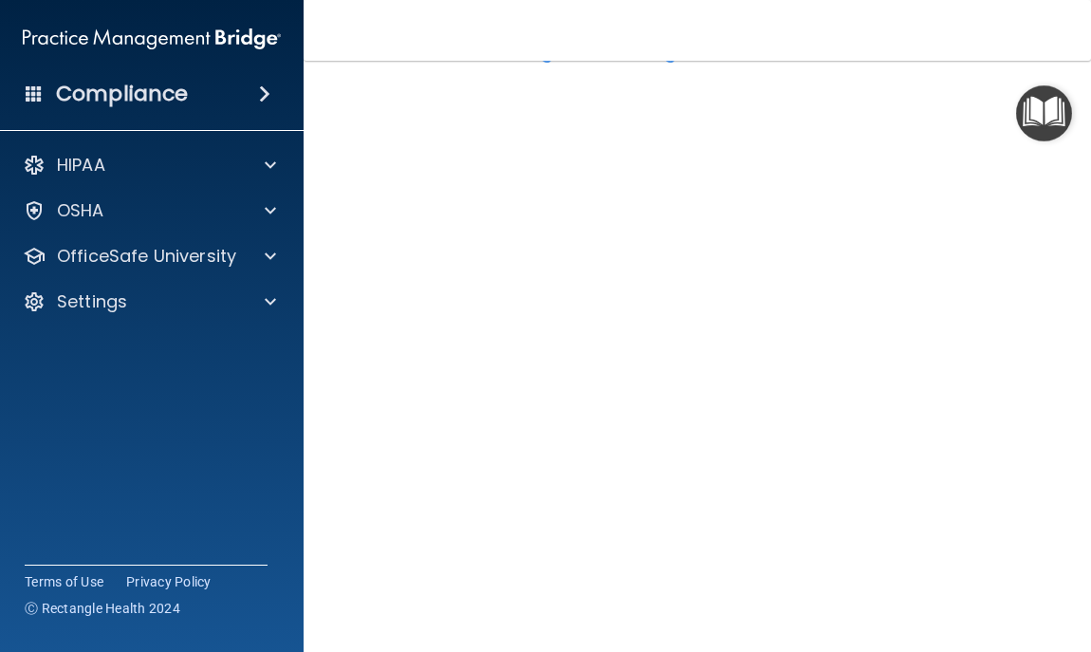
scroll to position [74, 0]
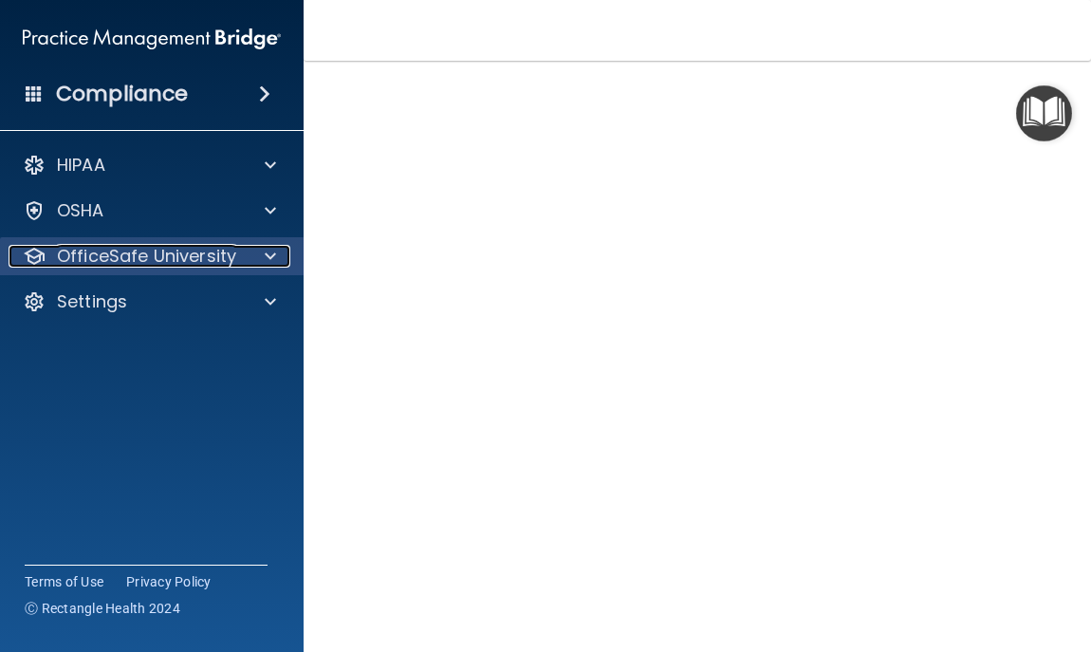
click at [197, 267] on p "OfficeSafe University" at bounding box center [146, 256] width 179 height 23
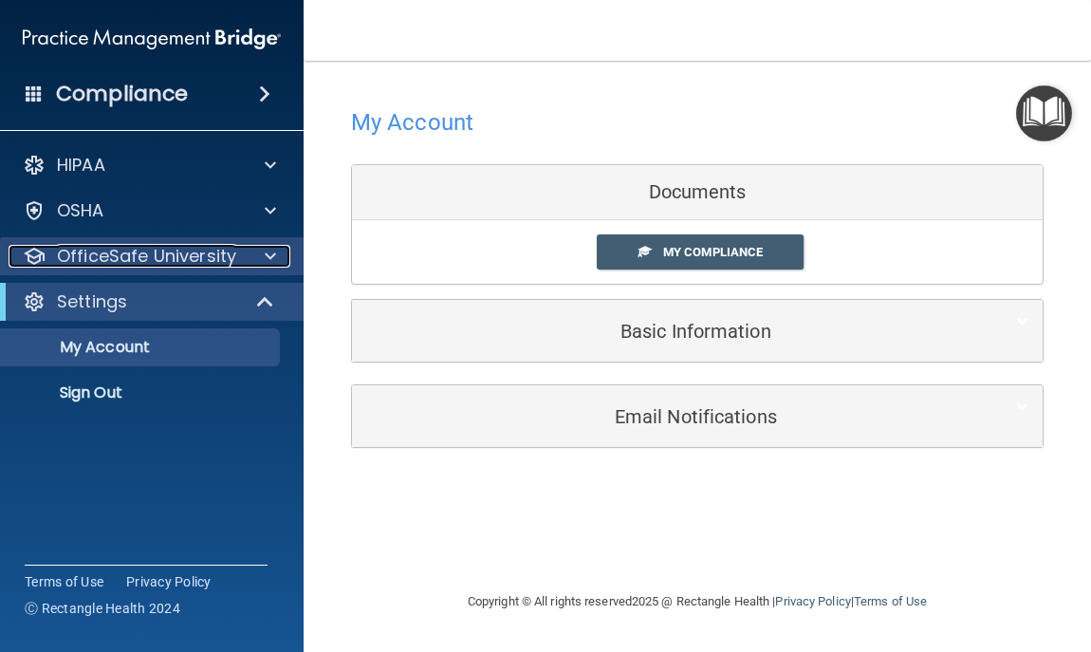
click at [197, 257] on p "OfficeSafe University" at bounding box center [146, 256] width 179 height 23
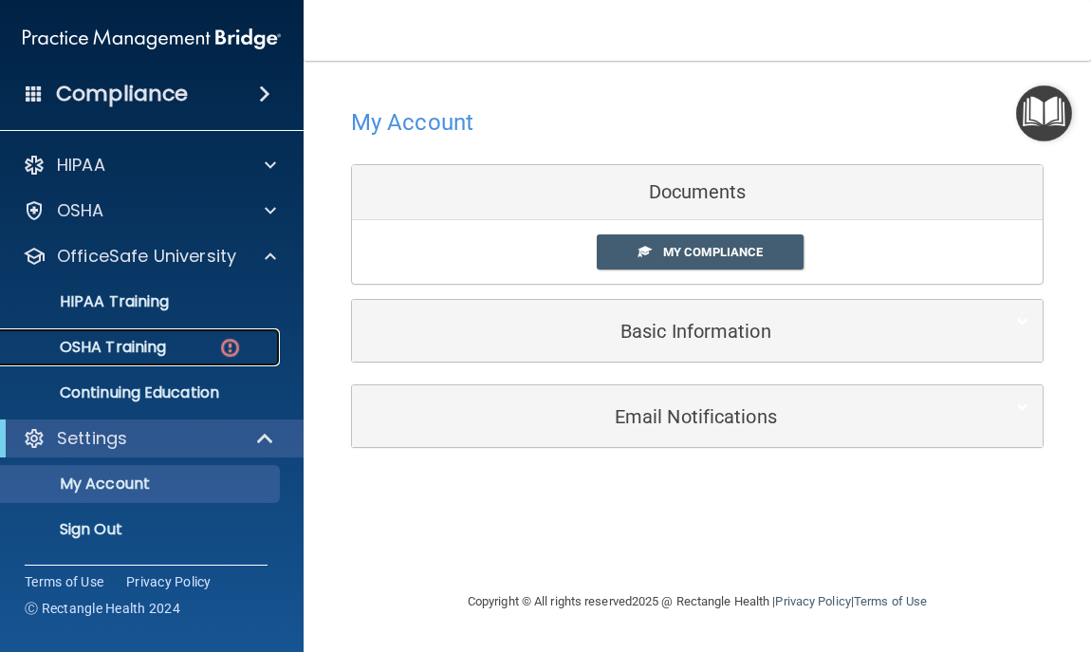
click at [161, 350] on p "OSHA Training" at bounding box center [89, 347] width 154 height 19
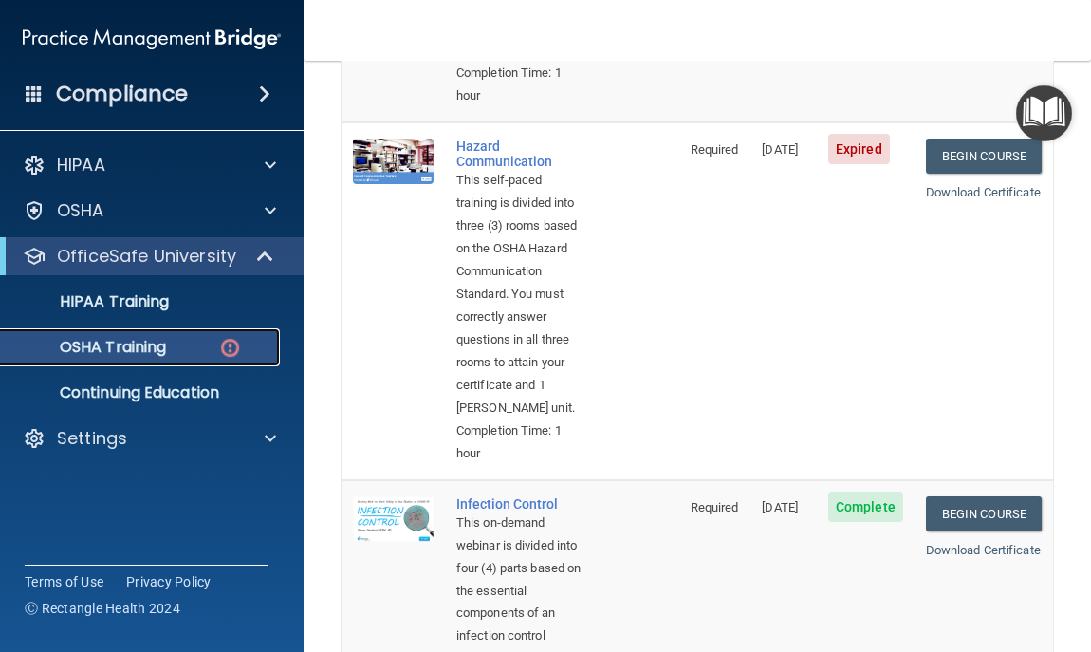
scroll to position [552, 0]
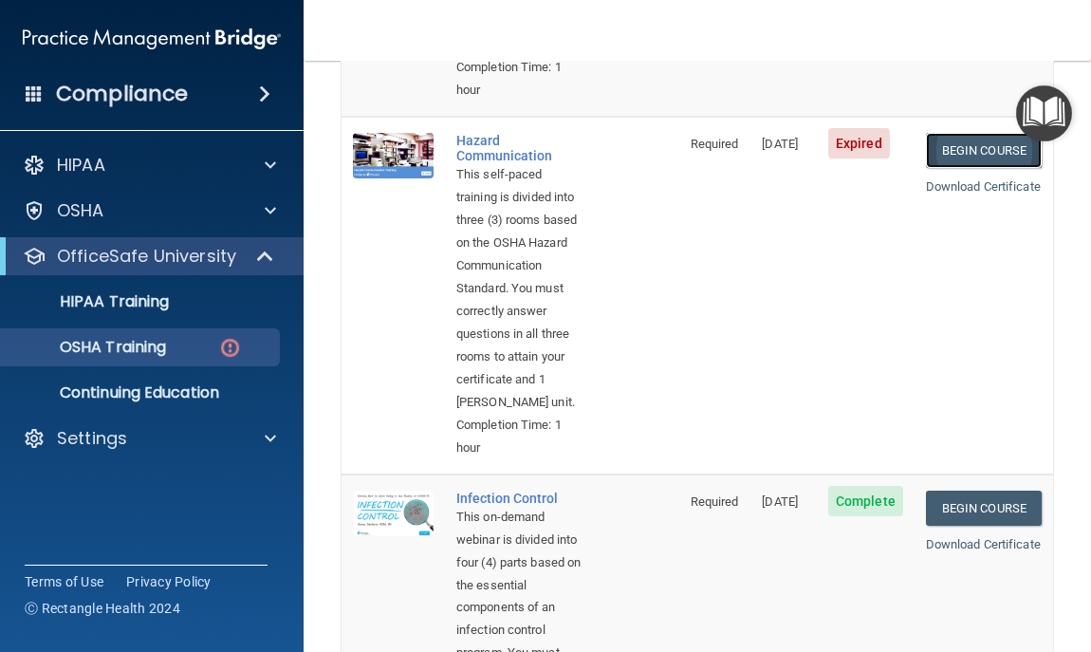
click at [979, 168] on link "Begin Course" at bounding box center [984, 150] width 116 height 35
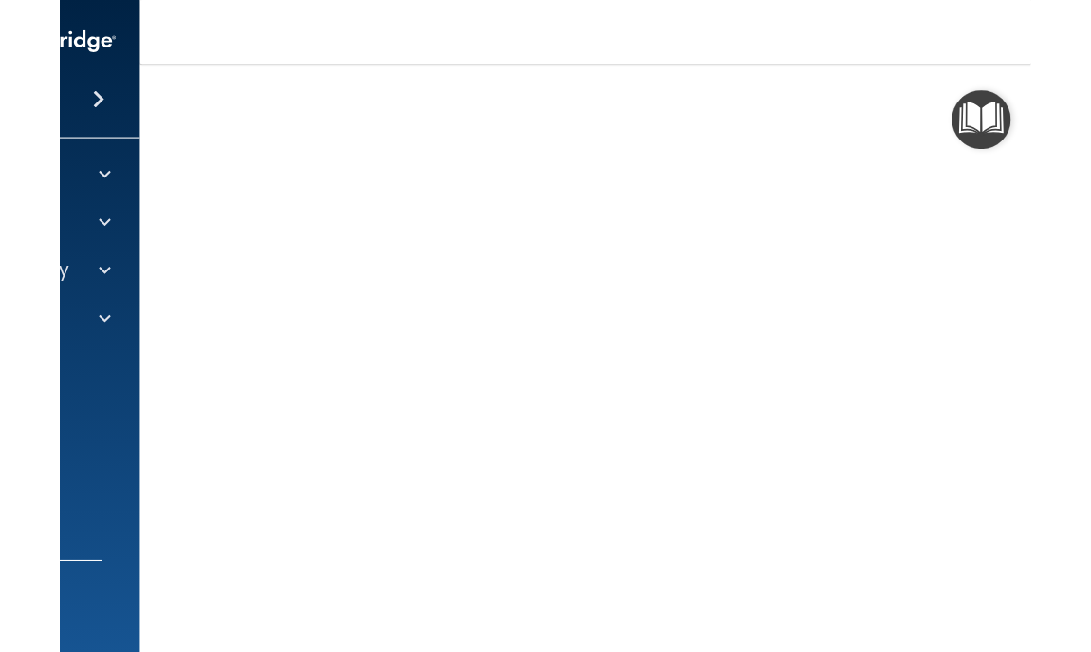
scroll to position [95, 0]
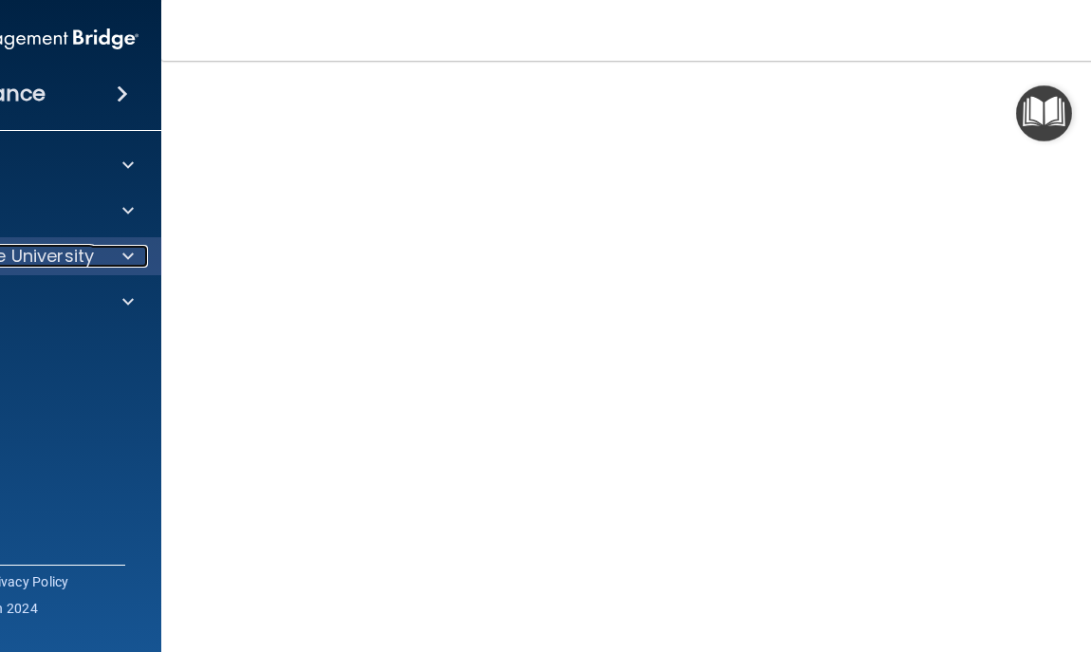
click at [126, 261] on div at bounding box center [125, 256] width 47 height 23
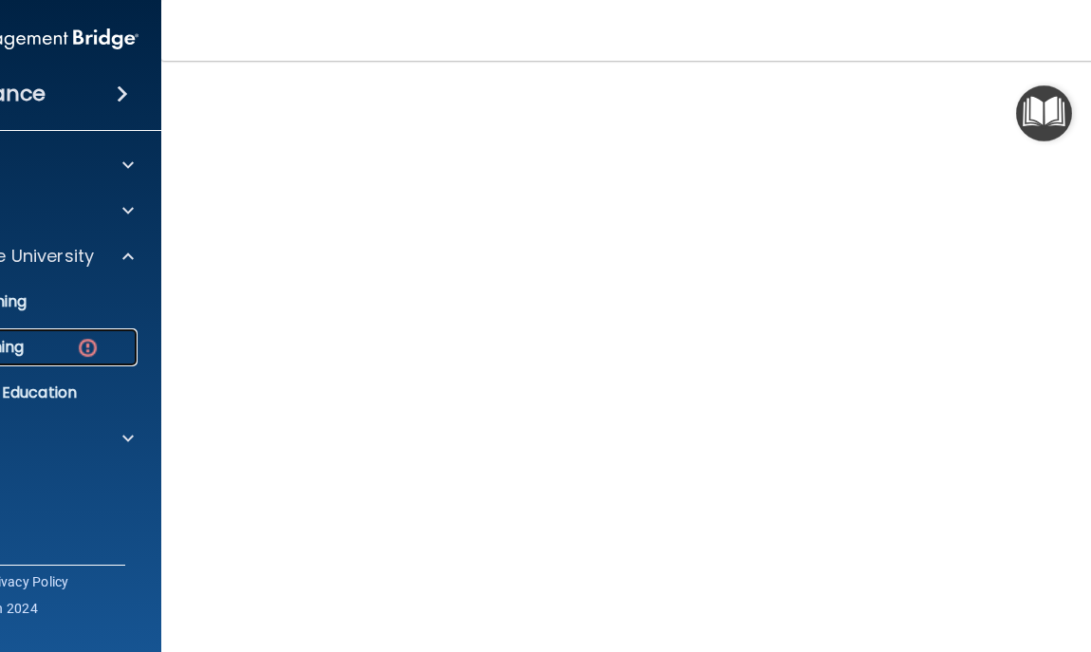
click at [55, 354] on div "OSHA Training" at bounding box center [-1, 347] width 259 height 19
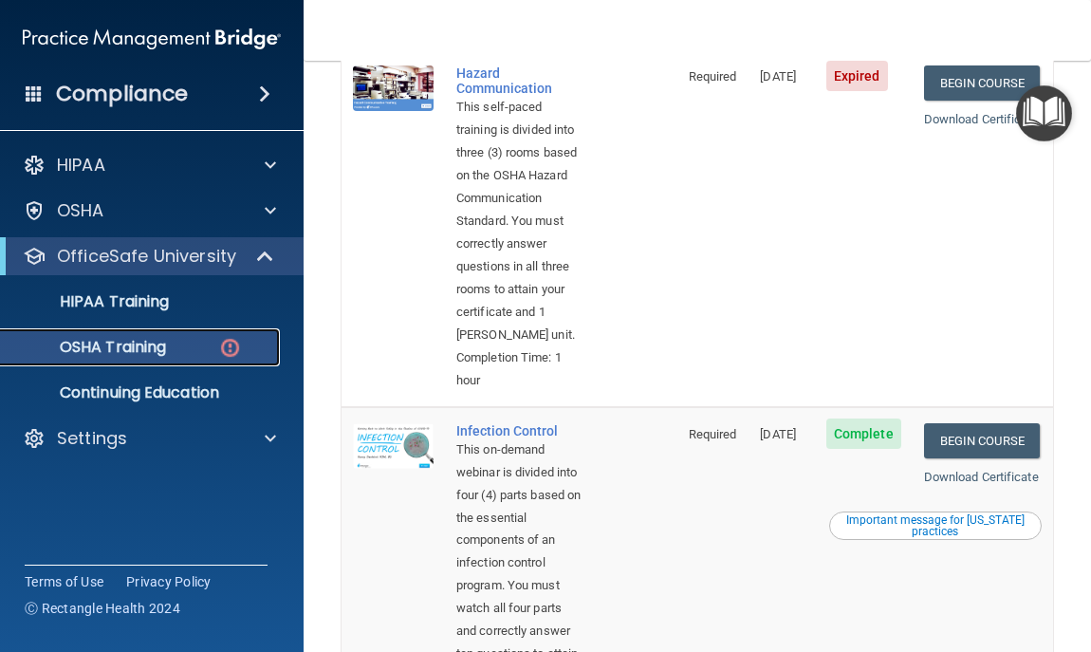
scroll to position [617, 0]
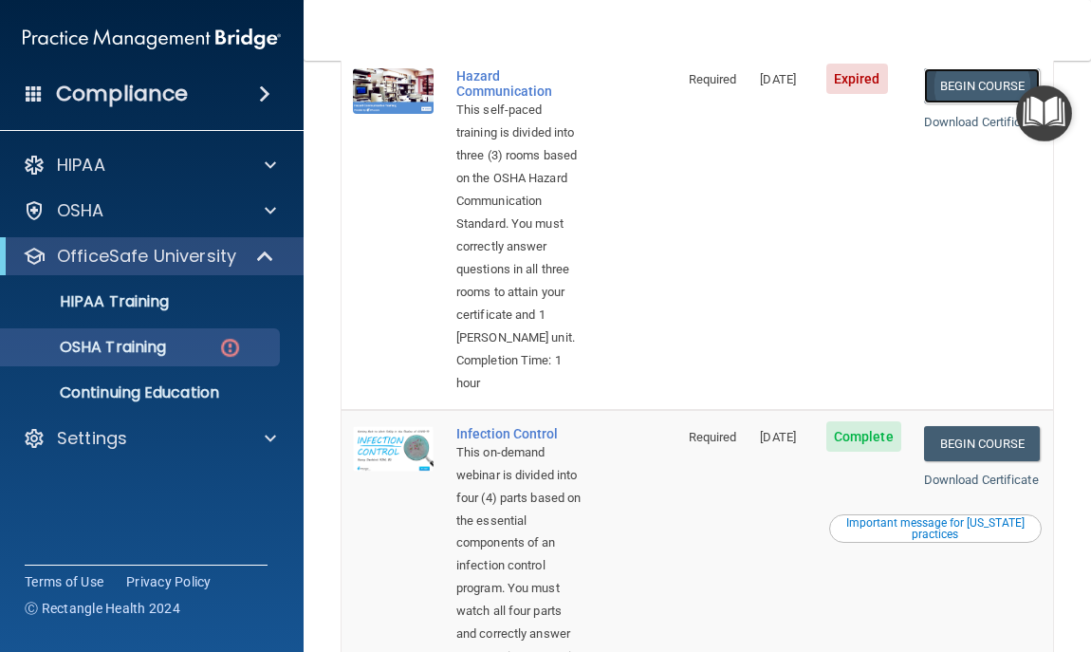
click at [937, 103] on link "Begin Course" at bounding box center [982, 85] width 116 height 35
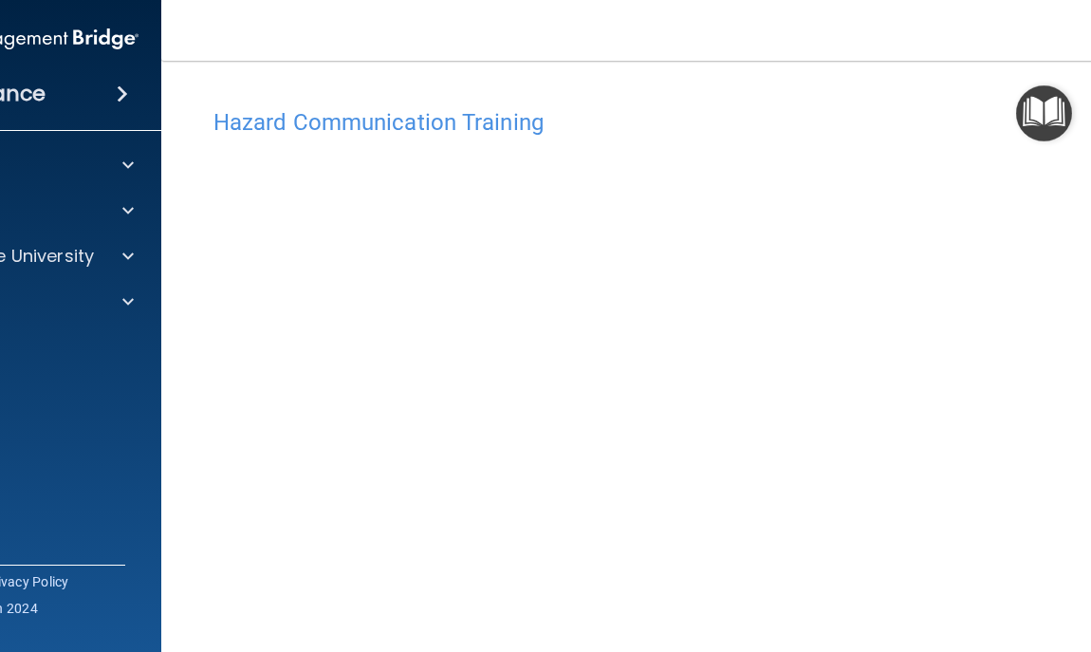
scroll to position [61, 0]
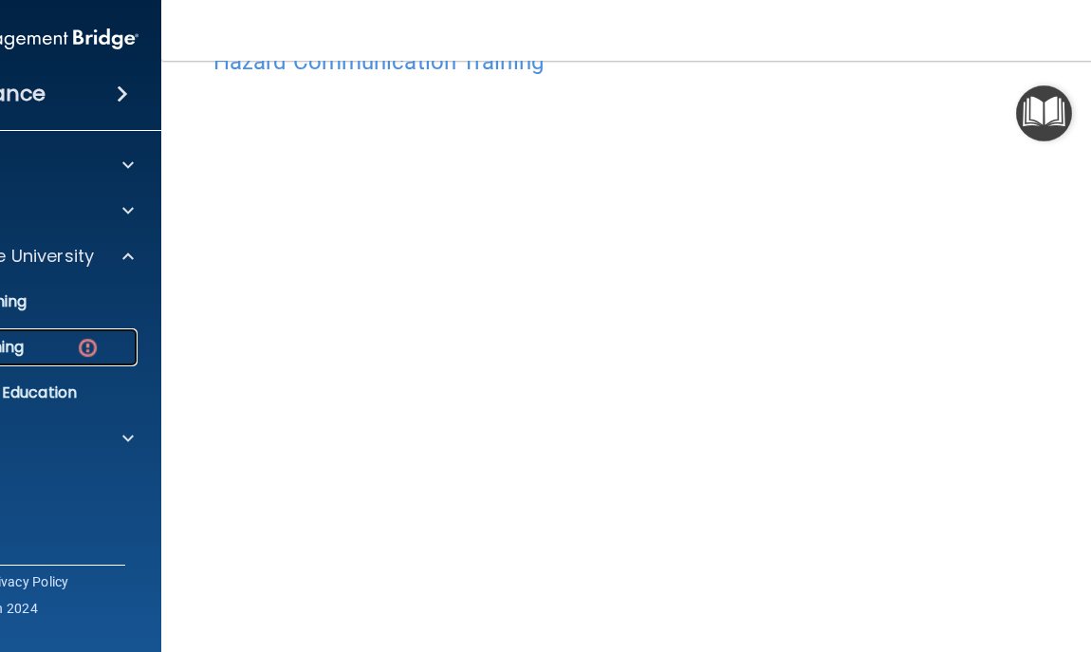
click at [80, 350] on img at bounding box center [88, 348] width 24 height 24
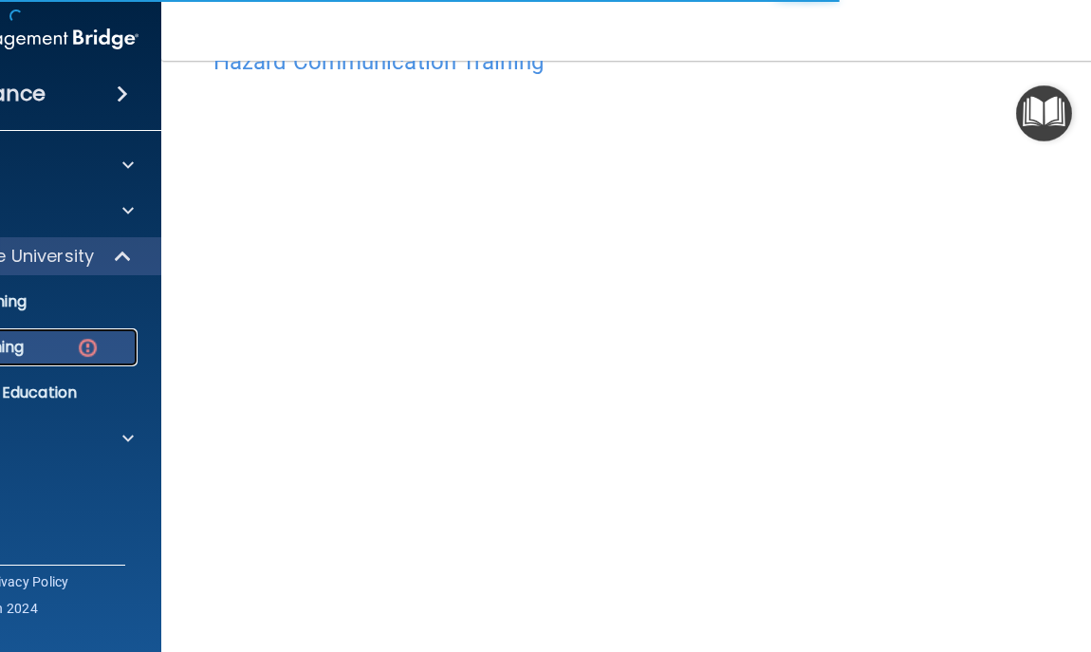
click at [80, 350] on img at bounding box center [88, 348] width 24 height 24
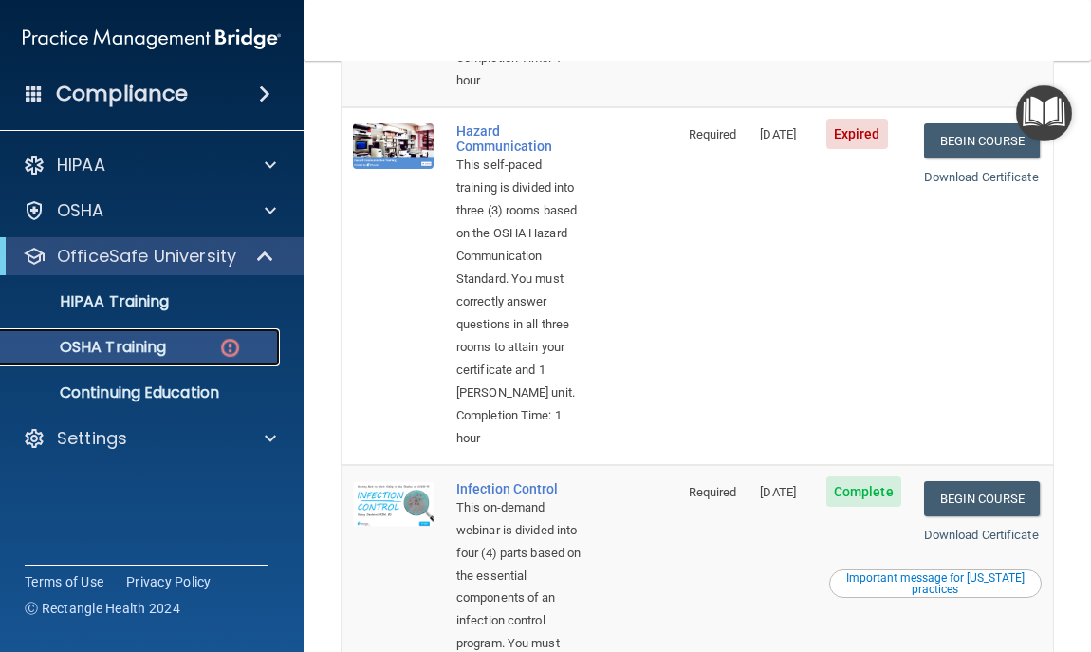
scroll to position [573, 0]
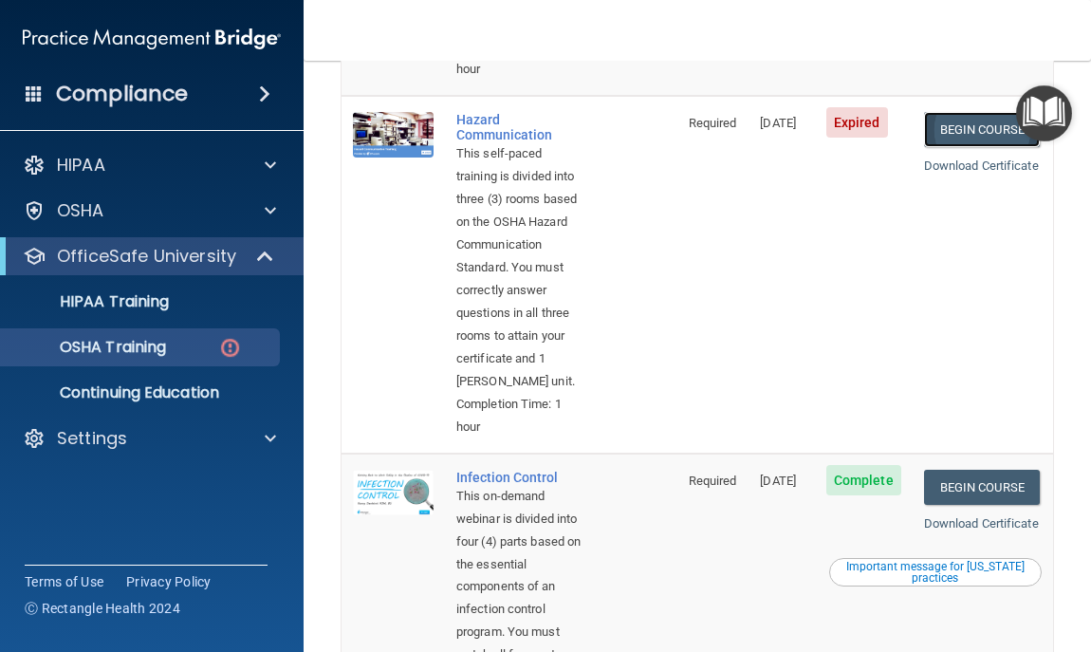
click at [955, 147] on link "Begin Course" at bounding box center [982, 129] width 116 height 35
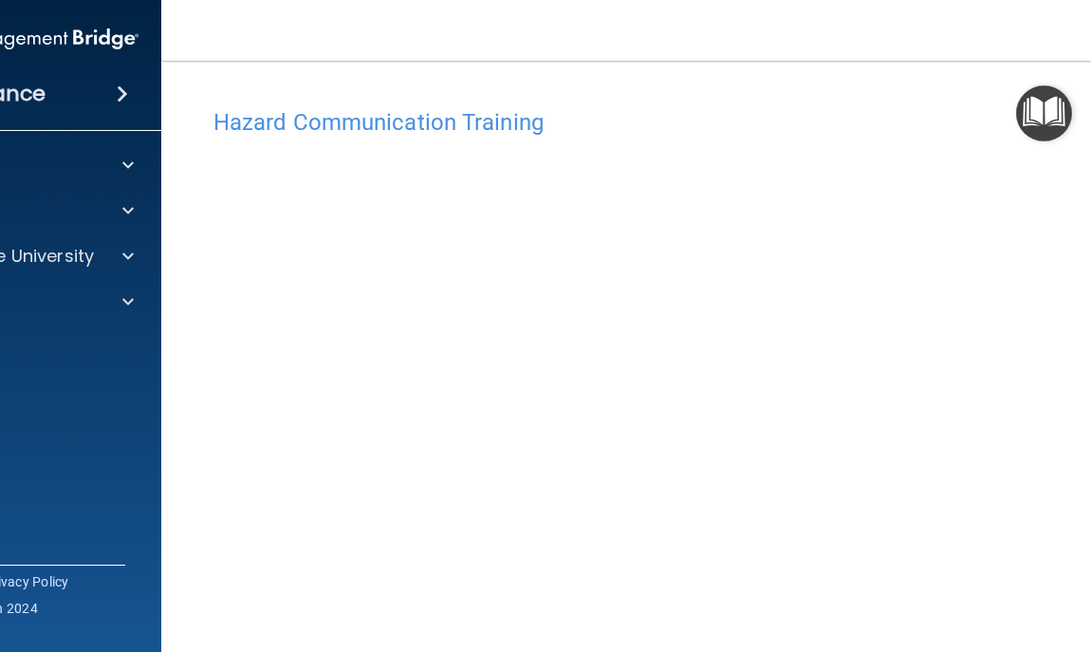
scroll to position [61, 0]
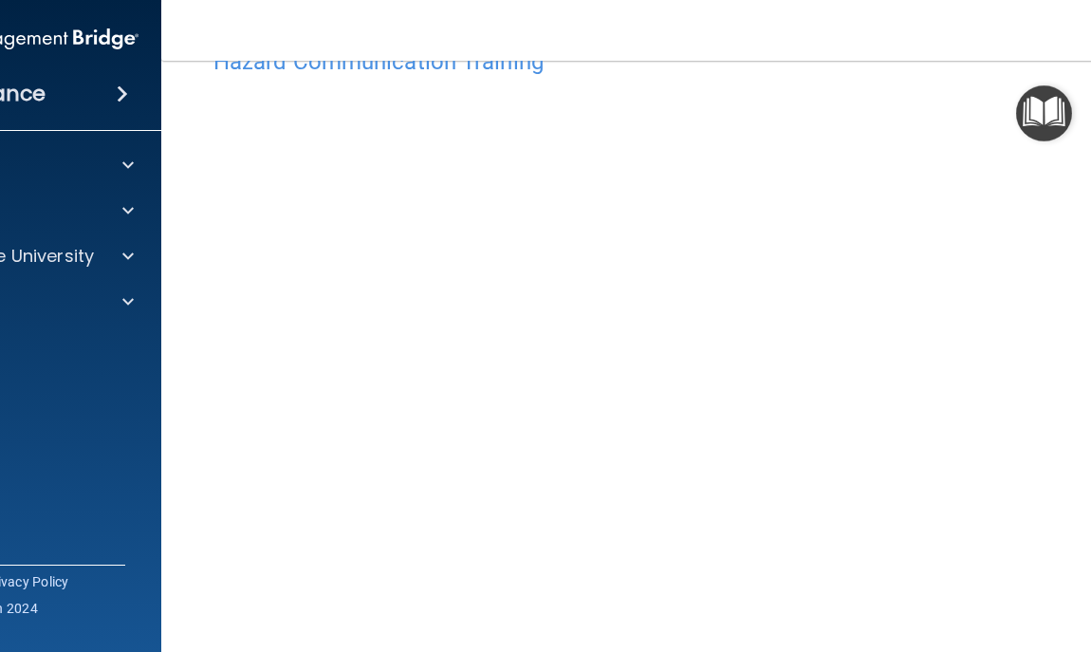
click at [81, 47] on img at bounding box center [9, 39] width 258 height 38
click at [120, 30] on img at bounding box center [9, 39] width 258 height 38
click at [97, 16] on div "Compliance" at bounding box center [10, 57] width 266 height 115
click at [55, 255] on p "OfficeSafe University" at bounding box center [4, 256] width 179 height 23
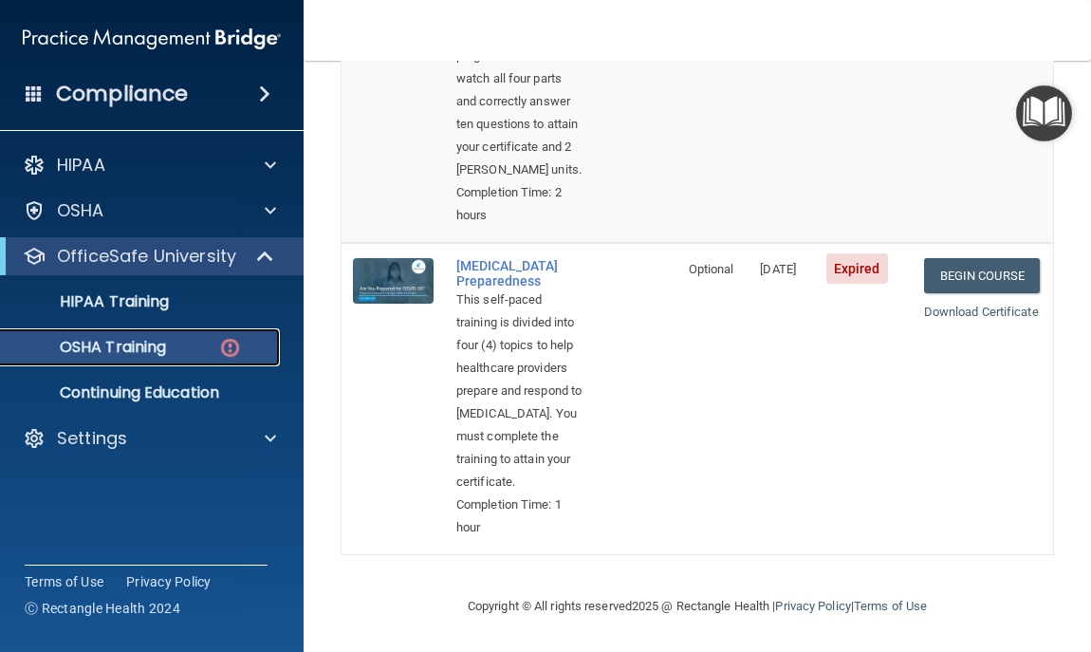
scroll to position [1533, 0]
click at [1005, 258] on link "Begin Course" at bounding box center [982, 275] width 116 height 35
